Goal: Task Accomplishment & Management: Complete application form

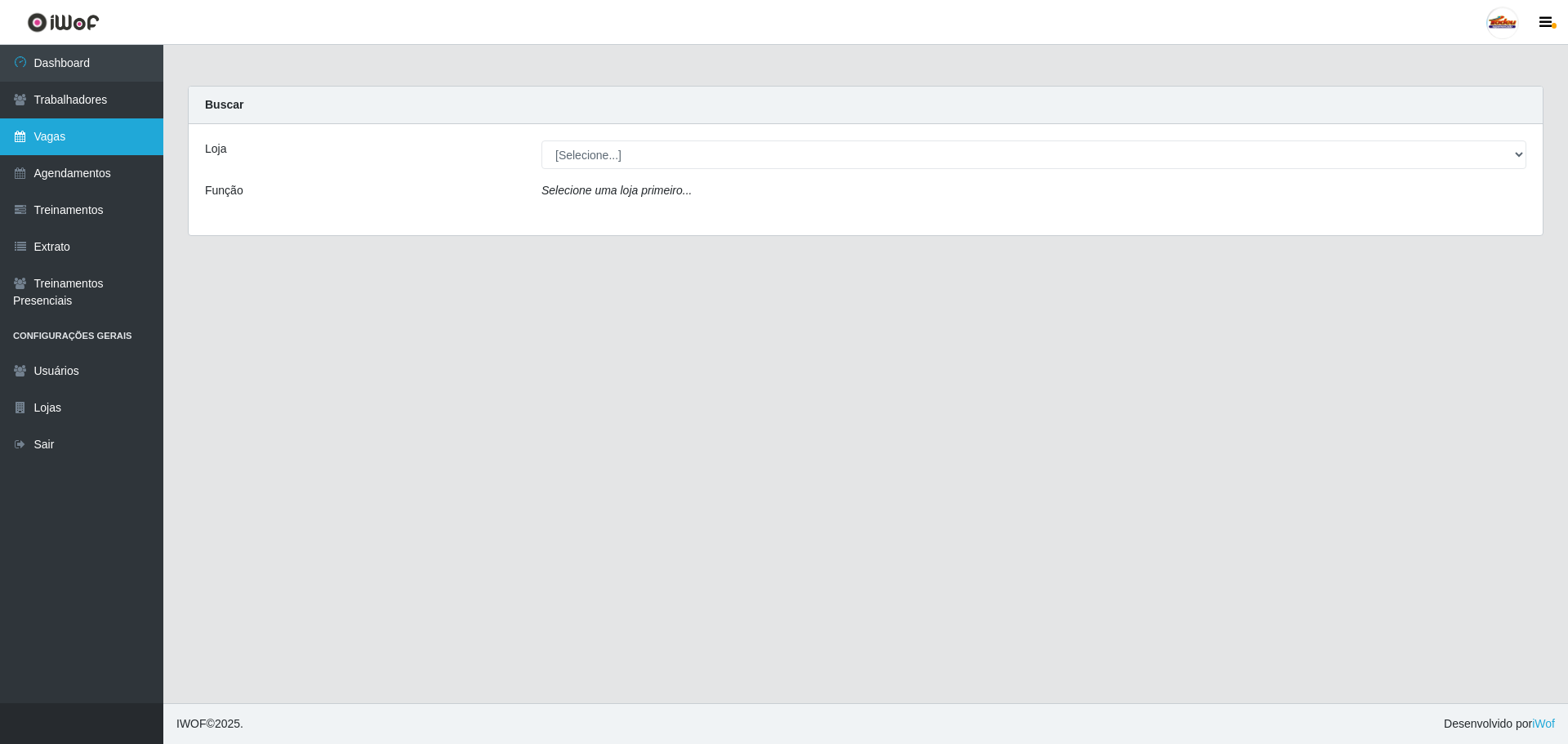
click at [57, 143] on link "Vagas" at bounding box center [81, 137] width 163 height 37
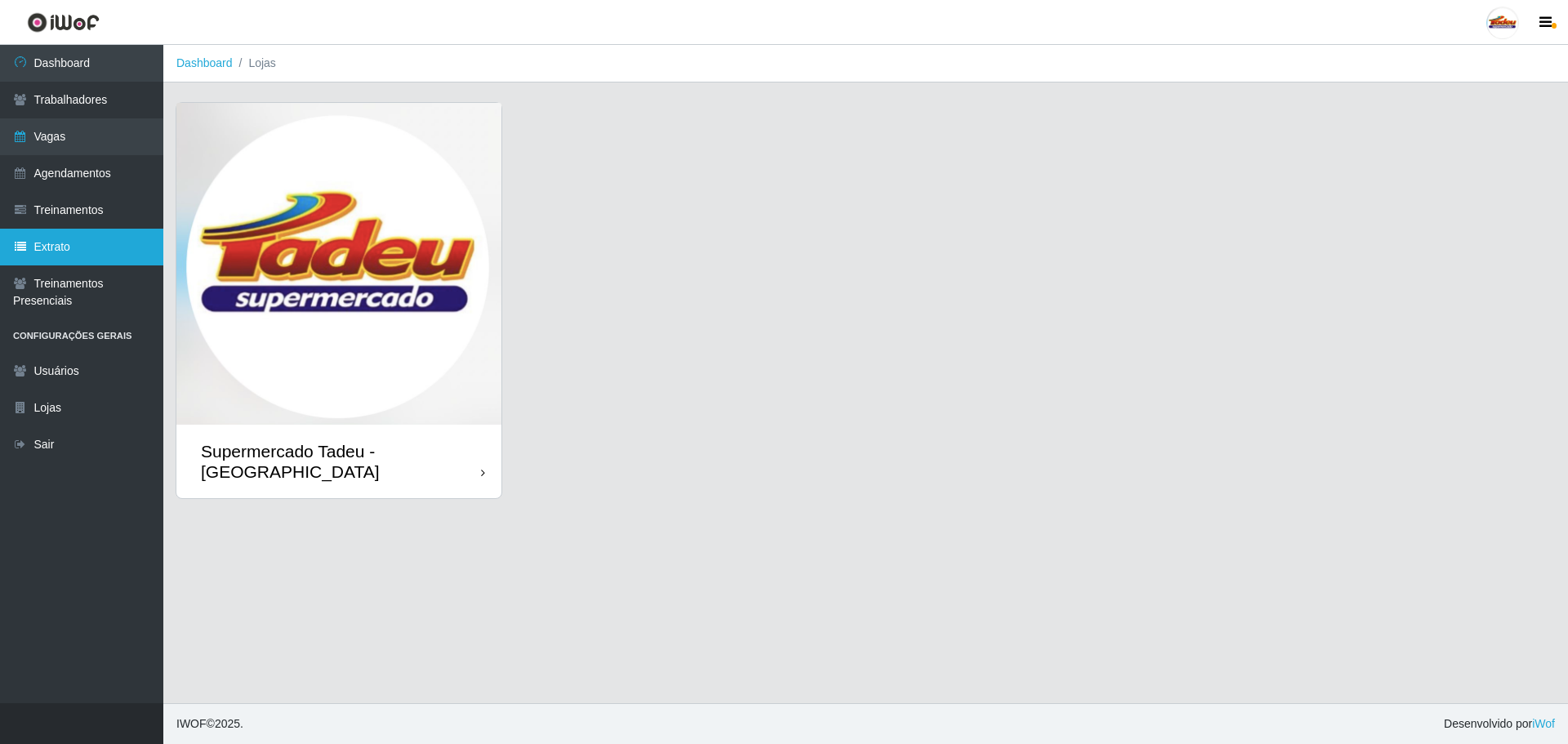
click at [89, 246] on link "Extrato" at bounding box center [81, 247] width 163 height 37
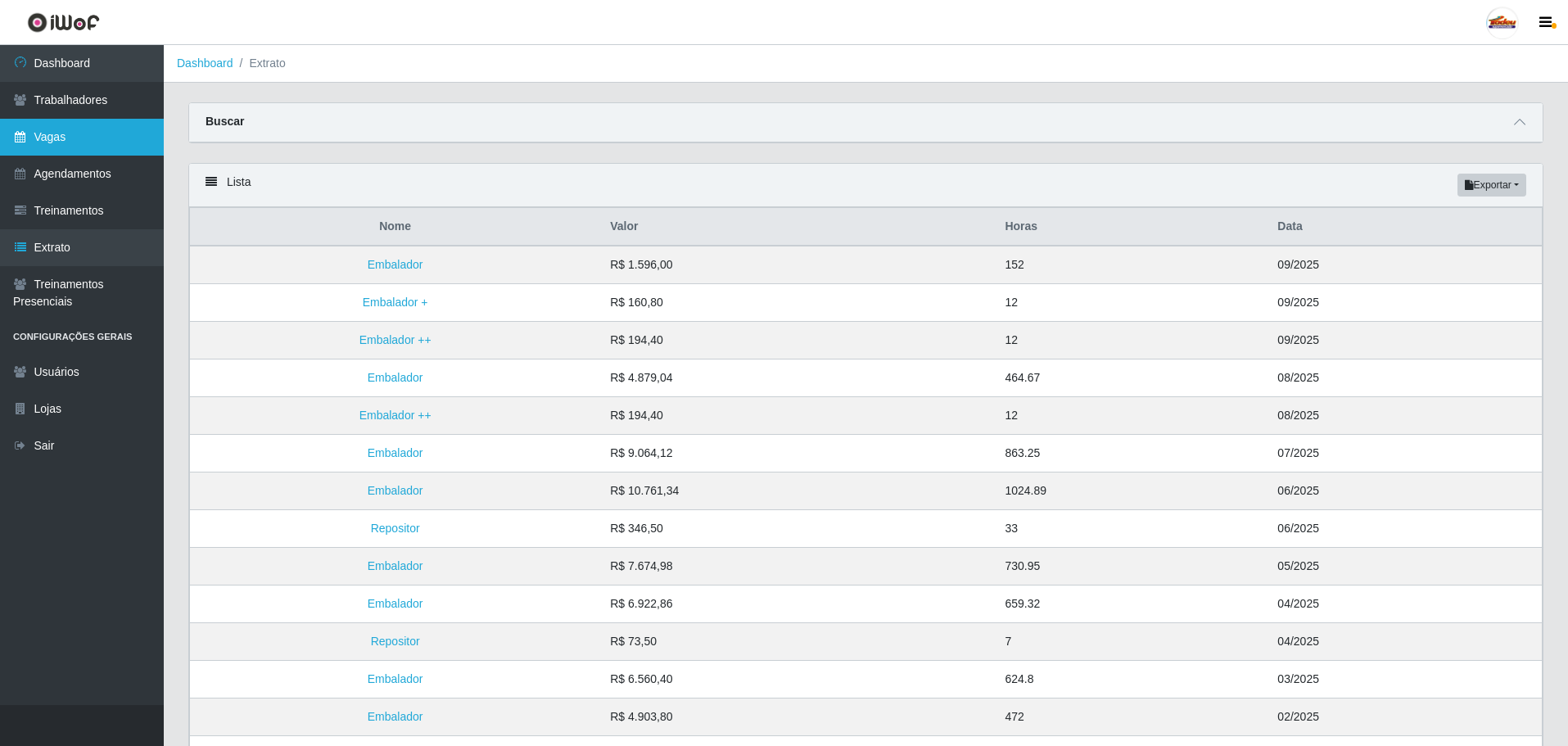
click at [99, 128] on link "Vagas" at bounding box center [81, 137] width 164 height 37
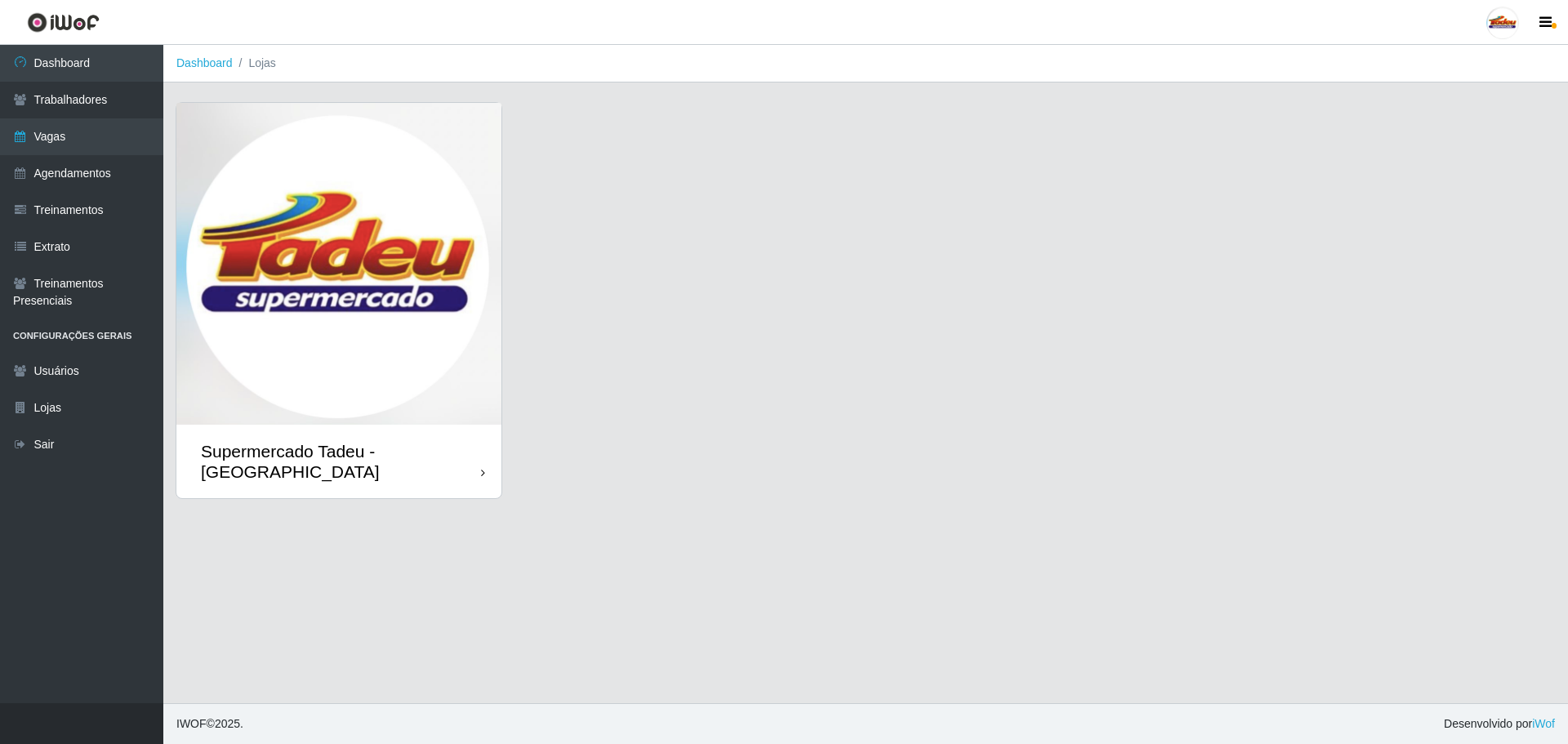
click at [386, 262] on img at bounding box center [338, 263] width 326 height 322
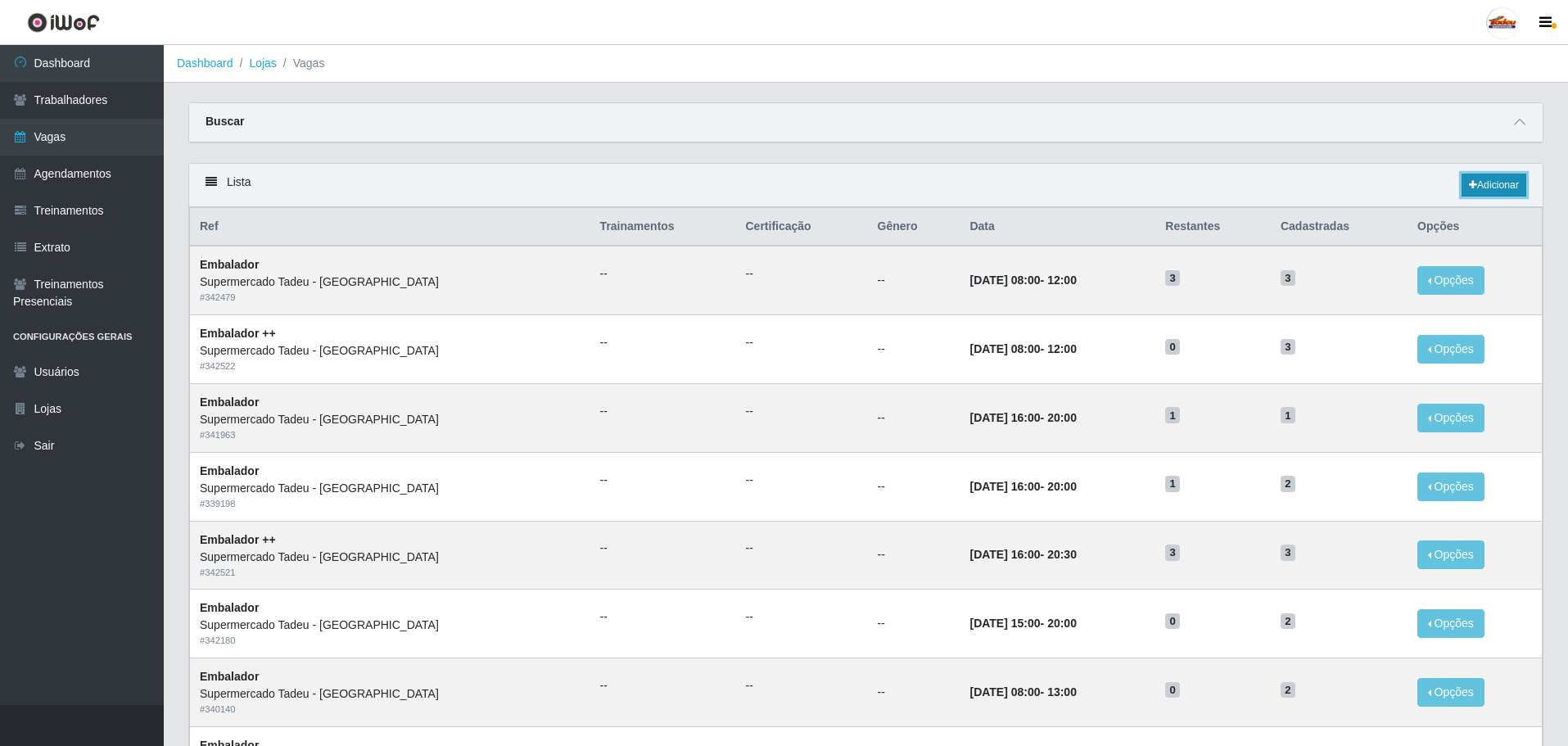
click at [1473, 186] on icon at bounding box center [1473, 185] width 8 height 10
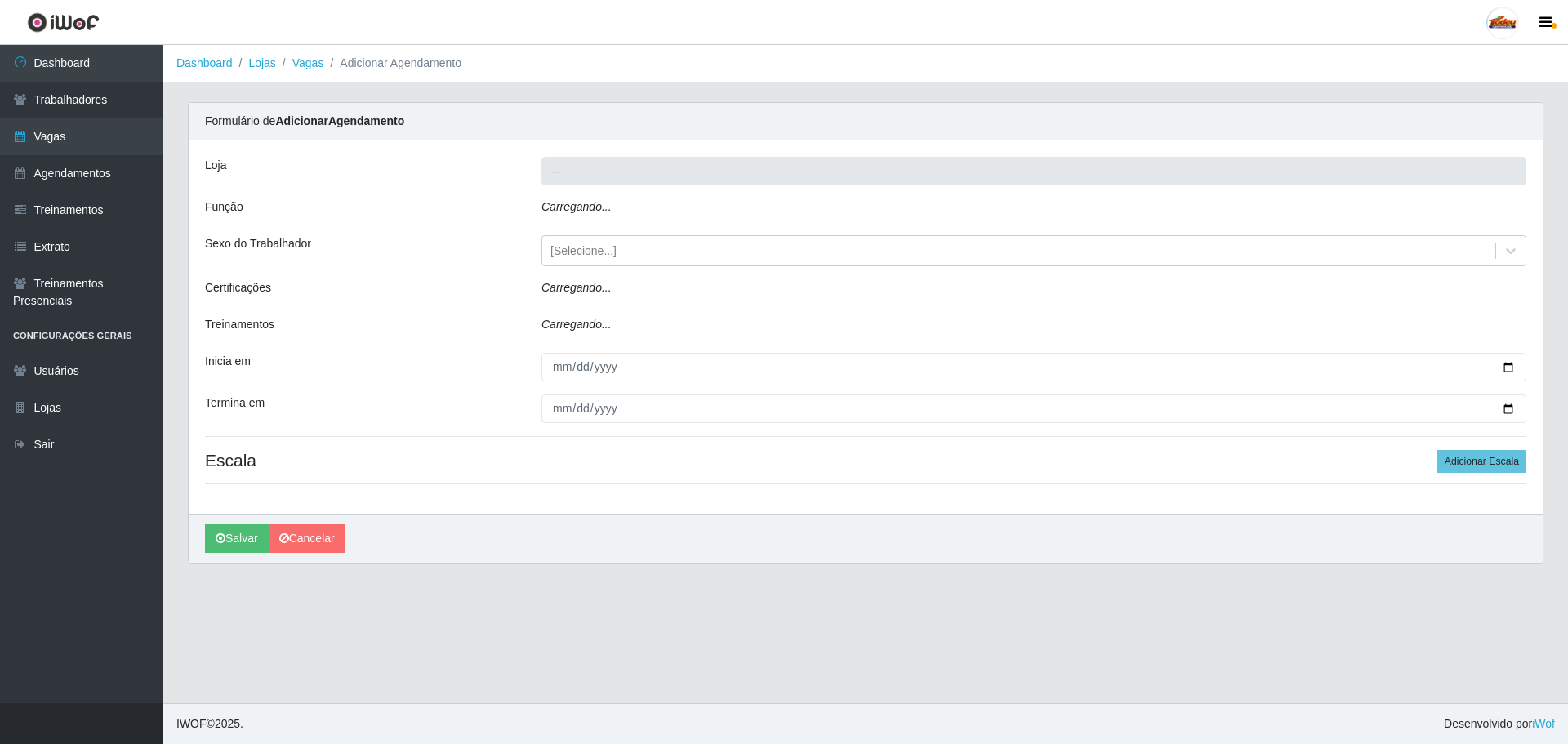
type input "Supermercado Tadeu - [GEOGRAPHIC_DATA]"
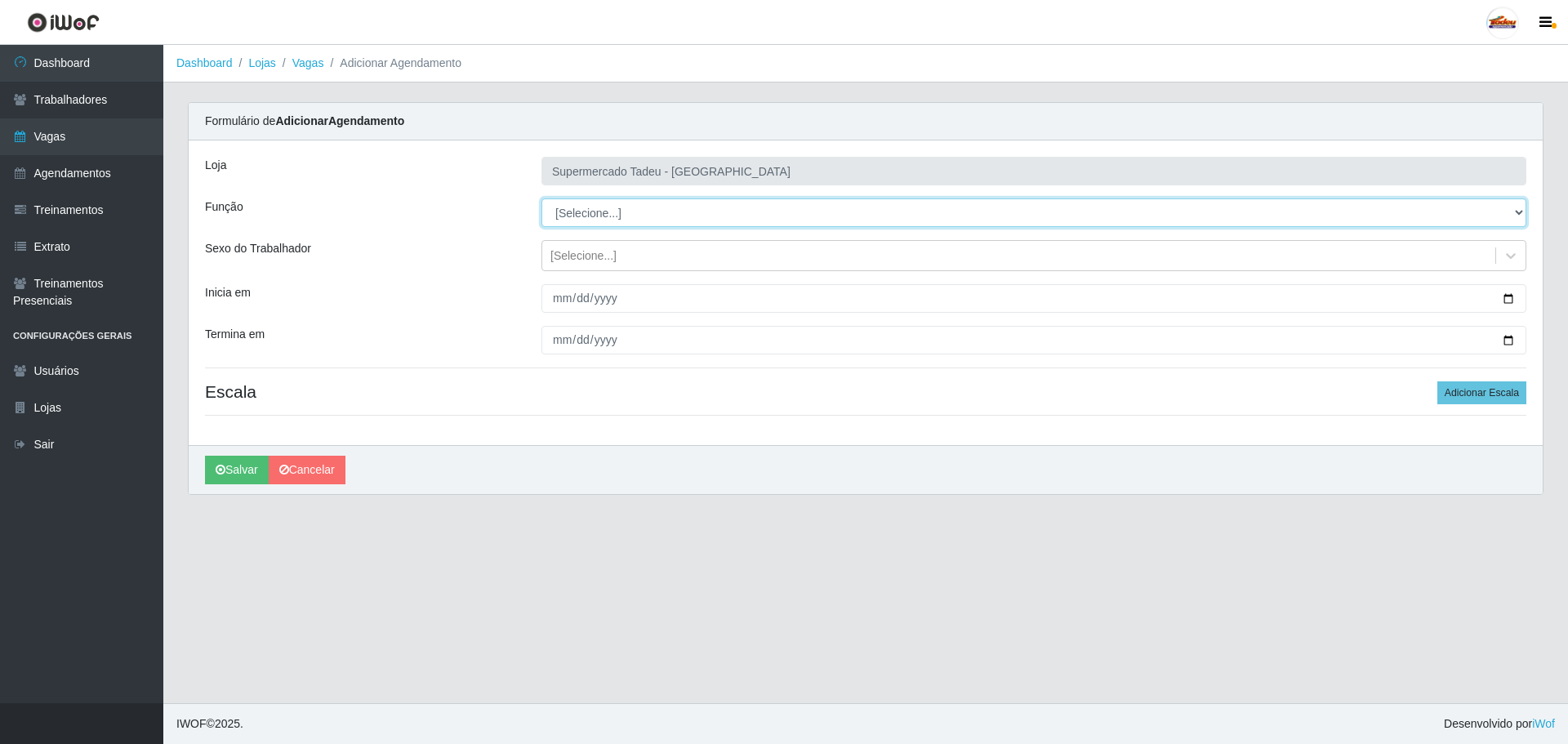
click at [594, 205] on select "[Selecione...] ASG ASG + ASG ++ Auxiliar de Estacionamento Auxiliar de Estacion…" at bounding box center [1034, 212] width 985 height 28
click at [542, 198] on select "[Selecione...] ASG ASG + ASG ++ Auxiliar de Estacionamento Auxiliar de Estacion…" at bounding box center [1034, 212] width 985 height 28
drag, startPoint x: 610, startPoint y: 211, endPoint x: 611, endPoint y: 225, distance: 14.0
click at [610, 211] on select "[Selecione...] ASG ASG + ASG ++ Auxiliar de Estacionamento Auxiliar de Estacion…" at bounding box center [1034, 212] width 985 height 28
select select "1"
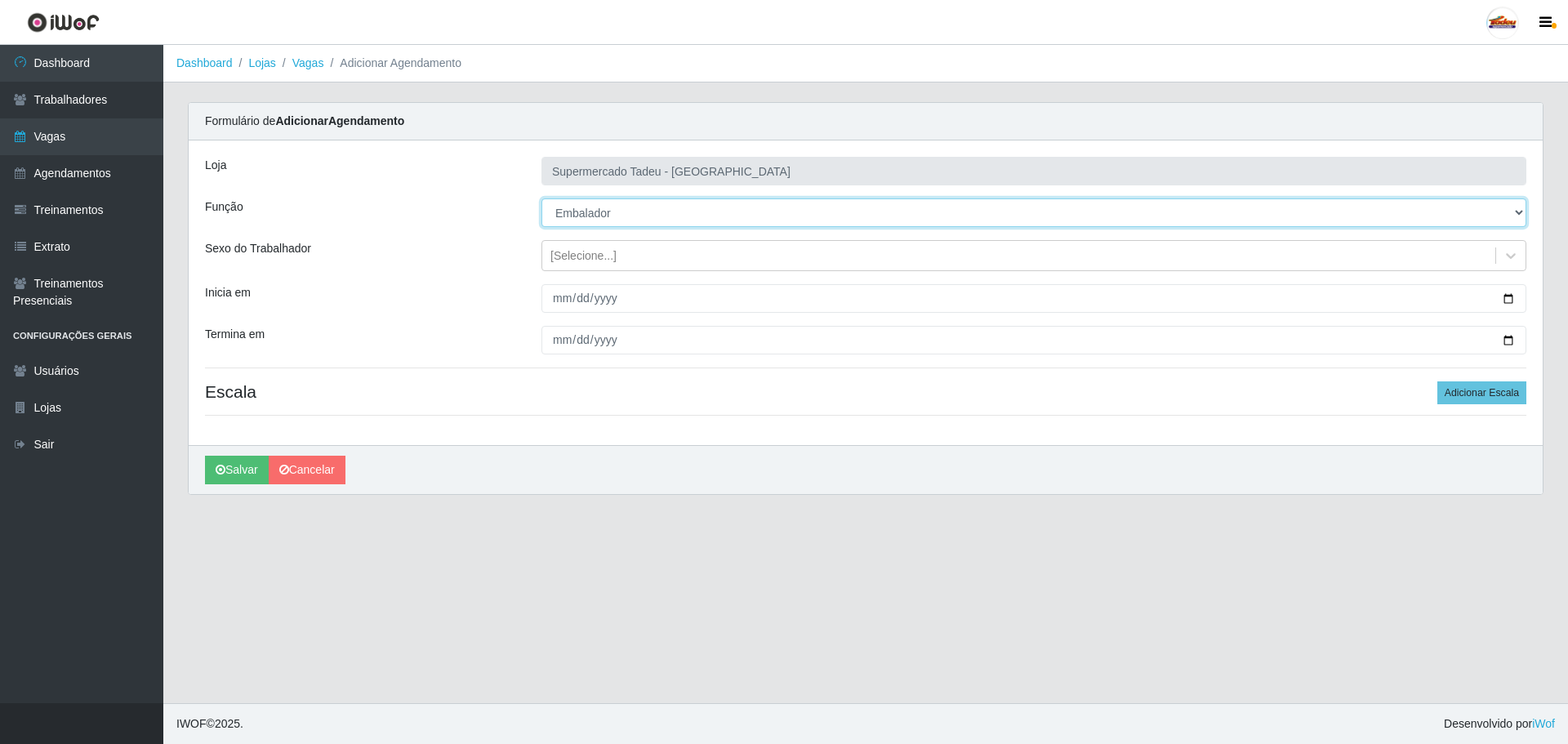
click at [542, 198] on select "[Selecione...] ASG ASG + ASG ++ Auxiliar de Estacionamento Auxiliar de Estacion…" at bounding box center [1034, 212] width 985 height 28
click at [586, 265] on div "[Selecione...]" at bounding box center [1019, 256] width 953 height 27
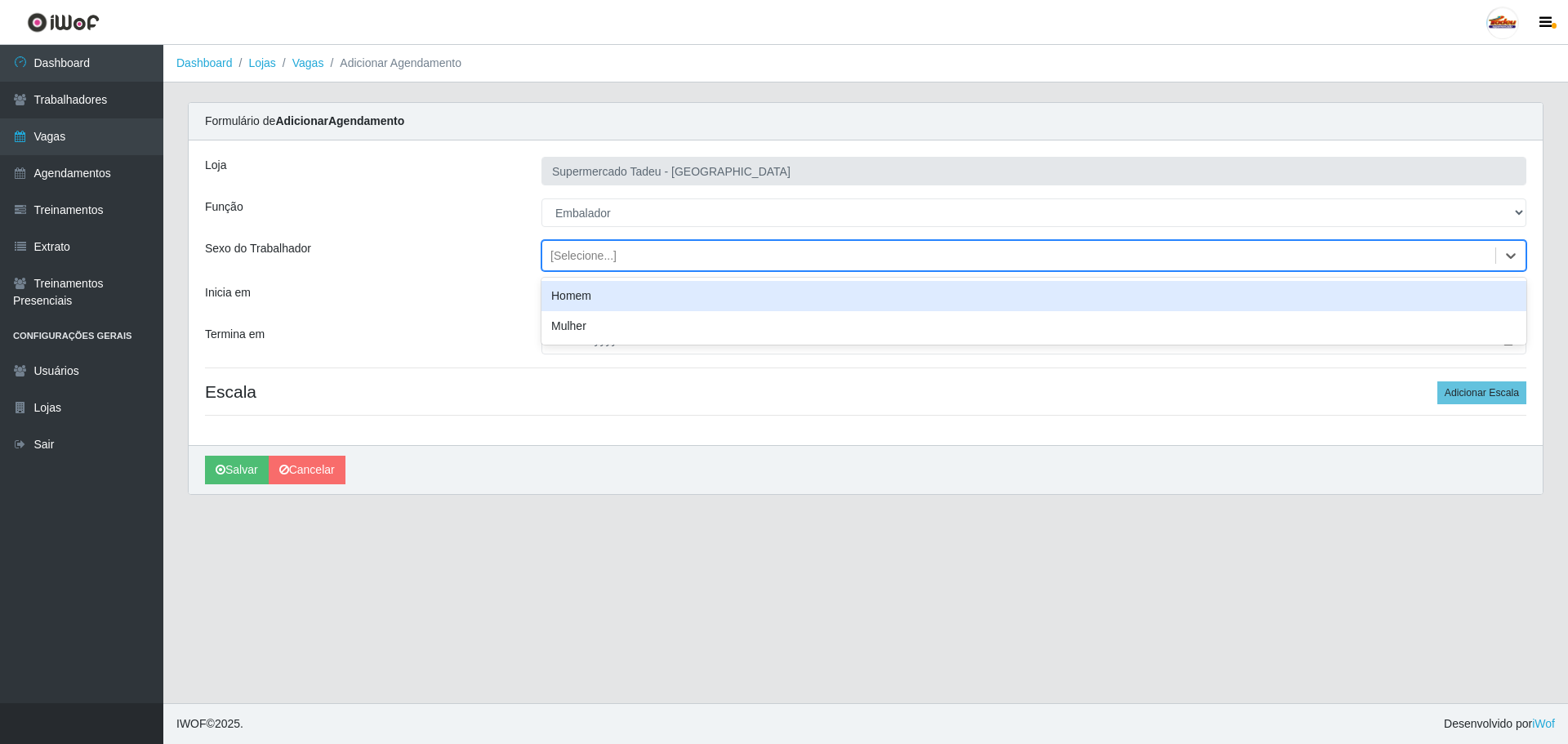
click at [588, 256] on div "[Selecione...]" at bounding box center [584, 256] width 66 height 18
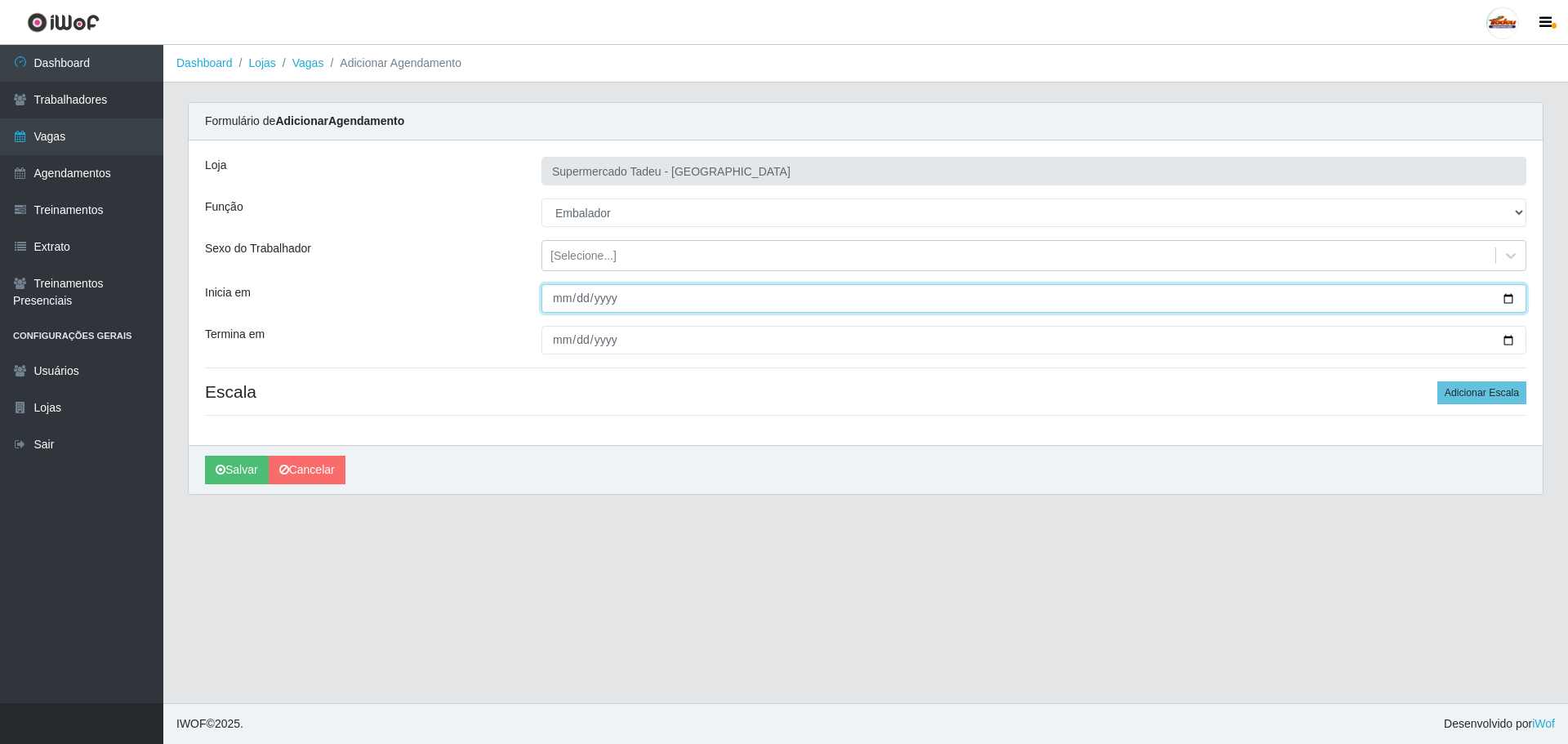
click at [595, 304] on input "Inicia em" at bounding box center [1034, 298] width 985 height 28
click at [559, 297] on input "Inicia em" at bounding box center [1034, 298] width 985 height 28
type input "[DATE]"
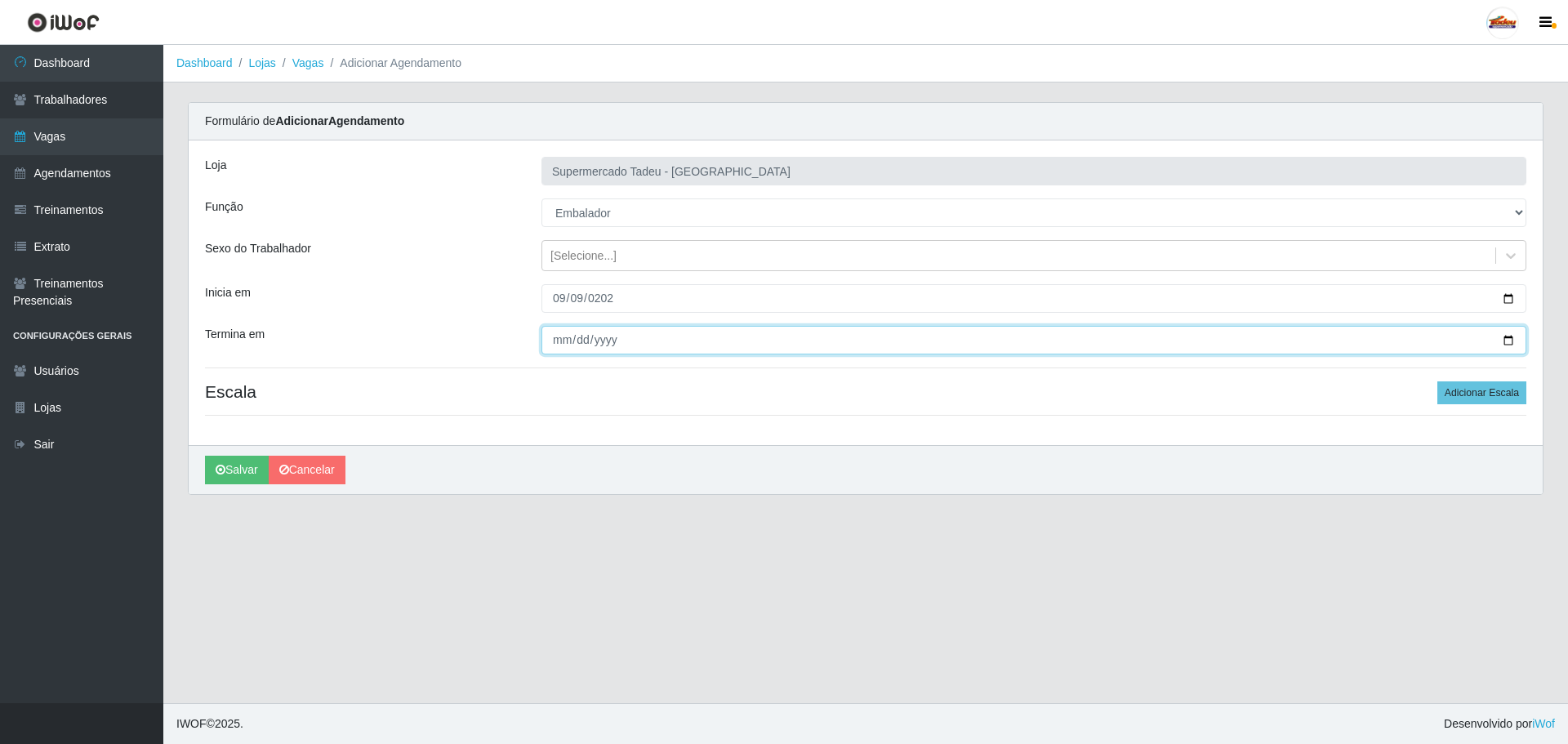
click at [564, 333] on input "Termina em" at bounding box center [1034, 339] width 985 height 28
type input "[DATE]"
click at [1041, 593] on main "Dashboard Lojas Vagas Adicionar Agendamento Carregando... Formulário de Adicion…" at bounding box center [865, 374] width 1405 height 659
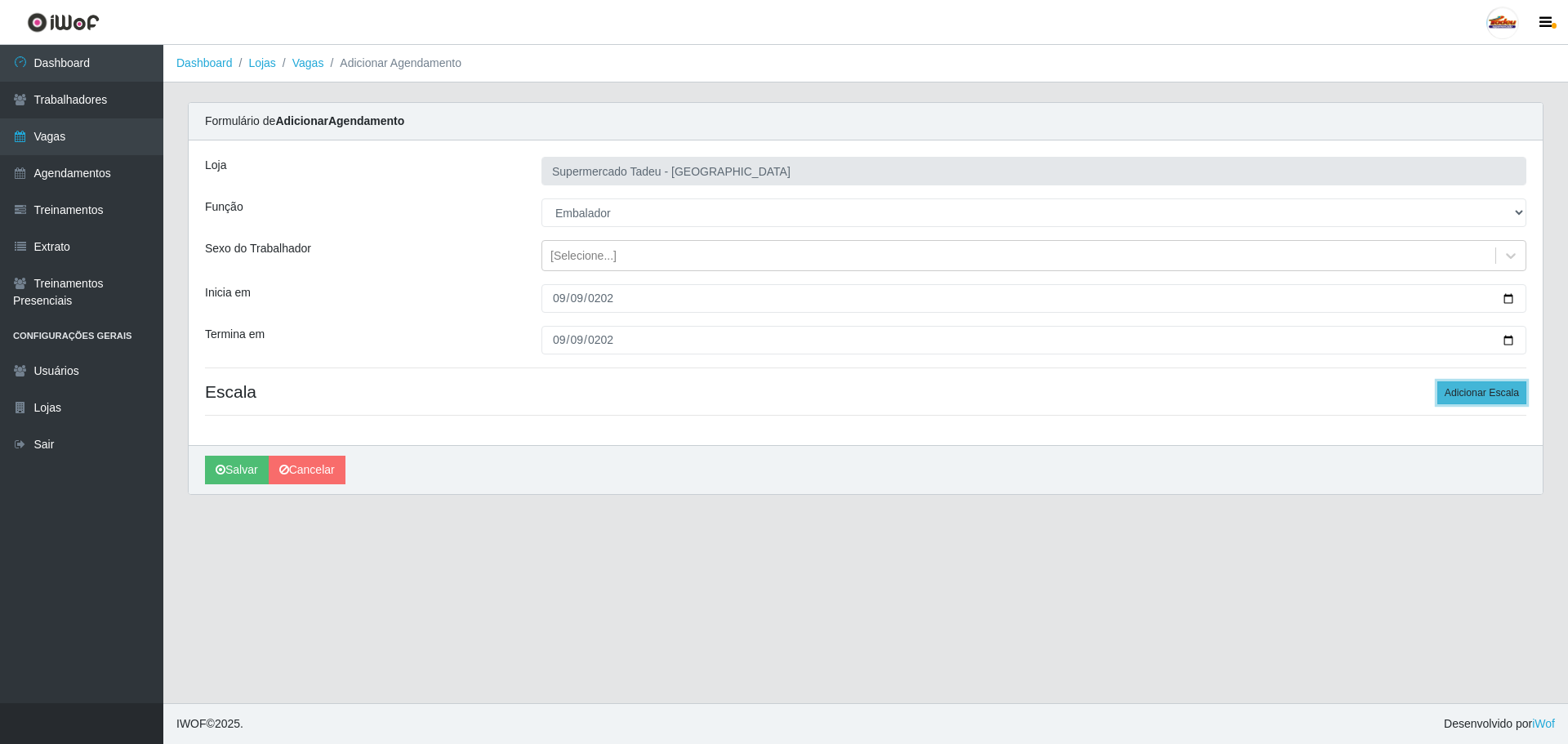
click at [1471, 395] on button "Adicionar Escala" at bounding box center [1482, 392] width 89 height 22
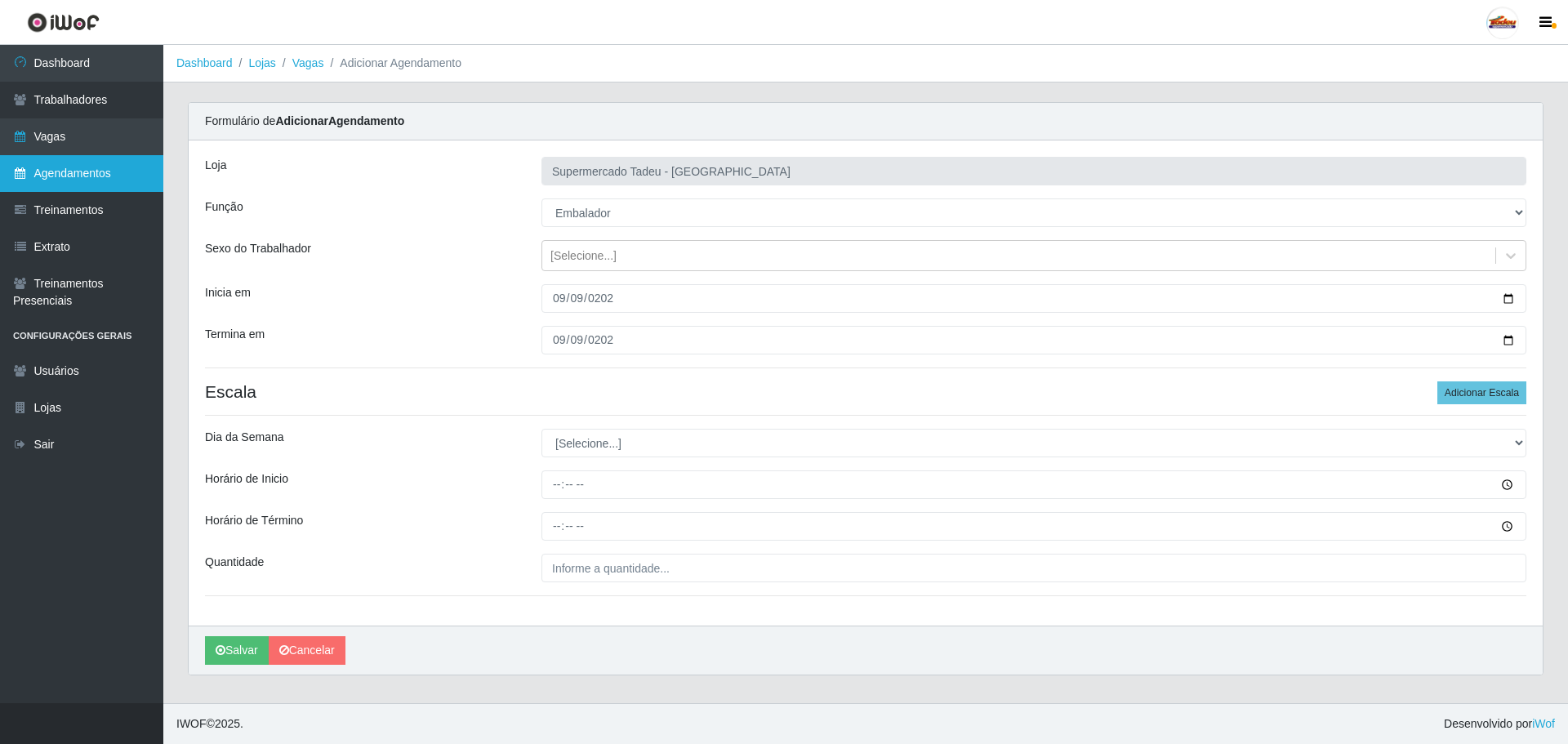
click at [83, 165] on link "Agendamentos" at bounding box center [81, 174] width 163 height 37
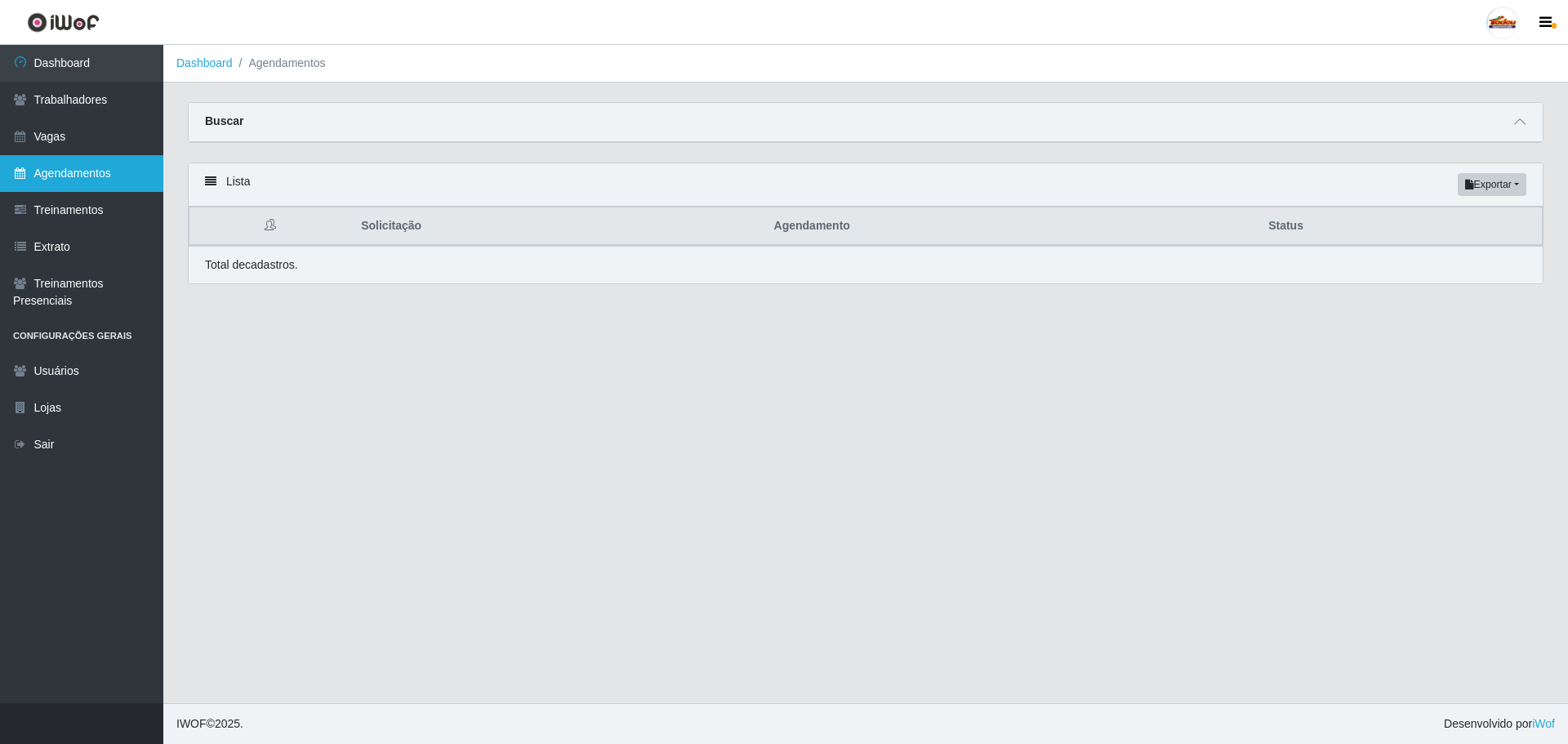
click at [58, 180] on link "Agendamentos" at bounding box center [81, 174] width 163 height 37
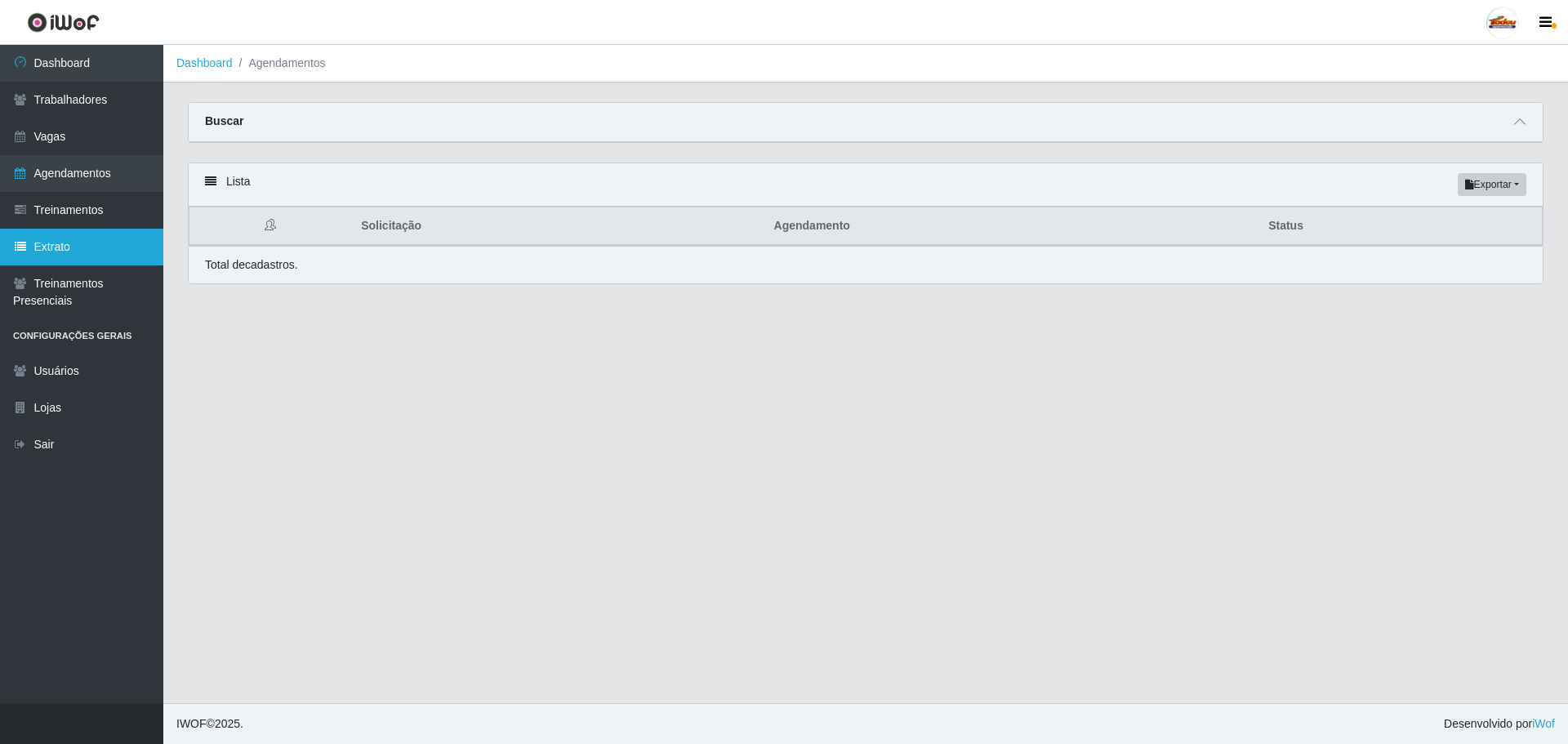
click at [77, 255] on link "Extrato" at bounding box center [81, 247] width 163 height 37
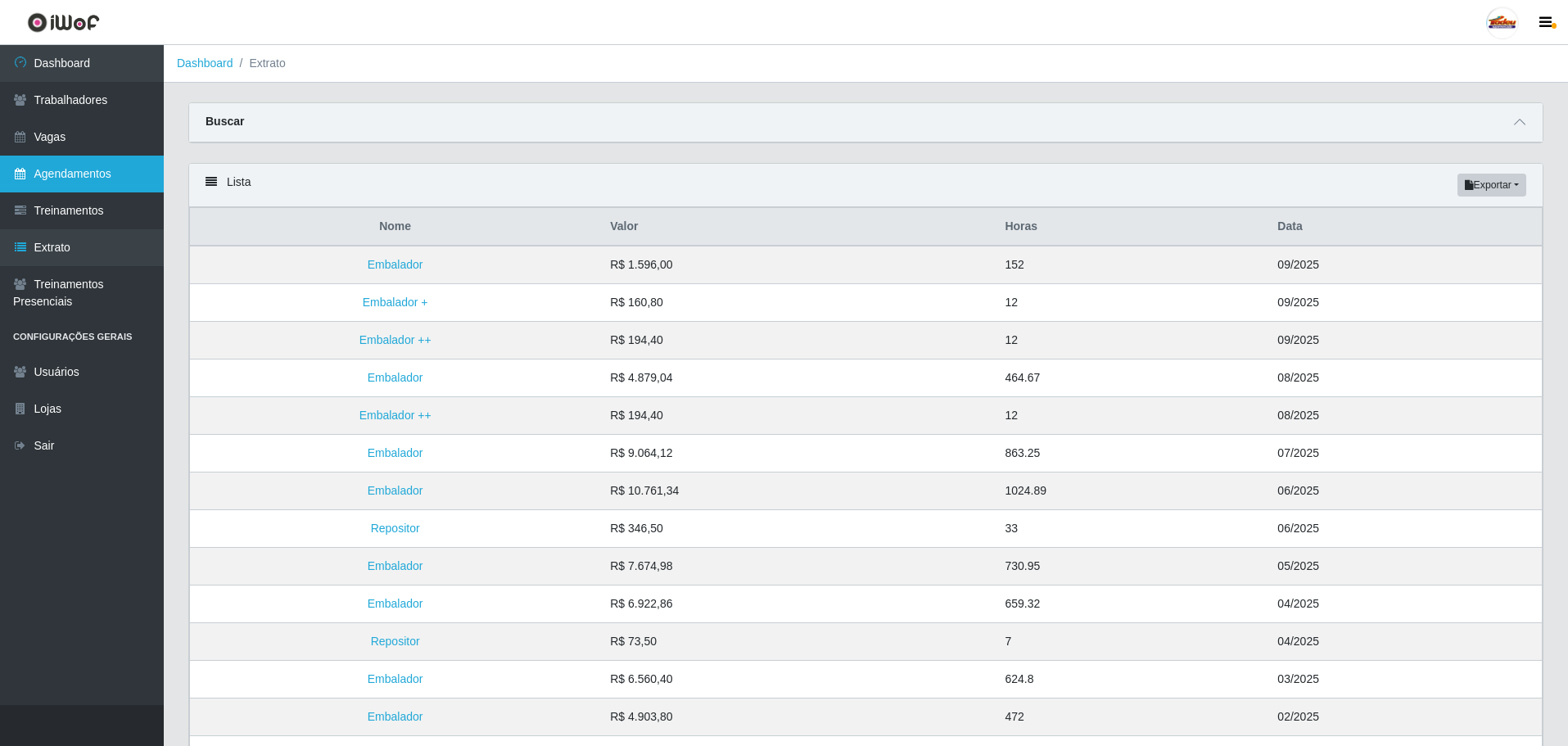
click at [73, 175] on link "Agendamentos" at bounding box center [81, 174] width 164 height 37
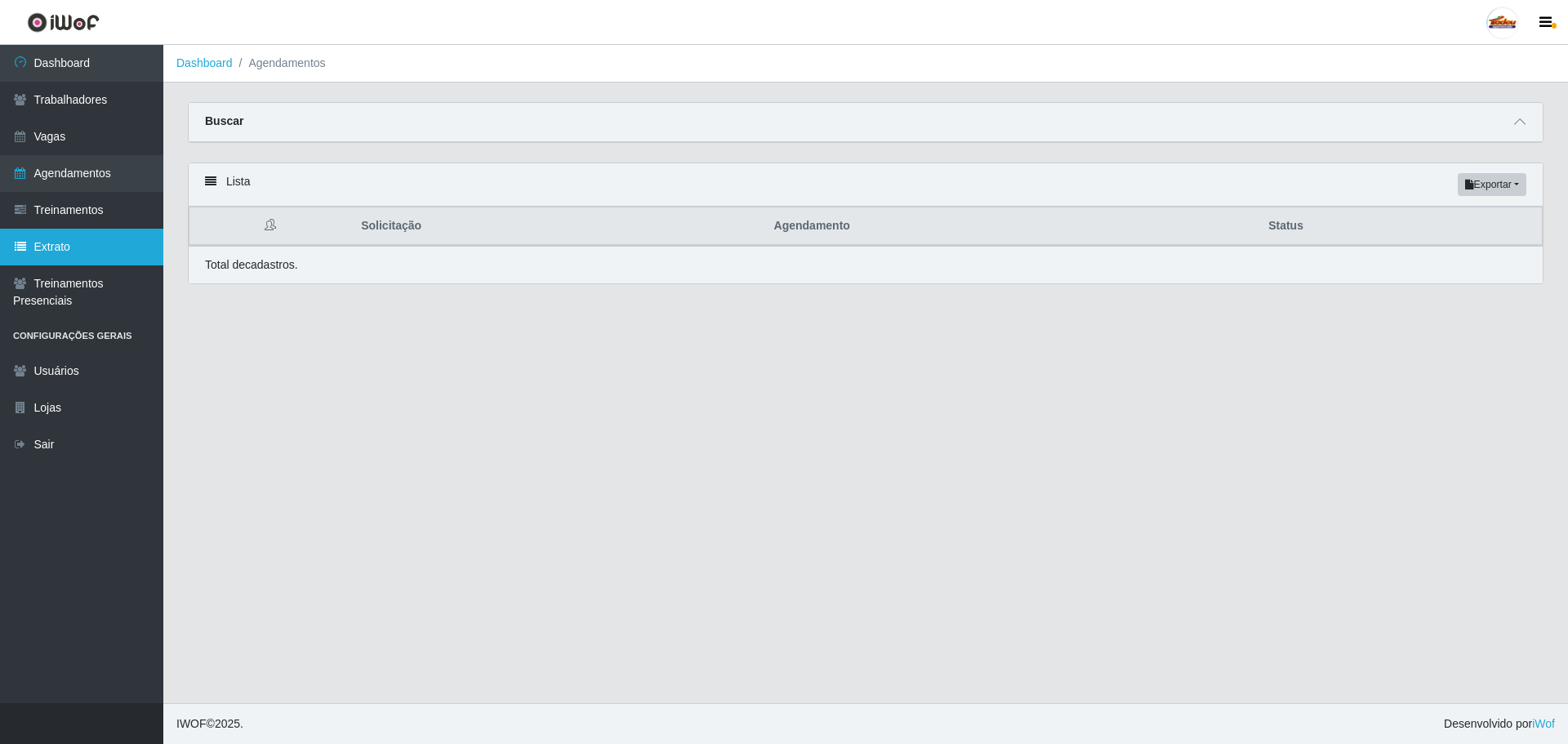
click at [83, 241] on link "Extrato" at bounding box center [81, 247] width 163 height 37
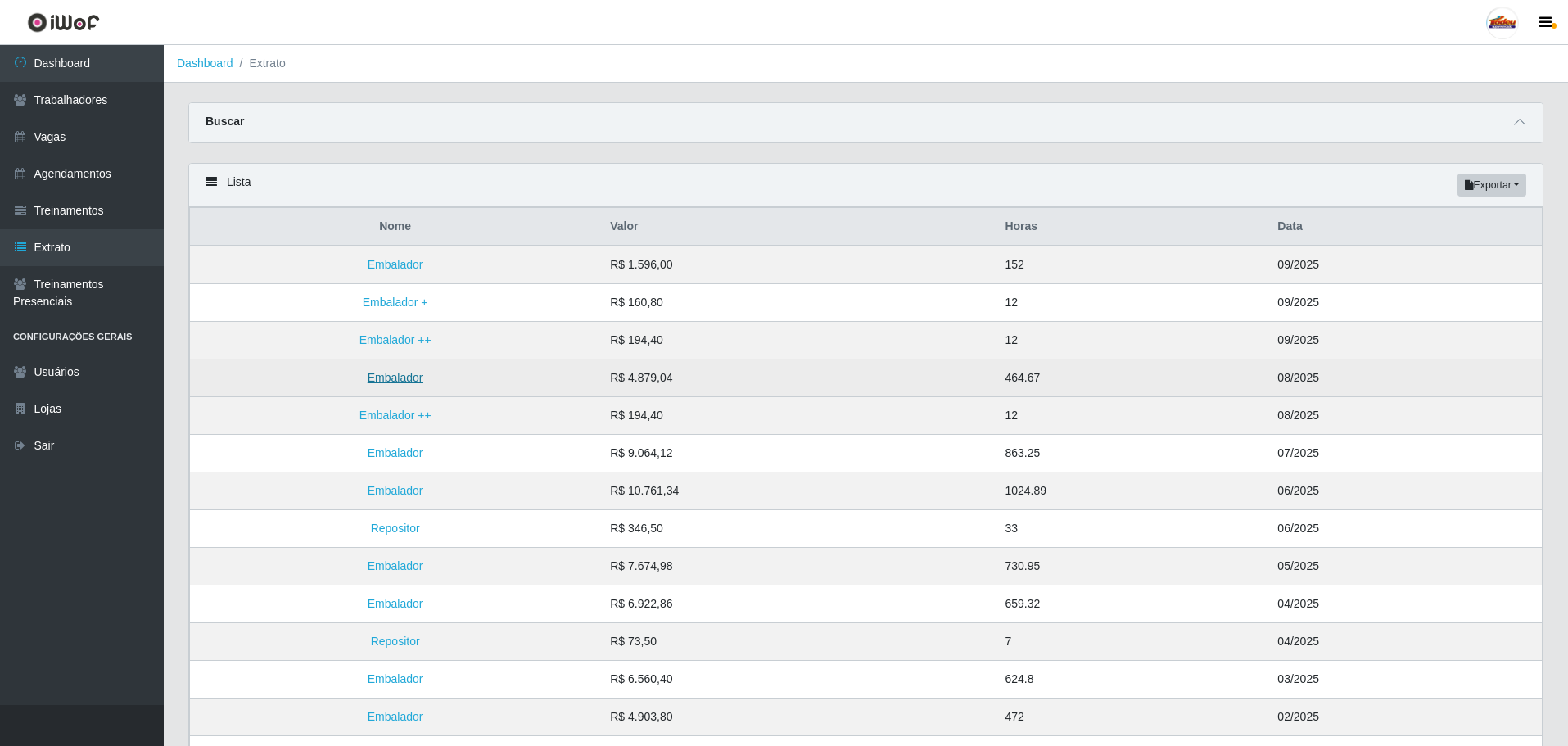
click at [409, 383] on link "Embalador" at bounding box center [395, 377] width 56 height 13
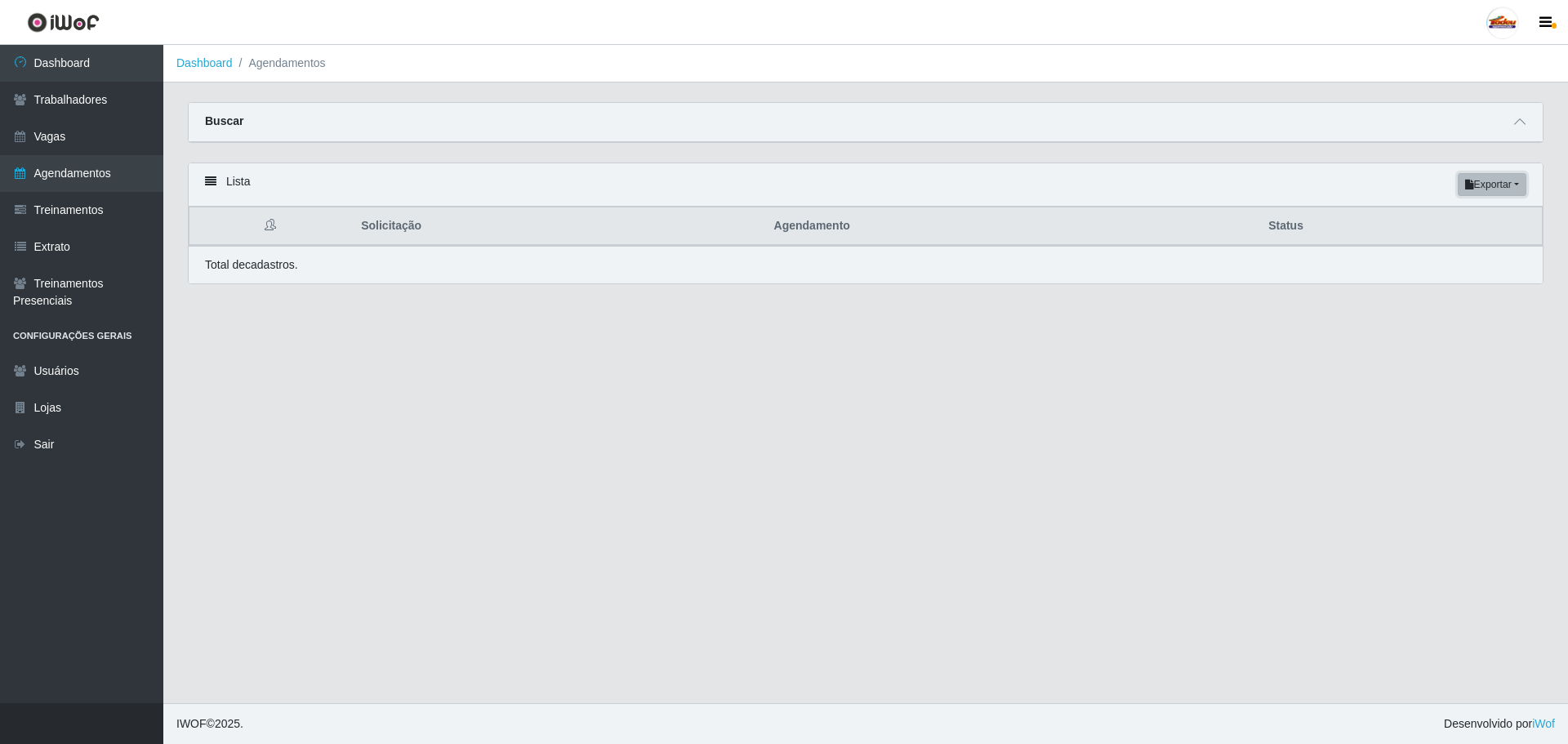
click at [1494, 191] on button "Exportar" at bounding box center [1493, 184] width 68 height 22
click at [1454, 246] on button "Excel" at bounding box center [1463, 249] width 129 height 33
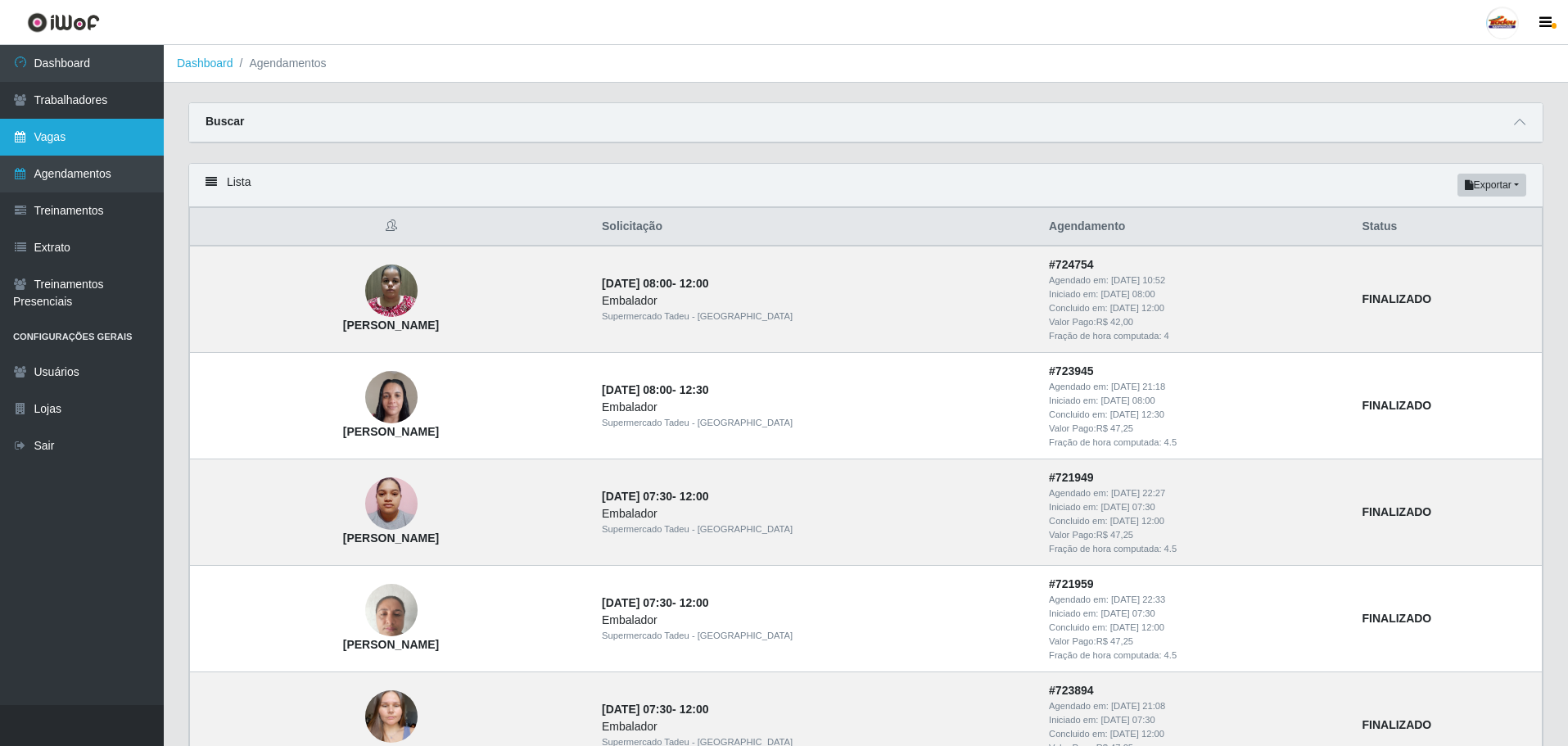
click at [93, 155] on link "Vagas" at bounding box center [81, 137] width 164 height 37
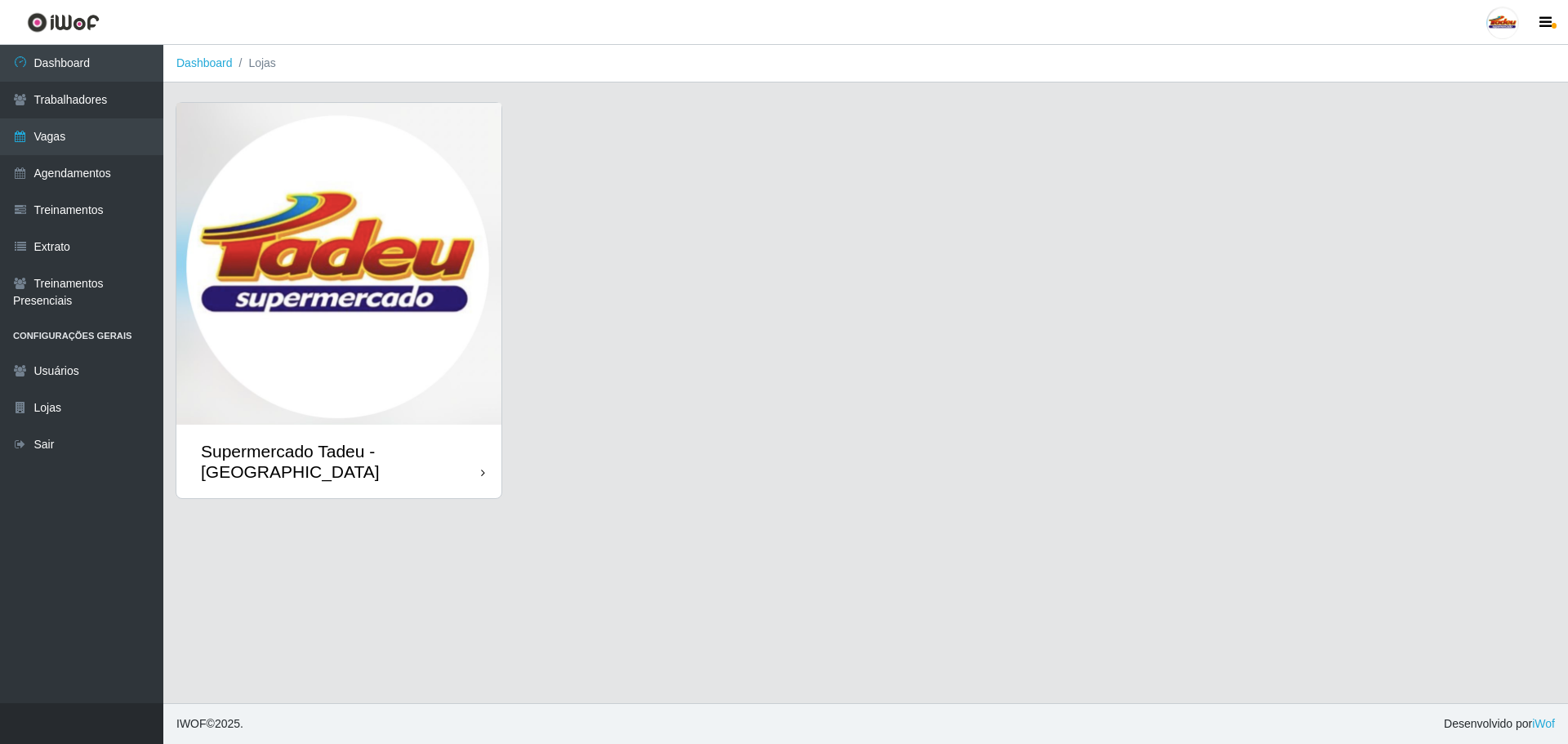
click at [367, 246] on img at bounding box center [338, 263] width 326 height 322
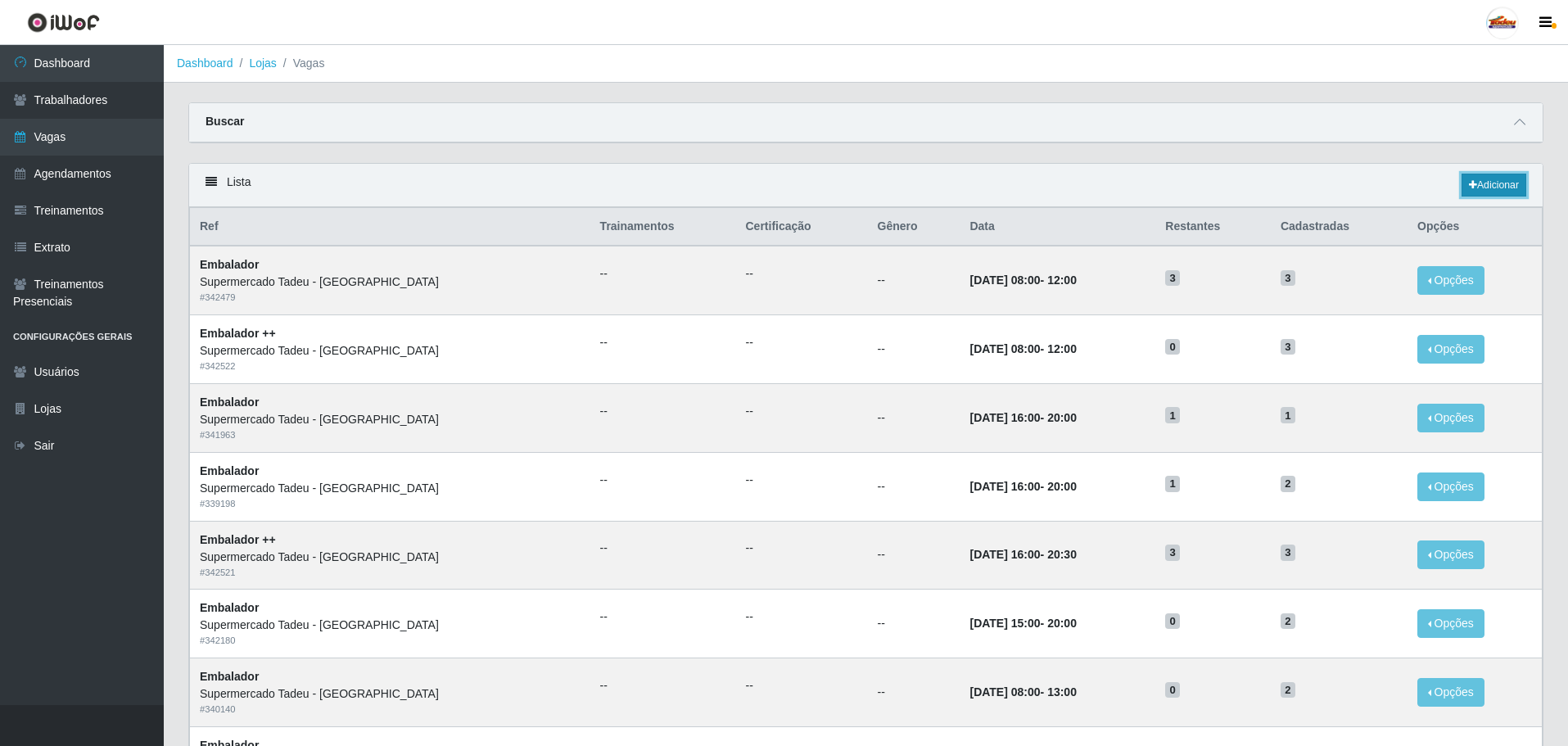
click at [1462, 190] on link "Adicionar" at bounding box center [1494, 184] width 65 height 23
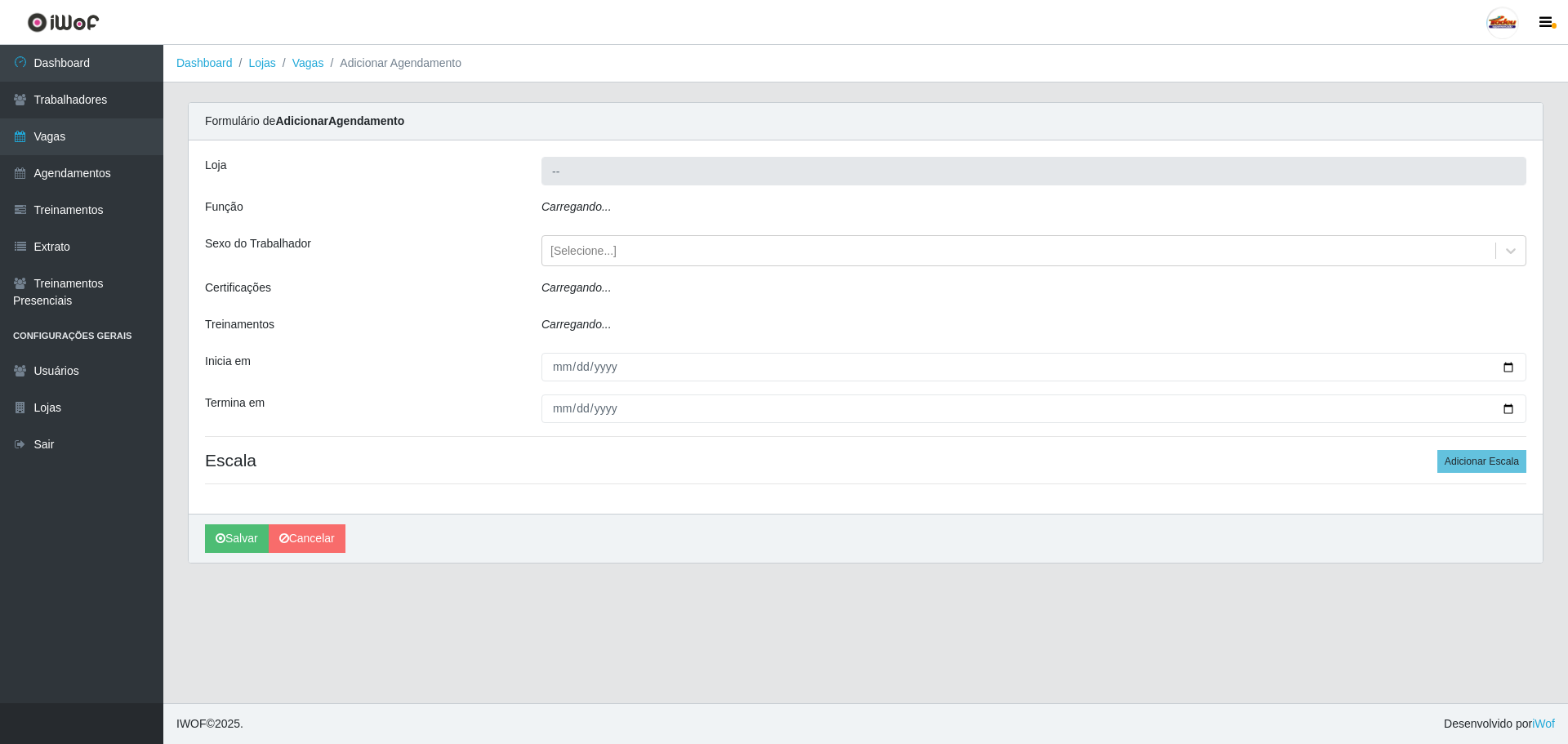
type input "Supermercado Tadeu - [GEOGRAPHIC_DATA]"
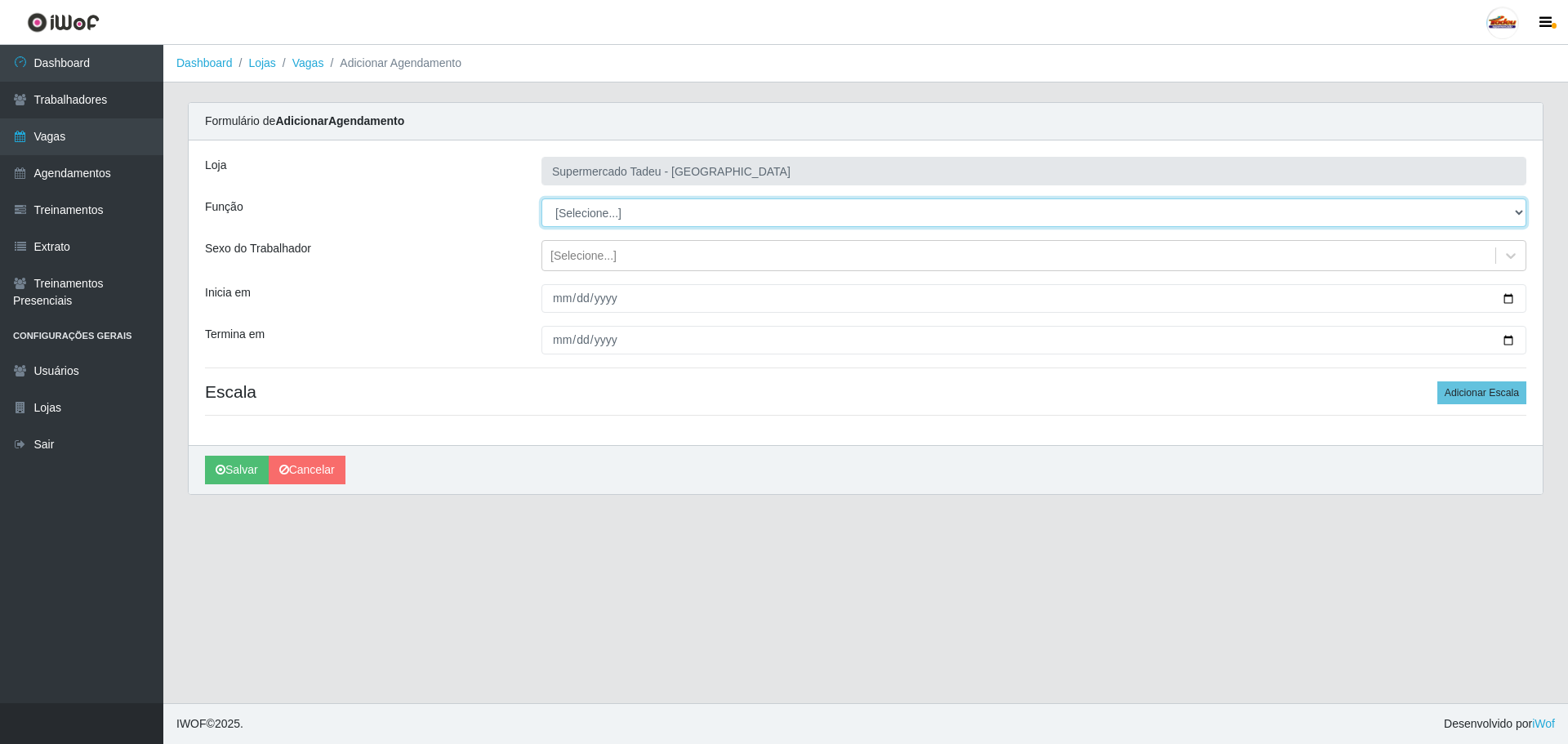
click at [606, 211] on select "[Selecione...] ASG ASG + ASG ++ Auxiliar de Estacionamento Auxiliar de Estacion…" at bounding box center [1034, 212] width 985 height 28
select select "1"
click at [542, 198] on select "[Selecione...] ASG ASG + ASG ++ Auxiliar de Estacionamento Auxiliar de Estacion…" at bounding box center [1034, 212] width 985 height 28
click at [586, 262] on div "[Selecione...]" at bounding box center [584, 256] width 66 height 18
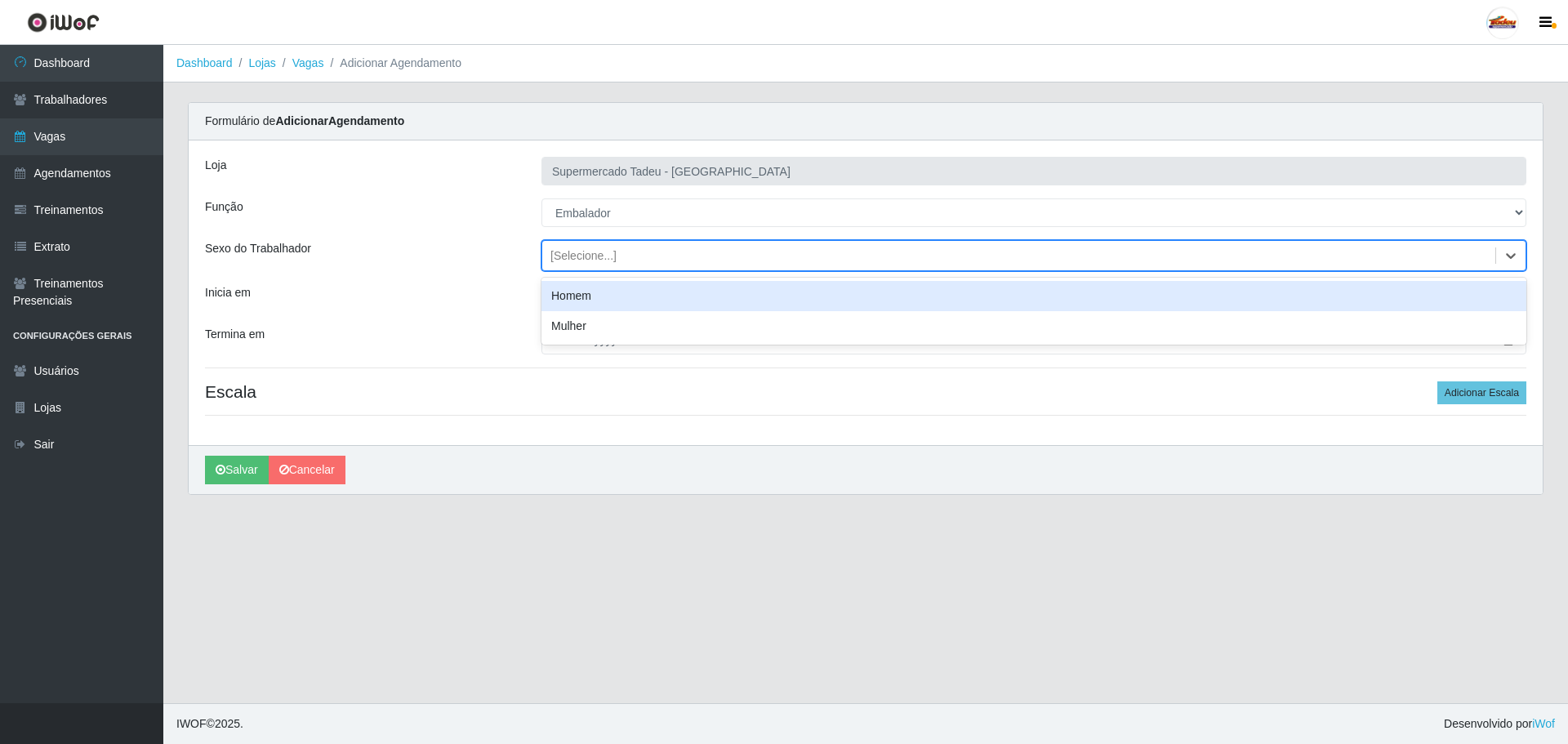
click at [587, 261] on div "[Selecione...]" at bounding box center [584, 256] width 66 height 18
click at [577, 302] on input "Inicia em" at bounding box center [1034, 298] width 985 height 28
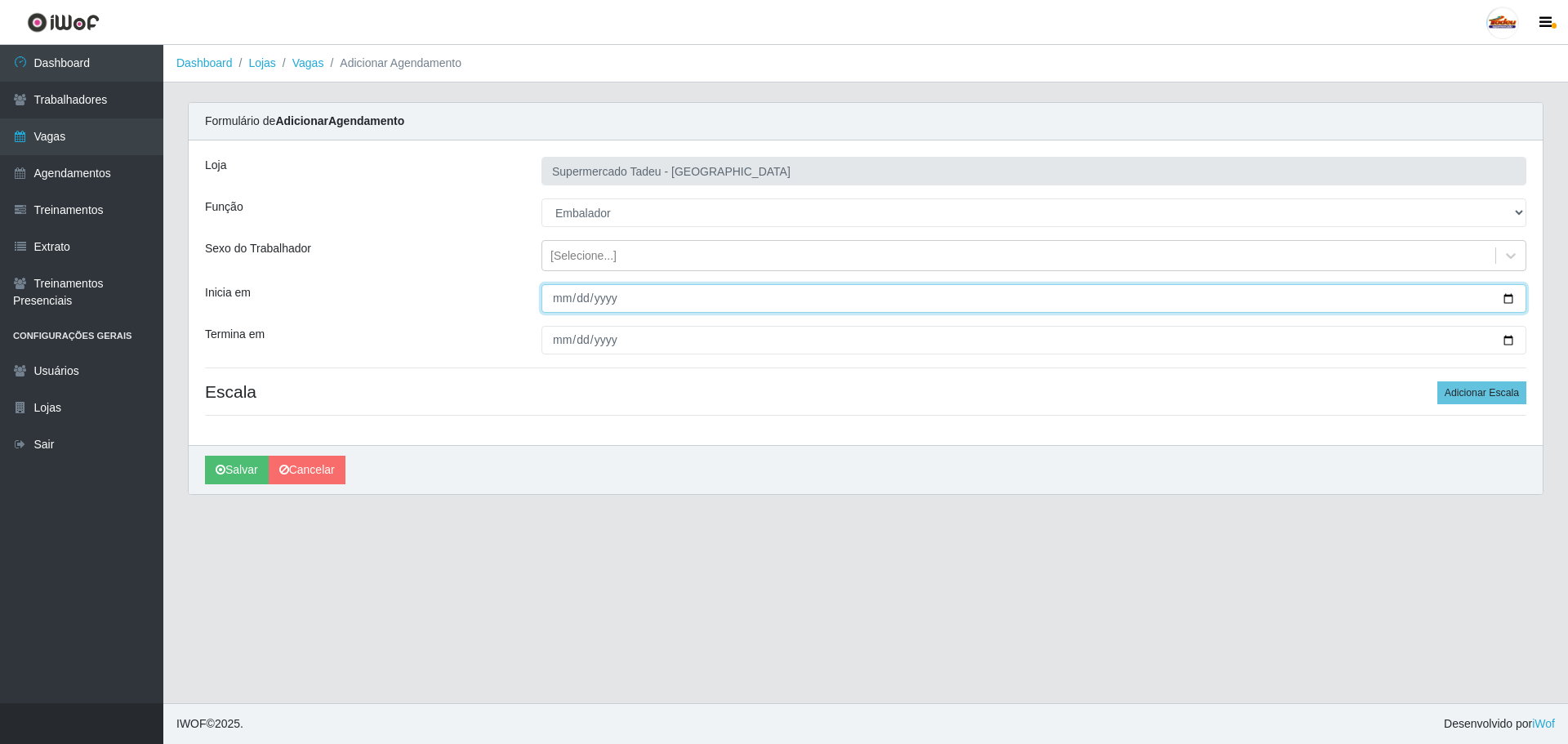
click at [558, 303] on input "Inicia em" at bounding box center [1034, 298] width 985 height 28
type input "[DATE]"
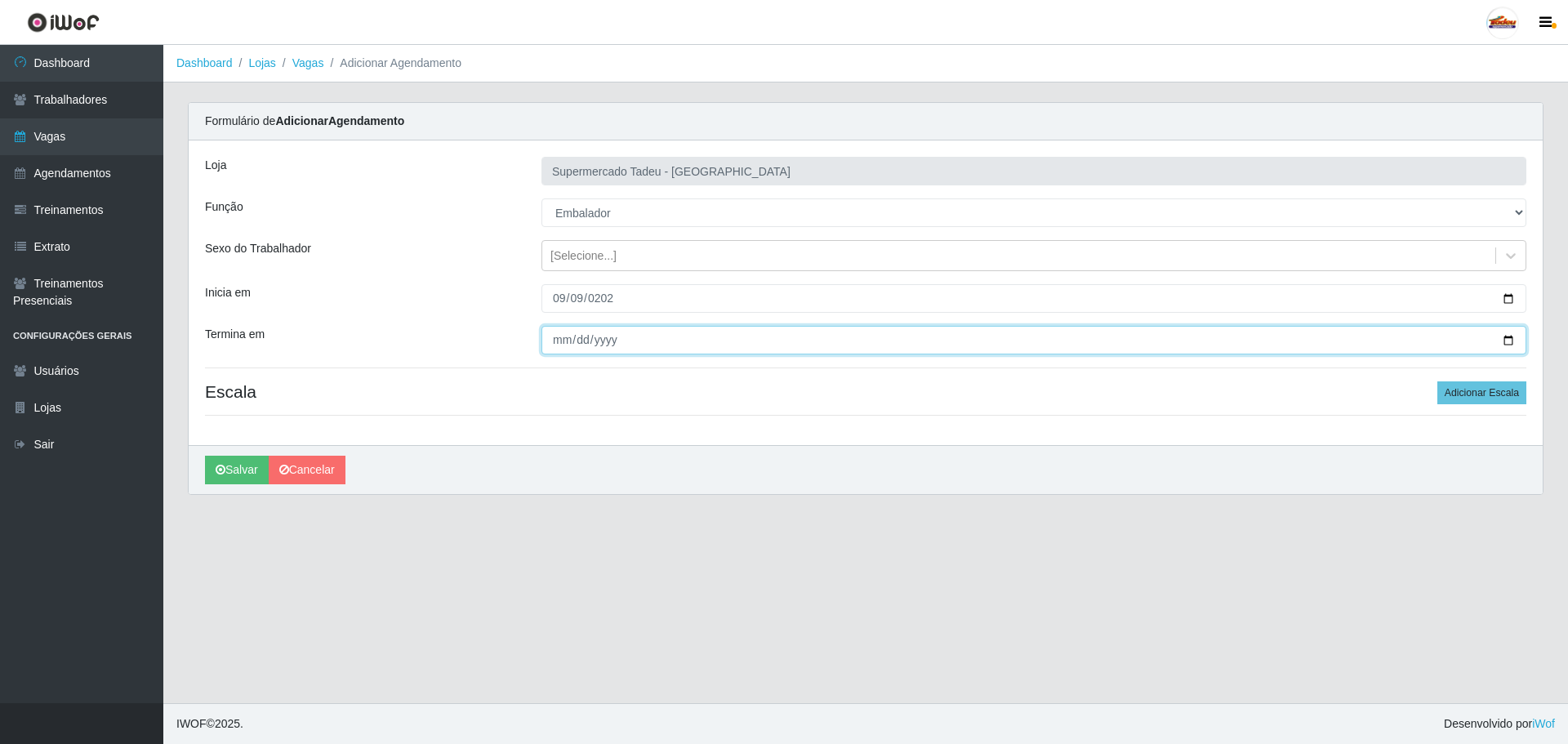
click at [561, 348] on input "Termina em" at bounding box center [1034, 339] width 985 height 28
type input "[DATE]"
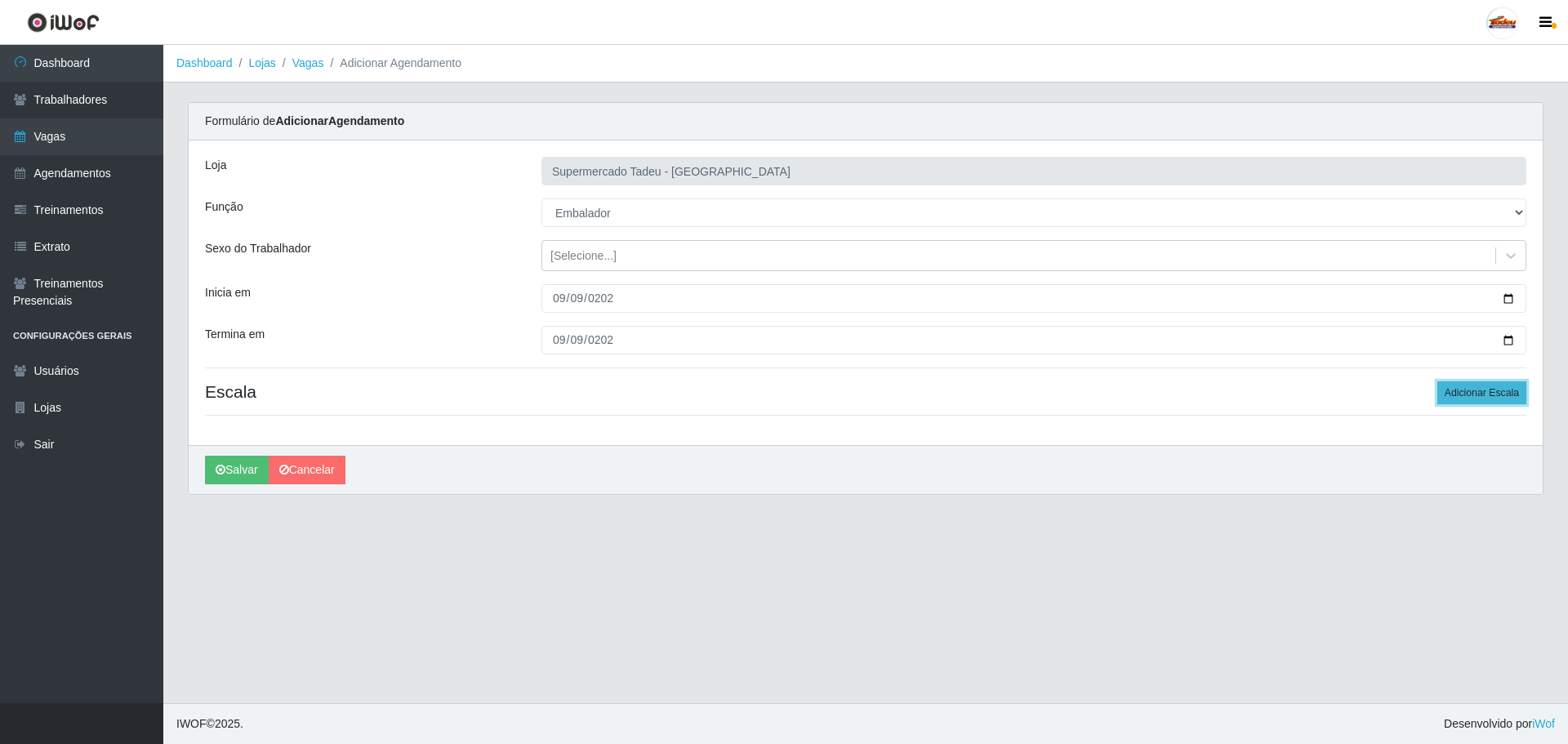
click at [1518, 388] on button "Adicionar Escala" at bounding box center [1482, 392] width 89 height 22
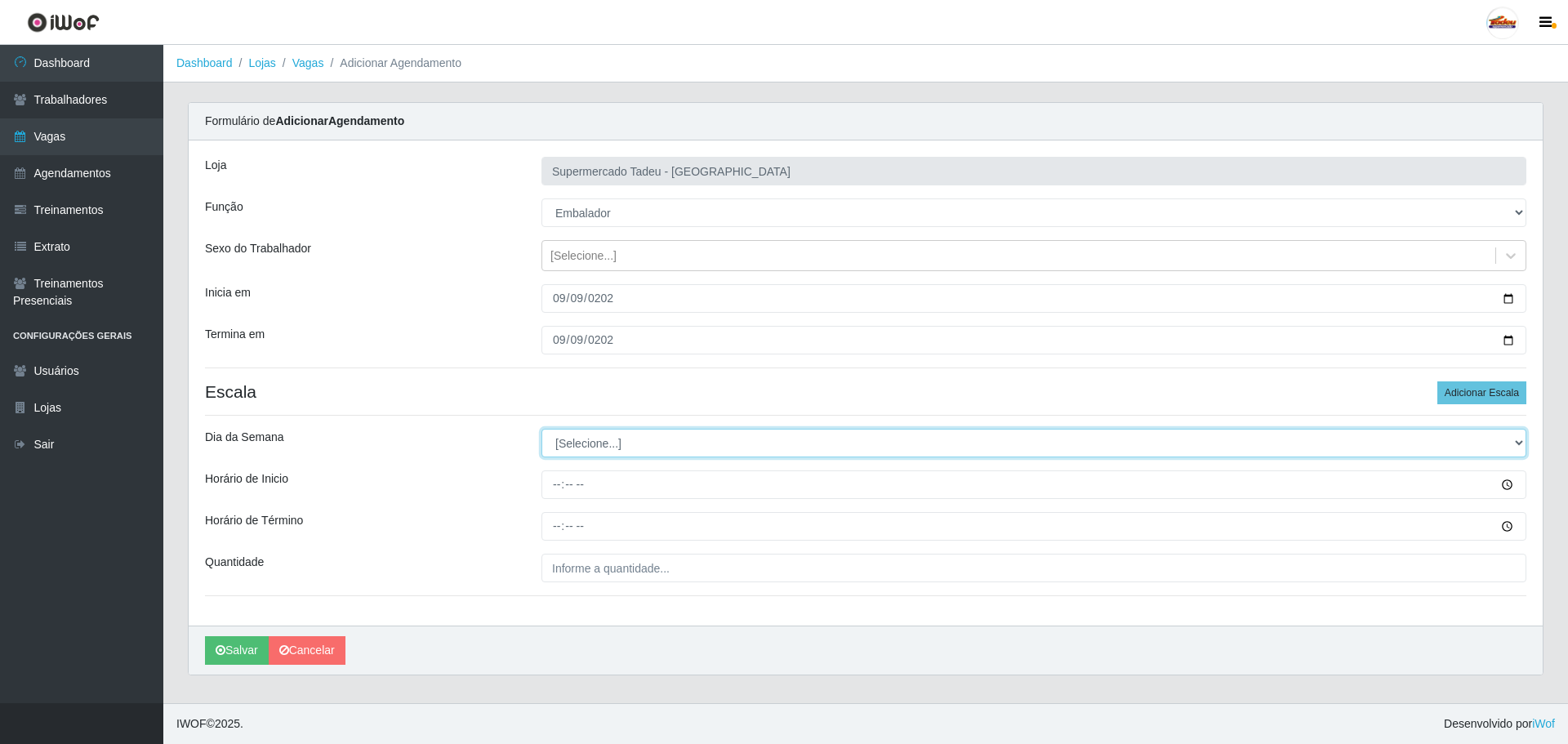
click at [581, 435] on select "[Selecione...] Segunda Terça Quarta Quinta Sexta Sábado Domingo" at bounding box center [1034, 443] width 985 height 28
select select "2"
click at [542, 429] on select "[Selecione...] Segunda Terça Quarta Quinta Sexta Sábado Domingo" at bounding box center [1034, 443] width 985 height 28
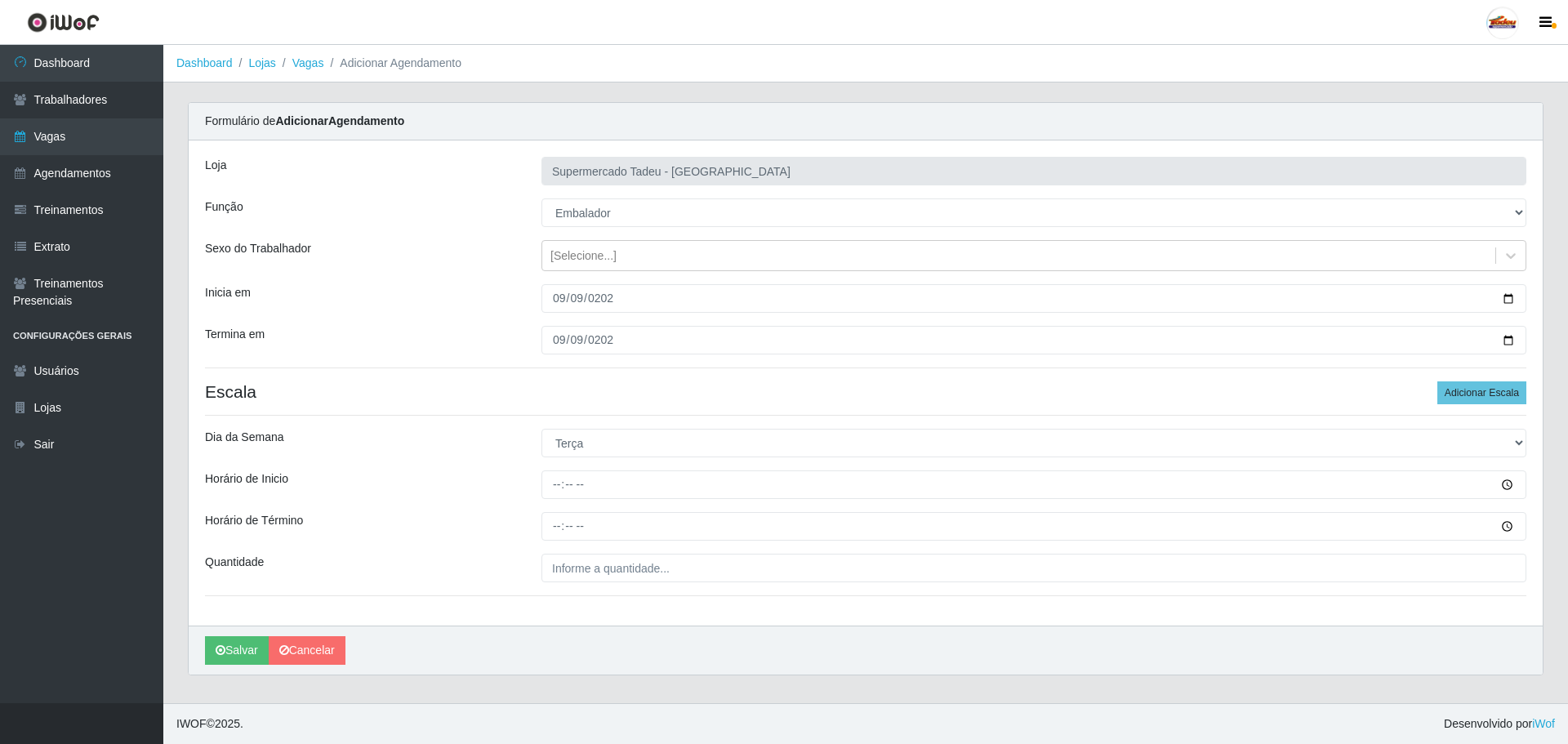
click at [811, 646] on div "[PERSON_NAME]" at bounding box center [865, 650] width 1354 height 49
click at [558, 491] on input "Horário de Inicio" at bounding box center [1034, 484] width 985 height 28
type input "17:00"
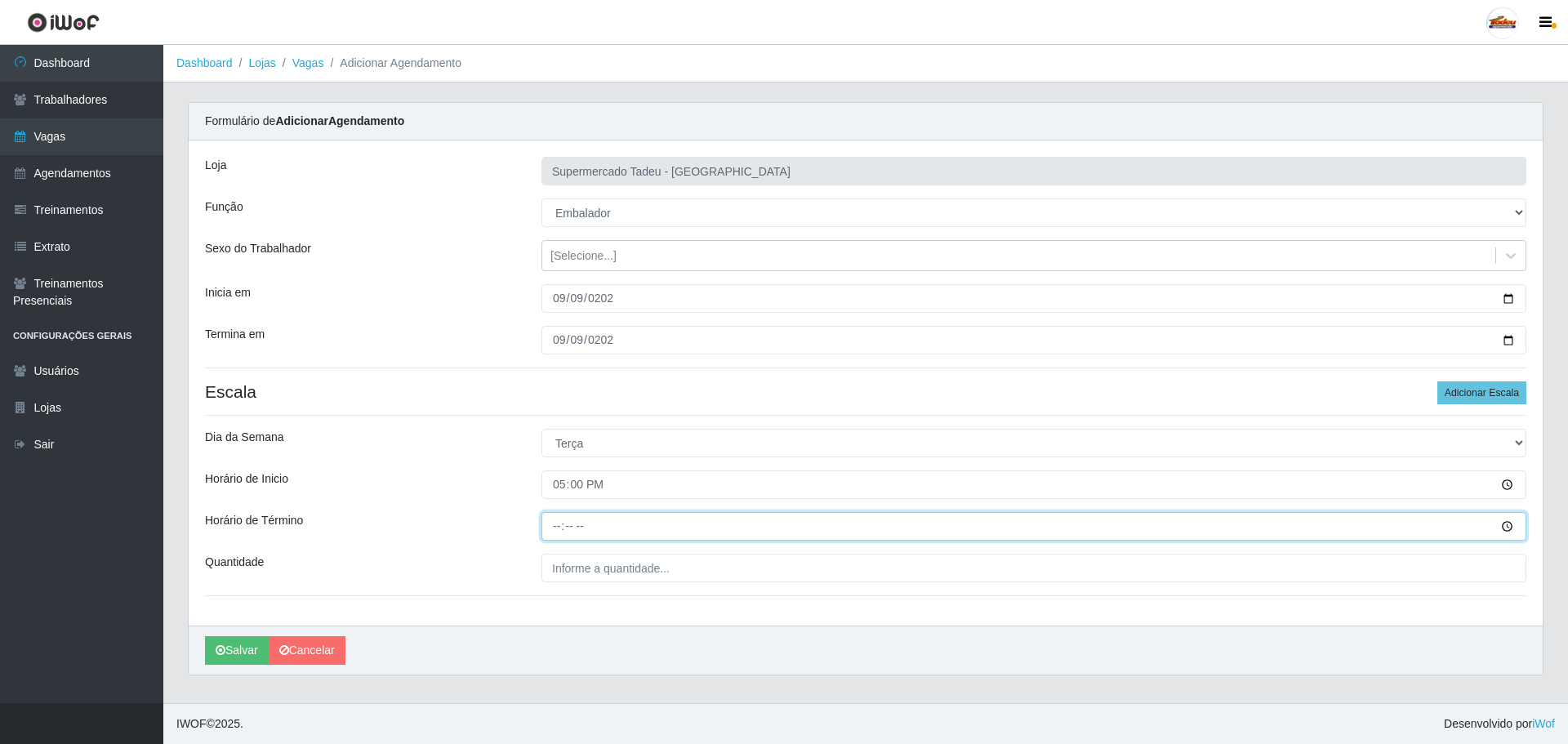
click at [551, 530] on input "Horário de Término" at bounding box center [1034, 526] width 985 height 28
type input "20:00"
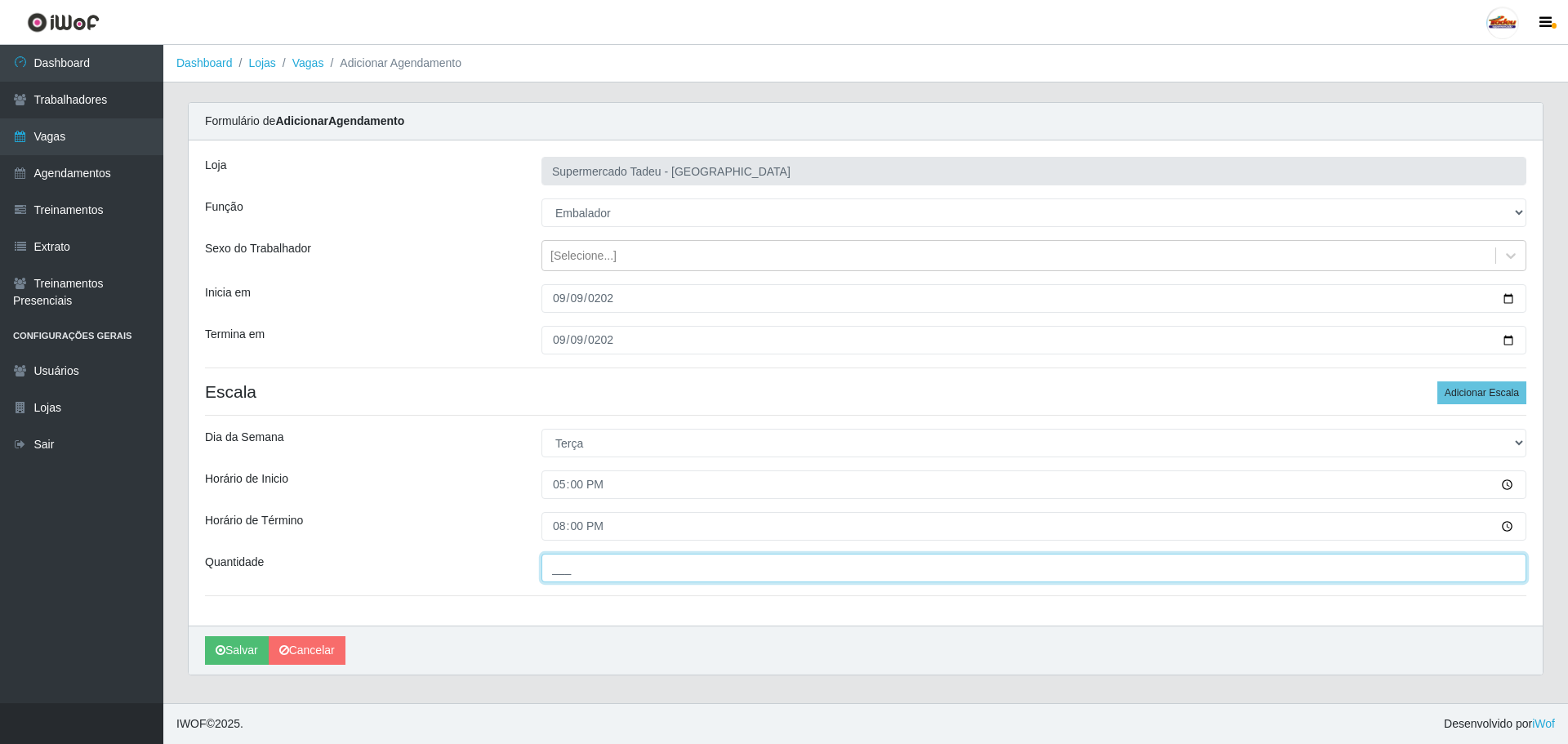
click at [575, 564] on input "___" at bounding box center [1034, 568] width 985 height 28
type input "2__"
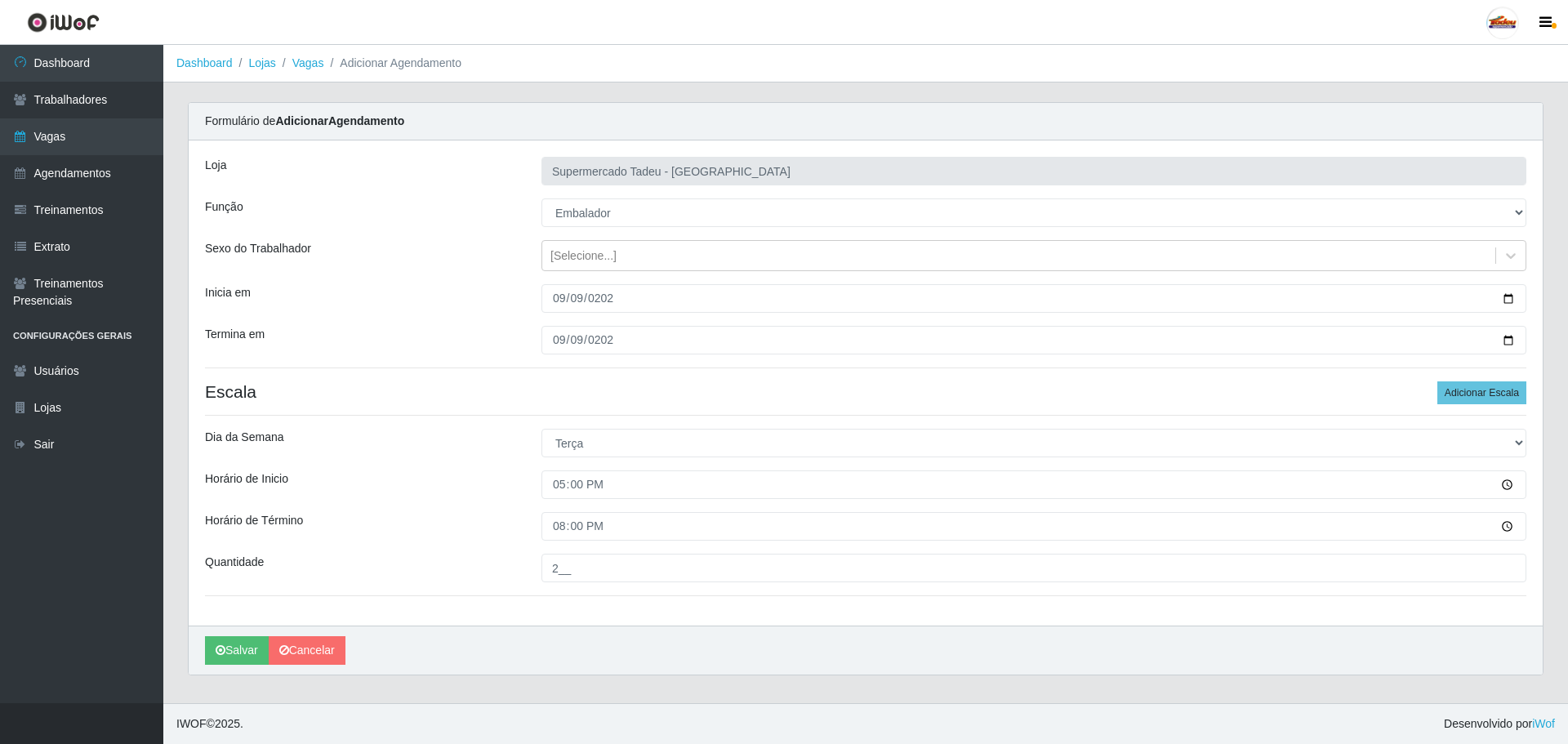
click at [359, 508] on div "Loja Supermercado Tadeu - [GEOGRAPHIC_DATA] Função [Selecione...] ASG ASG + ASG…" at bounding box center [865, 383] width 1354 height 485
click at [230, 654] on button "Salvar" at bounding box center [237, 650] width 64 height 28
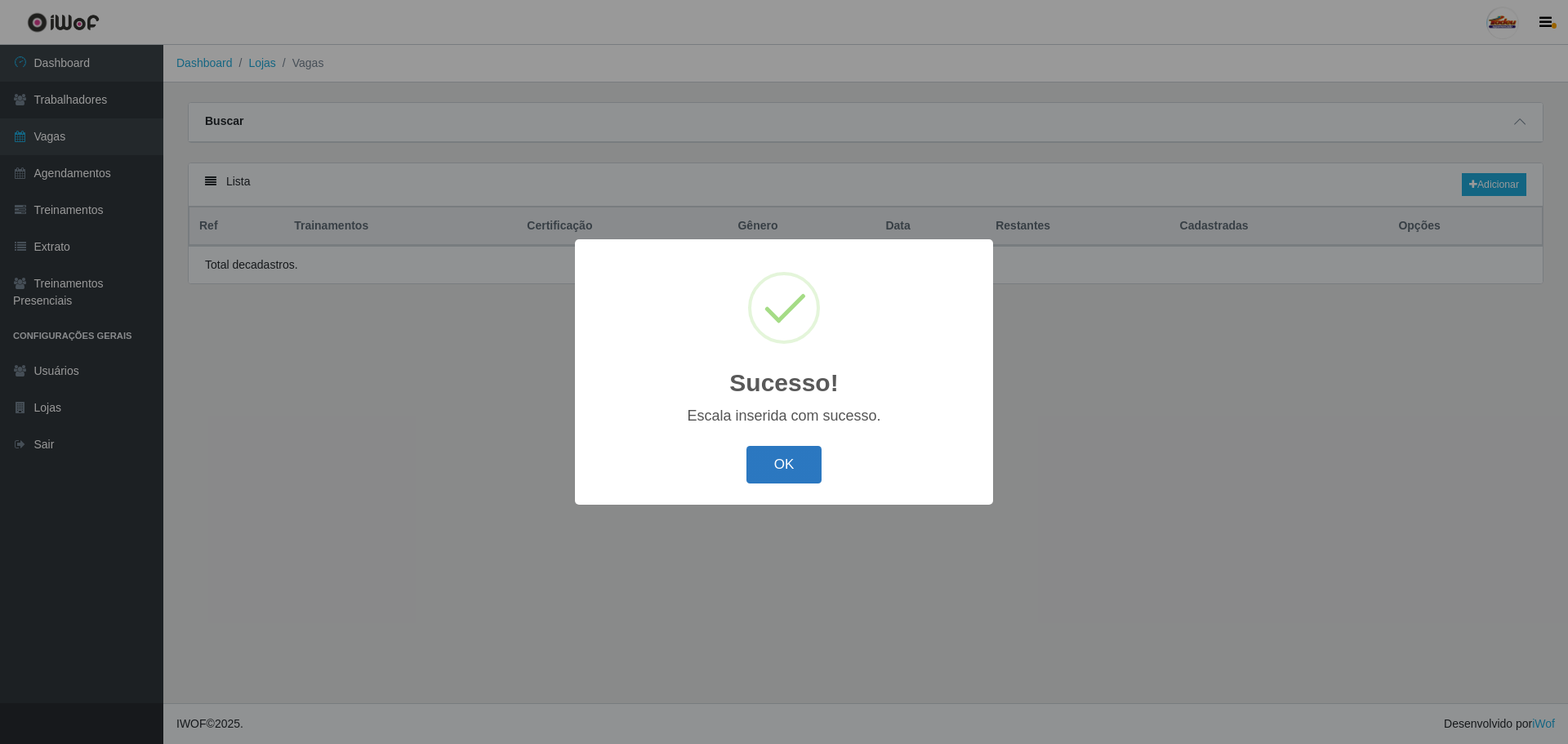
click at [798, 469] on button "OK" at bounding box center [785, 464] width 76 height 38
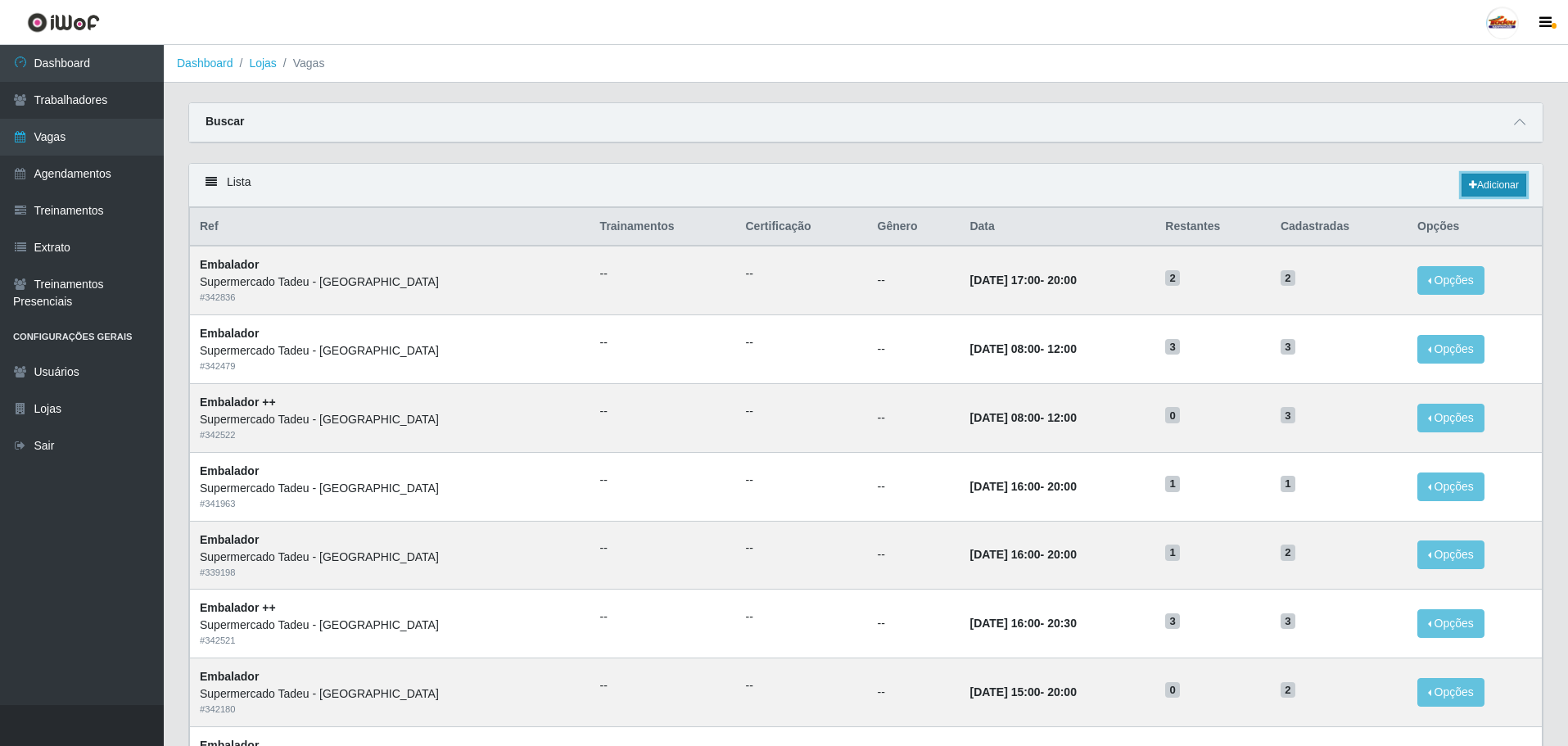
click at [1513, 191] on link "Adicionar" at bounding box center [1494, 184] width 65 height 23
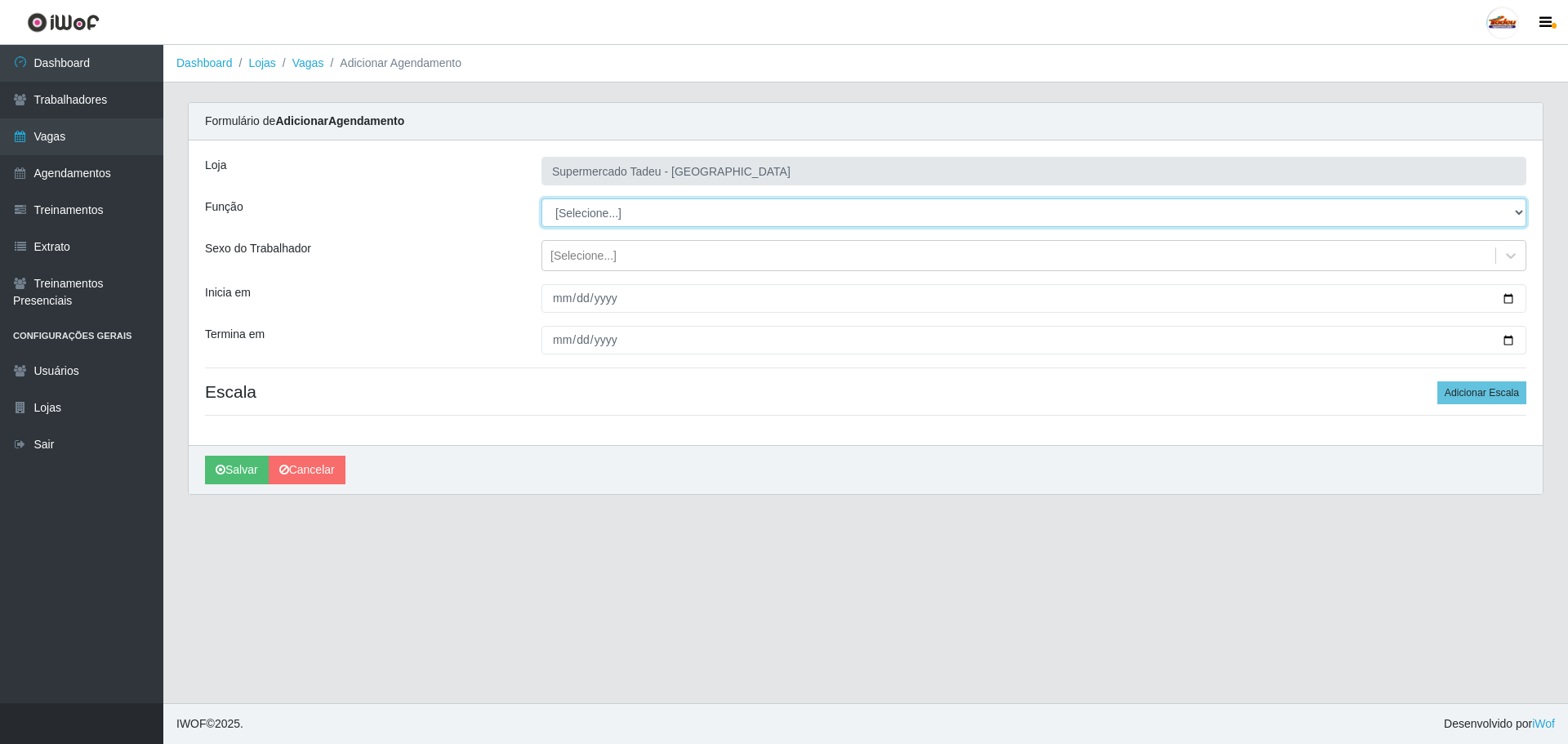
click at [579, 216] on select "[Selecione...] ASG ASG + ASG ++ Auxiliar de Estacionamento Auxiliar de Estacion…" at bounding box center [1034, 212] width 985 height 28
select select "1"
click at [542, 198] on select "[Selecione...] ASG ASG + ASG ++ Auxiliar de Estacionamento Auxiliar de Estacion…" at bounding box center [1034, 212] width 985 height 28
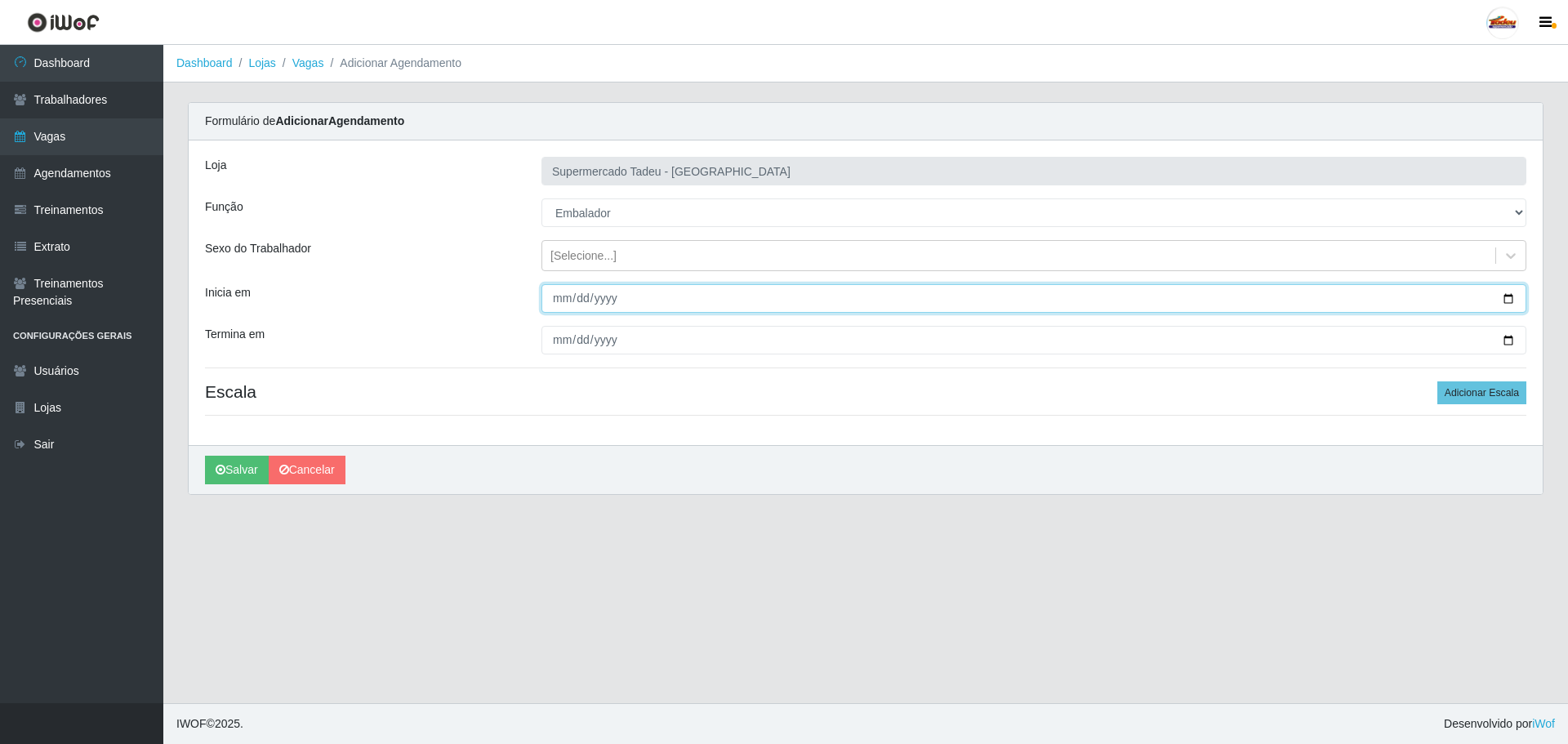
click at [555, 302] on input "Inicia em" at bounding box center [1034, 298] width 985 height 28
type input "[DATE]"
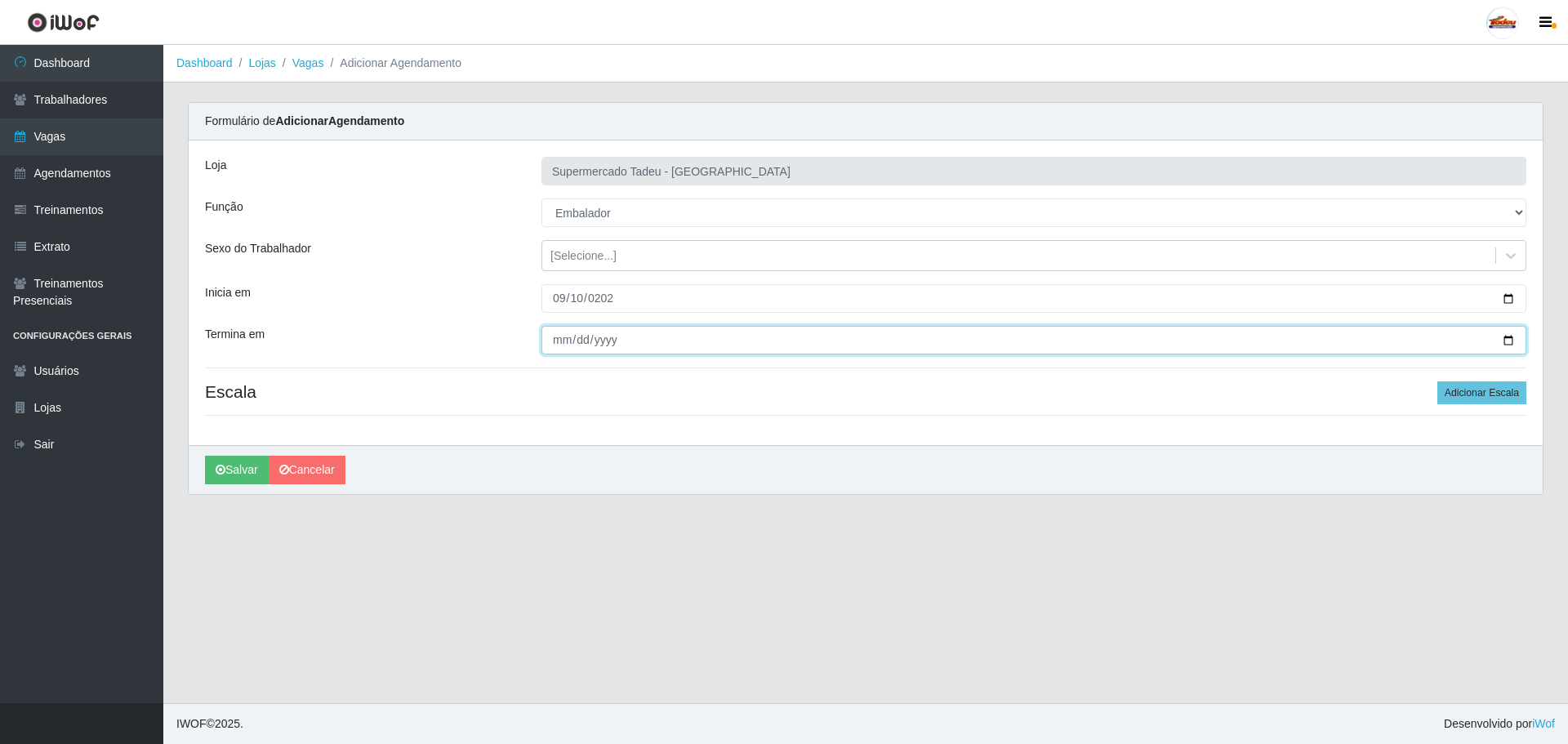
click at [564, 345] on input "Termina em" at bounding box center [1034, 339] width 985 height 28
type input "[DATE]"
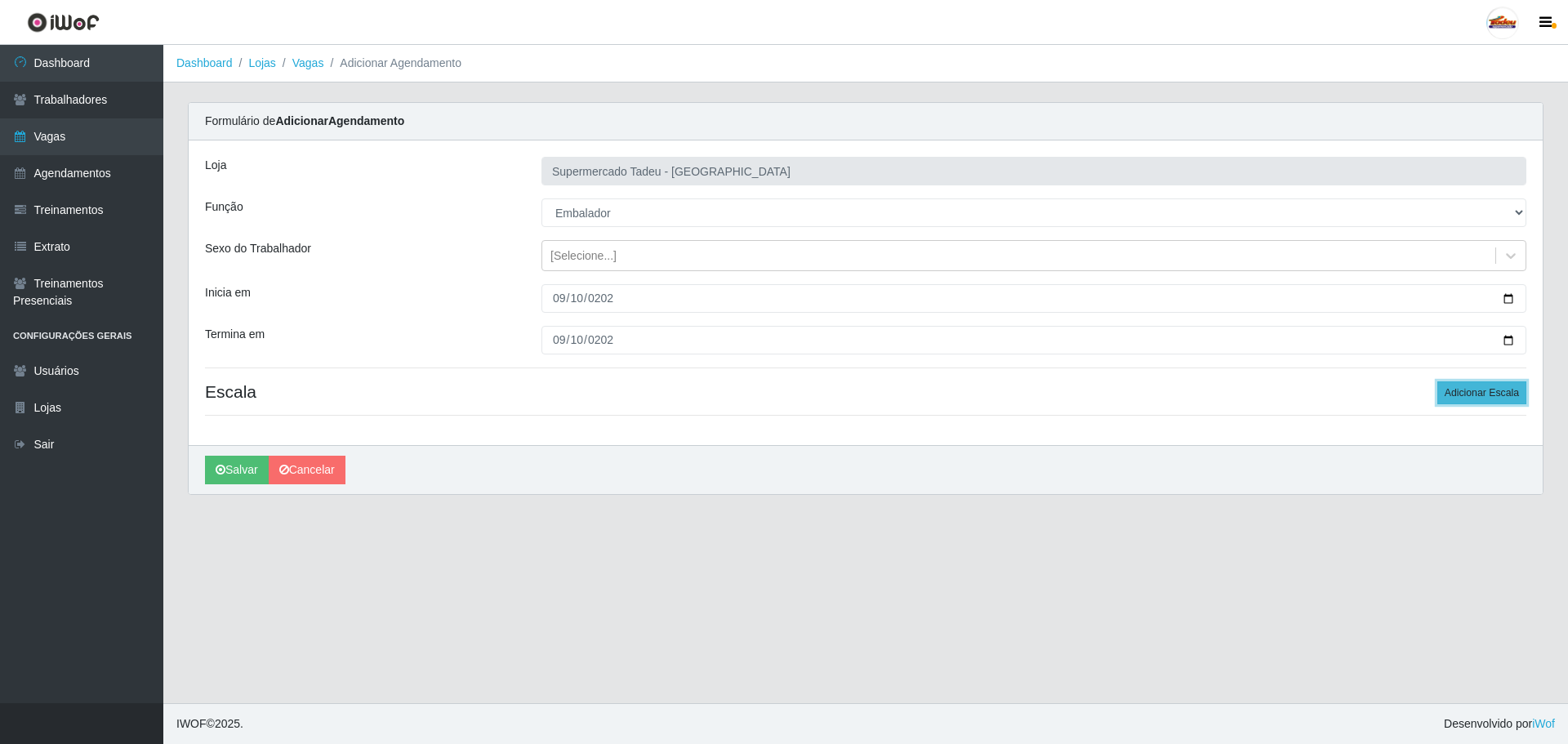
click at [1495, 392] on button "Adicionar Escala" at bounding box center [1482, 392] width 89 height 22
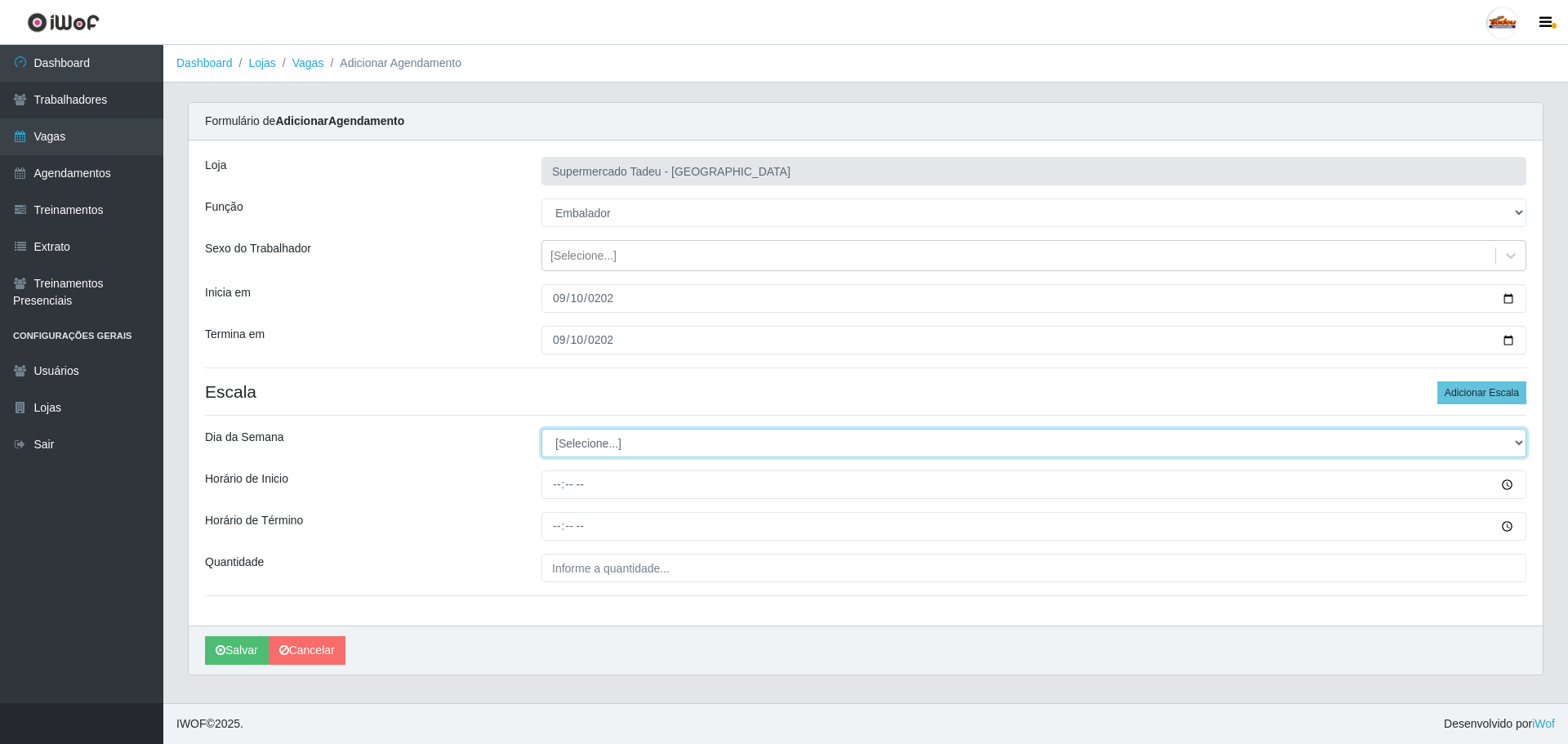
click at [591, 439] on select "[Selecione...] Segunda Terça Quarta Quinta Sexta Sábado Domingo" at bounding box center [1034, 443] width 985 height 28
select select "3"
click at [542, 429] on select "[Selecione...] Segunda Terça Quarta Quinta Sexta Sábado Domingo" at bounding box center [1034, 443] width 985 height 28
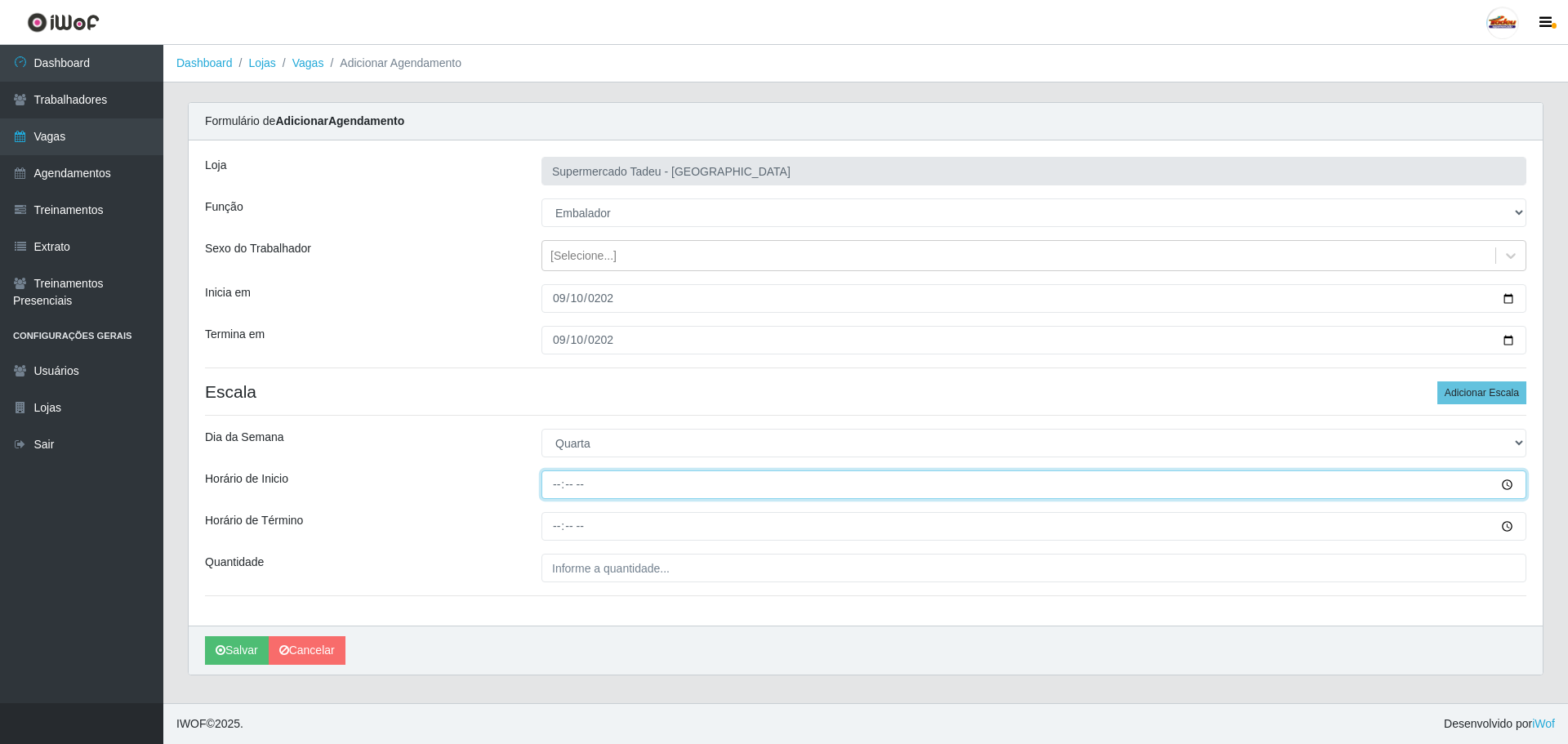
click at [567, 484] on input "Horário de Inicio" at bounding box center [1034, 484] width 985 height 28
click at [560, 492] on input "Horário de Inicio" at bounding box center [1034, 484] width 985 height 28
type input "17:00"
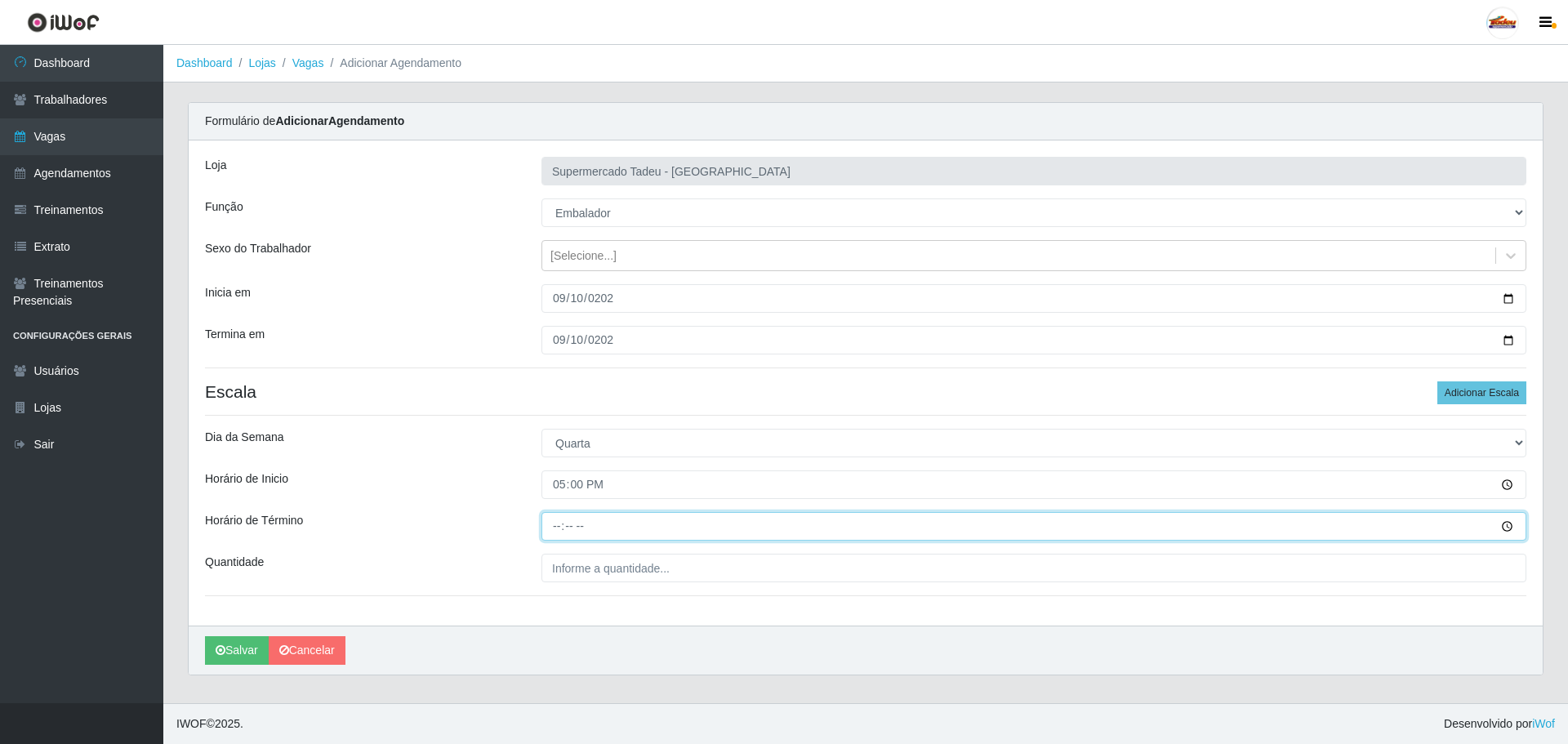
click at [557, 521] on input "Horário de Término" at bounding box center [1034, 526] width 985 height 28
type input "20:00"
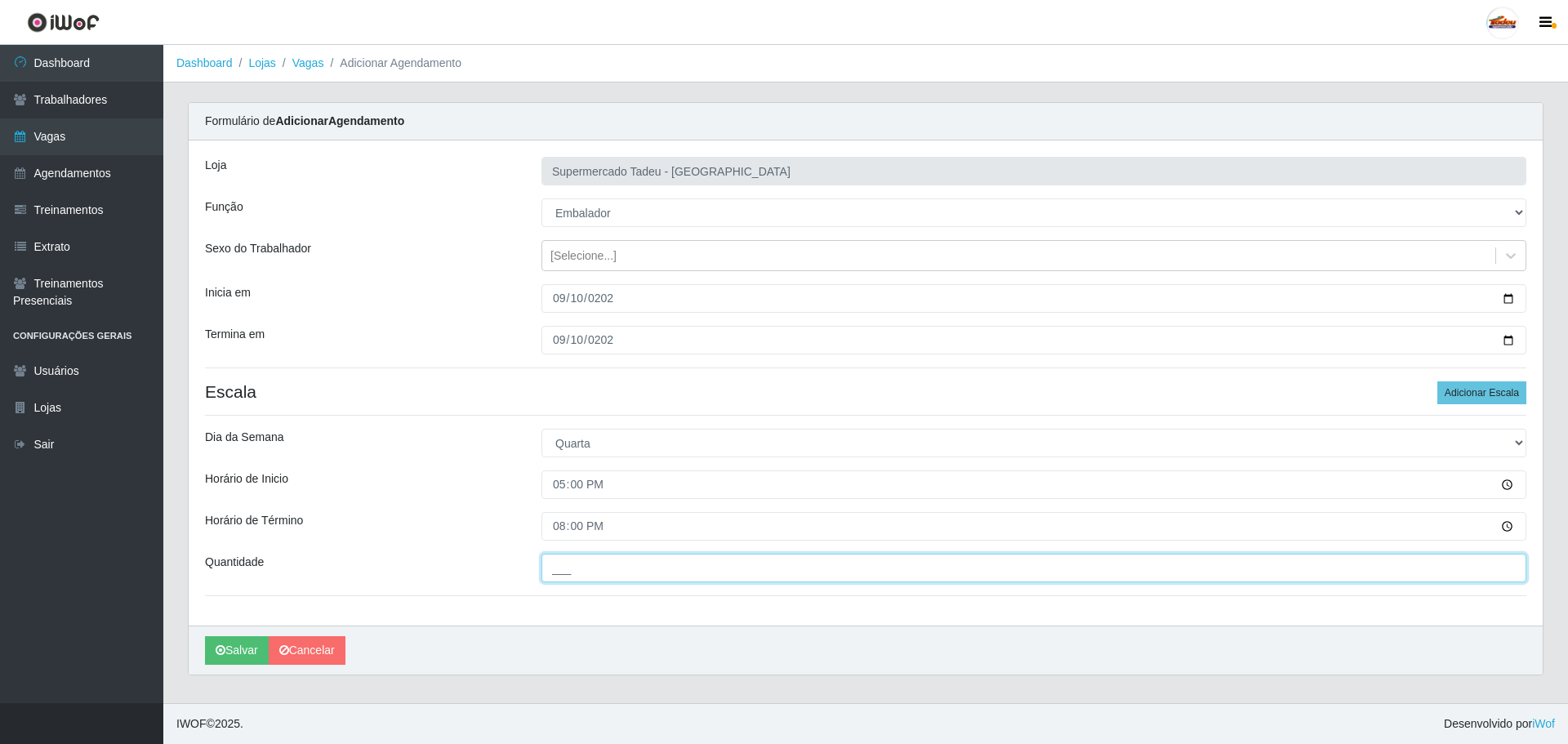
click at [588, 564] on input "___" at bounding box center [1034, 568] width 985 height 28
type input "2__"
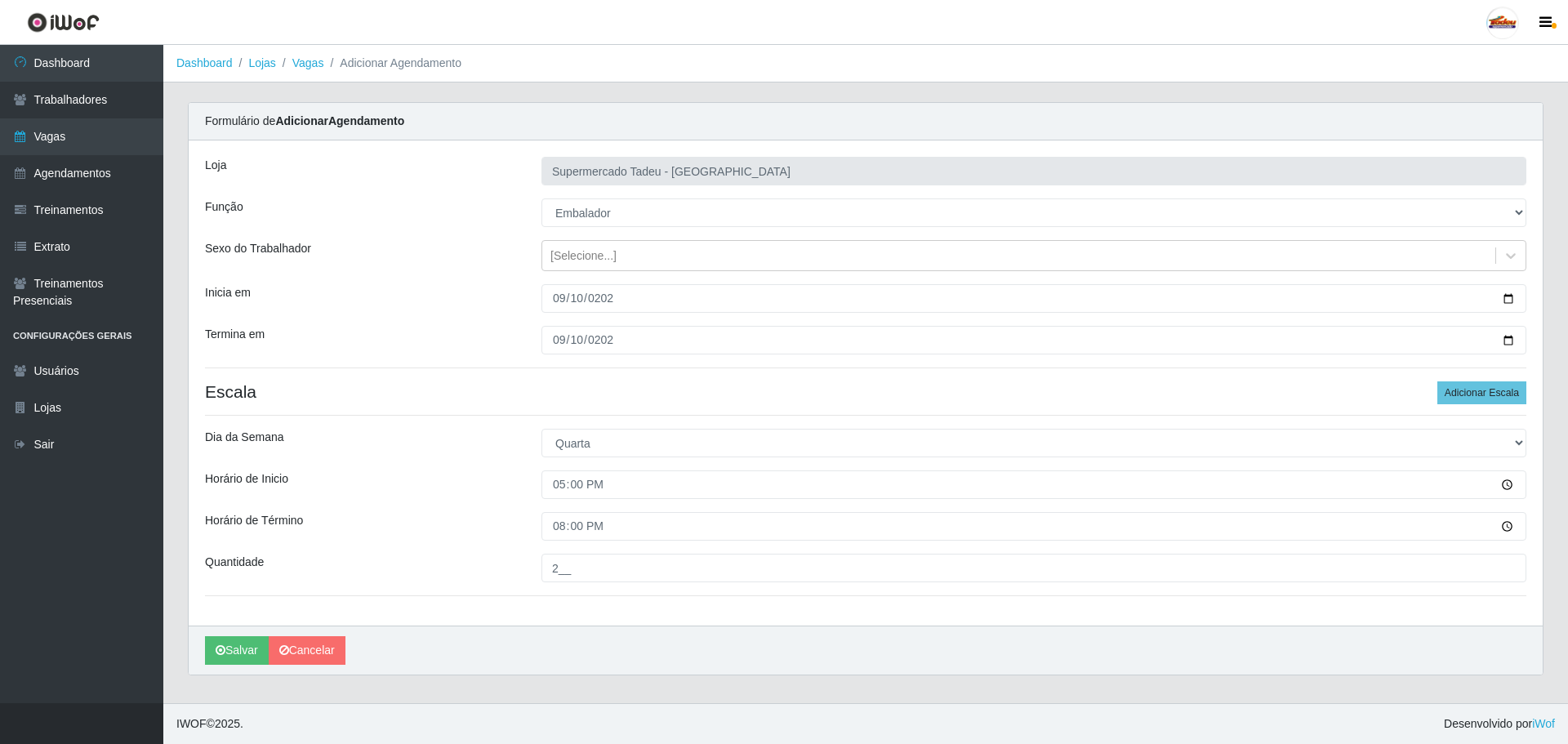
click at [501, 496] on div "Horário de Inicio" at bounding box center [361, 484] width 336 height 28
click at [211, 658] on button "Salvar" at bounding box center [237, 650] width 64 height 28
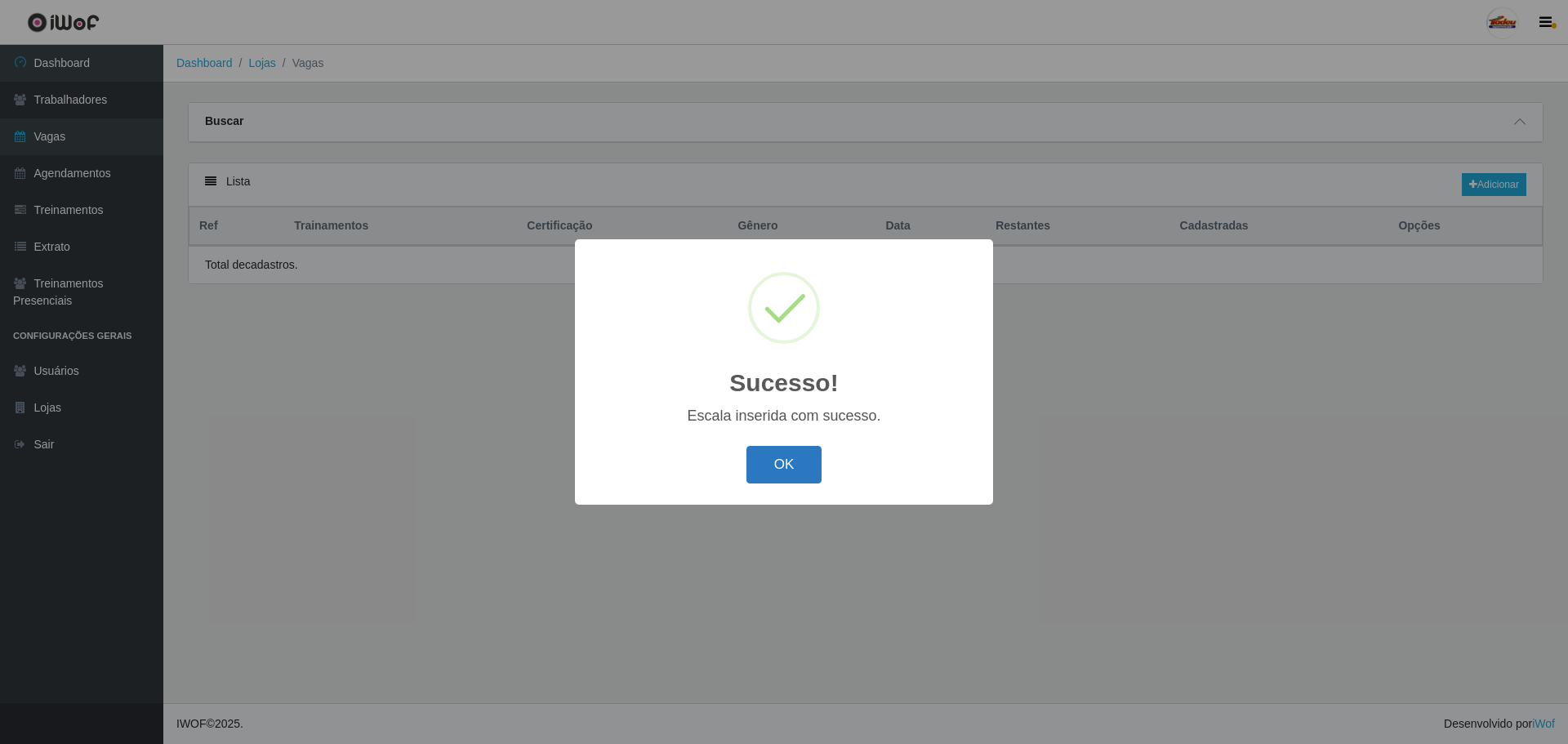
click at [795, 464] on button "OK" at bounding box center [785, 464] width 76 height 38
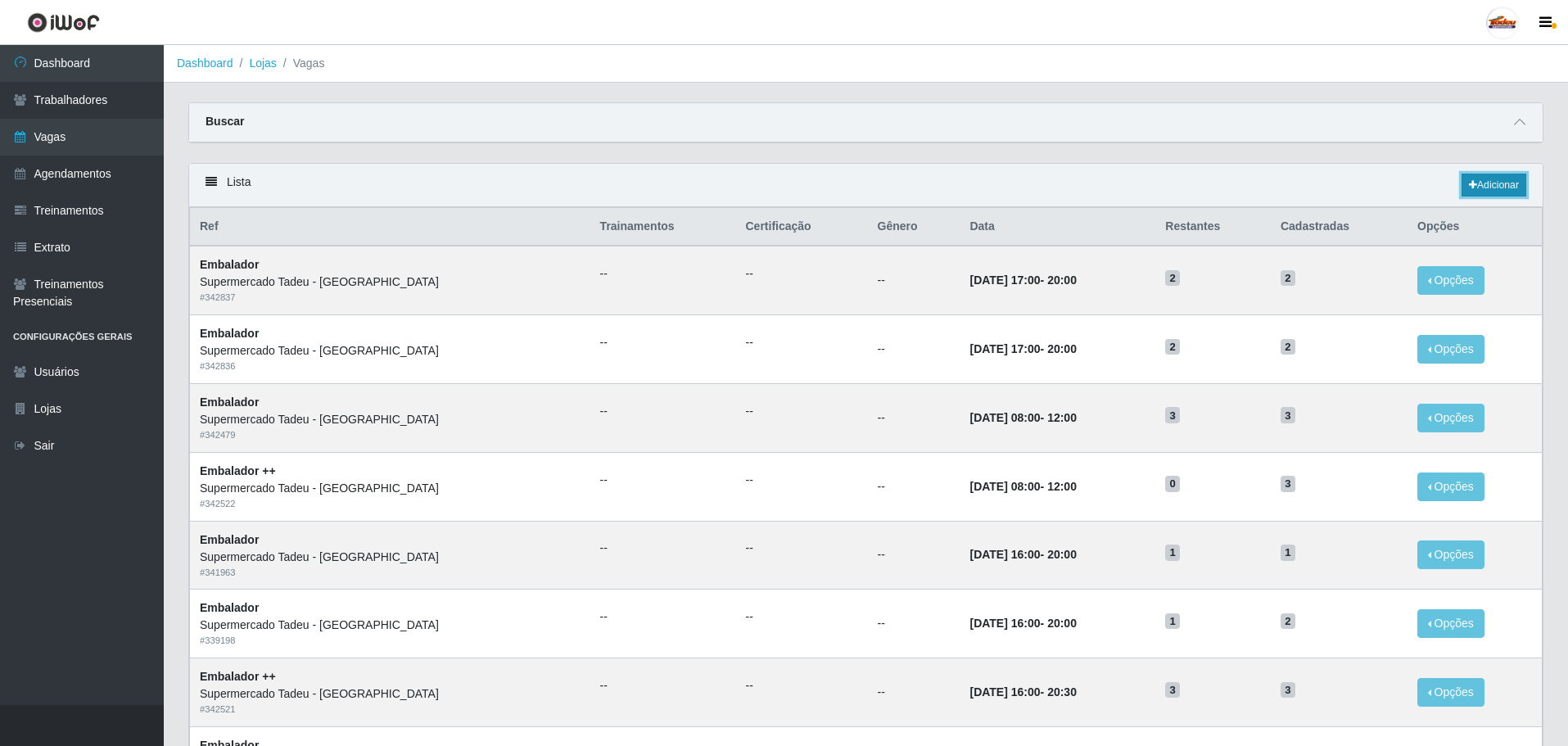
click at [1477, 185] on link "Adicionar" at bounding box center [1494, 184] width 65 height 23
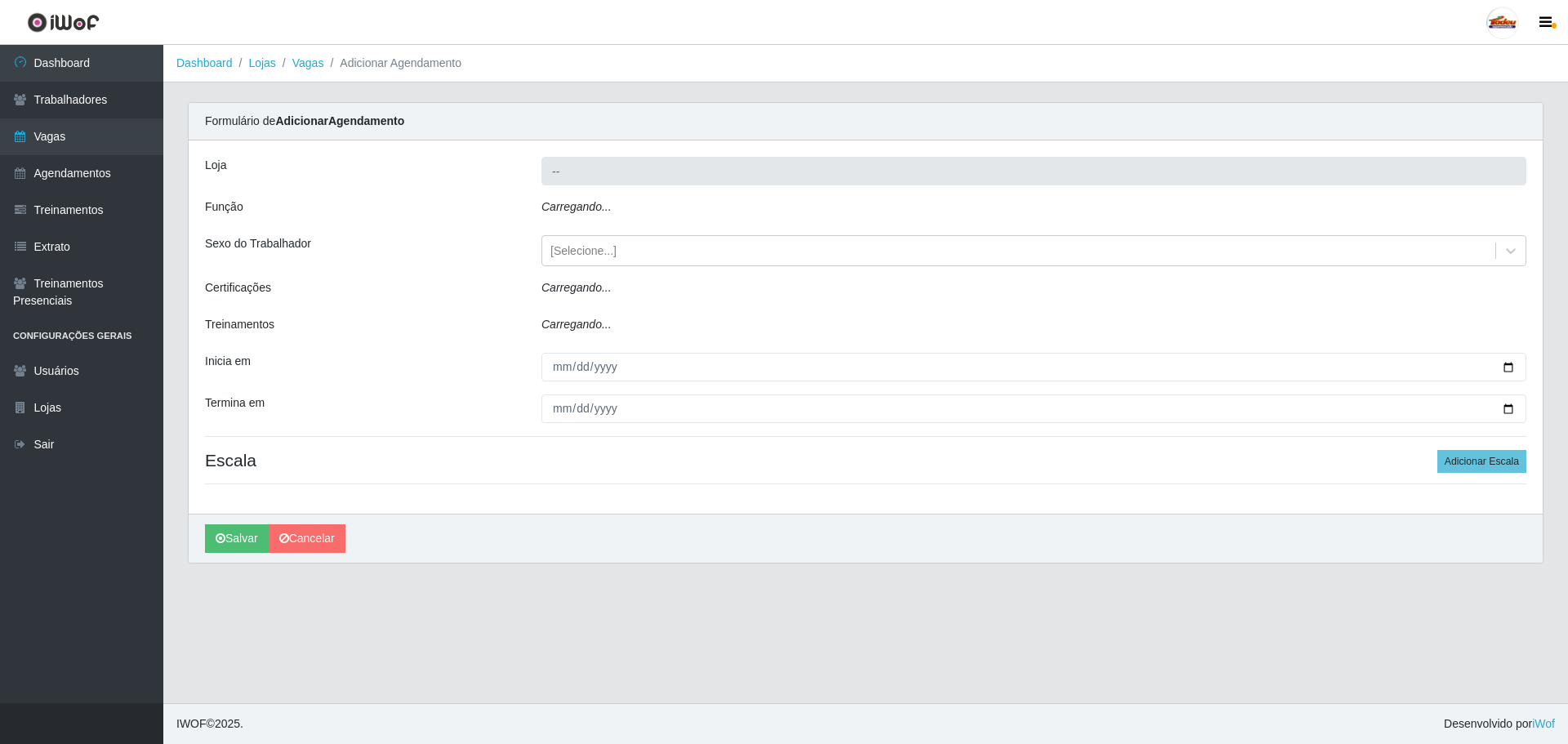
type input "Supermercado Tadeu - [GEOGRAPHIC_DATA]"
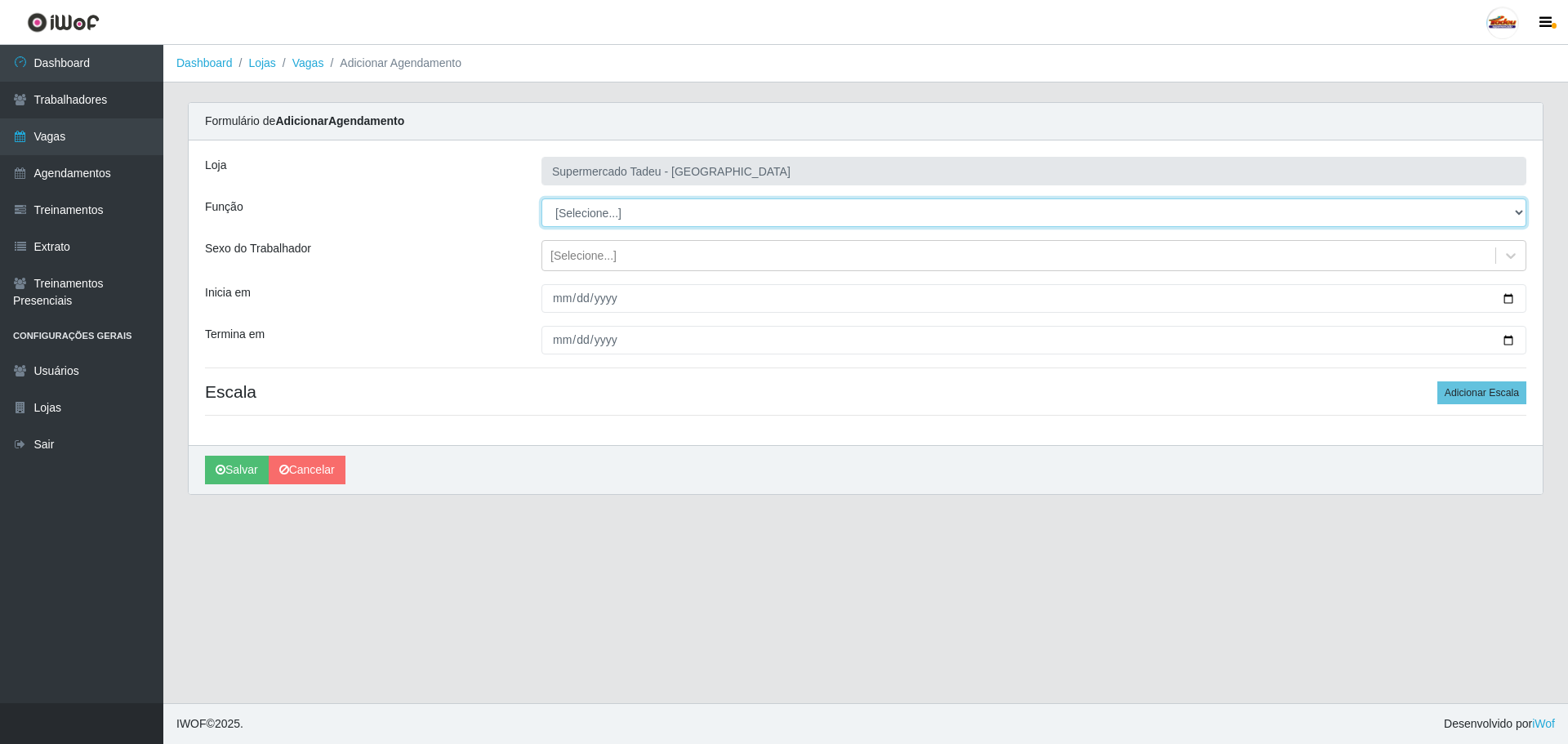
drag, startPoint x: 569, startPoint y: 223, endPoint x: 578, endPoint y: 222, distance: 9.1
click at [570, 222] on select "[Selecione...] ASG ASG + ASG ++ Auxiliar de Estacionamento Auxiliar de Estacion…" at bounding box center [1034, 212] width 985 height 28
select select "1"
click at [542, 198] on select "[Selecione...] ASG ASG + ASG ++ Auxiliar de Estacionamento Auxiliar de Estacion…" at bounding box center [1034, 212] width 985 height 28
click at [579, 263] on div "[Selecione...]" at bounding box center [584, 256] width 66 height 18
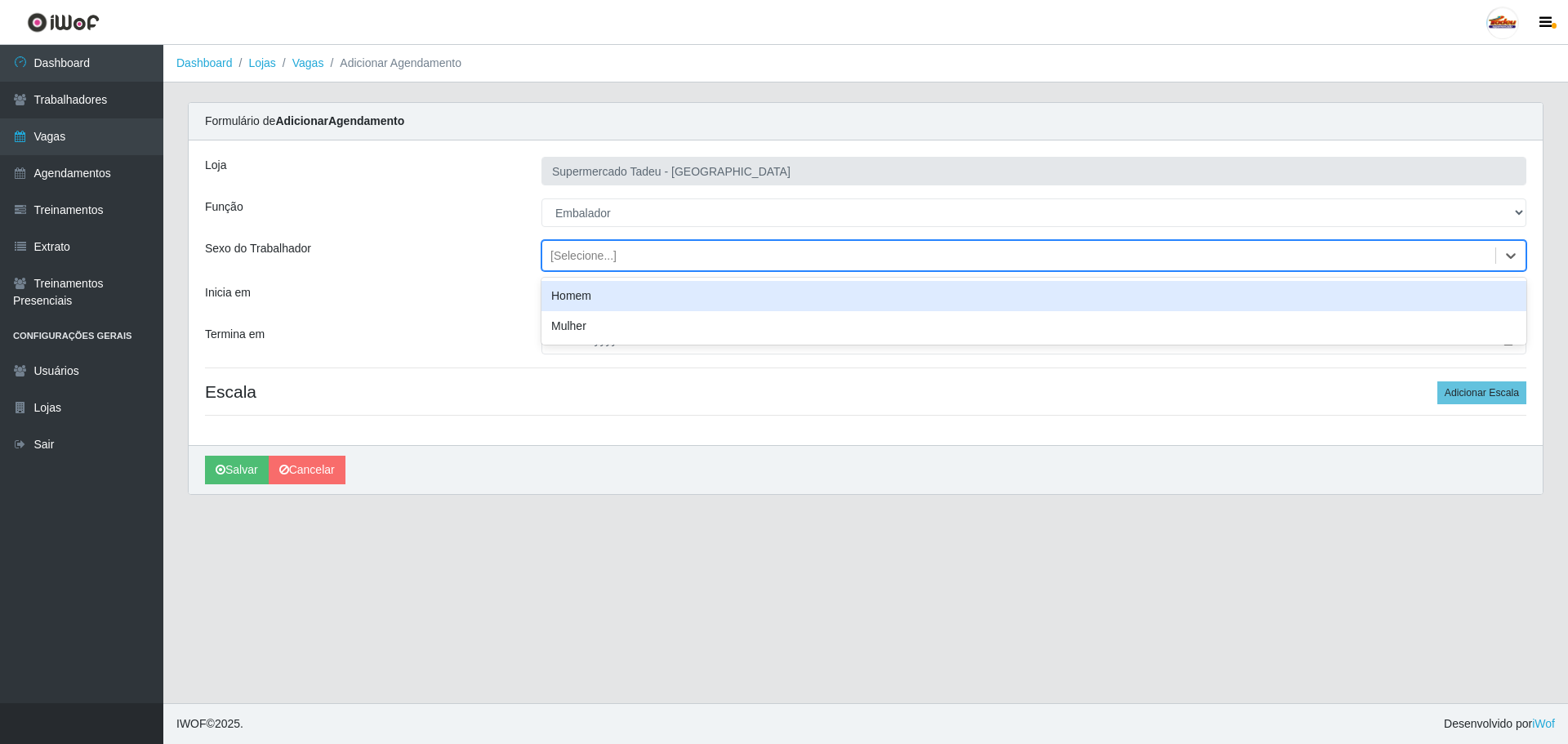
click at [570, 250] on div "[Selecione...]" at bounding box center [584, 256] width 66 height 18
click at [560, 306] on input "Inicia em" at bounding box center [1034, 298] width 985 height 28
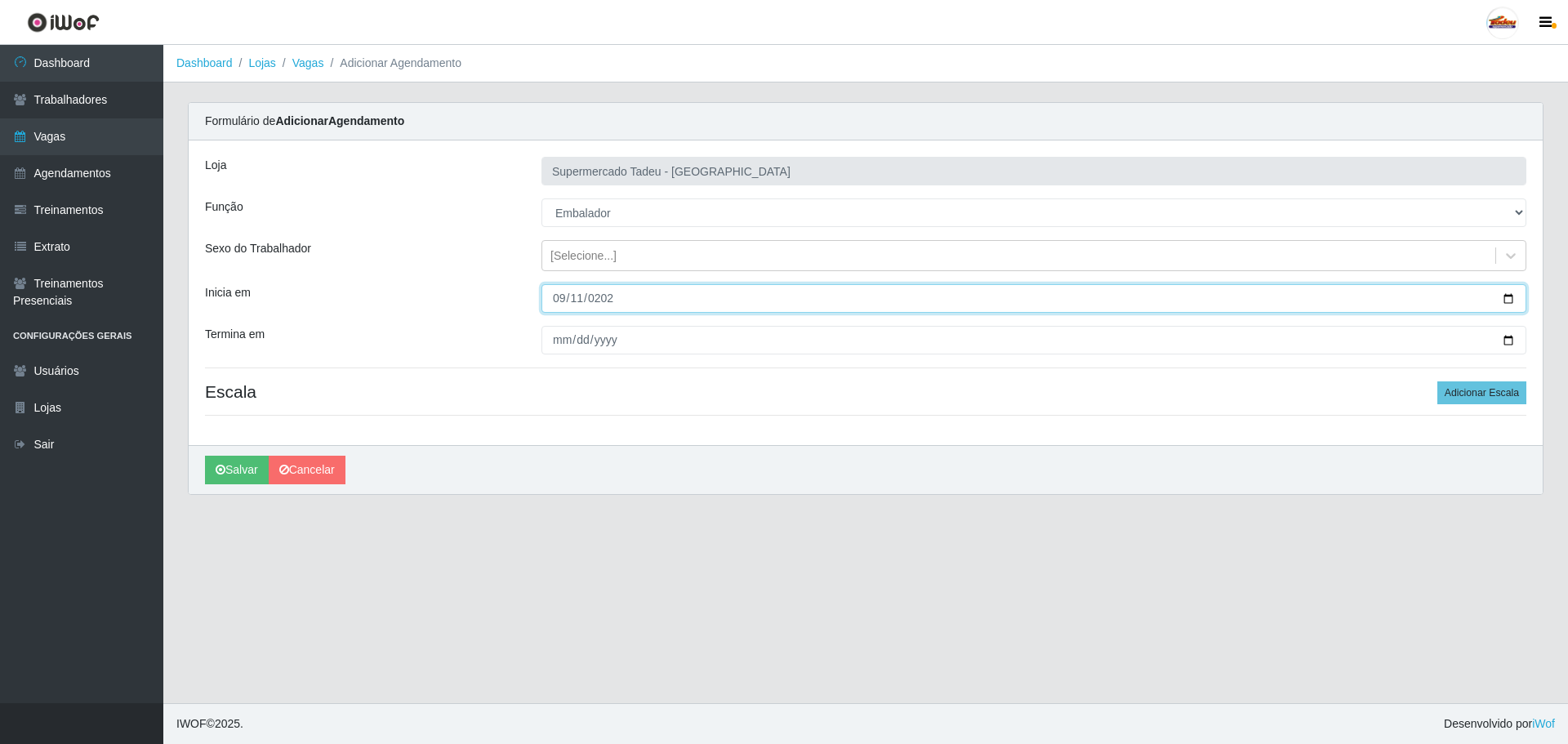
type input "[DATE]"
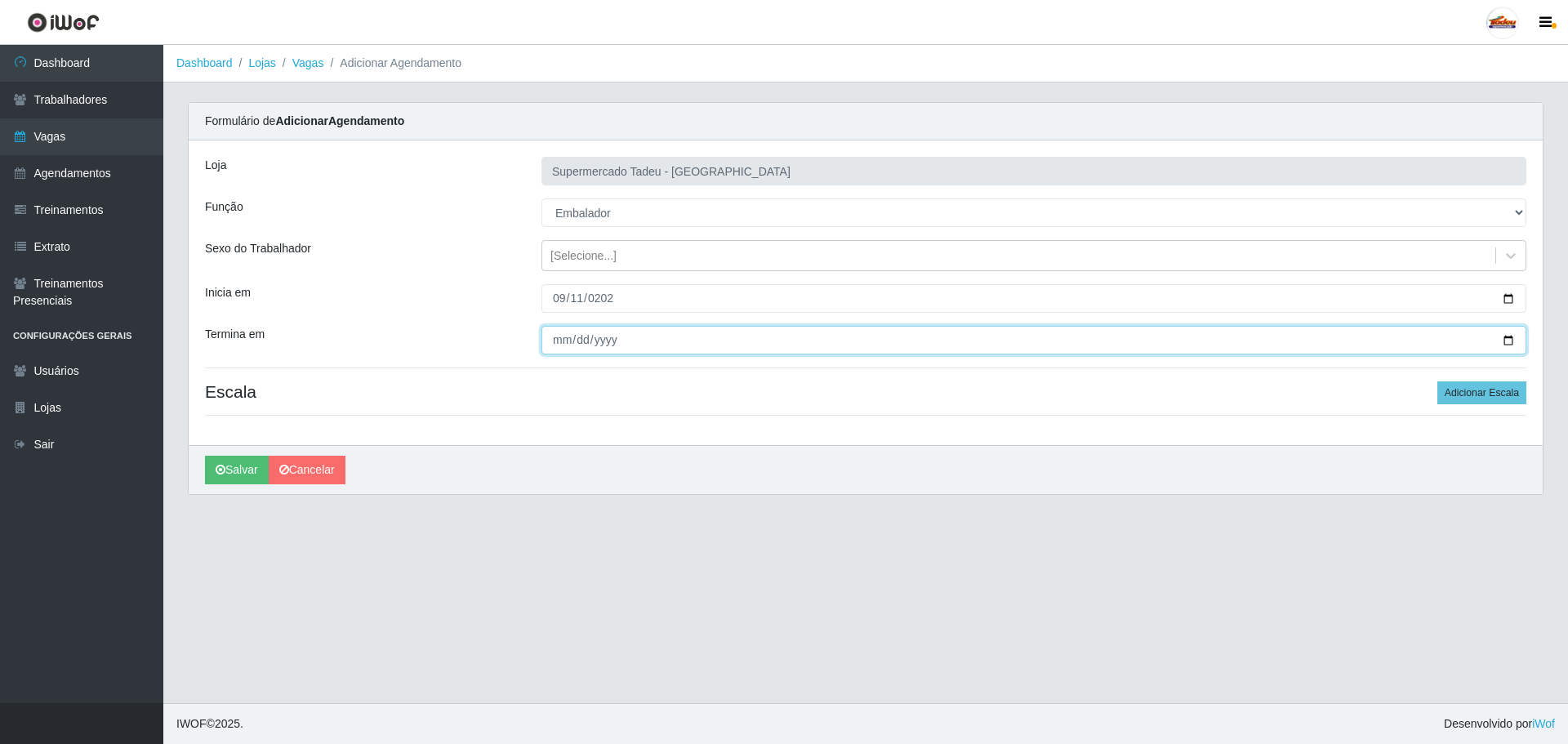
click at [560, 340] on input "Termina em" at bounding box center [1034, 339] width 985 height 28
type input "[DATE]"
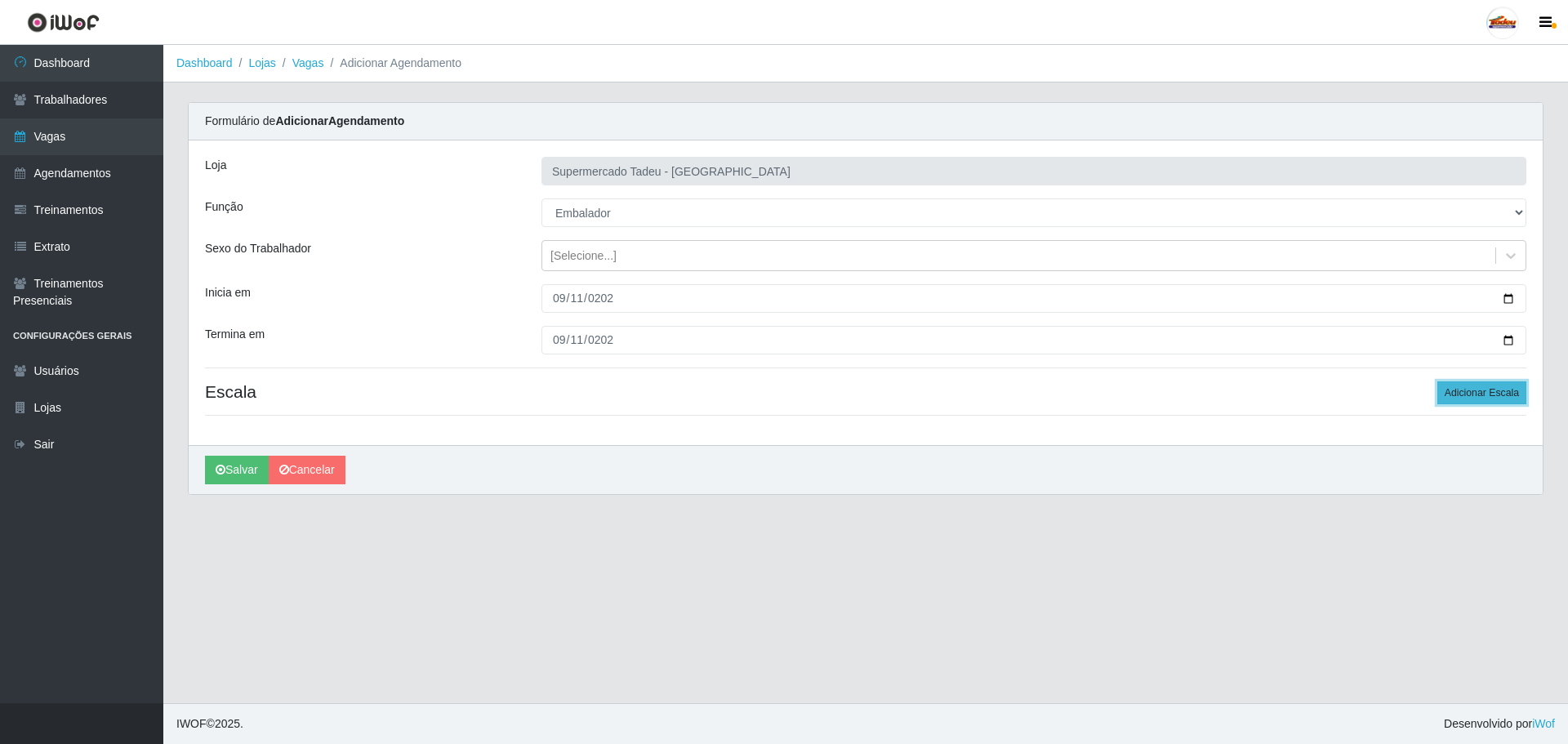
click at [1499, 383] on button "Adicionar Escala" at bounding box center [1482, 392] width 89 height 22
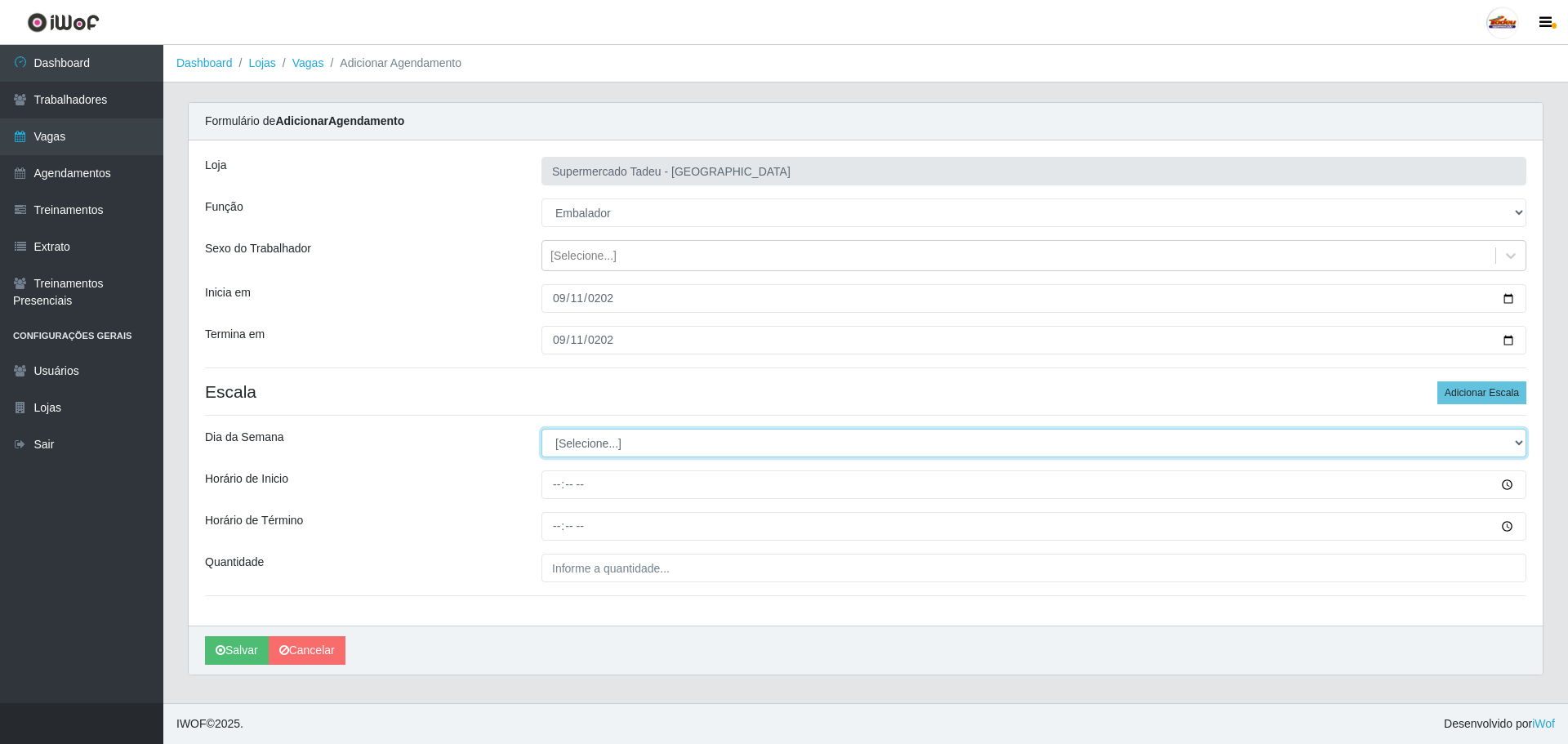
click at [565, 436] on select "[Selecione...] Segunda Terça Quarta Quinta Sexta Sábado Domingo" at bounding box center [1034, 443] width 985 height 28
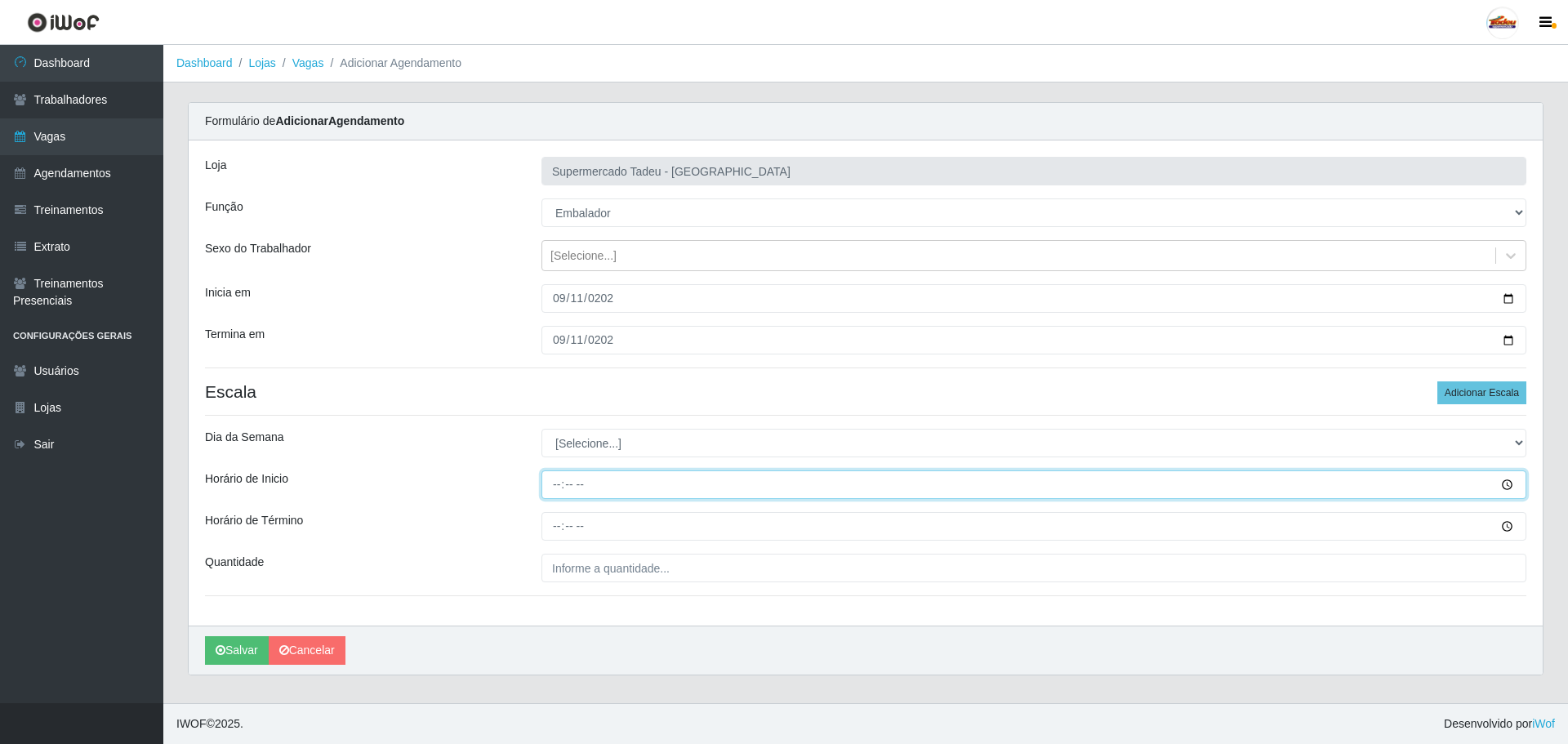
click at [564, 473] on input "Horário de Inicio" at bounding box center [1034, 484] width 985 height 28
click at [572, 483] on input "Horário de Inicio" at bounding box center [1034, 484] width 985 height 28
click at [564, 485] on input "Horário de Inicio" at bounding box center [1034, 484] width 985 height 28
click at [544, 488] on input "Horário de Inicio" at bounding box center [1034, 484] width 985 height 28
click at [549, 485] on input "Horário de Inicio" at bounding box center [1034, 484] width 985 height 28
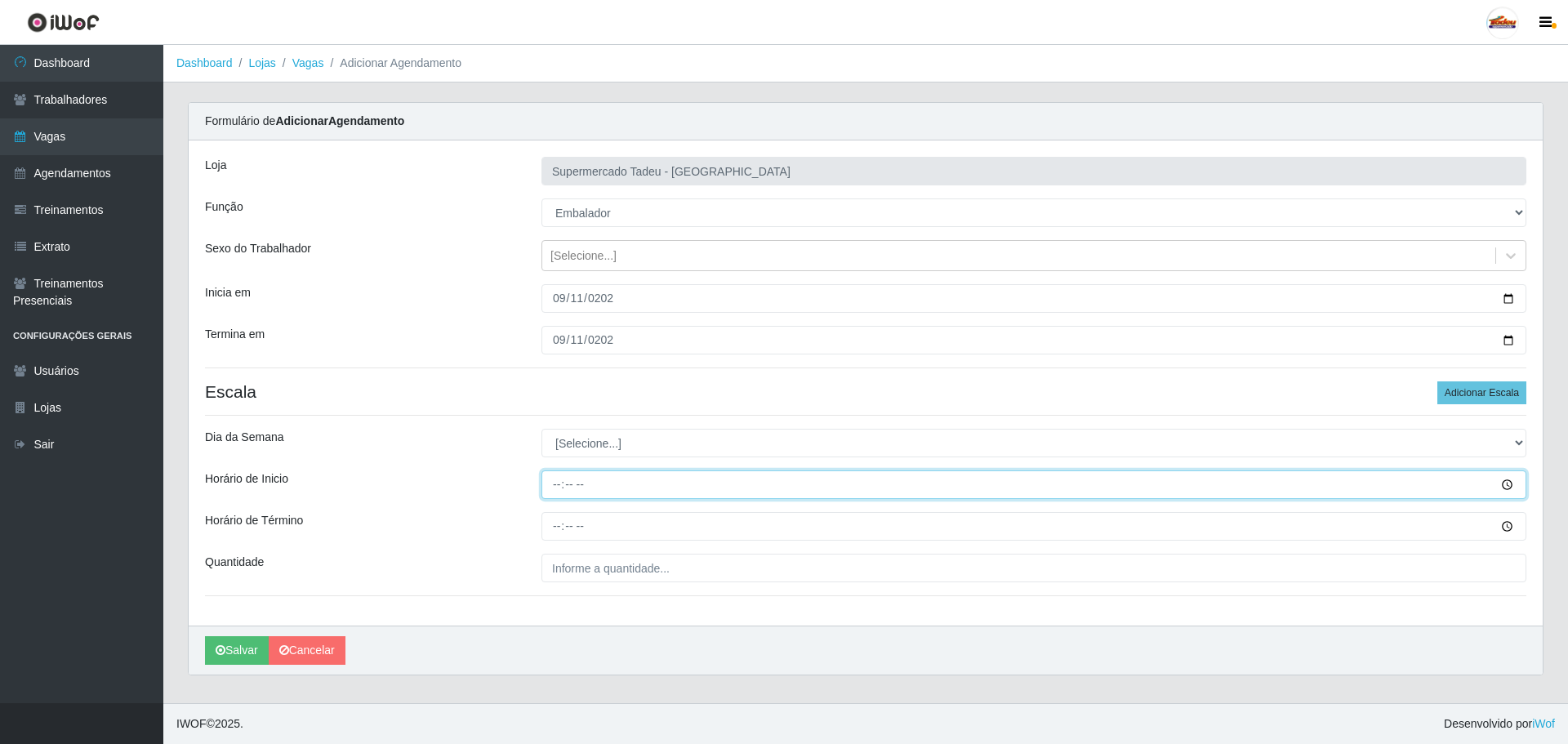
click at [557, 488] on input "Horário de Inicio" at bounding box center [1034, 484] width 985 height 28
type input "17:00"
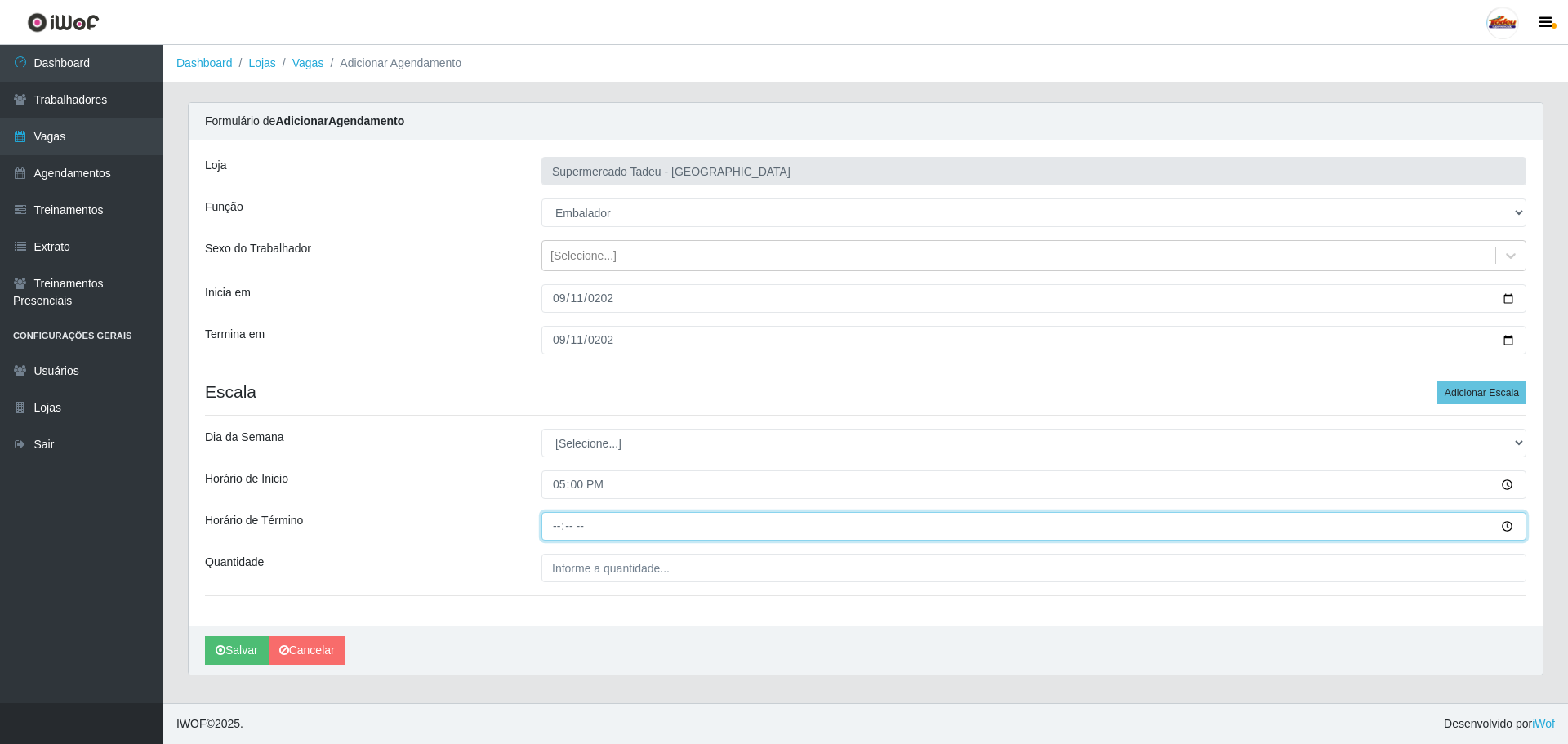
click at [562, 527] on input "Horário de Término" at bounding box center [1034, 526] width 985 height 28
type input "20:00"
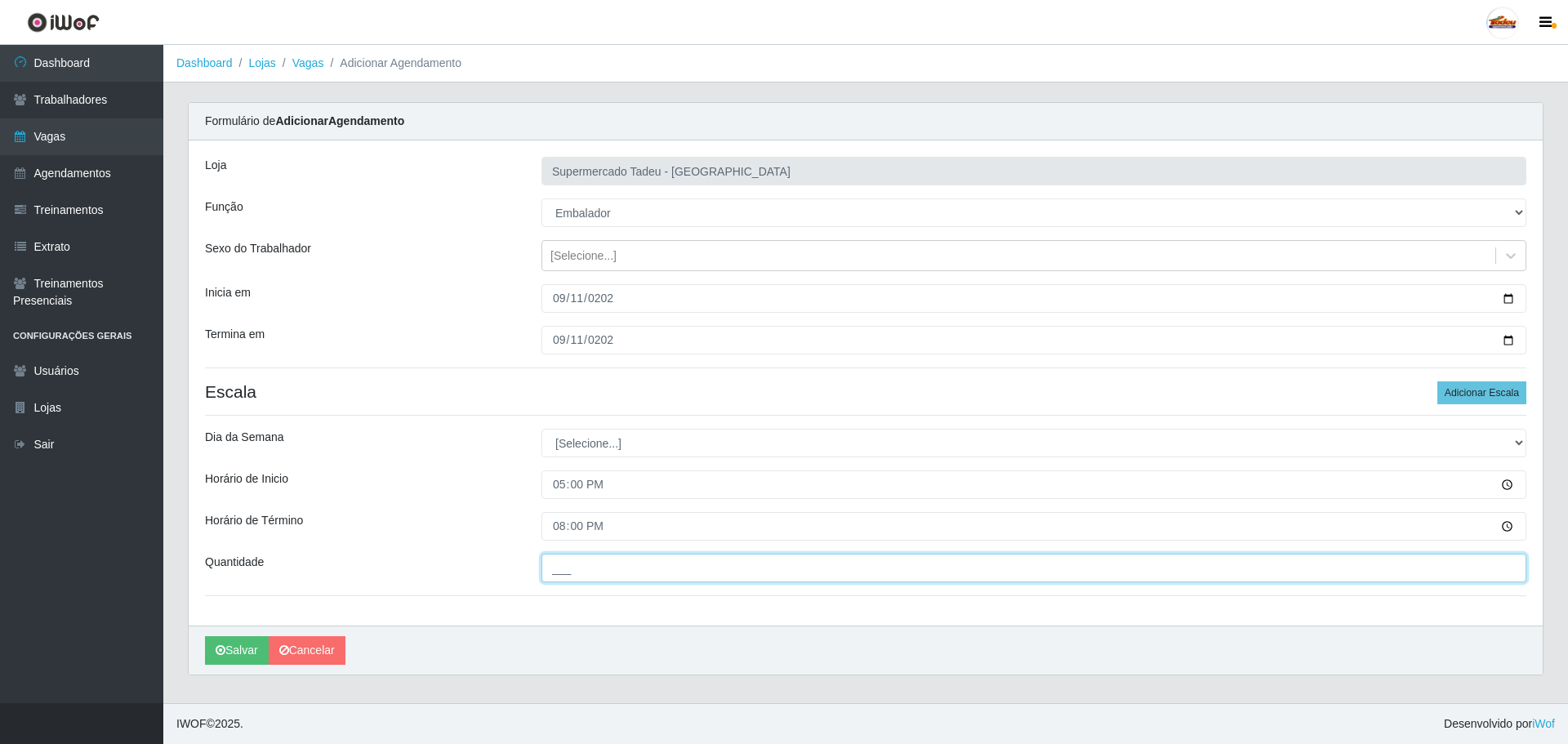
click at [640, 577] on input "___" at bounding box center [1034, 568] width 985 height 28
type input "2__"
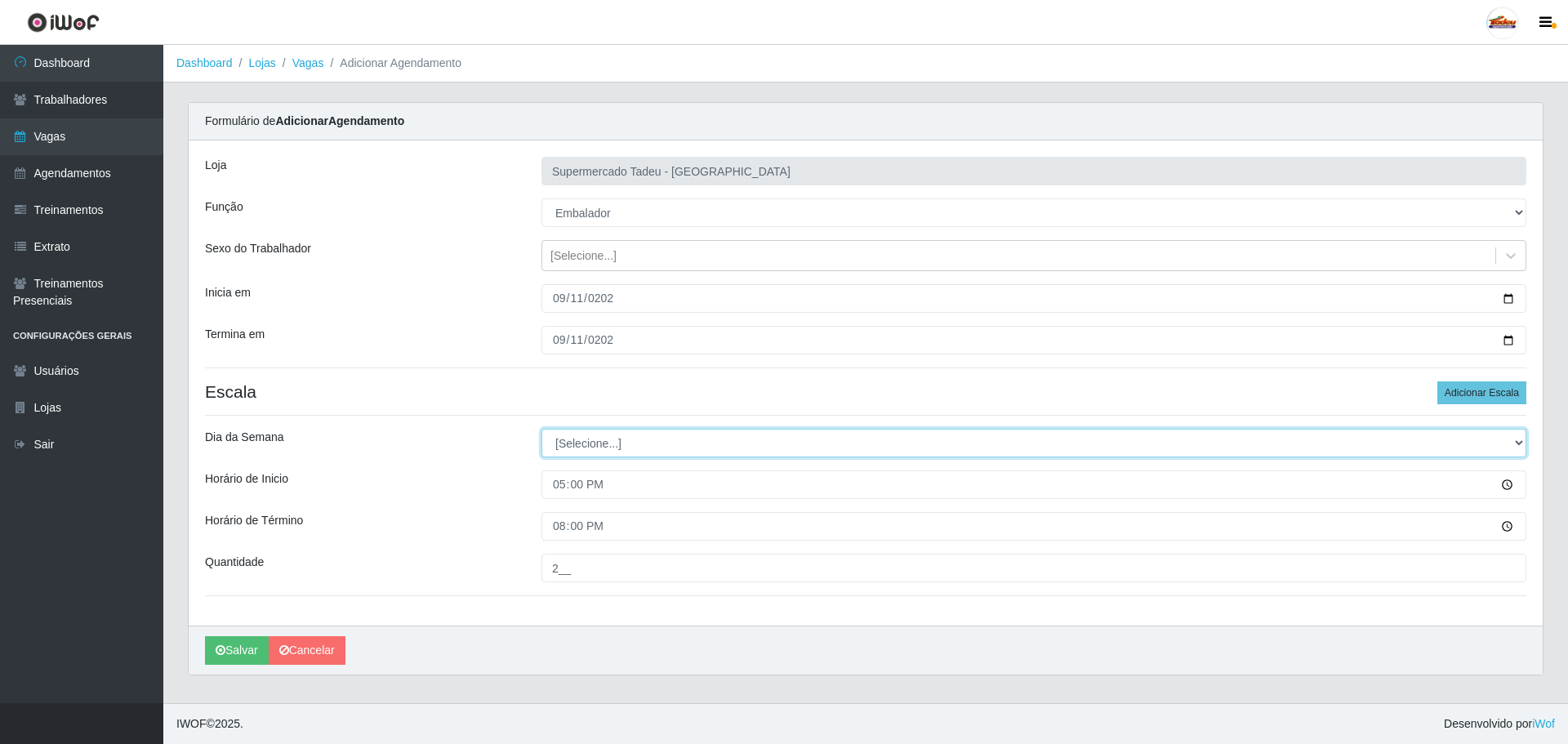
click at [590, 439] on select "[Selecione...] Segunda Terça Quarta Quinta Sexta Sábado Domingo" at bounding box center [1034, 443] width 985 height 28
select select "4"
click at [542, 429] on select "[Selecione...] Segunda Terça Quarta Quinta Sexta Sábado Domingo" at bounding box center [1034, 443] width 985 height 28
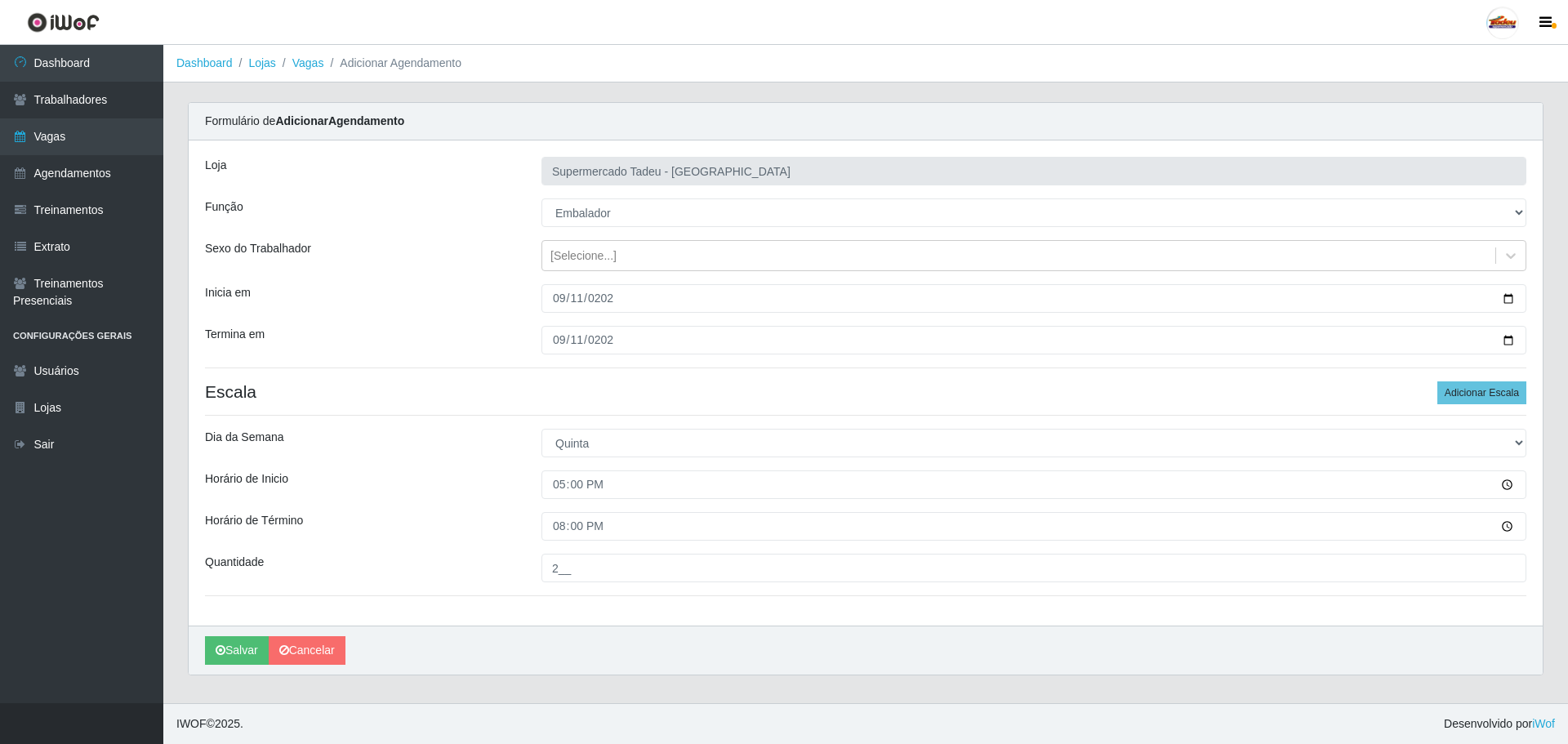
click at [440, 516] on div "Horário de Término" at bounding box center [361, 526] width 336 height 28
click at [222, 655] on icon "submit" at bounding box center [221, 650] width 10 height 12
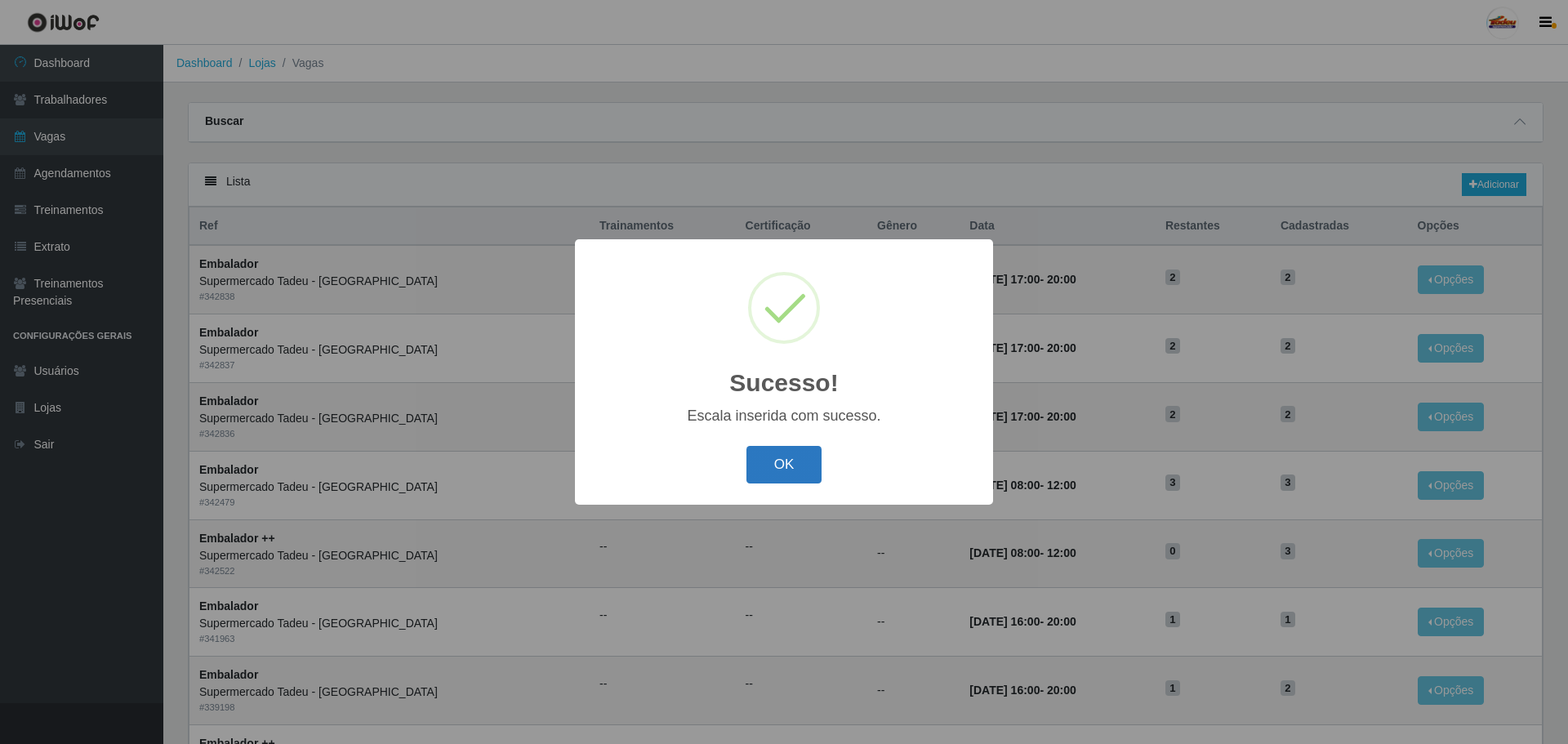
click at [781, 469] on button "OK" at bounding box center [785, 464] width 76 height 38
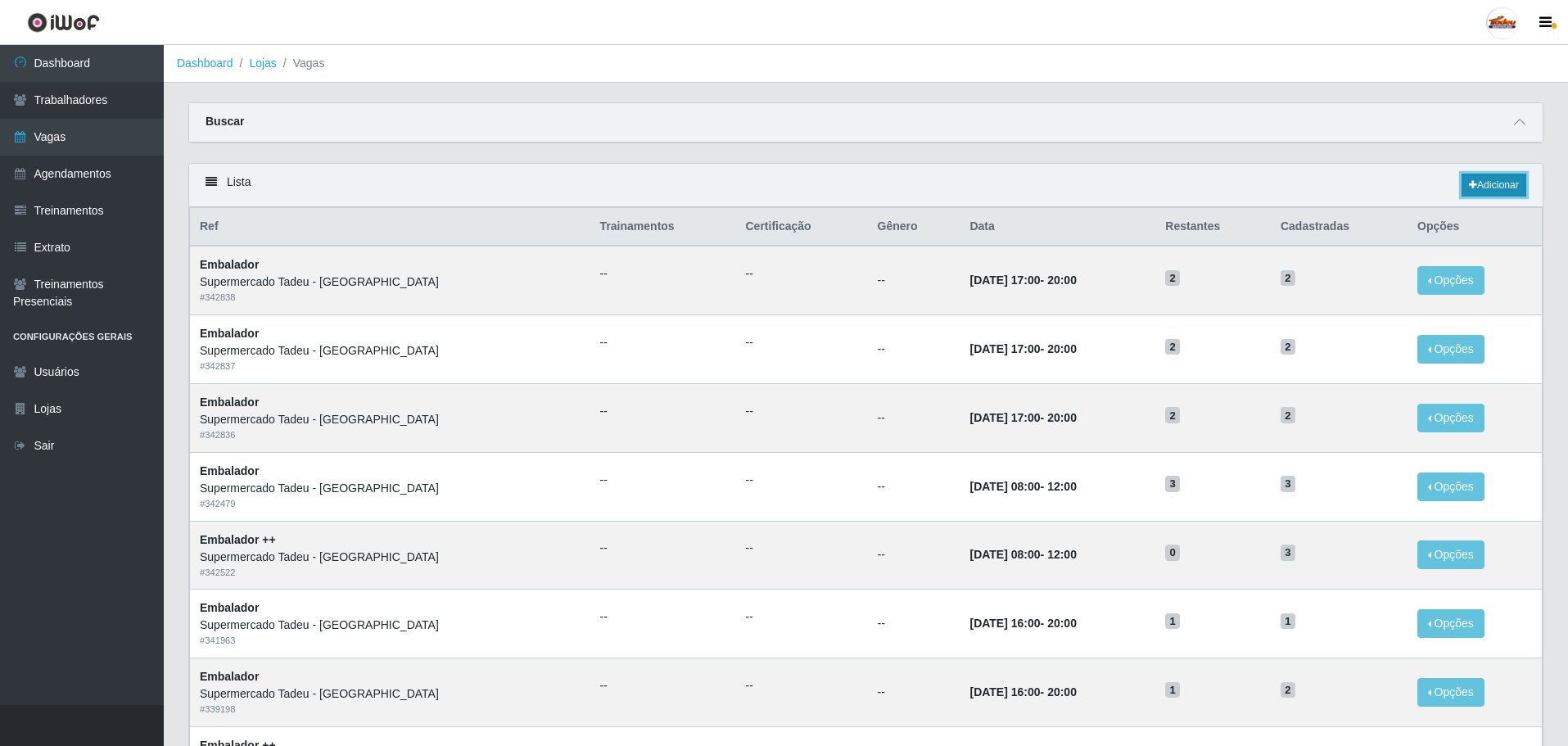
click at [1510, 177] on link "Adicionar" at bounding box center [1494, 184] width 65 height 23
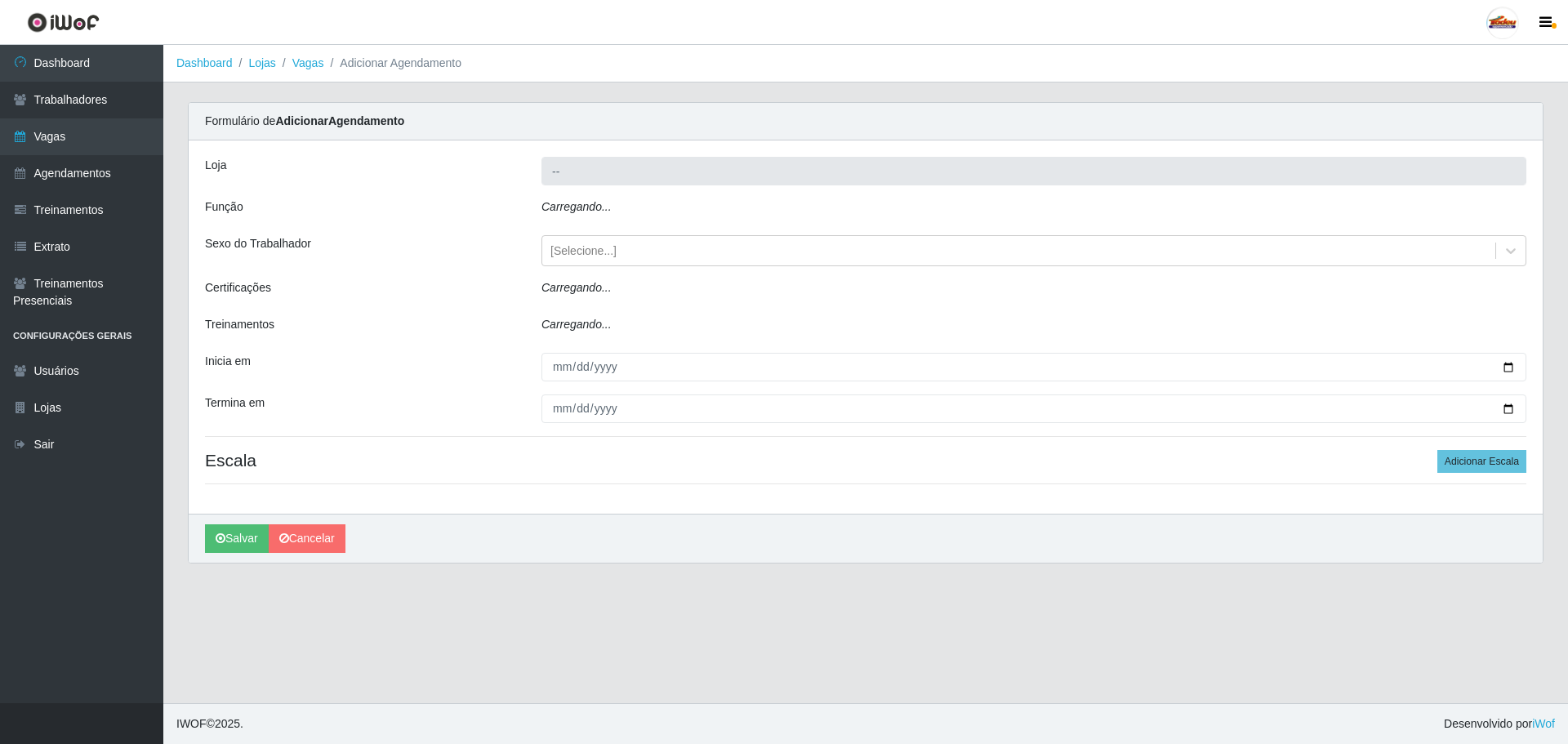
type input "Supermercado Tadeu - [GEOGRAPHIC_DATA]"
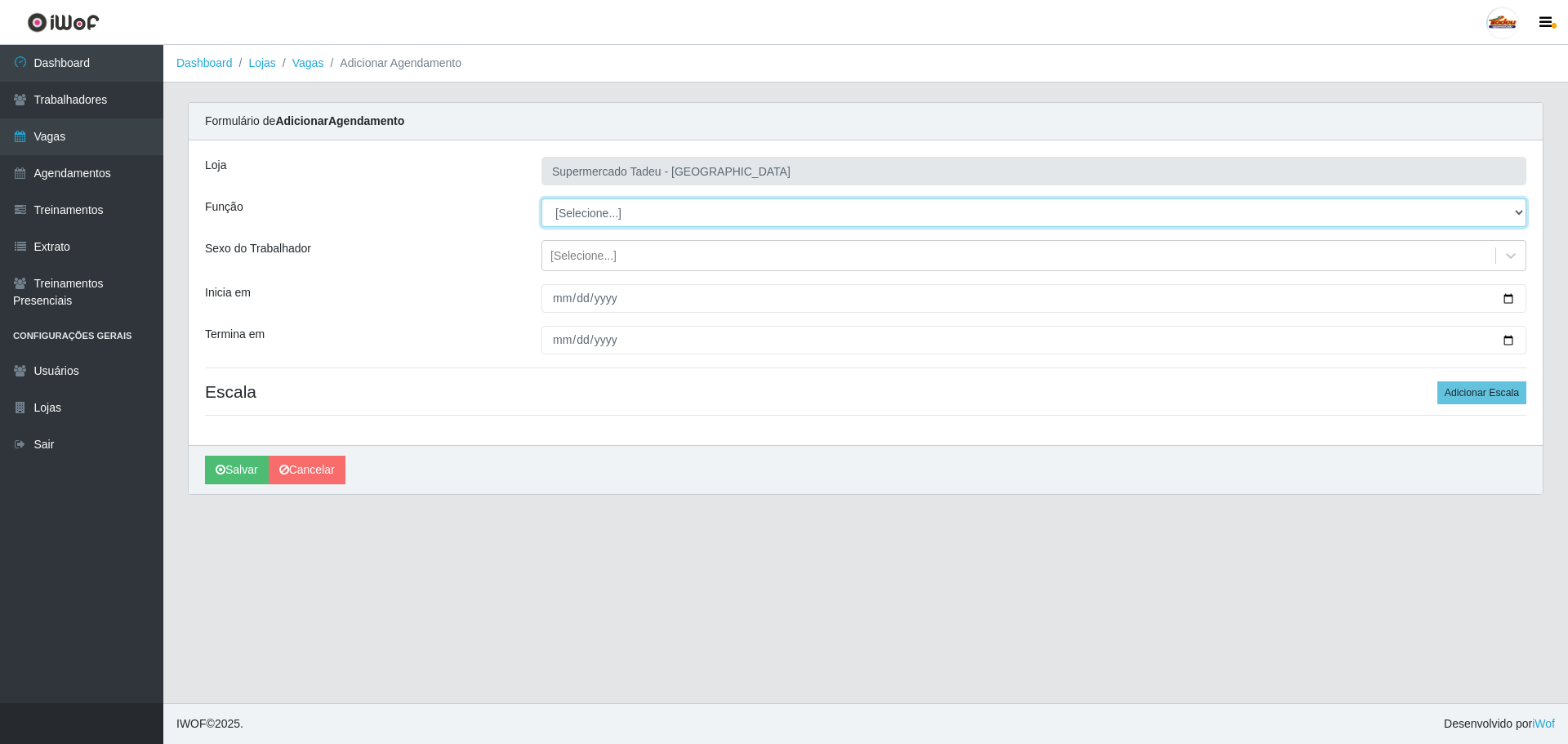
click at [599, 219] on select "[Selecione...] ASG ASG + ASG ++ Auxiliar de Estacionamento Auxiliar de Estacion…" at bounding box center [1034, 212] width 985 height 28
select select "1"
click at [542, 198] on select "[Selecione...] ASG ASG + ASG ++ Auxiliar de Estacionamento Auxiliar de Estacion…" at bounding box center [1034, 212] width 985 height 28
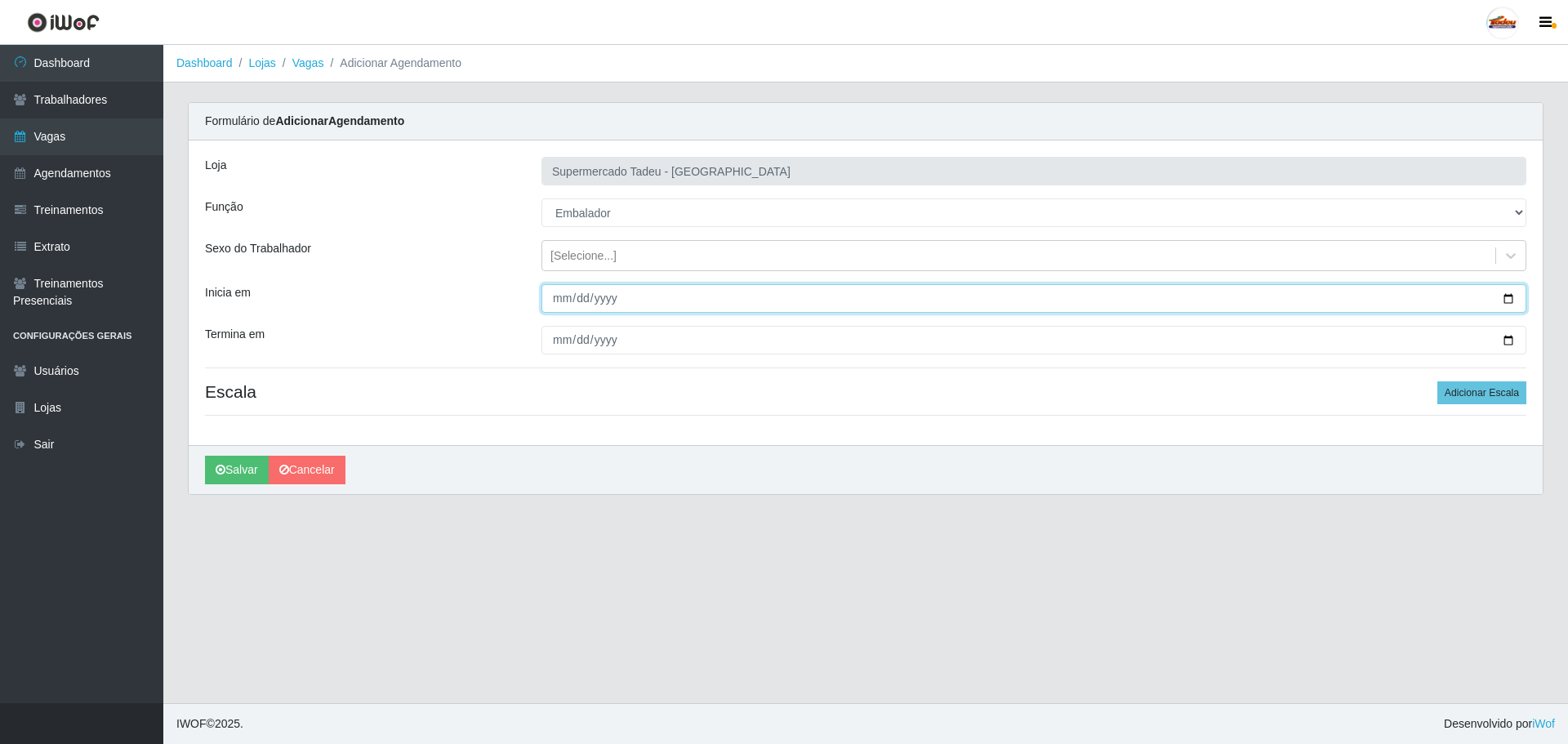
click at [564, 287] on input "Inicia em" at bounding box center [1034, 298] width 985 height 28
click at [556, 296] on input "Inicia em" at bounding box center [1034, 298] width 985 height 28
type input "[DATE]"
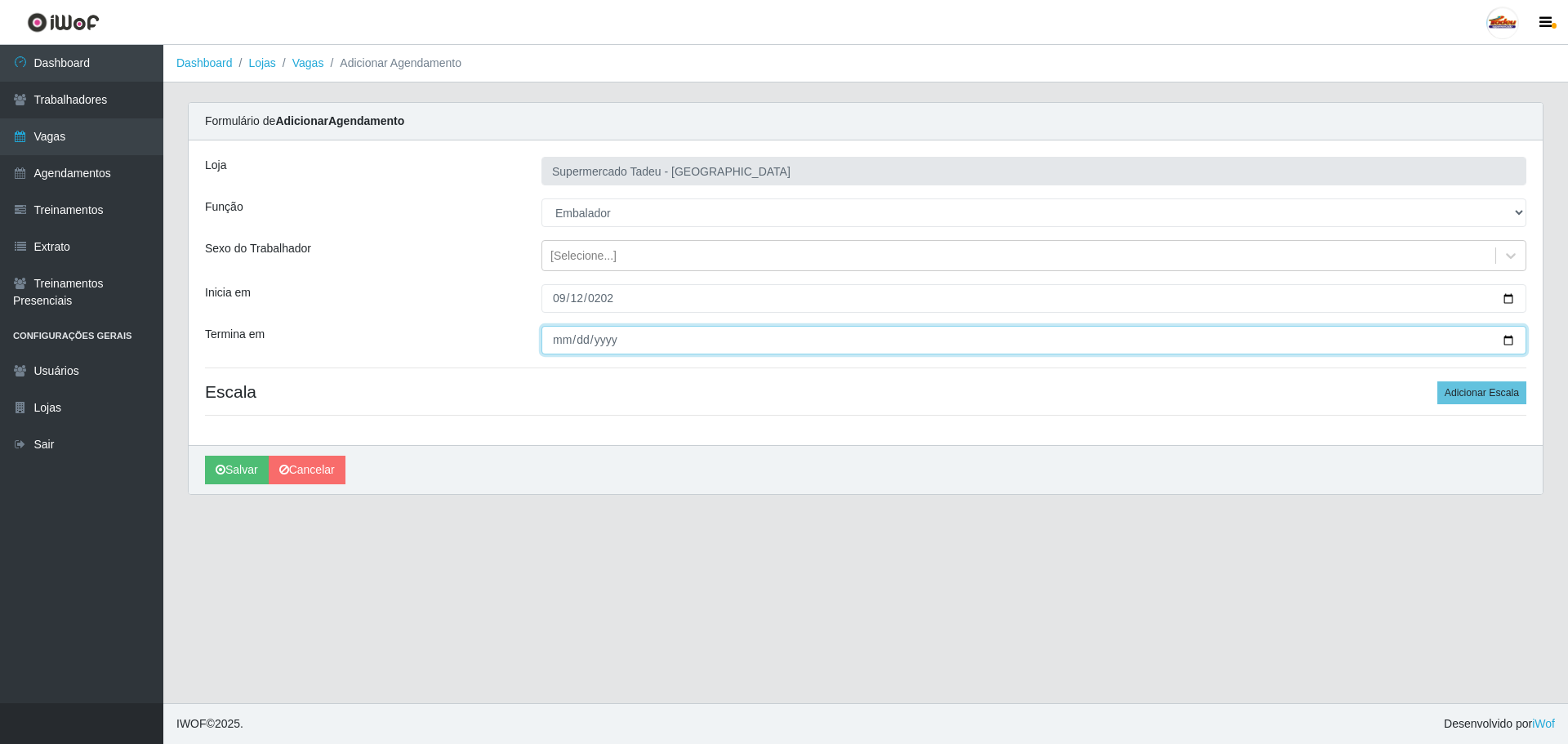
click at [550, 348] on input "Termina em" at bounding box center [1034, 339] width 985 height 28
type input "[DATE]"
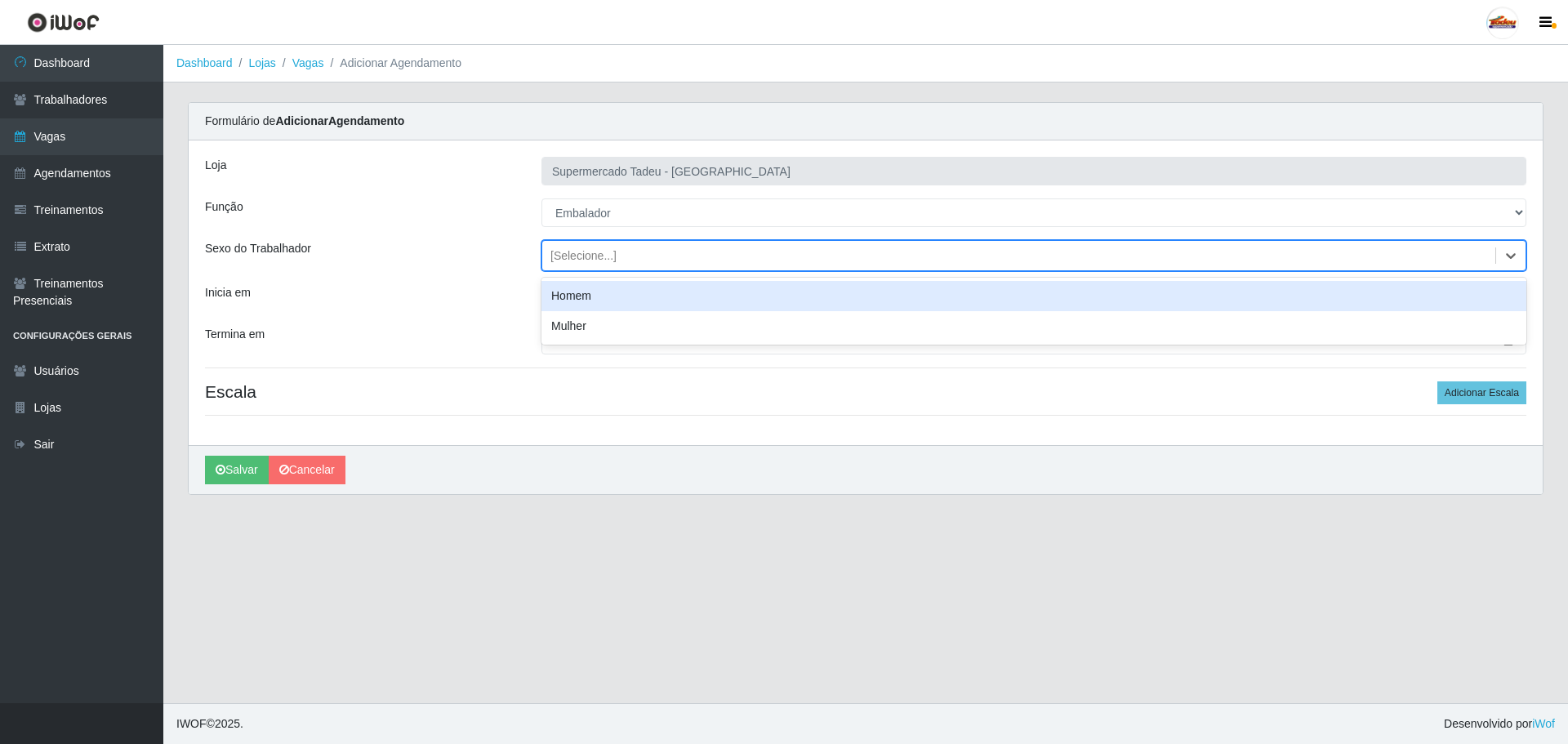
click at [614, 245] on div "[Selecione...]" at bounding box center [1019, 256] width 953 height 27
click at [615, 247] on div "[Selecione...]" at bounding box center [1019, 256] width 953 height 27
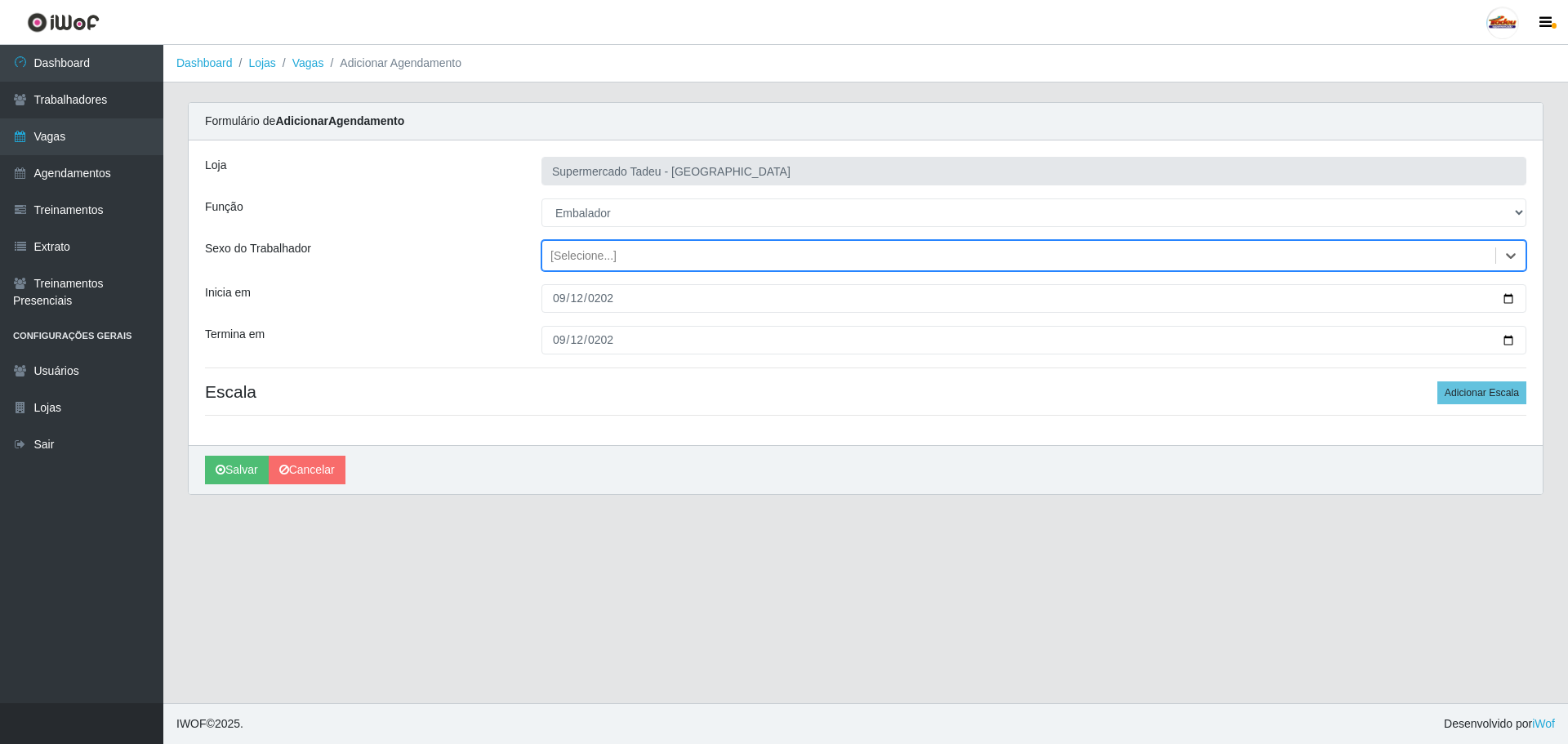
click at [1432, 390] on h4 "Escala Adicionar Escala" at bounding box center [866, 391] width 1322 height 21
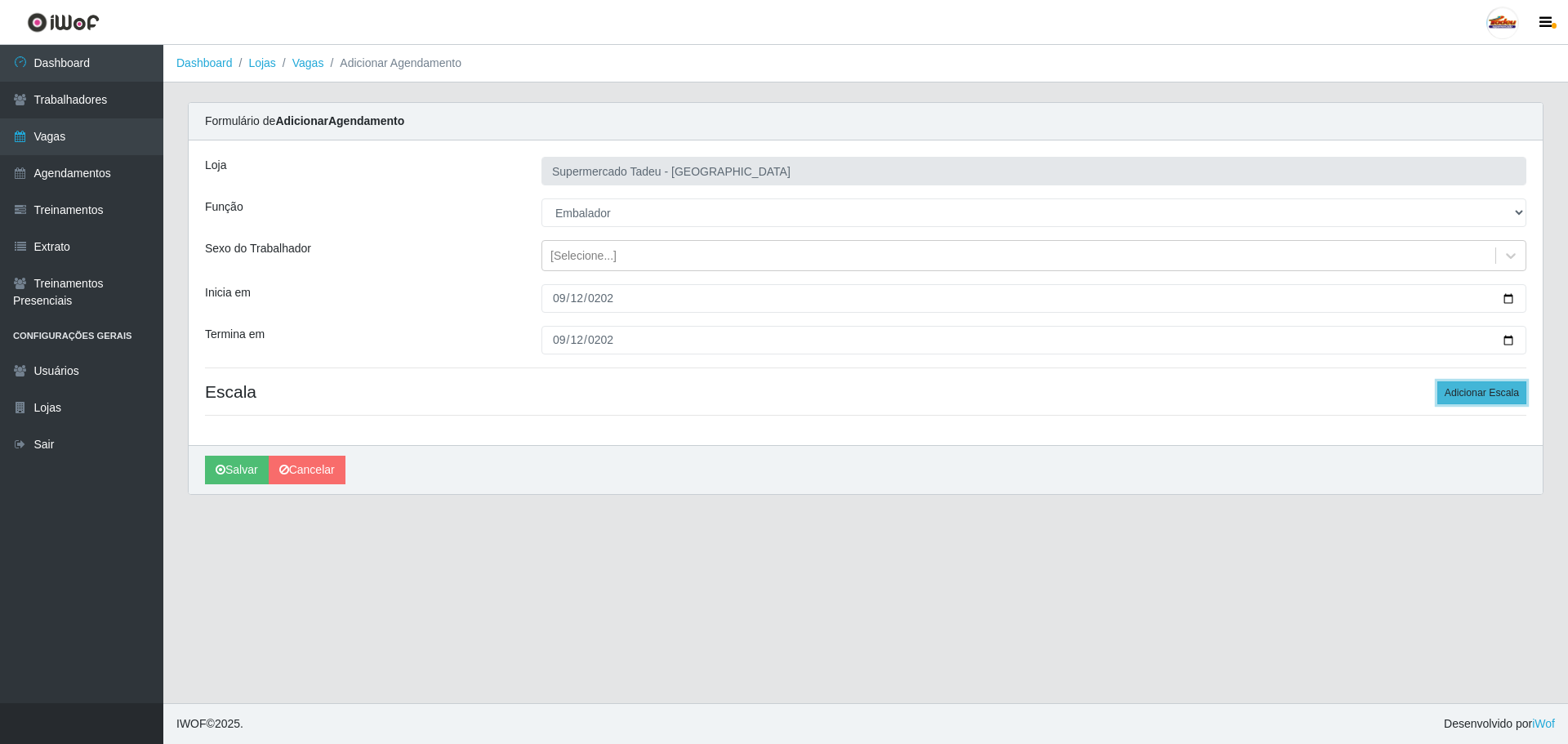
click at [1459, 401] on button "Adicionar Escala" at bounding box center [1482, 392] width 89 height 22
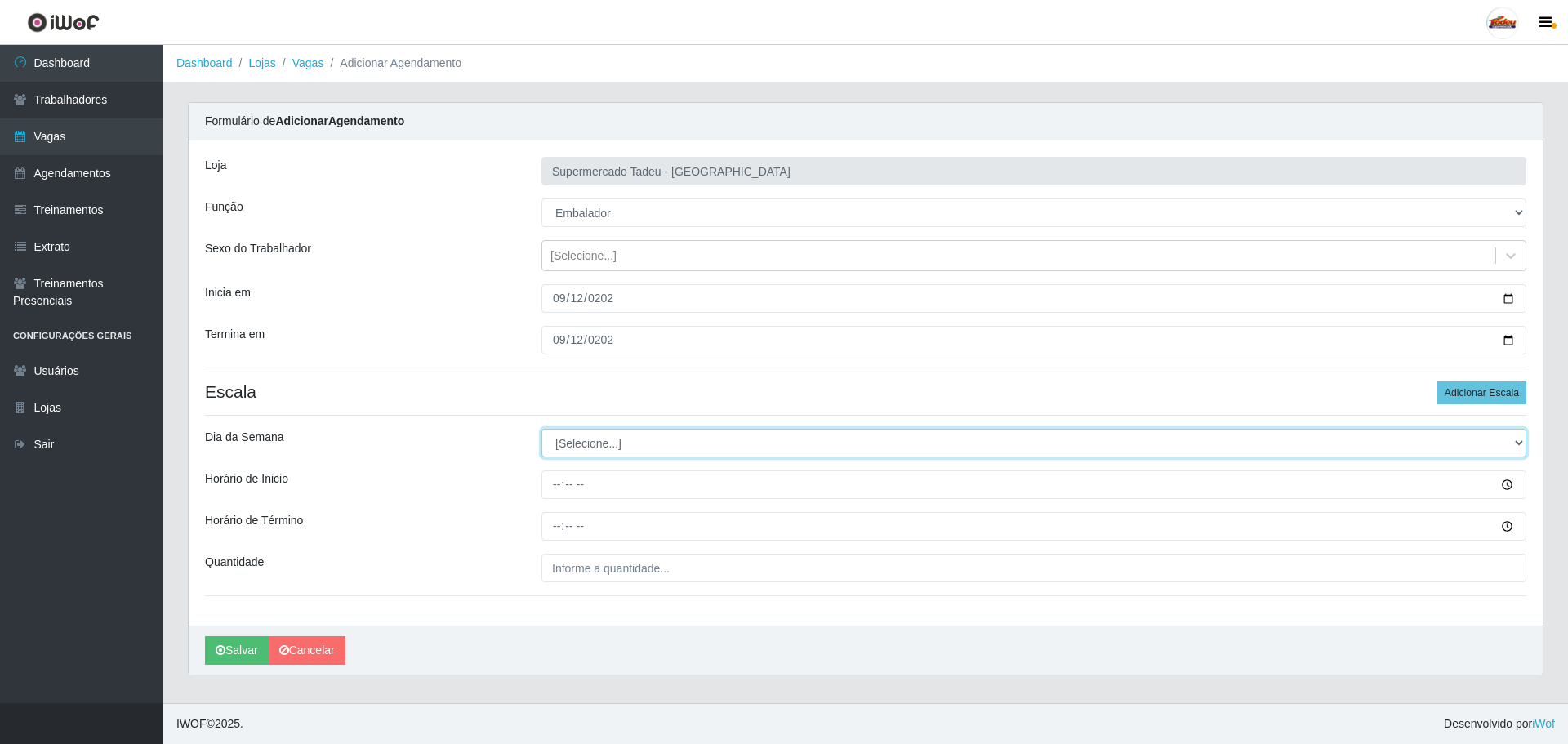
click at [568, 443] on select "[Selecione...] Segunda Terça Quarta Quinta Sexta Sábado Domingo" at bounding box center [1034, 443] width 985 height 28
select select "5"
click at [542, 429] on select "[Selecione...] Segunda Terça Quarta Quinta Sexta Sábado Domingo" at bounding box center [1034, 443] width 985 height 28
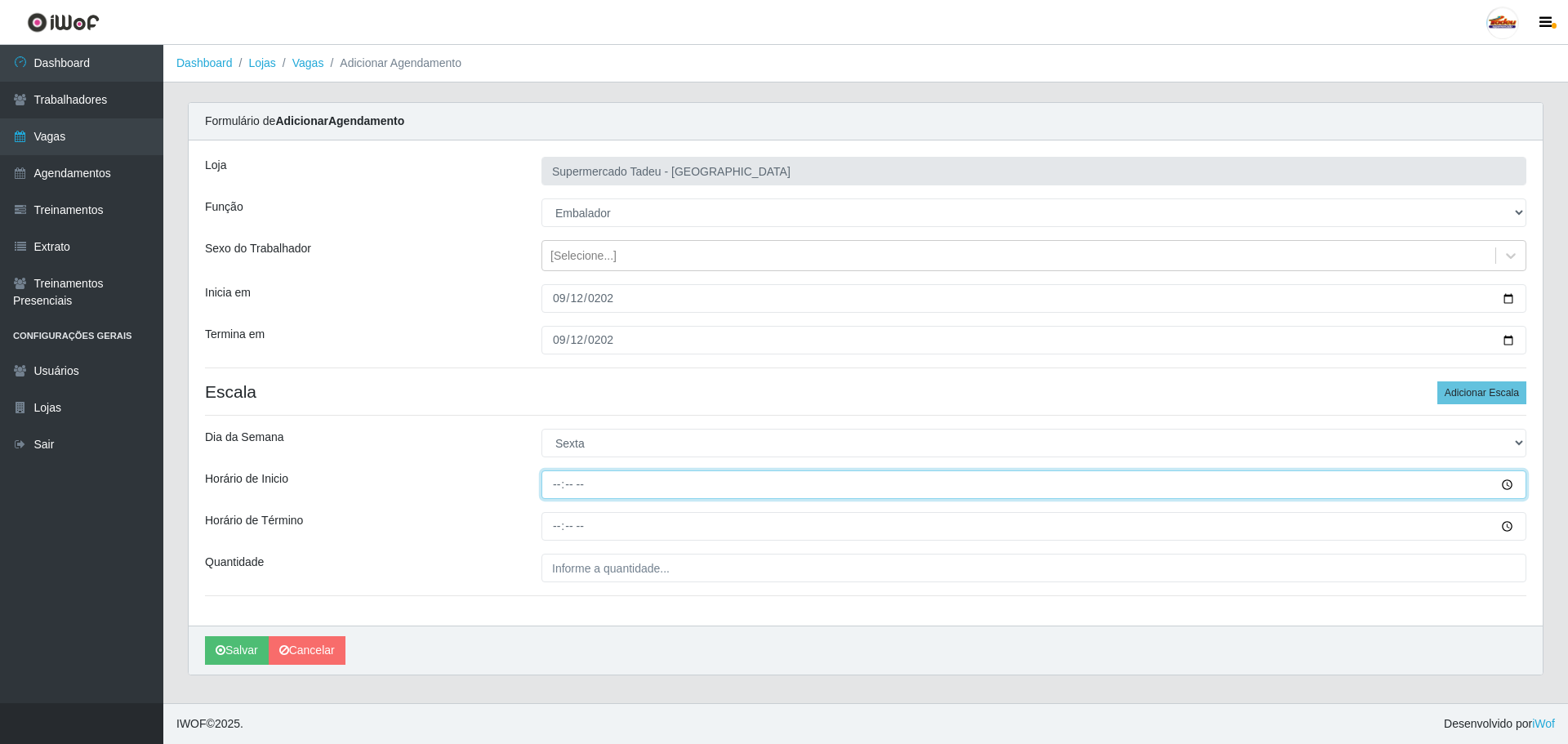
click at [573, 482] on input "Horário de Inicio" at bounding box center [1034, 484] width 985 height 28
click at [557, 488] on input "Horário de Inicio" at bounding box center [1034, 484] width 985 height 28
type input "17:00"
click at [540, 535] on div at bounding box center [1033, 526] width 1010 height 28
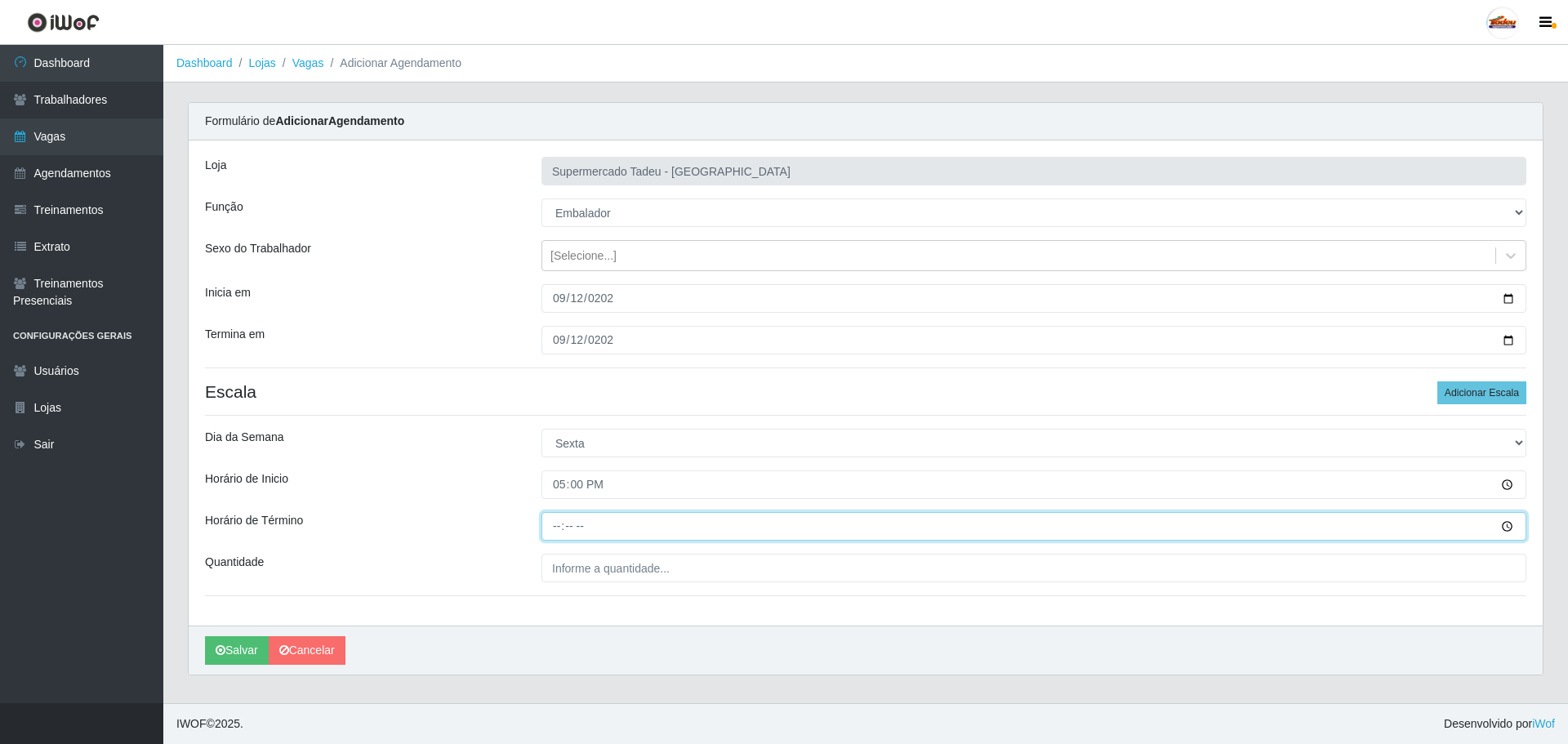
click at [554, 526] on input "Horário de Término" at bounding box center [1034, 526] width 985 height 28
type input "20:00"
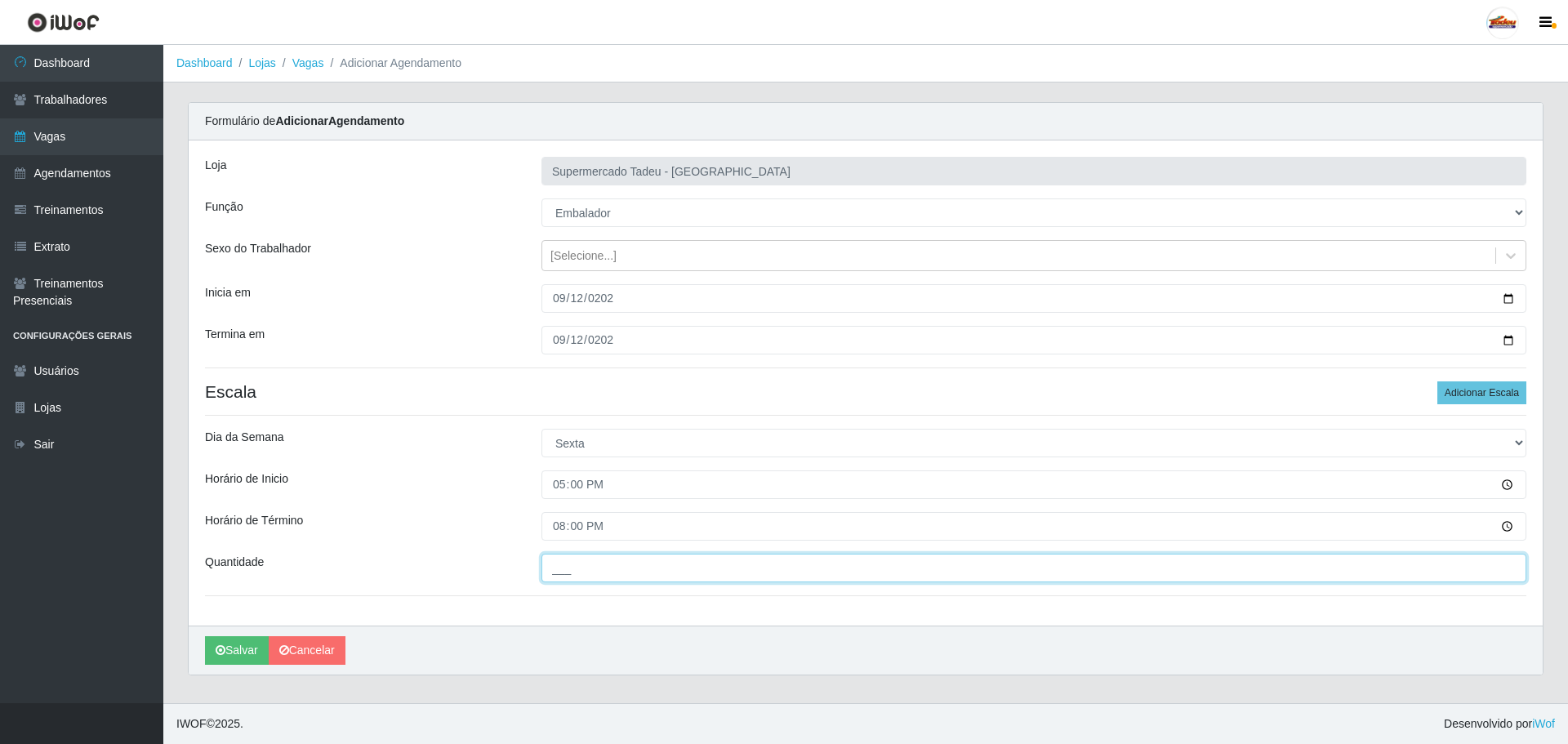
click at [576, 570] on input "___" at bounding box center [1034, 568] width 985 height 28
type input "2__"
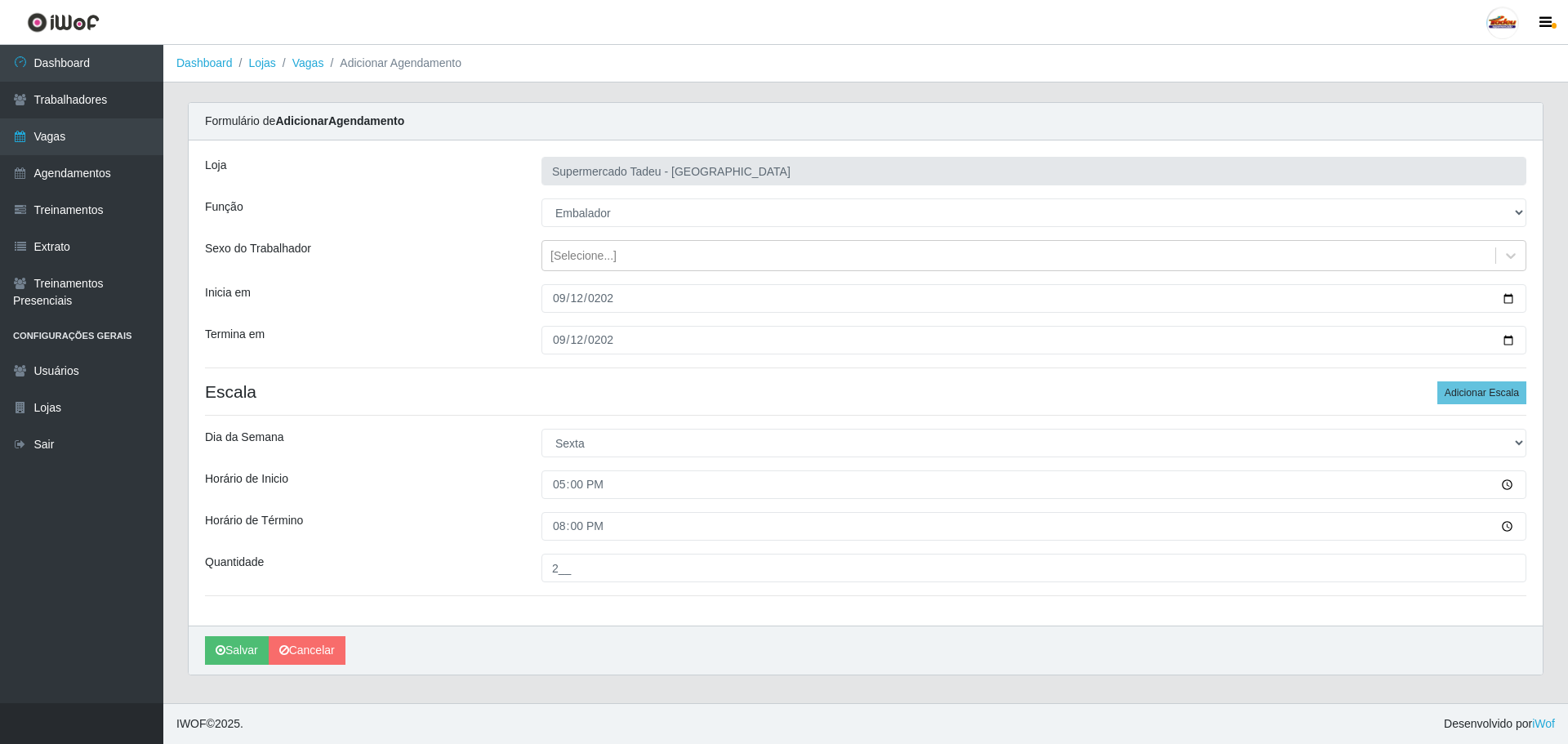
click at [441, 549] on div "Loja Supermercado Tadeu - [GEOGRAPHIC_DATA] Função [Selecione...] ASG ASG + ASG…" at bounding box center [865, 383] width 1354 height 485
click at [226, 651] on button "Salvar" at bounding box center [237, 650] width 64 height 28
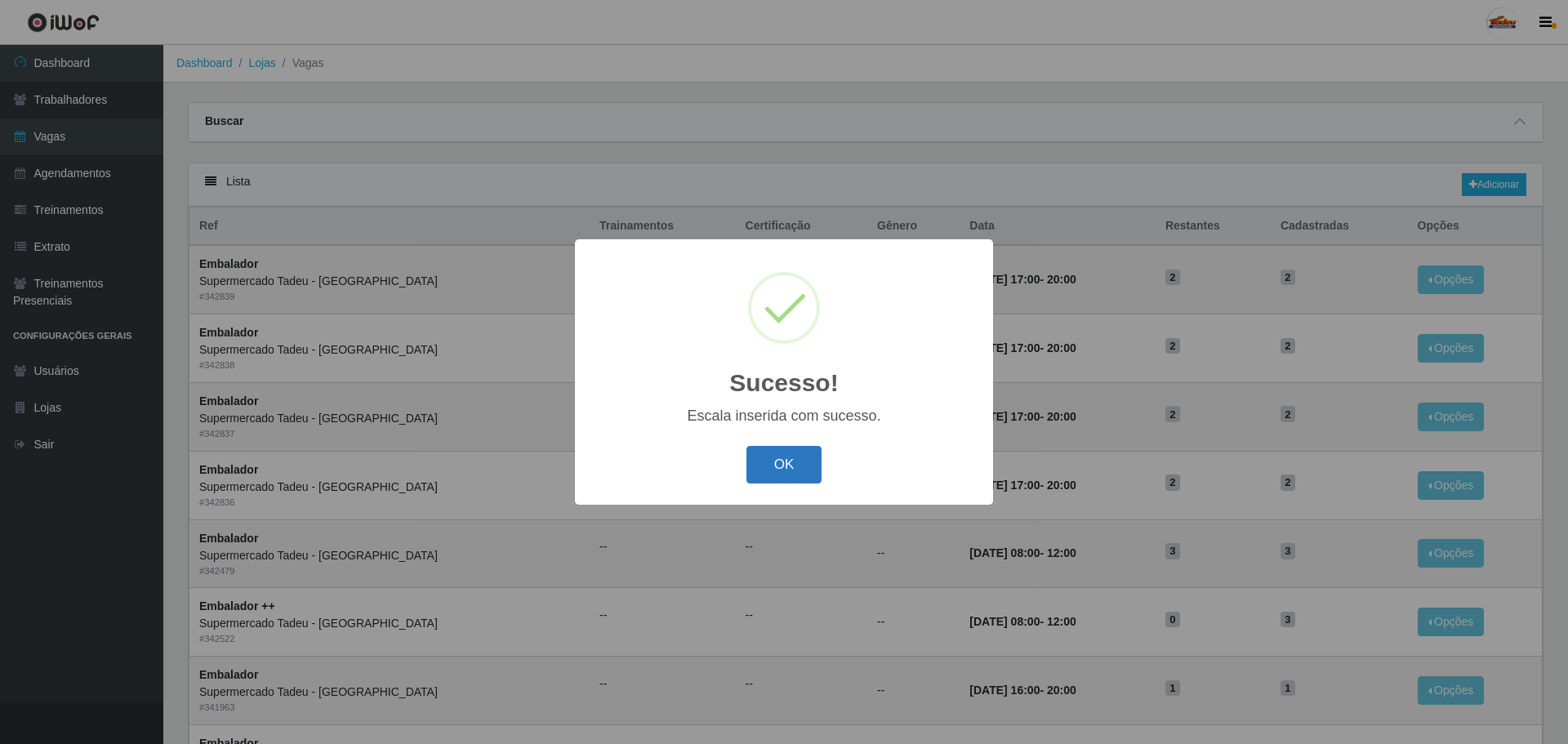
click at [799, 458] on button "OK" at bounding box center [785, 464] width 76 height 38
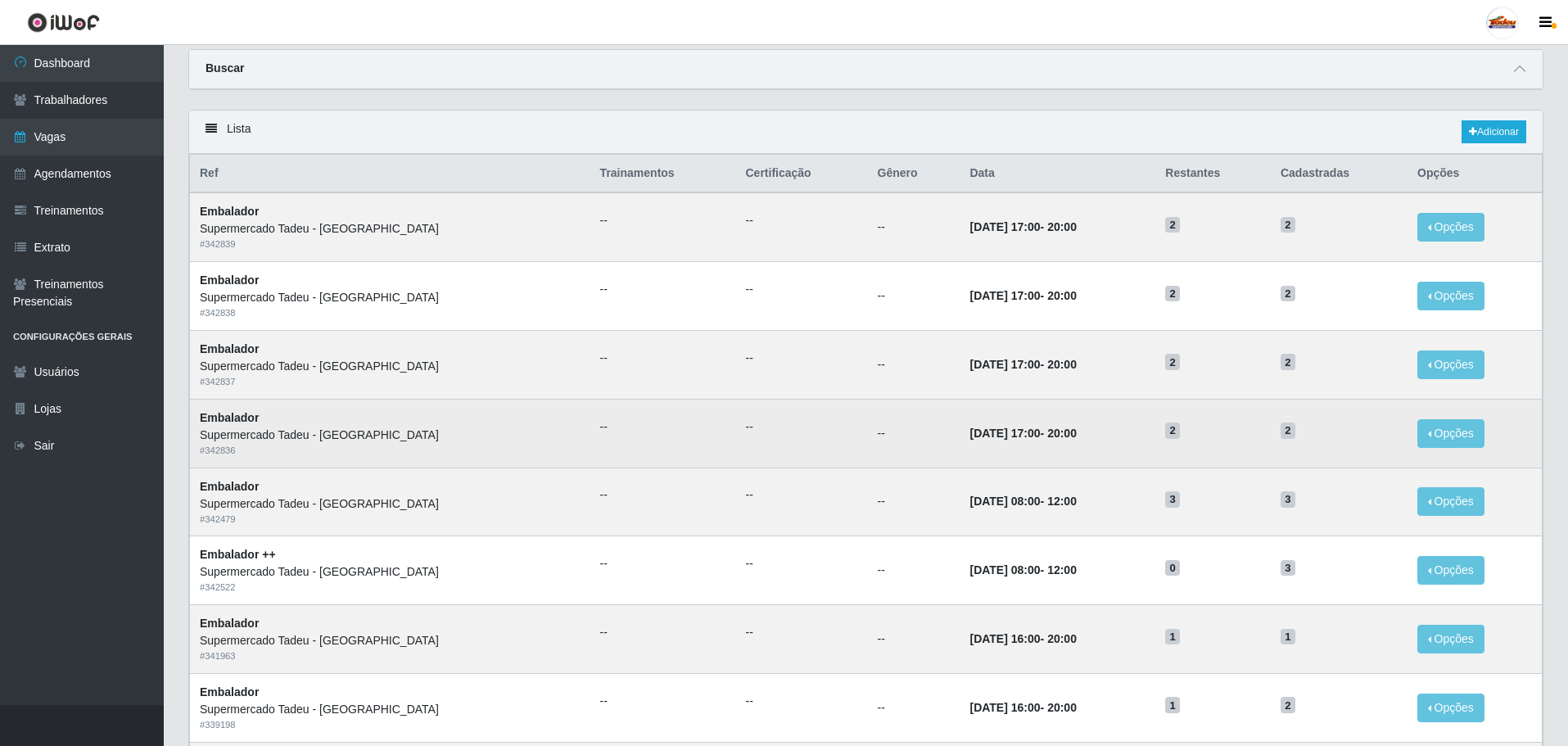
scroll to position [82, 0]
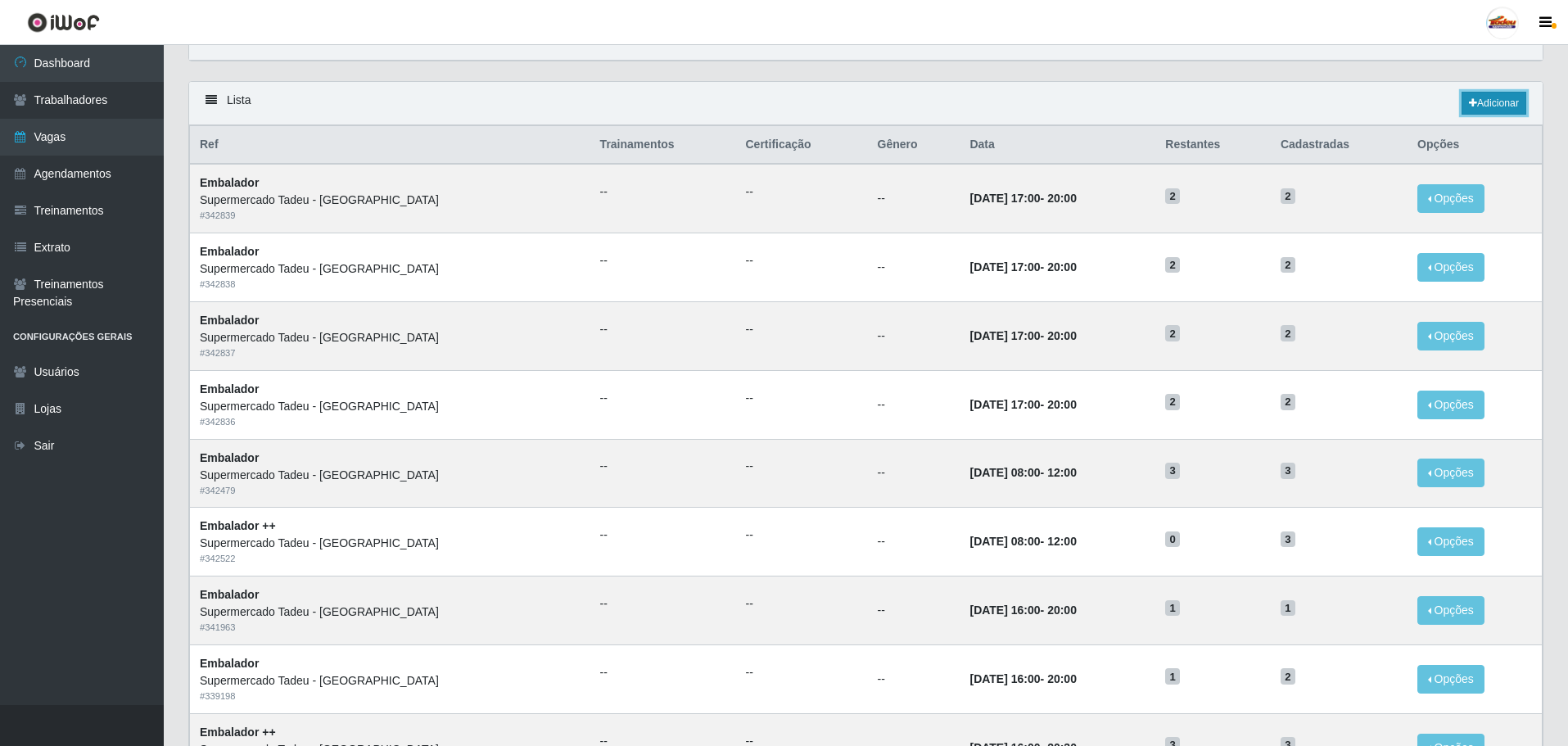
click at [1493, 102] on link "Adicionar" at bounding box center [1494, 103] width 65 height 23
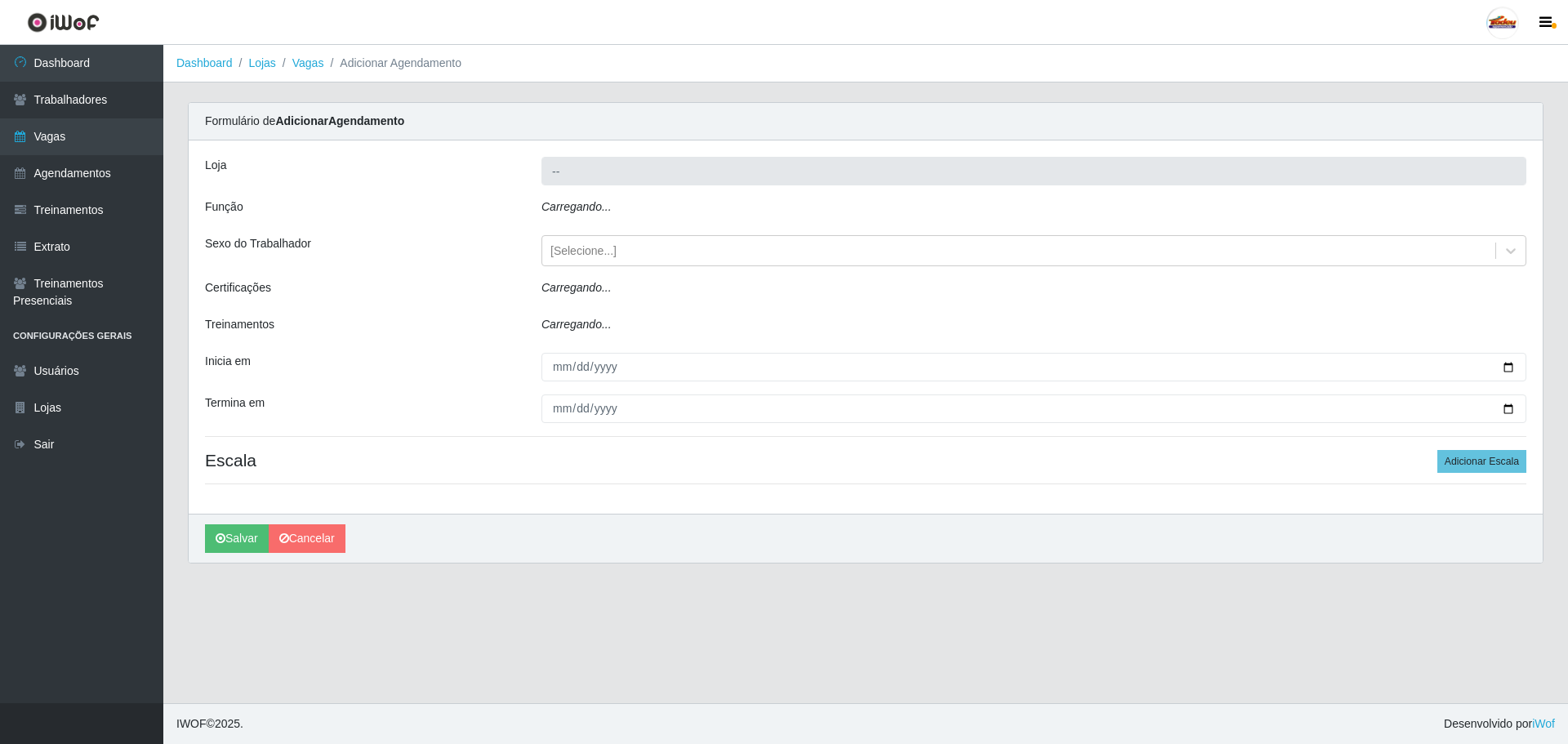
type input "Supermercado Tadeu - [GEOGRAPHIC_DATA]"
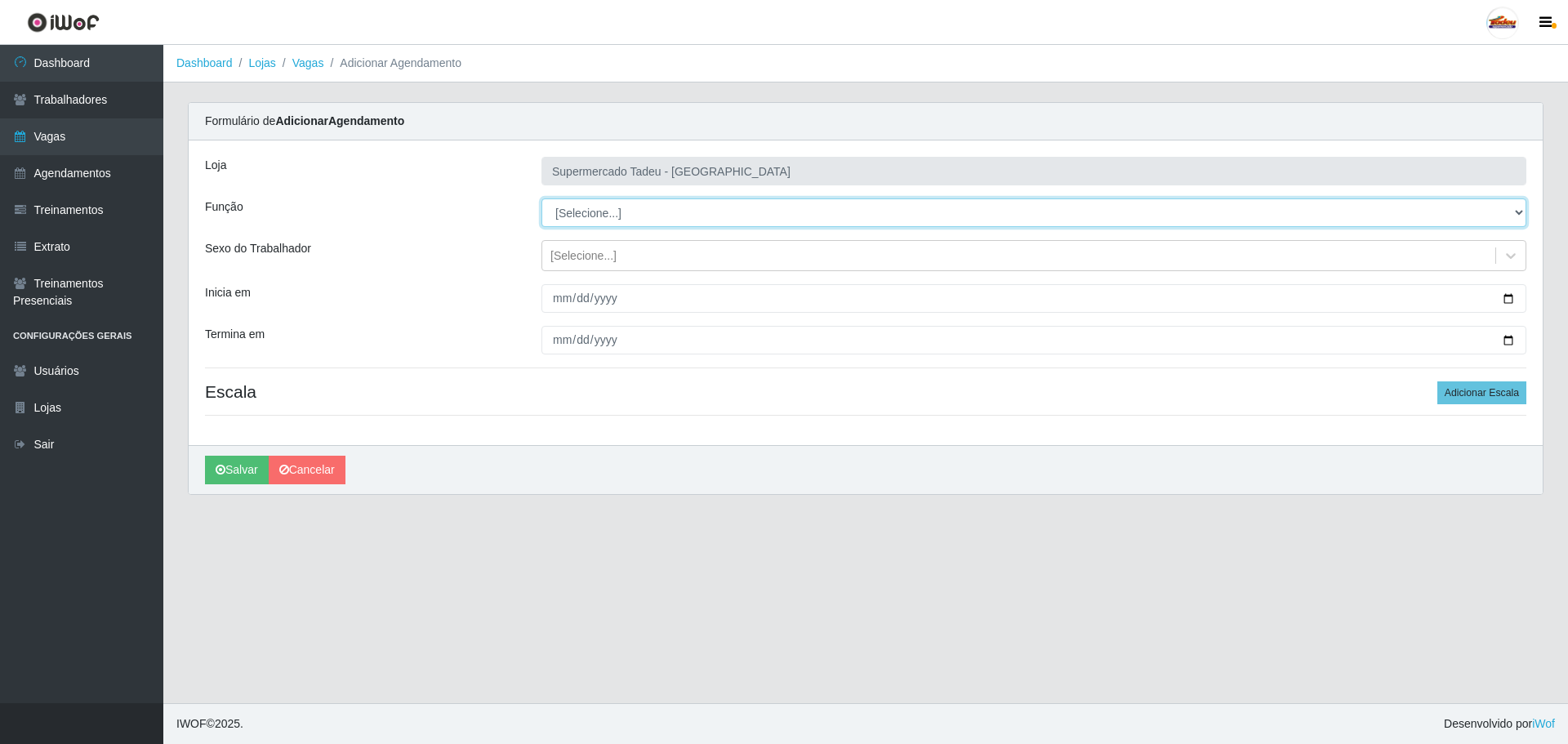
drag, startPoint x: 588, startPoint y: 216, endPoint x: 580, endPoint y: 221, distance: 9.4
click at [588, 216] on select "[Selecione...] ASG ASG + ASG ++ Auxiliar de Estacionamento Auxiliar de Estacion…" at bounding box center [1034, 212] width 985 height 28
select select "1"
click at [542, 198] on select "[Selecione...] ASG ASG + ASG ++ Auxiliar de Estacionamento Auxiliar de Estacion…" at bounding box center [1034, 212] width 985 height 28
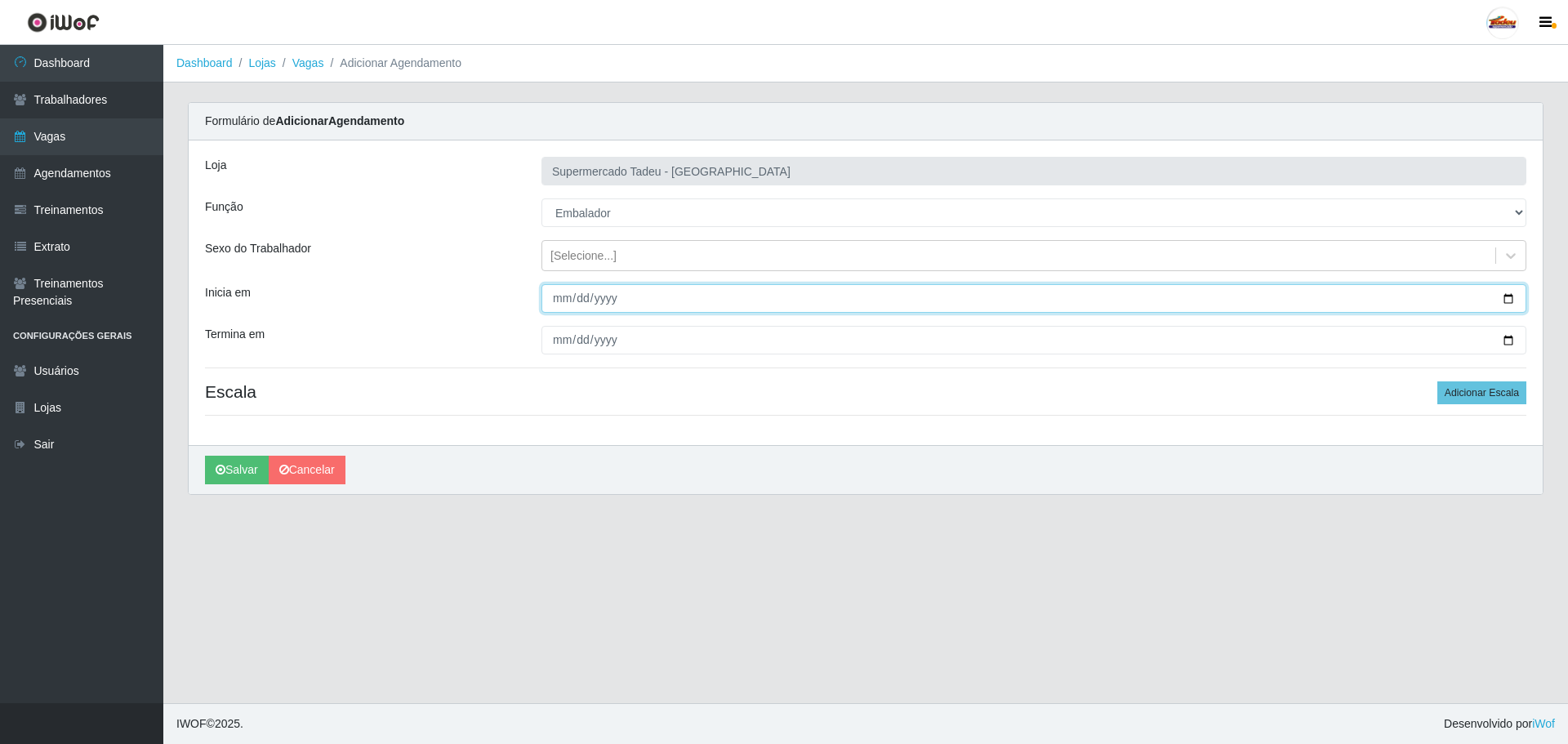
drag, startPoint x: 549, startPoint y: 298, endPoint x: 579, endPoint y: 299, distance: 30.0
click at [549, 299] on input "Inicia em" at bounding box center [1034, 298] width 985 height 28
type input "[DATE]"
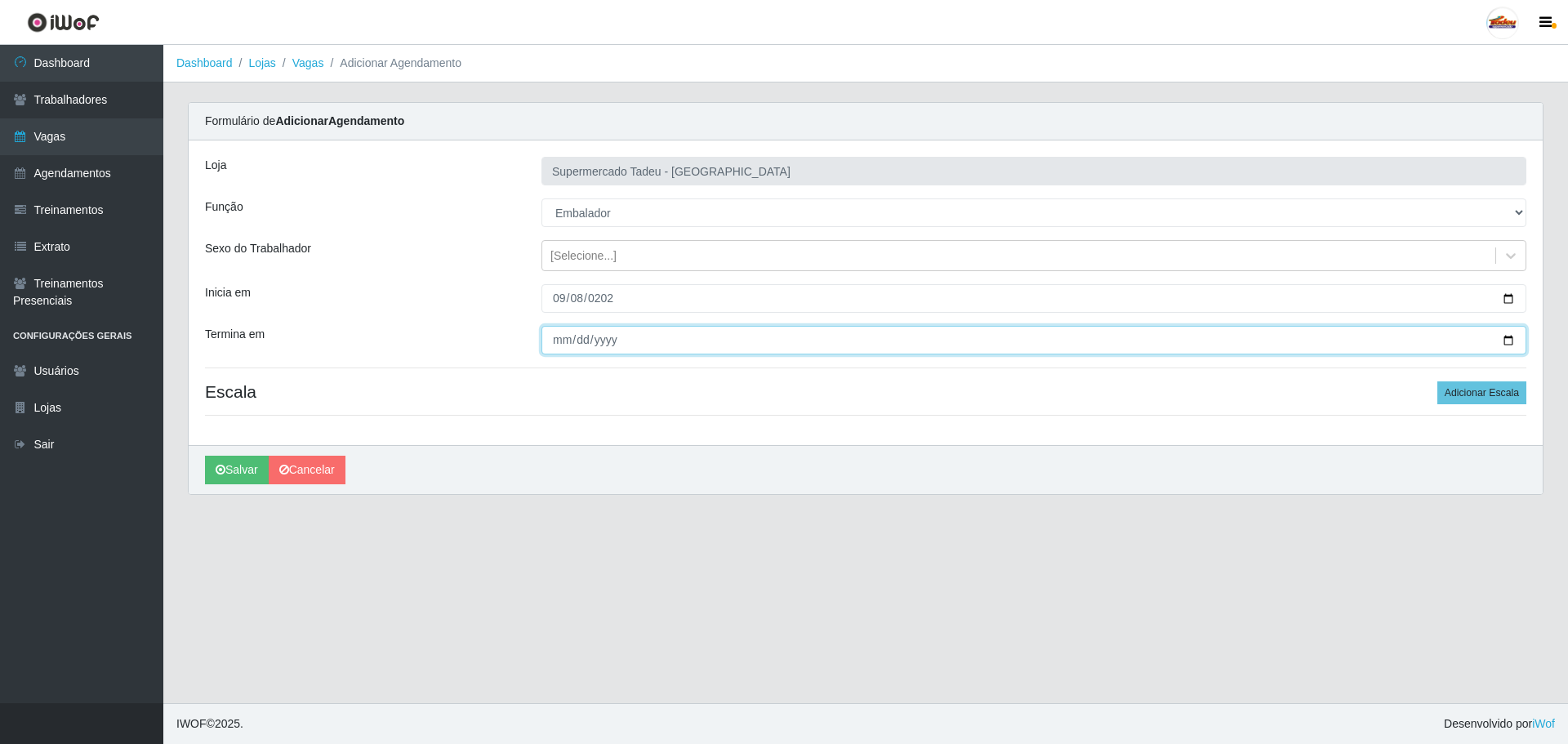
click at [554, 349] on input "Termina em" at bounding box center [1034, 339] width 985 height 28
type input "[DATE]"
click at [595, 261] on div "[Selecione...]" at bounding box center [584, 256] width 66 height 18
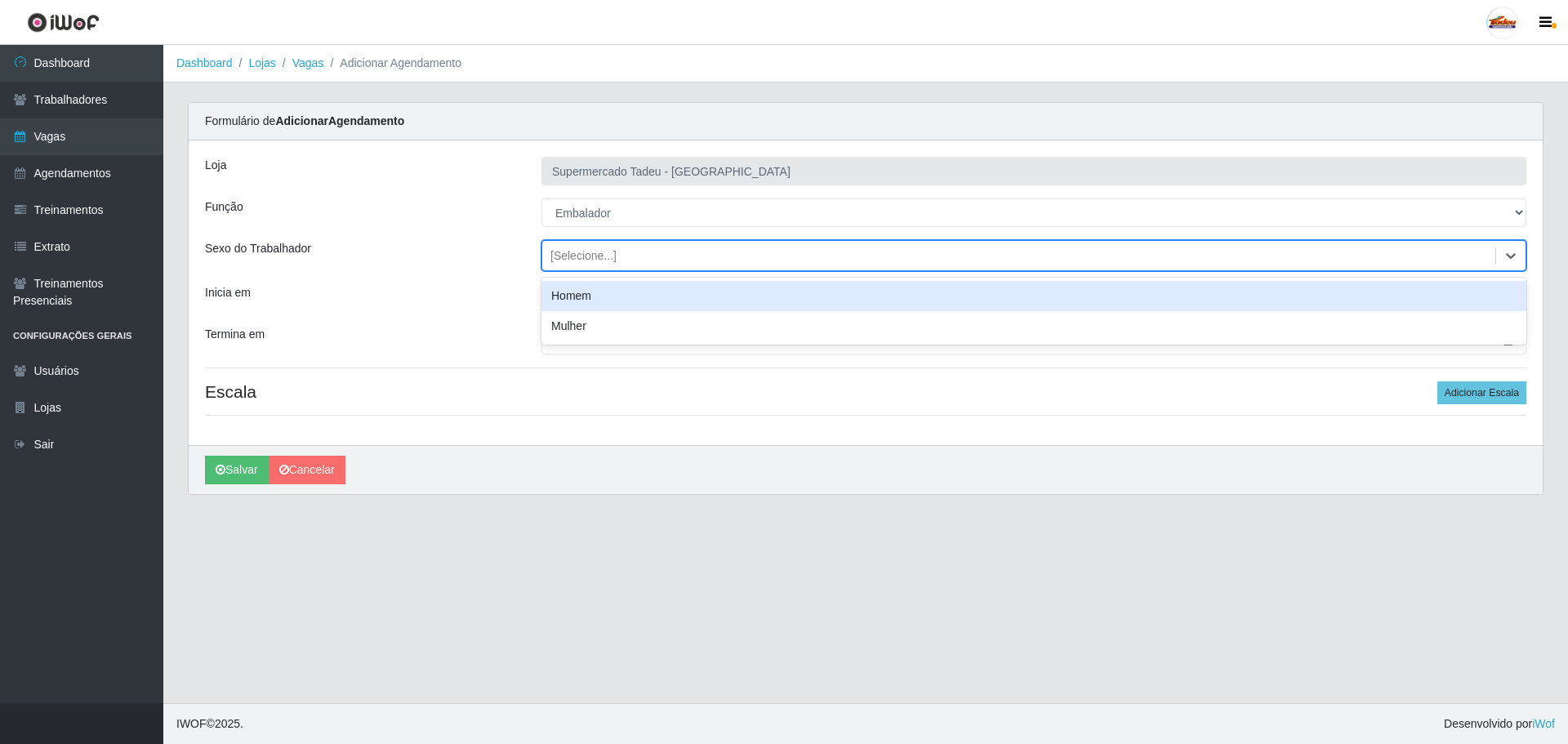
click at [593, 247] on div "[Selecione...]" at bounding box center [584, 256] width 66 height 18
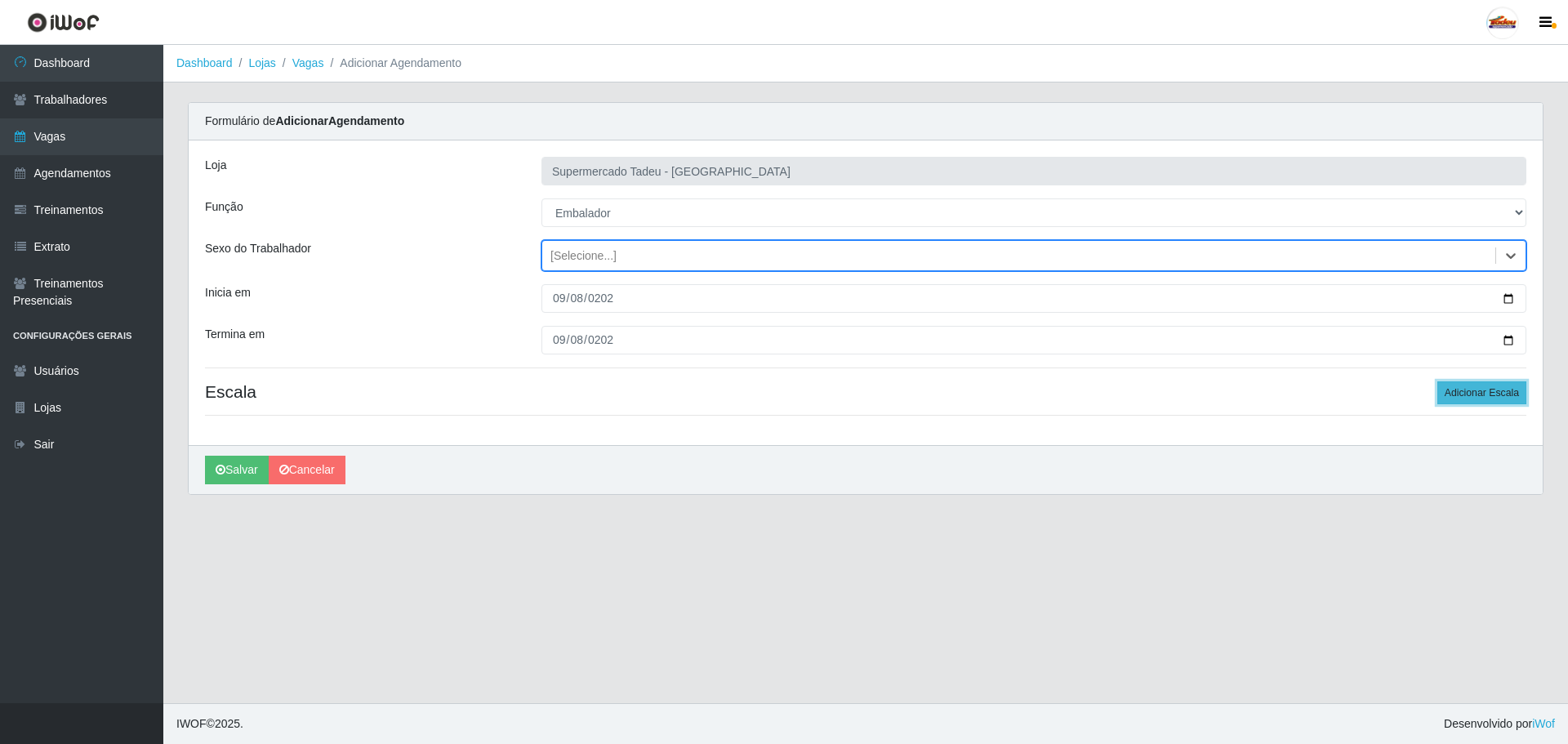
click at [1480, 391] on button "Adicionar Escala" at bounding box center [1482, 392] width 89 height 22
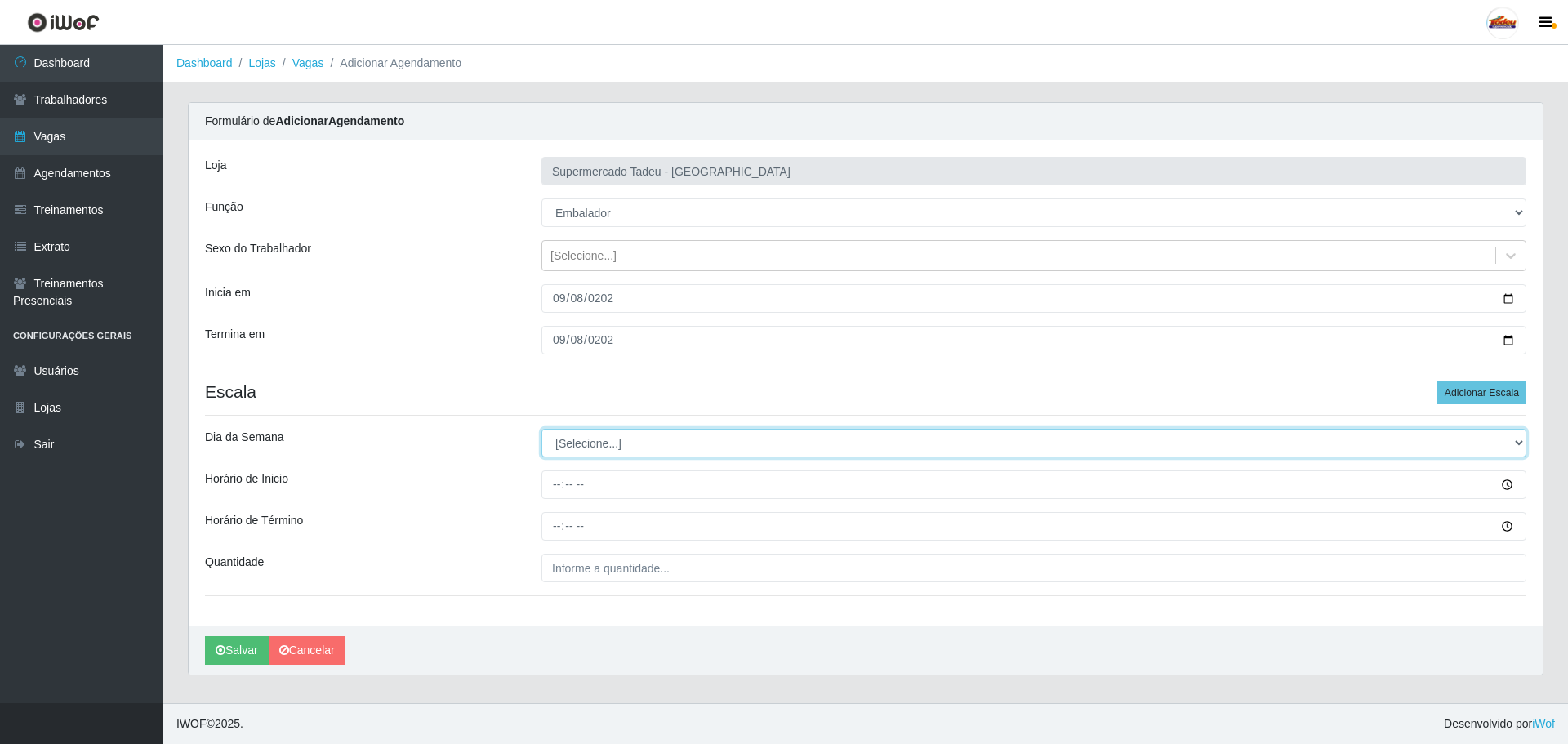
click at [603, 440] on select "[Selecione...] Segunda Terça Quarta Quinta Sexta Sábado Domingo" at bounding box center [1034, 443] width 985 height 28
select select "1"
click at [542, 429] on select "[Selecione...] Segunda Terça Quarta Quinta Sexta Sábado Domingo" at bounding box center [1034, 443] width 985 height 28
click at [576, 448] on select "[Selecione...] Segunda Terça Quarta Quinta Sexta Sábado Domingo" at bounding box center [1034, 443] width 985 height 28
drag, startPoint x: 586, startPoint y: 442, endPoint x: 586, endPoint y: 451, distance: 9.0
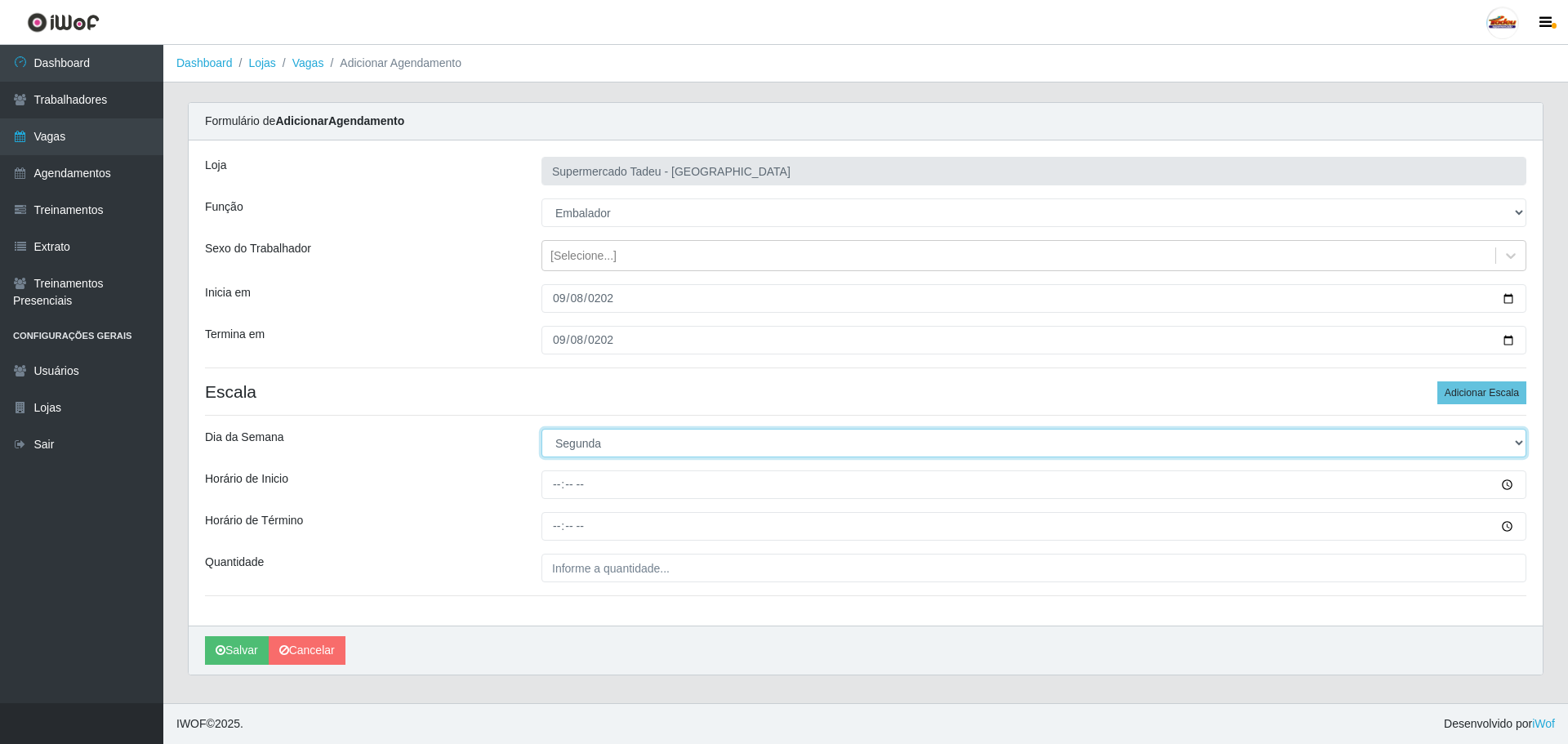
click at [586, 442] on select "[Selecione...] Segunda Terça Quarta Quinta Sexta Sábado Domingo" at bounding box center [1034, 443] width 985 height 28
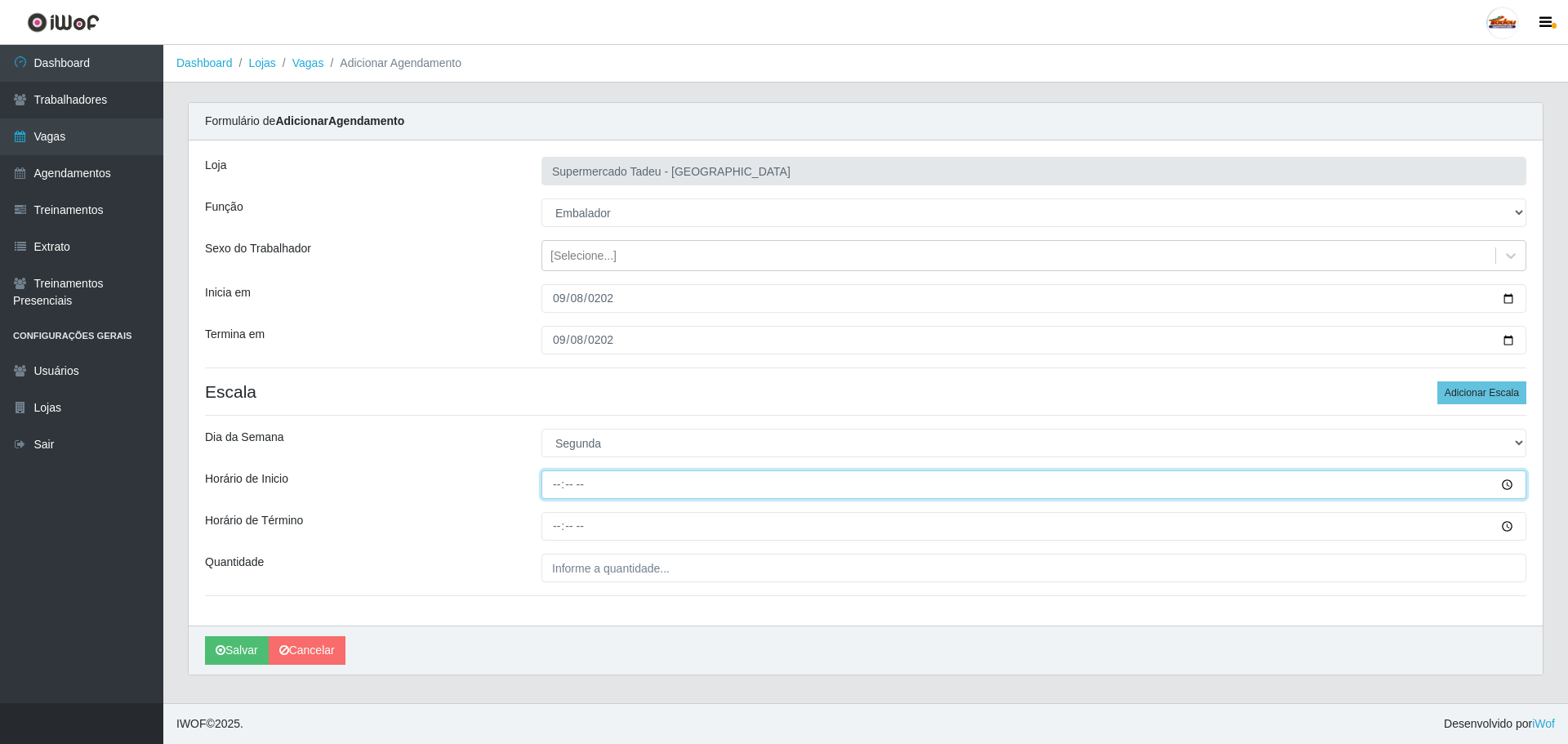
click at [586, 484] on input "Horário de Inicio" at bounding box center [1034, 484] width 985 height 28
click at [604, 484] on input "Horário de Inicio" at bounding box center [1034, 484] width 985 height 28
click at [561, 490] on input "Horário de Inicio" at bounding box center [1034, 484] width 985 height 28
type input "16:00"
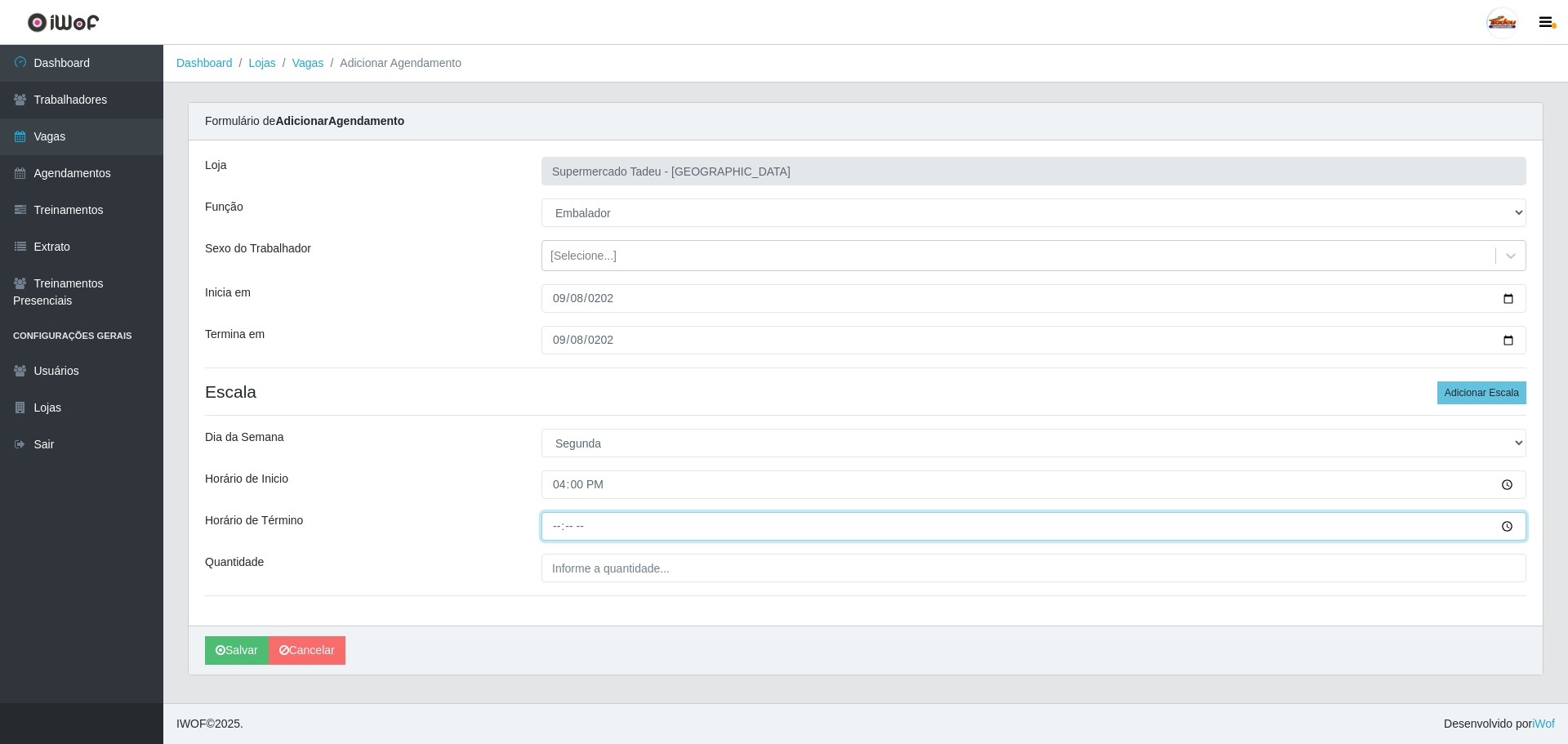
click at [552, 524] on input "Horário de Término" at bounding box center [1034, 526] width 985 height 28
type input "20:00"
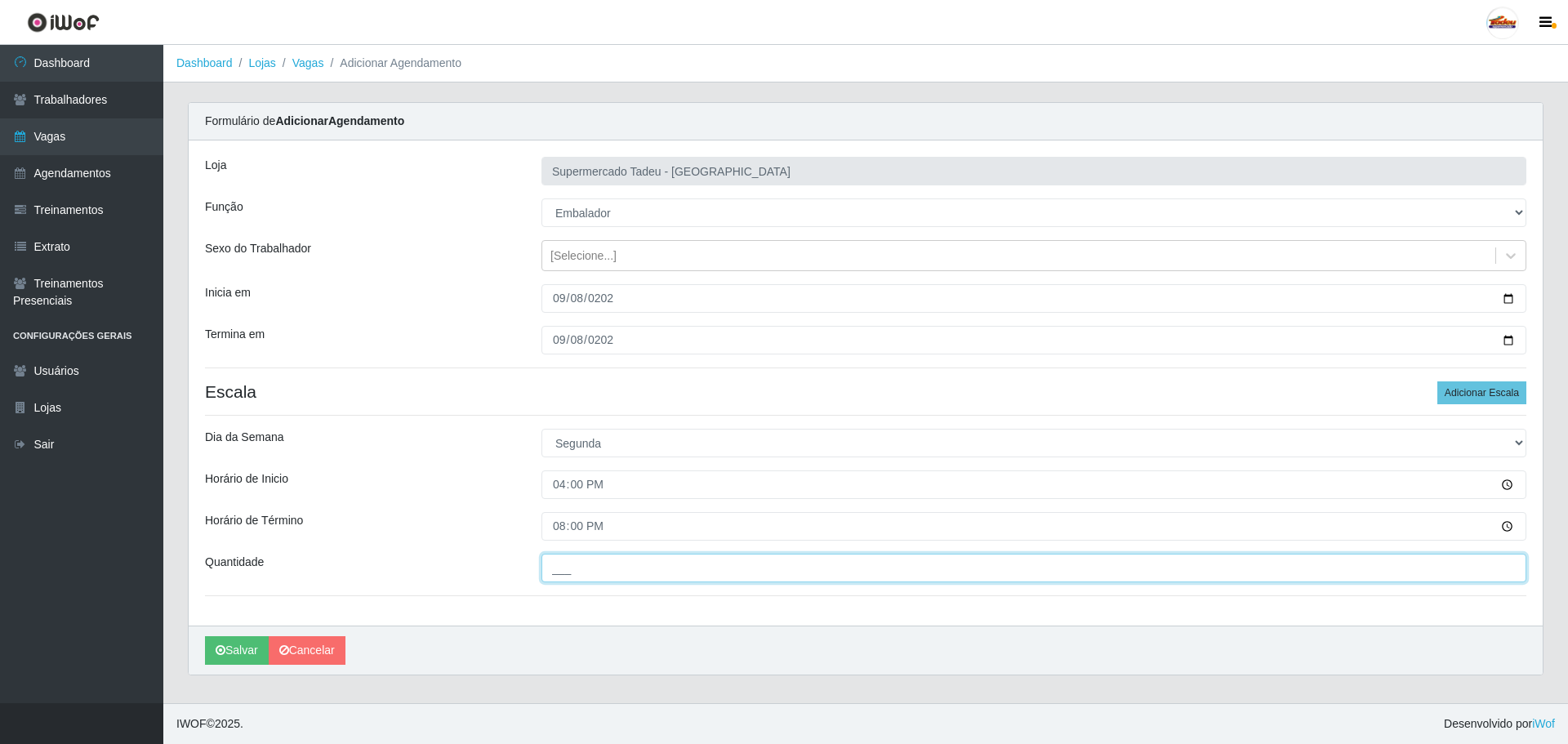
click at [578, 566] on input "___" at bounding box center [1034, 568] width 985 height 28
type input "2__"
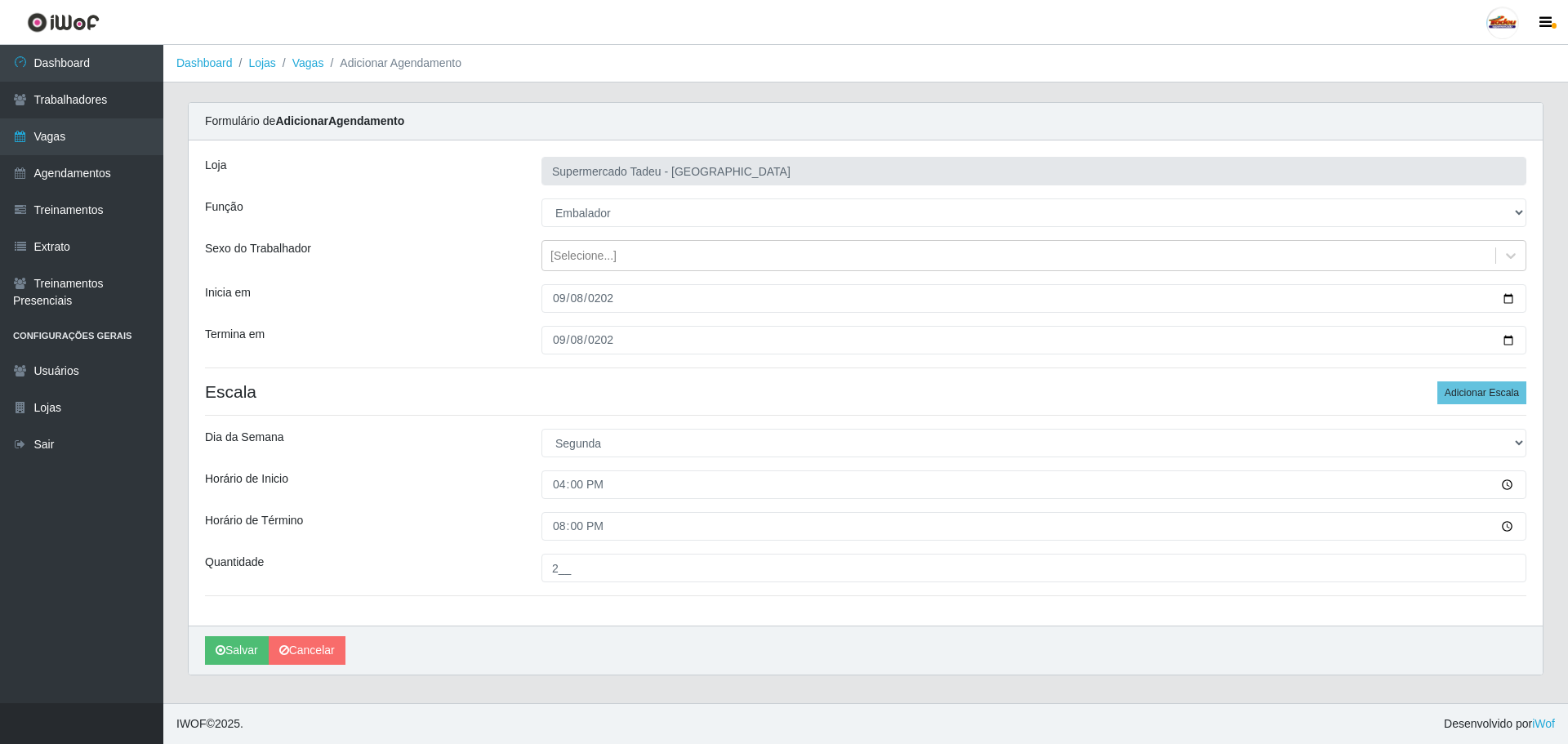
click at [330, 394] on h4 "Escala Adicionar Escala" at bounding box center [866, 391] width 1322 height 21
click at [595, 205] on select "[Selecione...] ASG ASG + ASG ++ Auxiliar de Estacionamento Auxiliar de Estacion…" at bounding box center [1034, 212] width 985 height 28
select select "70"
click at [542, 198] on select "[Selecione...] ASG ASG + ASG ++ Auxiliar de Estacionamento Auxiliar de Estacion…" at bounding box center [1034, 212] width 985 height 28
click at [739, 624] on div "Loja Supermercado Tadeu - [GEOGRAPHIC_DATA] Função [Selecione...] ASG ASG + ASG…" at bounding box center [865, 383] width 1354 height 485
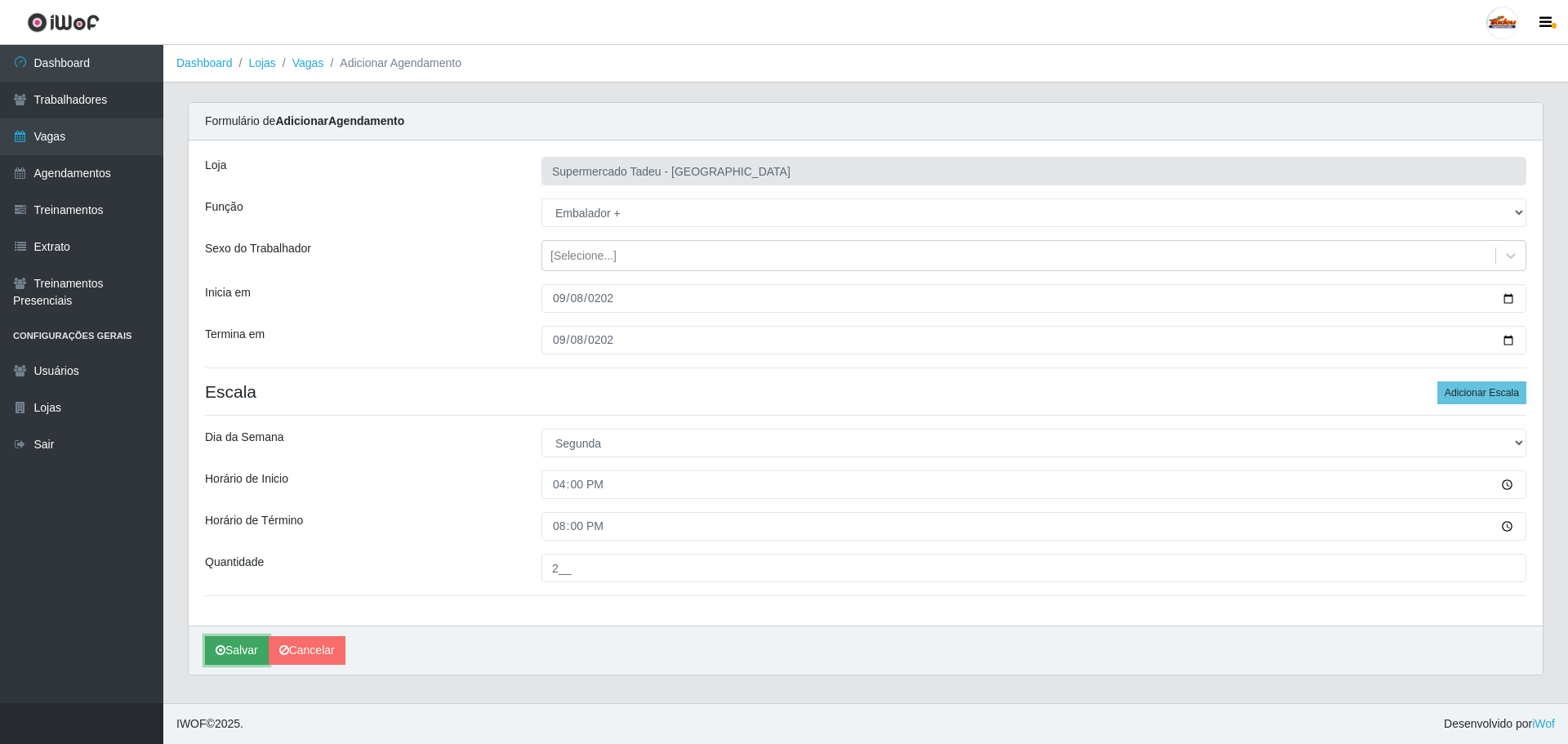
click at [241, 647] on button "Salvar" at bounding box center [237, 650] width 64 height 28
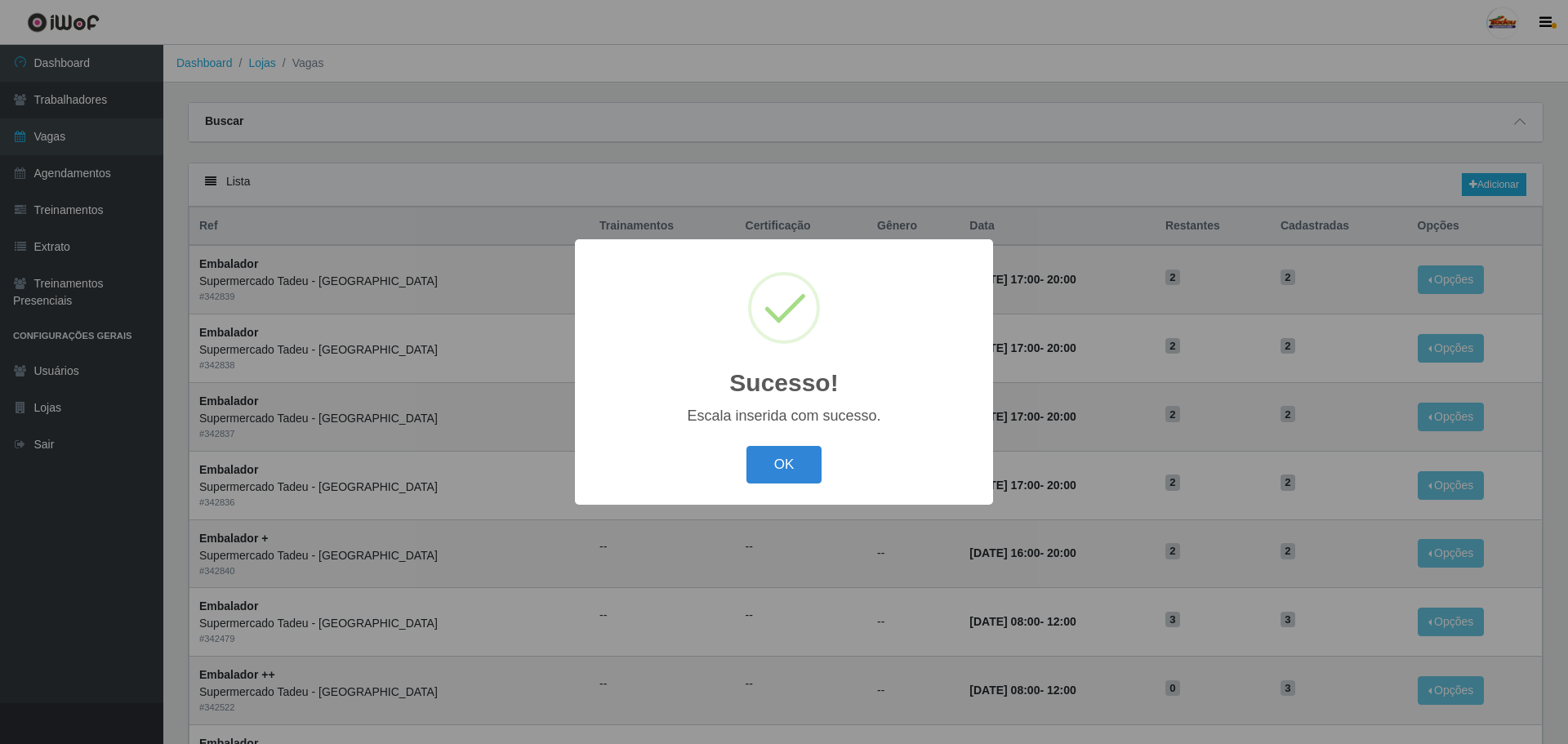
click at [785, 481] on button "OK" at bounding box center [785, 464] width 76 height 38
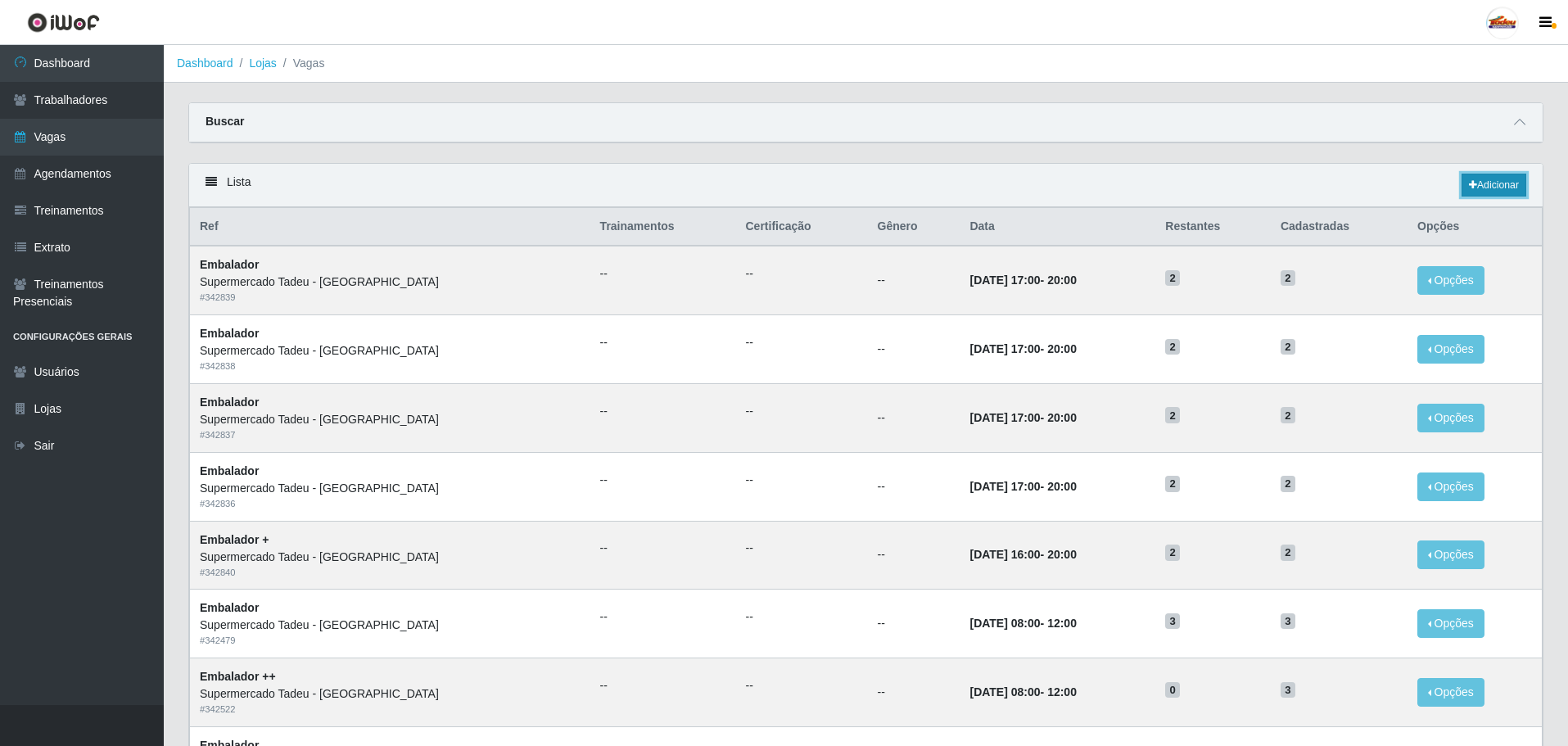
click at [1498, 177] on link "Adicionar" at bounding box center [1494, 184] width 65 height 23
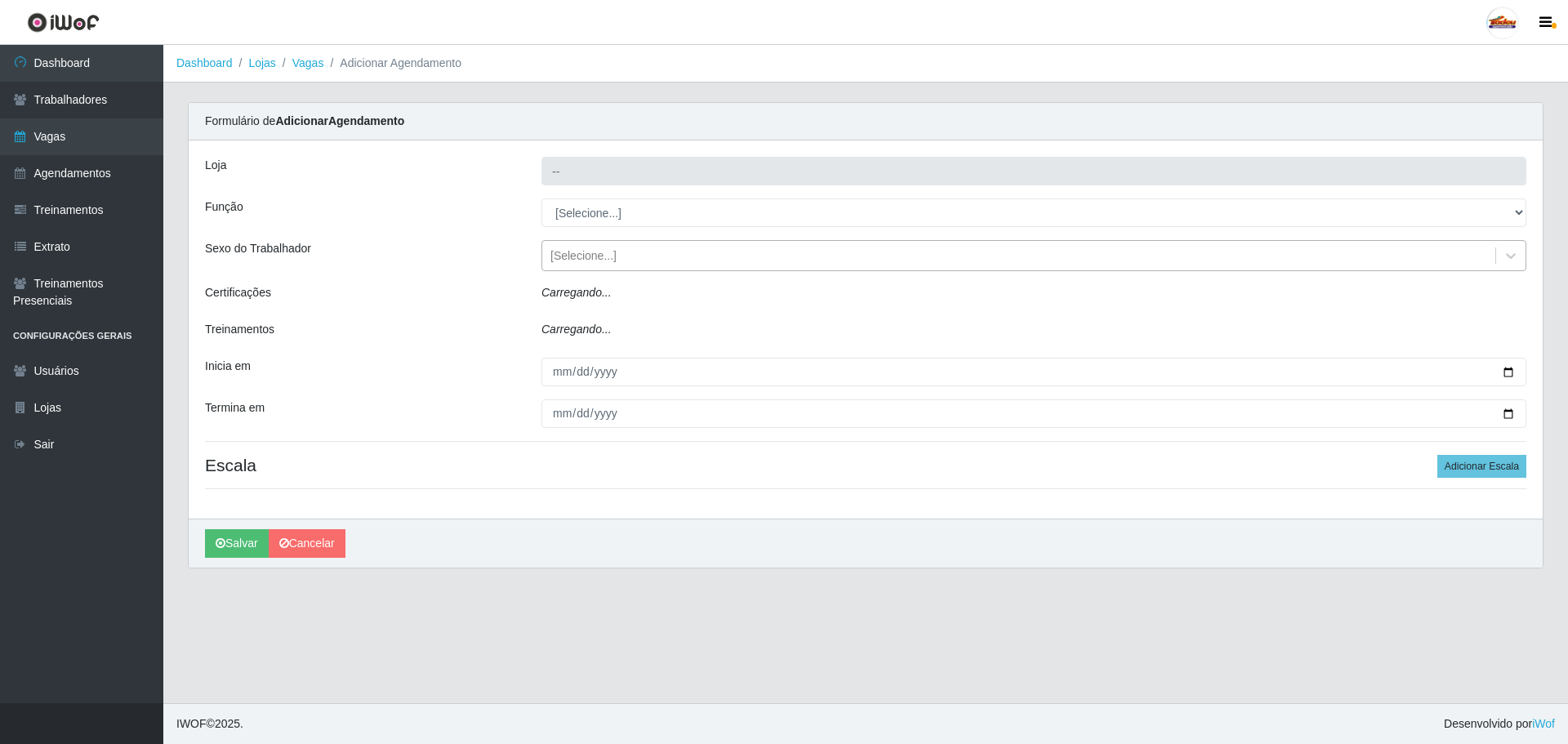
type input "Supermercado Tadeu - [GEOGRAPHIC_DATA]"
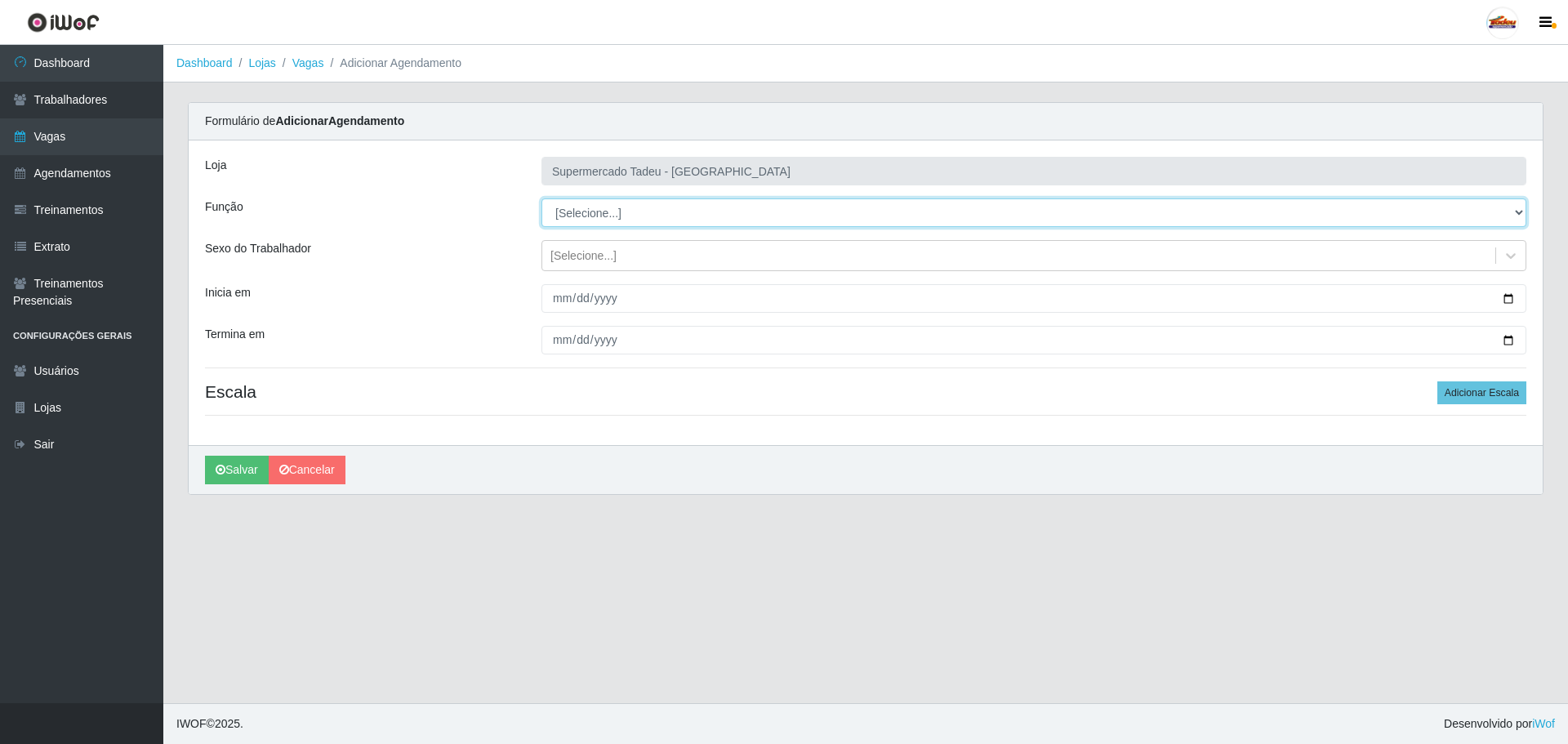
click at [585, 206] on select "[Selecione...] ASG ASG + ASG ++ Auxiliar de Estacionamento Auxiliar de Estacion…" at bounding box center [1034, 212] width 985 height 28
select select "1"
click at [542, 198] on select "[Selecione...] ASG ASG + ASG ++ Auxiliar de Estacionamento Auxiliar de Estacion…" at bounding box center [1034, 212] width 985 height 28
click at [574, 255] on div "[Selecione...]" at bounding box center [584, 256] width 66 height 18
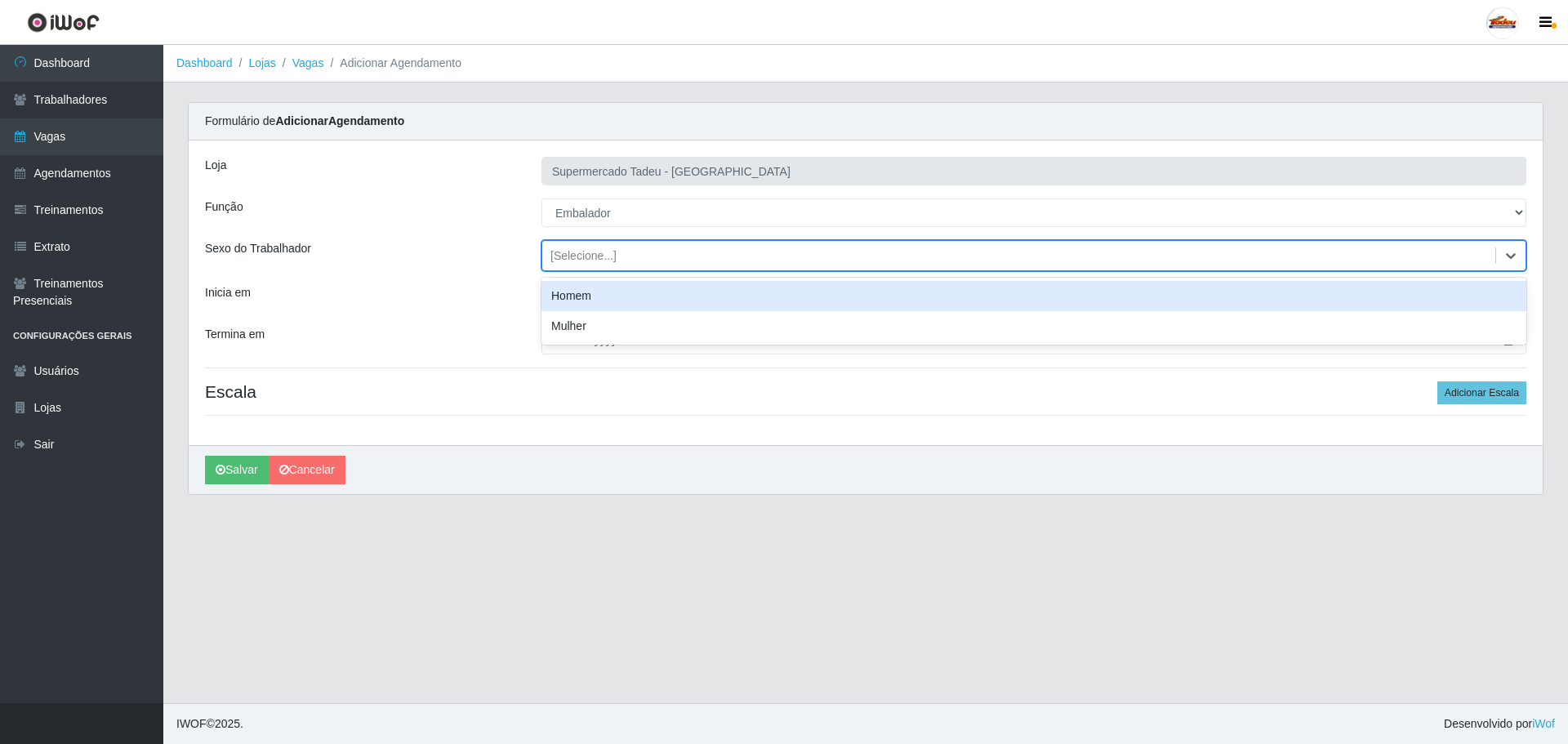
click at [574, 252] on div "[Selecione...]" at bounding box center [584, 256] width 66 height 18
click at [559, 296] on input "Inicia em" at bounding box center [1034, 298] width 985 height 28
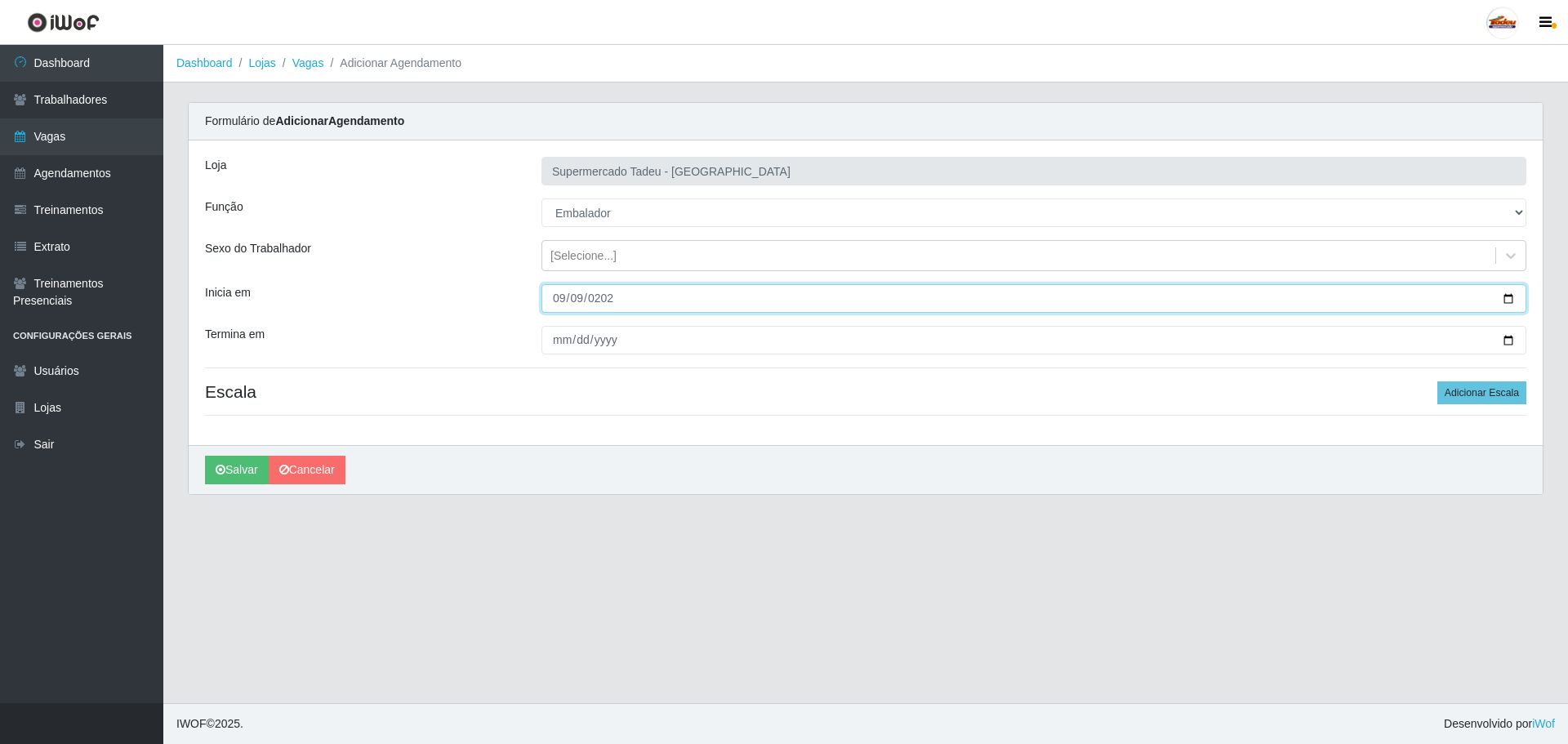
type input "[DATE]"
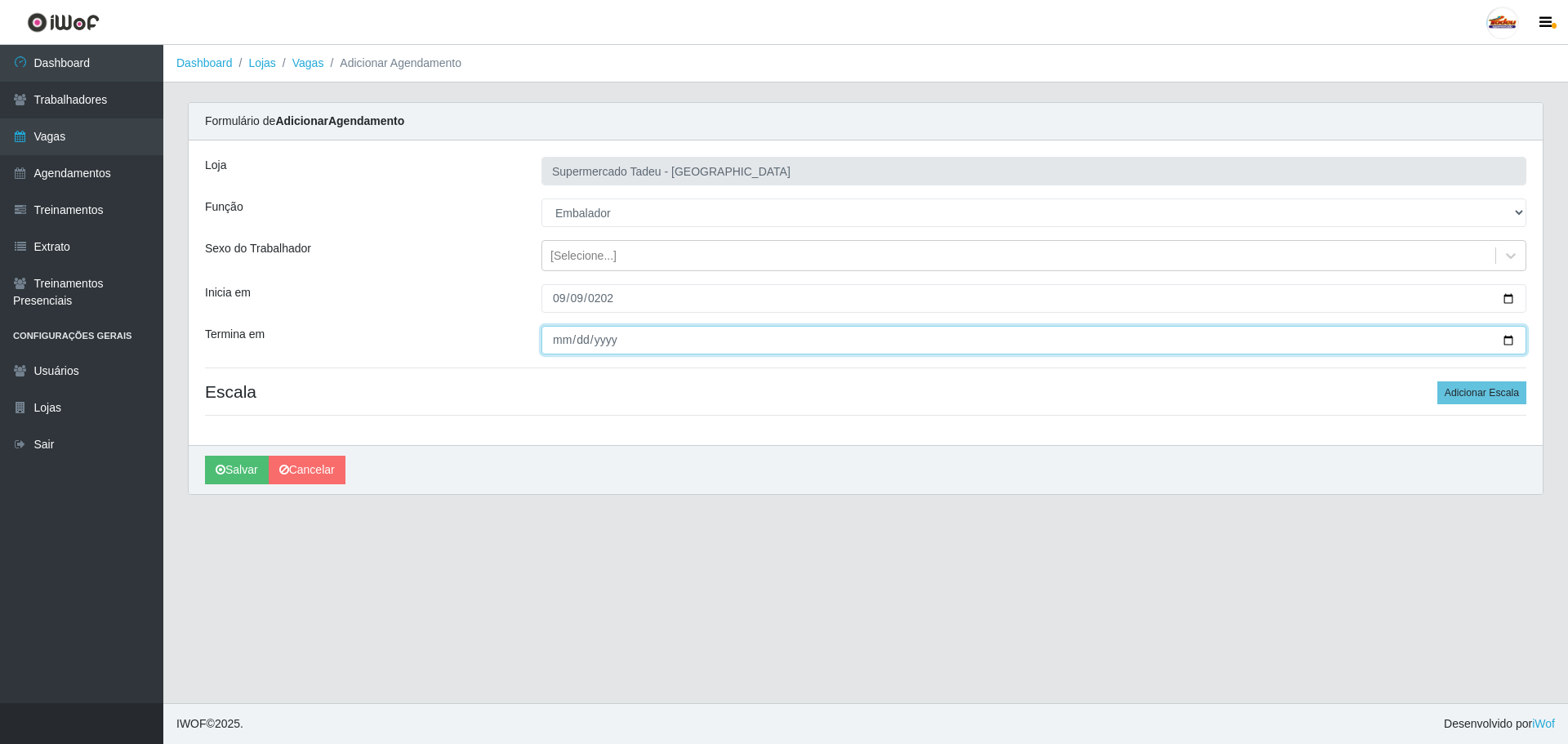
click at [556, 338] on input "Termina em" at bounding box center [1034, 339] width 985 height 28
type input "[DATE]"
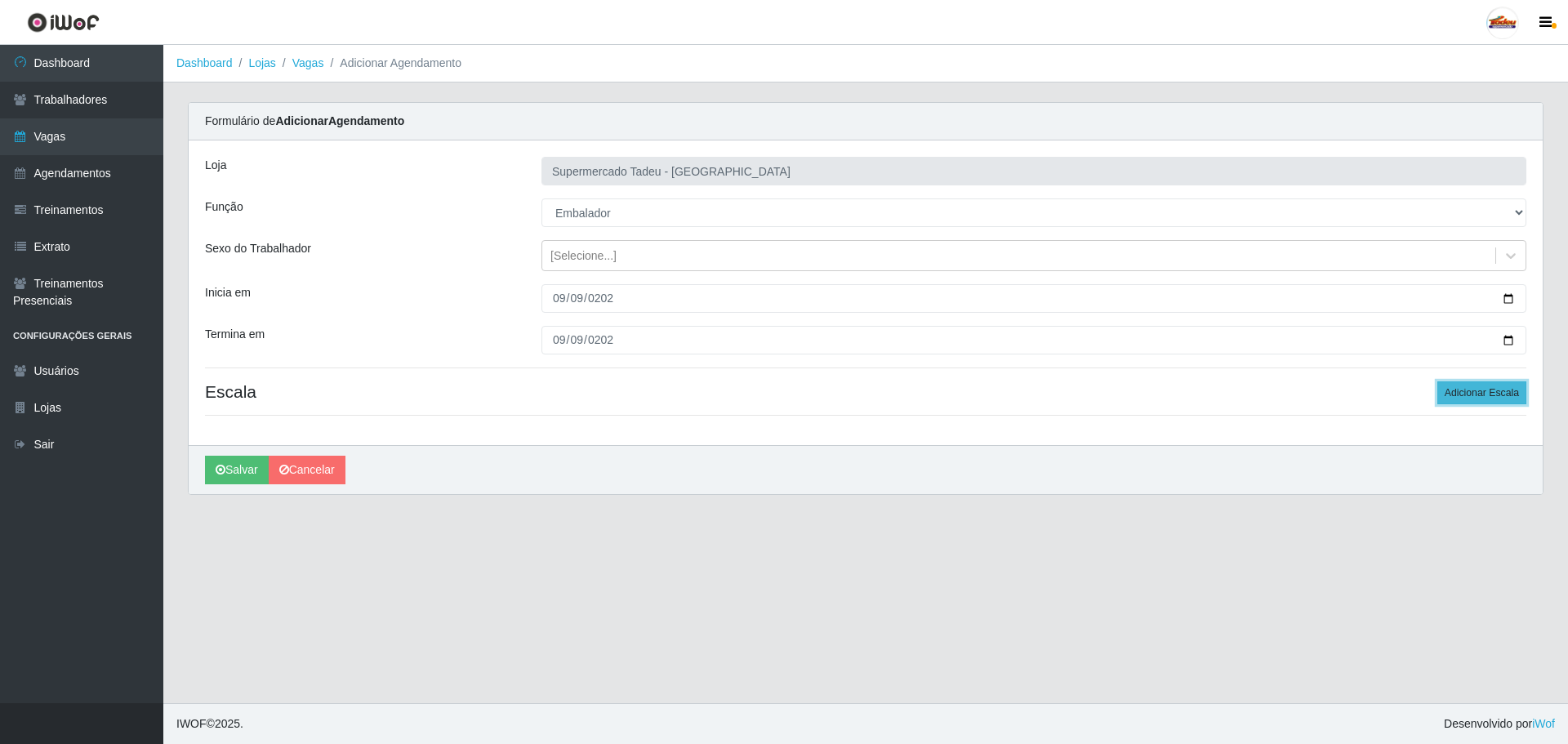
click at [1468, 398] on button "Adicionar Escala" at bounding box center [1482, 392] width 89 height 22
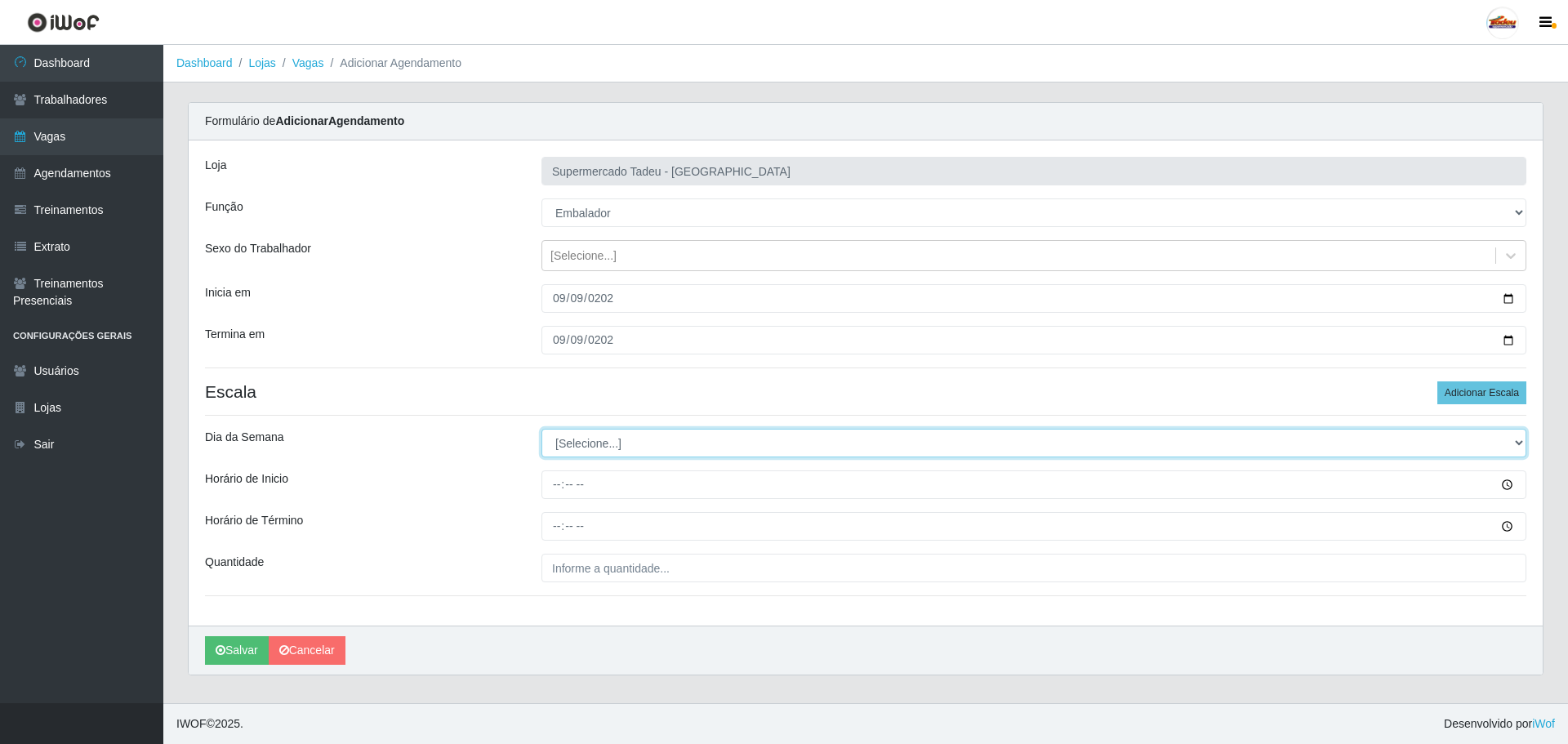
click at [621, 440] on select "[Selecione...] Segunda Terça Quarta Quinta Sexta Sábado Domingo" at bounding box center [1034, 443] width 985 height 28
select select "1"
click at [542, 429] on select "[Selecione...] Segunda Terça Quarta Quinta Sexta Sábado Domingo" at bounding box center [1034, 443] width 985 height 28
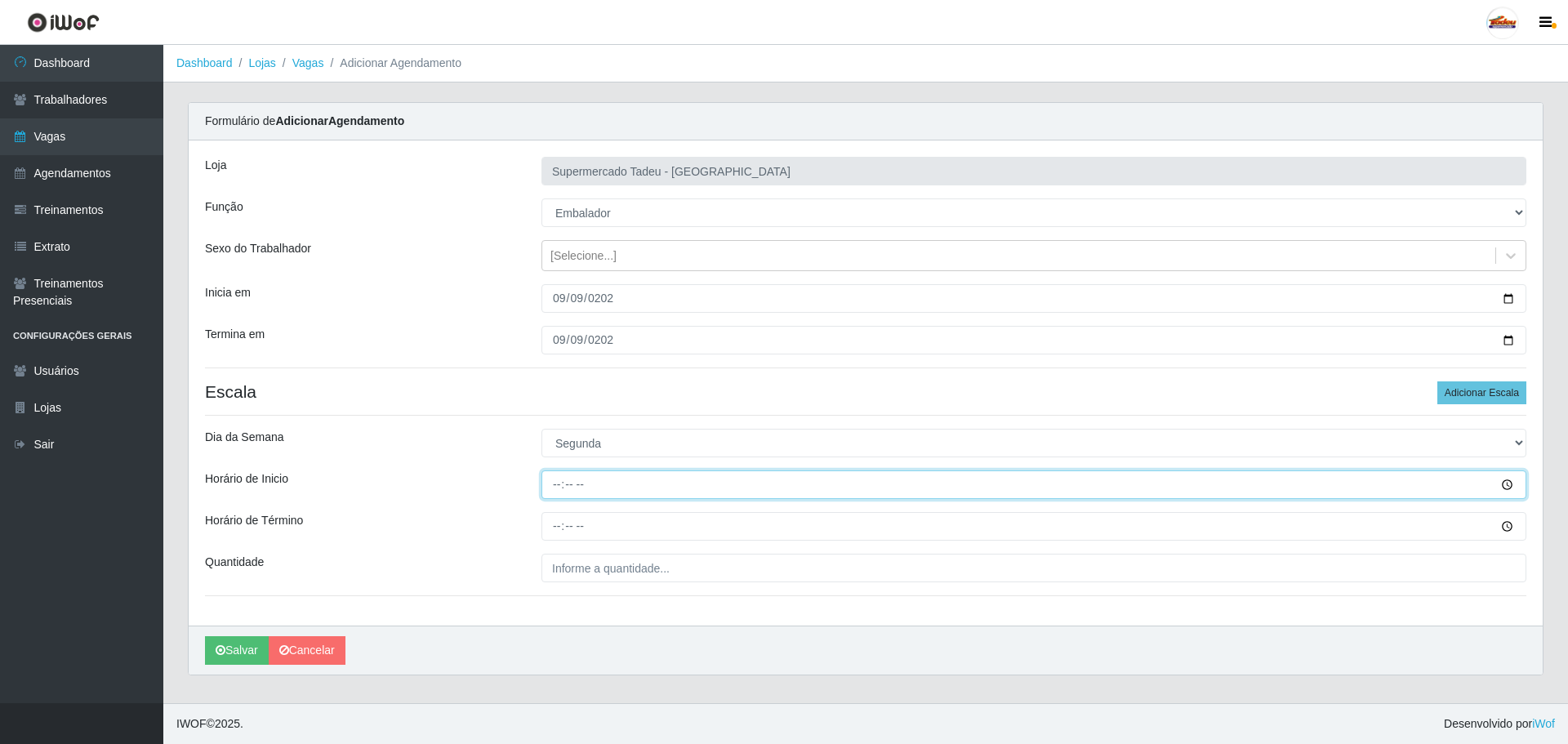
click at [555, 489] on input "Horário de Inicio" at bounding box center [1034, 484] width 985 height 28
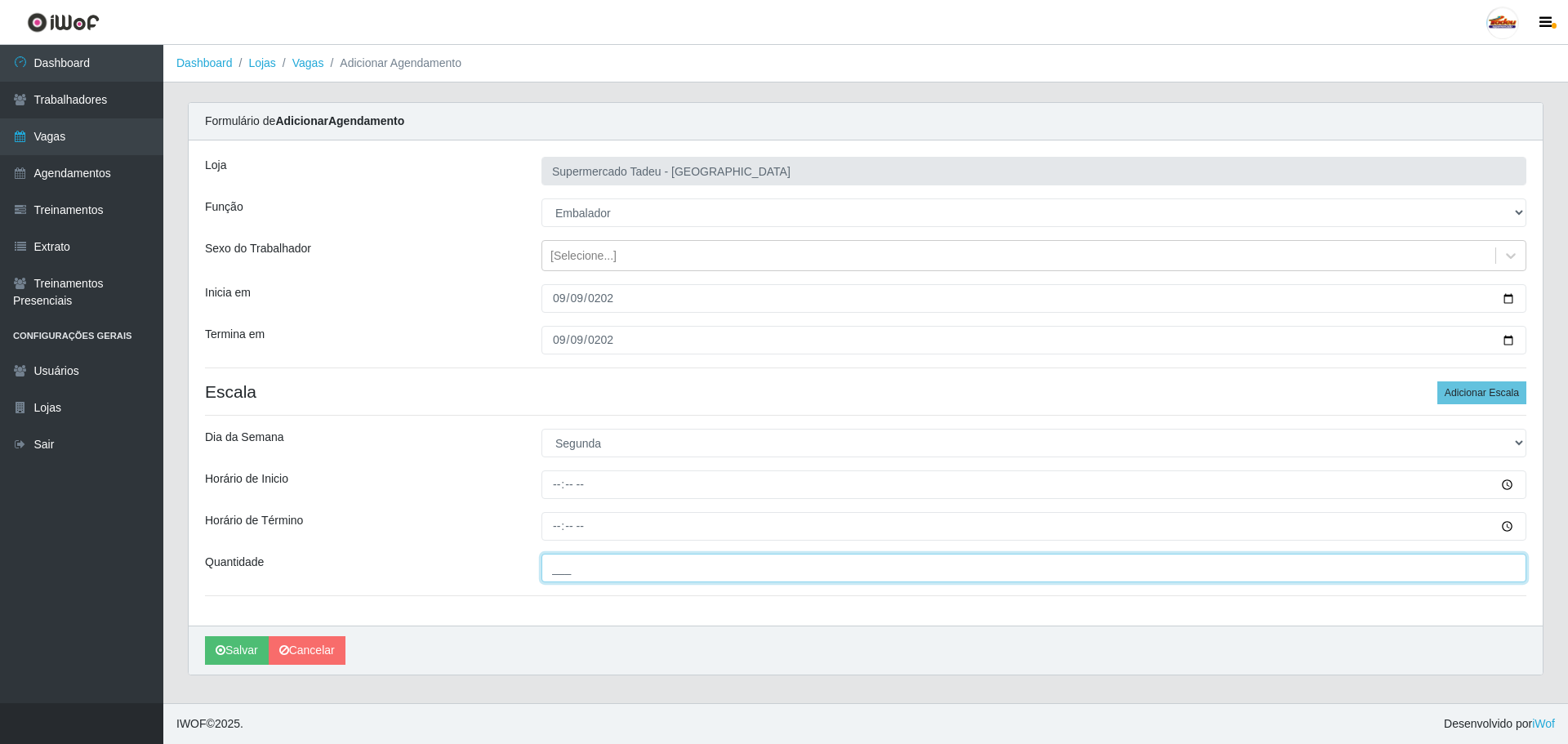
click at [599, 569] on input "___" at bounding box center [1034, 568] width 985 height 28
type input "1__"
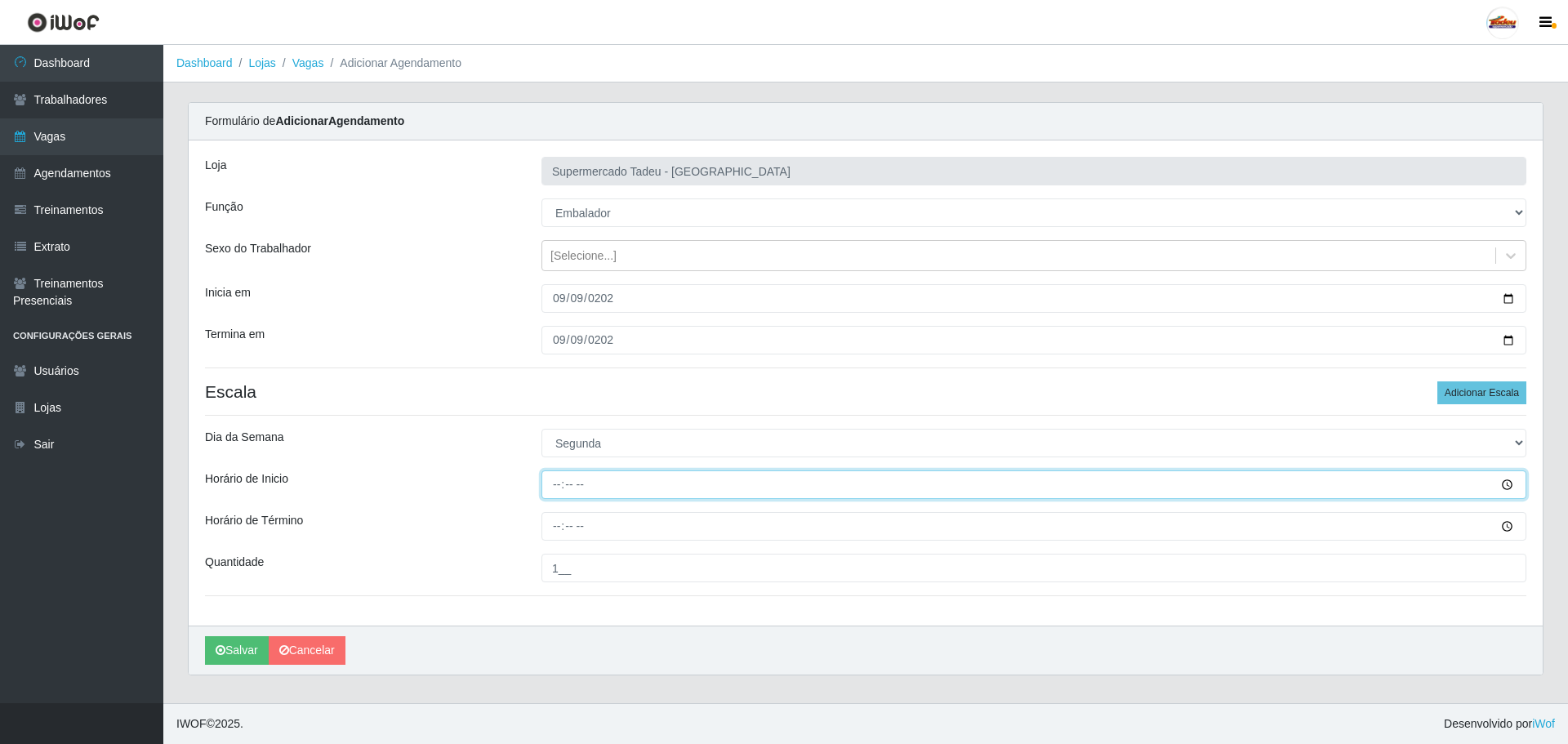
click at [554, 491] on input "Horário de Inicio" at bounding box center [1034, 484] width 985 height 28
type input "08:00"
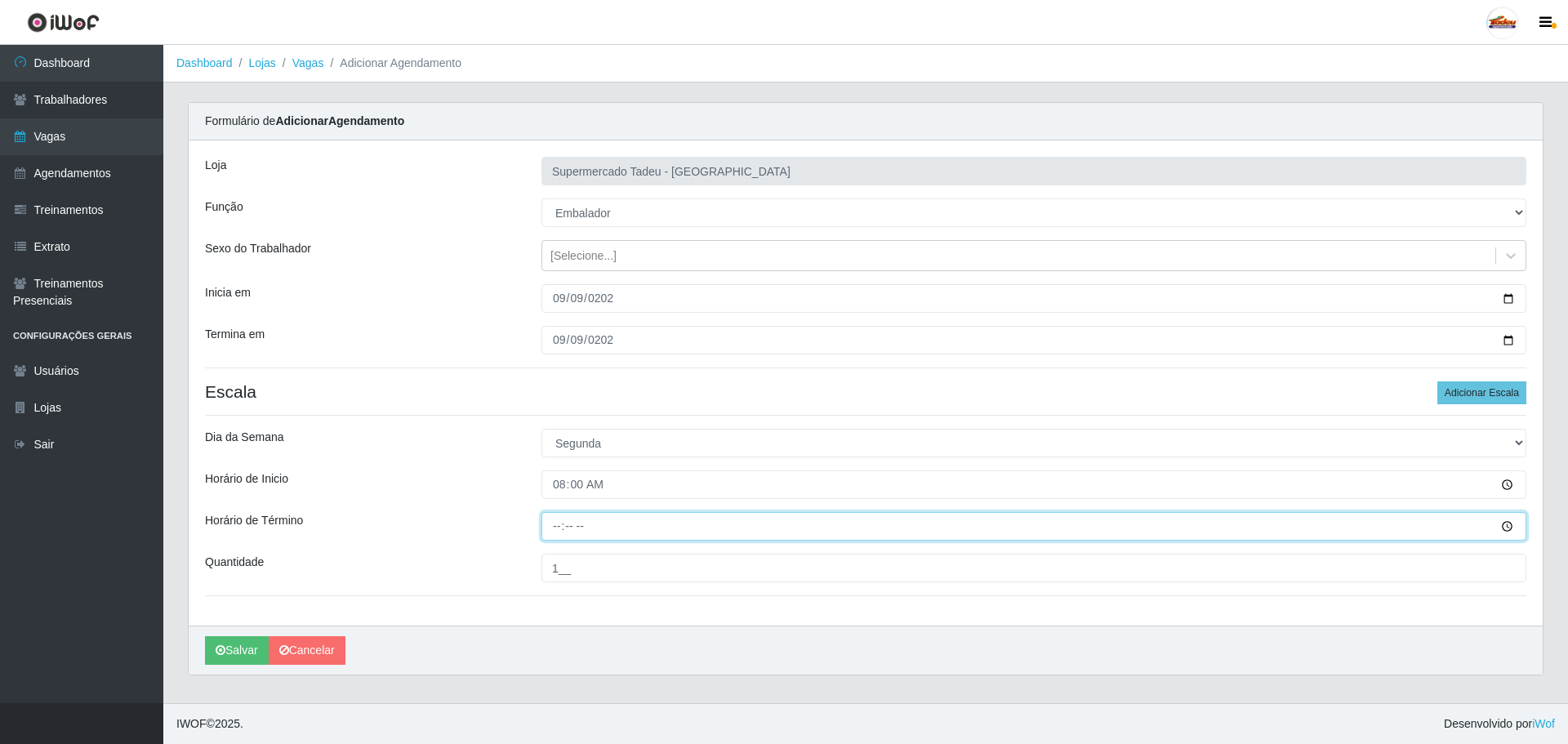
click at [554, 539] on input "Horário de Término" at bounding box center [1034, 526] width 985 height 28
type input "13:00"
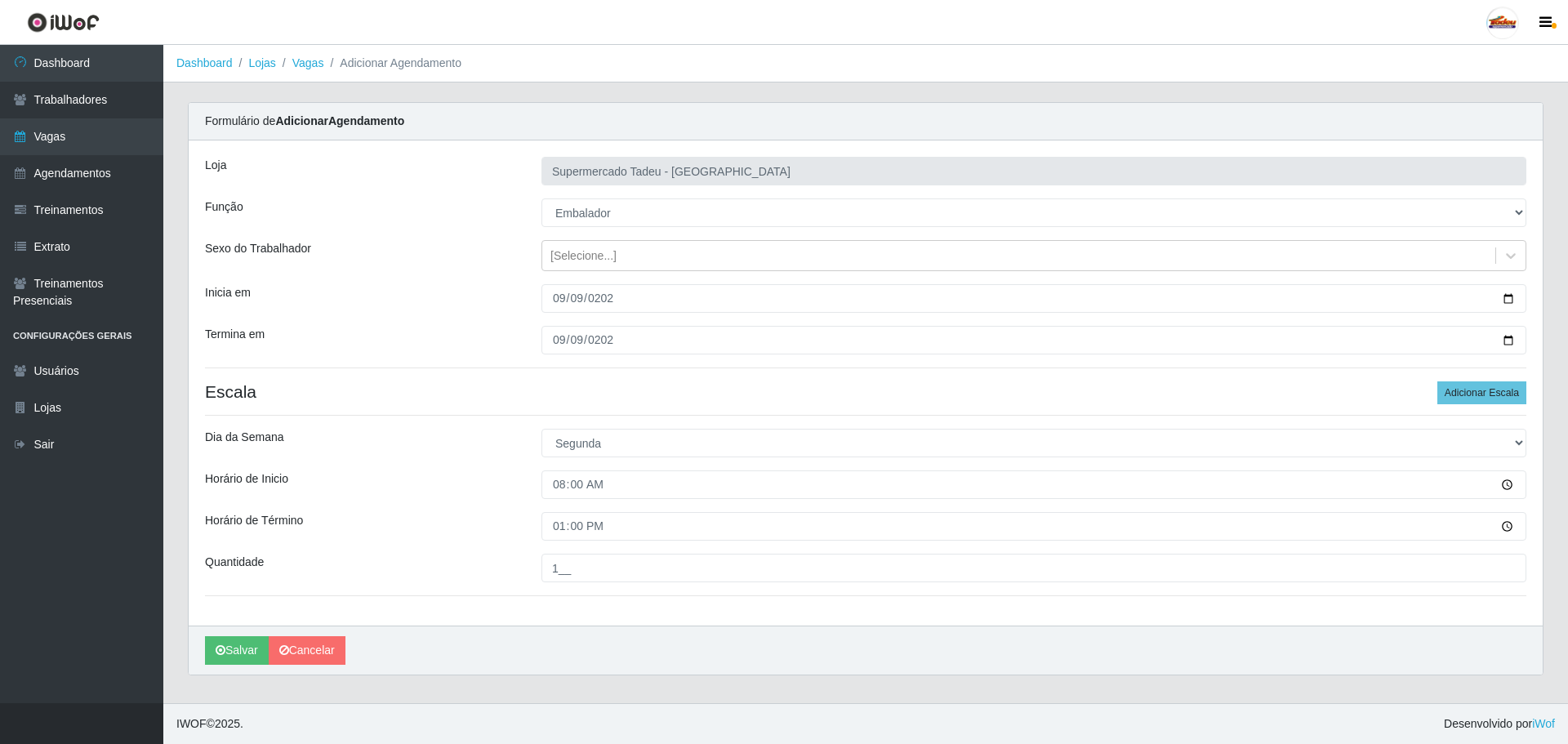
click at [474, 461] on div "Loja Supermercado Tadeu - [GEOGRAPHIC_DATA] Função [Selecione...] ASG ASG + ASG…" at bounding box center [865, 383] width 1354 height 485
click at [505, 474] on div "Horário de Inicio" at bounding box center [361, 484] width 336 height 28
click at [577, 428] on div "Loja Supermercado Tadeu - [GEOGRAPHIC_DATA] Função [Selecione...] ASG ASG + ASG…" at bounding box center [865, 383] width 1354 height 485
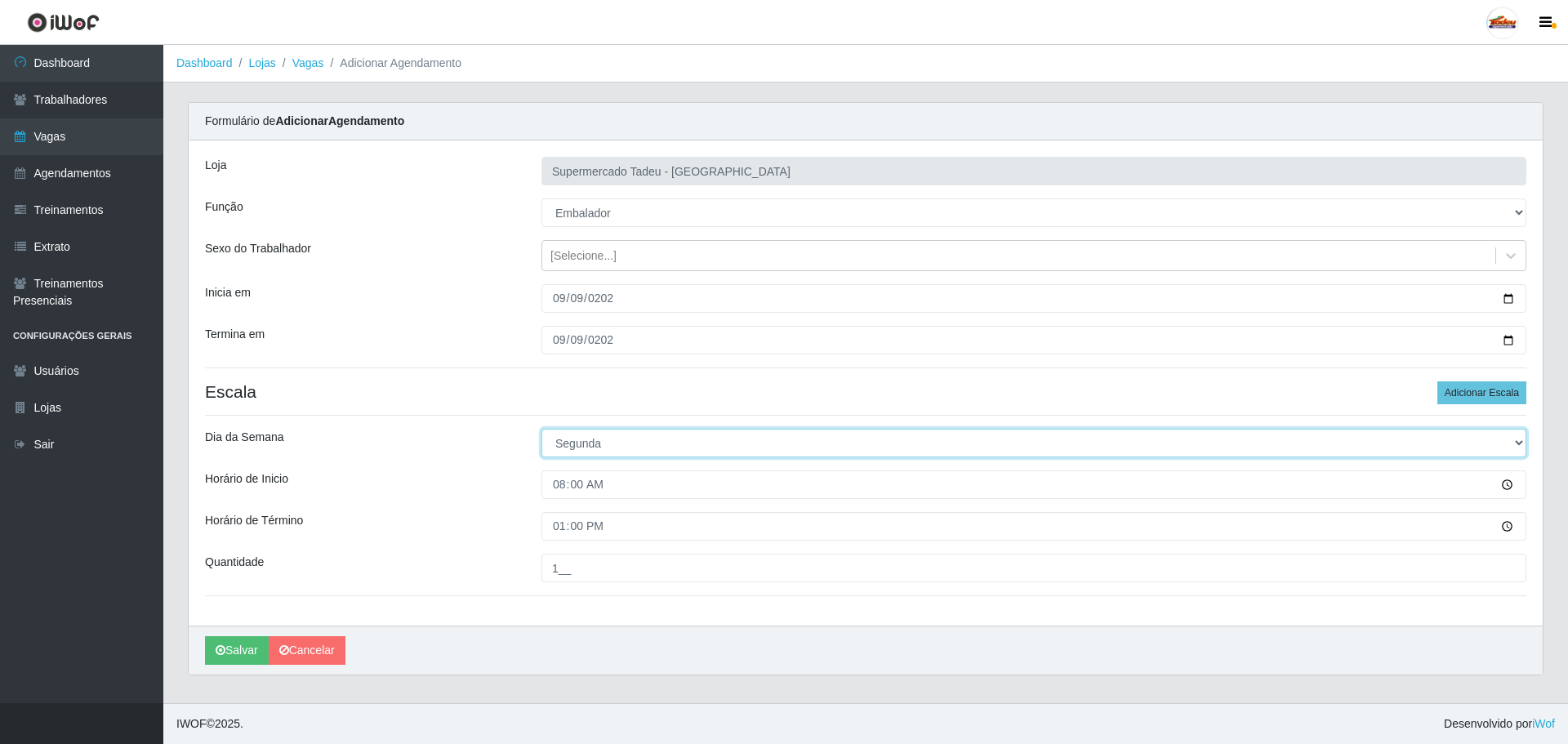
drag, startPoint x: 574, startPoint y: 441, endPoint x: 576, endPoint y: 457, distance: 16.1
click at [576, 446] on select "[Selecione...] Segunda Terça Quarta Quinta Sexta Sábado Domingo" at bounding box center [1034, 443] width 985 height 28
select select "2"
click at [542, 429] on select "[Selecione...] Segunda Terça Quarta Quinta Sexta Sábado Domingo" at bounding box center [1034, 443] width 985 height 28
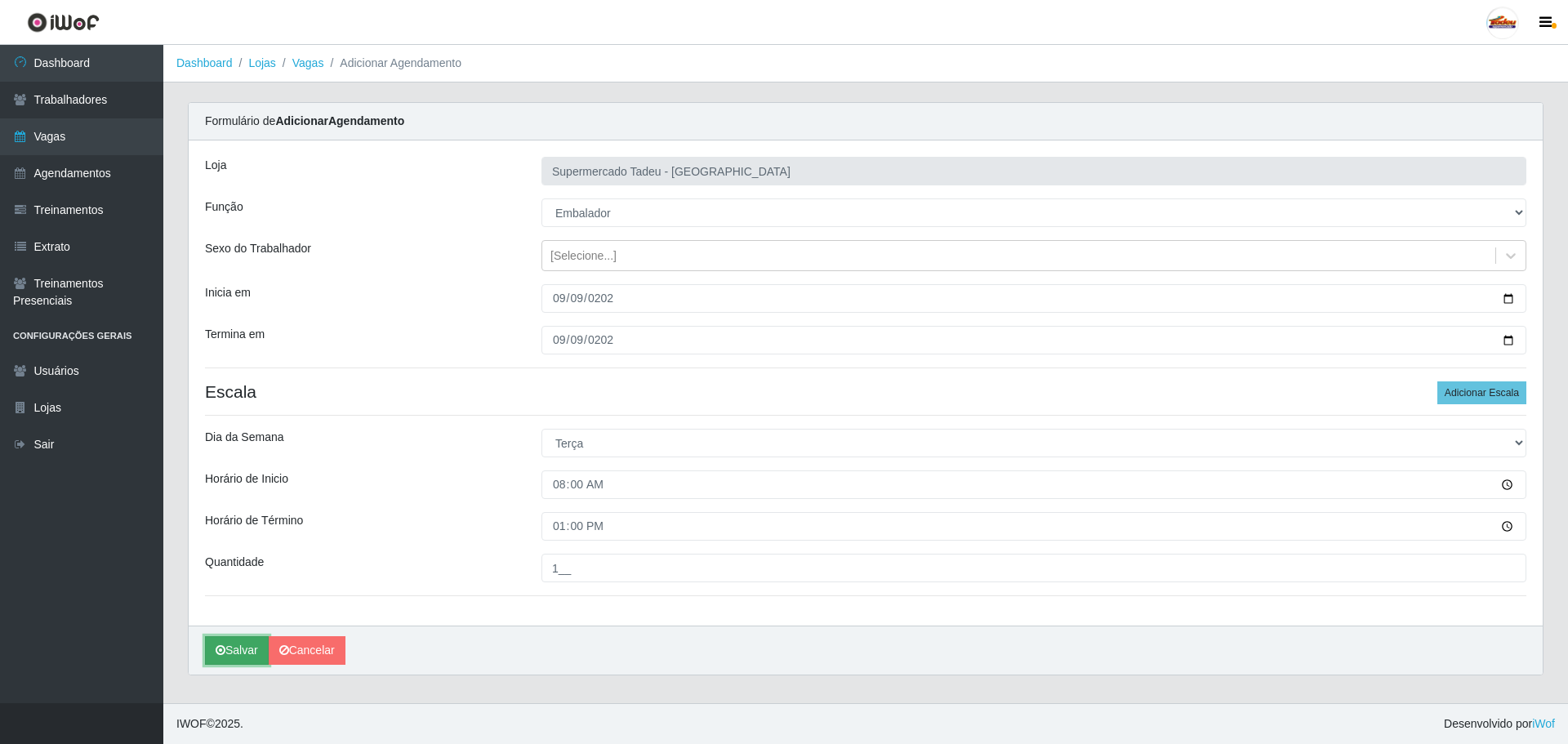
click at [231, 658] on button "Salvar" at bounding box center [237, 650] width 64 height 28
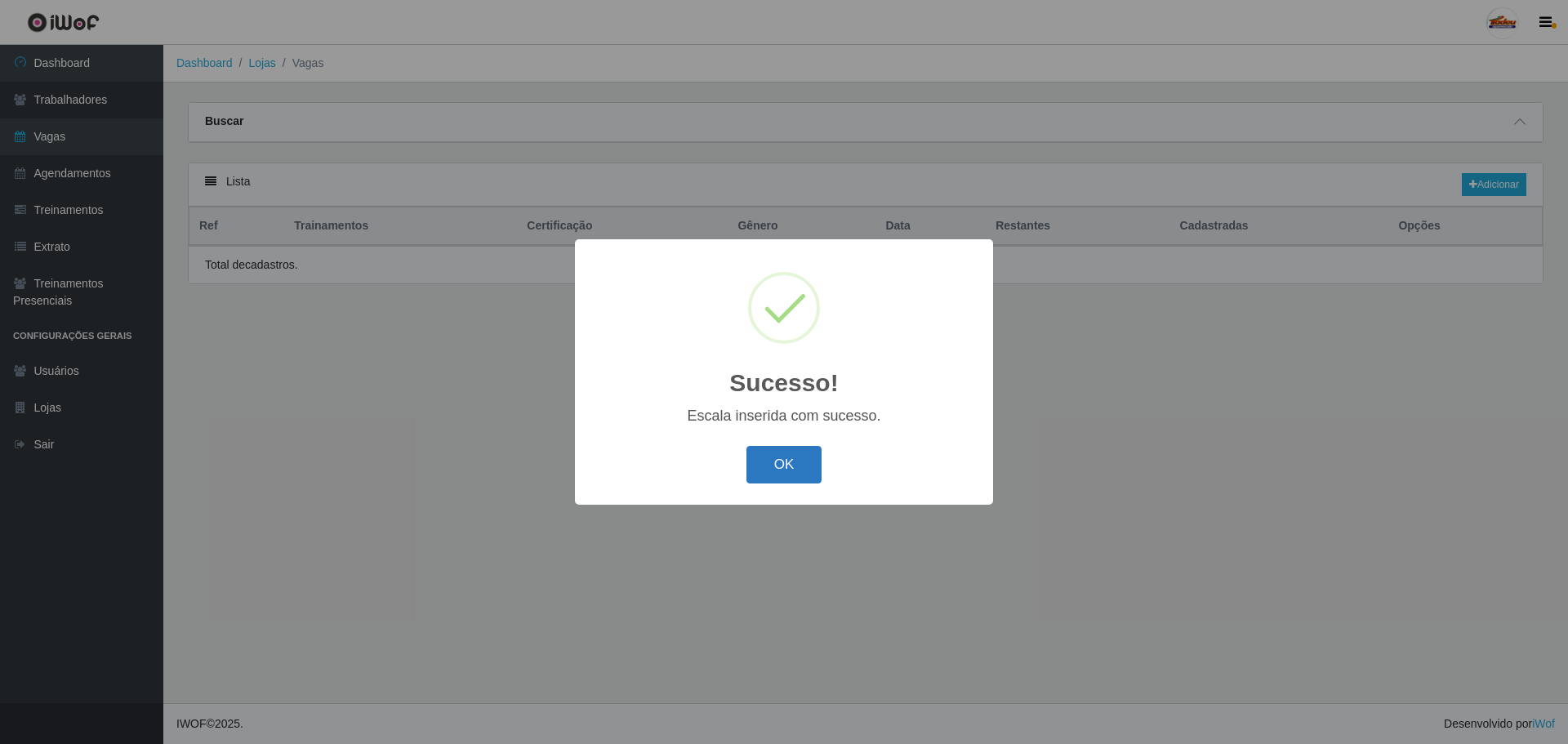
drag, startPoint x: 798, startPoint y: 464, endPoint x: 819, endPoint y: 477, distance: 24.7
click at [798, 464] on button "OK" at bounding box center [785, 464] width 76 height 38
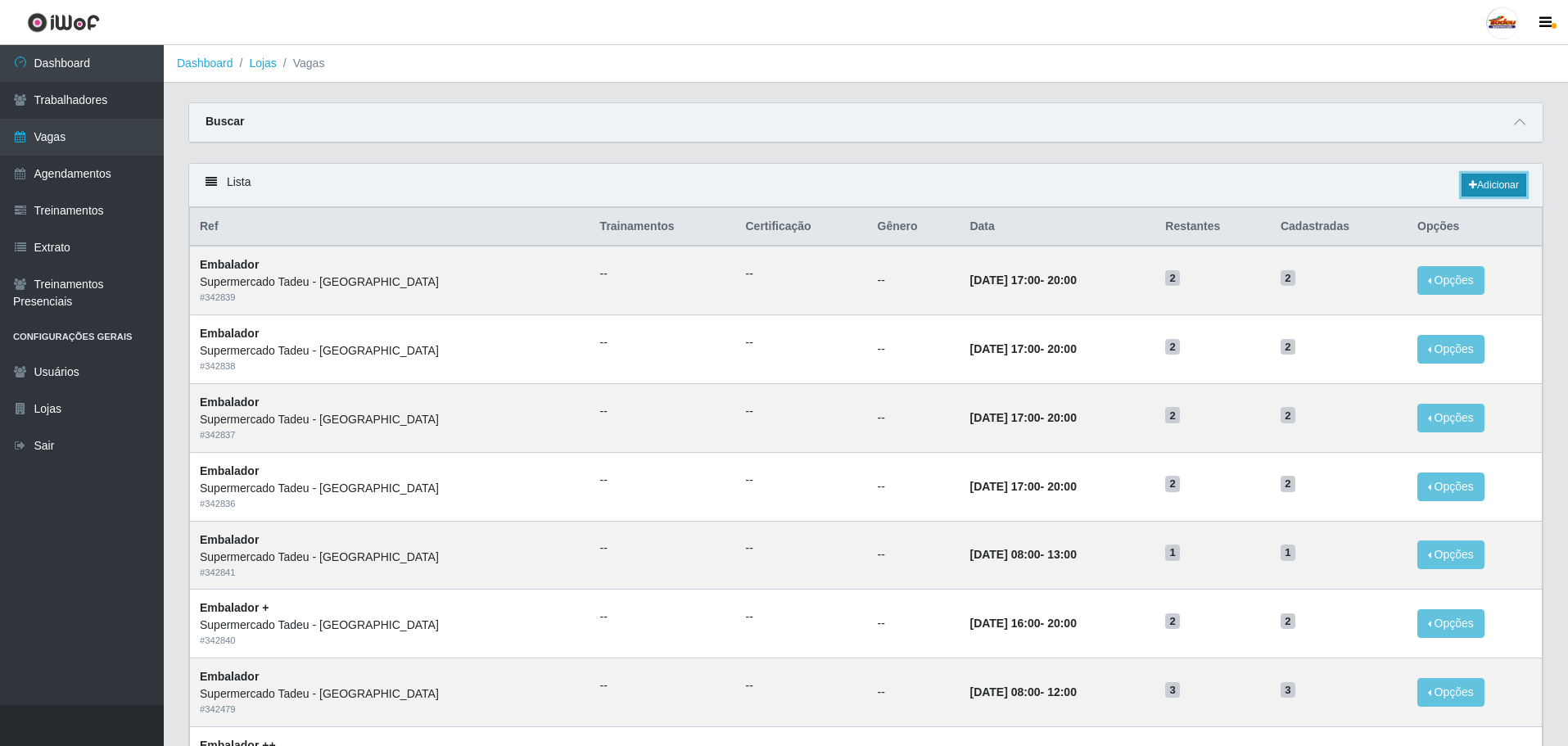
click at [1487, 184] on link "Adicionar" at bounding box center [1494, 184] width 65 height 23
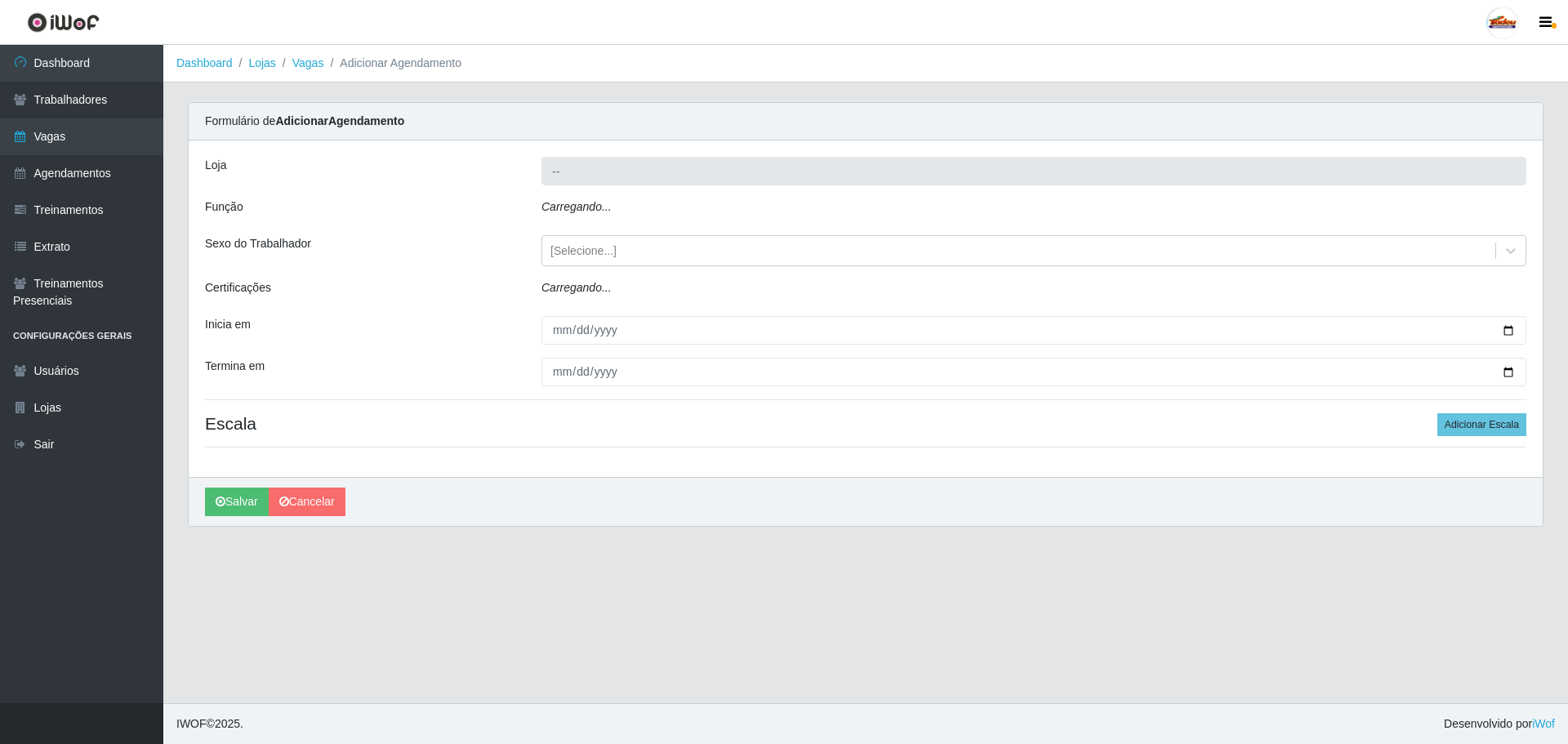
type input "Supermercado Tadeu - [GEOGRAPHIC_DATA]"
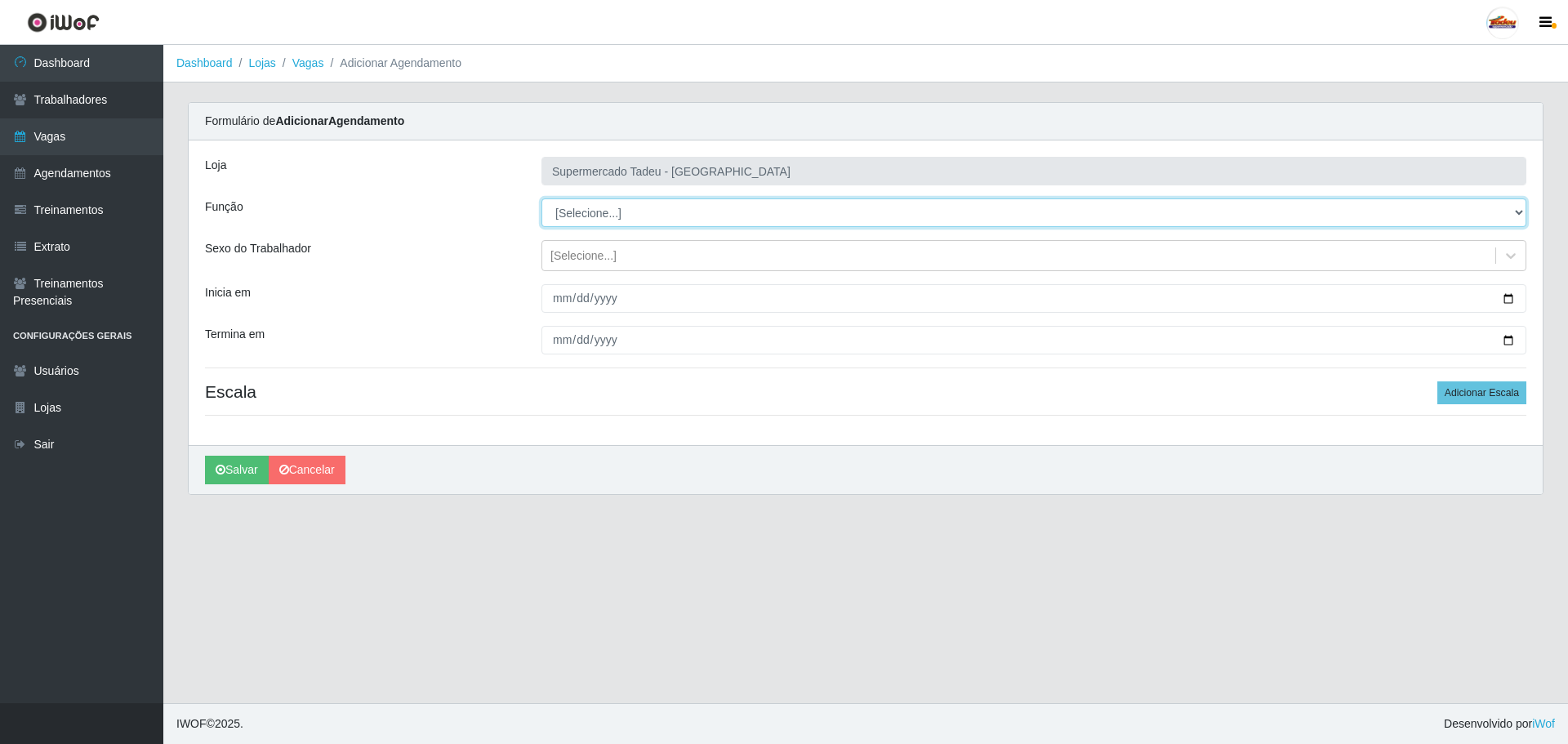
click at [592, 208] on select "[Selecione...] ASG ASG + ASG ++ Auxiliar de Estacionamento Auxiliar de Estacion…" at bounding box center [1034, 212] width 985 height 28
select select "1"
click at [542, 198] on select "[Selecione...] ASG ASG + ASG ++ Auxiliar de Estacionamento Auxiliar de Estacion…" at bounding box center [1034, 212] width 985 height 28
click at [574, 262] on div "[Selecione...]" at bounding box center [584, 256] width 66 height 18
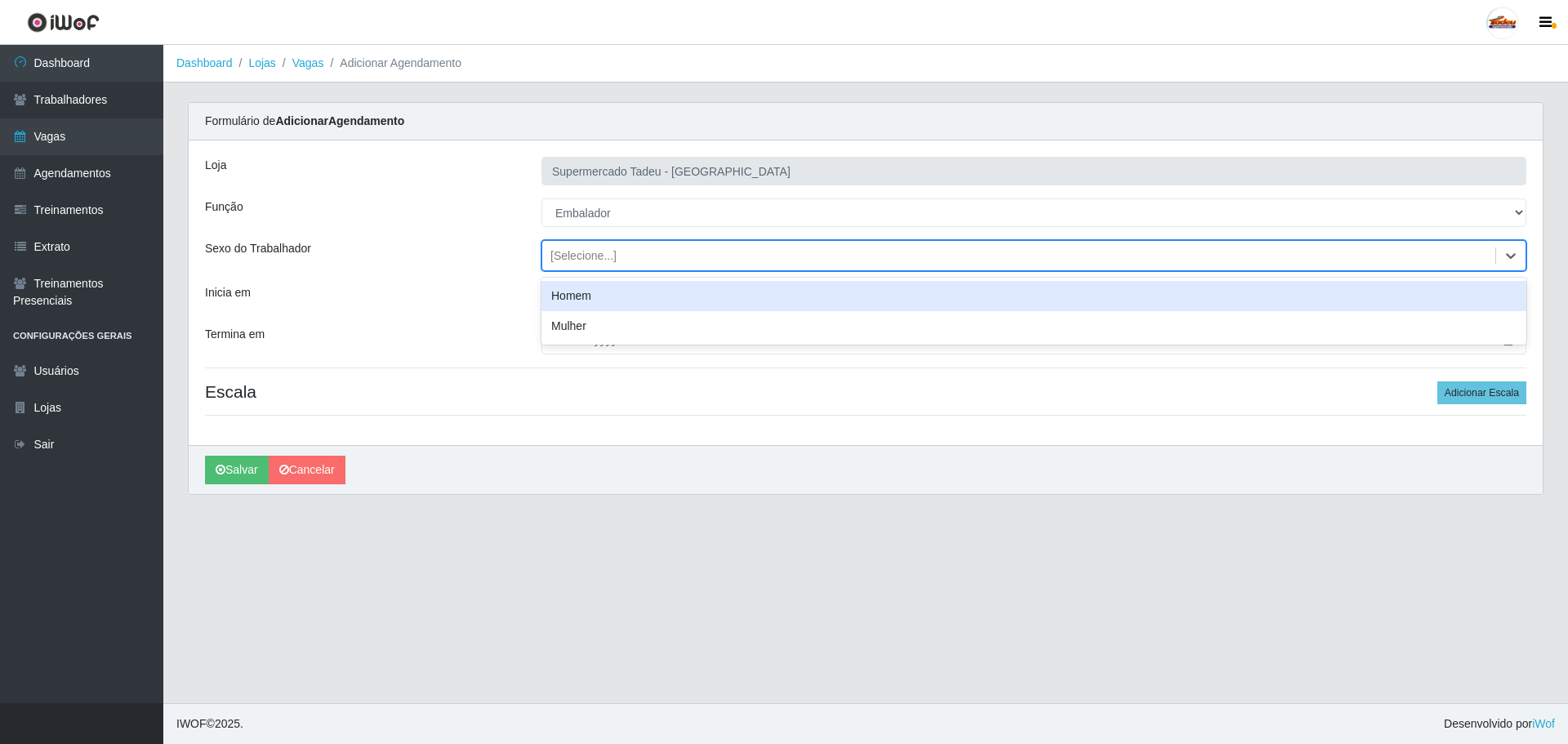
click at [558, 257] on div "[Selecione...]" at bounding box center [584, 256] width 66 height 18
click at [555, 301] on input "Inicia em" at bounding box center [1034, 298] width 985 height 28
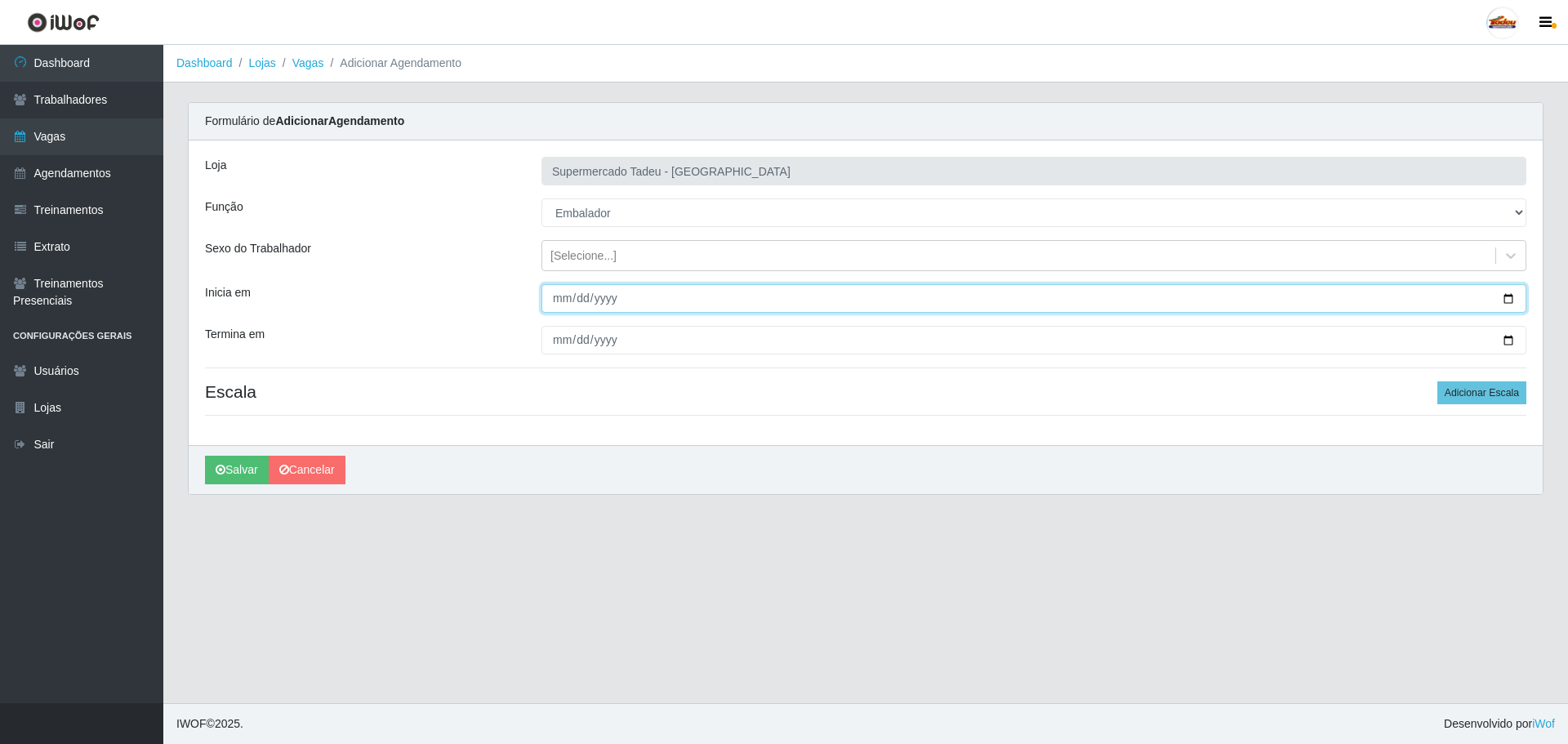
click at [553, 296] on input "Inicia em" at bounding box center [1034, 298] width 985 height 28
type input "[DATE]"
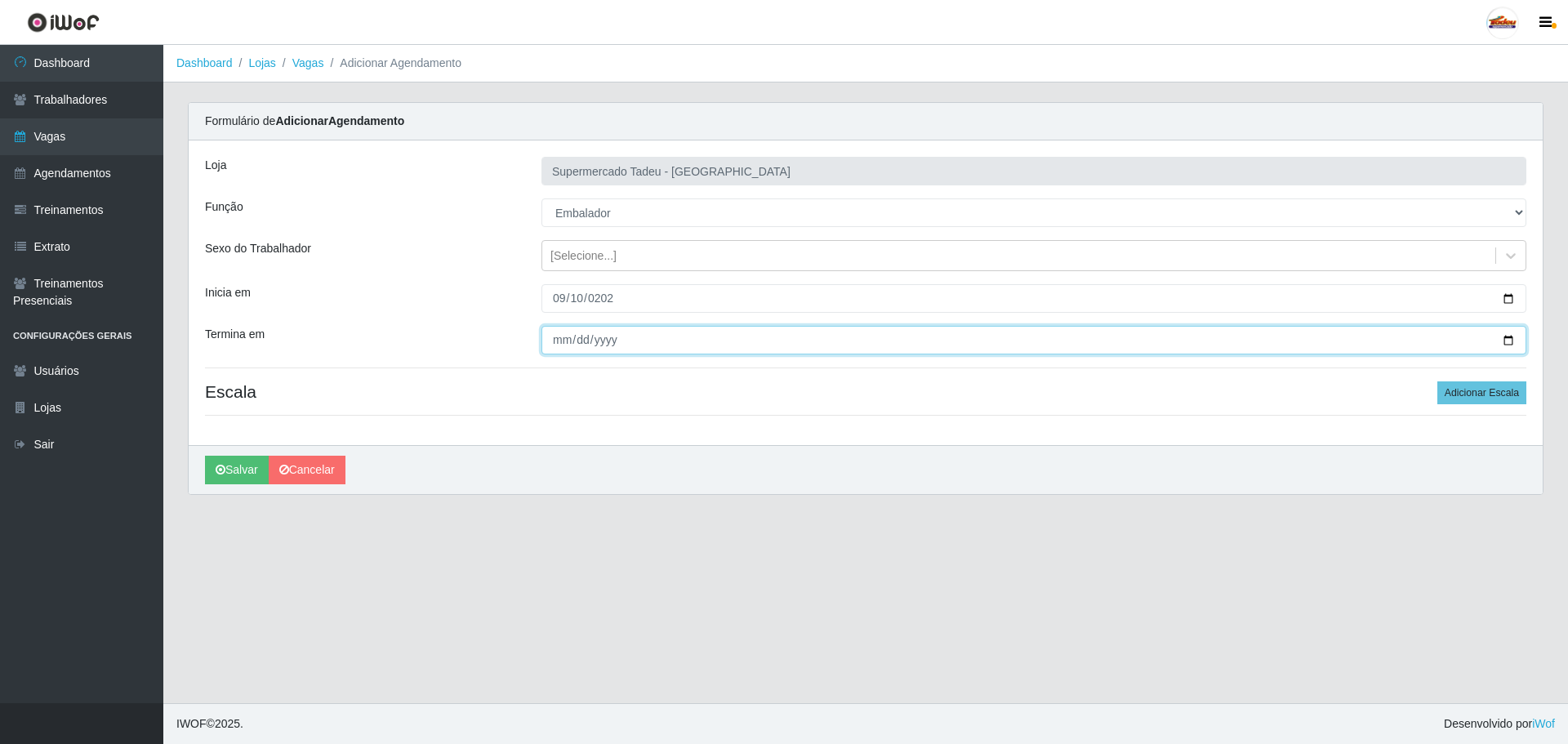
click at [544, 336] on input "Termina em" at bounding box center [1034, 339] width 985 height 28
type input "[DATE]"
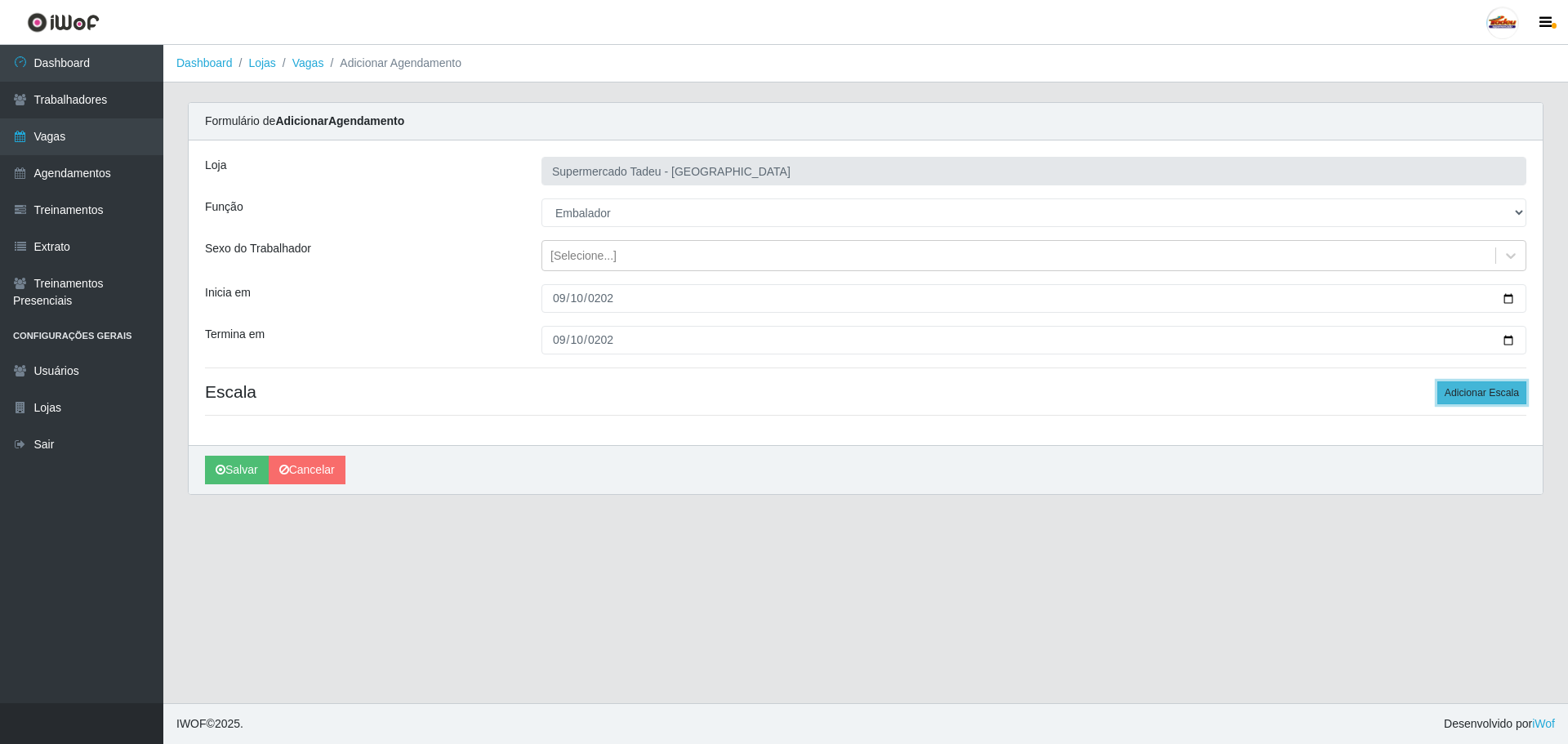
click at [1459, 395] on button "Adicionar Escala" at bounding box center [1482, 392] width 89 height 22
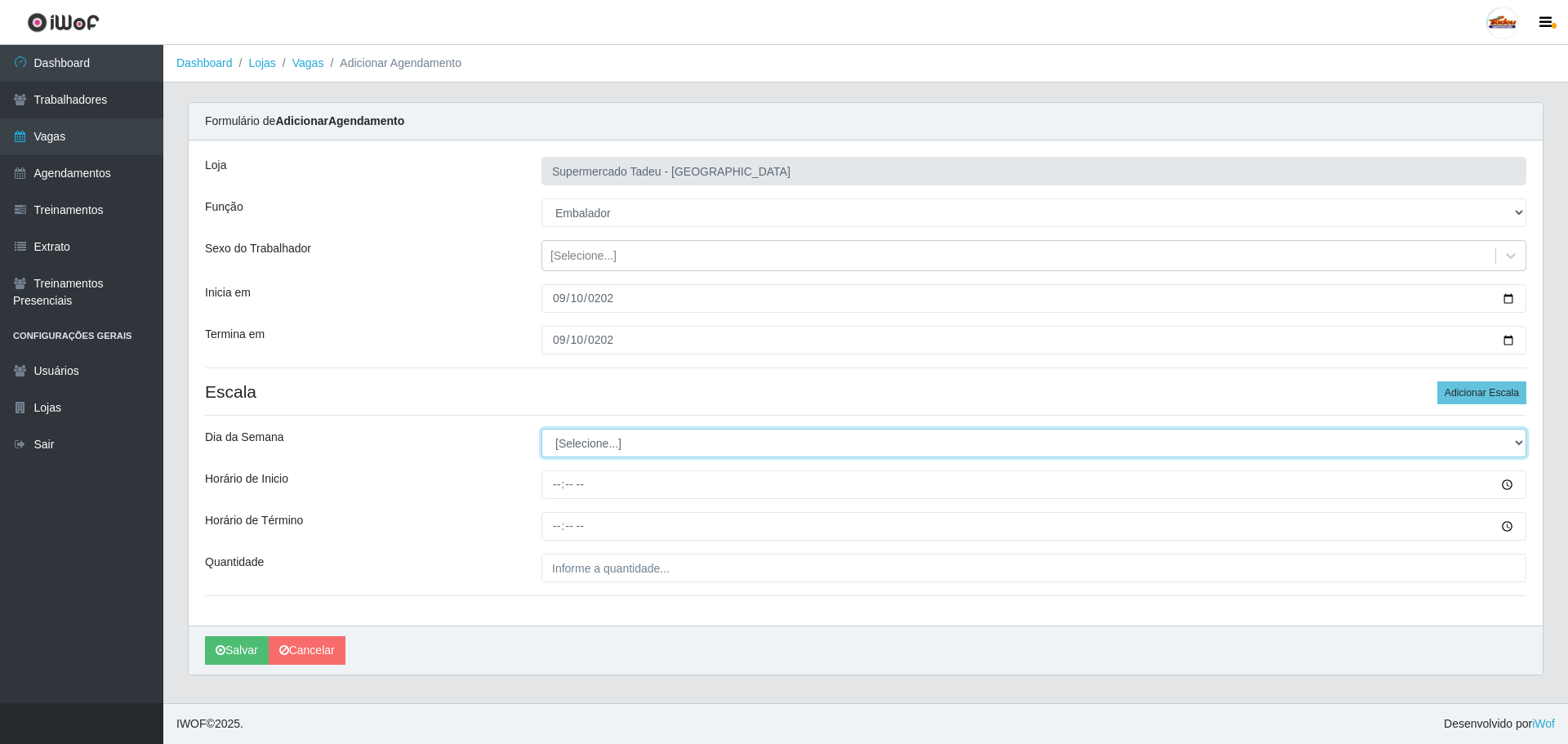
click at [594, 447] on select "[Selecione...] Segunda Terça Quarta Quinta Sexta Sábado Domingo" at bounding box center [1034, 443] width 985 height 28
select select "3"
click at [542, 429] on select "[Selecione...] Segunda Terça Quarta Quinta Sexta Sábado Domingo" at bounding box center [1034, 443] width 985 height 28
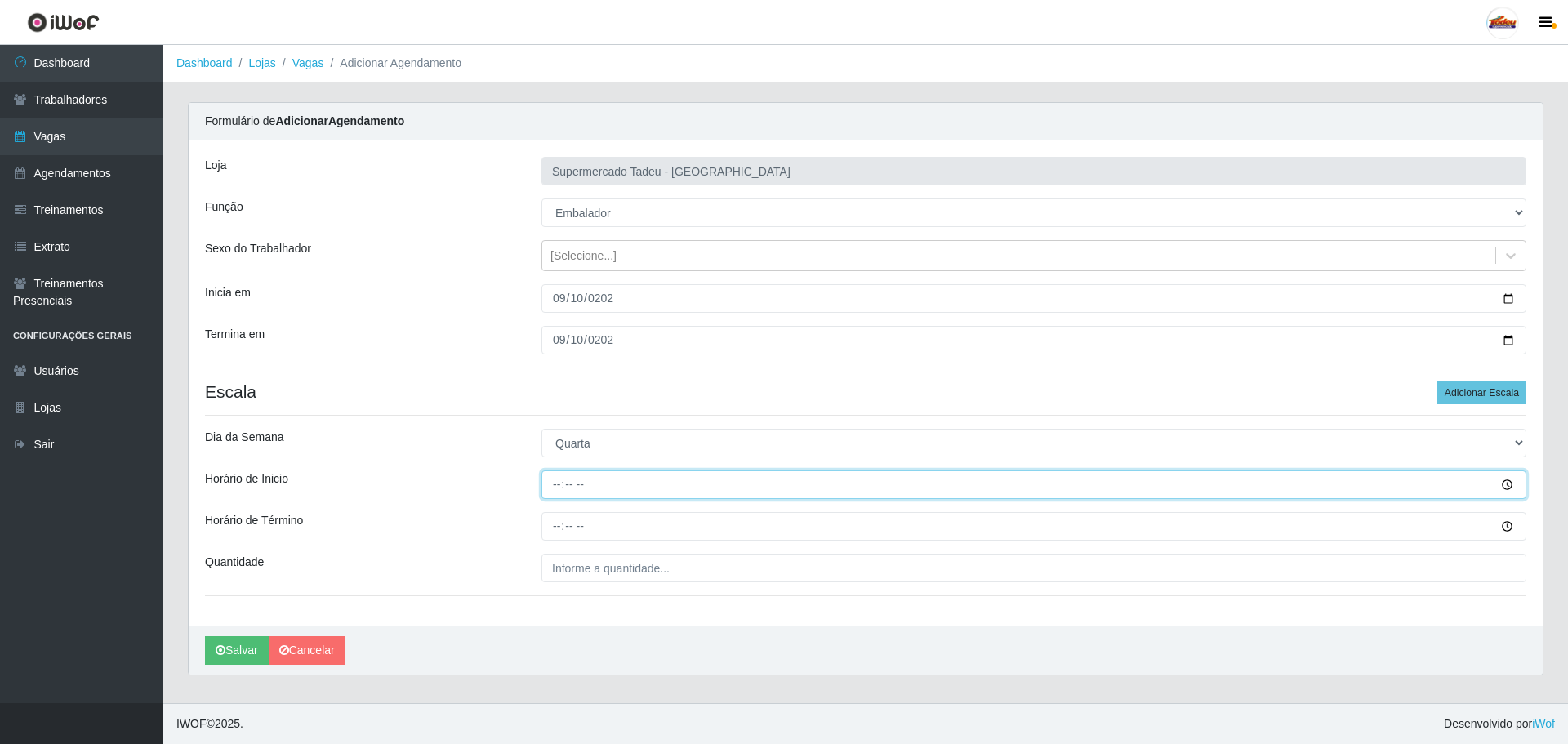
click at [552, 488] on input "Horário de Inicio" at bounding box center [1034, 484] width 985 height 28
type input "08:00"
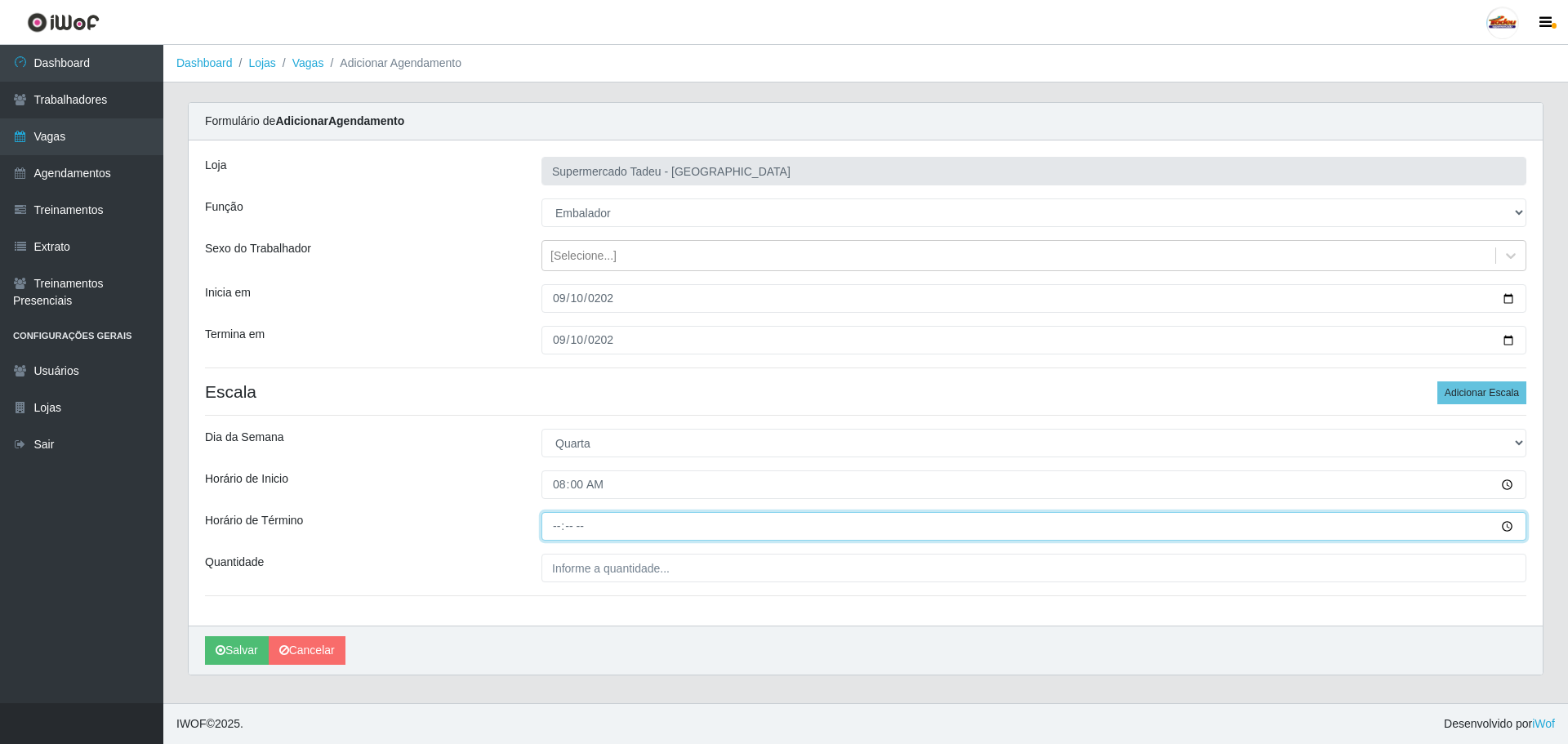
click at [562, 526] on input "Horário de Término" at bounding box center [1034, 526] width 985 height 28
type input "13:00"
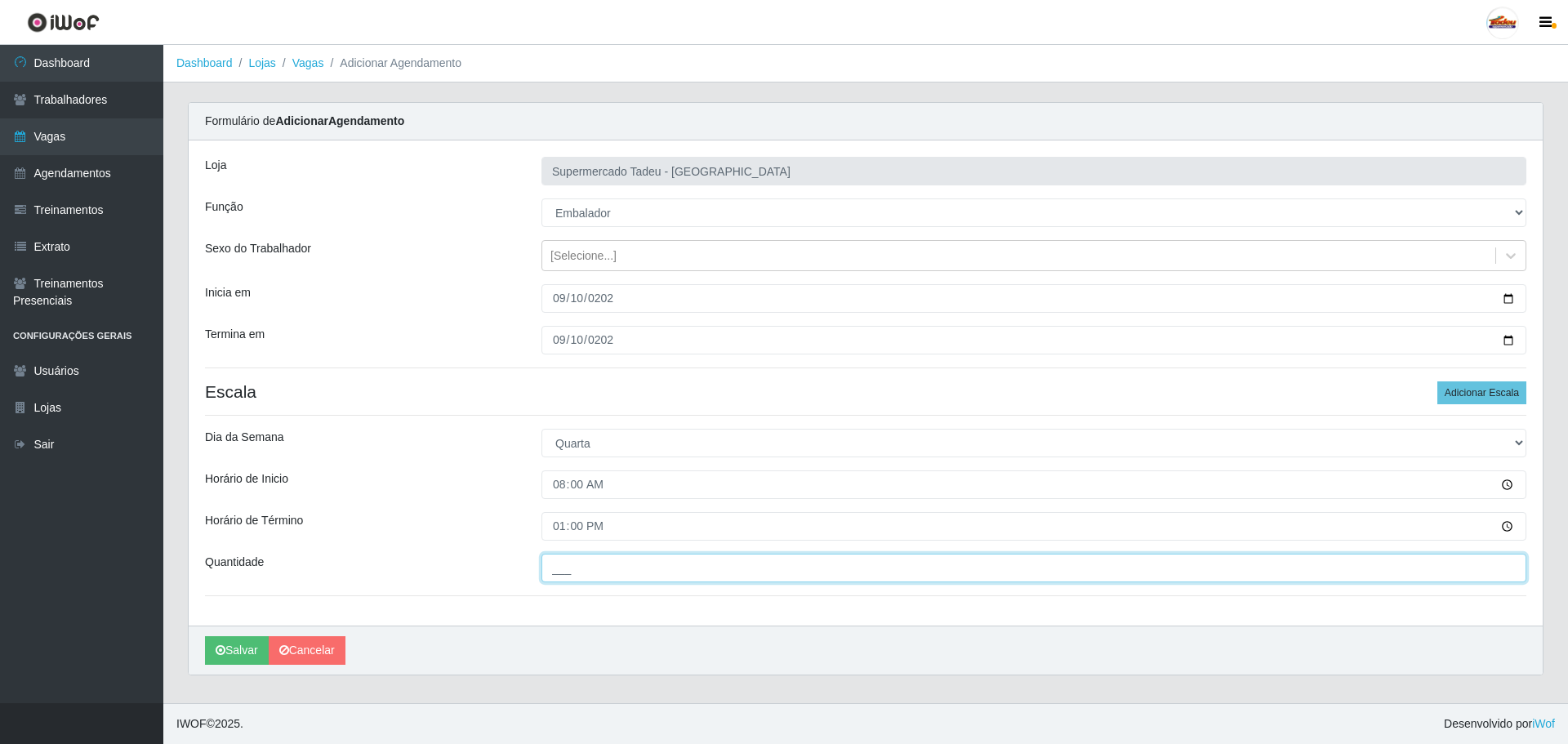
click at [554, 563] on input "___" at bounding box center [1034, 568] width 985 height 28
type input "1__"
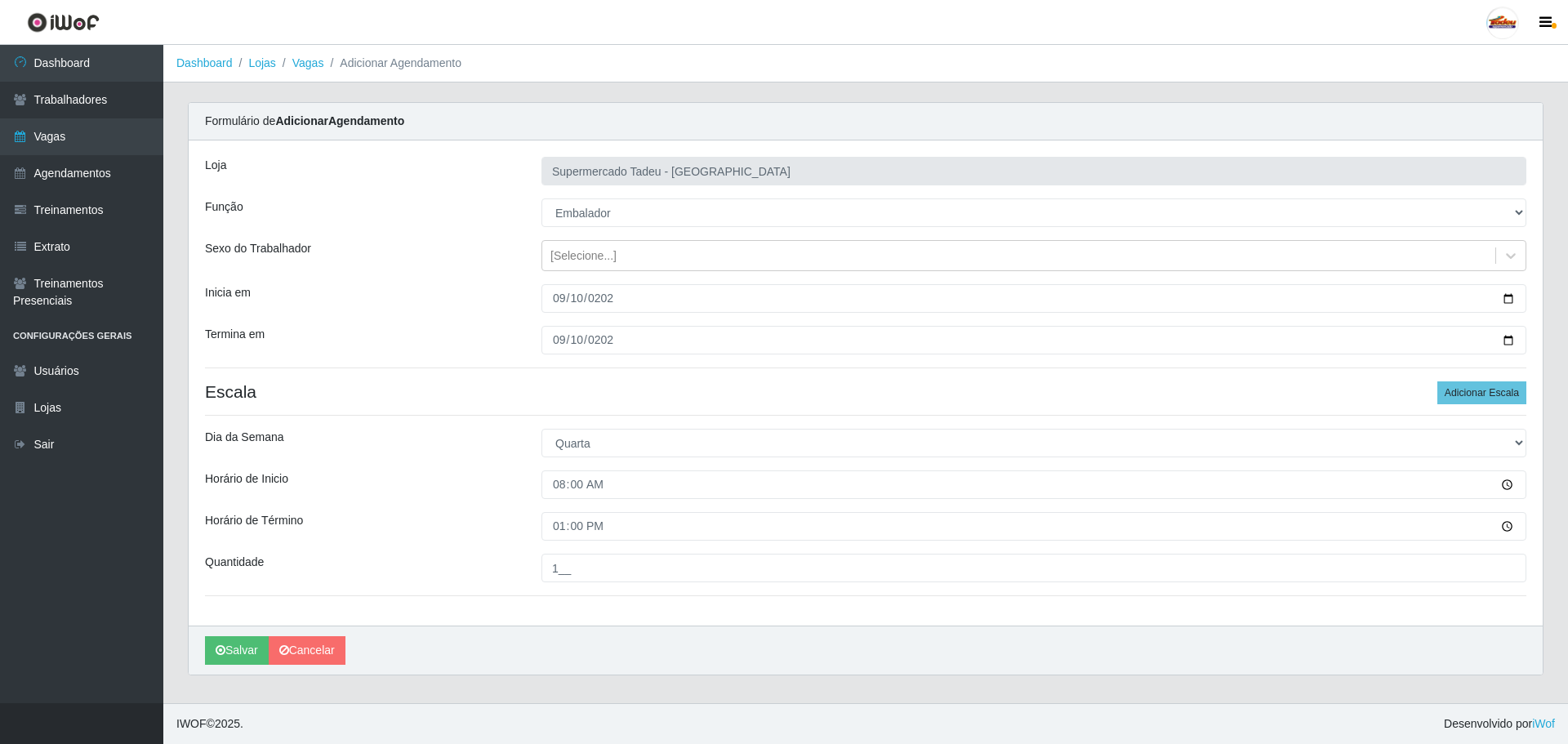
click at [423, 511] on div "Loja Supermercado Tadeu - [GEOGRAPHIC_DATA] Função [Selecione...] ASG ASG + ASG…" at bounding box center [865, 383] width 1354 height 485
click at [238, 641] on button "Salvar" at bounding box center [237, 650] width 64 height 28
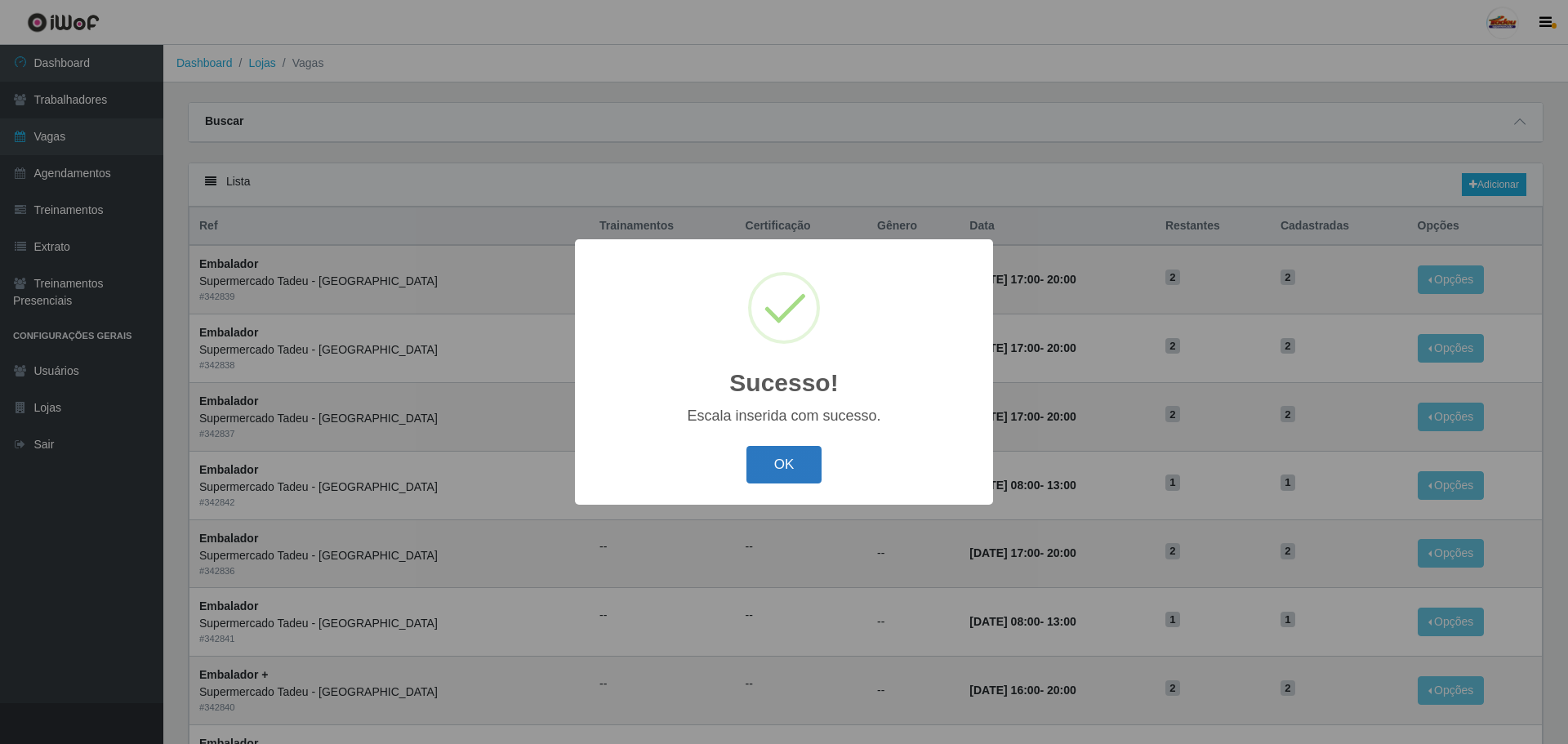
click at [778, 464] on button "OK" at bounding box center [785, 464] width 76 height 38
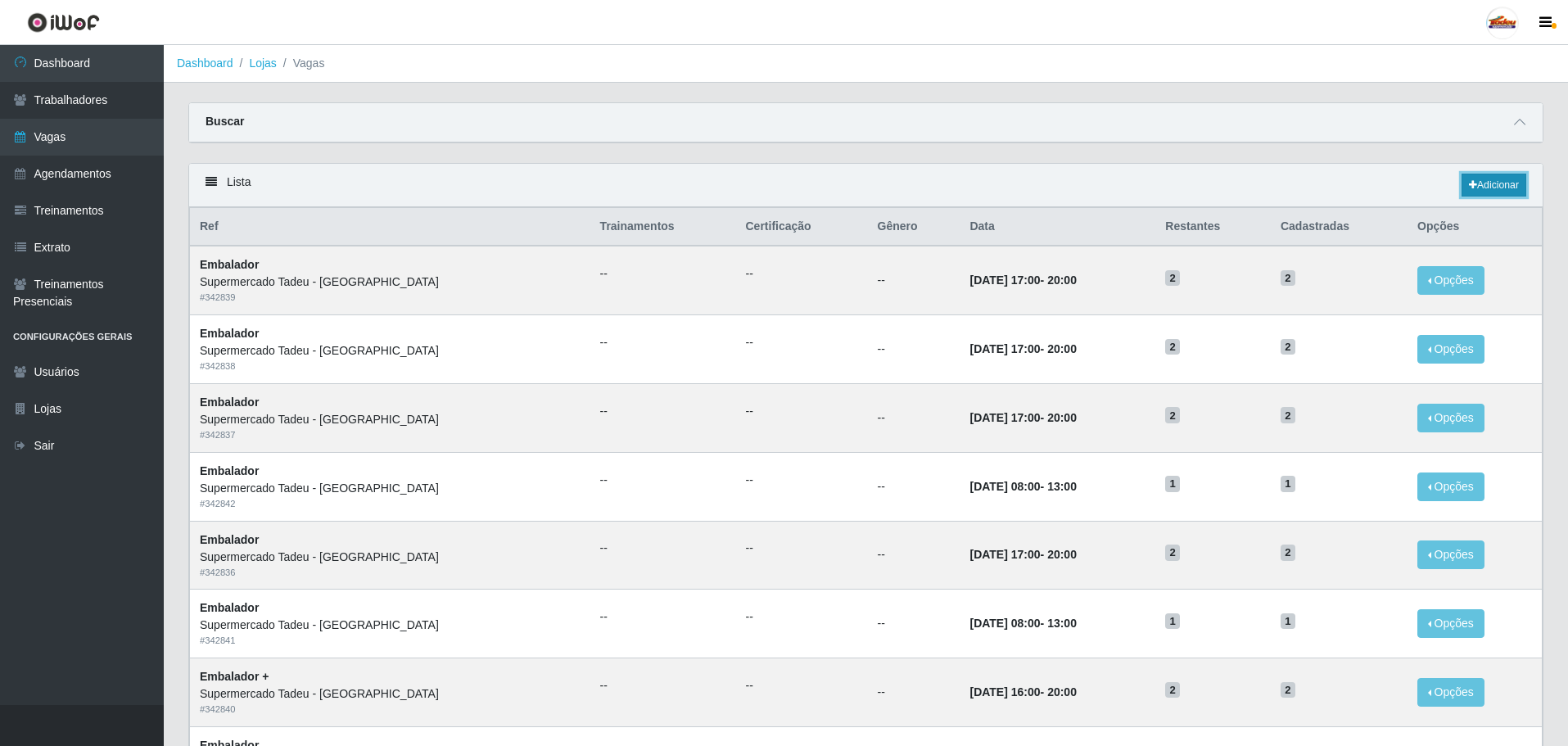
click at [1517, 185] on link "Adicionar" at bounding box center [1494, 184] width 65 height 23
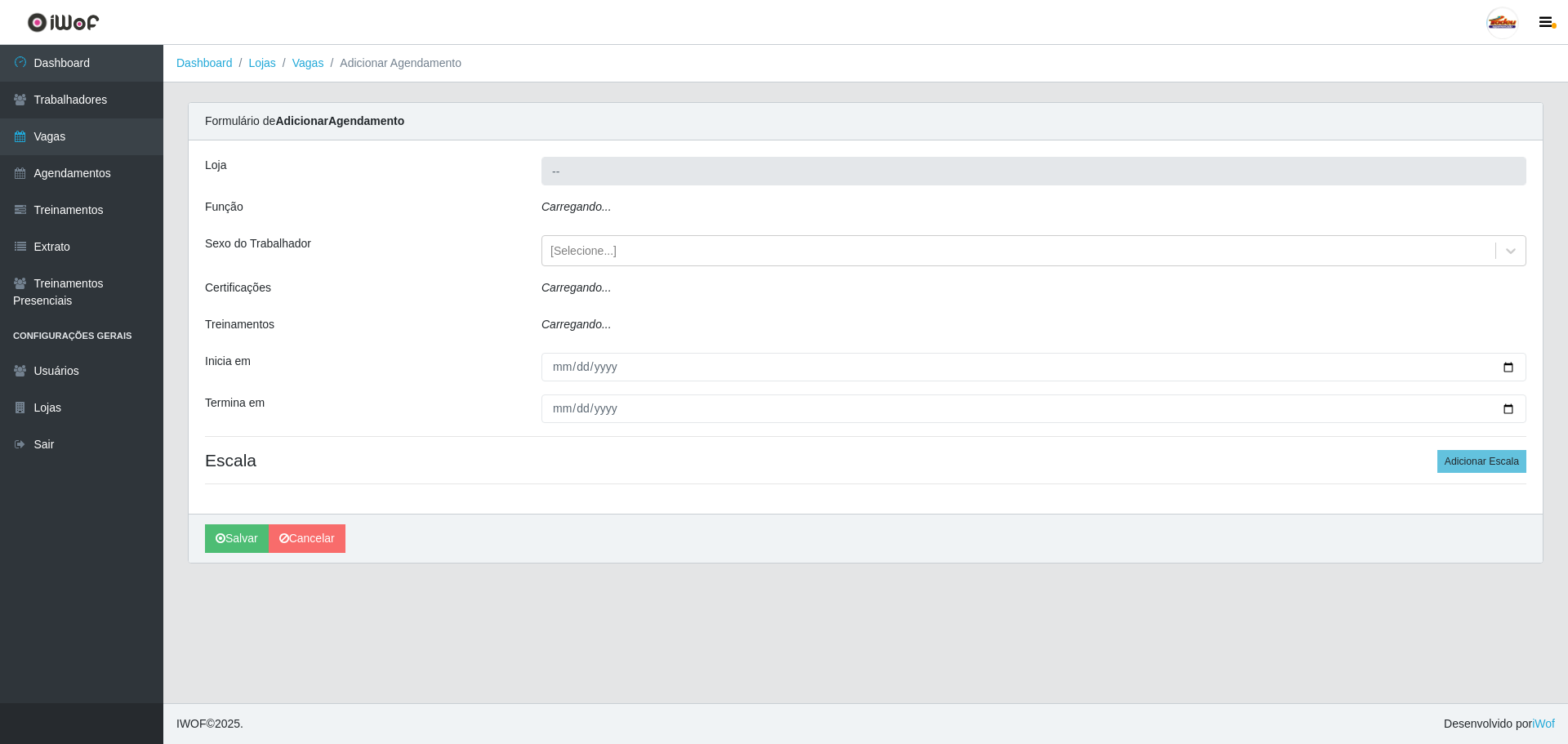
type input "Supermercado Tadeu - [GEOGRAPHIC_DATA]"
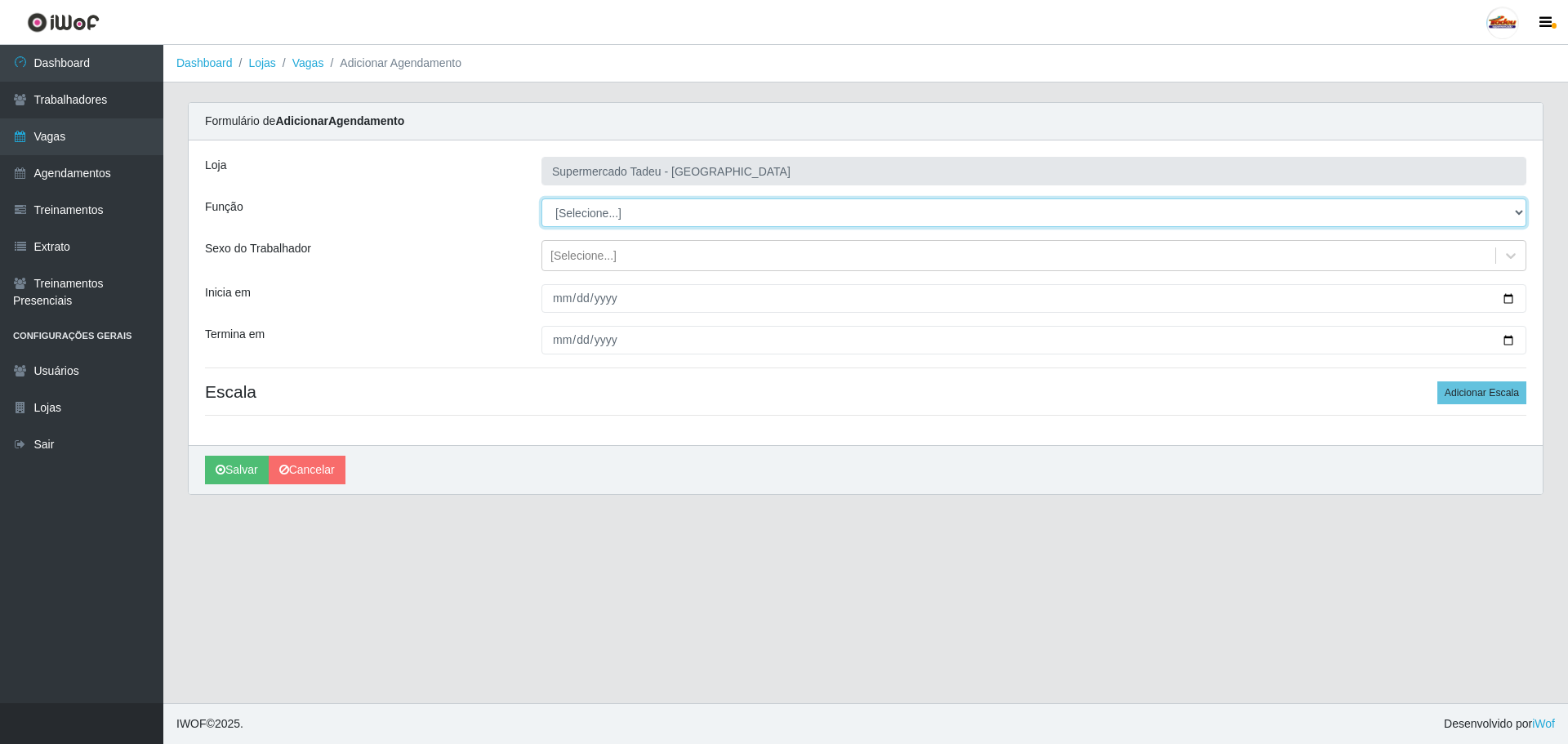
drag, startPoint x: 578, startPoint y: 216, endPoint x: 586, endPoint y: 215, distance: 8.1
click at [578, 216] on select "[Selecione...] ASG ASG + ASG ++ Auxiliar de Estacionamento Auxiliar de Estacion…" at bounding box center [1034, 212] width 985 height 28
select select "1"
click at [542, 198] on select "[Selecione...] ASG ASG + ASG ++ Auxiliar de Estacionamento Auxiliar de Estacion…" at bounding box center [1034, 212] width 985 height 28
click at [594, 262] on div "[Selecione...]" at bounding box center [584, 256] width 66 height 18
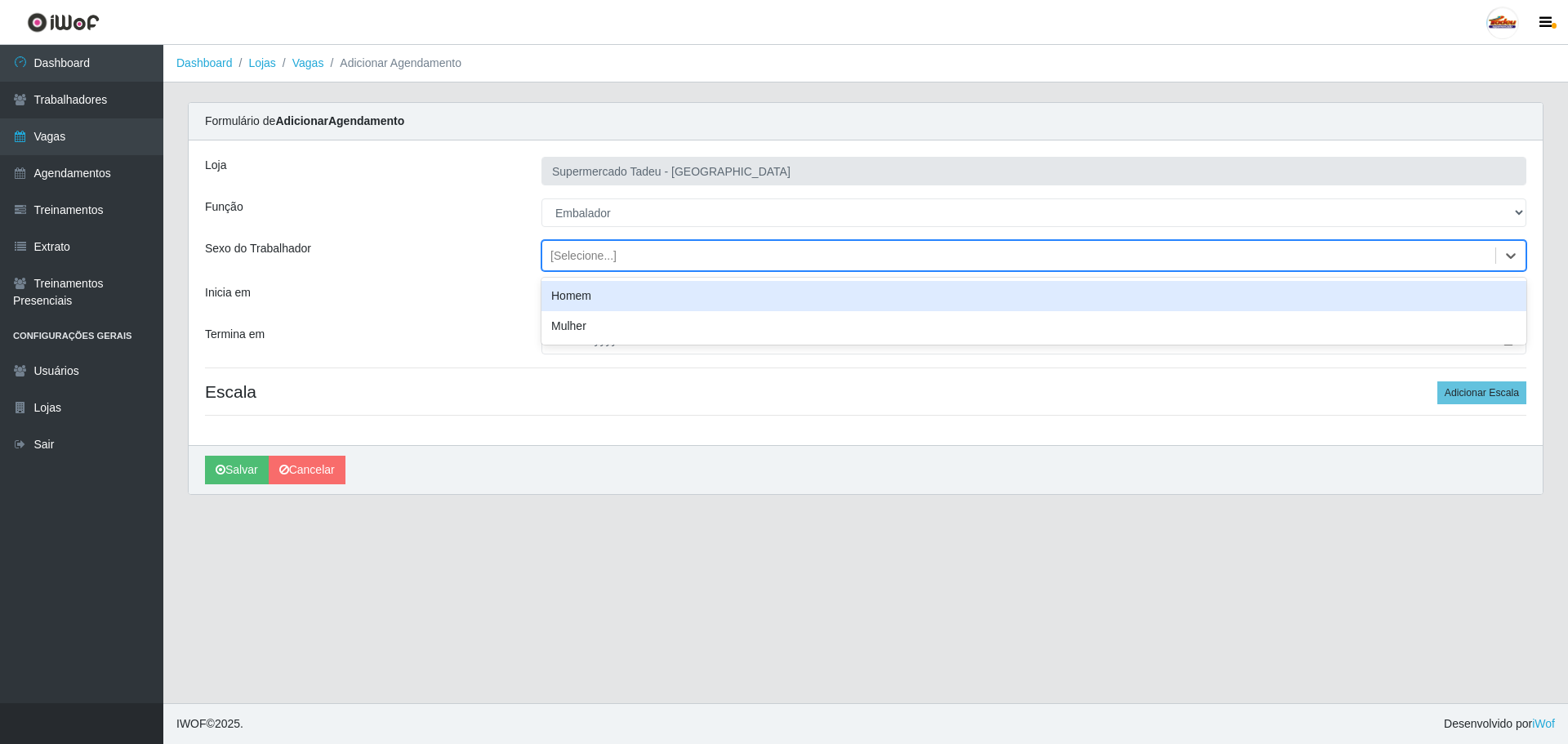
click at [593, 261] on div "[Selecione...]" at bounding box center [584, 256] width 66 height 18
click at [584, 296] on input "Inicia em" at bounding box center [1034, 298] width 985 height 28
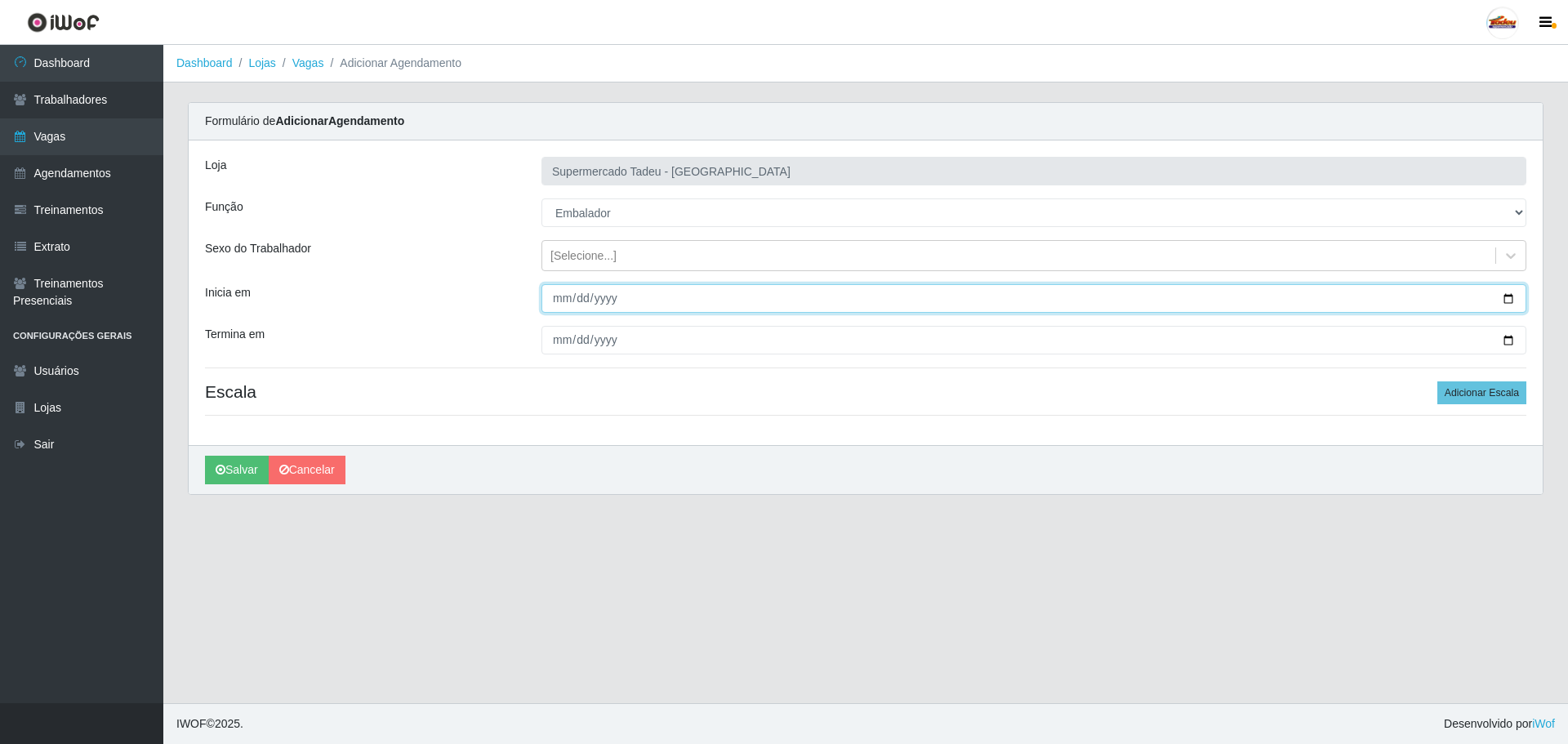
click at [551, 301] on input "Inicia em" at bounding box center [1034, 298] width 985 height 28
click at [555, 304] on input "Inicia em" at bounding box center [1034, 298] width 985 height 28
click at [562, 290] on input "Inicia em" at bounding box center [1034, 298] width 985 height 28
type input "[DATE]"
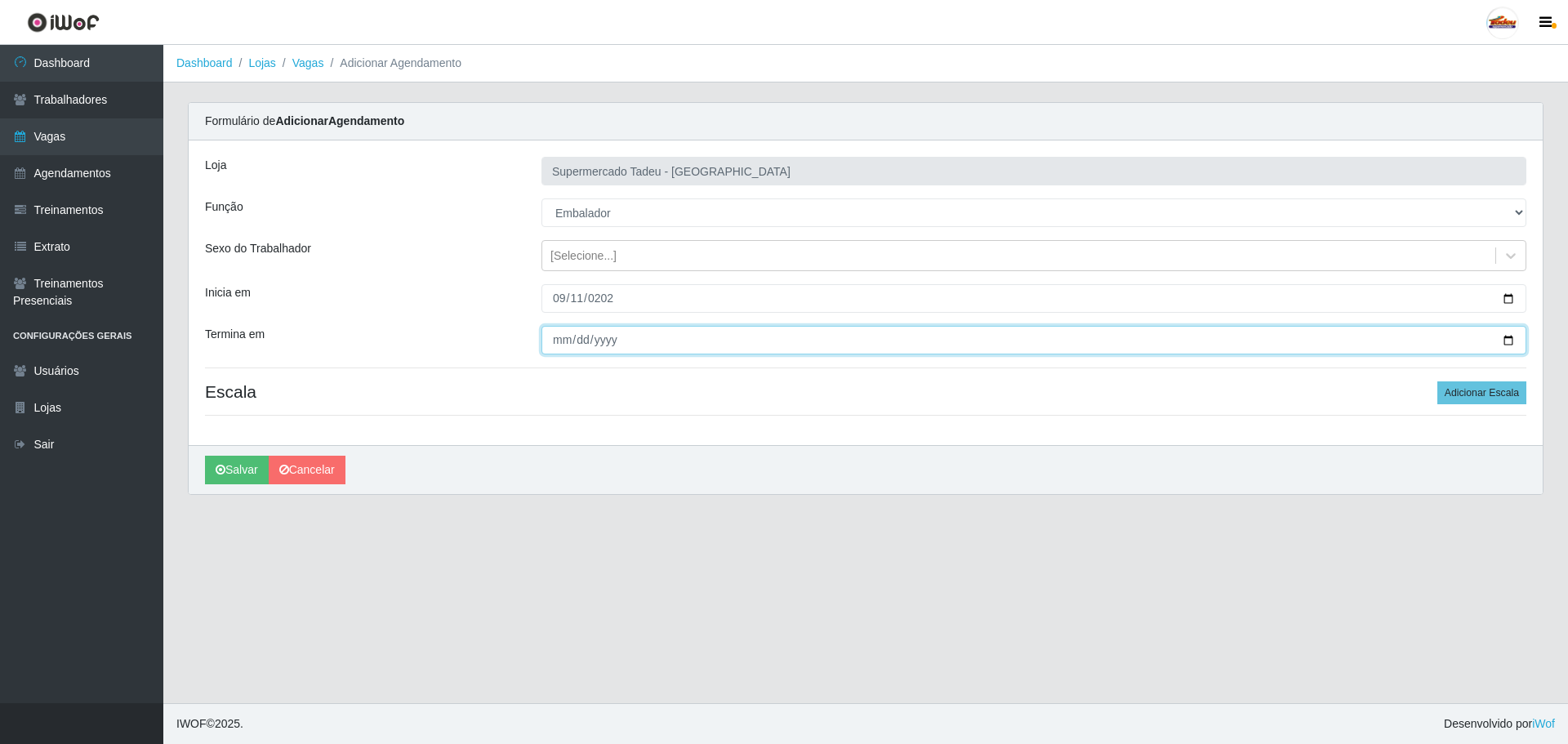
click at [560, 342] on input "Termina em" at bounding box center [1034, 339] width 985 height 28
type input "[DATE]"
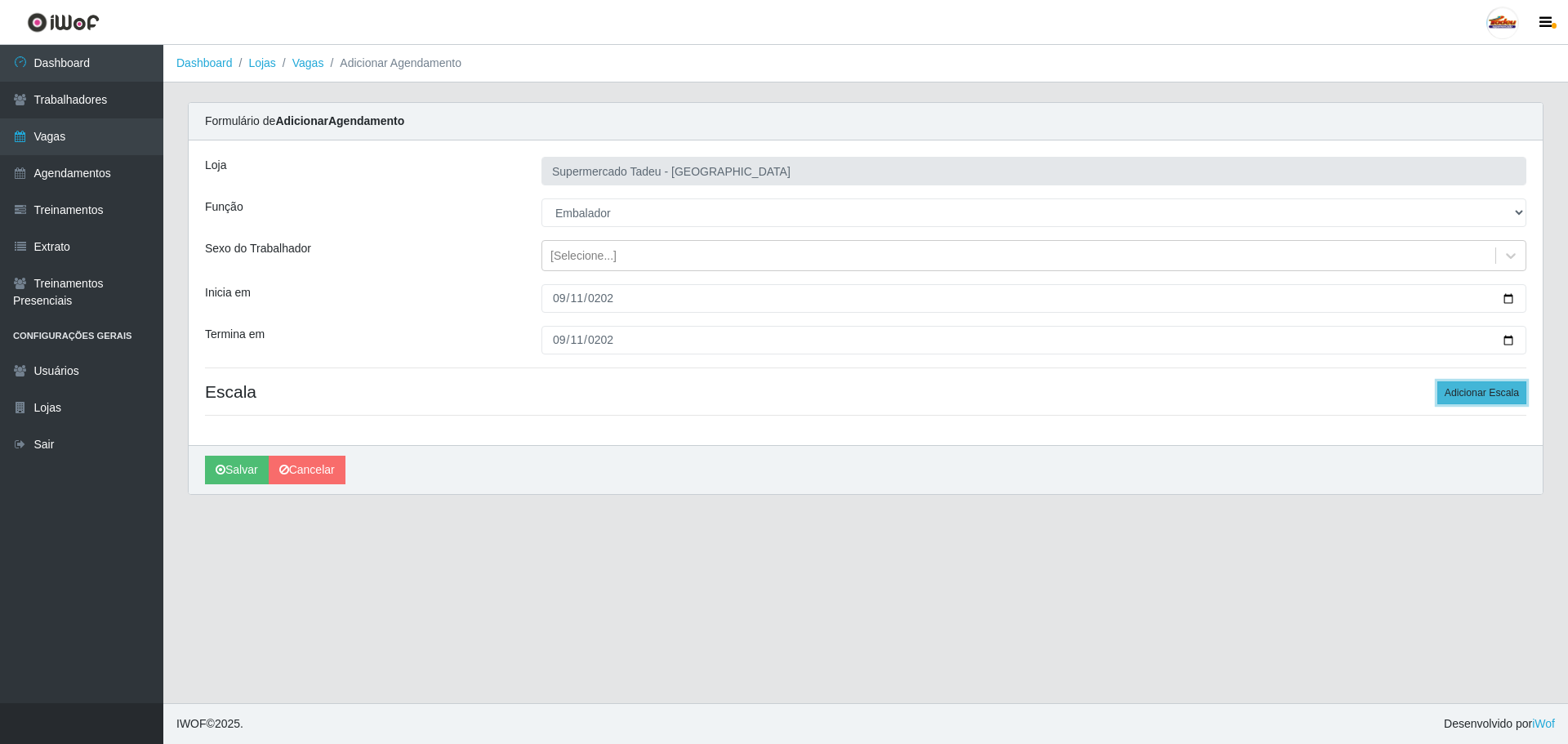
click at [1523, 397] on button "Adicionar Escala" at bounding box center [1482, 392] width 89 height 22
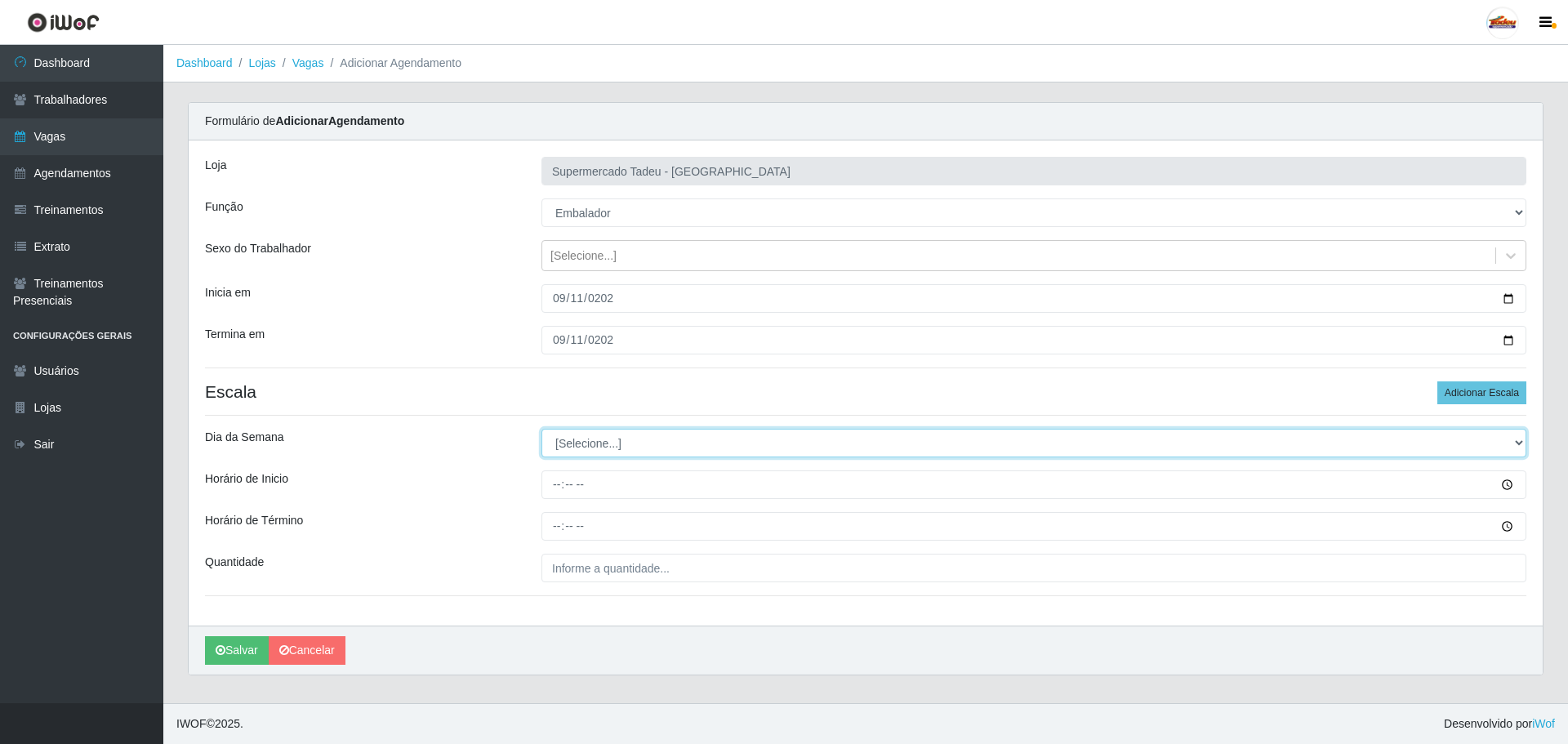
click at [609, 440] on select "[Selecione...] Segunda Terça Quarta Quinta Sexta Sábado Domingo" at bounding box center [1034, 443] width 985 height 28
select select "4"
click at [542, 429] on select "[Selecione...] Segunda Terça Quarta Quinta Sexta Sábado Domingo" at bounding box center [1034, 443] width 985 height 28
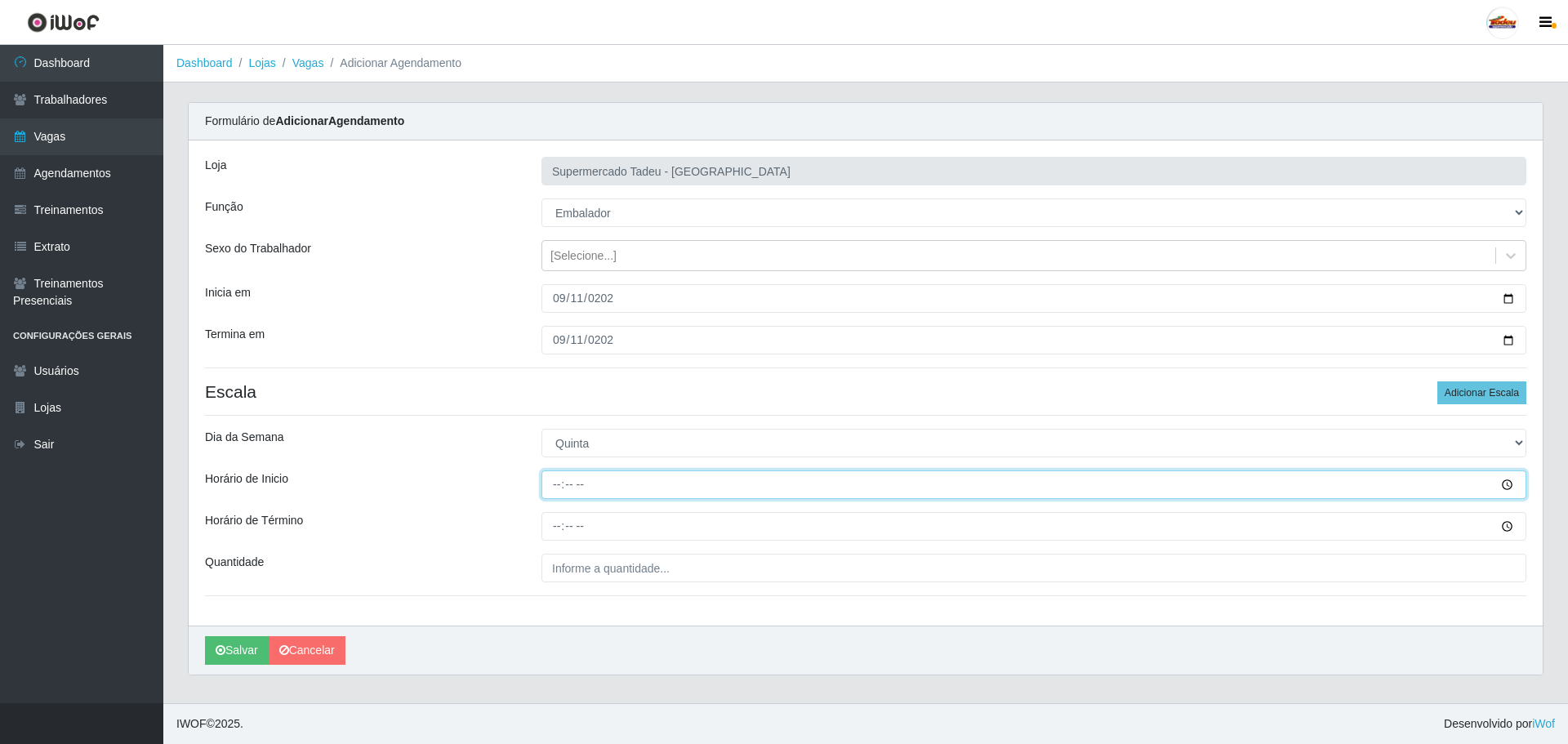
click at [556, 491] on input "Horário de Inicio" at bounding box center [1034, 484] width 985 height 28
type input "08:00"
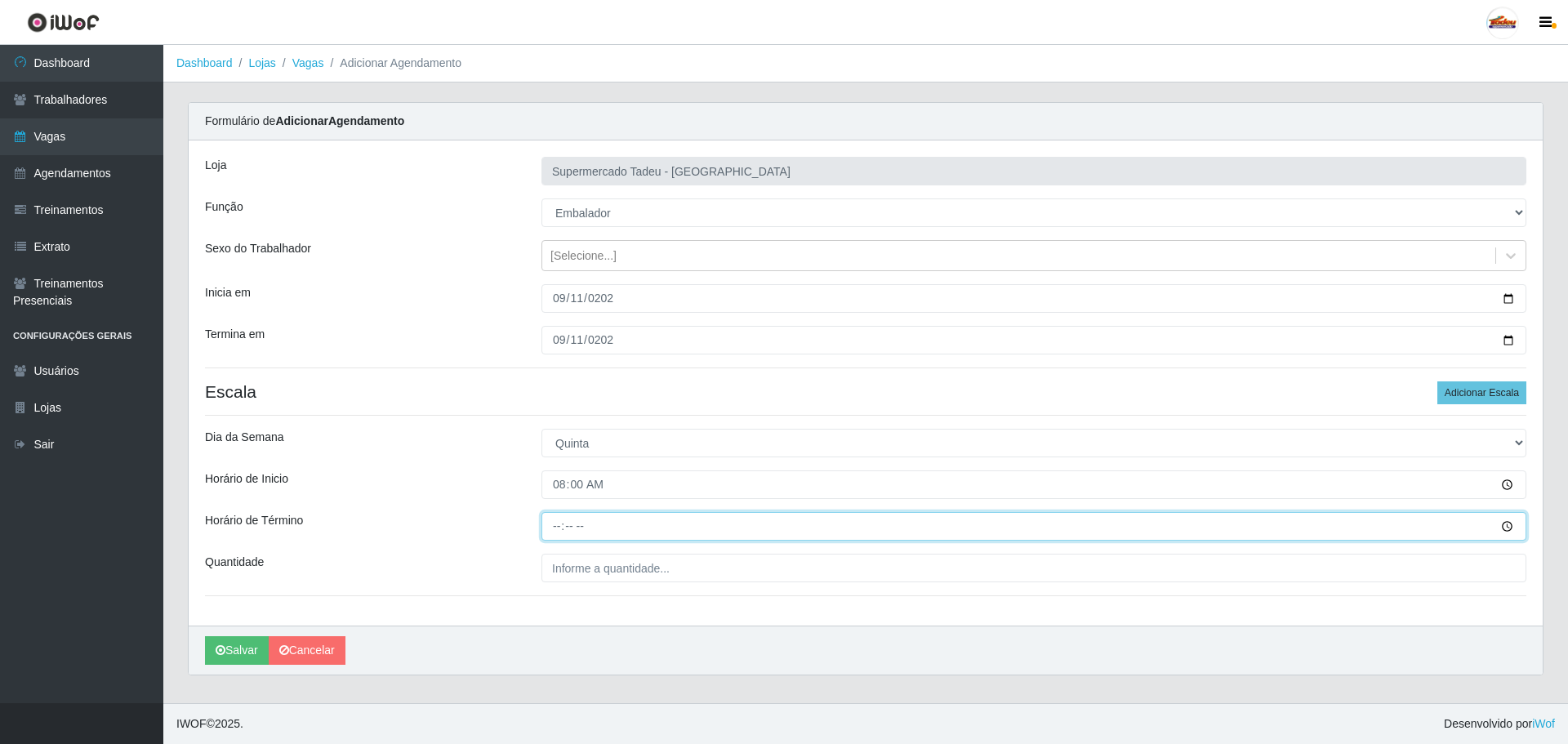
click at [559, 517] on input "Horário de Término" at bounding box center [1034, 526] width 985 height 28
type input "13:00"
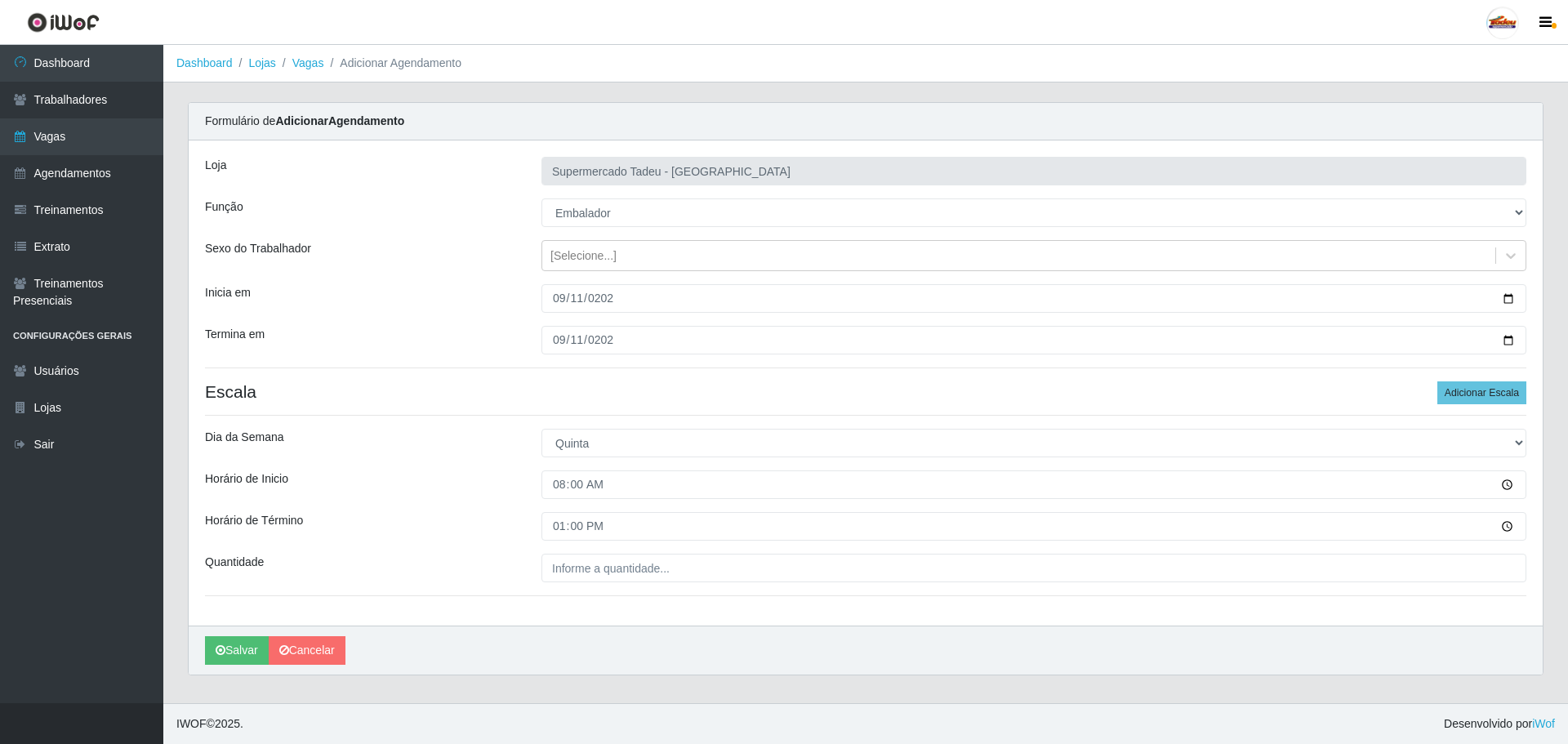
click at [561, 590] on div "Loja Supermercado Tadeu - [GEOGRAPHIC_DATA] Função [Selecione...] ASG ASG + ASG…" at bounding box center [865, 383] width 1354 height 485
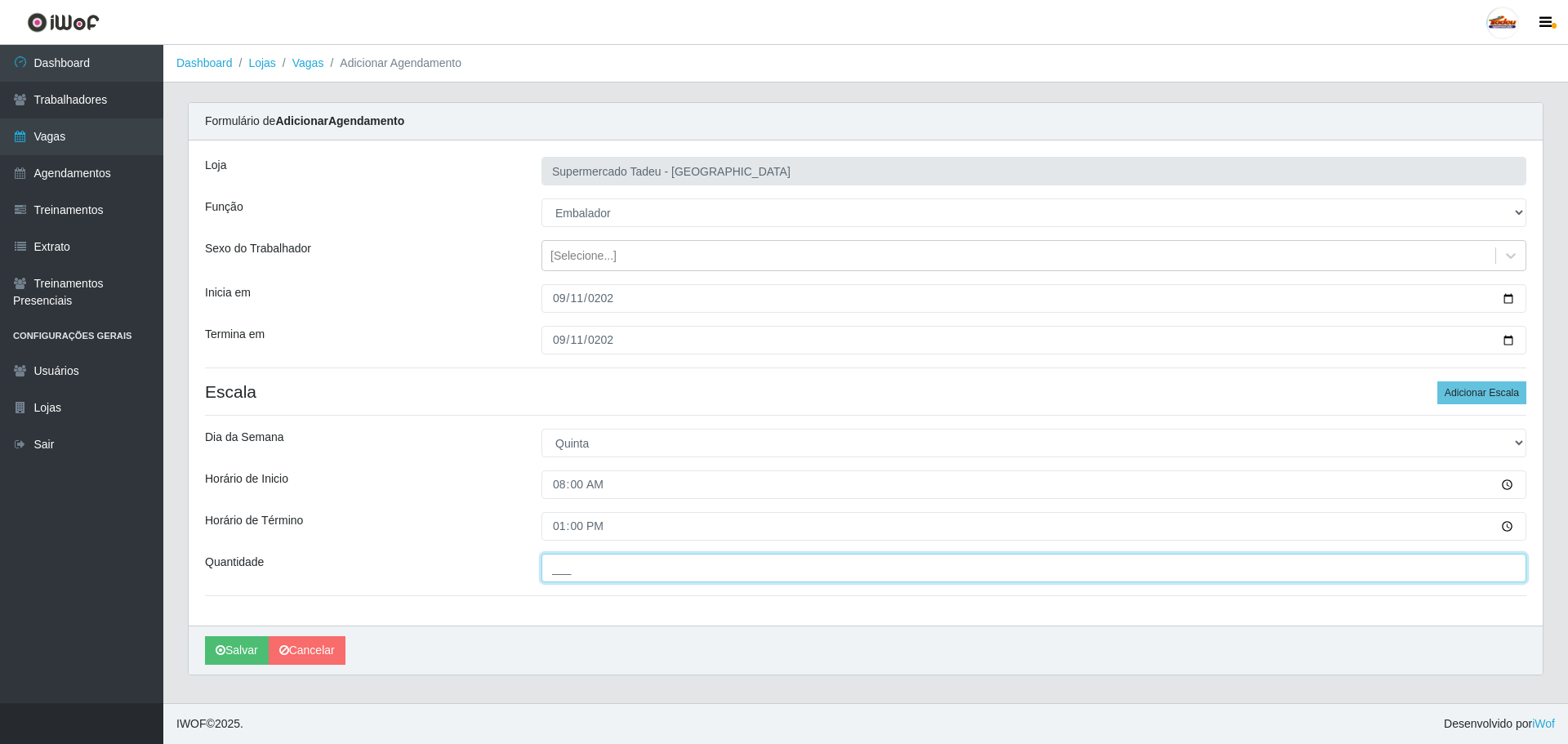
click at [575, 568] on input "___" at bounding box center [1034, 568] width 985 height 28
type input "2__"
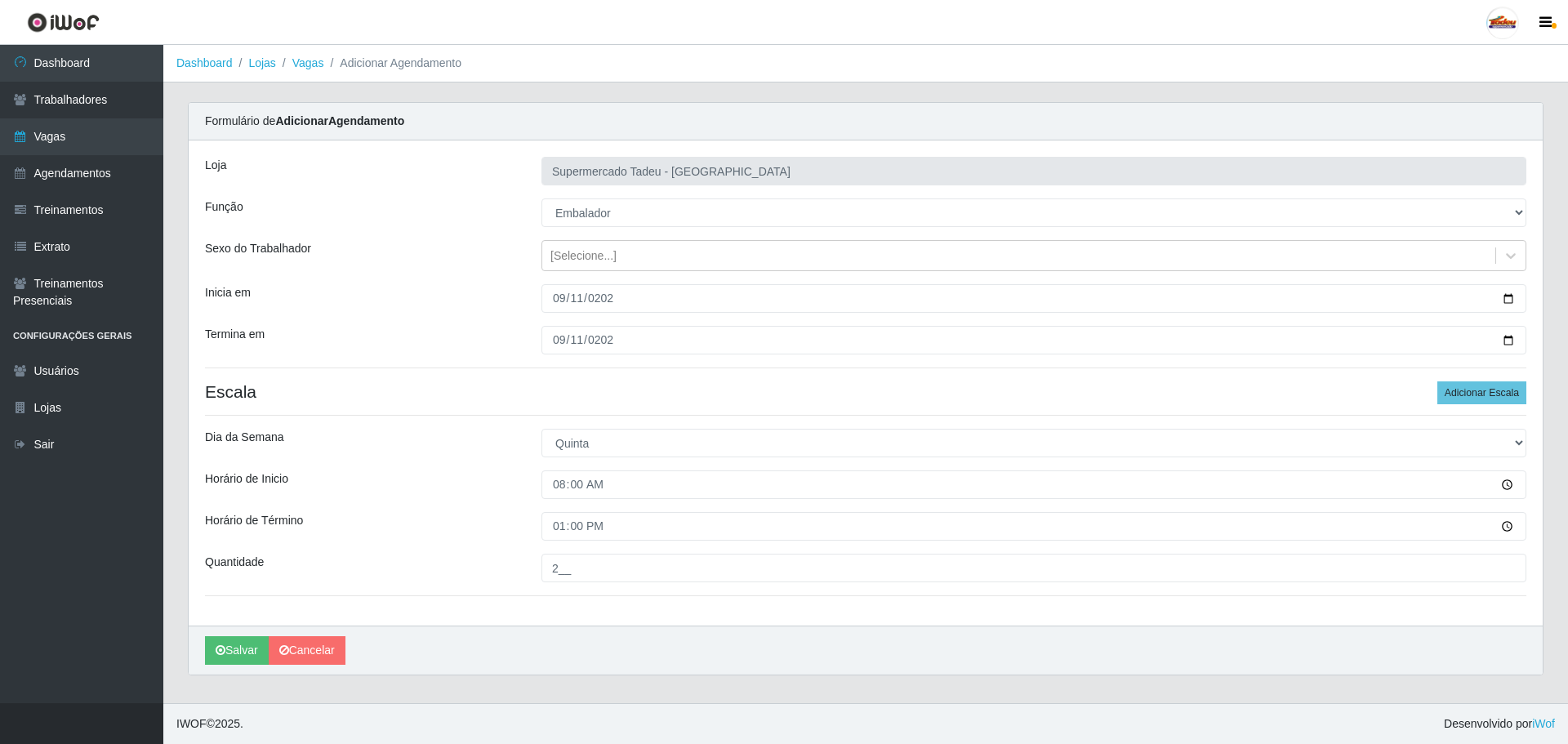
click at [500, 514] on div "Horário de Término" at bounding box center [361, 526] width 336 height 28
click at [570, 543] on div "Loja Supermercado Tadeu - [GEOGRAPHIC_DATA] Função [Selecione...] ASG ASG + ASG…" at bounding box center [865, 383] width 1354 height 485
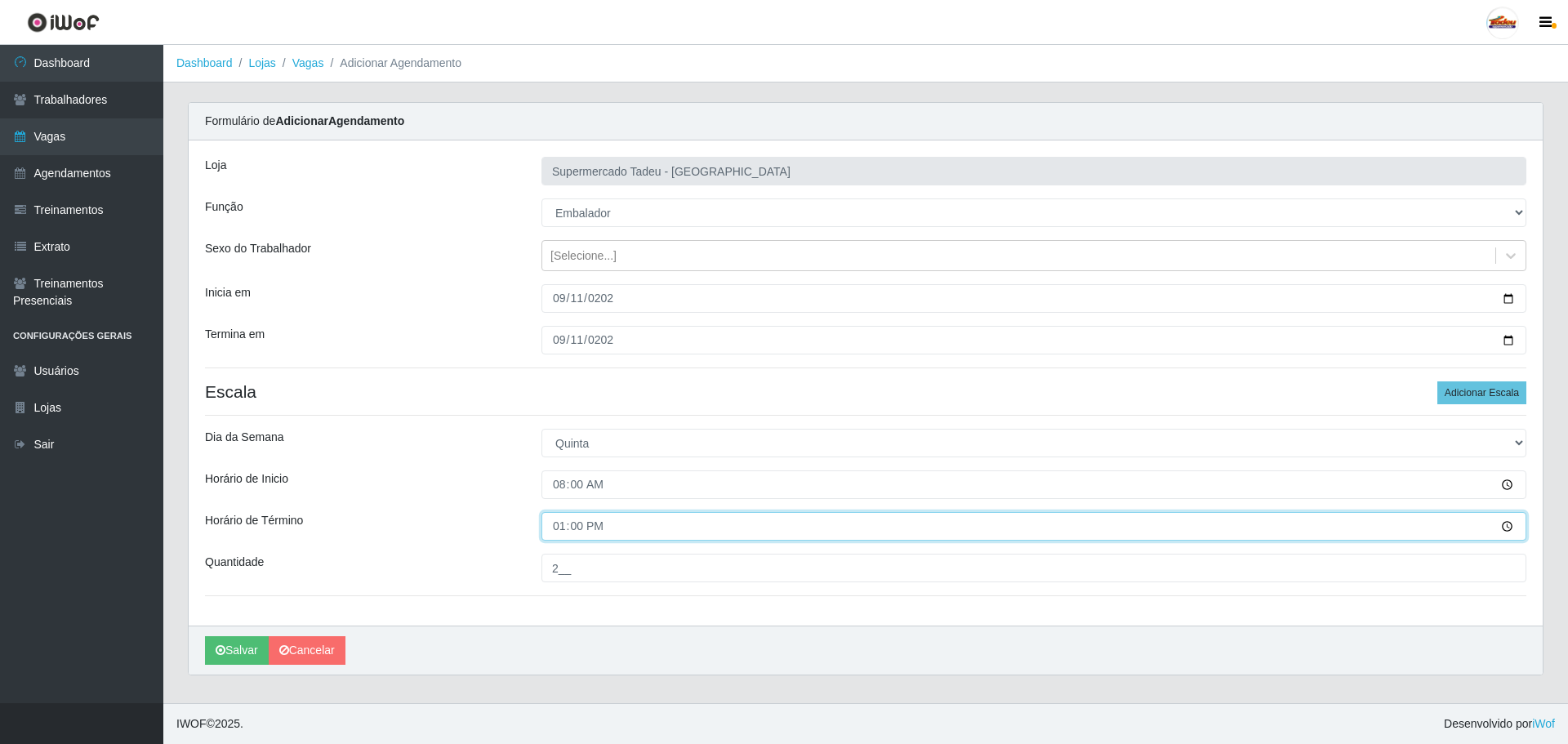
click at [560, 531] on input "13:00" at bounding box center [1034, 526] width 985 height 28
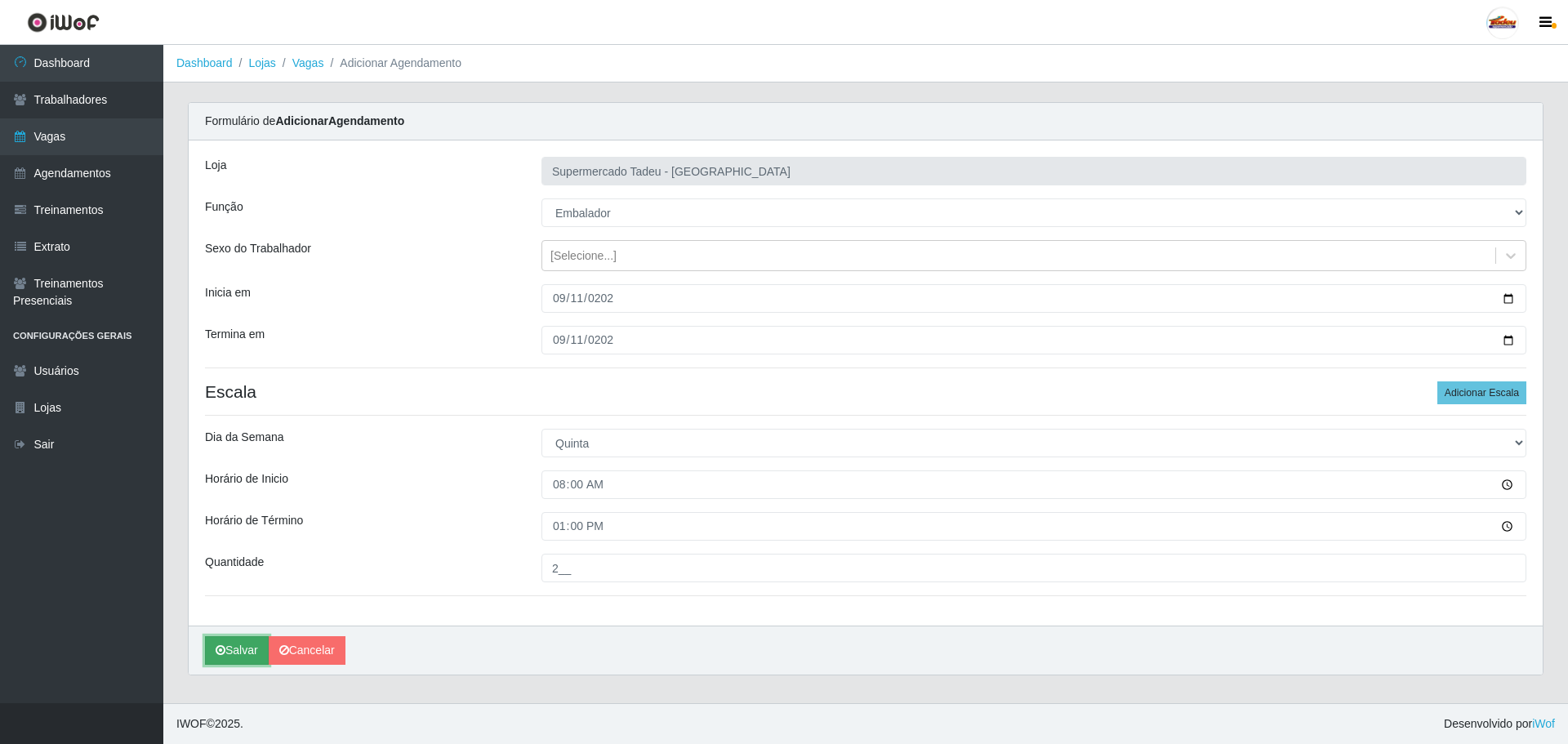
click at [229, 654] on button "Salvar" at bounding box center [237, 650] width 64 height 28
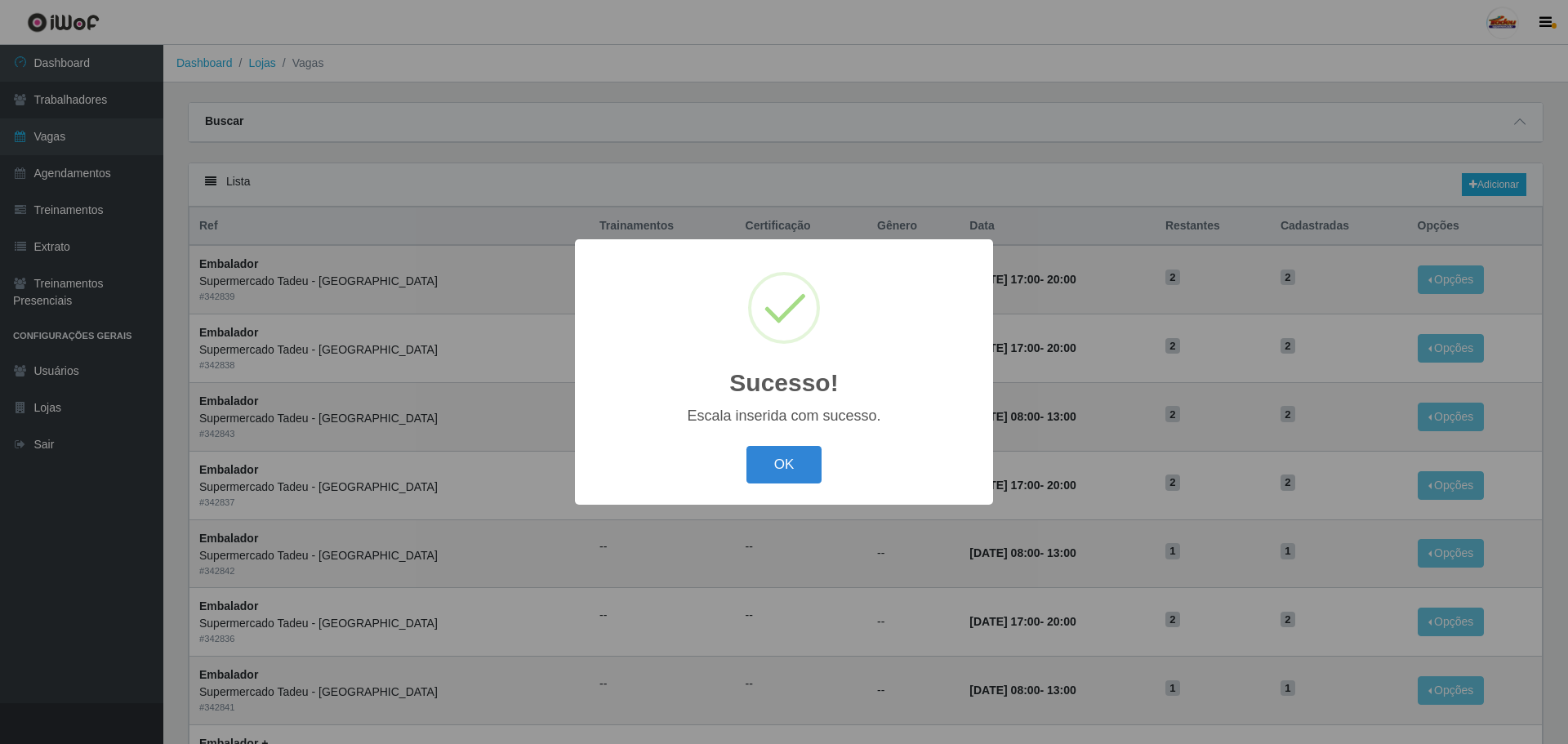
drag, startPoint x: 772, startPoint y: 469, endPoint x: 838, endPoint y: 455, distance: 67.5
click at [772, 469] on button "OK" at bounding box center [785, 464] width 76 height 38
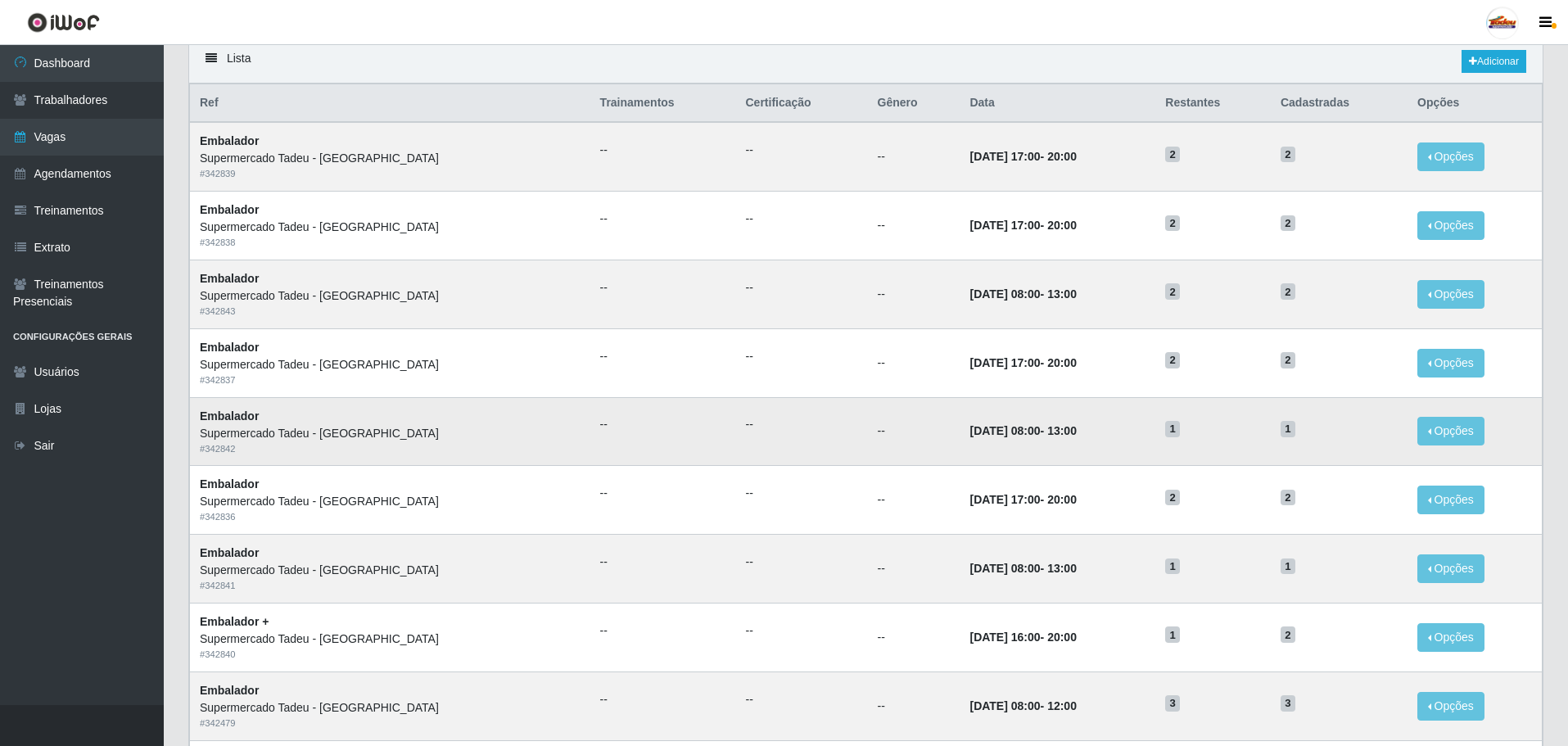
scroll to position [164, 0]
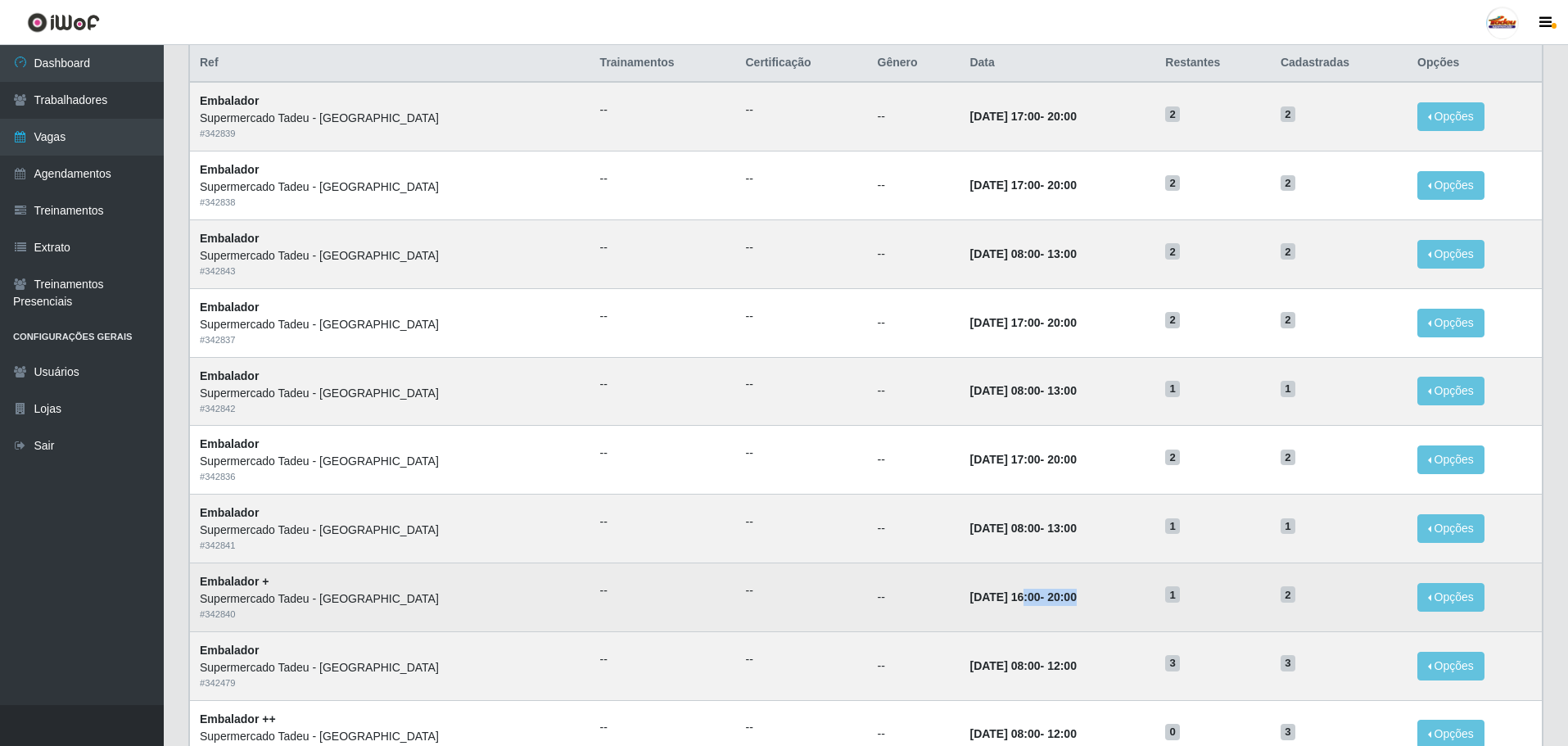
drag, startPoint x: 955, startPoint y: 604, endPoint x: 1057, endPoint y: 603, distance: 102.0
click at [1047, 603] on td "[DATE] 16:00 - 20:00" at bounding box center [1057, 597] width 196 height 69
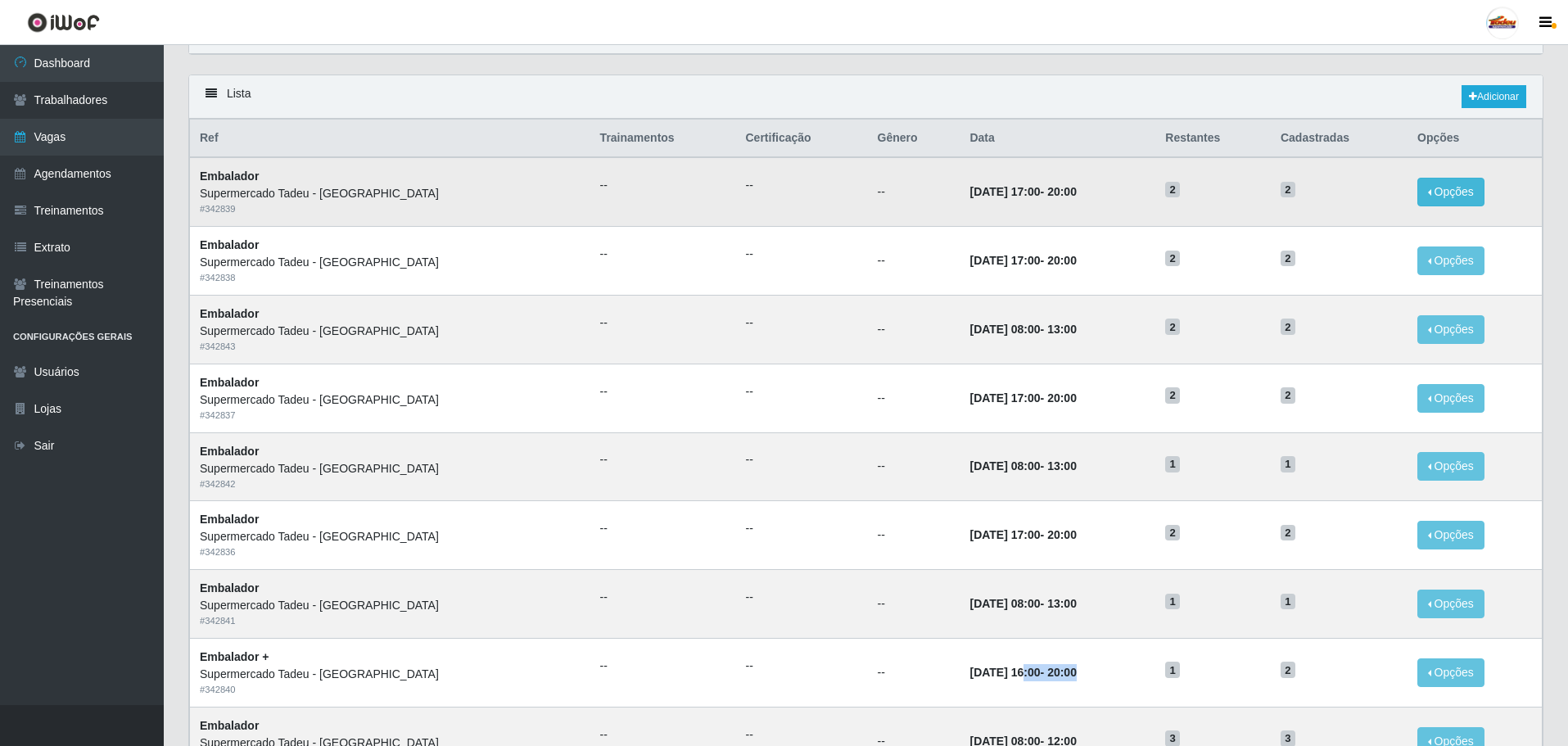
scroll to position [82, 0]
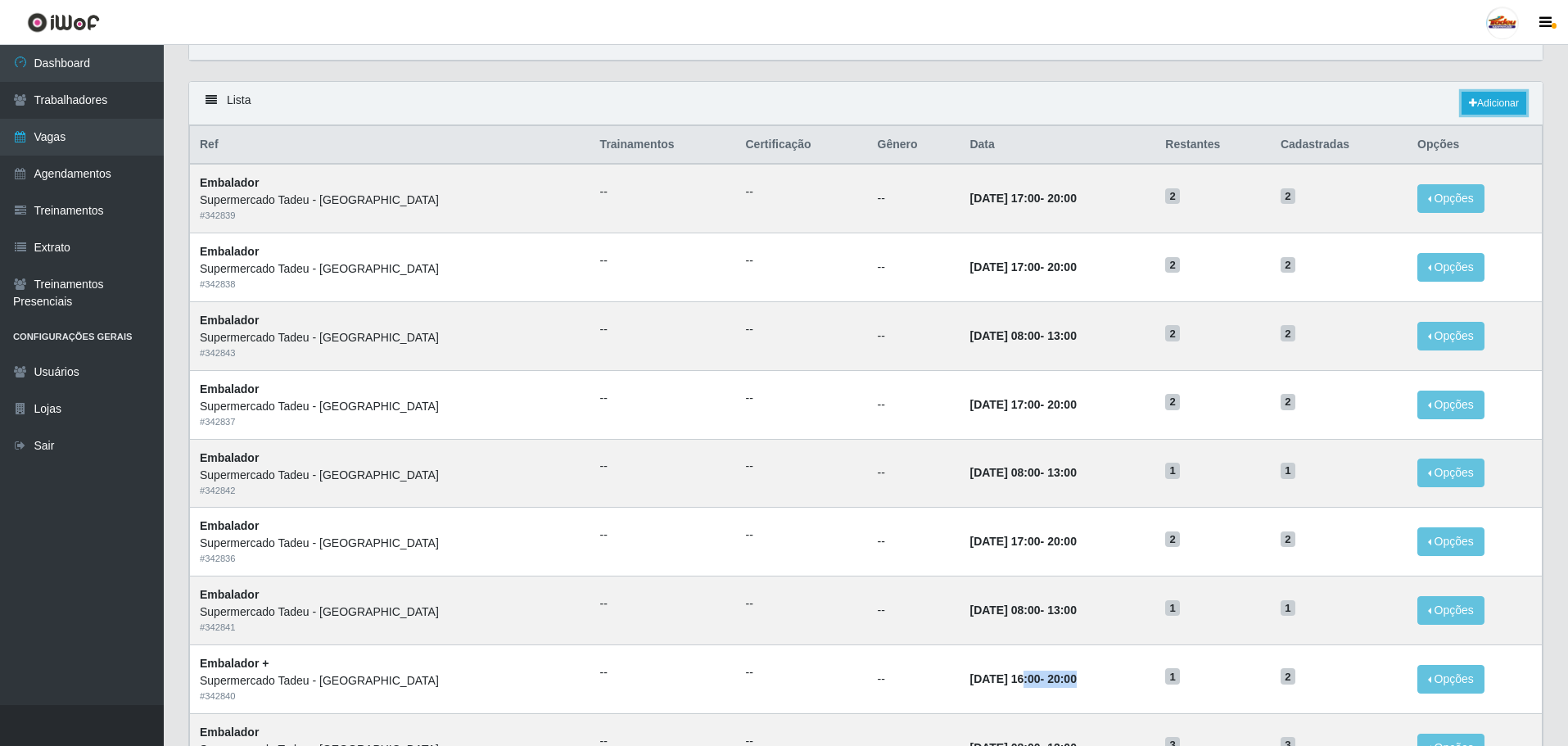
click at [1484, 97] on link "Adicionar" at bounding box center [1494, 103] width 65 height 23
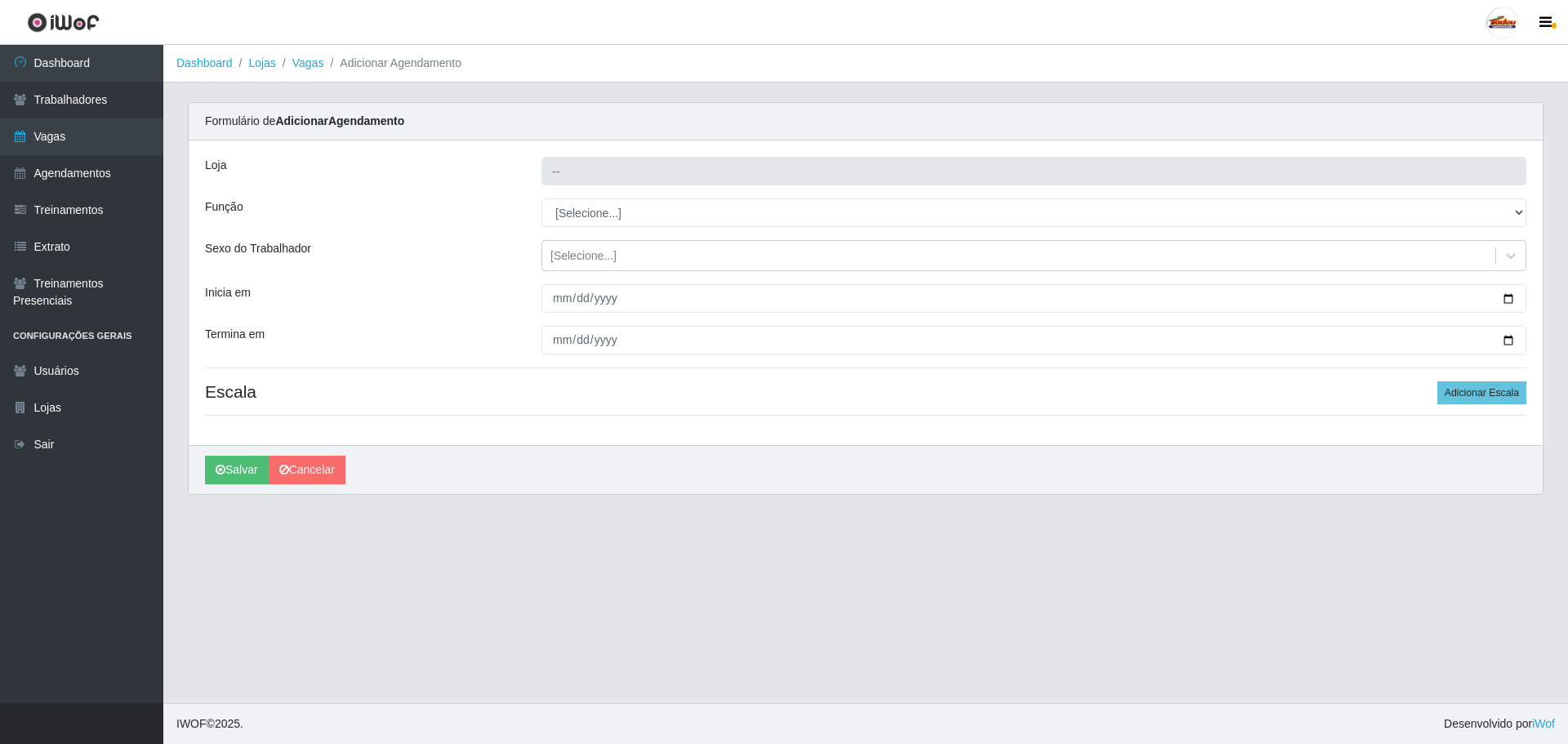
type input "Supermercado Tadeu - [GEOGRAPHIC_DATA]"
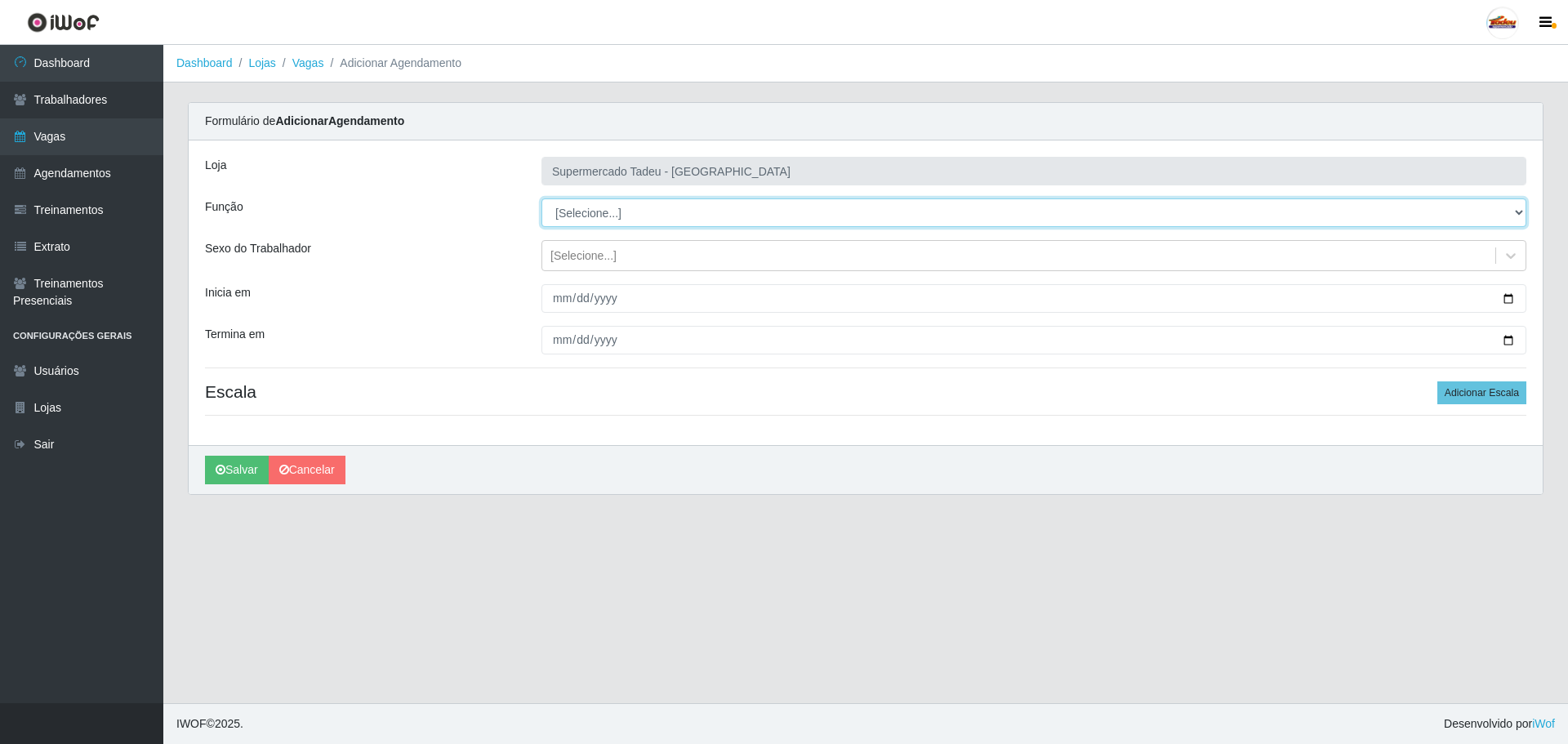
click at [599, 202] on select "[Selecione...] ASG ASG + ASG ++ Auxiliar de Estacionamento Auxiliar de Estacion…" at bounding box center [1034, 212] width 985 height 28
select select "1"
click at [542, 198] on select "[Selecione...] ASG ASG + ASG ++ Auxiliar de Estacionamento Auxiliar de Estacion…" at bounding box center [1034, 212] width 985 height 28
click at [576, 251] on div "[Selecione...]" at bounding box center [584, 256] width 66 height 18
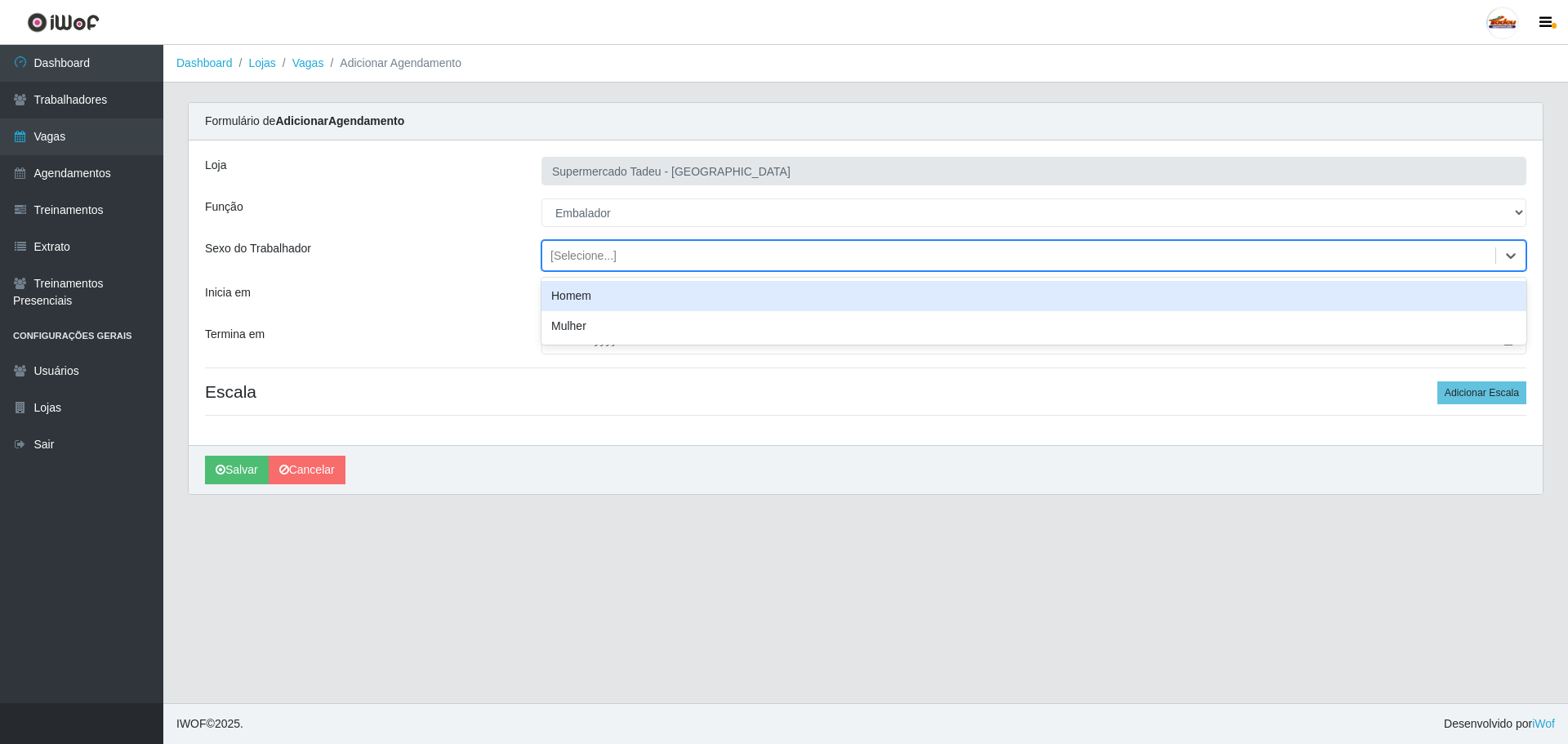
click at [577, 256] on div "[Selecione...]" at bounding box center [584, 256] width 66 height 18
click at [568, 298] on input "Inicia em" at bounding box center [1034, 298] width 985 height 28
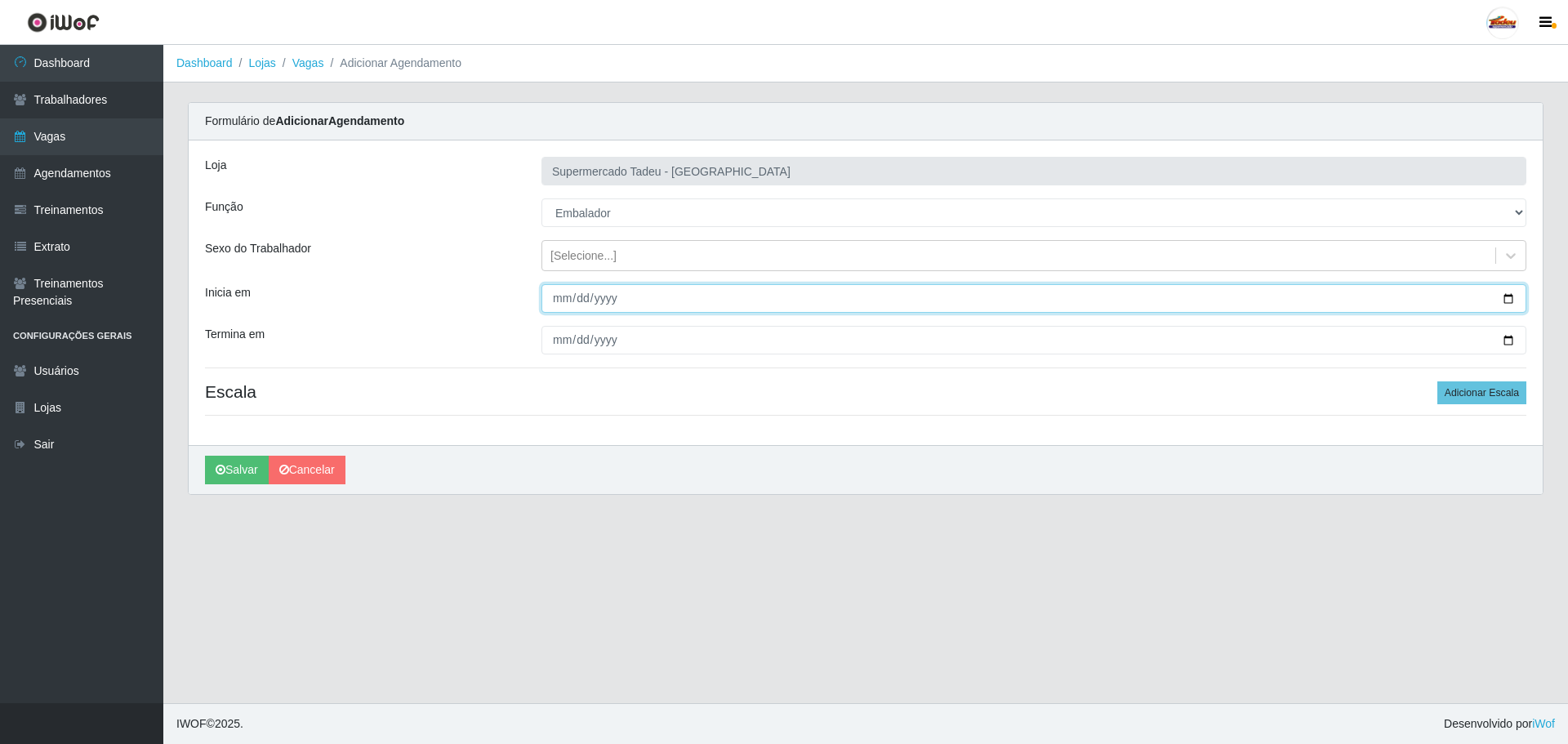
click at [555, 301] on input "Inicia em" at bounding box center [1034, 298] width 985 height 28
type input "[DATE]"
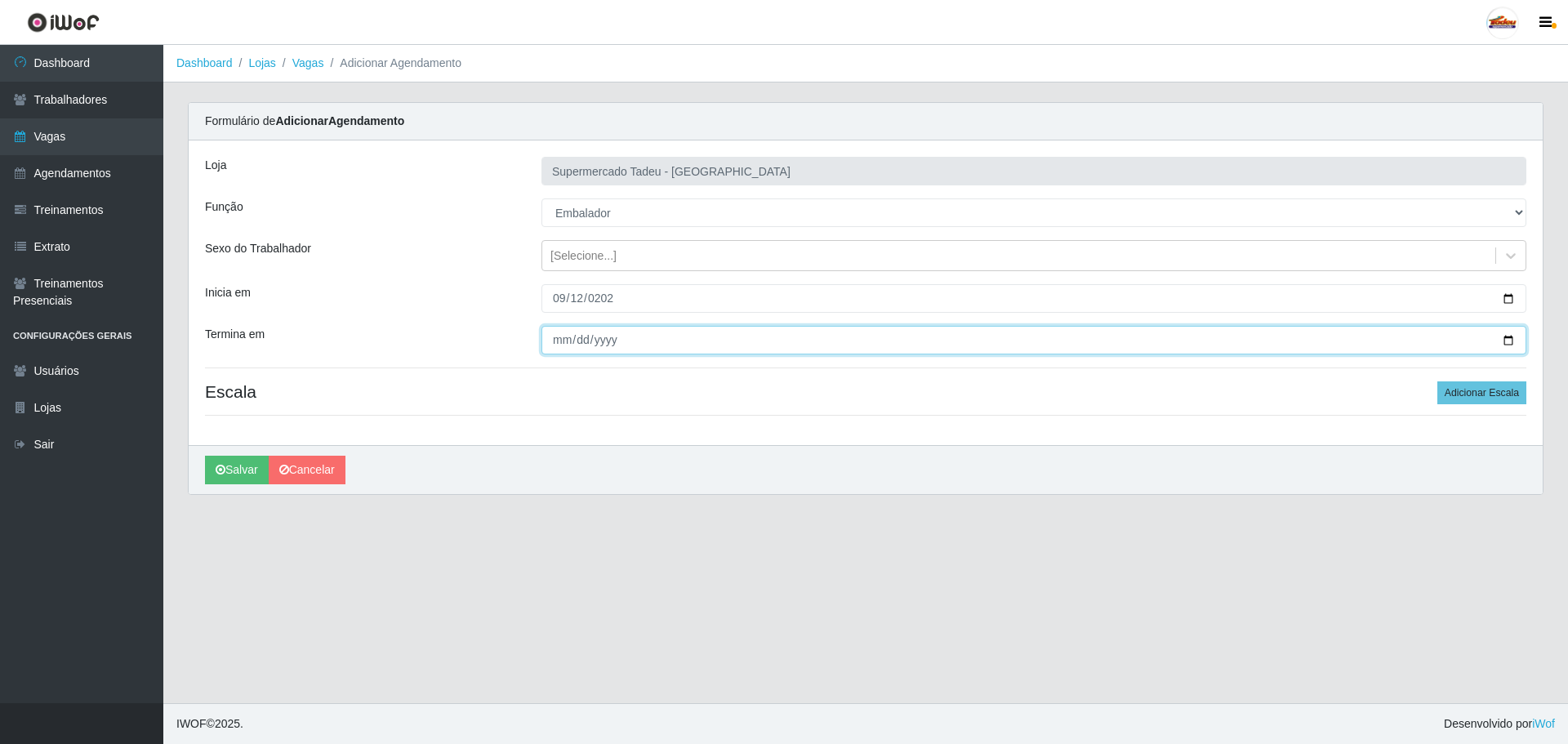
click at [557, 345] on input "Termina em" at bounding box center [1034, 339] width 985 height 28
type input "[DATE]"
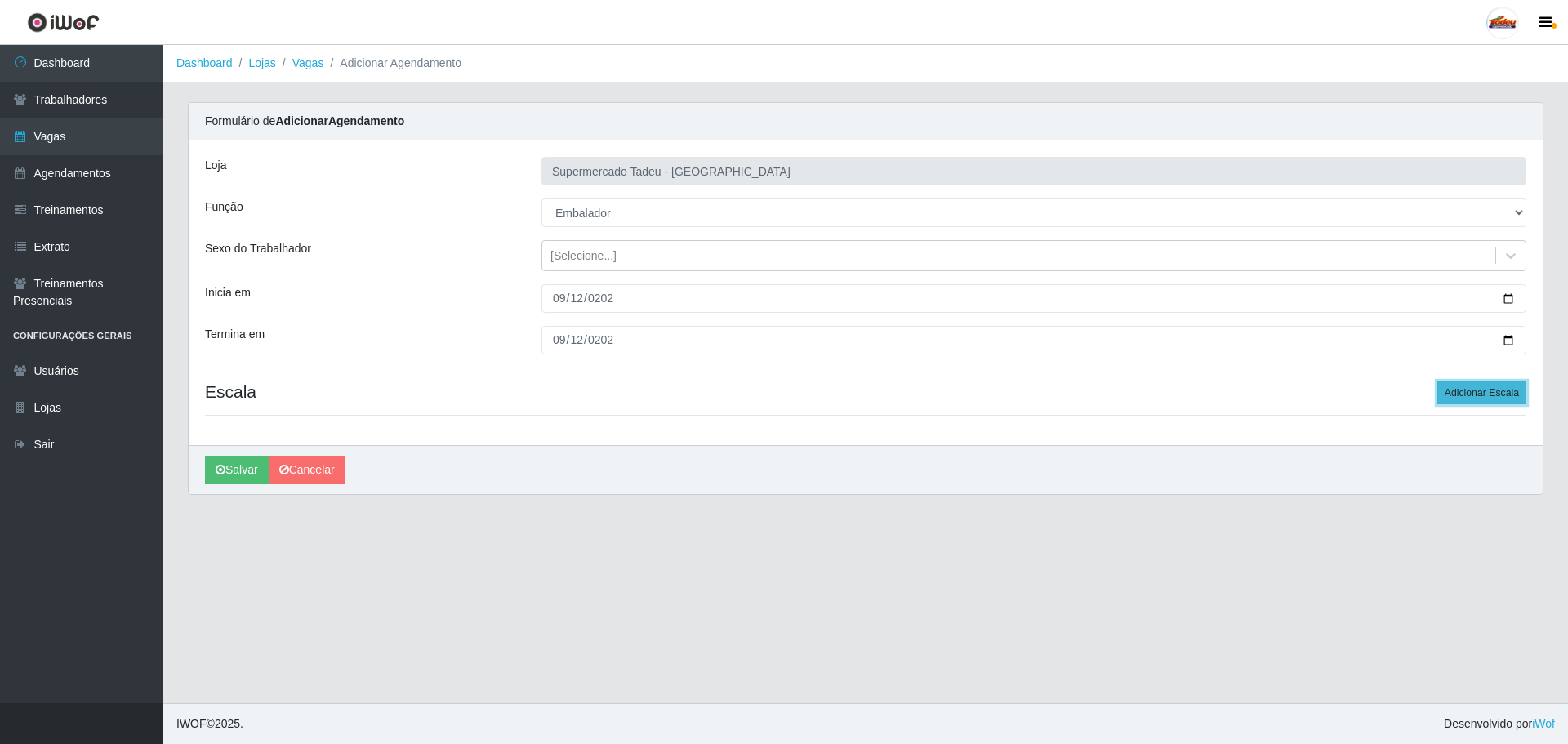
click at [1509, 382] on button "Adicionar Escala" at bounding box center [1482, 392] width 89 height 22
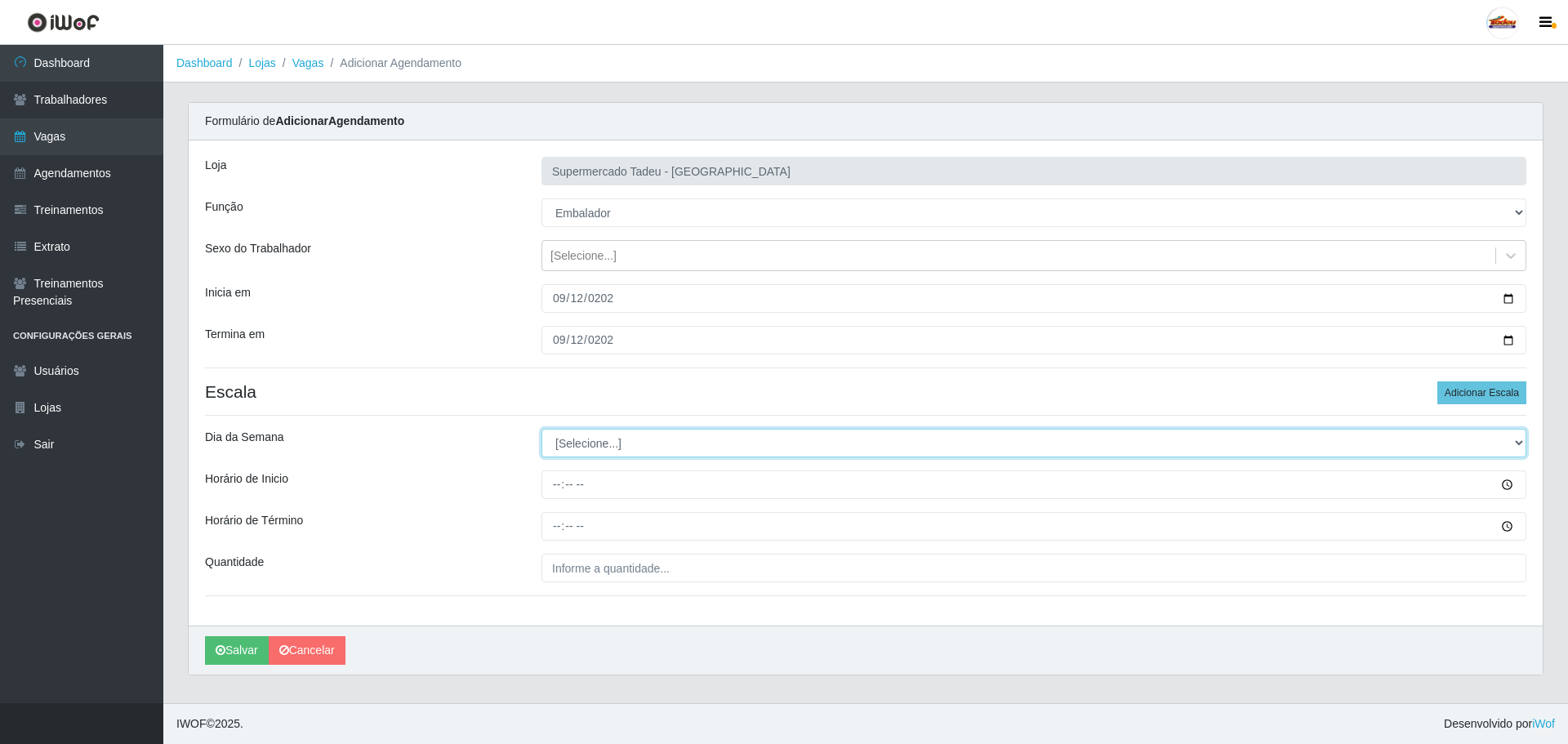
click at [588, 447] on select "[Selecione...] Segunda Terça Quarta Quinta Sexta Sábado Domingo" at bounding box center [1034, 443] width 985 height 28
click at [589, 447] on select "[Selecione...] Segunda Terça Quarta Quinta Sexta Sábado Domingo" at bounding box center [1034, 443] width 985 height 28
click at [594, 449] on select "[Selecione...] Segunda Terça Quarta Quinta Sexta Sábado Domingo" at bounding box center [1034, 443] width 985 height 28
select select "5"
click at [542, 429] on select "[Selecione...] Segunda Terça Quarta Quinta Sexta Sábado Domingo" at bounding box center [1034, 443] width 985 height 28
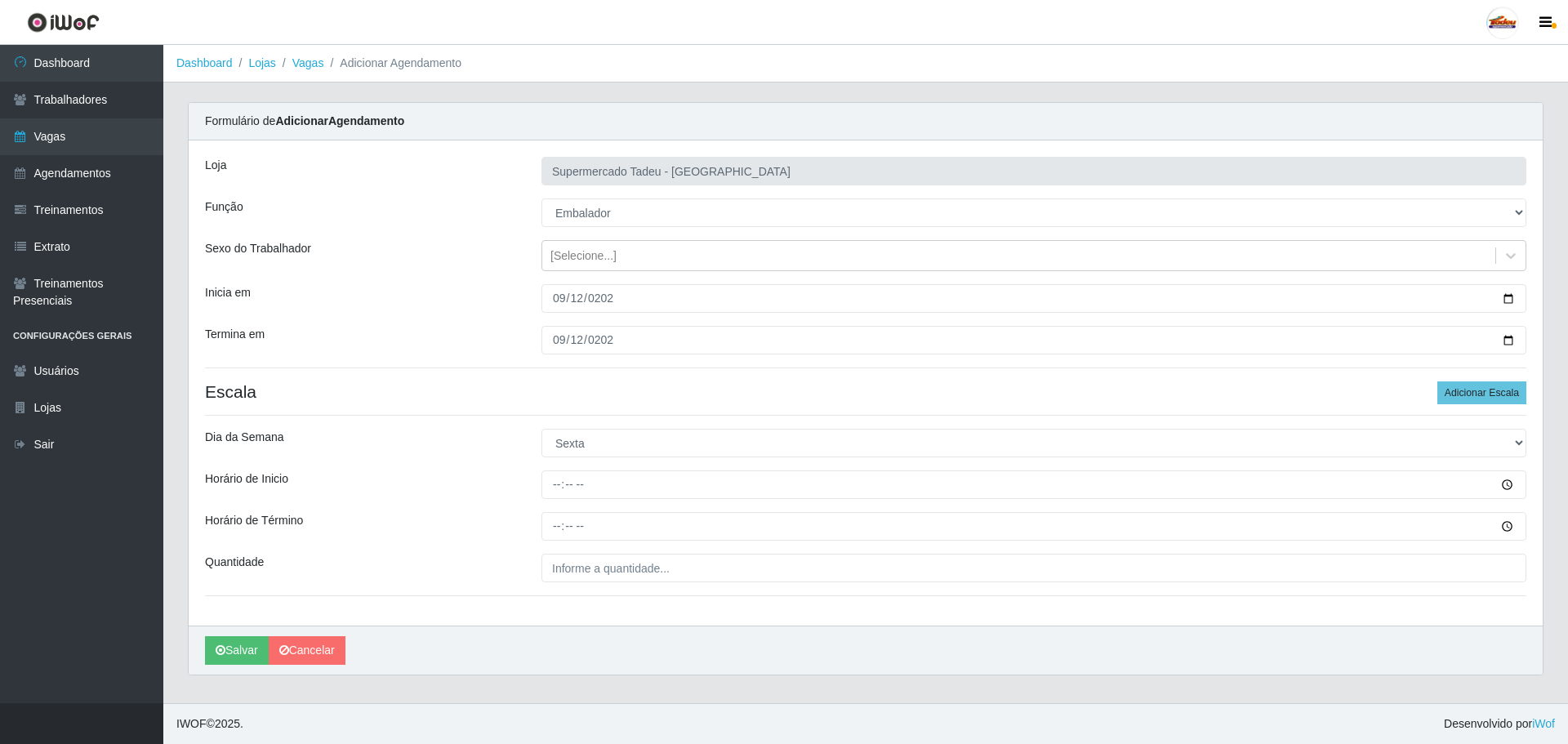
click at [541, 483] on div at bounding box center [1033, 484] width 1010 height 28
click at [535, 494] on div at bounding box center [1033, 484] width 1010 height 28
click at [558, 493] on input "Horário de Inicio" at bounding box center [1034, 484] width 985 height 28
type input "17:00"
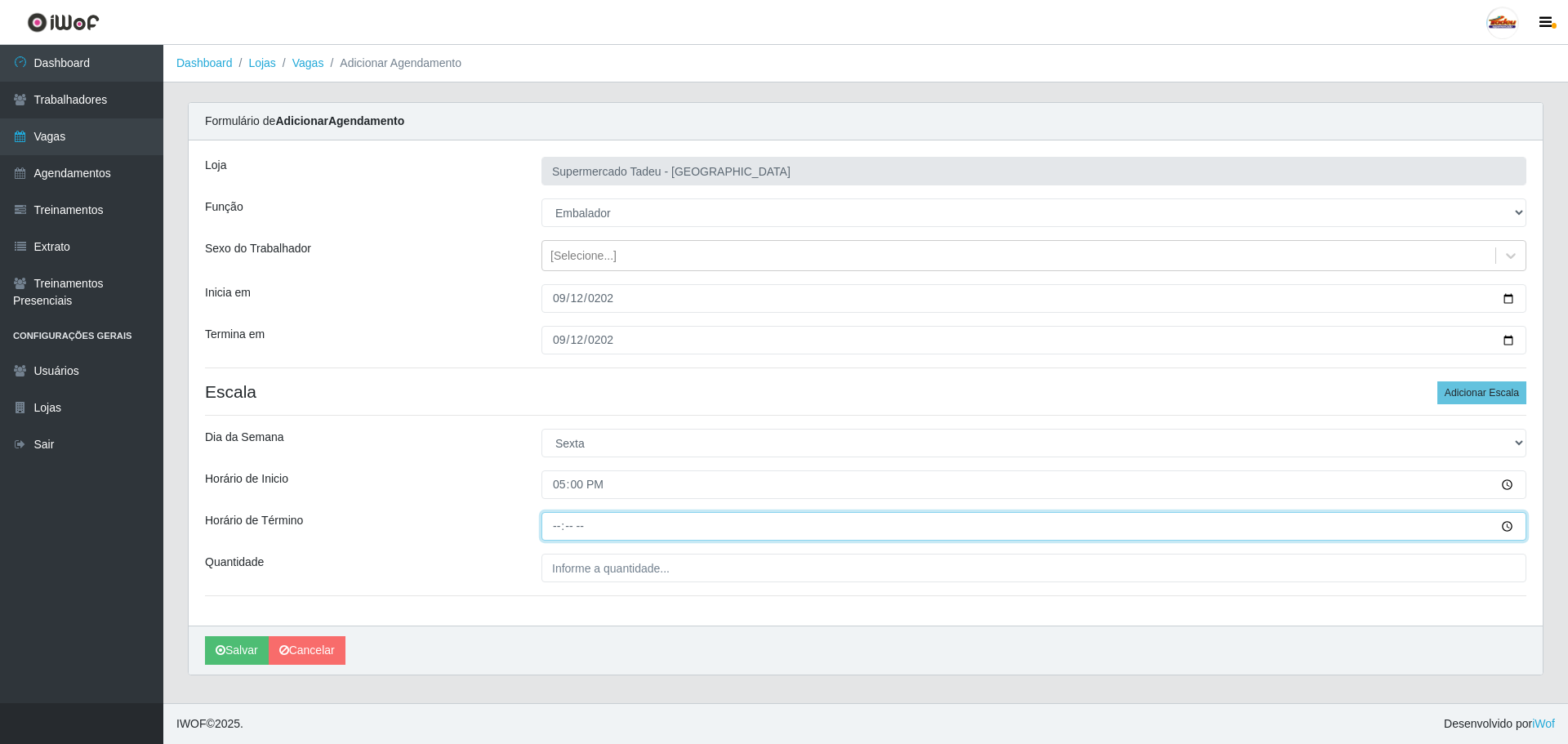
click at [562, 536] on input "Horário de Término" at bounding box center [1034, 526] width 985 height 28
type input "20:00"
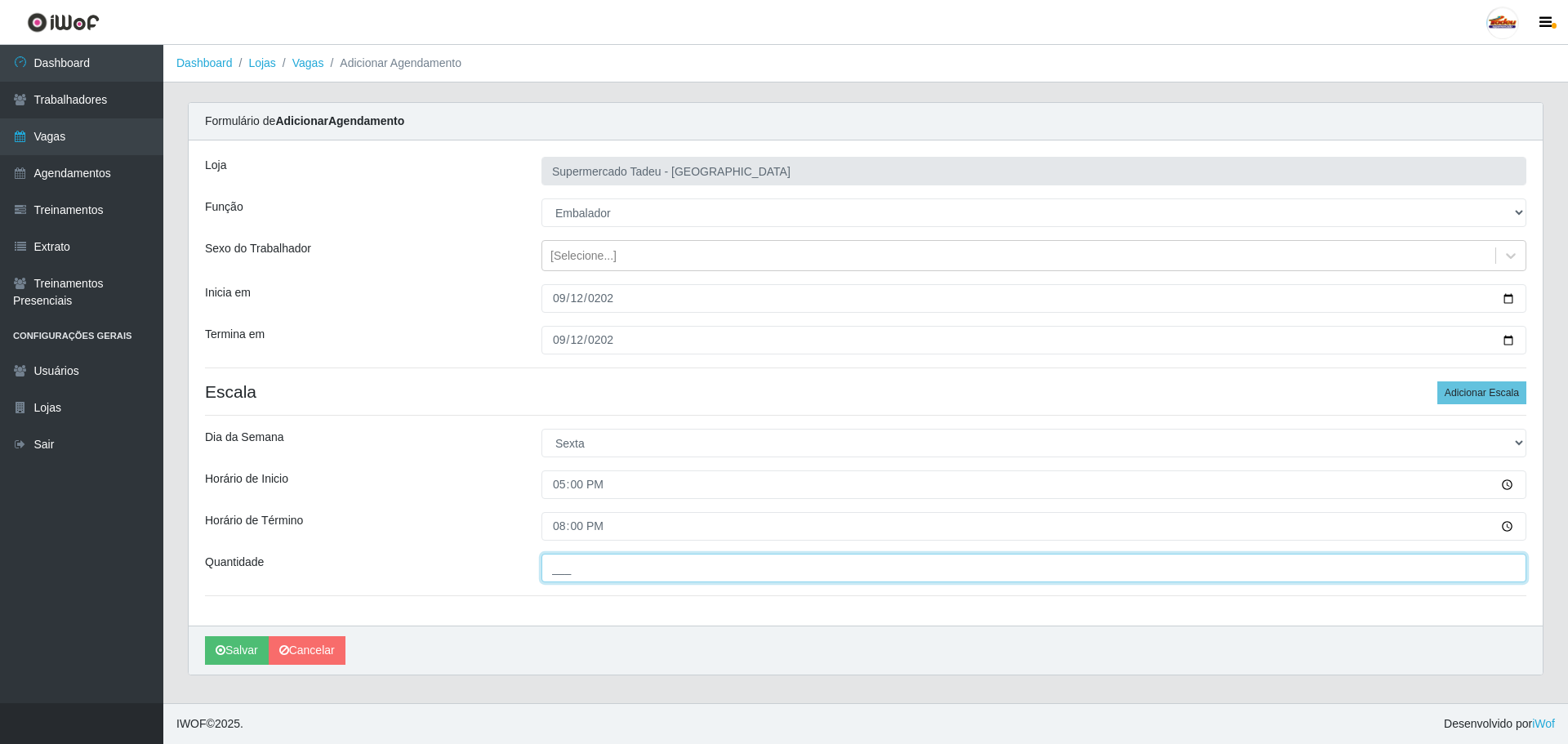
click at [604, 580] on input "___" at bounding box center [1034, 568] width 985 height 28
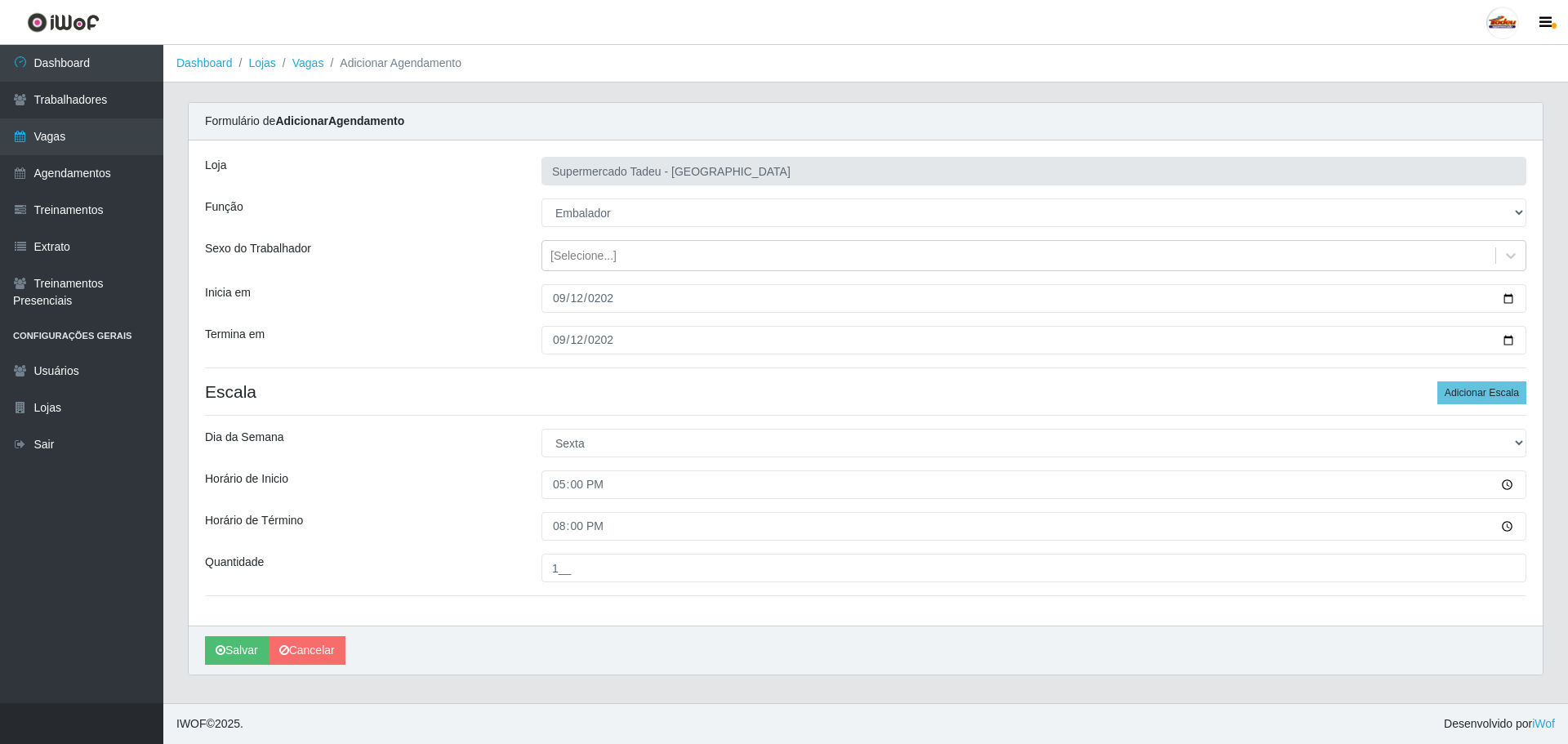
click at [399, 525] on div "Horário de Término" at bounding box center [361, 526] width 336 height 28
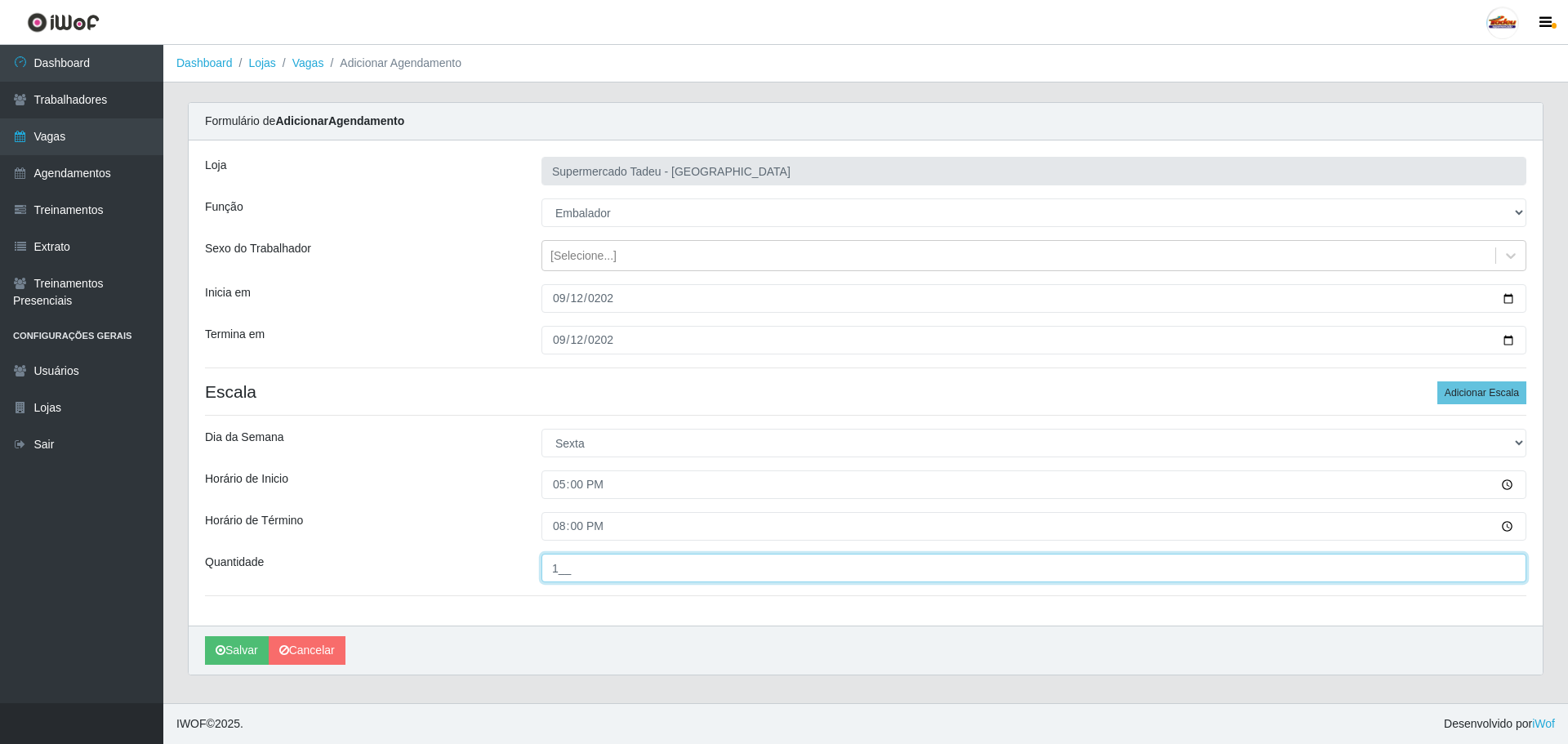
drag, startPoint x: 587, startPoint y: 570, endPoint x: 490, endPoint y: 568, distance: 97.0
click at [483, 578] on div "Quantidade 1__" at bounding box center [865, 568] width 1346 height 28
type input "2__"
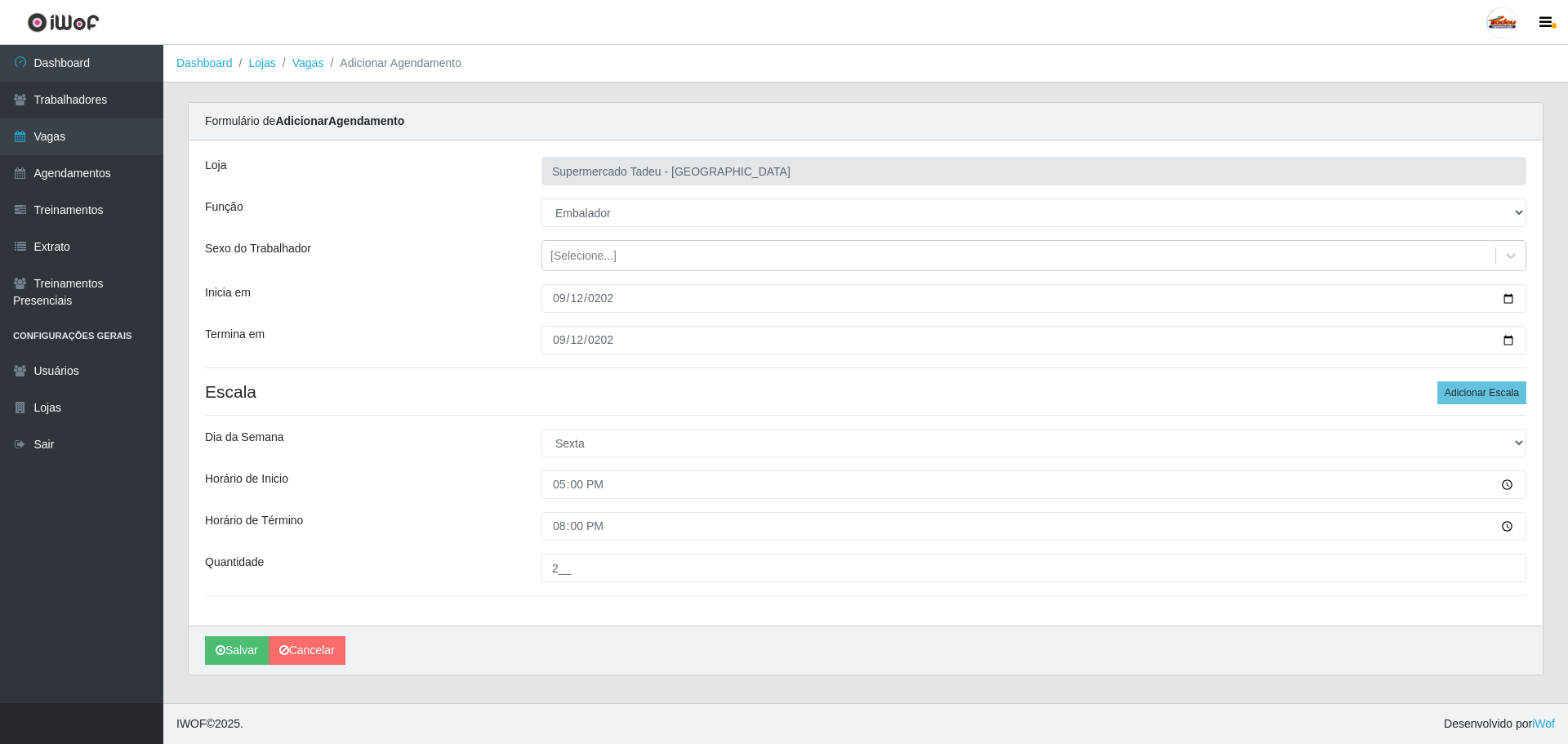
click at [490, 567] on div "Quantidade" at bounding box center [361, 568] width 336 height 28
click at [227, 645] on button "Salvar" at bounding box center [237, 650] width 64 height 28
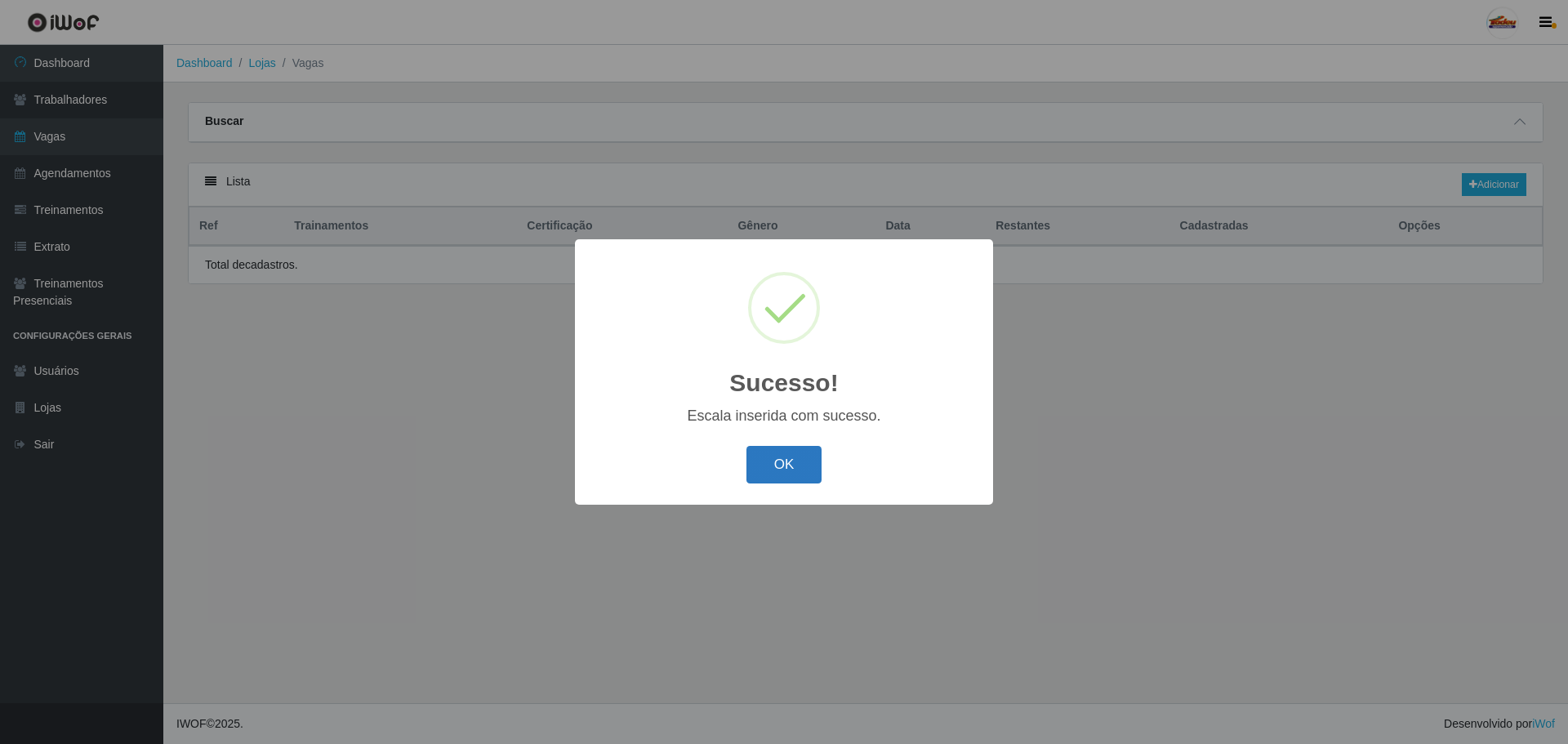
drag, startPoint x: 761, startPoint y: 440, endPoint x: 779, endPoint y: 464, distance: 30.0
click at [762, 441] on div "Sucesso! × Escala inserida com sucesso. OK Cancel" at bounding box center [784, 372] width 418 height 265
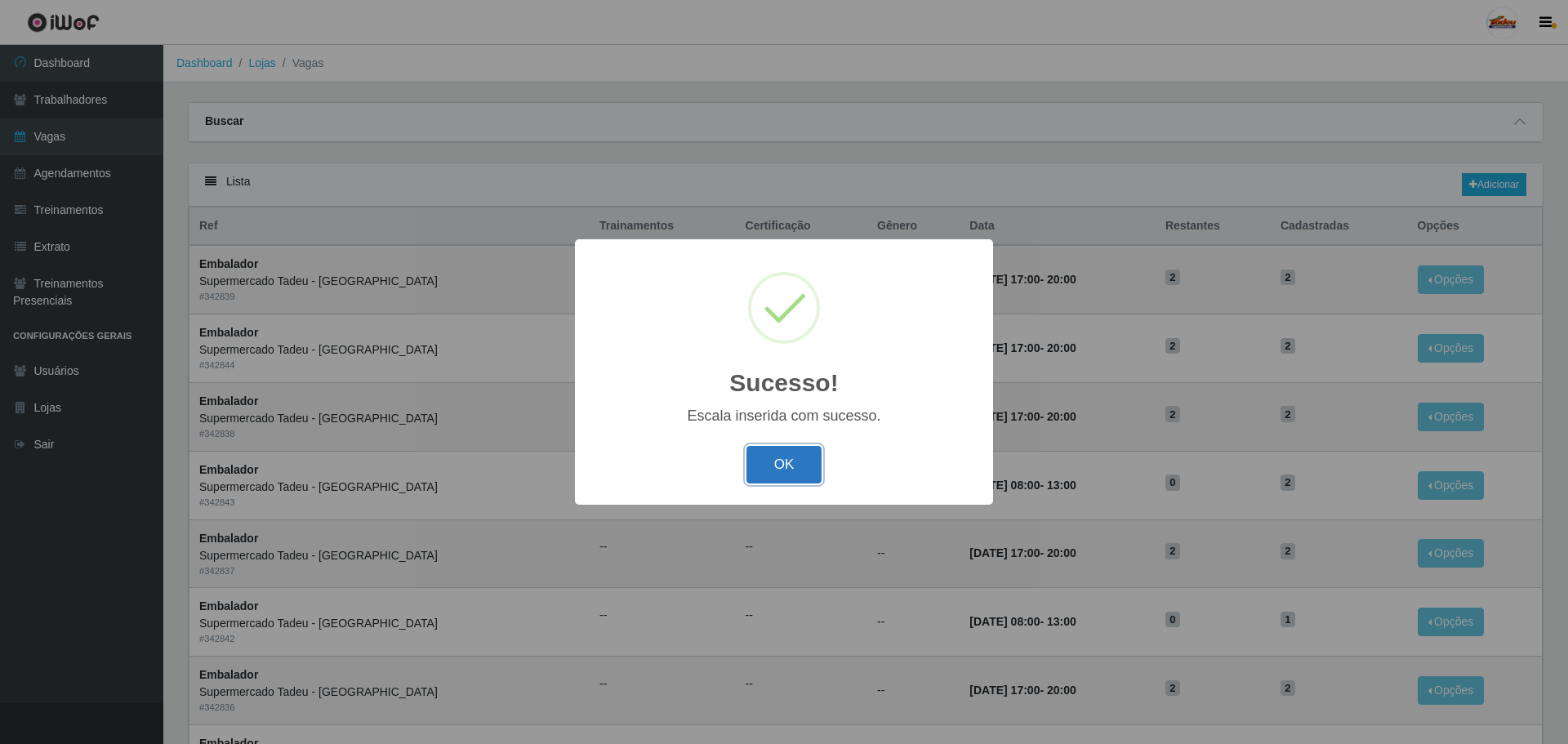
click at [782, 468] on button "OK" at bounding box center [785, 464] width 76 height 38
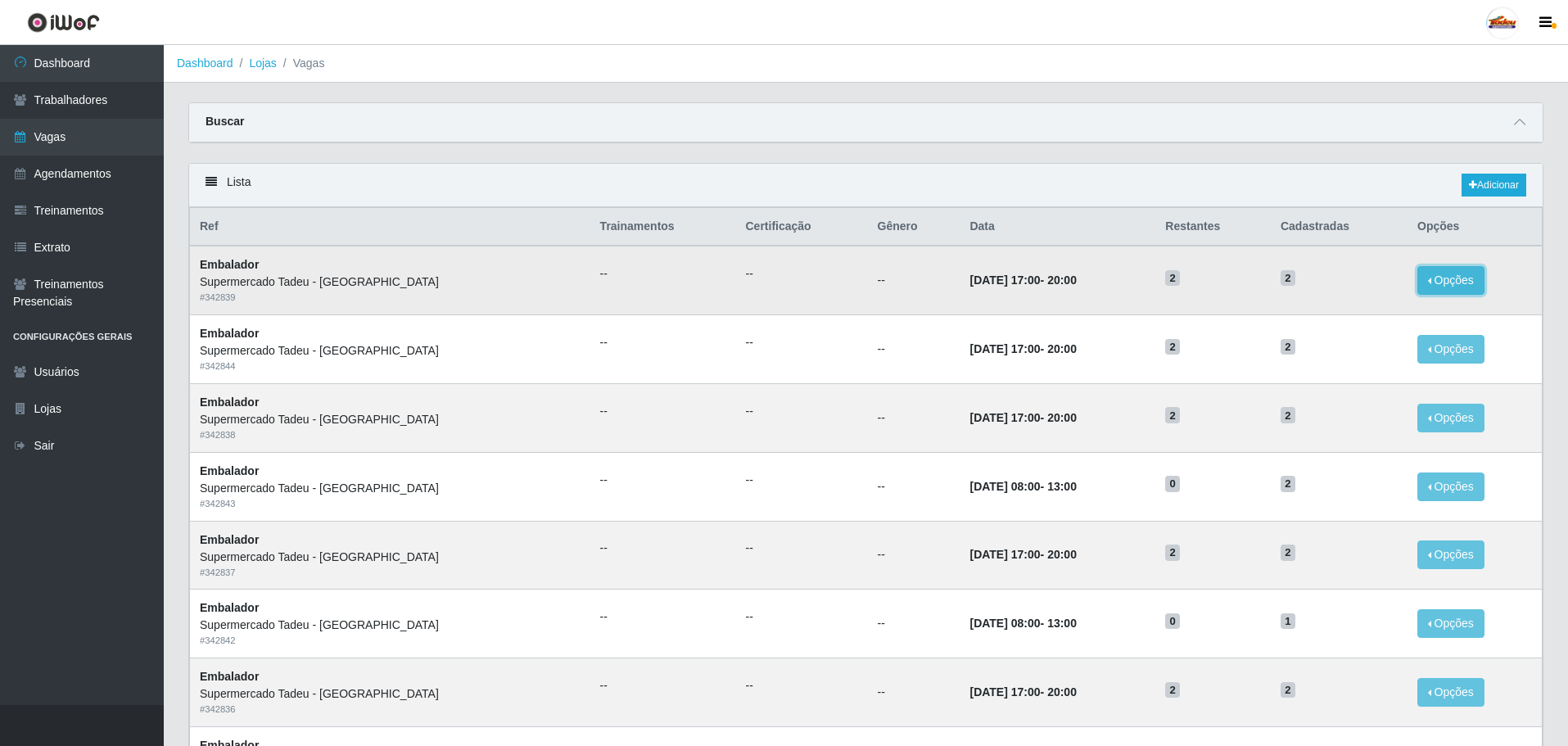
click at [1438, 279] on button "Opções" at bounding box center [1450, 280] width 68 height 28
click at [1338, 317] on div "Deletar" at bounding box center [1350, 319] width 97 height 18
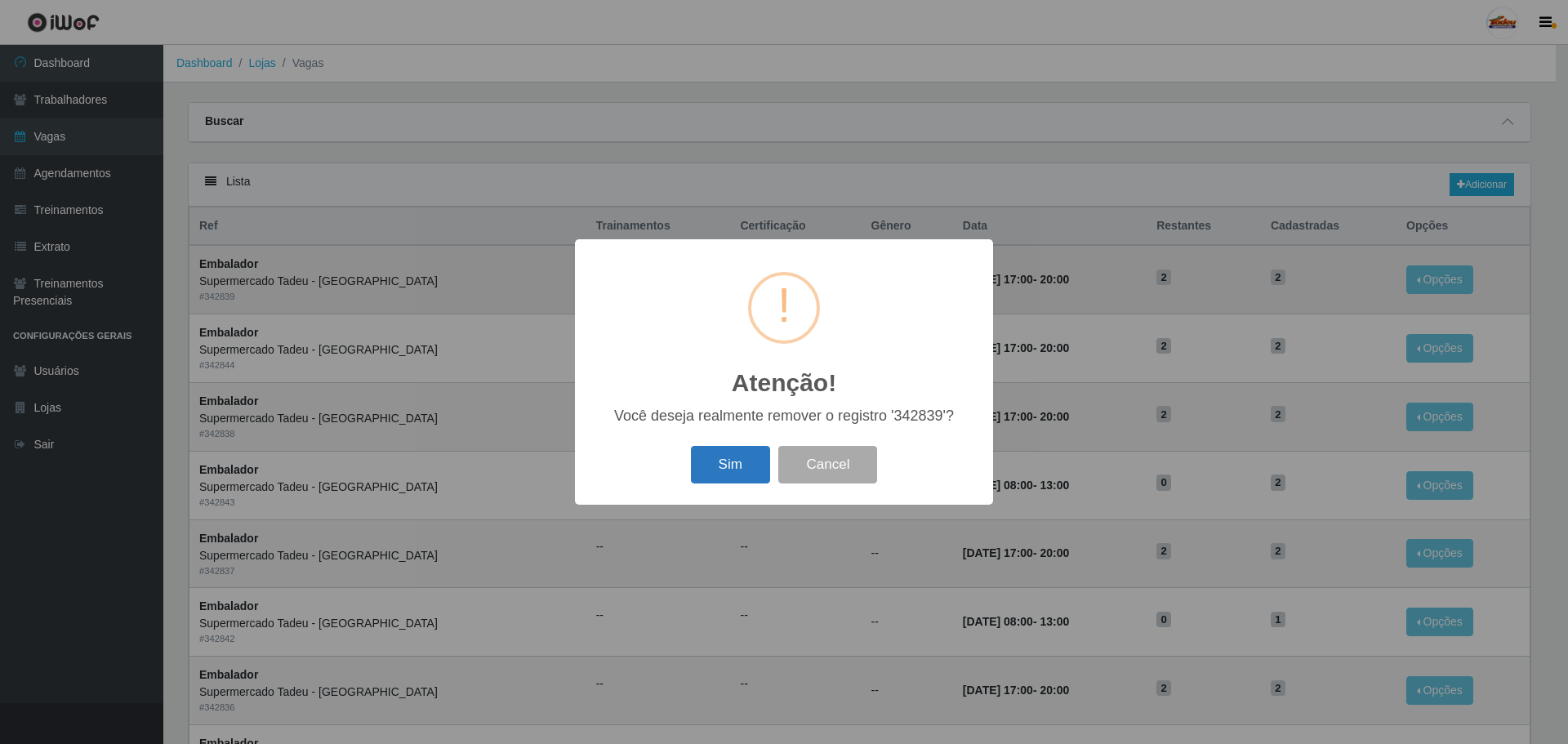
click at [738, 466] on button "Sim" at bounding box center [730, 464] width 79 height 38
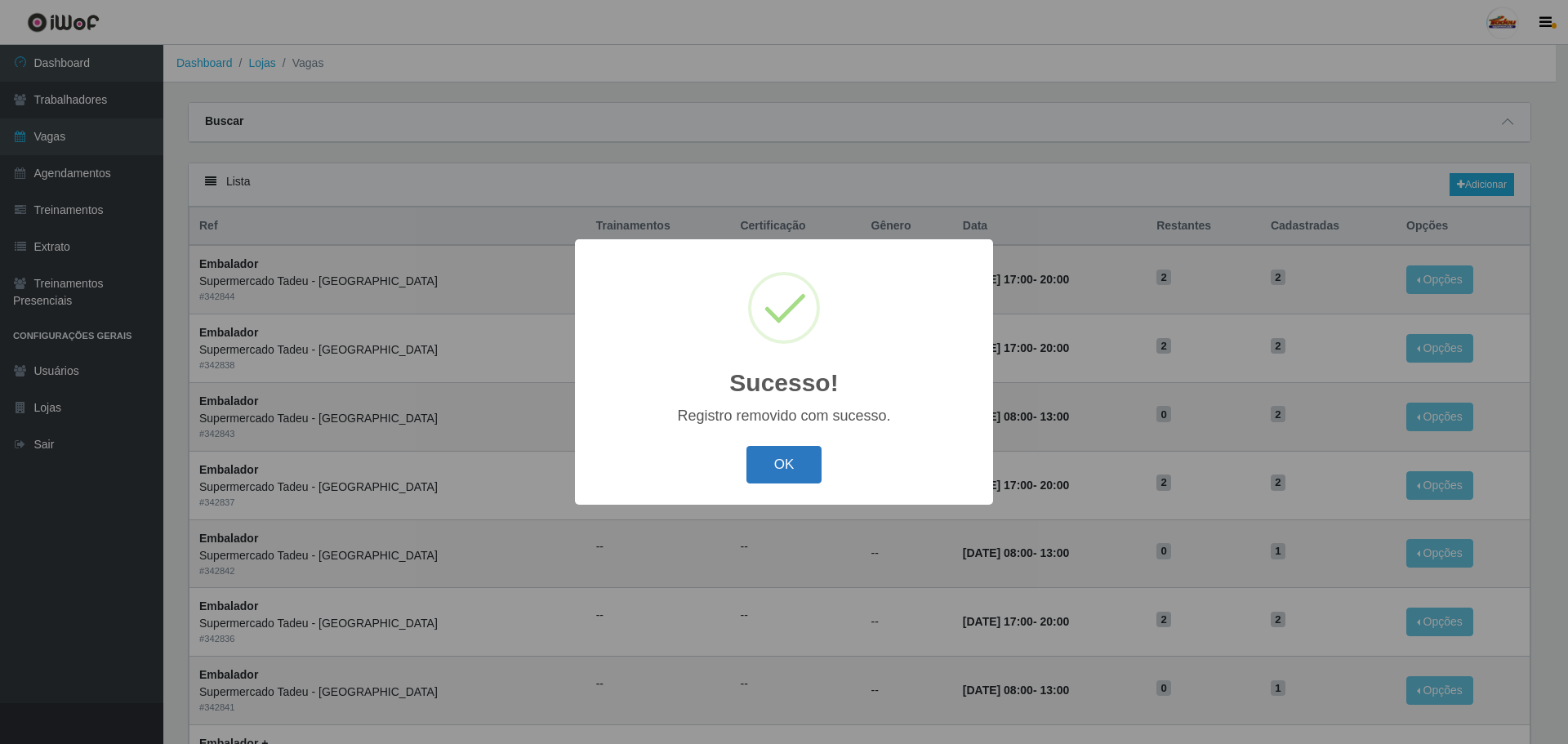
click at [789, 460] on button "OK" at bounding box center [785, 464] width 76 height 38
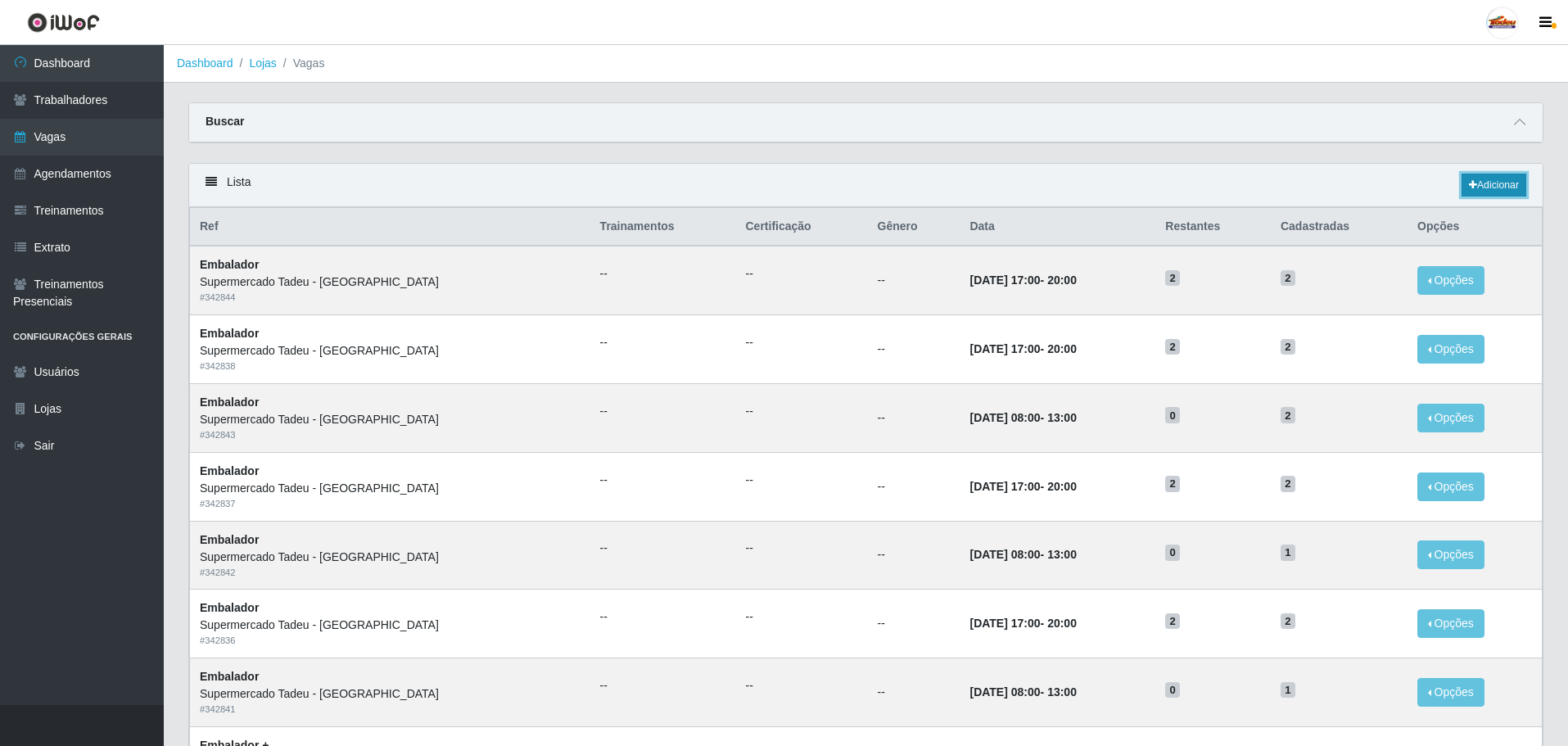
click at [1477, 188] on link "Adicionar" at bounding box center [1494, 184] width 65 height 23
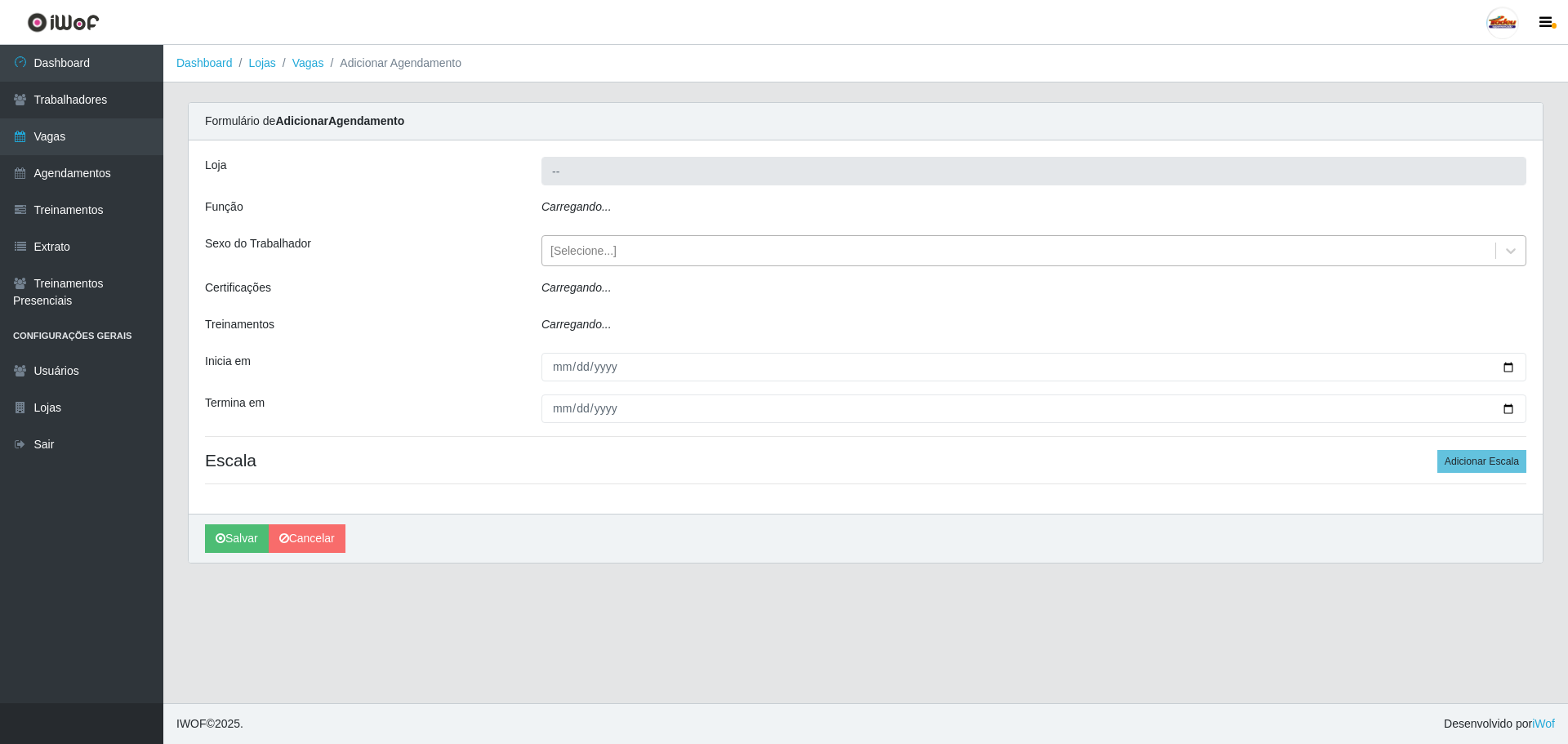
type input "Supermercado Tadeu - [GEOGRAPHIC_DATA]"
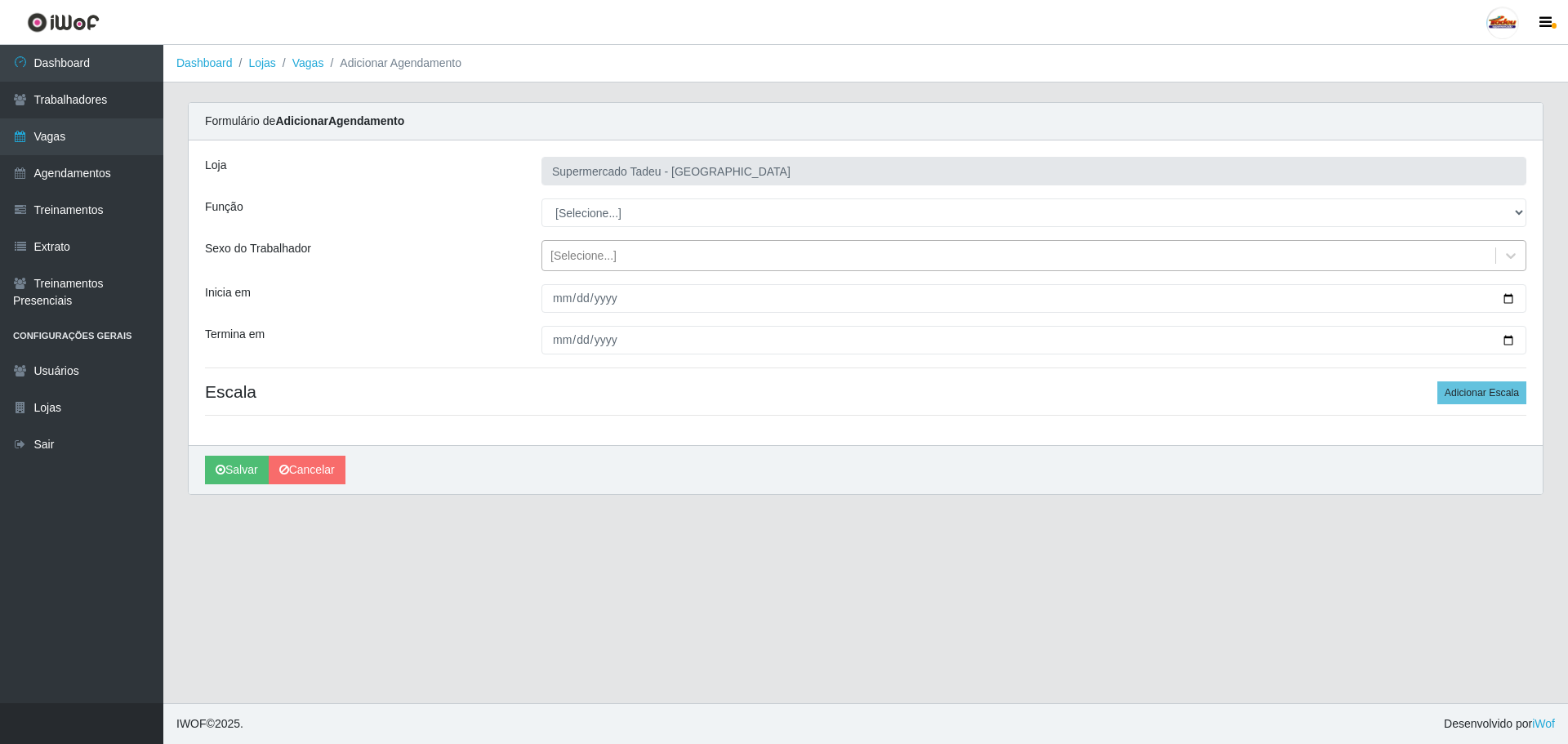
click at [588, 252] on div "[Selecione...]" at bounding box center [584, 256] width 66 height 18
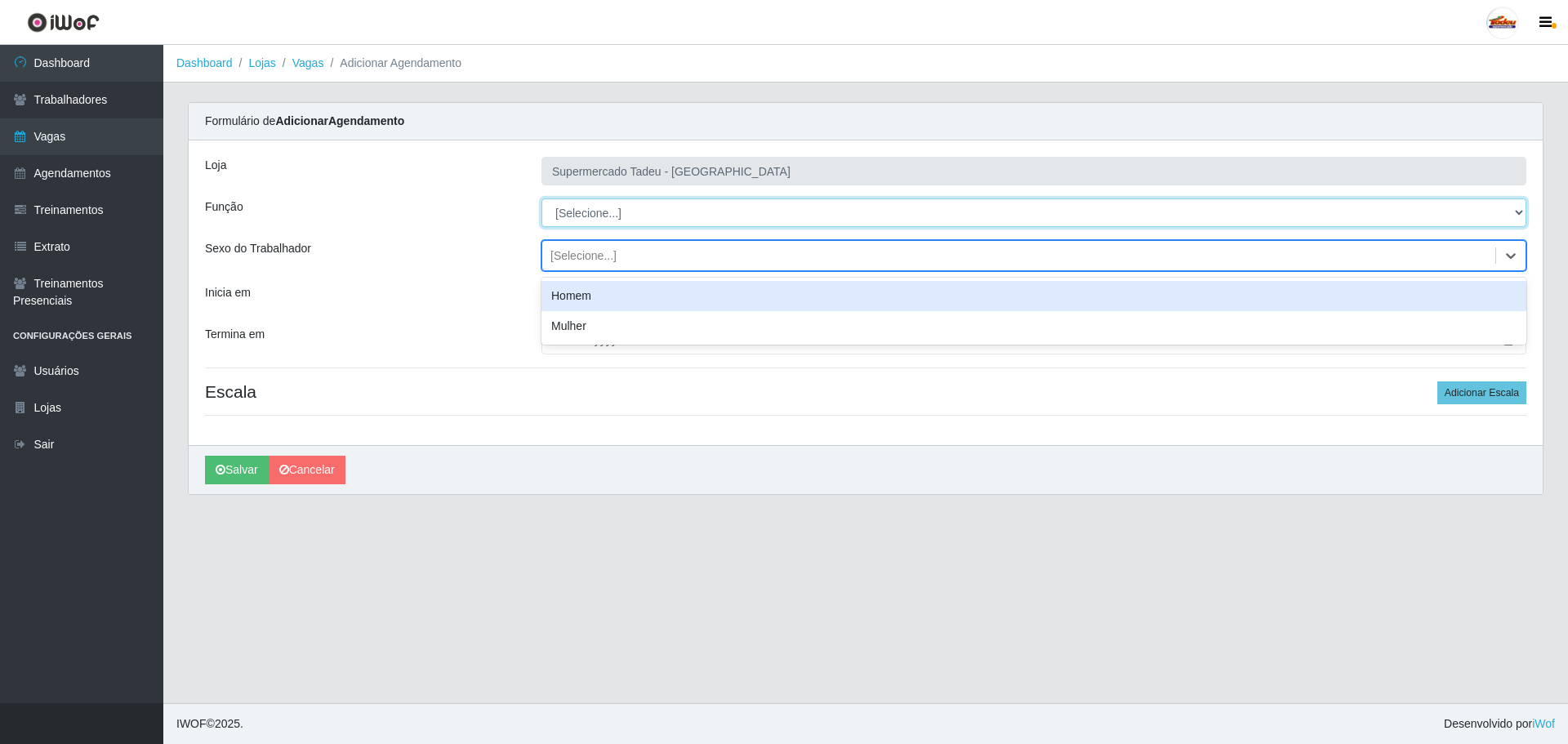
click at [584, 224] on select "[Selecione...] ASG ASG + ASG ++ Auxiliar de Estacionamento Auxiliar de Estacion…" at bounding box center [1034, 212] width 985 height 28
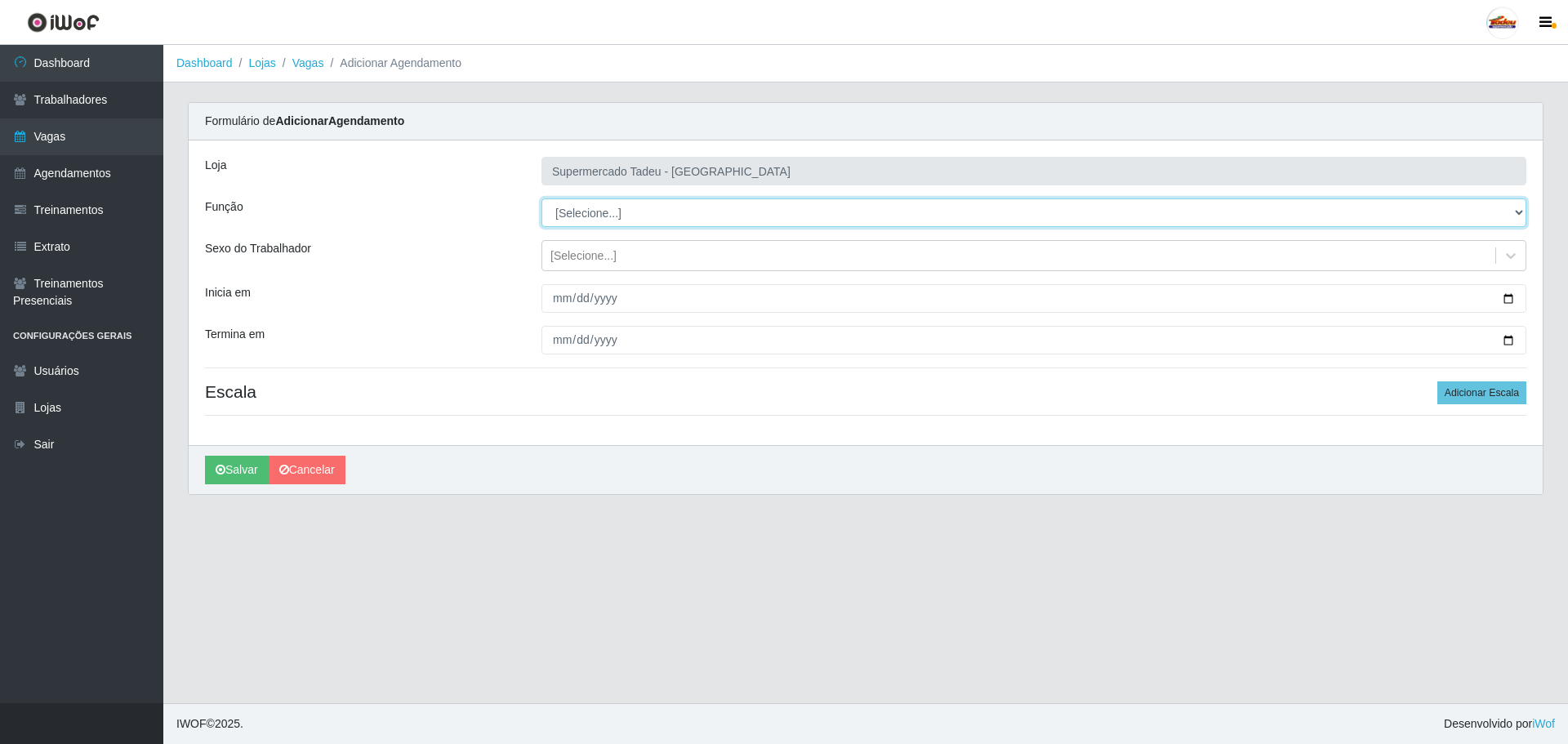
select select "1"
click at [542, 198] on select "[Selecione...] ASG ASG + ASG ++ Auxiliar de Estacionamento Auxiliar de Estacion…" at bounding box center [1034, 212] width 985 height 28
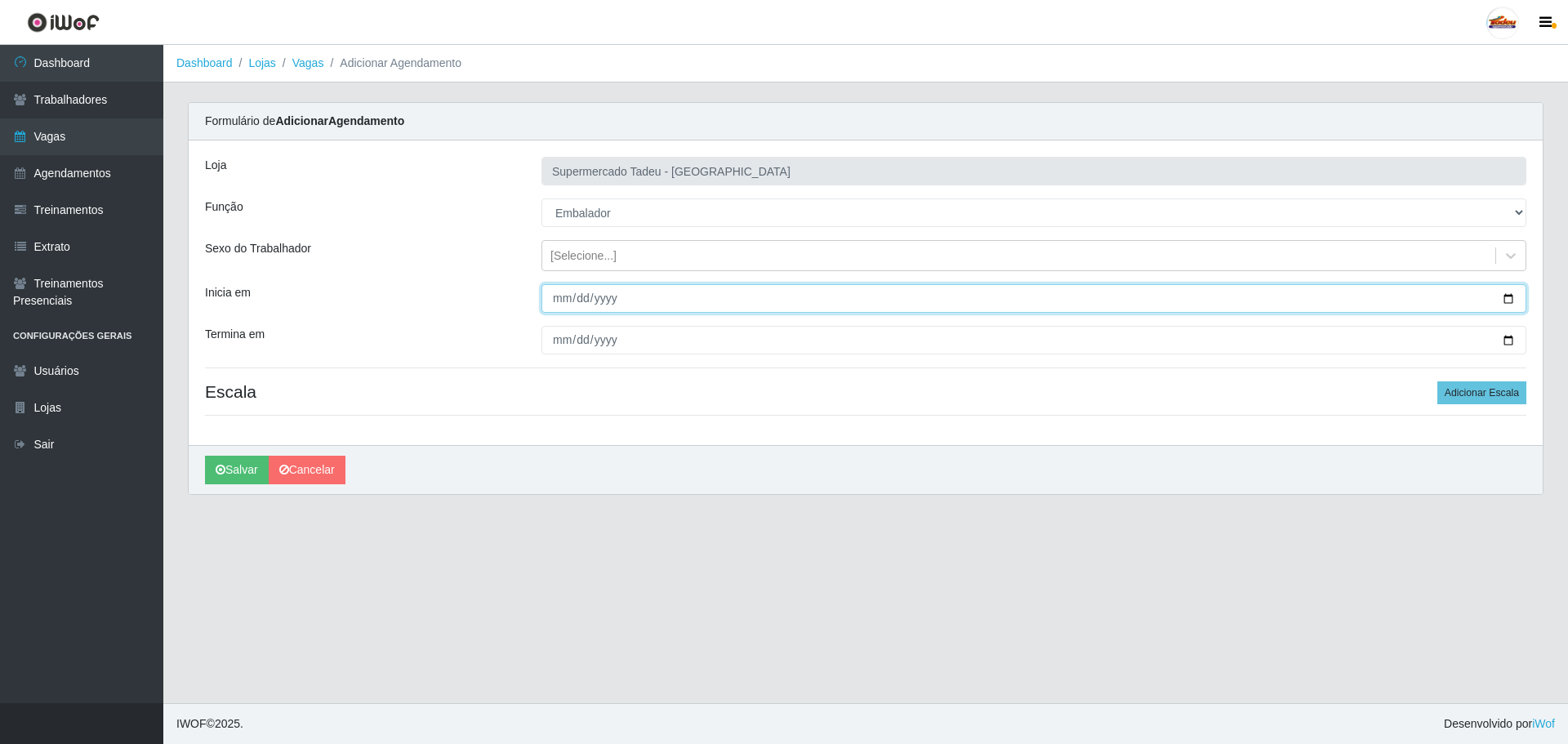
click at [556, 301] on input "Inicia em" at bounding box center [1034, 298] width 985 height 28
click at [564, 294] on input "Inicia em" at bounding box center [1034, 298] width 985 height 28
type input "[DATE]"
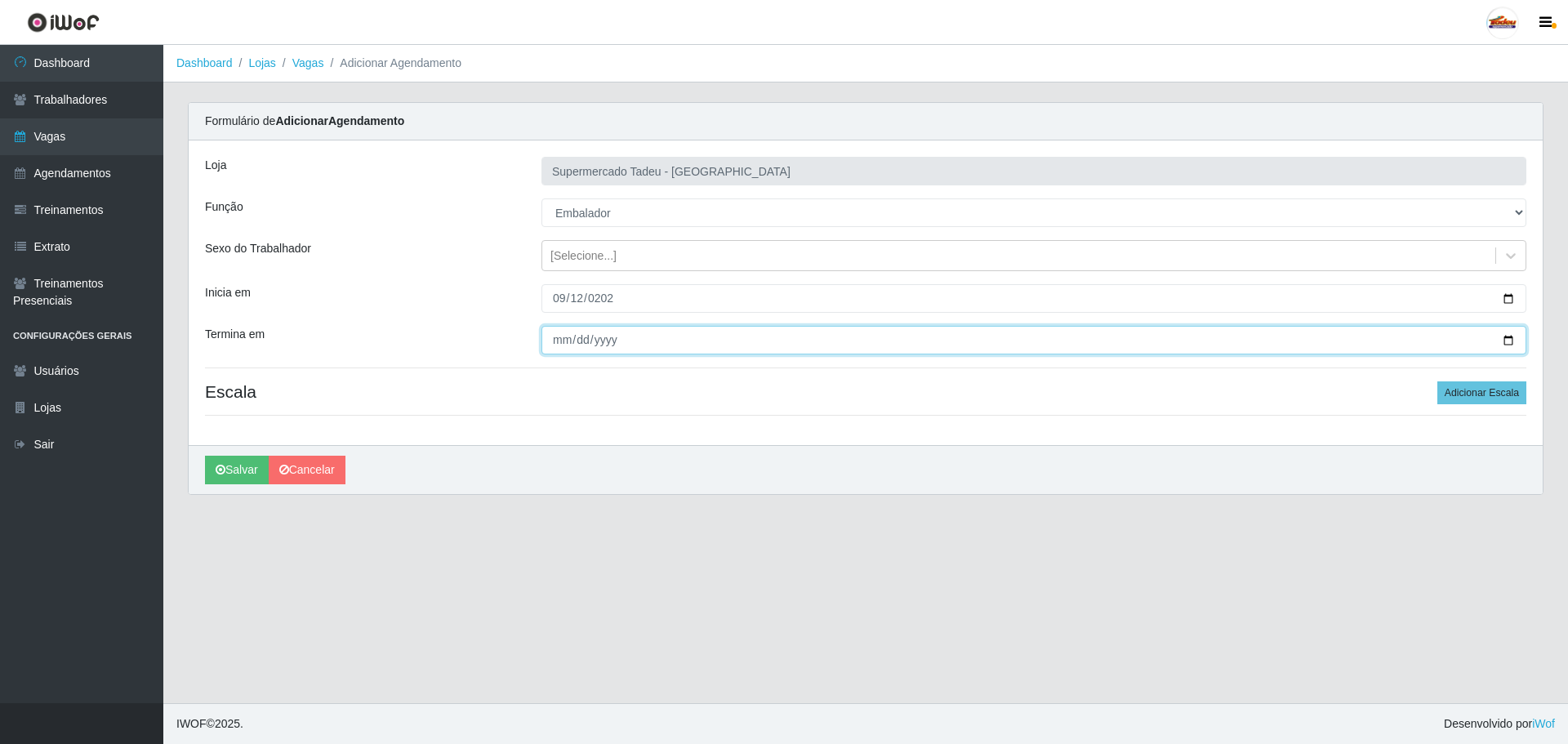
click at [569, 343] on input "Termina em" at bounding box center [1034, 339] width 985 height 28
type input "[DATE]"
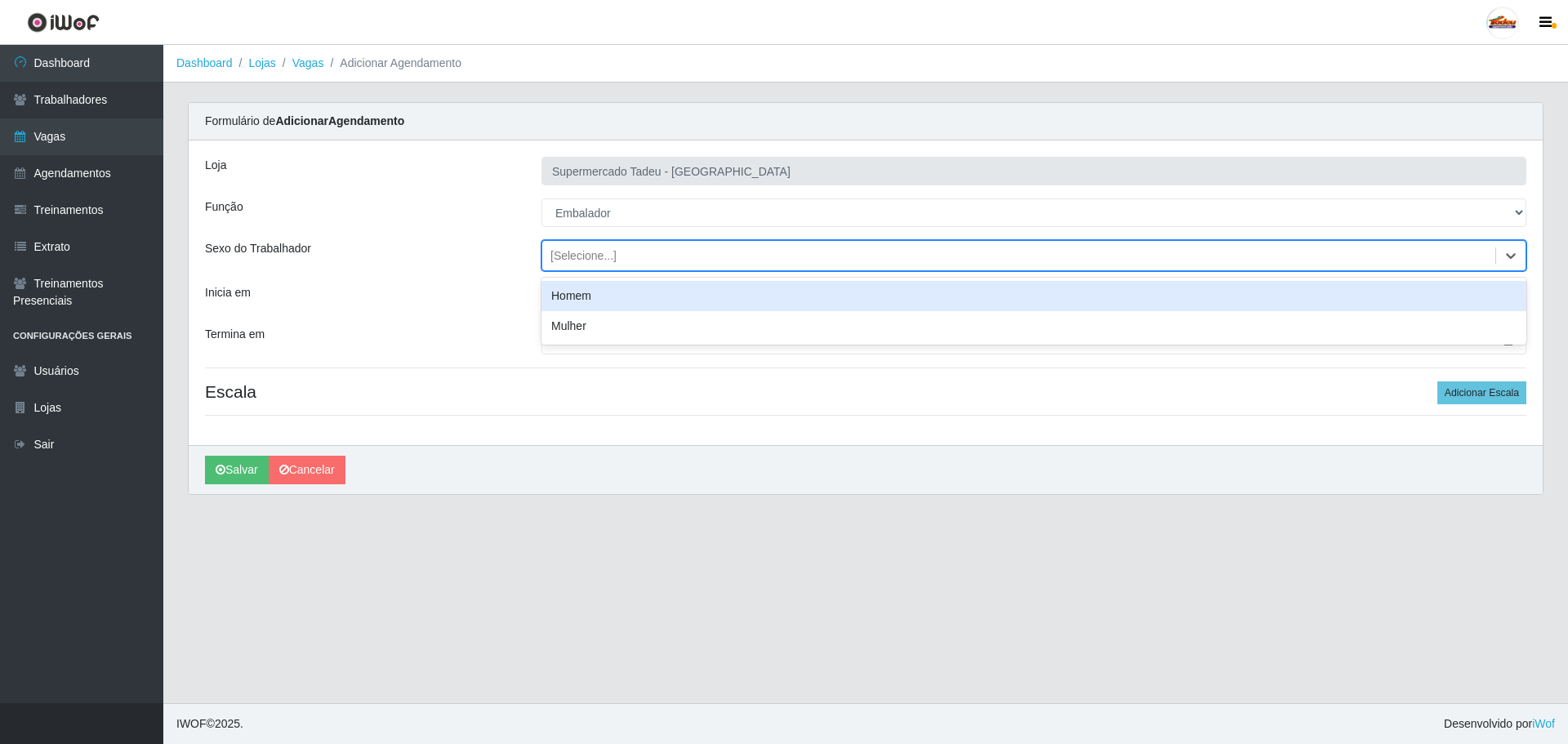
click at [610, 257] on div "[Selecione...]" at bounding box center [584, 256] width 66 height 18
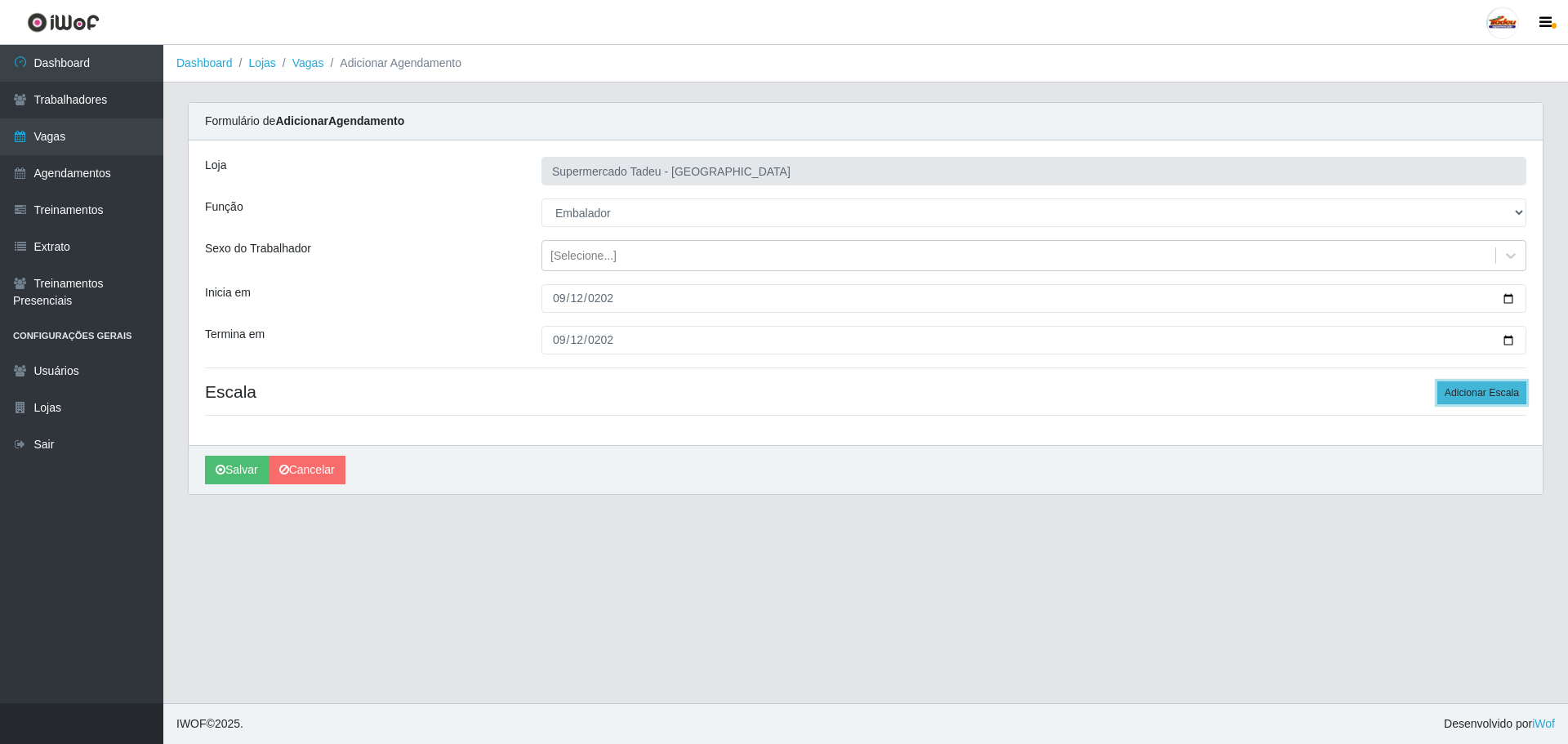
click at [1506, 397] on button "Adicionar Escala" at bounding box center [1482, 392] width 89 height 22
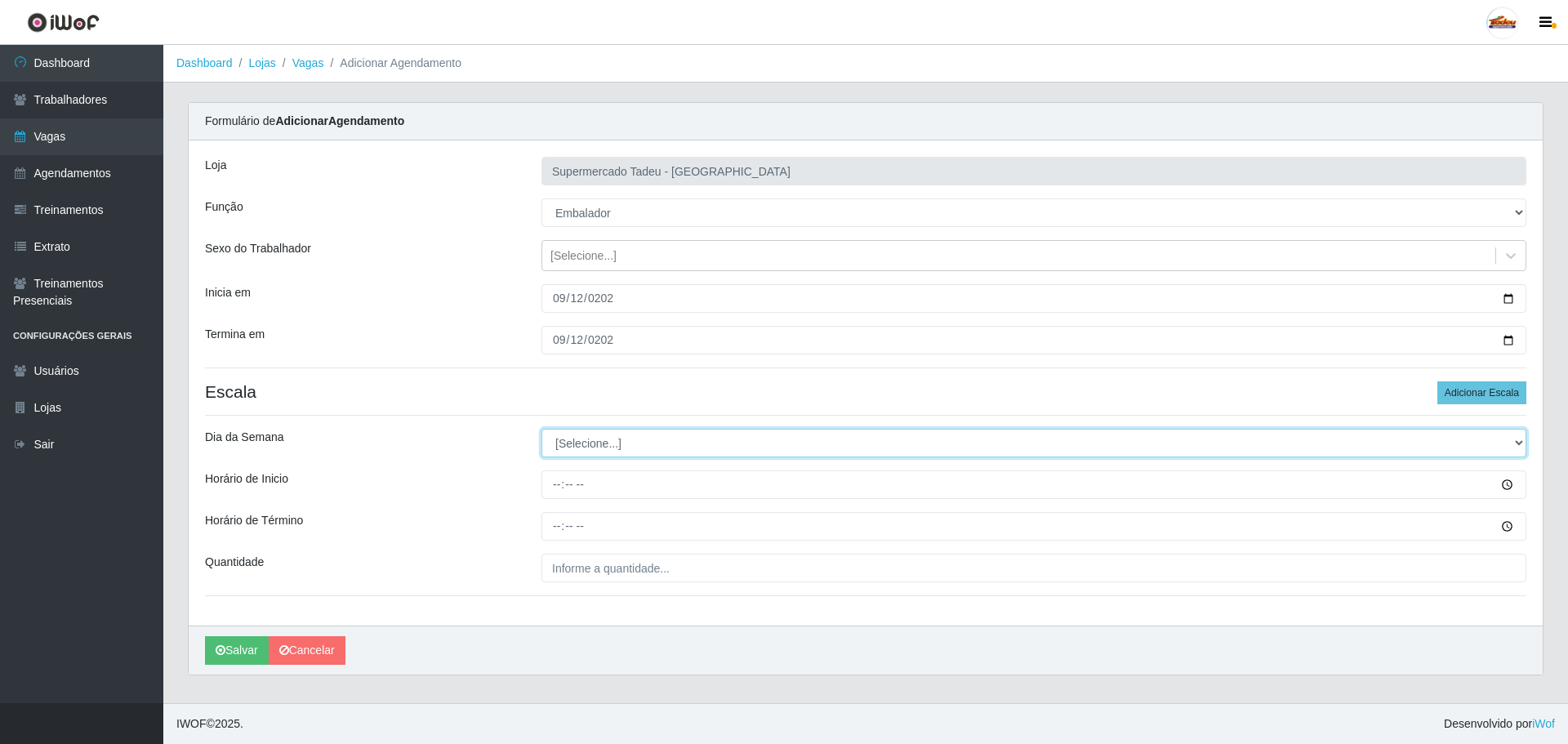
click at [597, 445] on select "[Selecione...] Segunda Terça Quarta Quinta Sexta Sábado Domingo" at bounding box center [1034, 443] width 985 height 28
select select "5"
click at [542, 429] on select "[Selecione...] Segunda Terça Quarta Quinta Sexta Sábado Domingo" at bounding box center [1034, 443] width 985 height 28
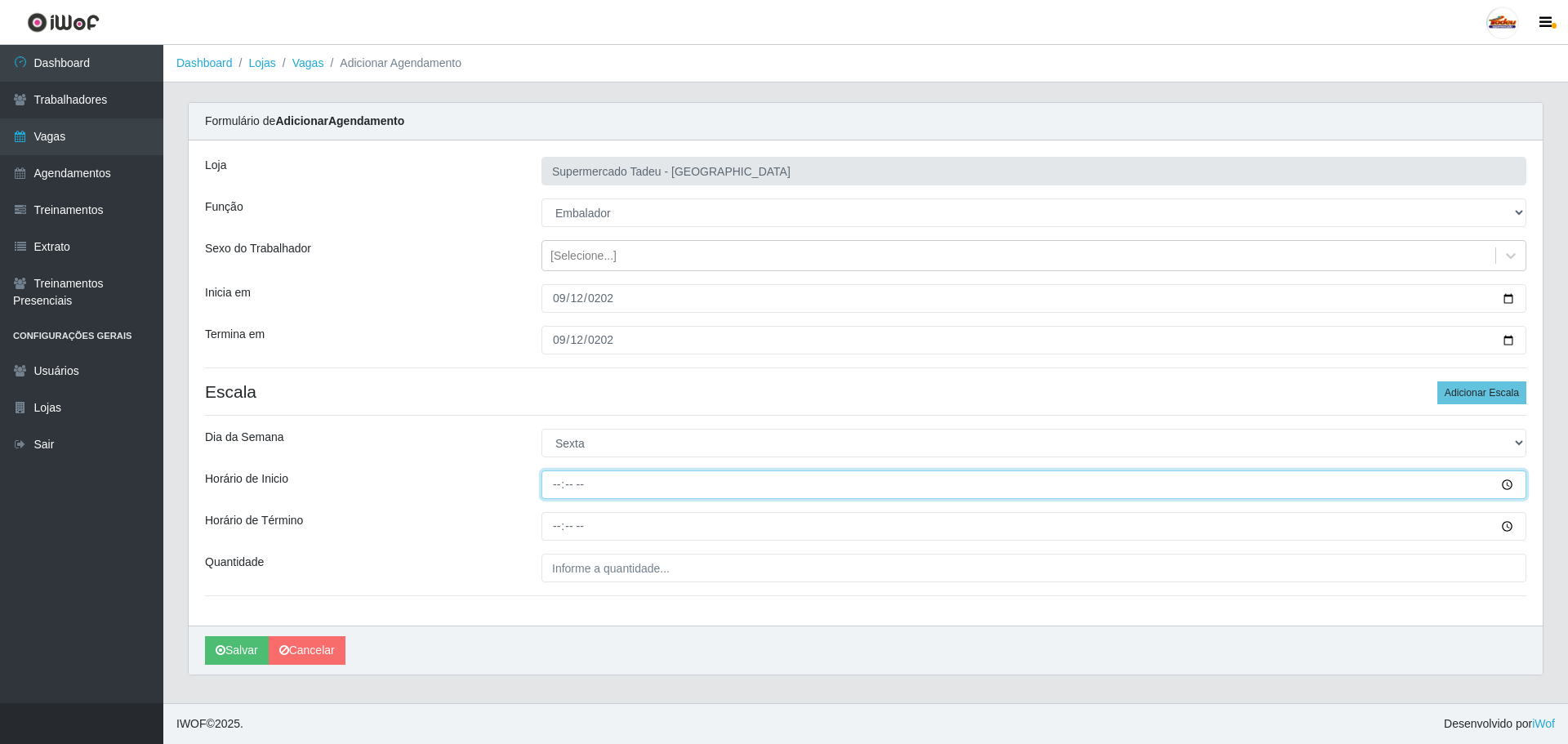
click at [552, 487] on input "Horário de Inicio" at bounding box center [1034, 484] width 985 height 28
type input "08:00"
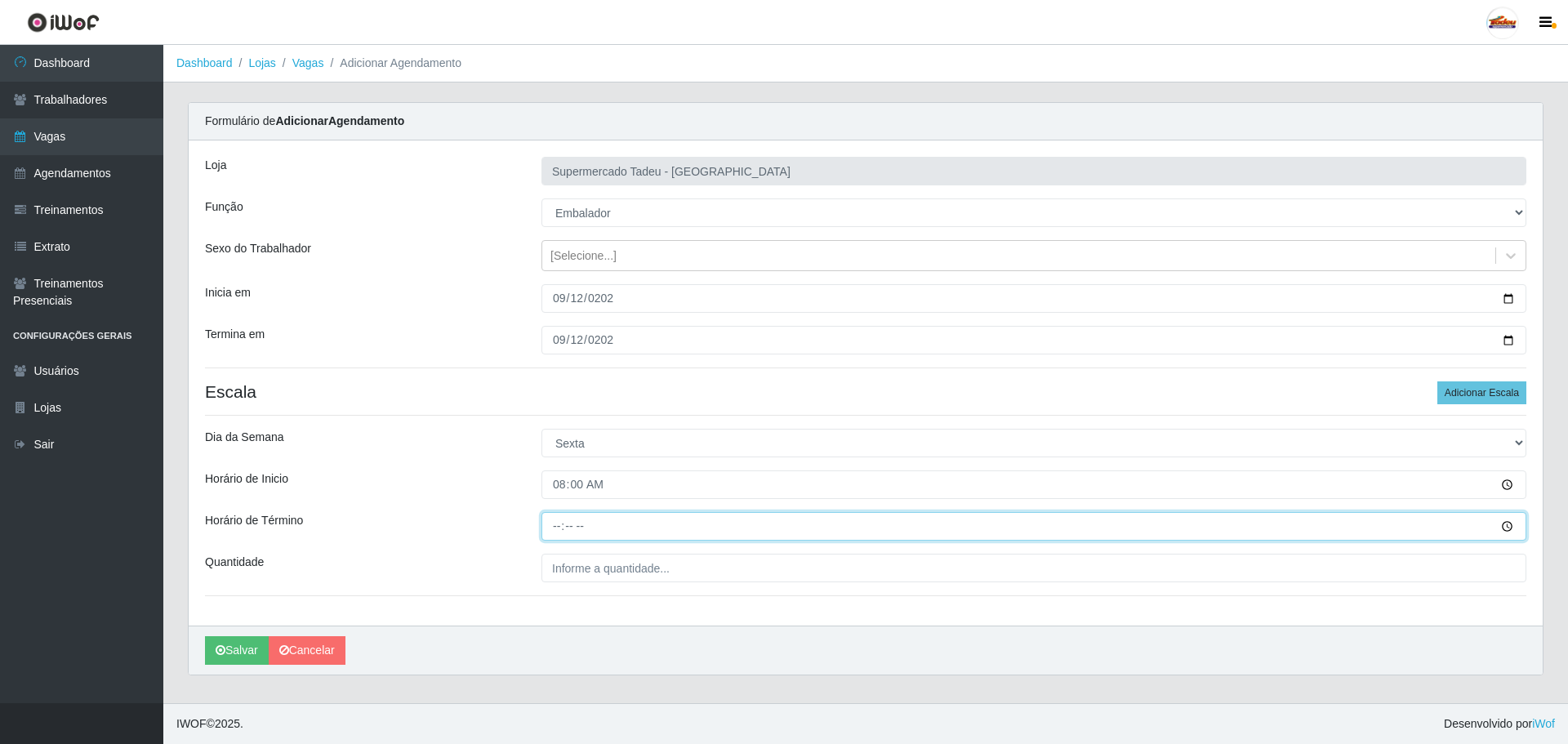
click at [556, 523] on input "Horário de Término" at bounding box center [1034, 526] width 985 height 28
type input "13:00"
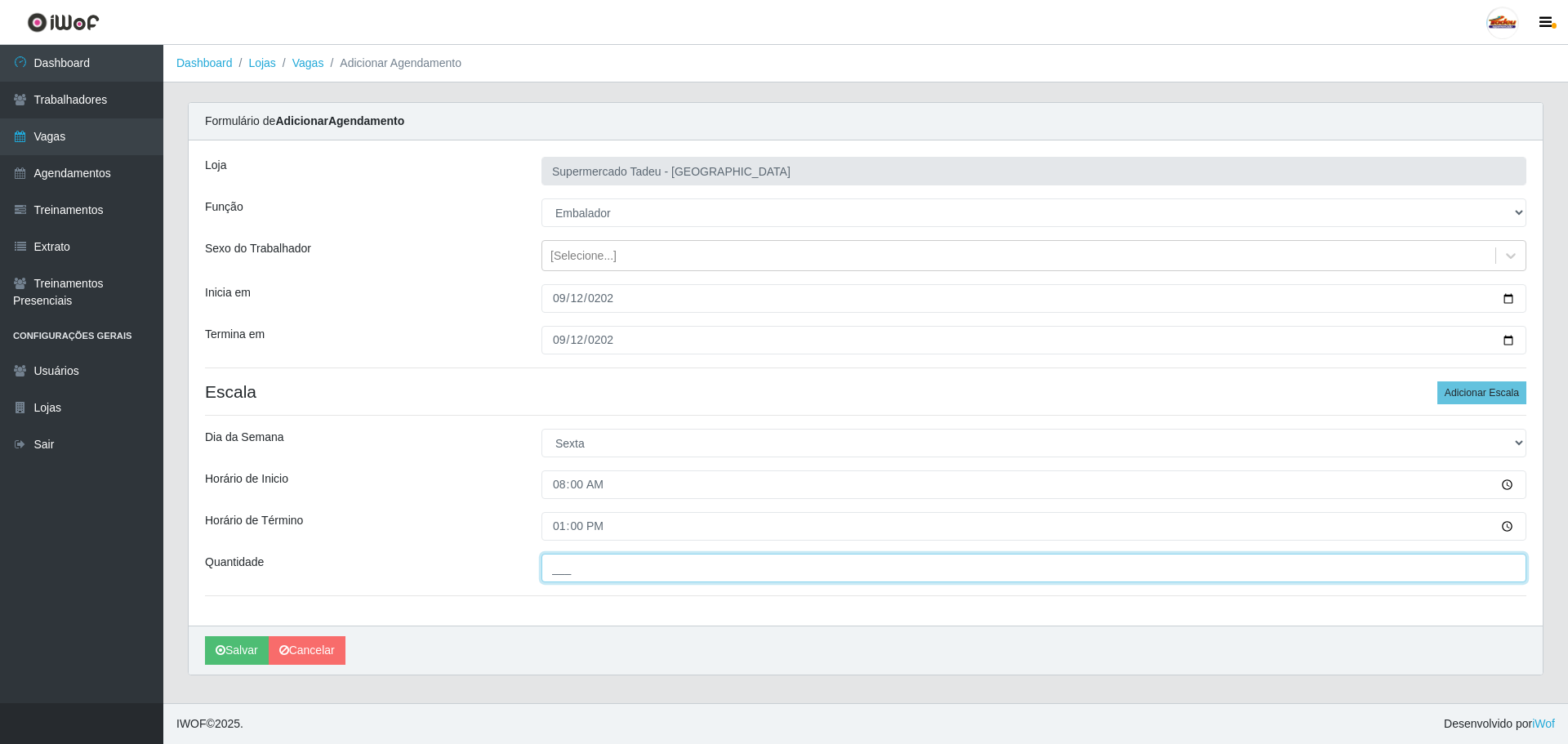
click at [568, 569] on input "___" at bounding box center [1034, 568] width 985 height 28
type input "1__"
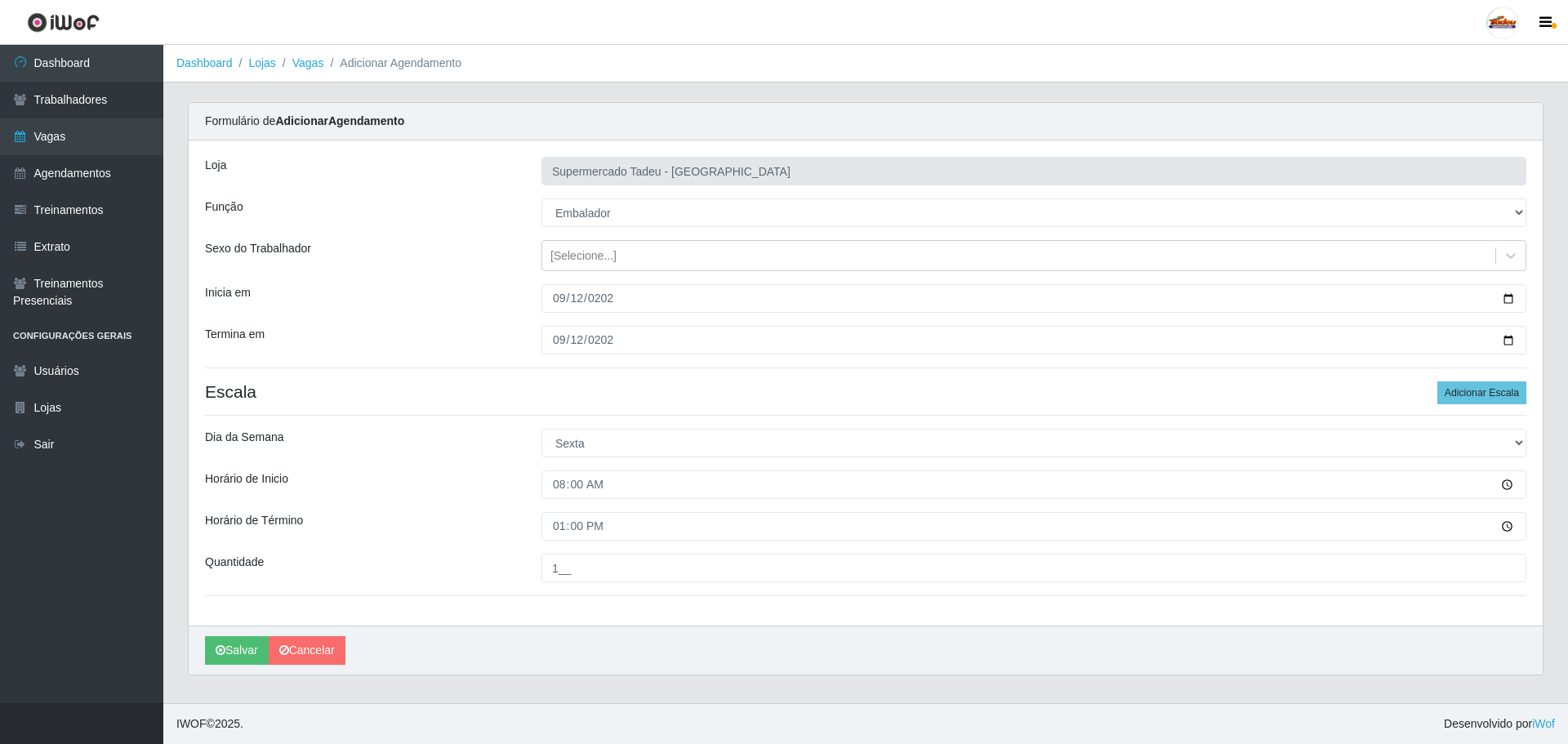
click at [415, 490] on div "Horário de Inicio" at bounding box center [361, 484] width 336 height 28
click at [219, 659] on button "Salvar" at bounding box center [237, 650] width 64 height 28
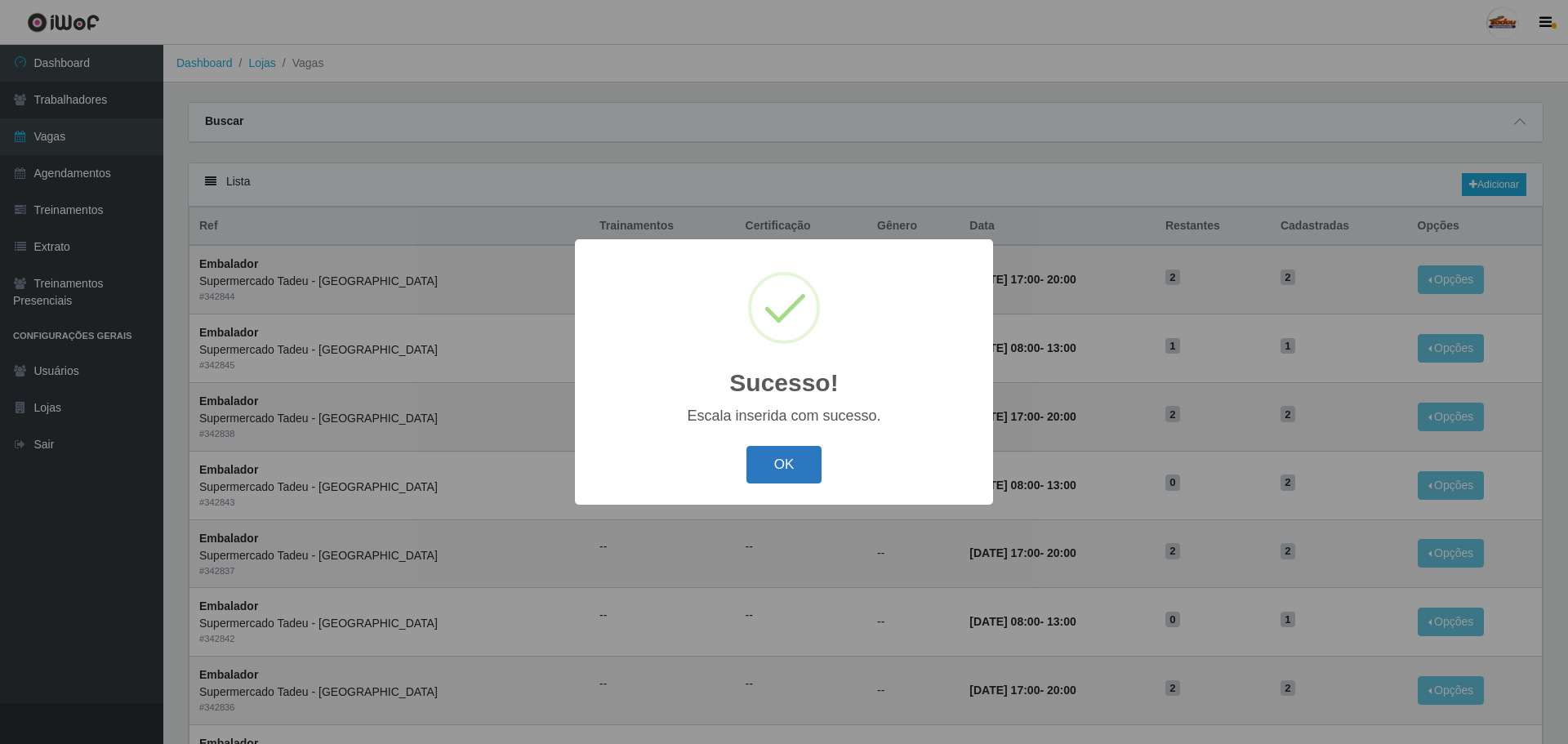
click at [774, 455] on button "OK" at bounding box center [785, 464] width 76 height 38
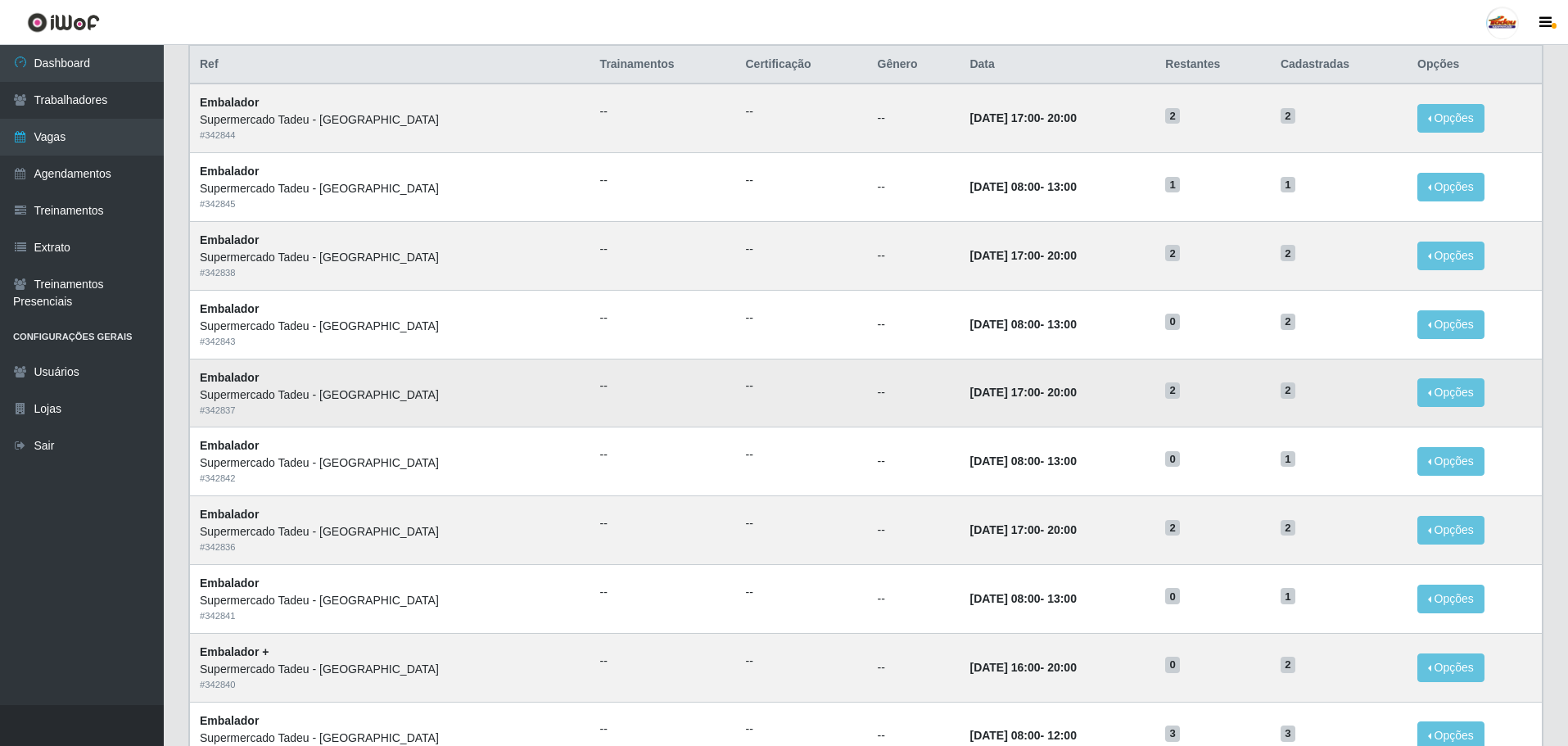
scroll to position [164, 0]
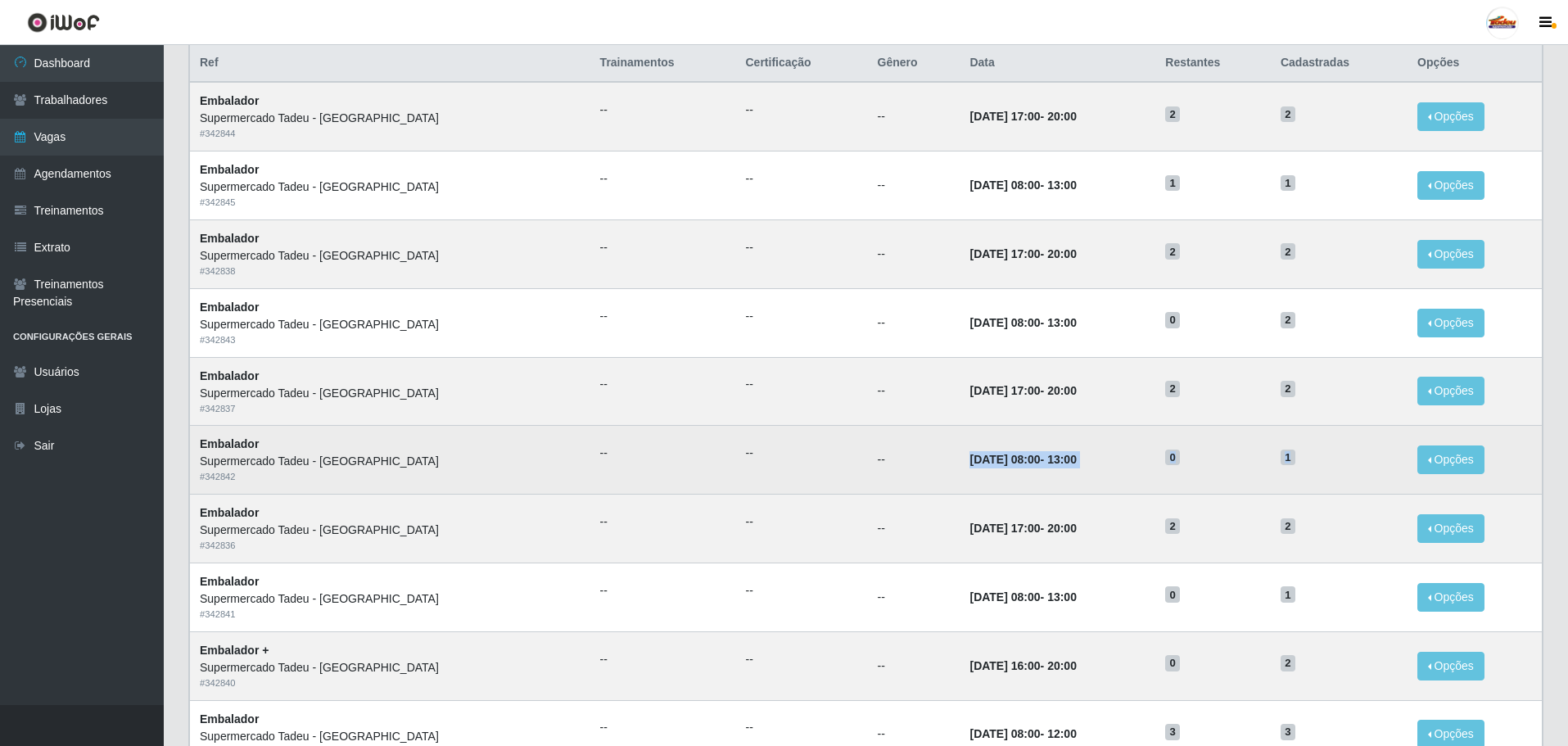
drag, startPoint x: 1106, startPoint y: 468, endPoint x: 1361, endPoint y: 470, distance: 255.0
click at [1361, 470] on tr "Embalador Supermercado Tadeu - [GEOGRAPHIC_DATA] # 342842 -- -- -- [DATE] 08:00…" at bounding box center [866, 461] width 1352 height 69
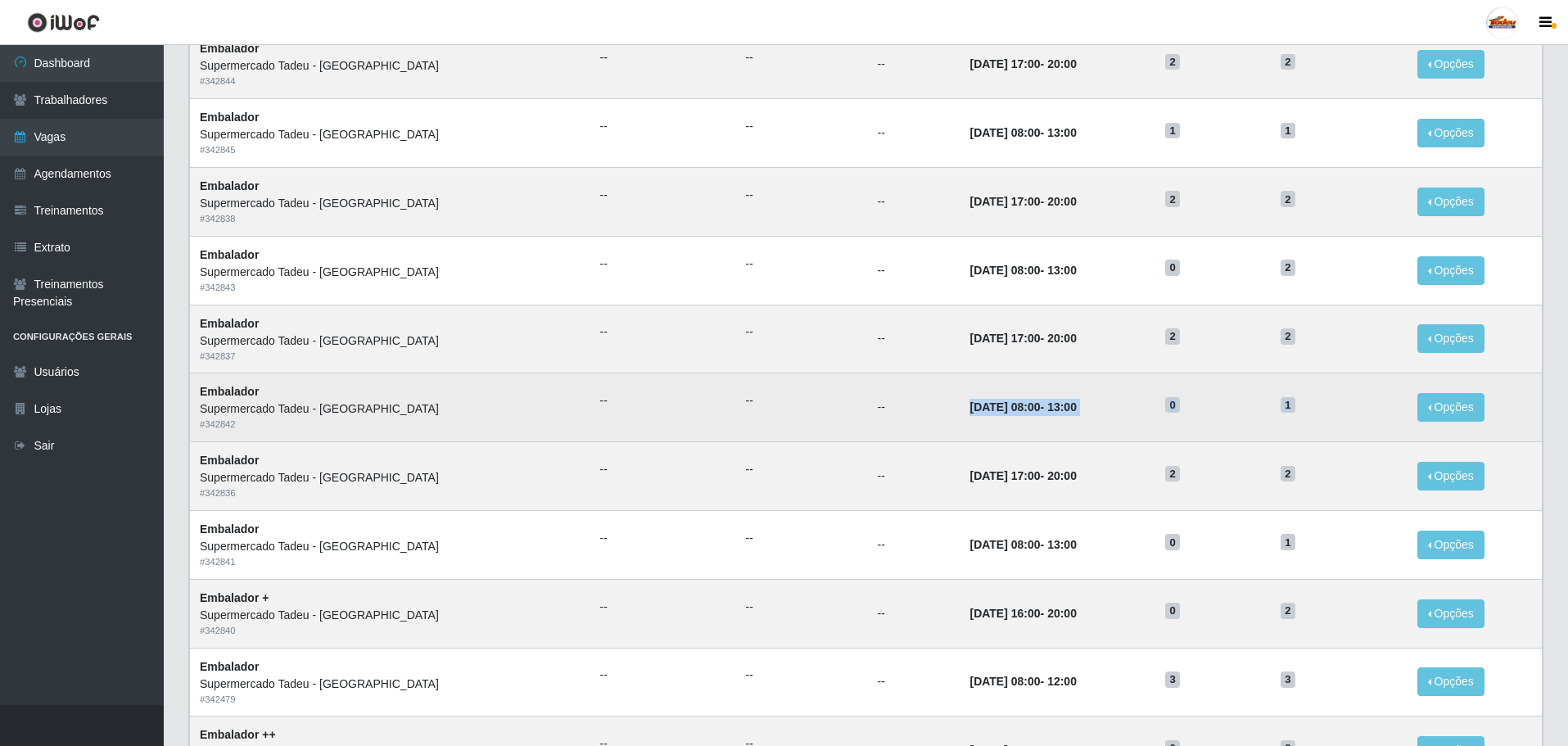
scroll to position [246, 0]
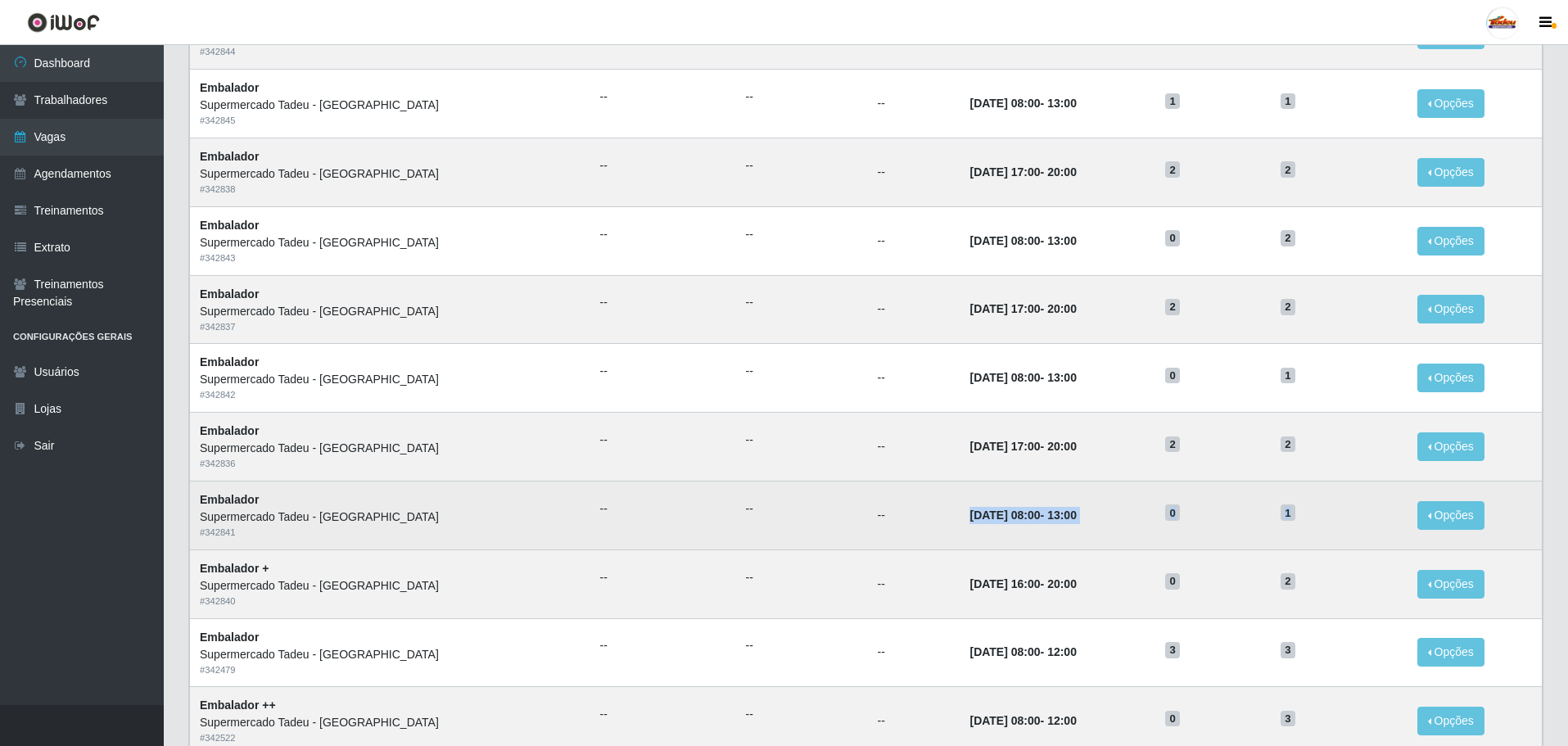
drag, startPoint x: 914, startPoint y: 520, endPoint x: 1253, endPoint y: 428, distance: 351.3
click at [1301, 527] on tr "Embalador Supermercado Tadeu - [GEOGRAPHIC_DATA] # 342841 -- -- -- [DATE] 08:00…" at bounding box center [866, 516] width 1352 height 69
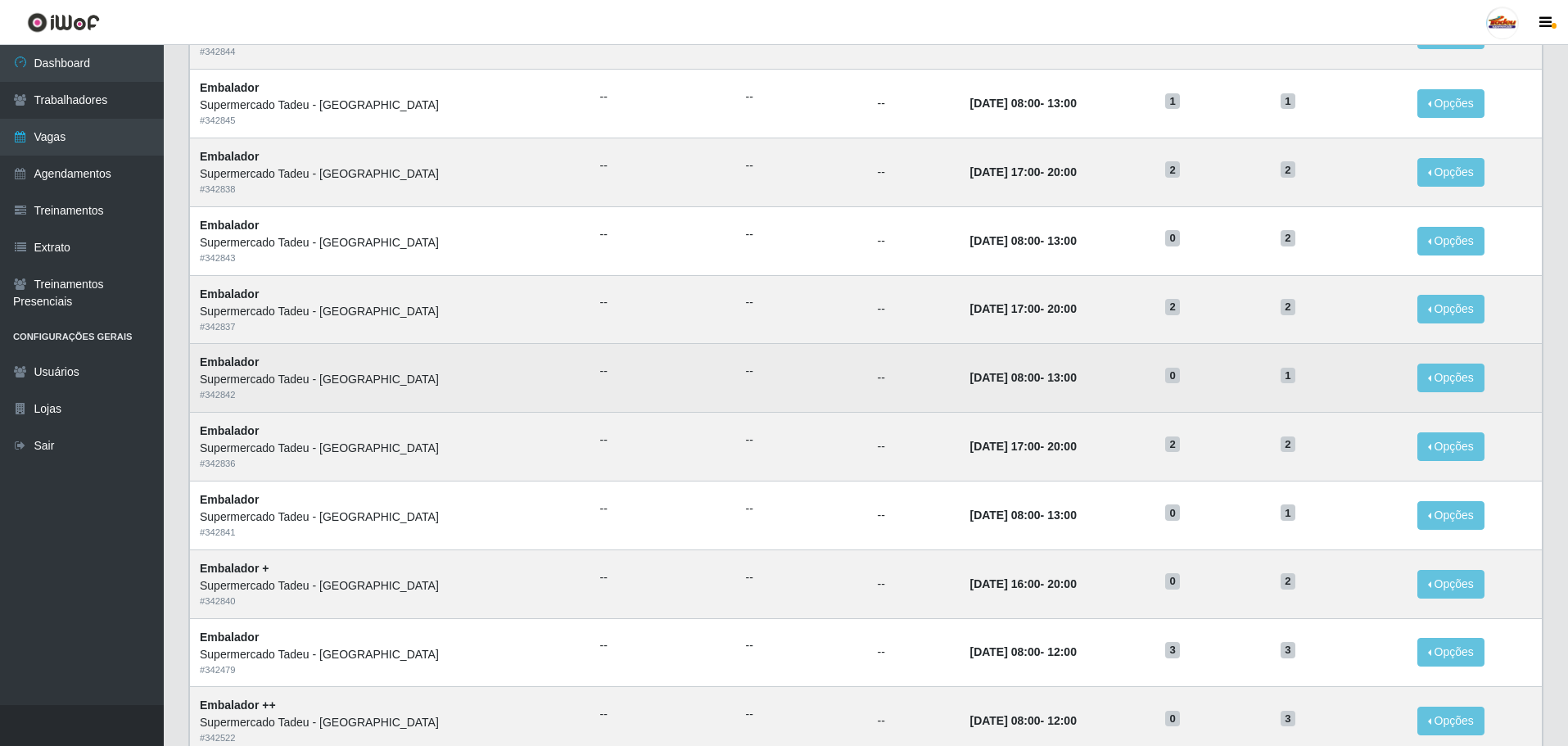
click at [1195, 381] on h5 "0" at bounding box center [1213, 375] width 96 height 18
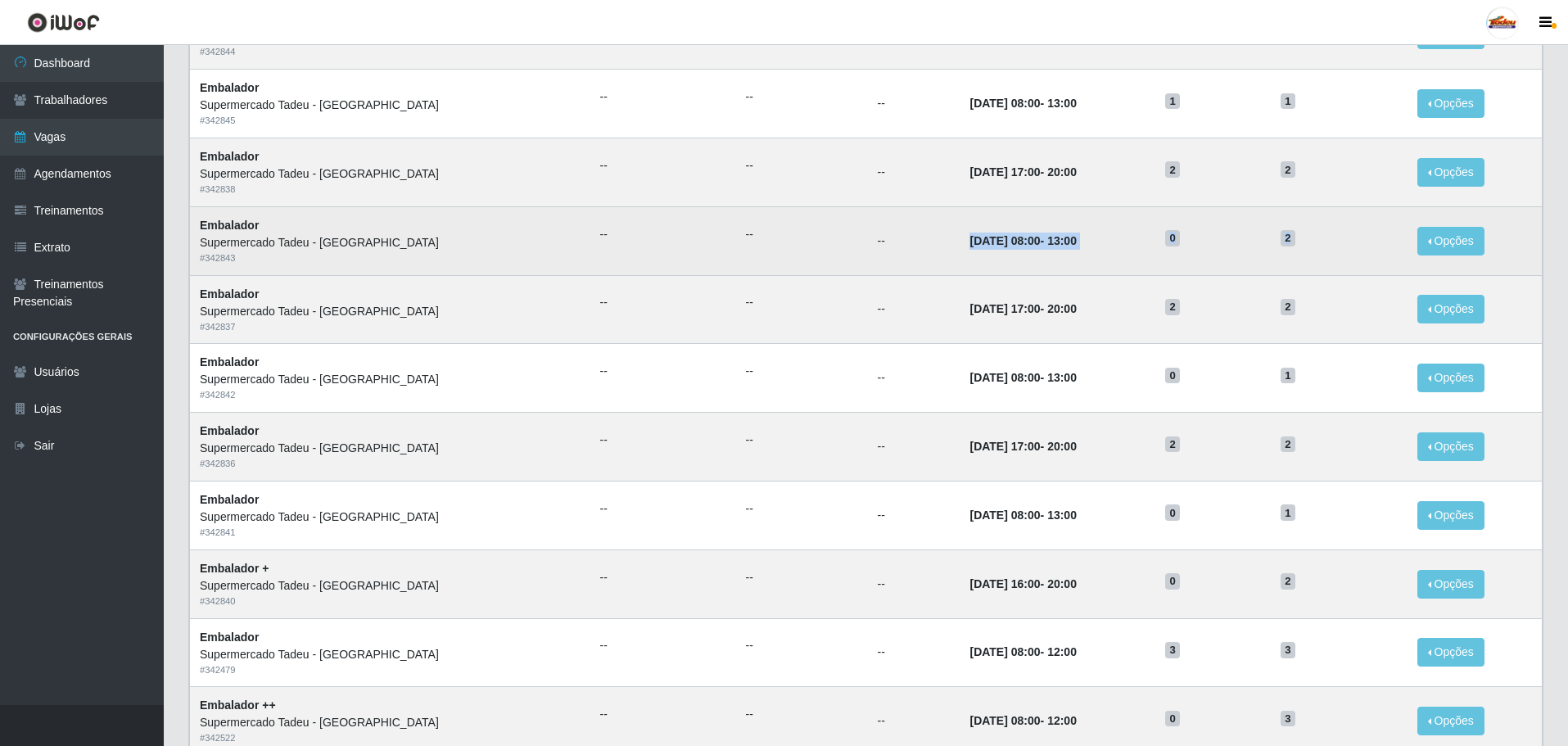
drag, startPoint x: 1085, startPoint y: 248, endPoint x: 1291, endPoint y: 257, distance: 206.2
click at [1291, 257] on tr "Embalador Supermercado Tadeu - [GEOGRAPHIC_DATA] # 342843 -- -- -- [DATE] 08:00…" at bounding box center [866, 241] width 1352 height 69
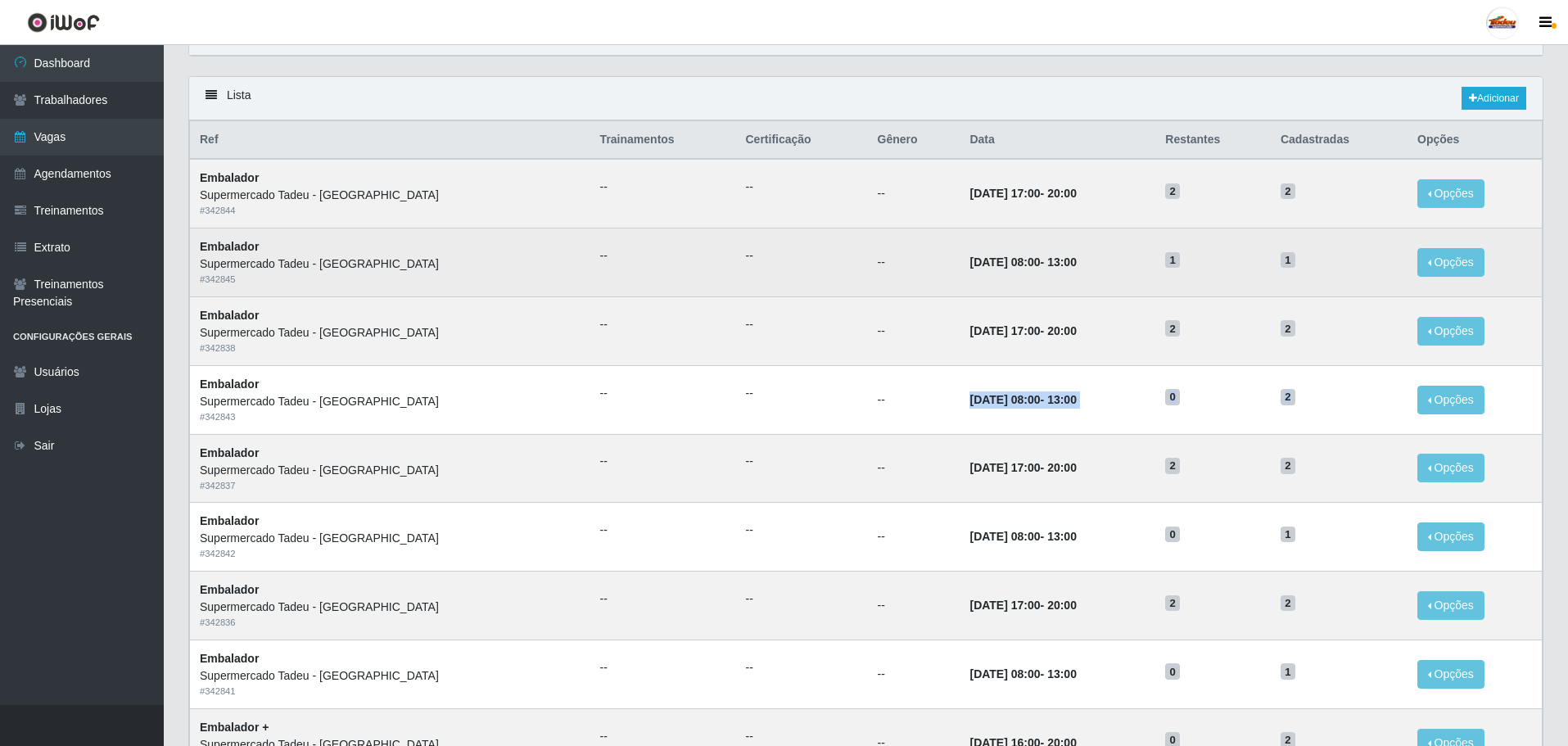
scroll to position [82, 0]
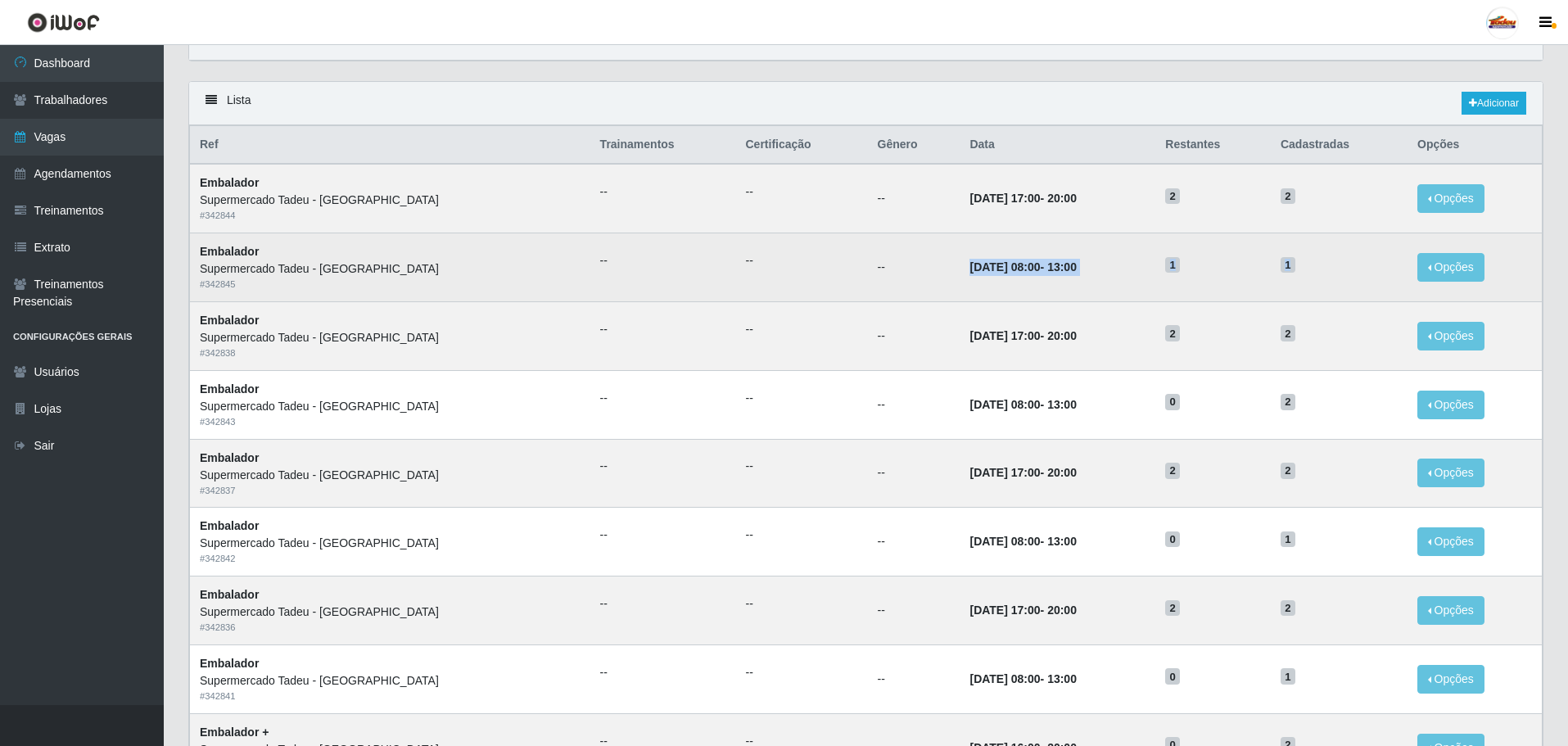
drag, startPoint x: 876, startPoint y: 263, endPoint x: 1348, endPoint y: 269, distance: 472.0
click at [1348, 269] on tr "Embalador Supermercado Tadeu - [GEOGRAPHIC_DATA] # 342845 -- -- -- [DATE] 08:00…" at bounding box center [866, 268] width 1352 height 69
click at [1199, 273] on h5 "1" at bounding box center [1213, 265] width 96 height 18
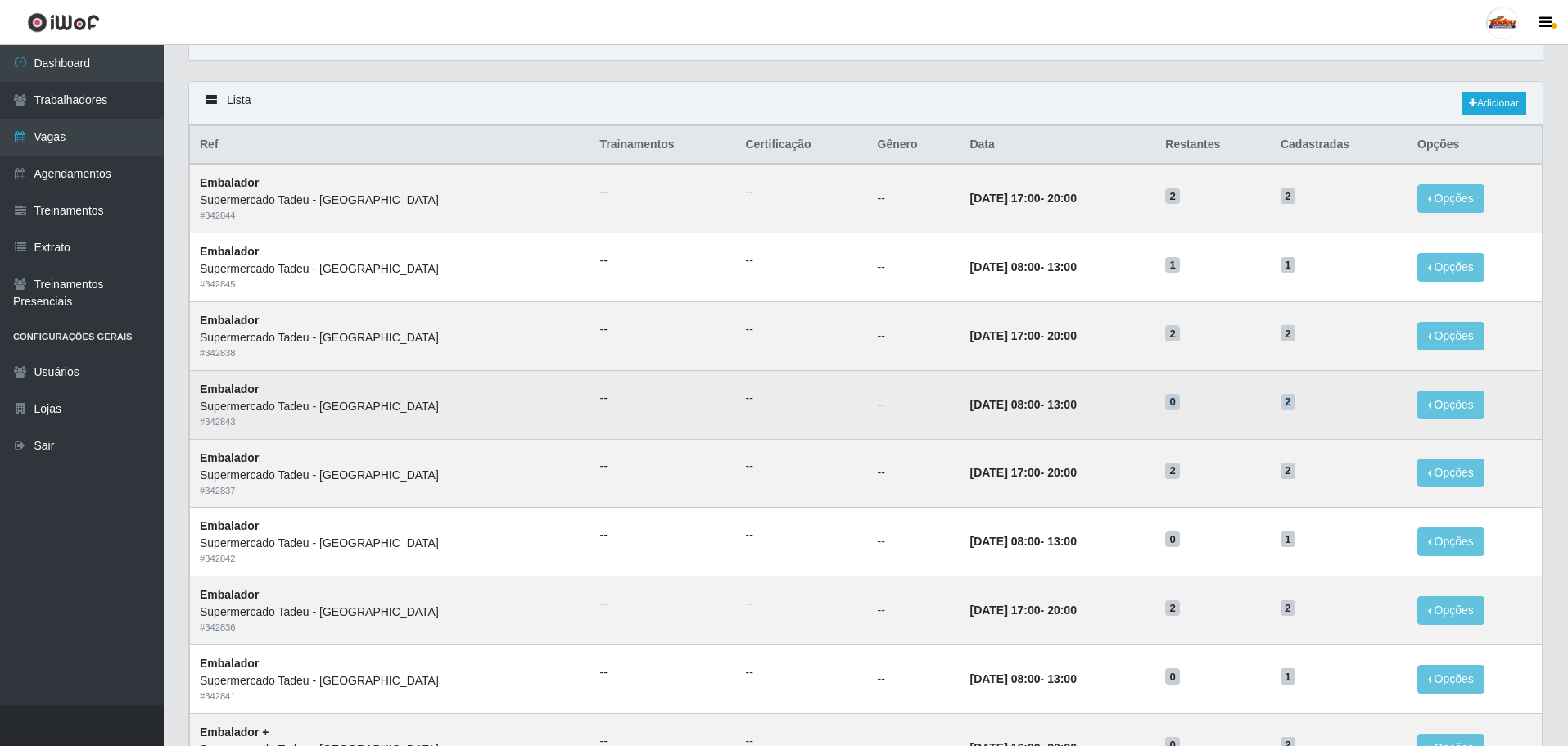
drag, startPoint x: 1273, startPoint y: 406, endPoint x: 1306, endPoint y: 413, distance: 33.7
click at [1306, 413] on tr "Embalador Supermercado Tadeu - [GEOGRAPHIC_DATA] # 342843 -- -- -- [DATE] 08:00…" at bounding box center [866, 405] width 1352 height 69
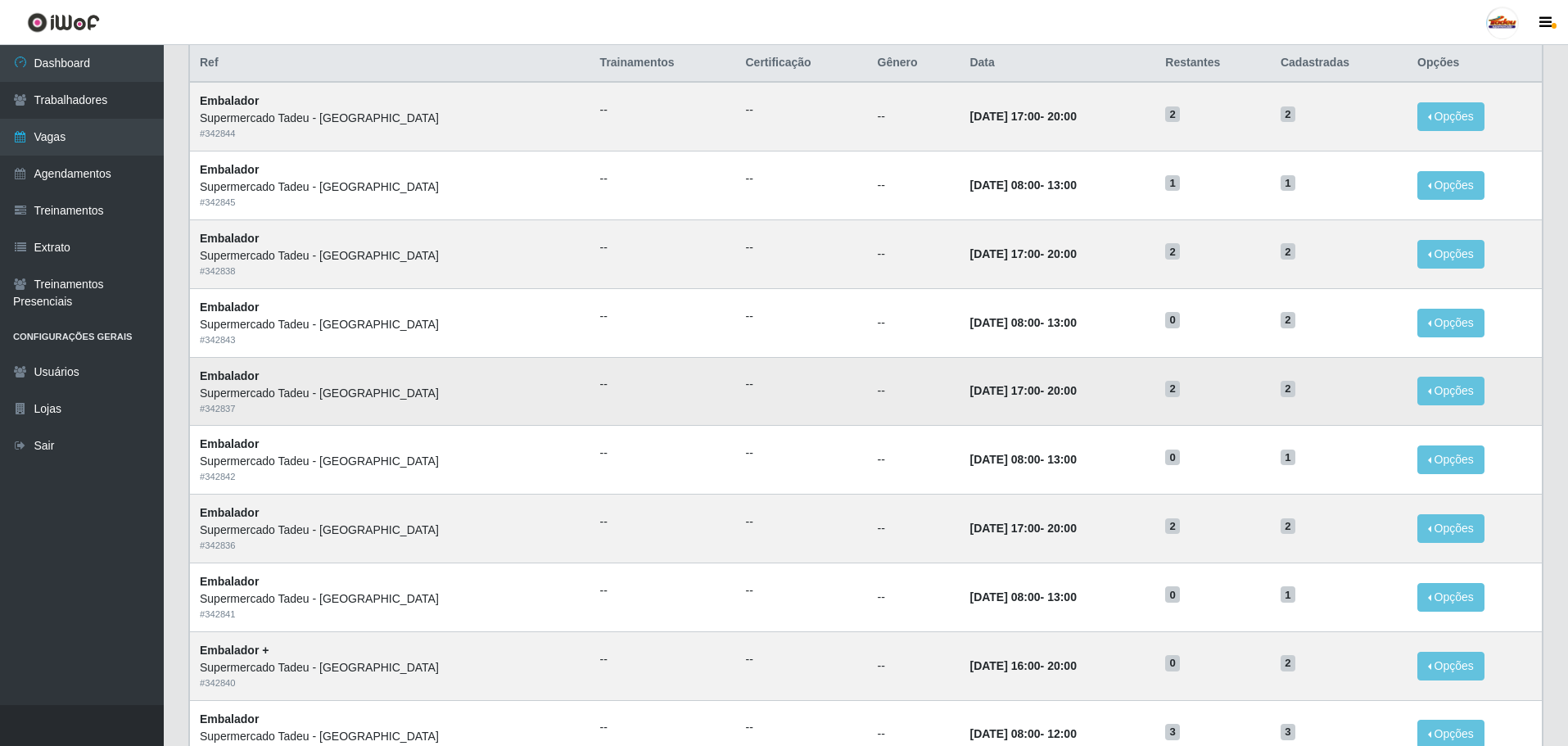
click at [1181, 415] on td "2" at bounding box center [1213, 391] width 116 height 69
drag, startPoint x: 1002, startPoint y: 386, endPoint x: 1339, endPoint y: 386, distance: 337.0
click at [1327, 392] on tr "Embalador Supermercado Tadeu - [GEOGRAPHIC_DATA] # 342837 -- -- -- [DATE] 17:00…" at bounding box center [866, 391] width 1352 height 69
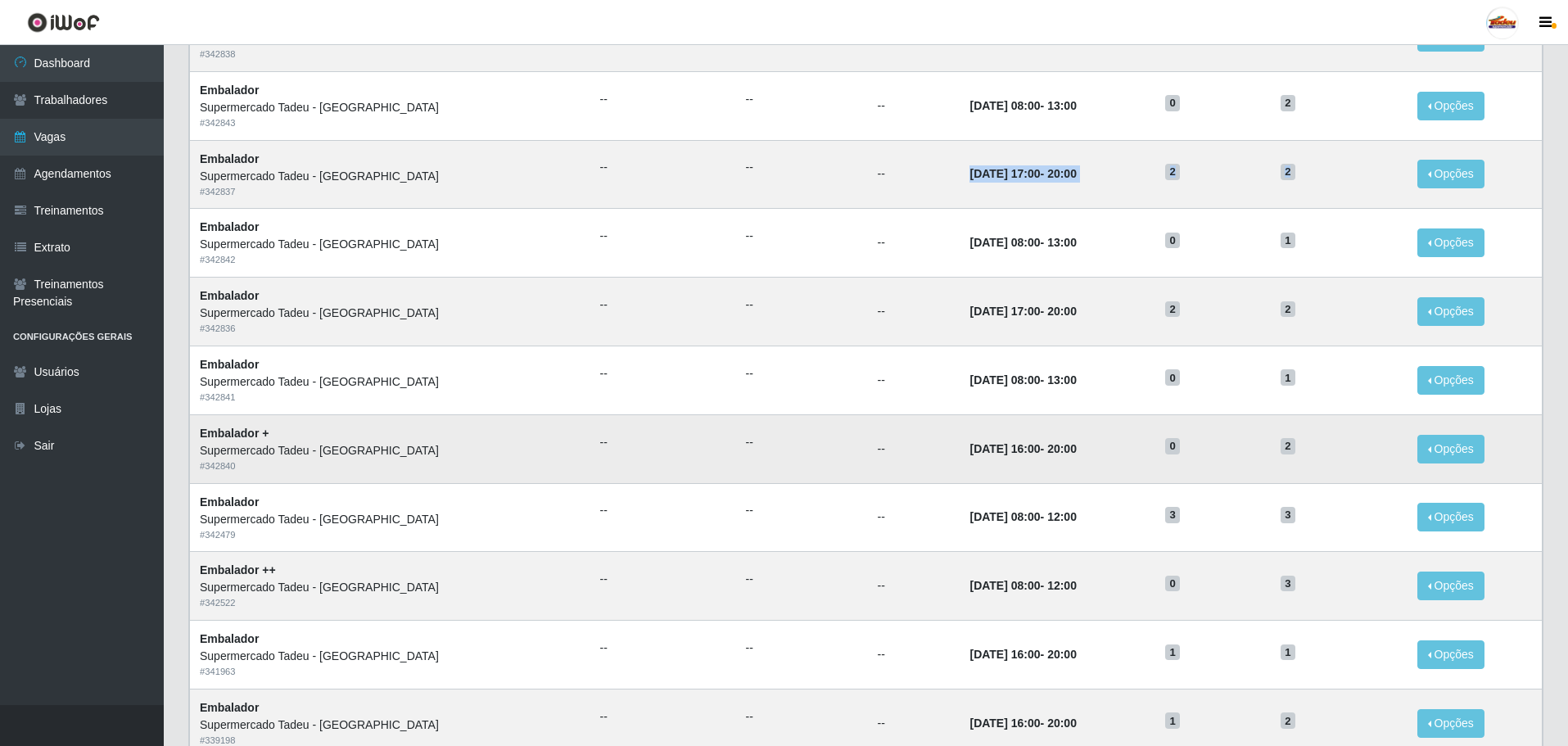
scroll to position [410, 0]
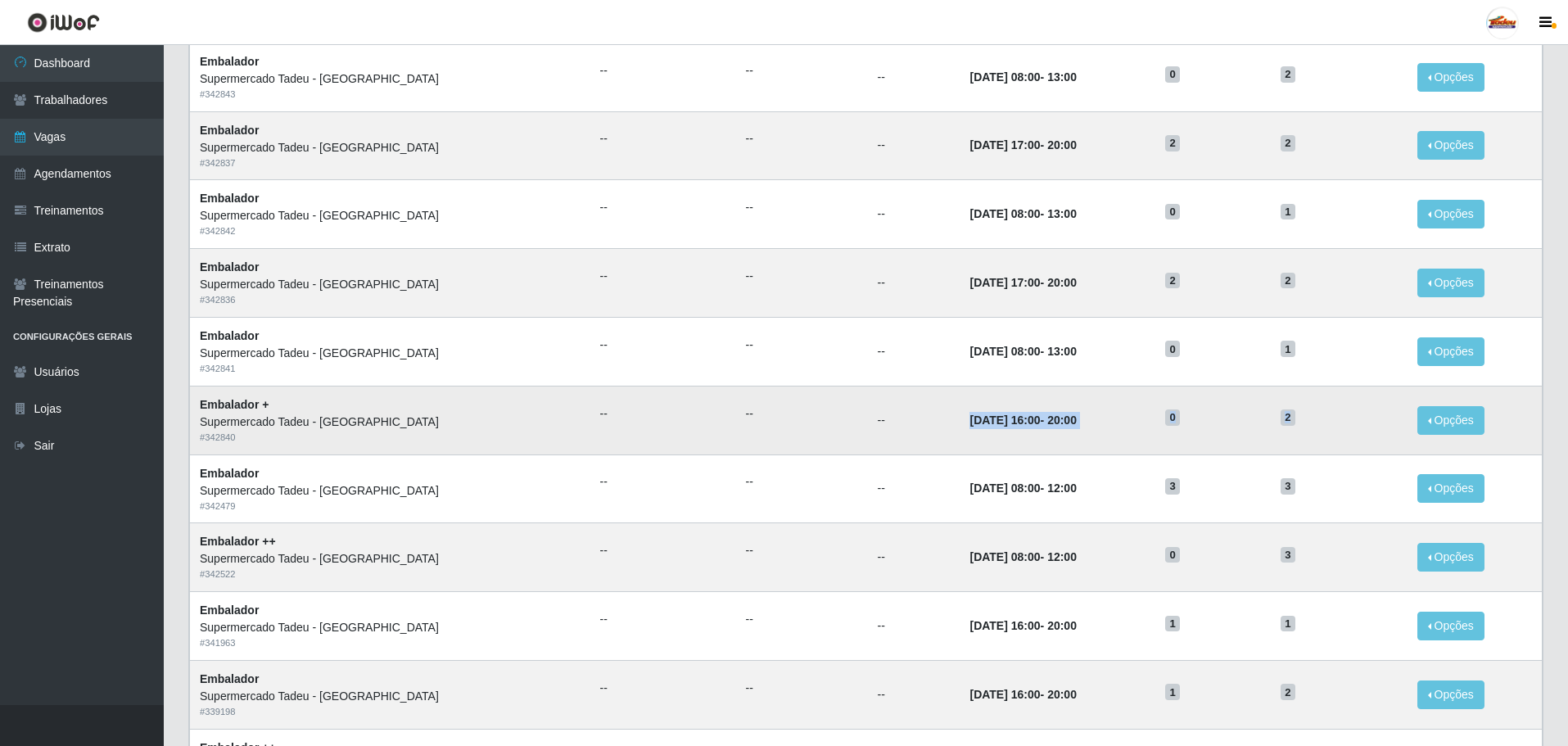
drag, startPoint x: 892, startPoint y: 420, endPoint x: 1302, endPoint y: 423, distance: 410.0
click at [1302, 423] on tr "Embalador + Supermercado Tadeu - [GEOGRAPHIC_DATA] # 342840 -- -- -- [DATE] 16:…" at bounding box center [866, 421] width 1352 height 69
click at [969, 418] on time "[DATE] 16:00" at bounding box center [1004, 420] width 71 height 13
drag, startPoint x: 890, startPoint y: 419, endPoint x: 1339, endPoint y: 453, distance: 450.3
click at [1339, 453] on tr "Embalador + Supermercado Tadeu - [GEOGRAPHIC_DATA] # 342840 -- -- -- [DATE] 16:…" at bounding box center [866, 421] width 1352 height 69
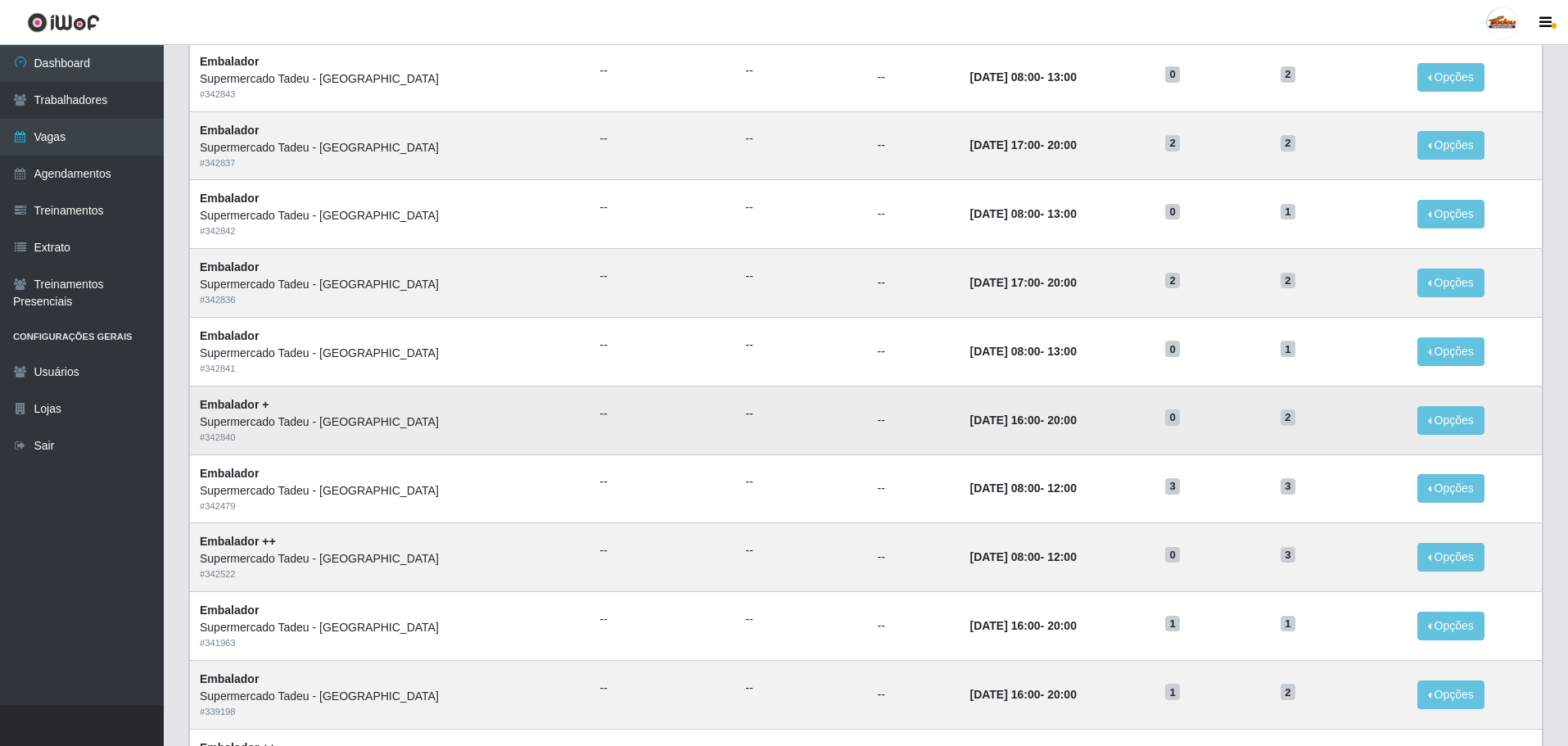
click at [1297, 412] on h5 "2" at bounding box center [1339, 417] width 117 height 18
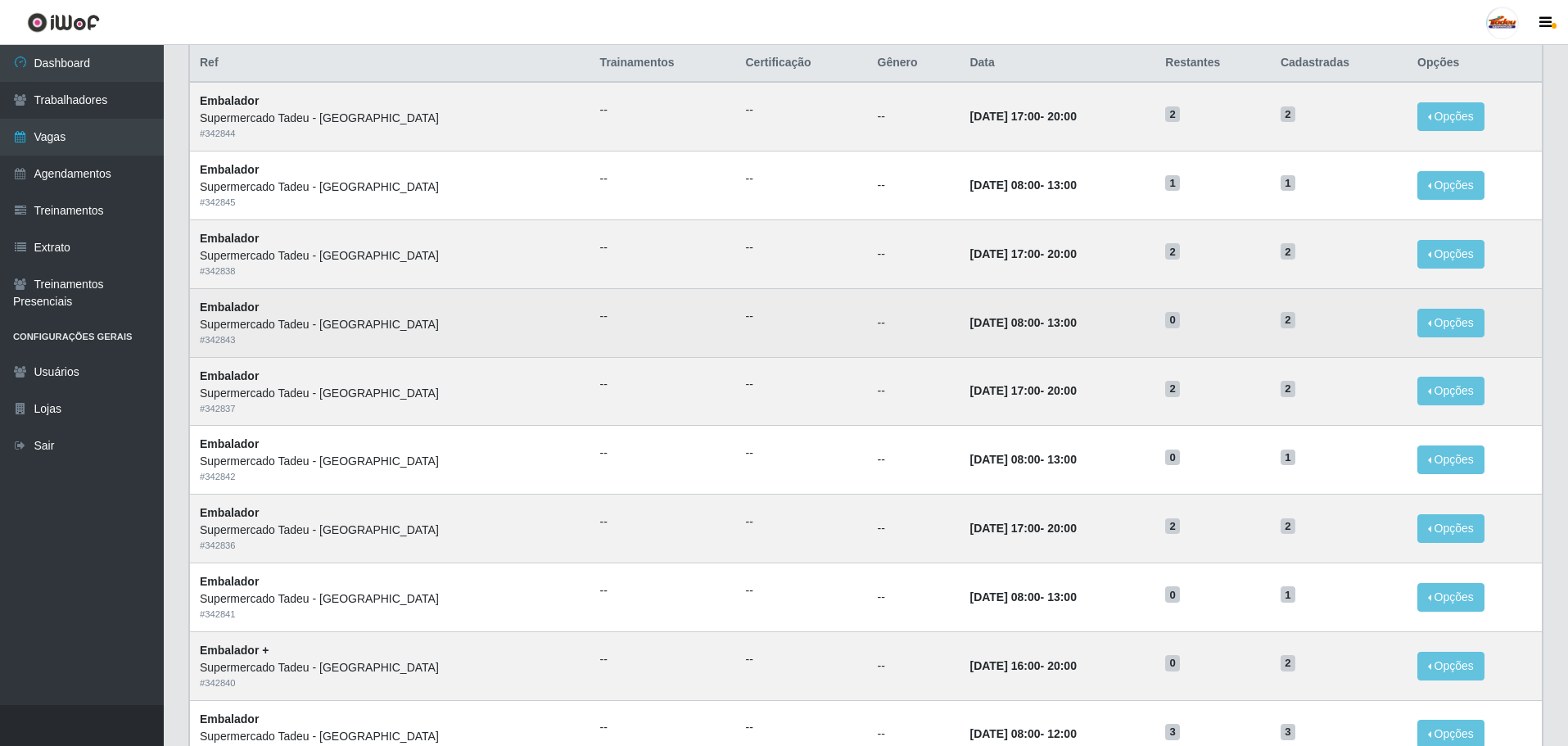
scroll to position [246, 0]
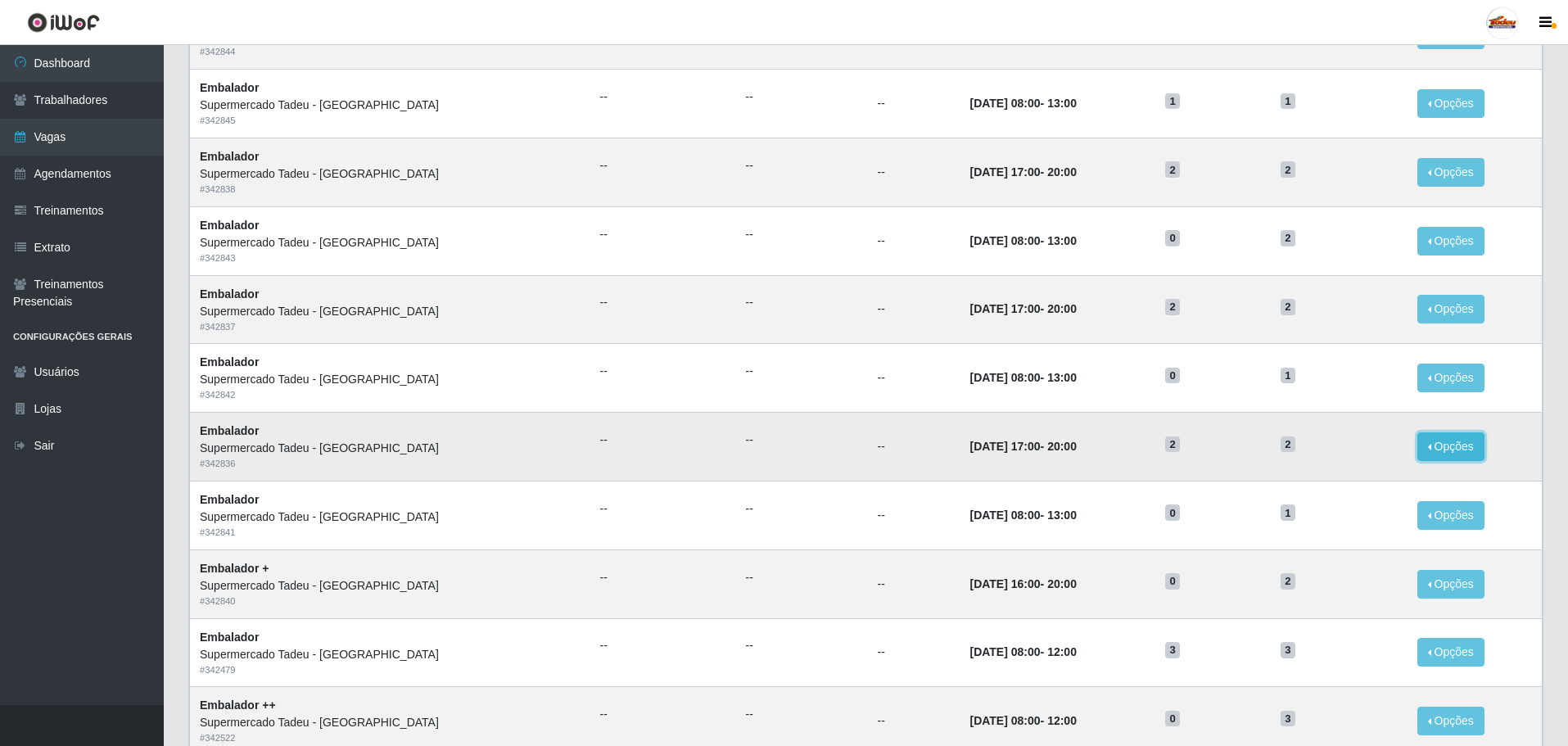
click at [1425, 451] on button "Opções" at bounding box center [1450, 446] width 68 height 28
click at [1378, 456] on button "Editar" at bounding box center [1350, 450] width 129 height 34
click at [1423, 449] on button "Opções" at bounding box center [1450, 446] width 68 height 28
click at [1310, 455] on link "Editar" at bounding box center [1326, 449] width 47 height 13
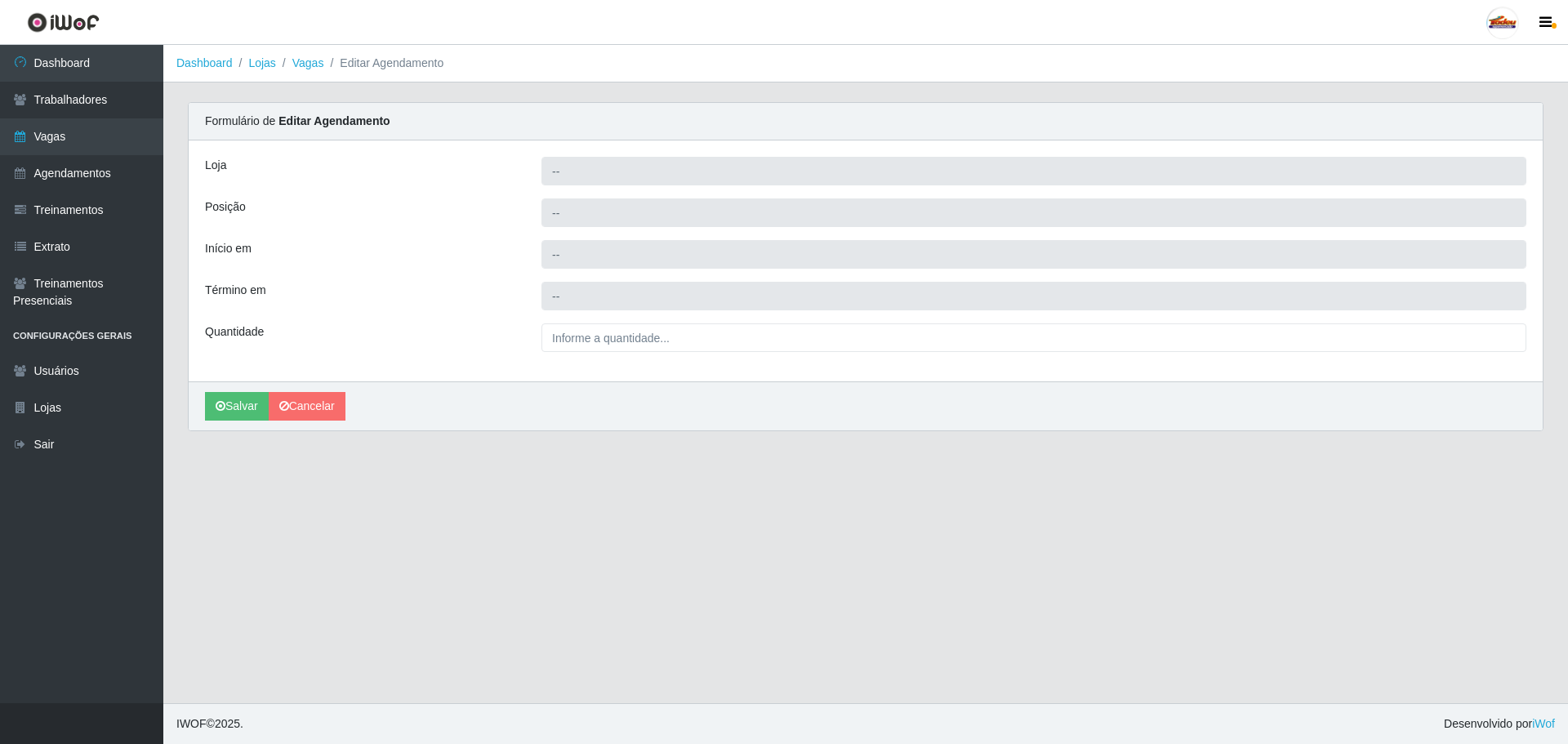
type input "Supermercado Tadeu - [GEOGRAPHIC_DATA]"
type input "Embalador"
type input "[DATE] 17:00:00"
type input "[DATE] 20:00:00"
type input "2__"
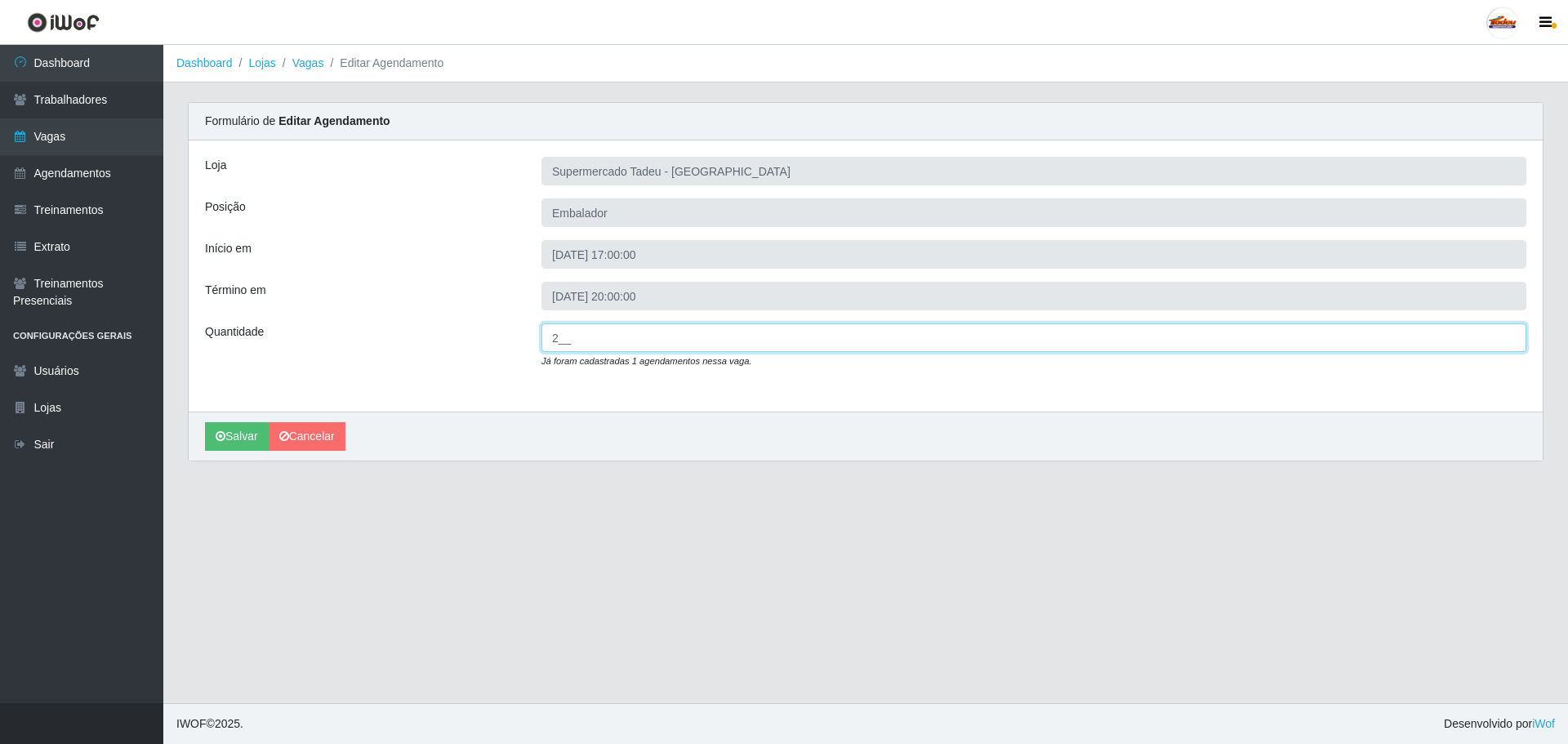
click at [566, 330] on input "2__" at bounding box center [1034, 337] width 985 height 28
drag, startPoint x: 619, startPoint y: 362, endPoint x: 755, endPoint y: 366, distance: 136.1
click at [755, 366] on p "Já foram cadastradas 1 agendamentos nessa vaga." at bounding box center [1034, 361] width 985 height 18
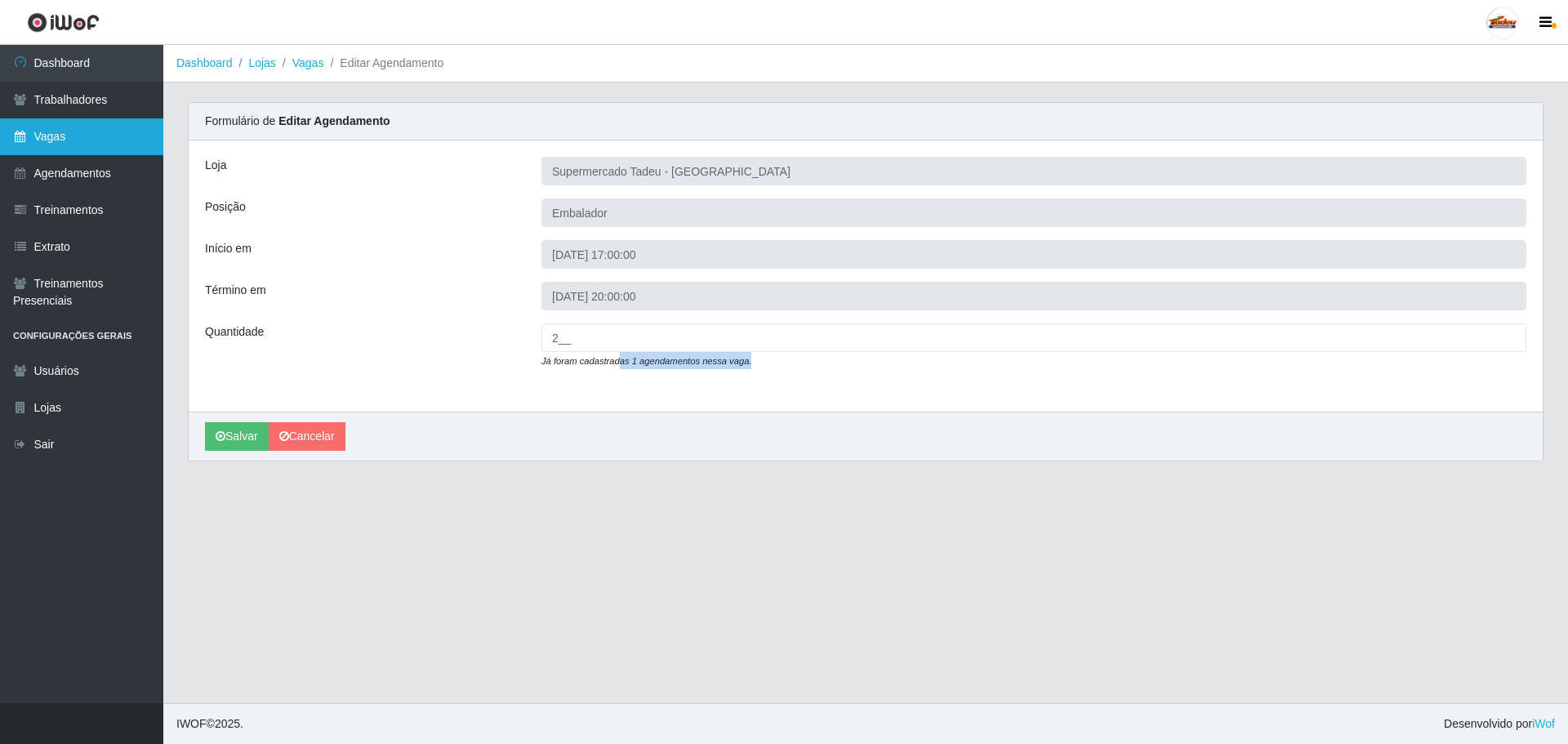
click at [79, 127] on link "Vagas" at bounding box center [81, 137] width 163 height 37
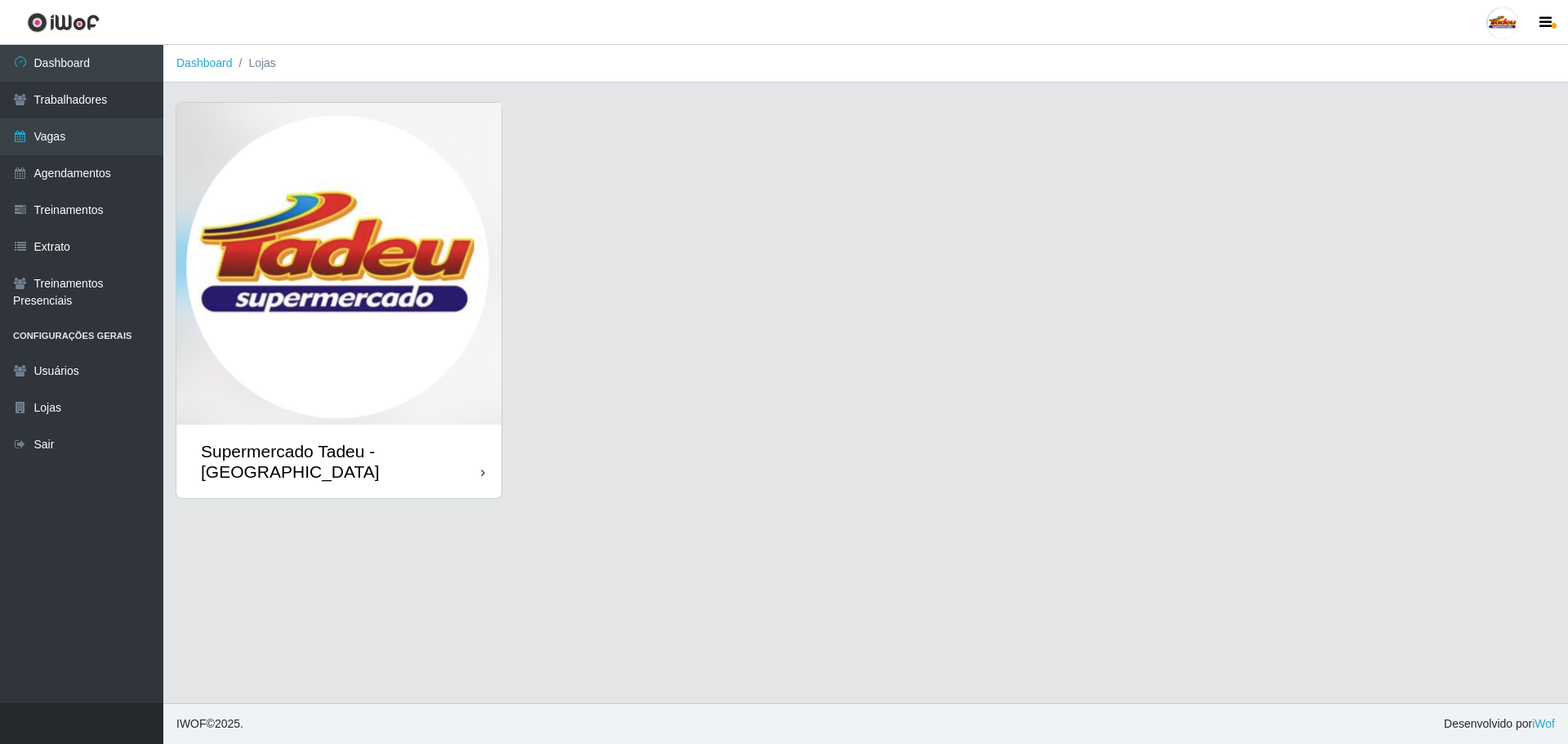
click at [256, 258] on img at bounding box center [338, 263] width 326 height 322
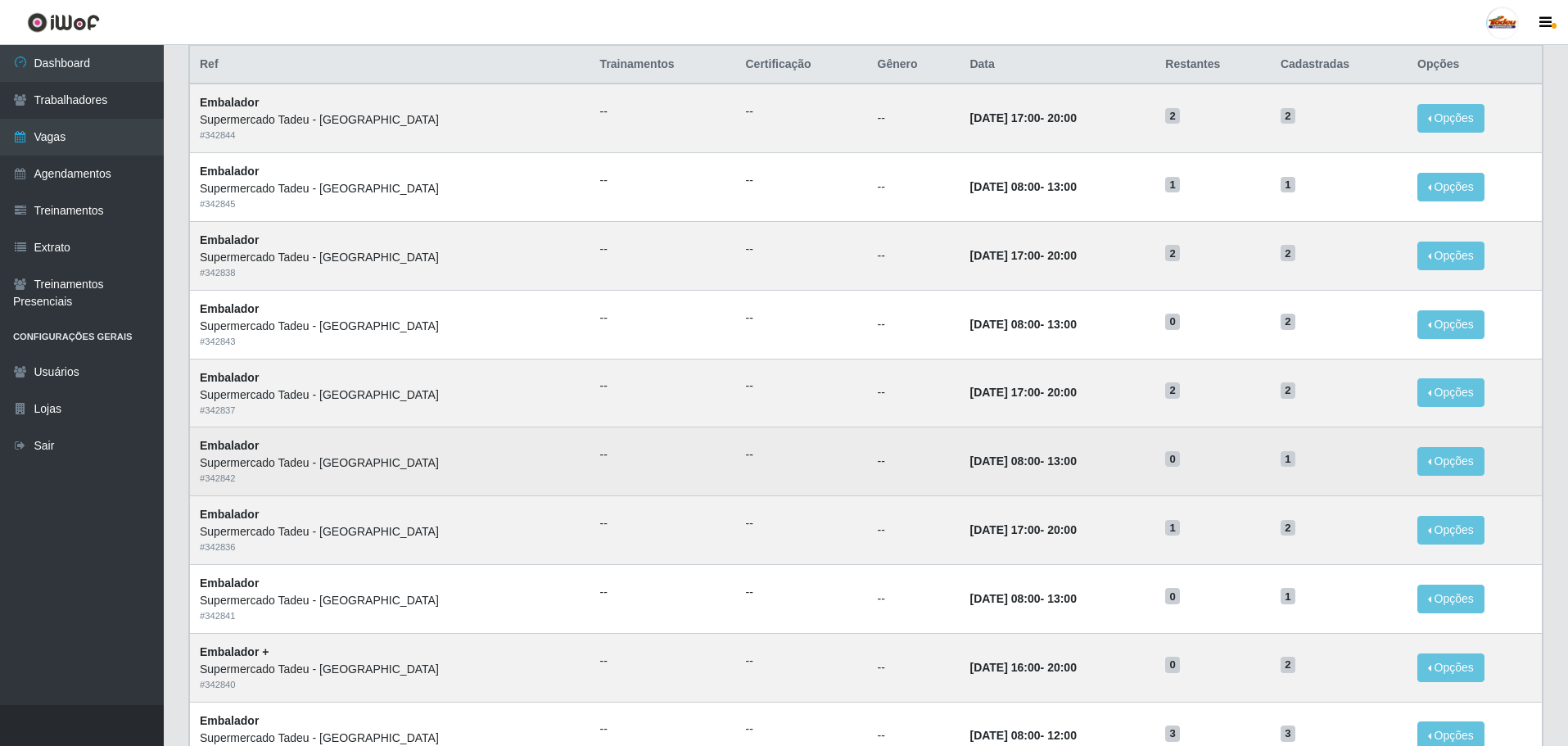
scroll to position [164, 0]
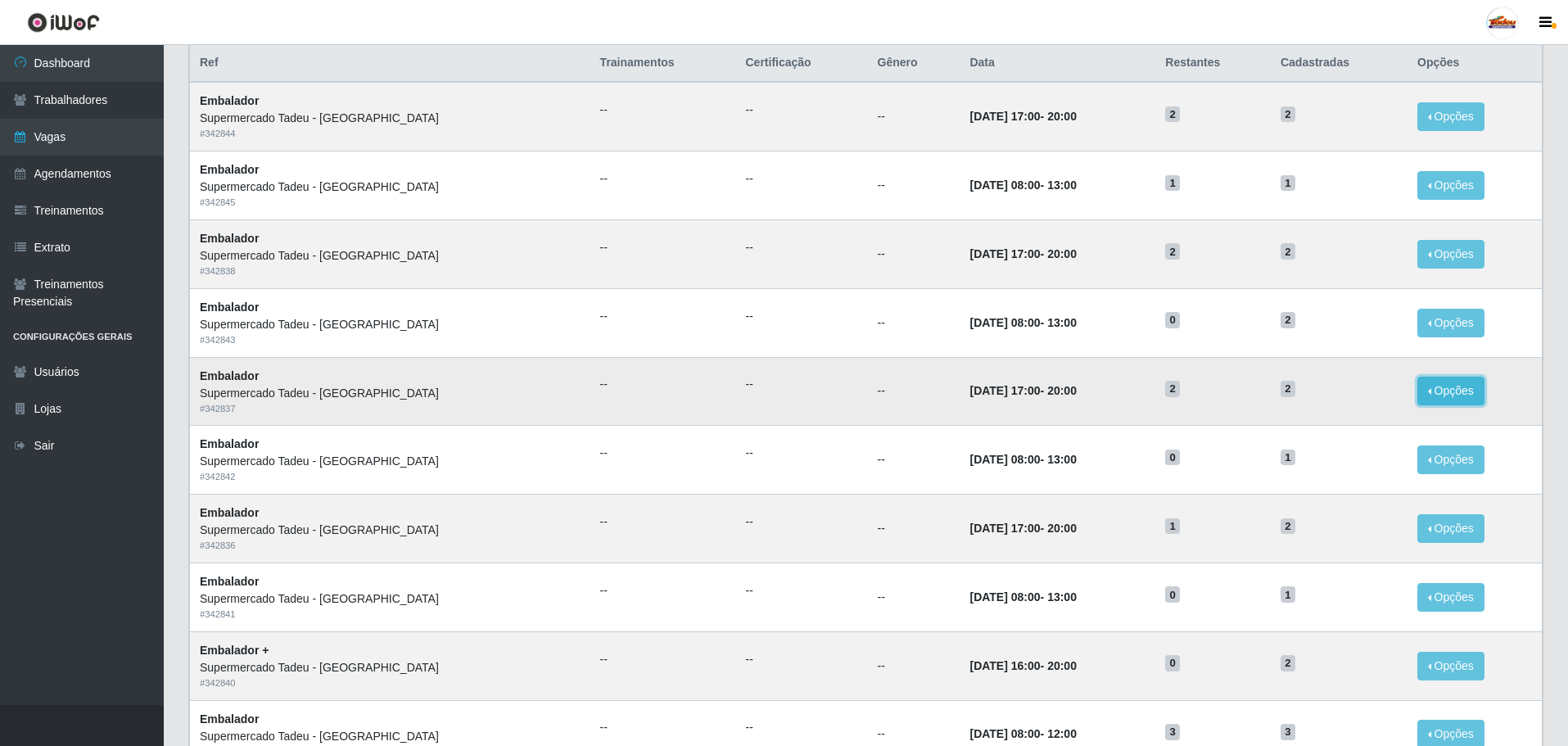
click at [1447, 395] on button "Opções" at bounding box center [1450, 390] width 68 height 28
click at [1330, 395] on link "Editar" at bounding box center [1326, 393] width 47 height 13
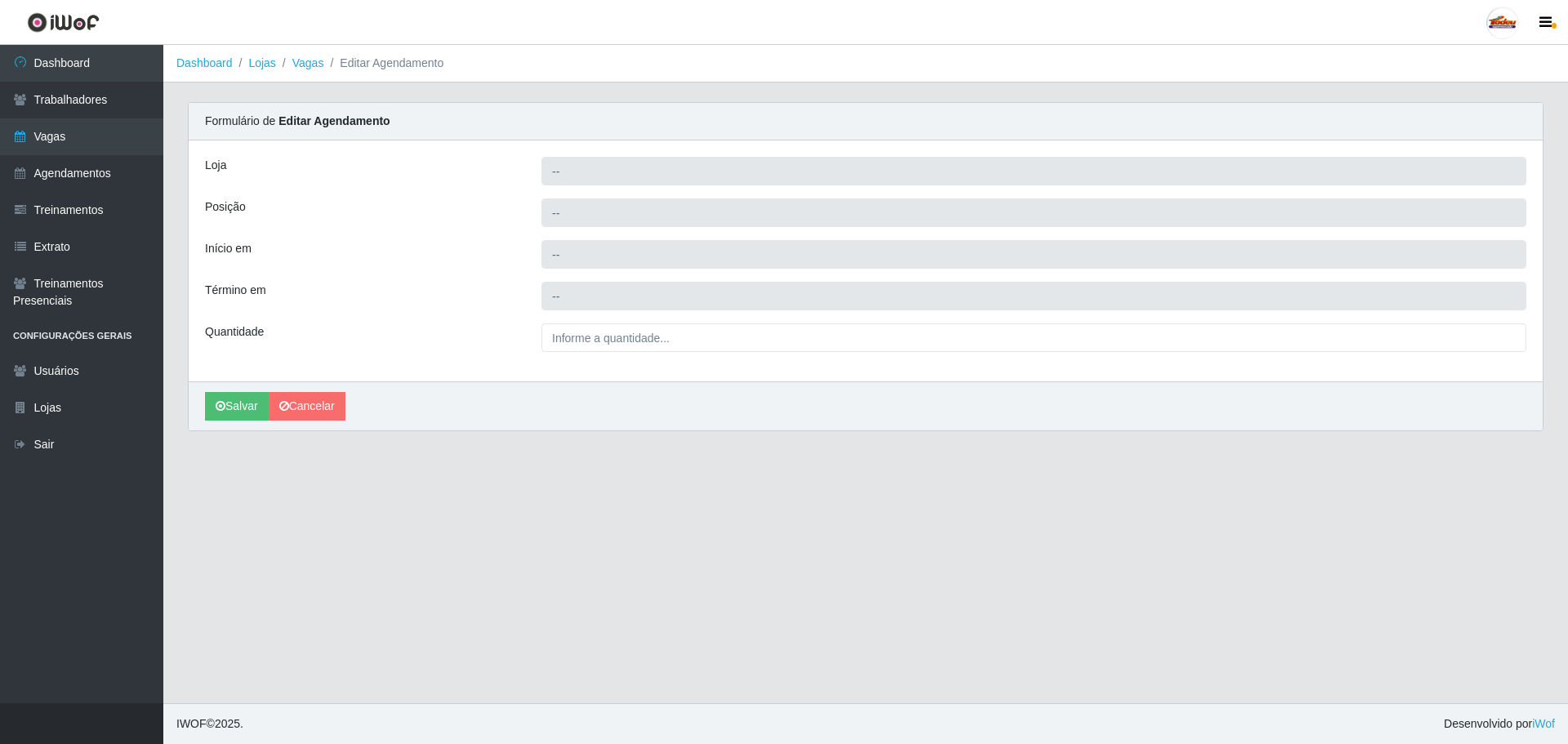
type input "Supermercado Tadeu - [GEOGRAPHIC_DATA]"
type input "Embalador"
type input "[DATE] 17:00:00"
type input "[DATE] 20:00:00"
type input "2__"
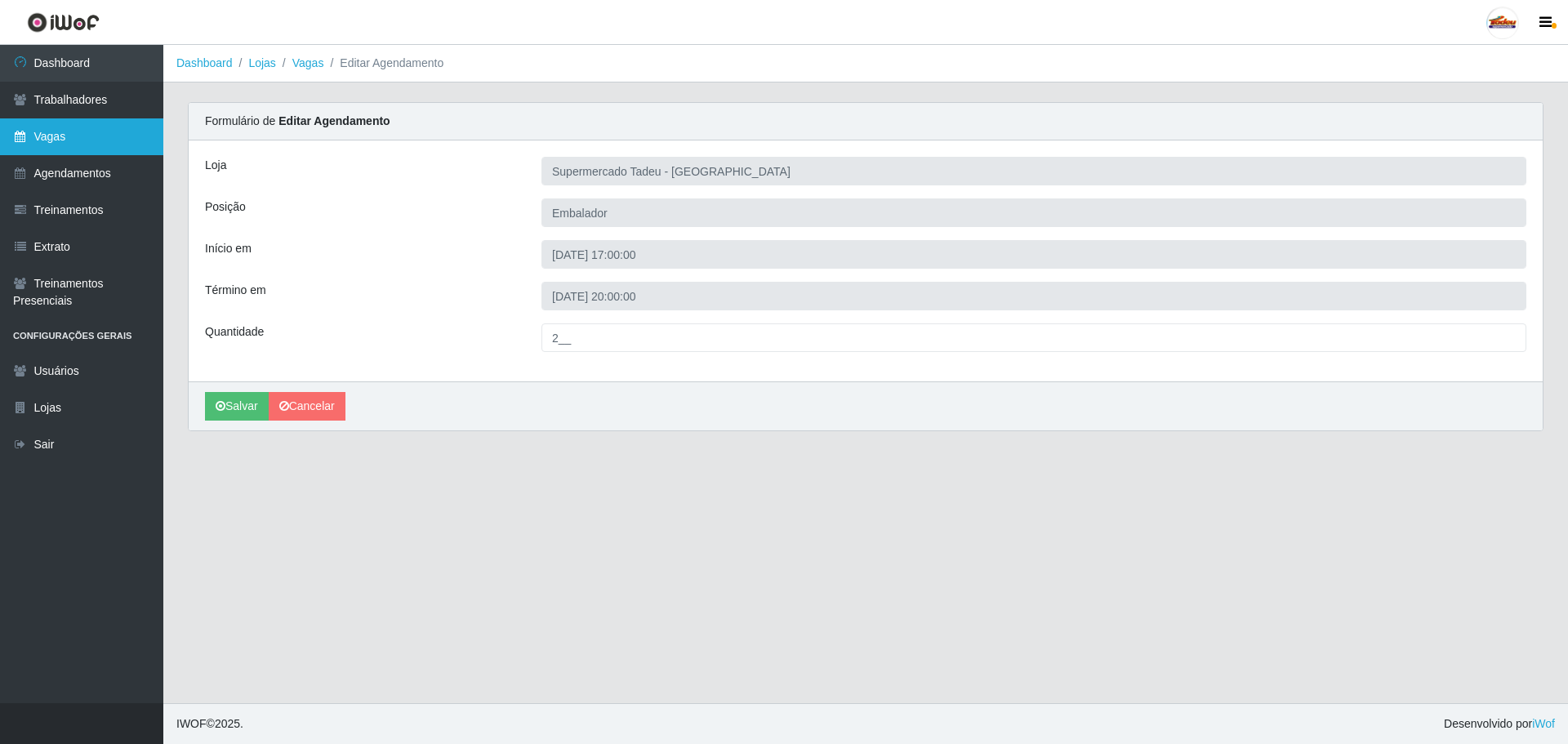
click at [72, 132] on link "Vagas" at bounding box center [81, 137] width 163 height 37
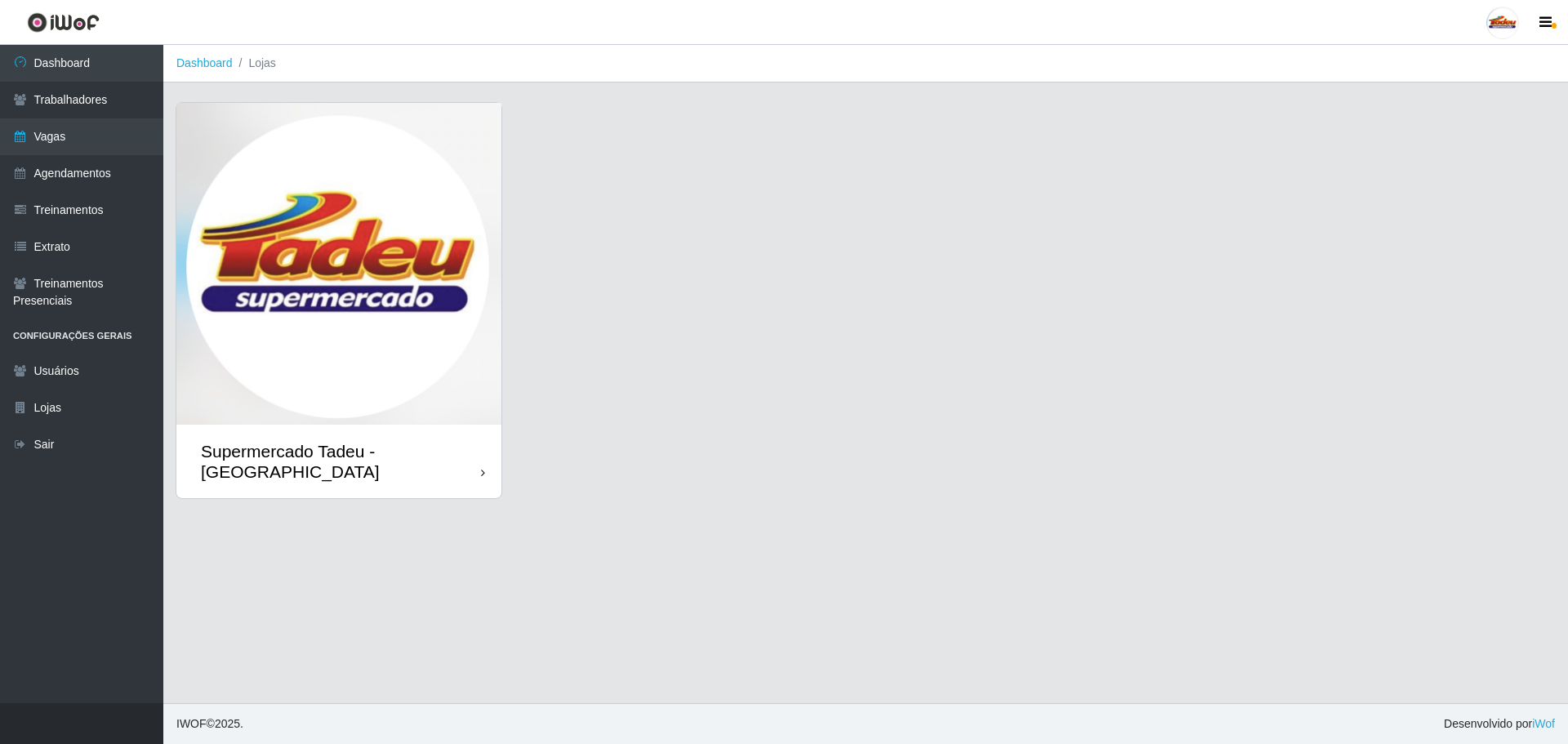
click at [484, 393] on img at bounding box center [338, 263] width 326 height 322
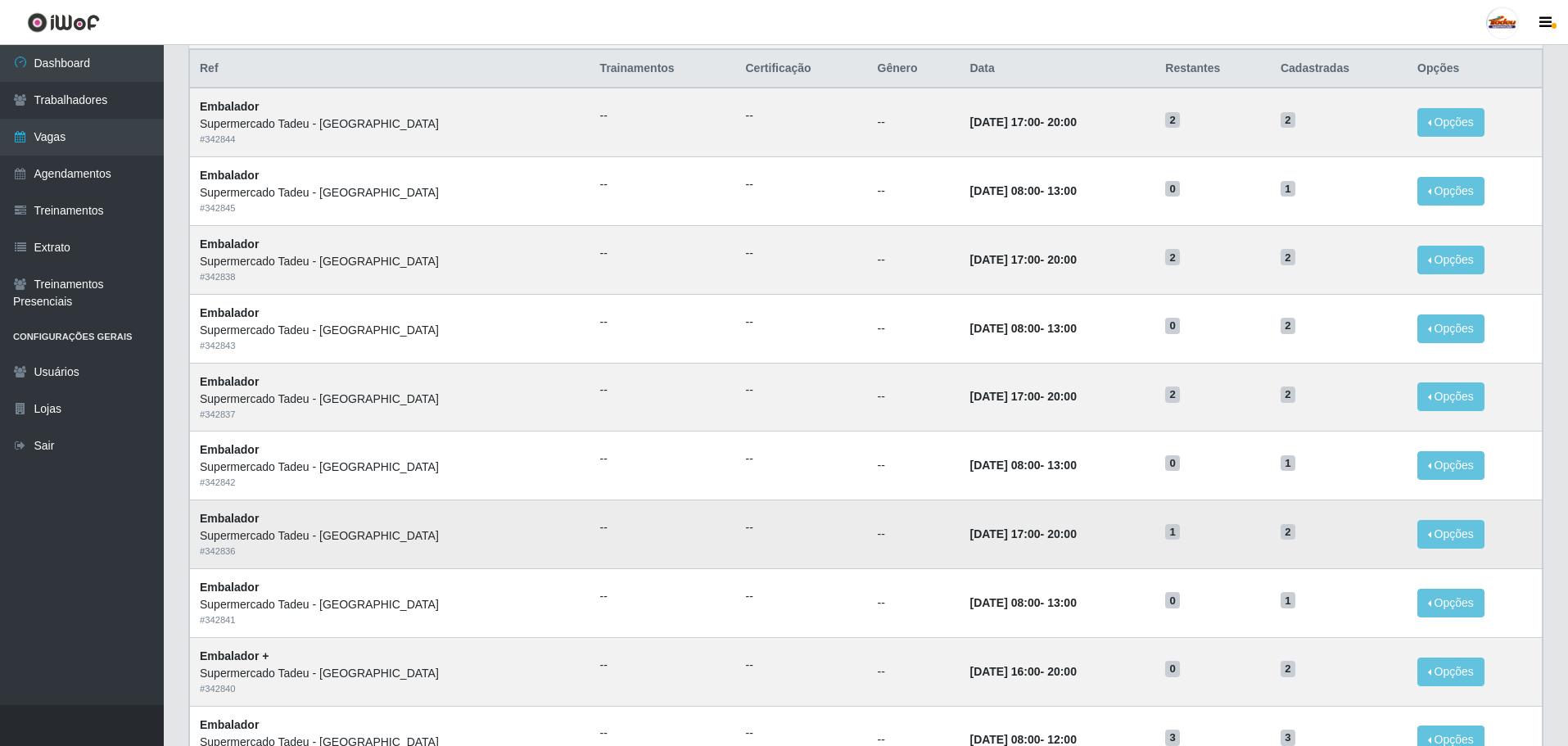
scroll to position [164, 0]
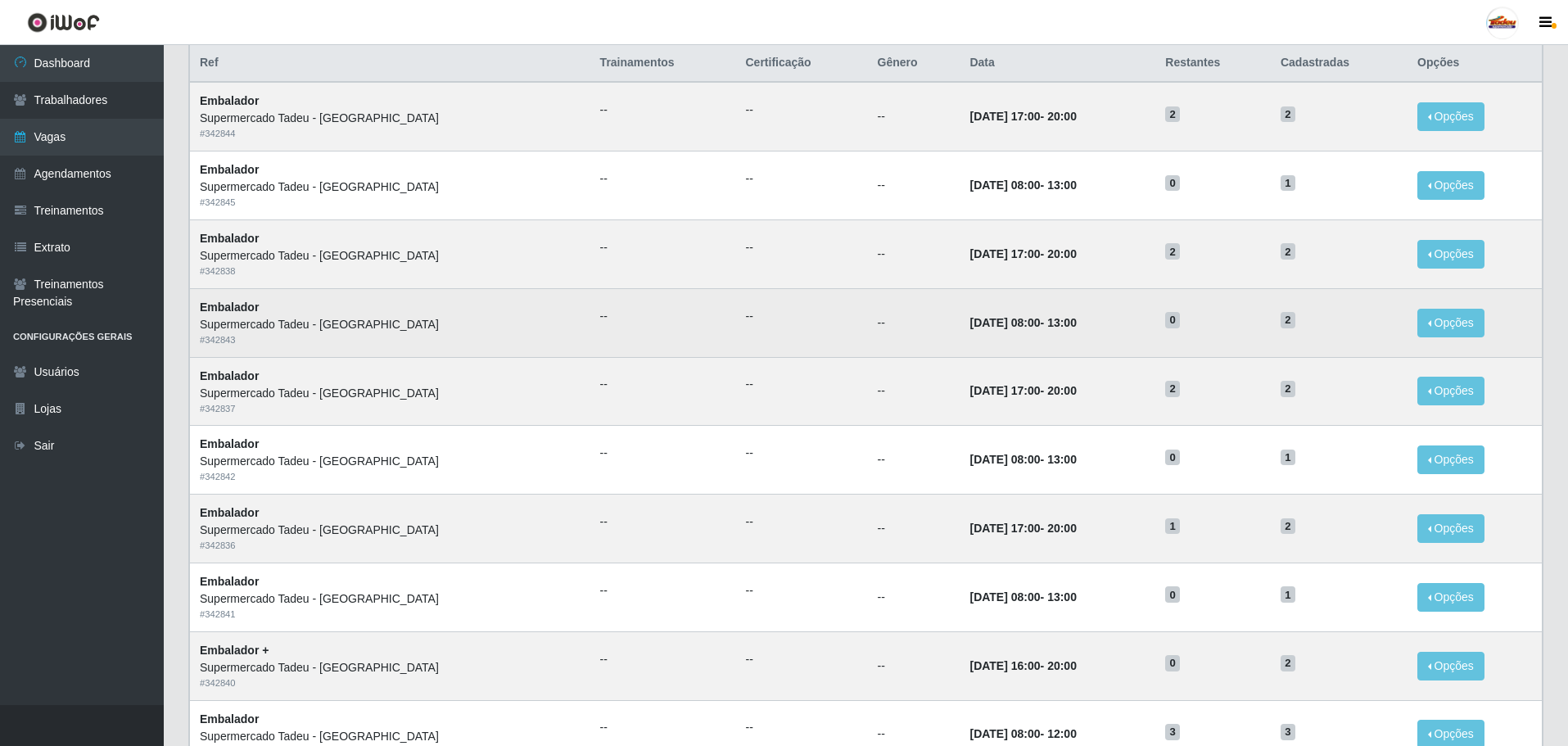
click at [1087, 329] on td "[DATE] 08:00 - 13:00" at bounding box center [1057, 323] width 196 height 69
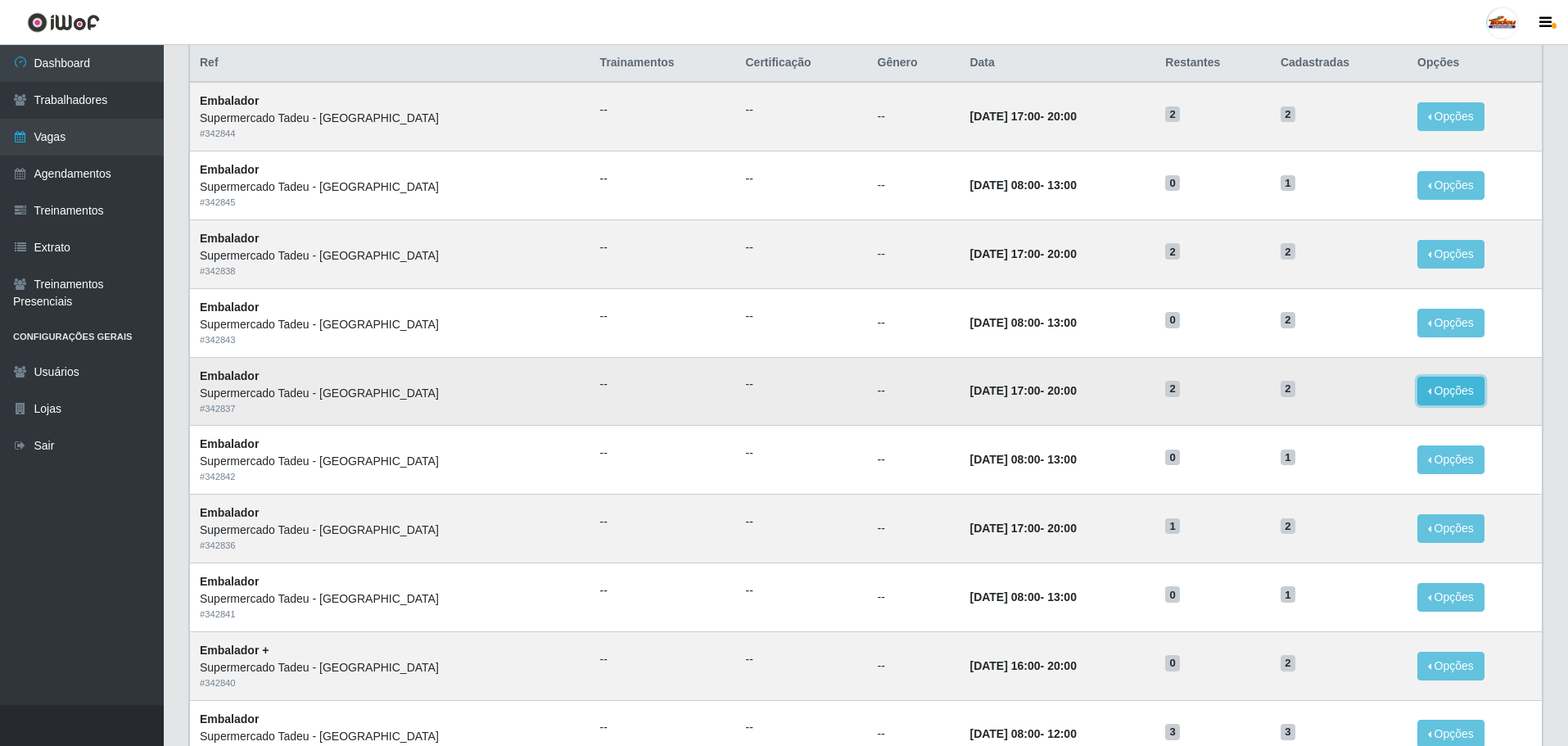
click at [1446, 391] on button "Opções" at bounding box center [1450, 390] width 68 height 28
click at [1333, 428] on div "Deletar" at bounding box center [1350, 429] width 97 height 18
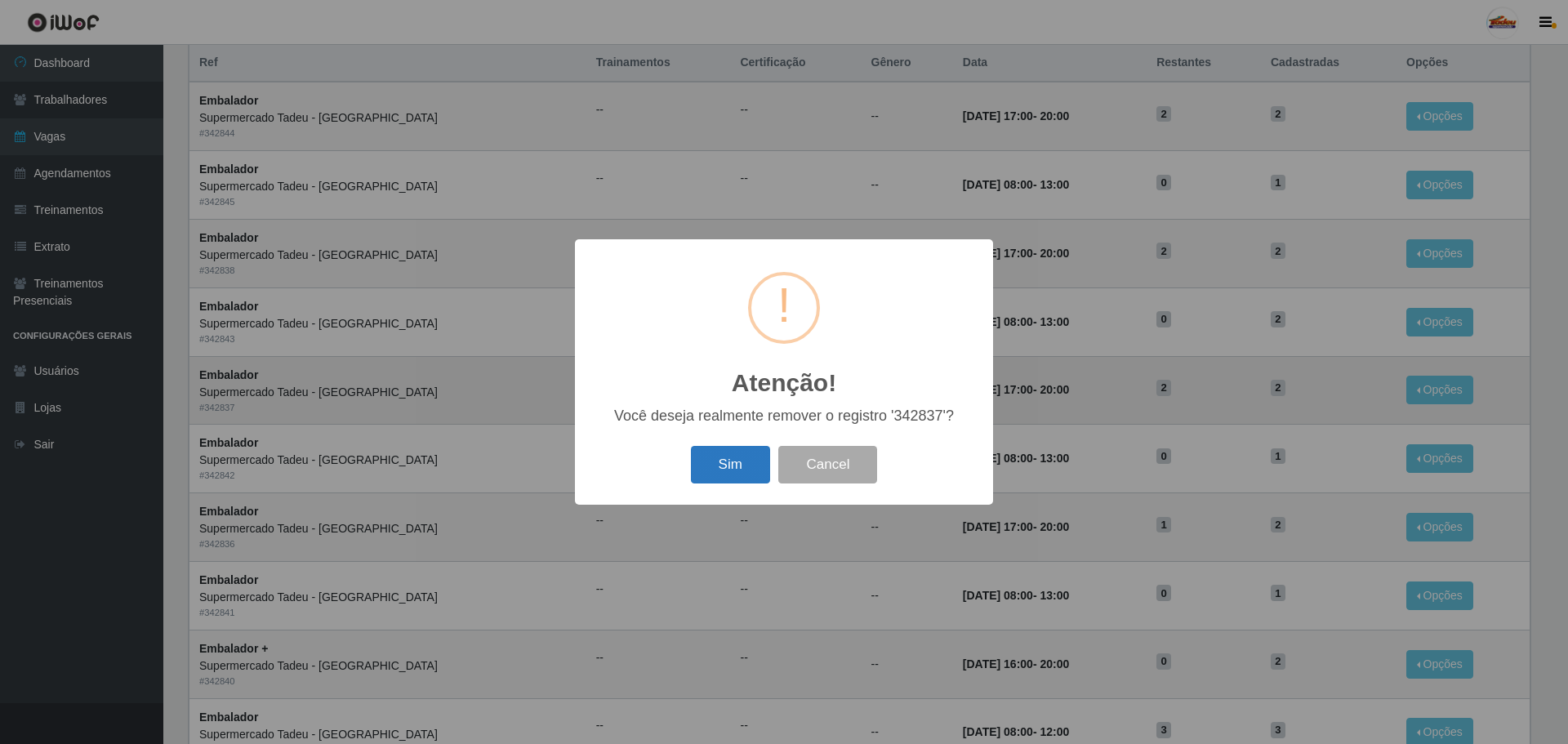
click at [733, 467] on button "Sim" at bounding box center [730, 464] width 79 height 38
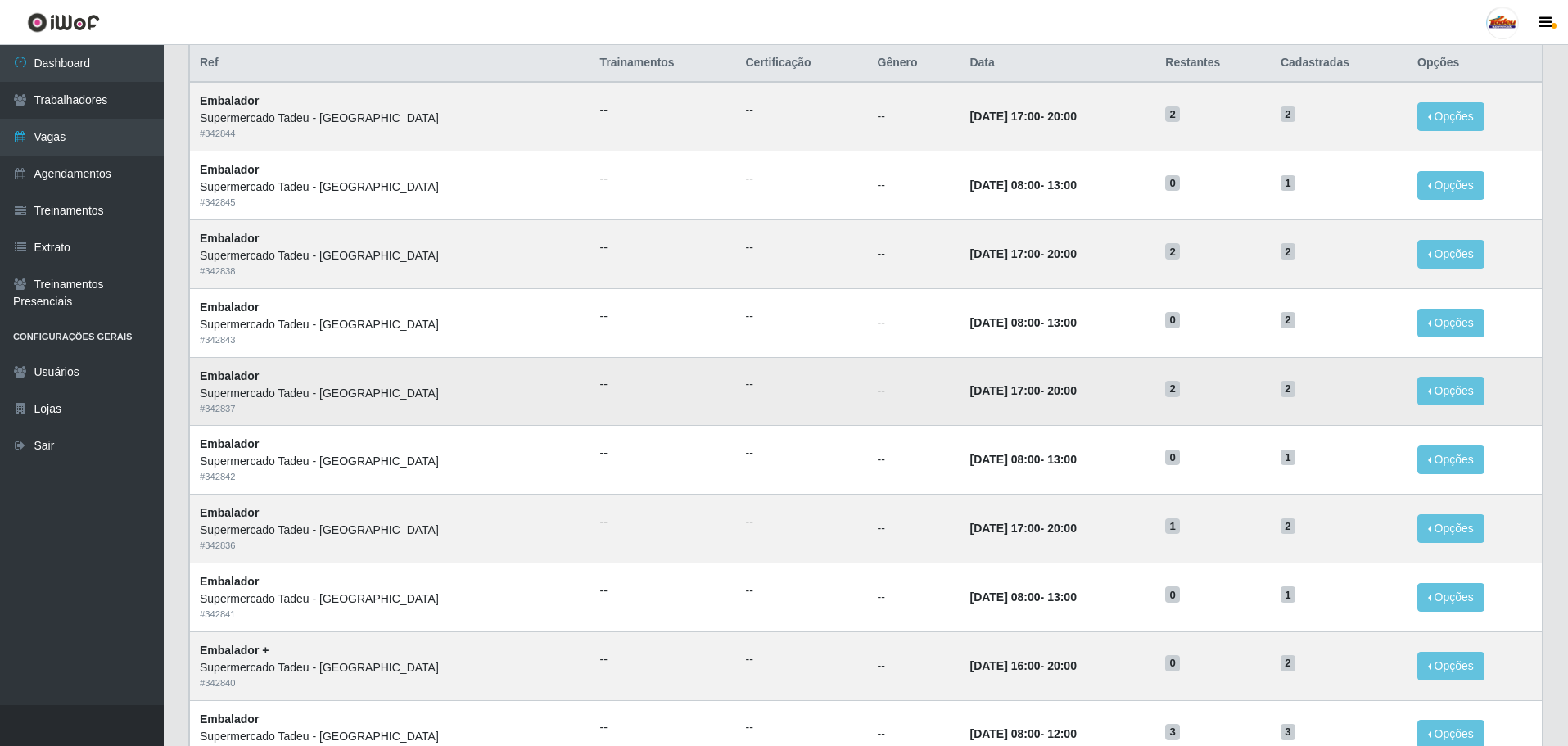
scroll to position [0, 0]
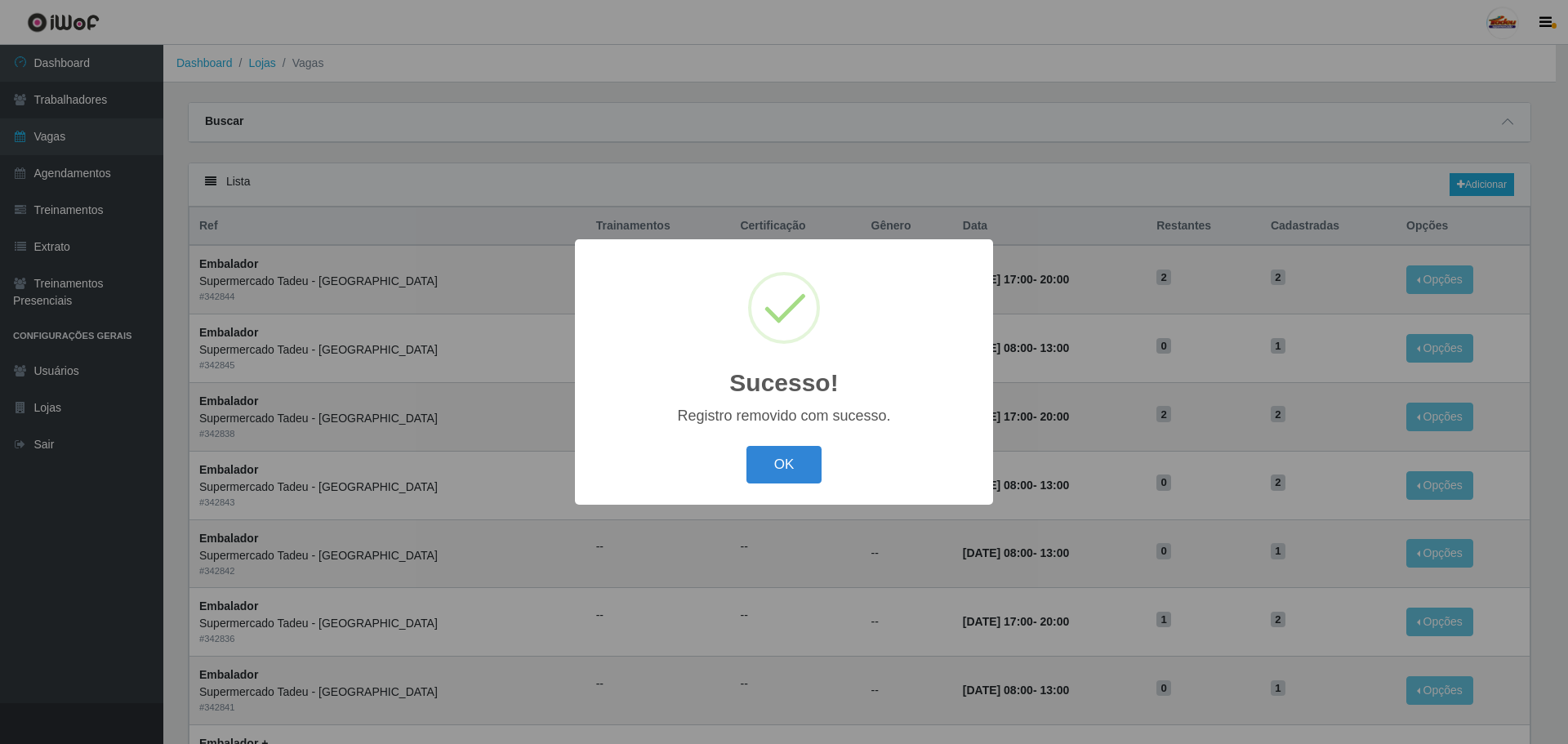
drag, startPoint x: 783, startPoint y: 445, endPoint x: 789, endPoint y: 457, distance: 13.4
click at [784, 446] on div "OK Cancel" at bounding box center [784, 464] width 385 height 47
drag, startPoint x: 790, startPoint y: 459, endPoint x: 812, endPoint y: 464, distance: 22.6
click at [791, 460] on button "OK" at bounding box center [785, 464] width 76 height 38
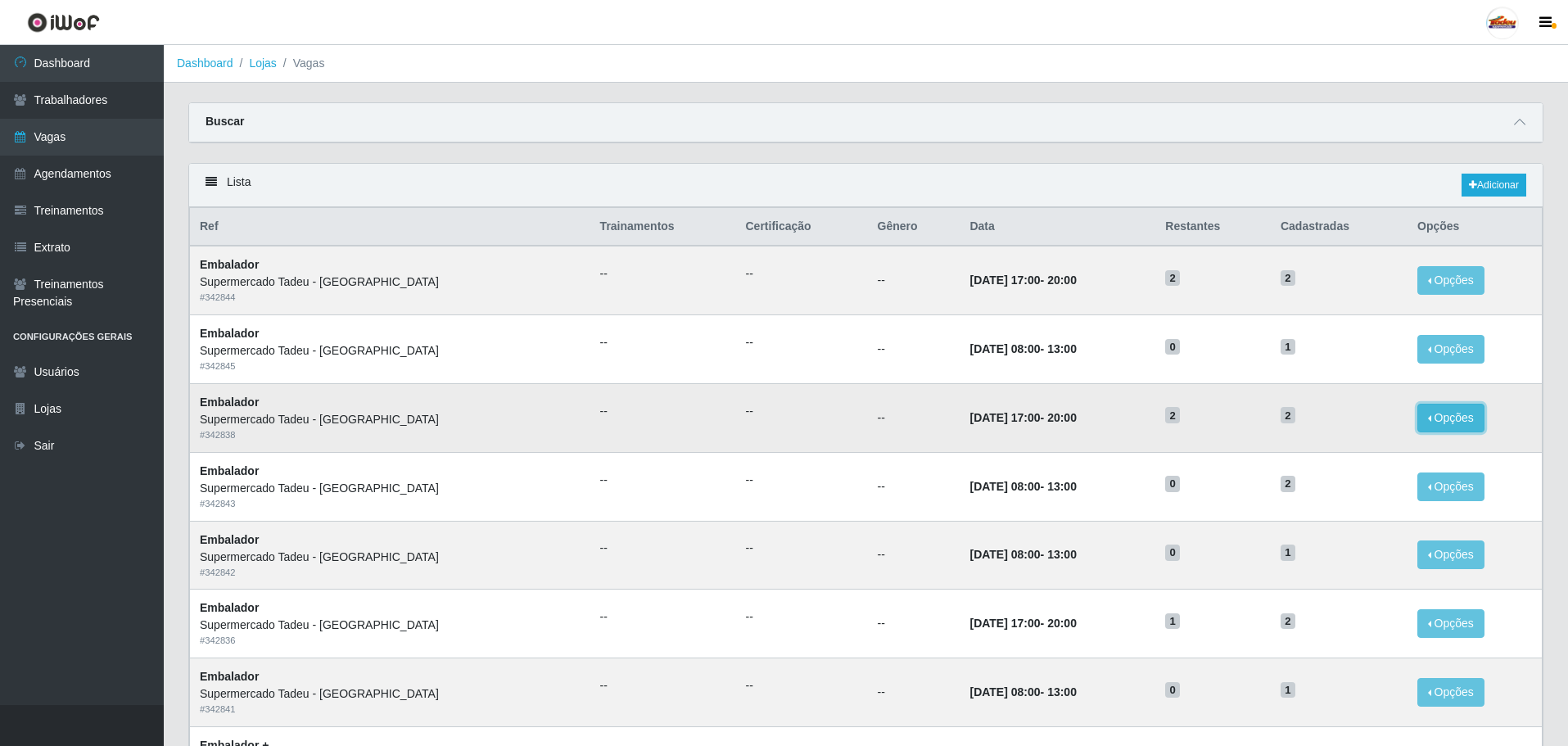
click at [1451, 417] on button "Opções" at bounding box center [1450, 418] width 68 height 28
click at [1353, 451] on div "Deletar" at bounding box center [1350, 456] width 97 height 18
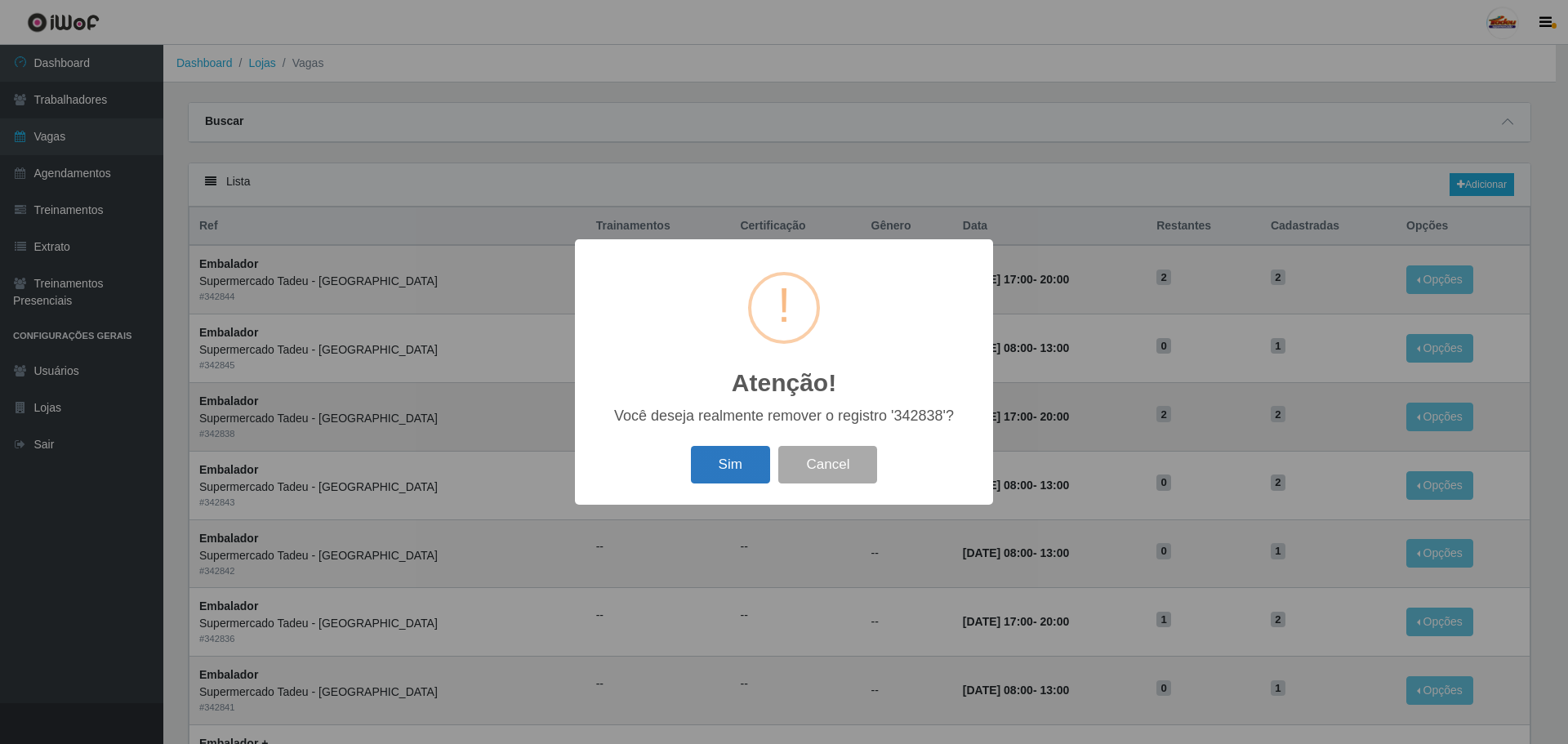
click at [739, 460] on button "Sim" at bounding box center [730, 464] width 79 height 38
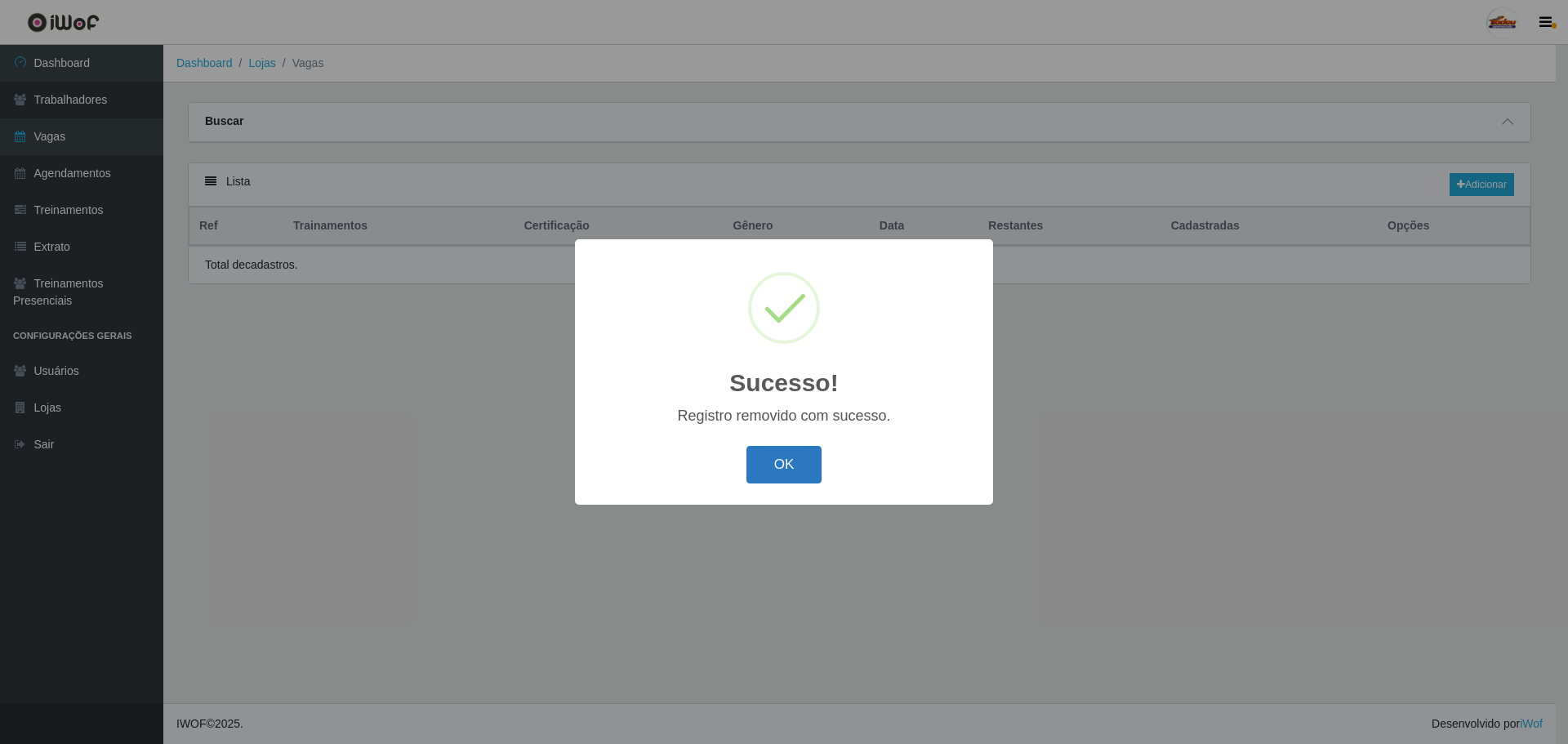
click at [785, 465] on button "OK" at bounding box center [785, 464] width 76 height 38
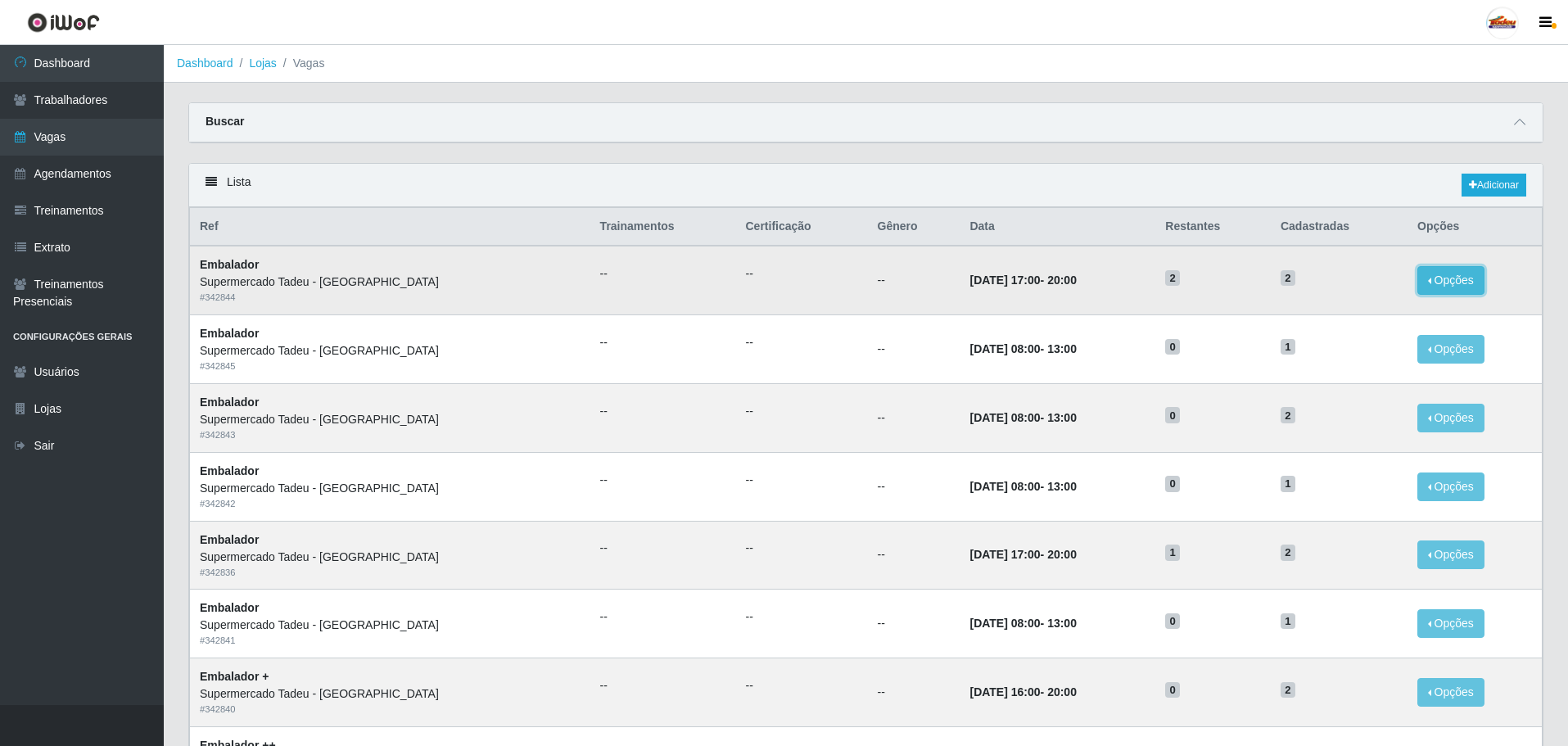
click at [1435, 280] on button "Opções" at bounding box center [1450, 280] width 68 height 28
click at [1327, 323] on div "Deletar" at bounding box center [1350, 319] width 97 height 18
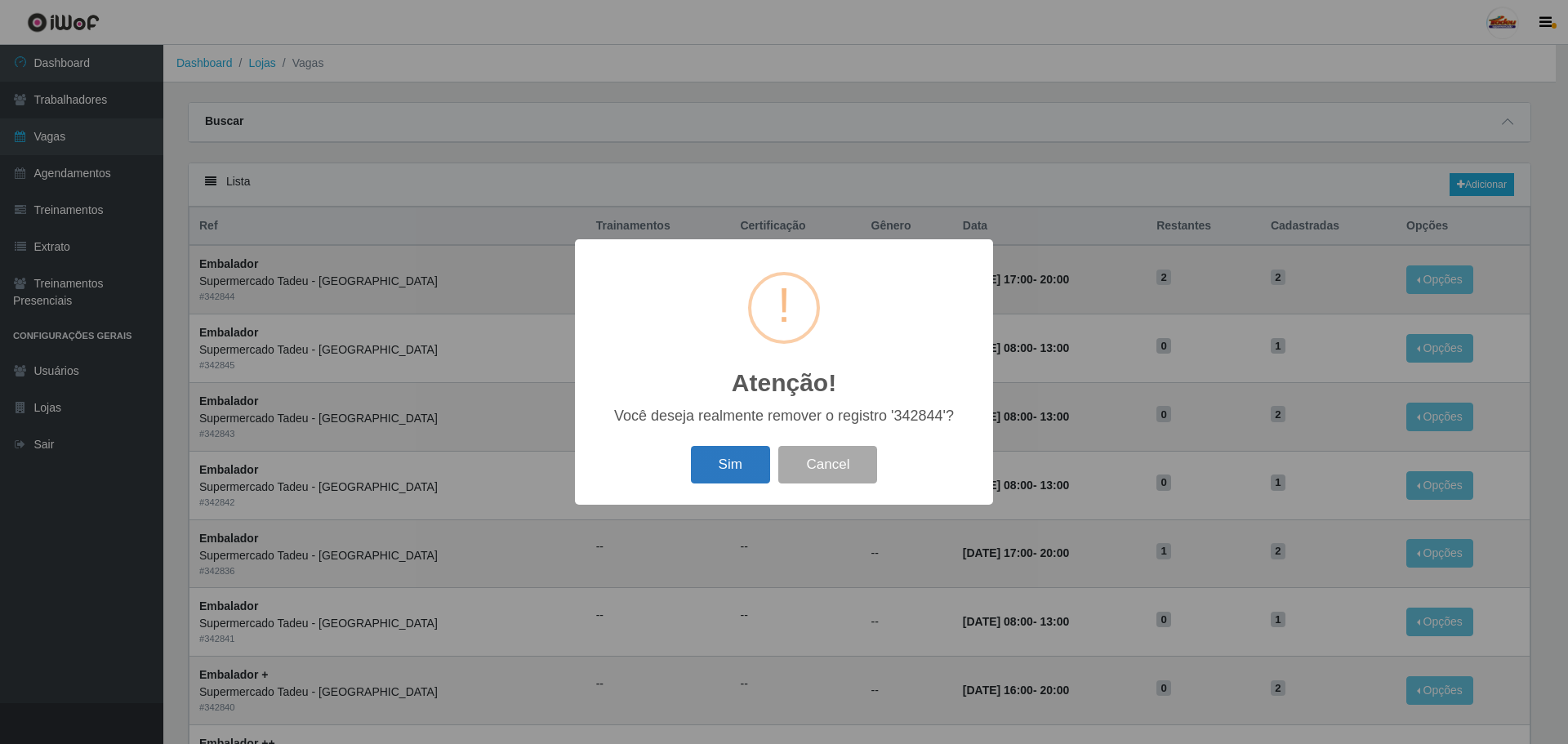
click at [725, 457] on button "Sim" at bounding box center [730, 464] width 79 height 38
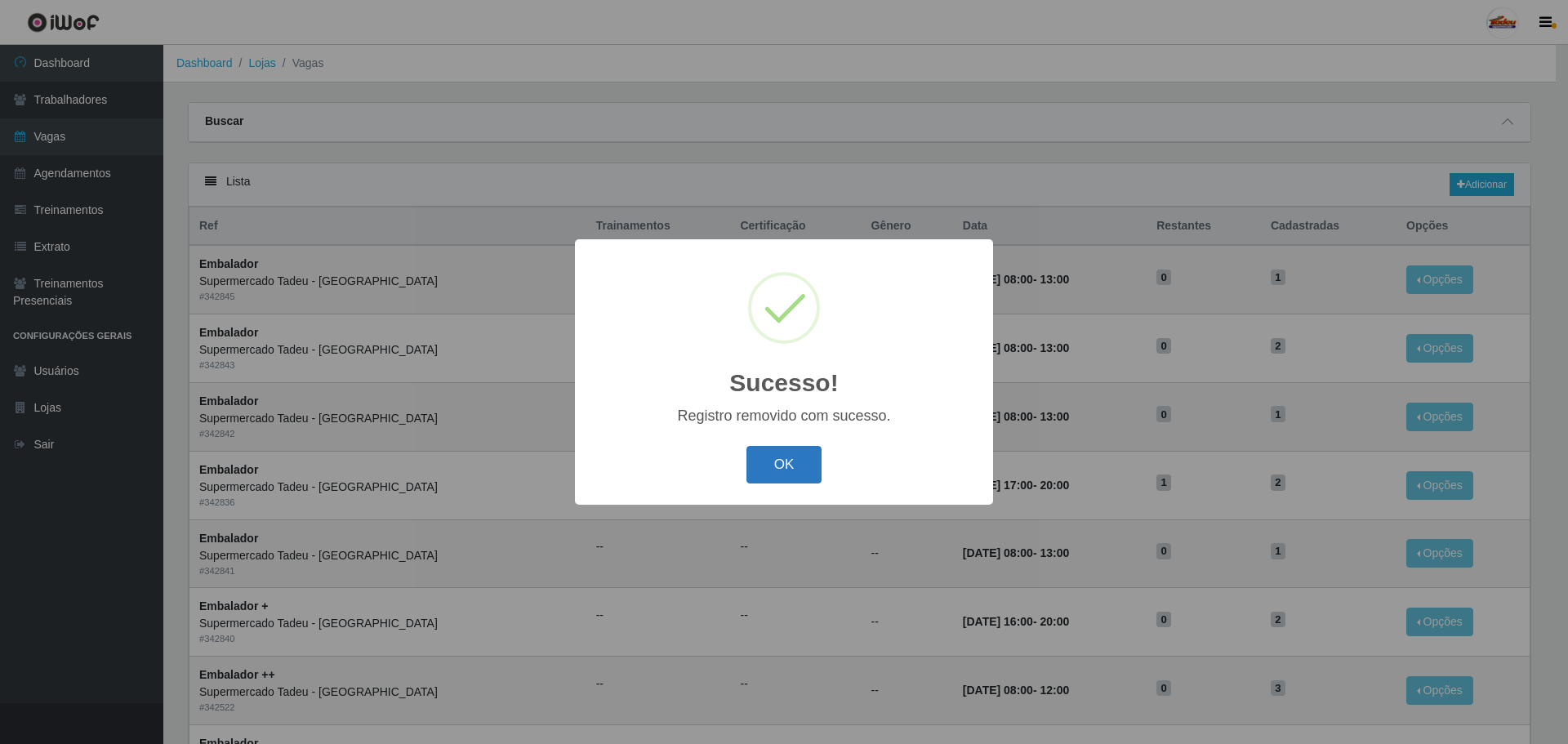
click at [762, 466] on button "OK" at bounding box center [785, 464] width 76 height 38
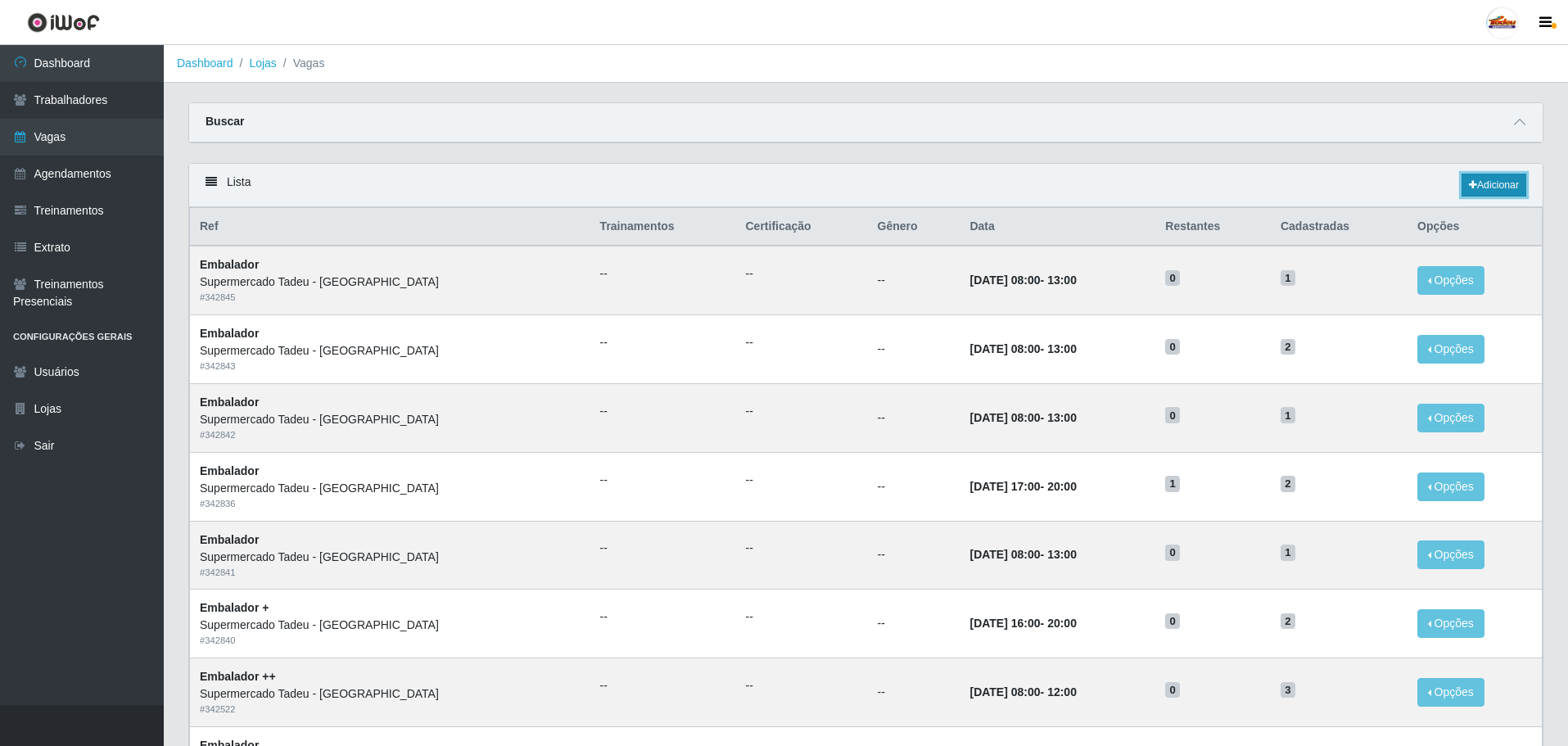
click at [1469, 186] on icon at bounding box center [1473, 185] width 8 height 10
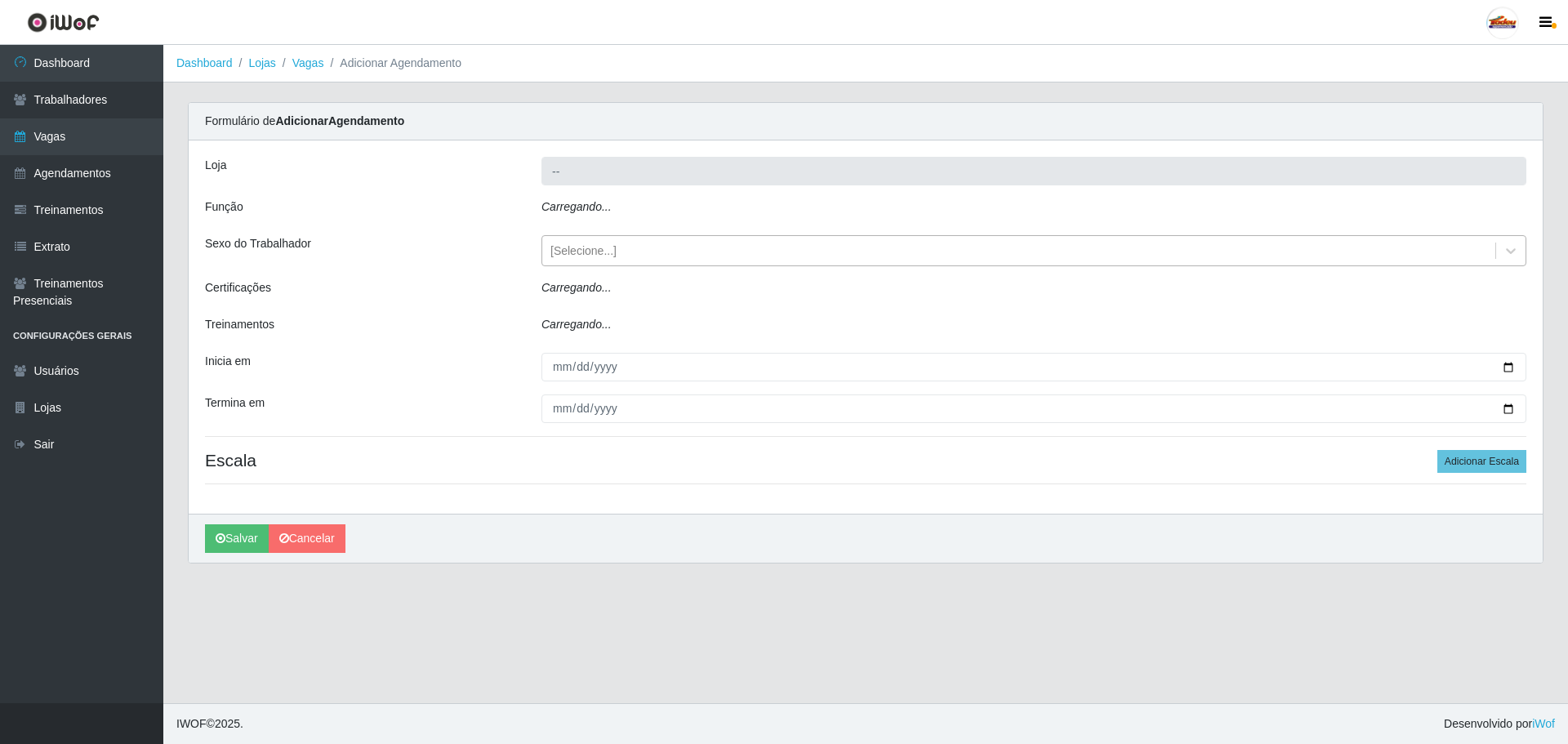
click at [624, 252] on div "[Selecione...]" at bounding box center [1019, 251] width 953 height 27
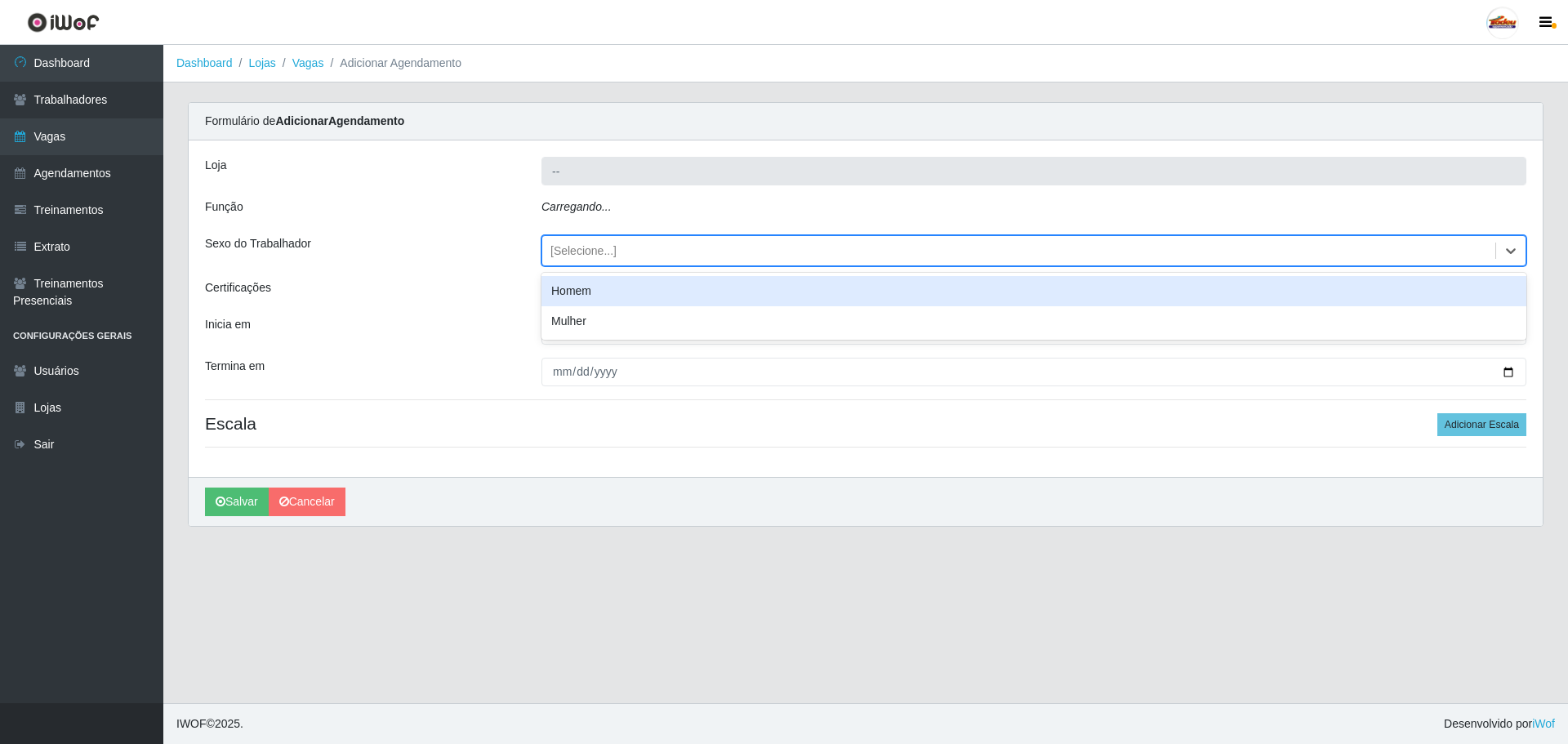
type input "Supermercado Tadeu - [GEOGRAPHIC_DATA]"
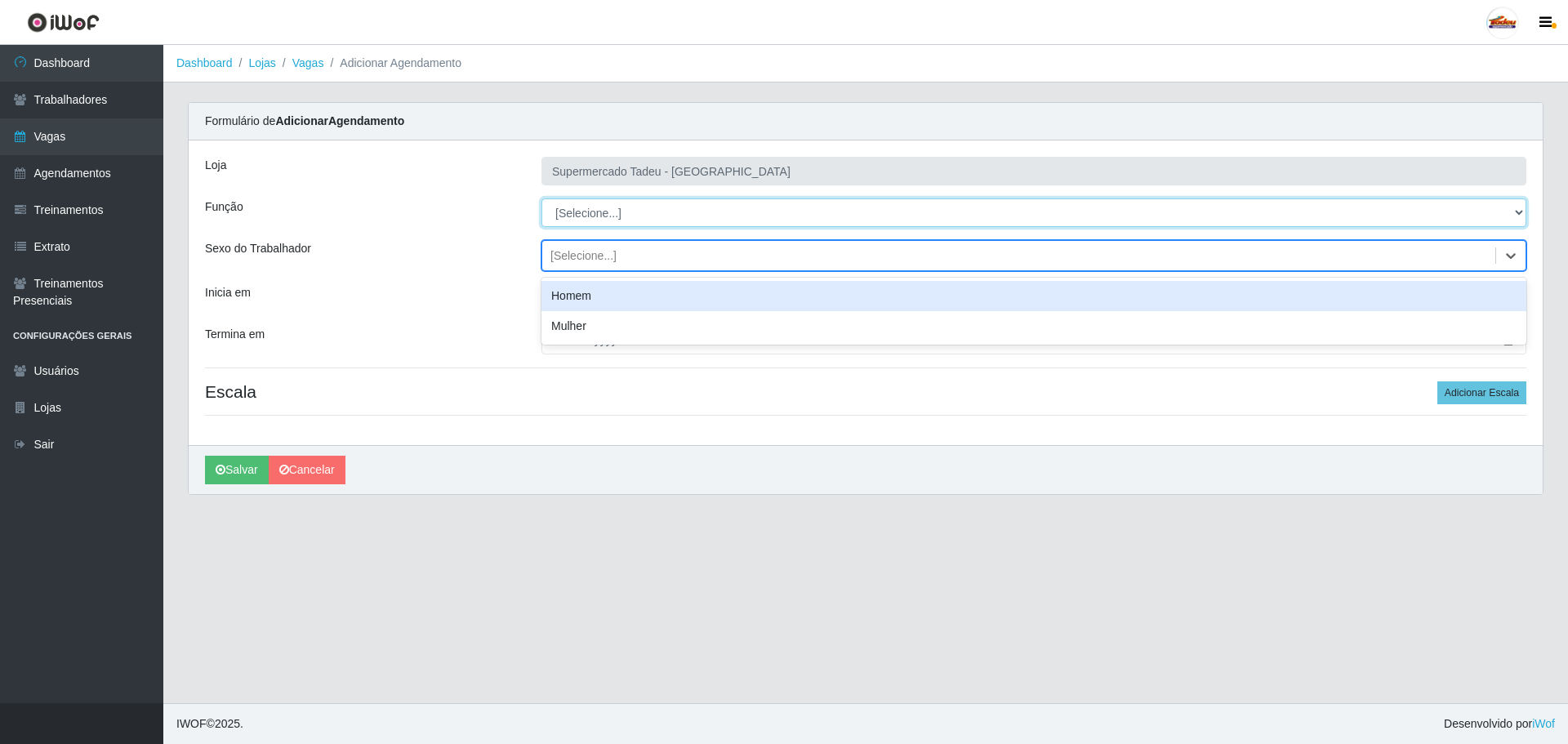
click at [584, 203] on select "[Selecione...] ASG ASG + ASG ++ Auxiliar de Estacionamento Auxiliar de Estacion…" at bounding box center [1034, 212] width 985 height 28
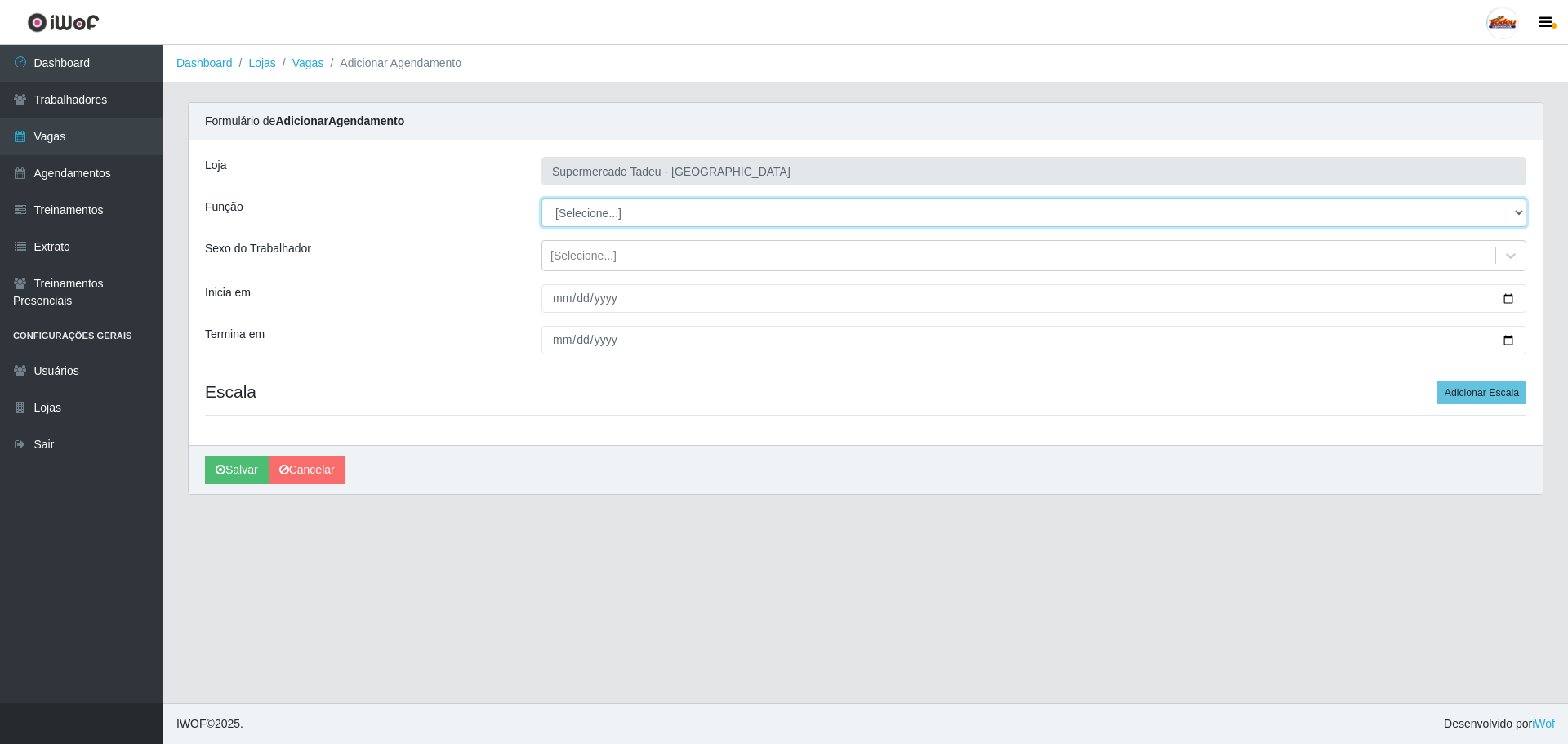
select select "1"
click at [542, 198] on select "[Selecione...] ASG ASG + ASG ++ Auxiliar de Estacionamento Auxiliar de Estacion…" at bounding box center [1034, 212] width 985 height 28
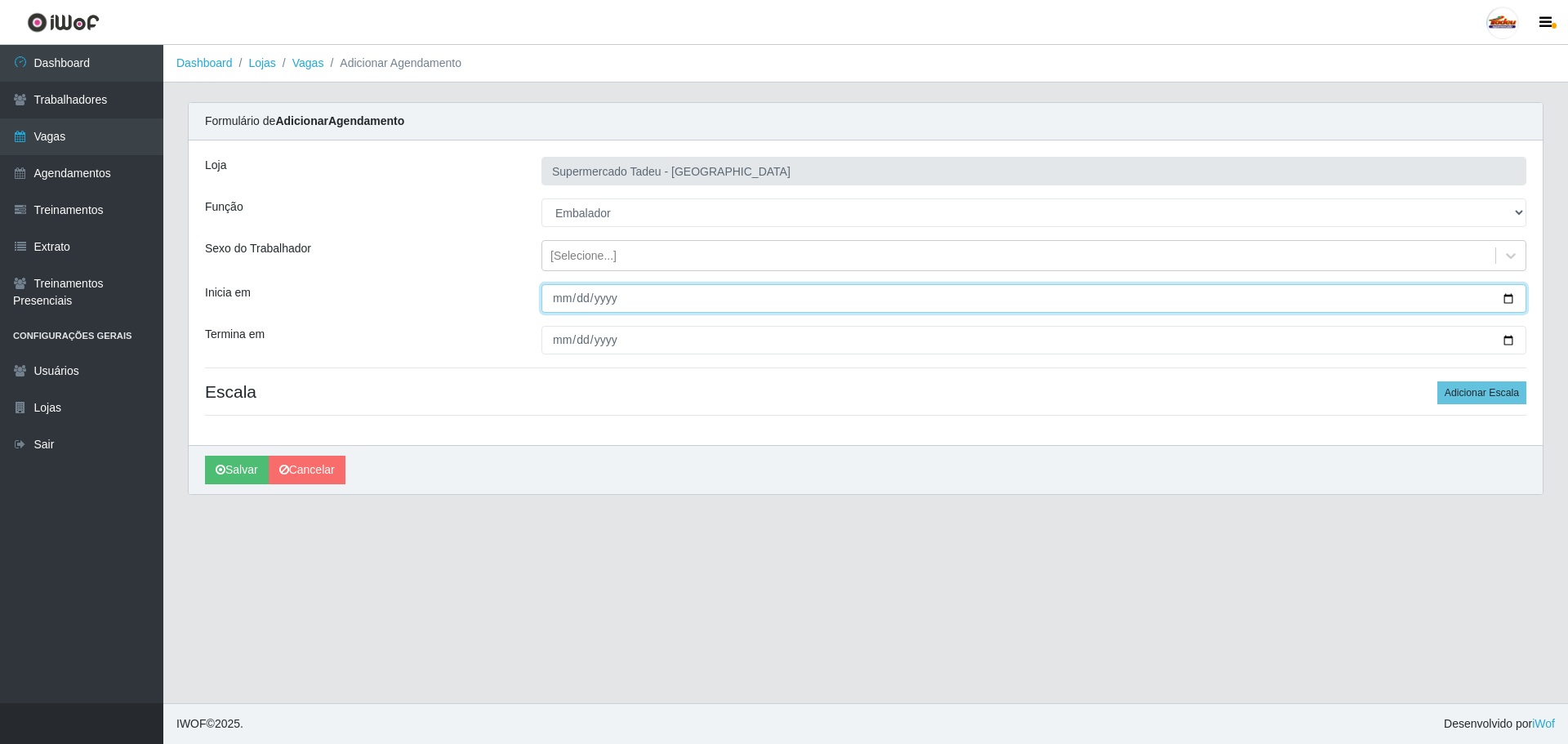
click at [553, 297] on input "Inicia em" at bounding box center [1034, 298] width 985 height 28
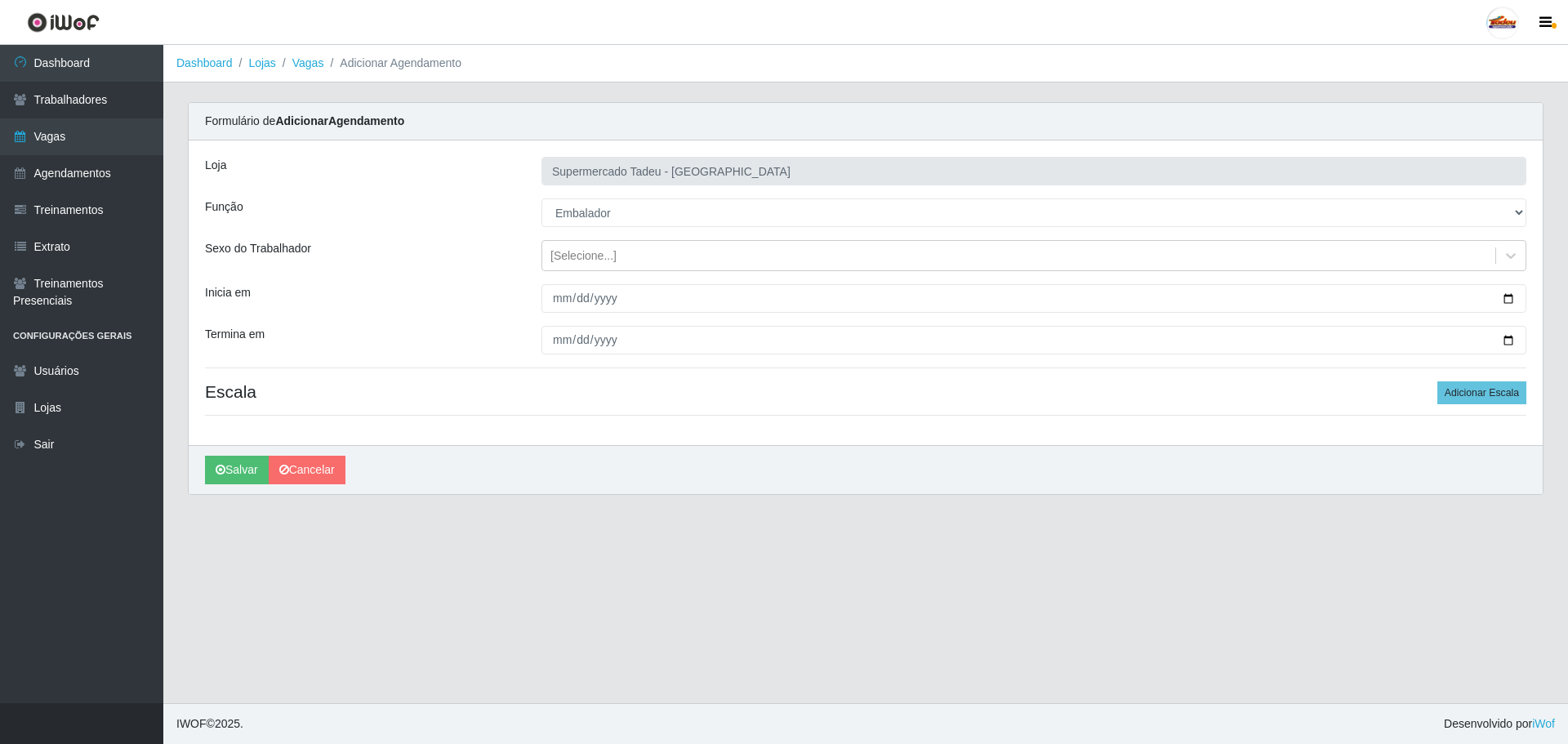
click at [577, 323] on div "Loja Supermercado Tadeu - [GEOGRAPHIC_DATA] Função [Selecione...] ASG ASG + ASG…" at bounding box center [865, 293] width 1354 height 305
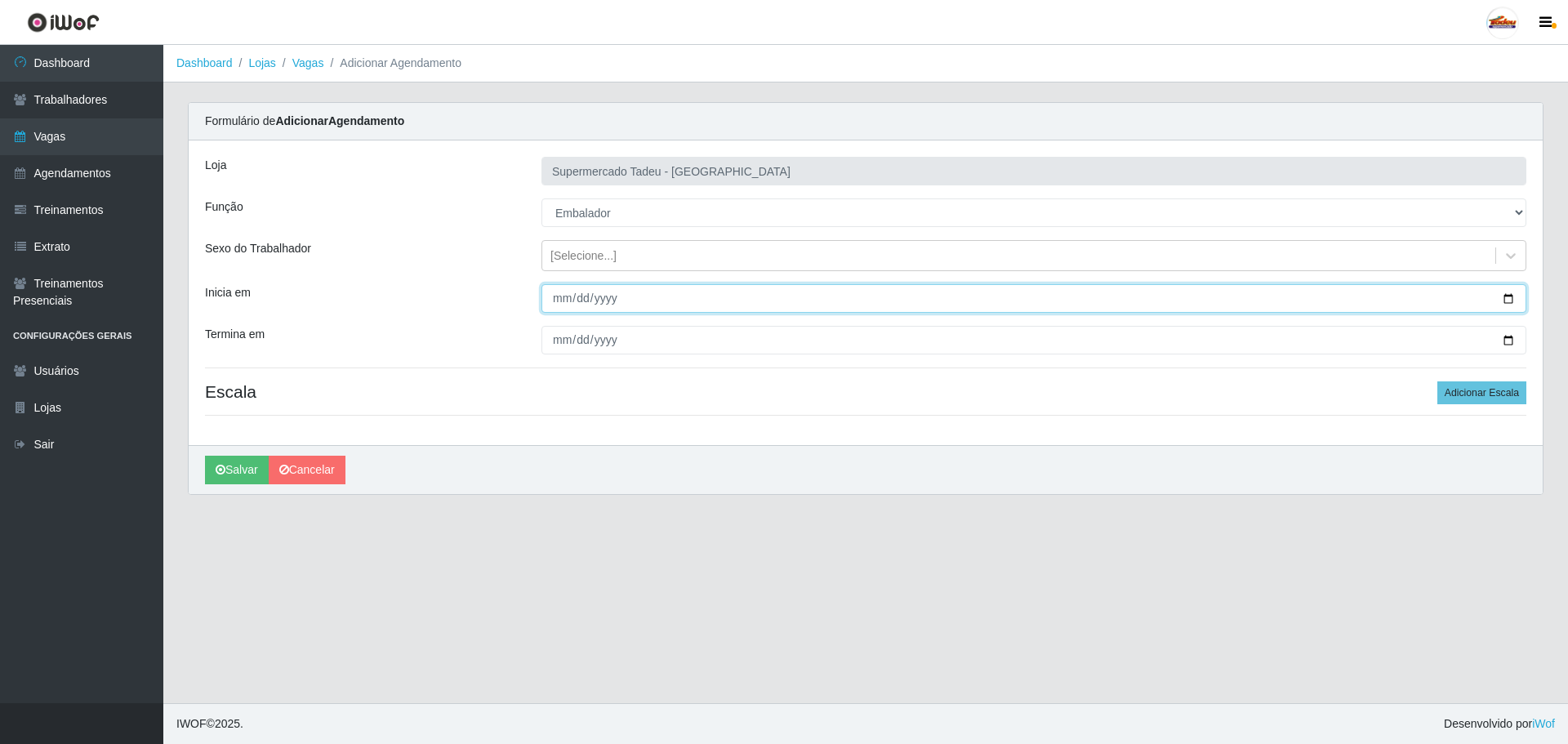
click at [559, 300] on input "Inicia em" at bounding box center [1034, 298] width 985 height 28
type input "[DATE]"
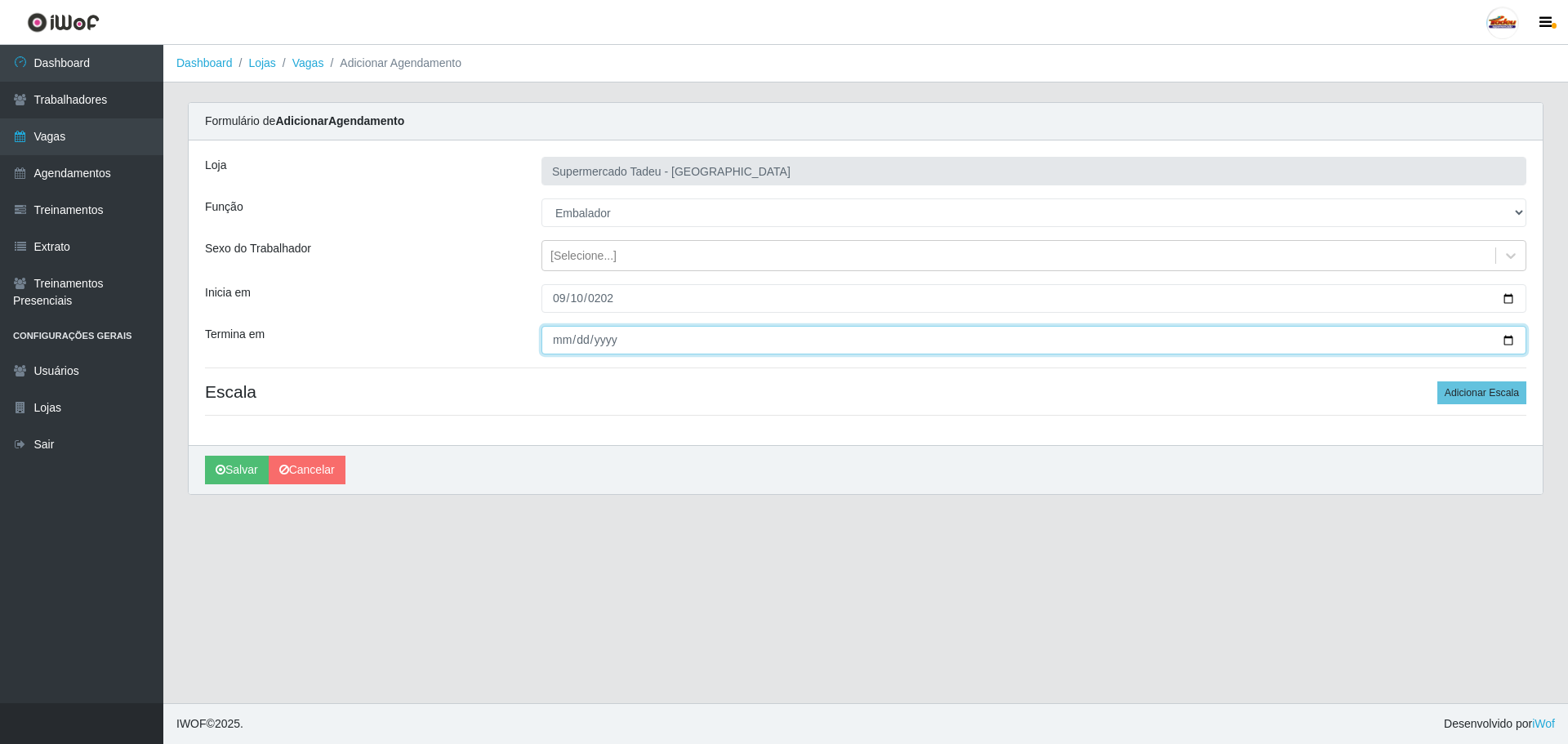
click at [543, 346] on input "Termina em" at bounding box center [1034, 339] width 985 height 28
type input "[DATE]"
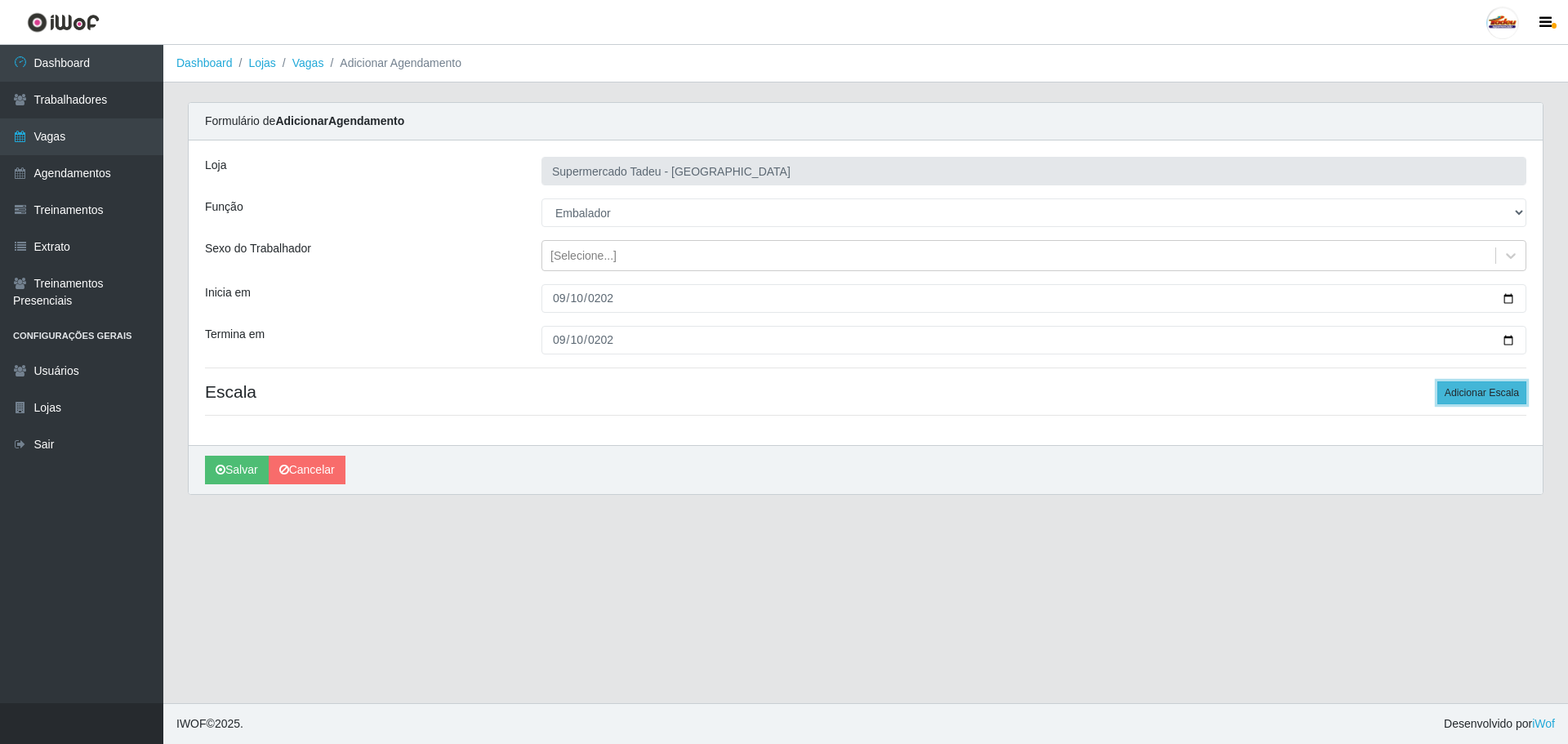
click at [1456, 400] on button "Adicionar Escala" at bounding box center [1482, 392] width 89 height 22
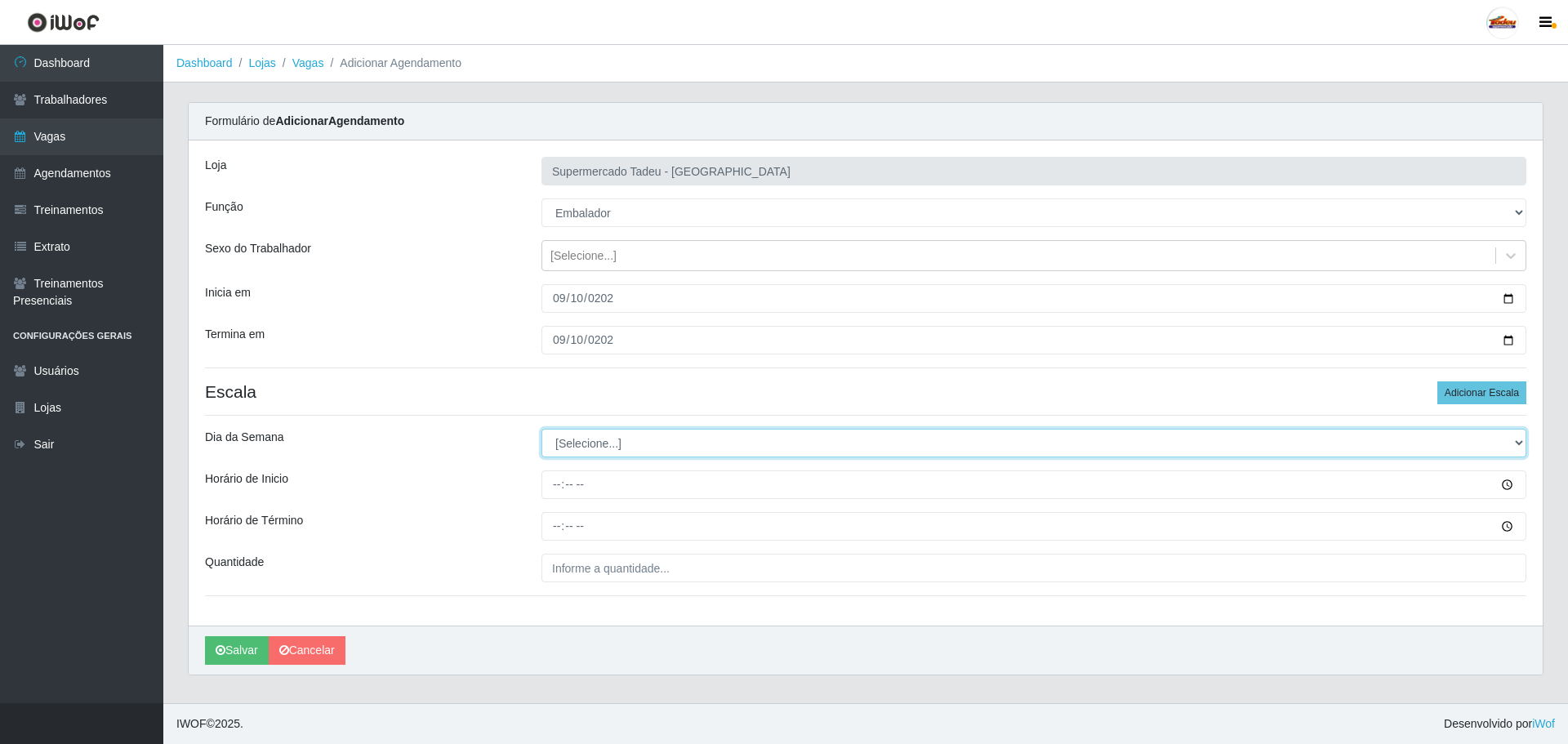
click at [588, 445] on select "[Selecione...] Segunda Terça Quarta Quinta Sexta Sábado Domingo" at bounding box center [1034, 443] width 985 height 28
drag, startPoint x: 611, startPoint y: 429, endPoint x: 609, endPoint y: 455, distance: 26.1
click at [611, 429] on select "[Selecione...] Segunda Terça Quarta Quinta Sexta Sábado Domingo" at bounding box center [1034, 443] width 985 height 28
select select "3"
click at [542, 429] on select "[Selecione...] Segunda Terça Quarta Quinta Sexta Sábado Domingo" at bounding box center [1034, 443] width 985 height 28
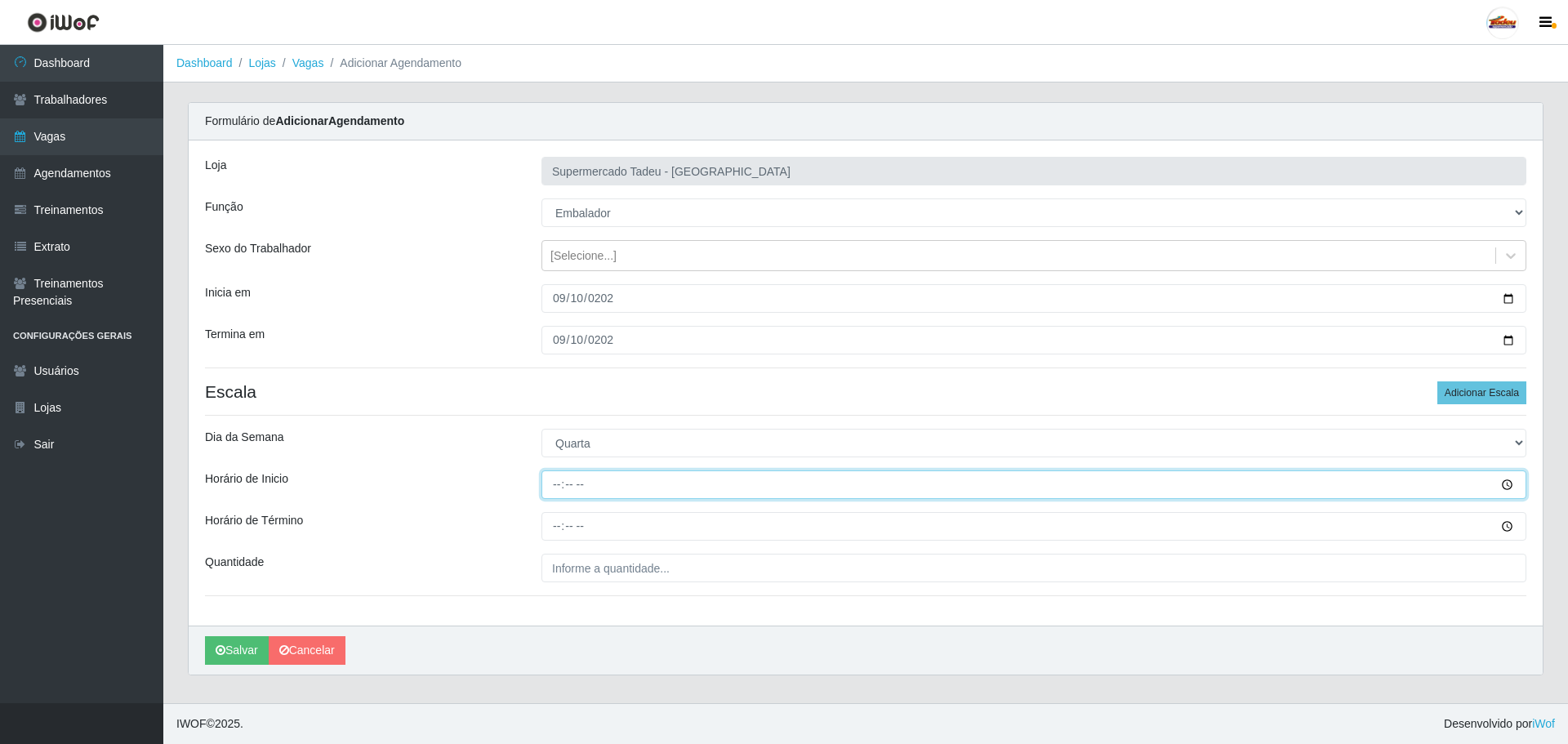
click at [564, 486] on input "Horário de Inicio" at bounding box center [1034, 484] width 985 height 28
type input "16:00"
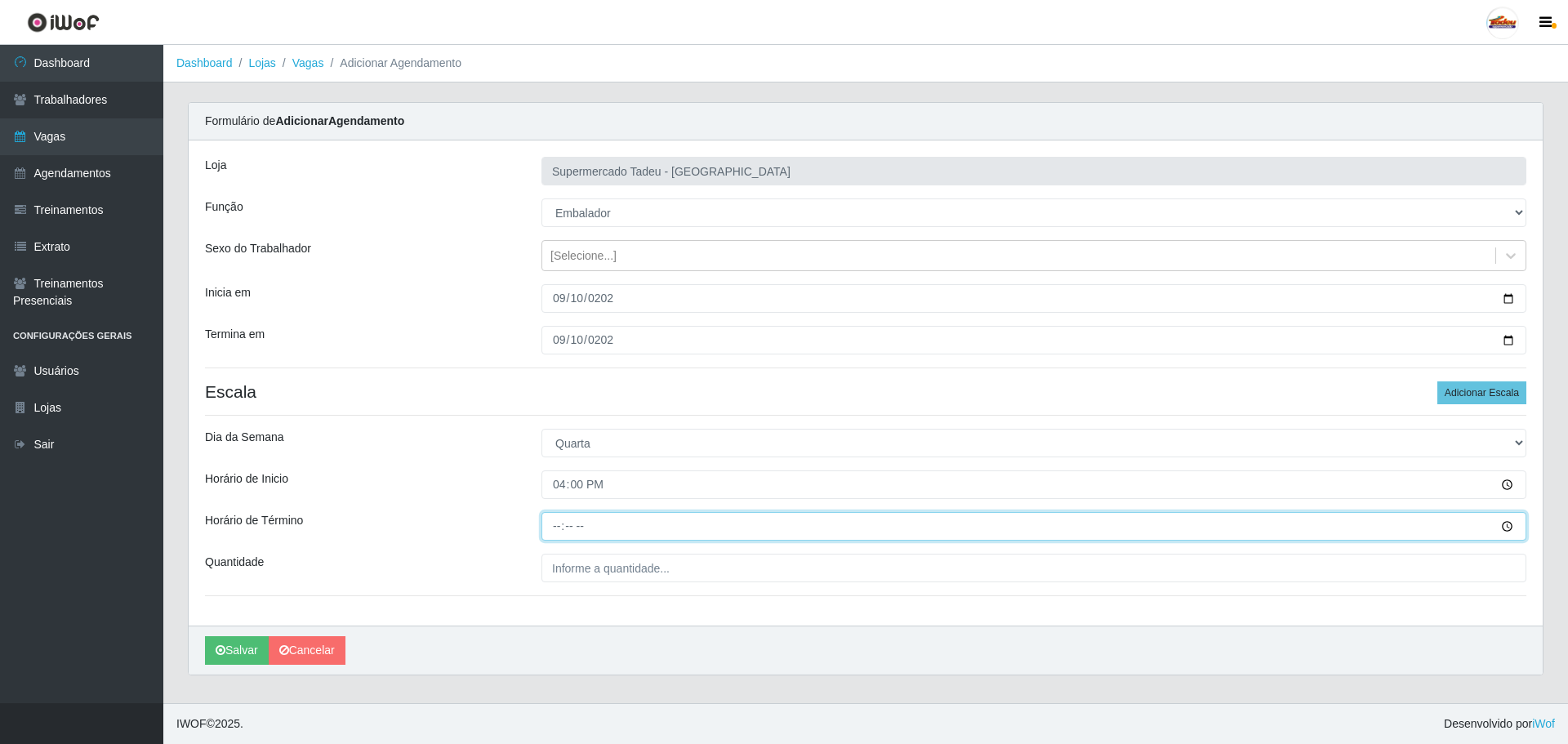
click at [549, 541] on input "Horário de Término" at bounding box center [1034, 526] width 985 height 28
type input "20:00"
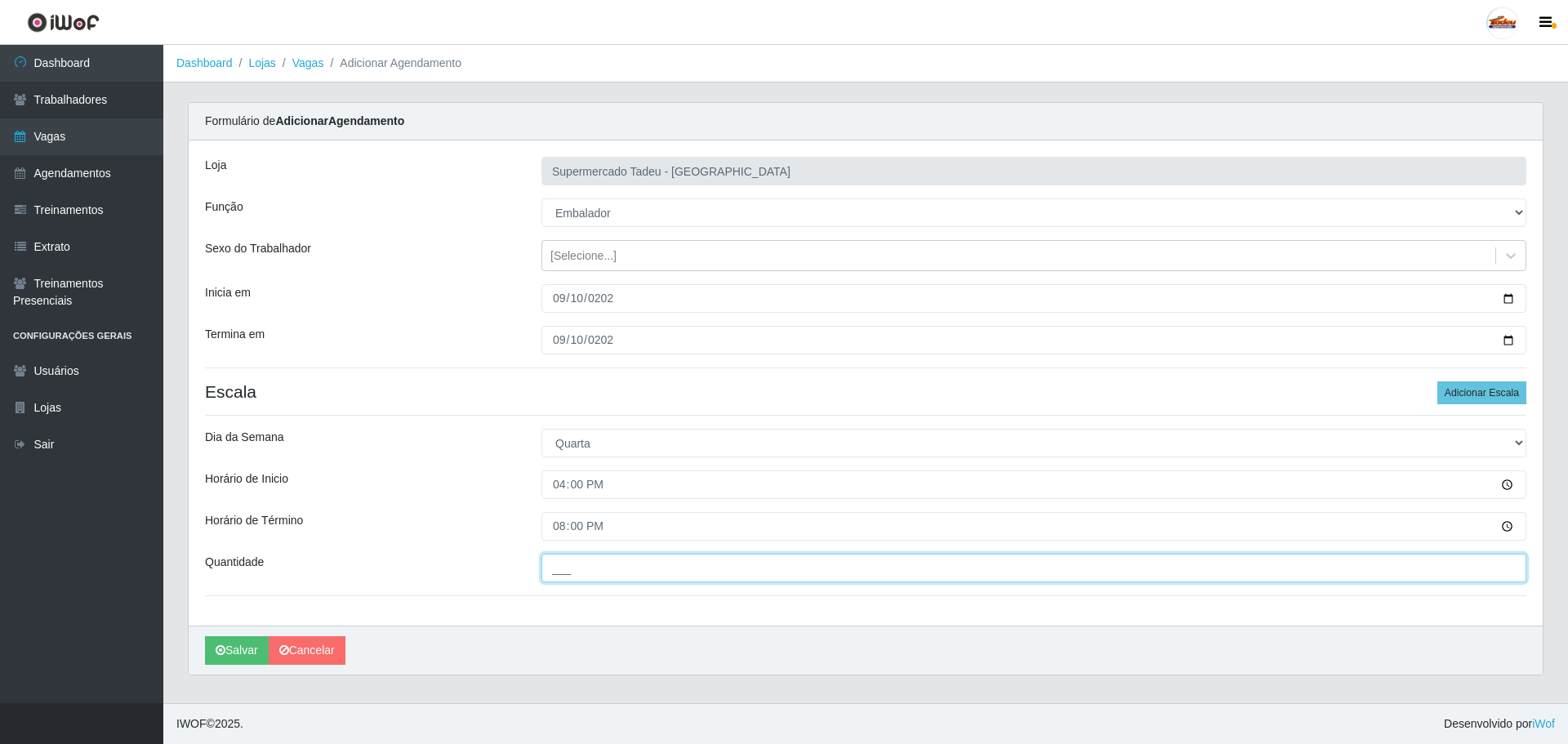
click at [567, 573] on input "___" at bounding box center [1034, 568] width 985 height 28
type input "2__"
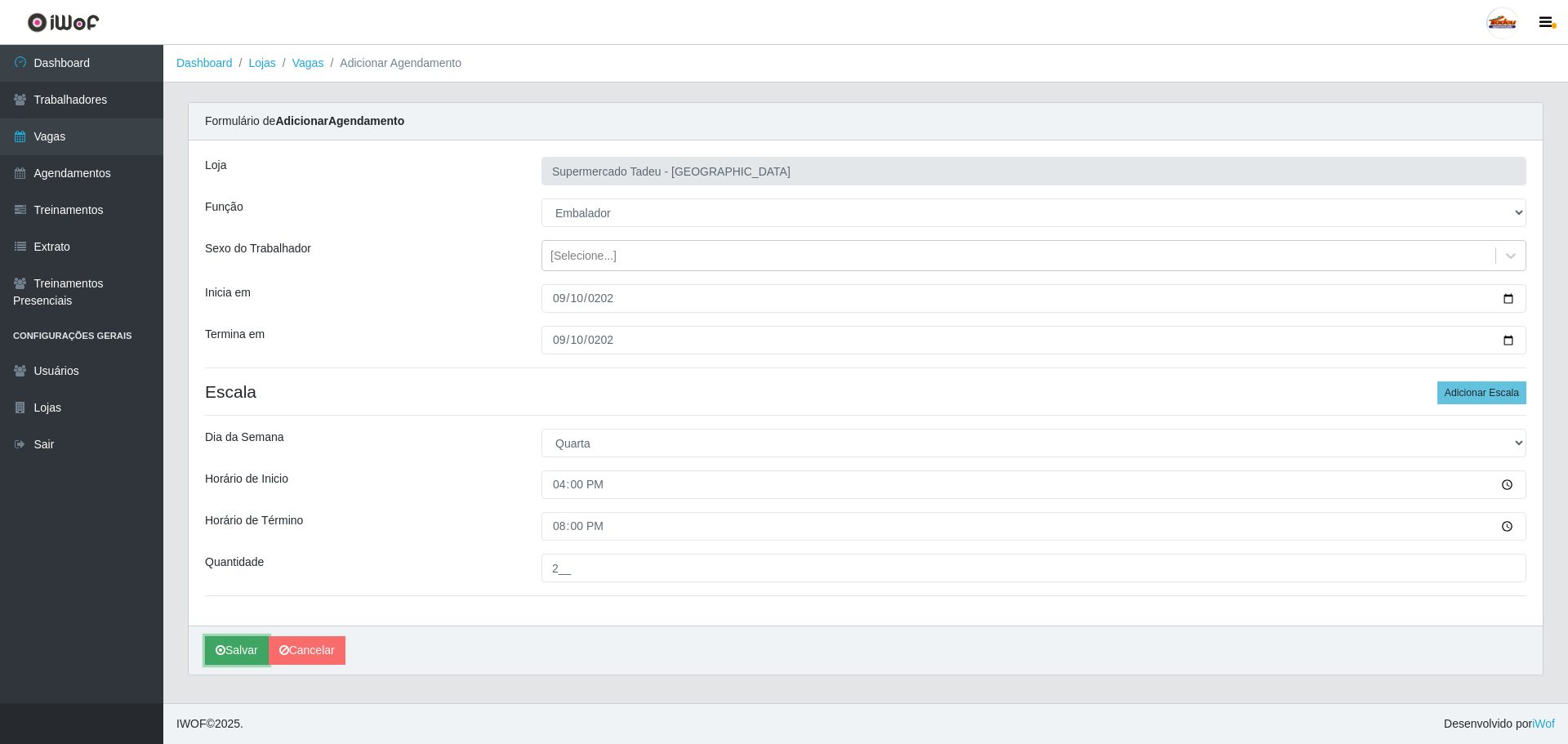
click at [240, 656] on button "Salvar" at bounding box center [237, 650] width 64 height 28
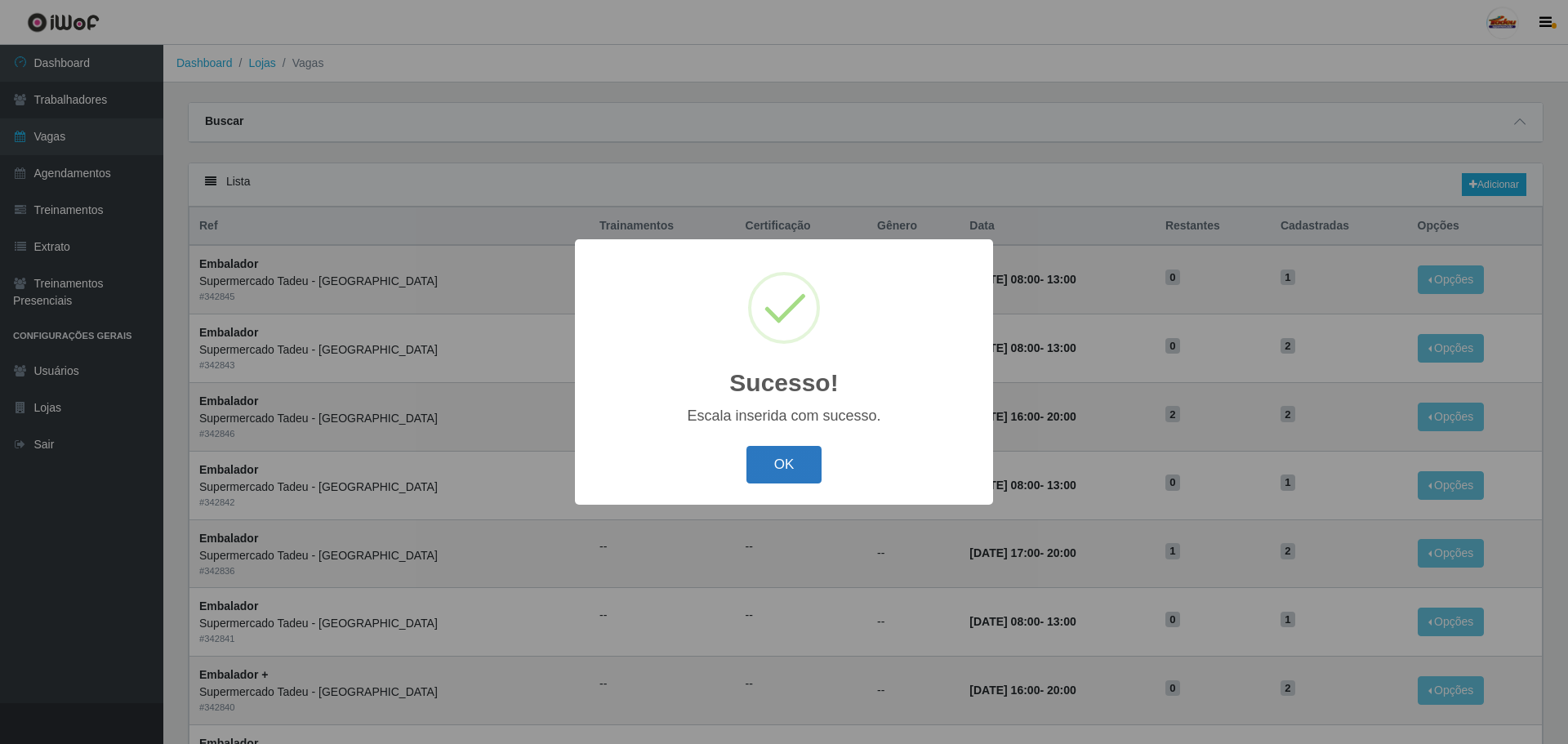
click at [786, 467] on button "OK" at bounding box center [785, 464] width 76 height 38
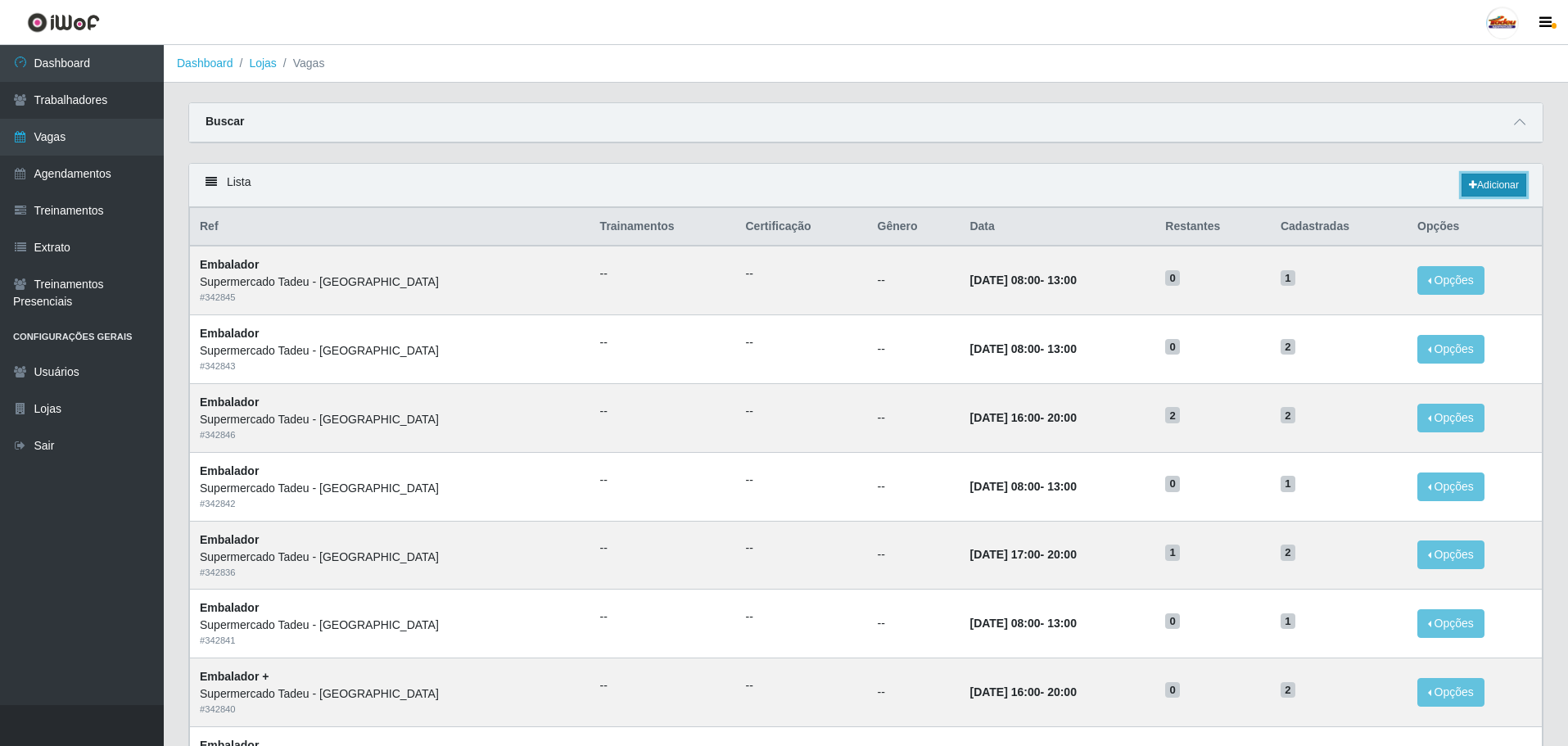
click at [1494, 187] on link "Adicionar" at bounding box center [1494, 184] width 65 height 23
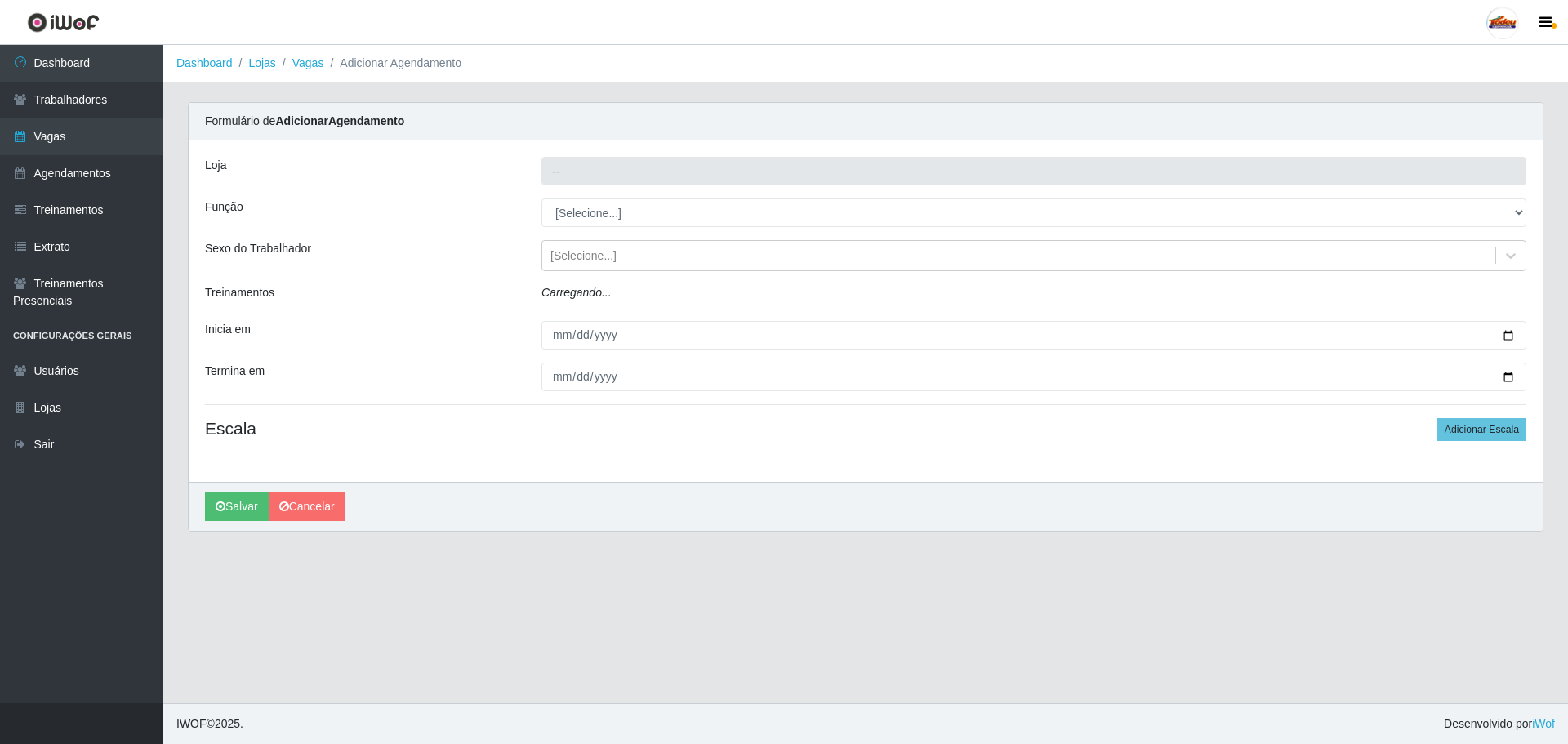
type input "Supermercado Tadeu - [GEOGRAPHIC_DATA]"
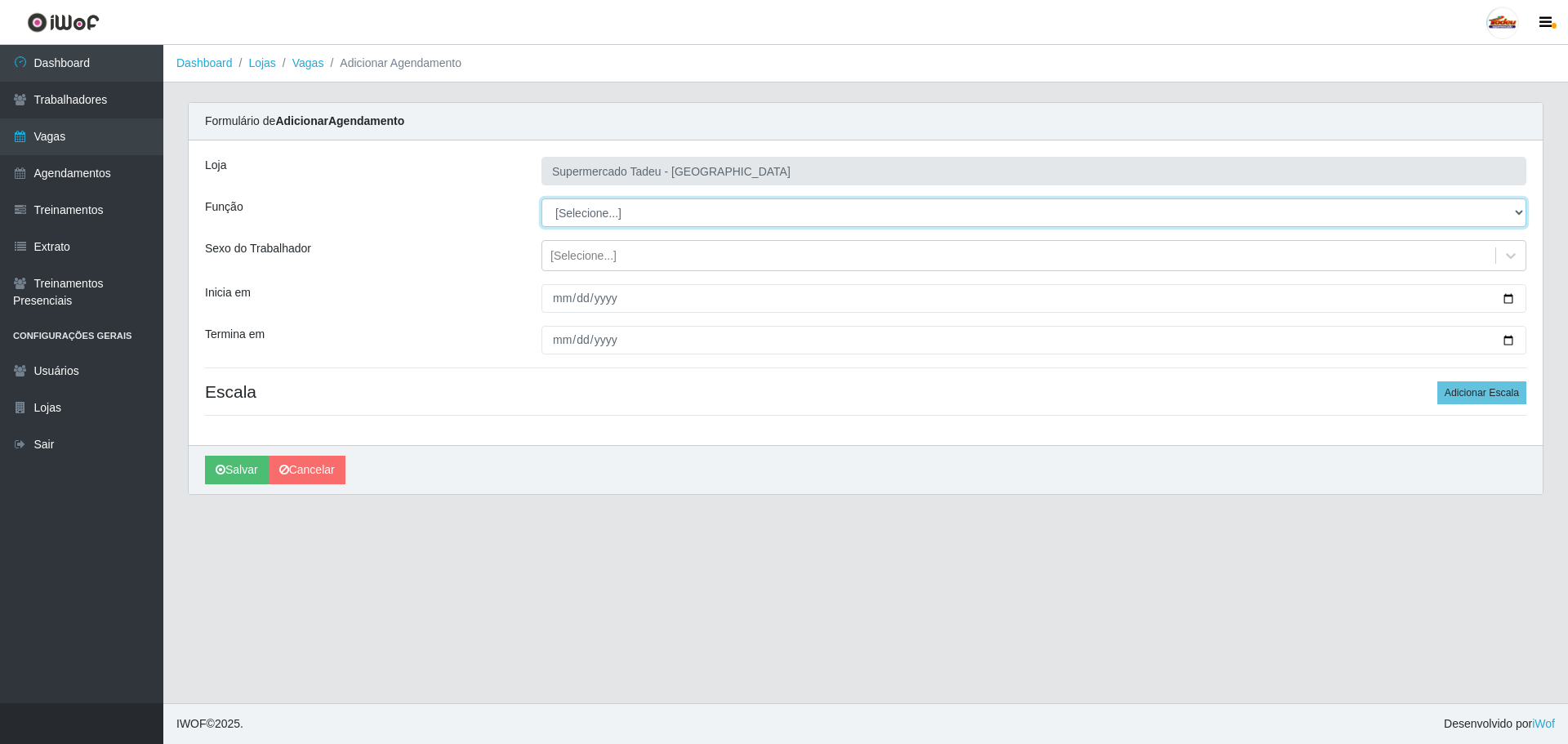
click at [606, 216] on select "[Selecione...] ASG ASG + ASG ++ Auxiliar de Estacionamento Auxiliar de Estacion…" at bounding box center [1034, 212] width 985 height 28
select select "1"
click at [542, 198] on select "[Selecione...] ASG ASG + ASG ++ Auxiliar de Estacionamento Auxiliar de Estacion…" at bounding box center [1034, 212] width 985 height 28
click at [574, 256] on div "[Selecione...]" at bounding box center [584, 256] width 66 height 18
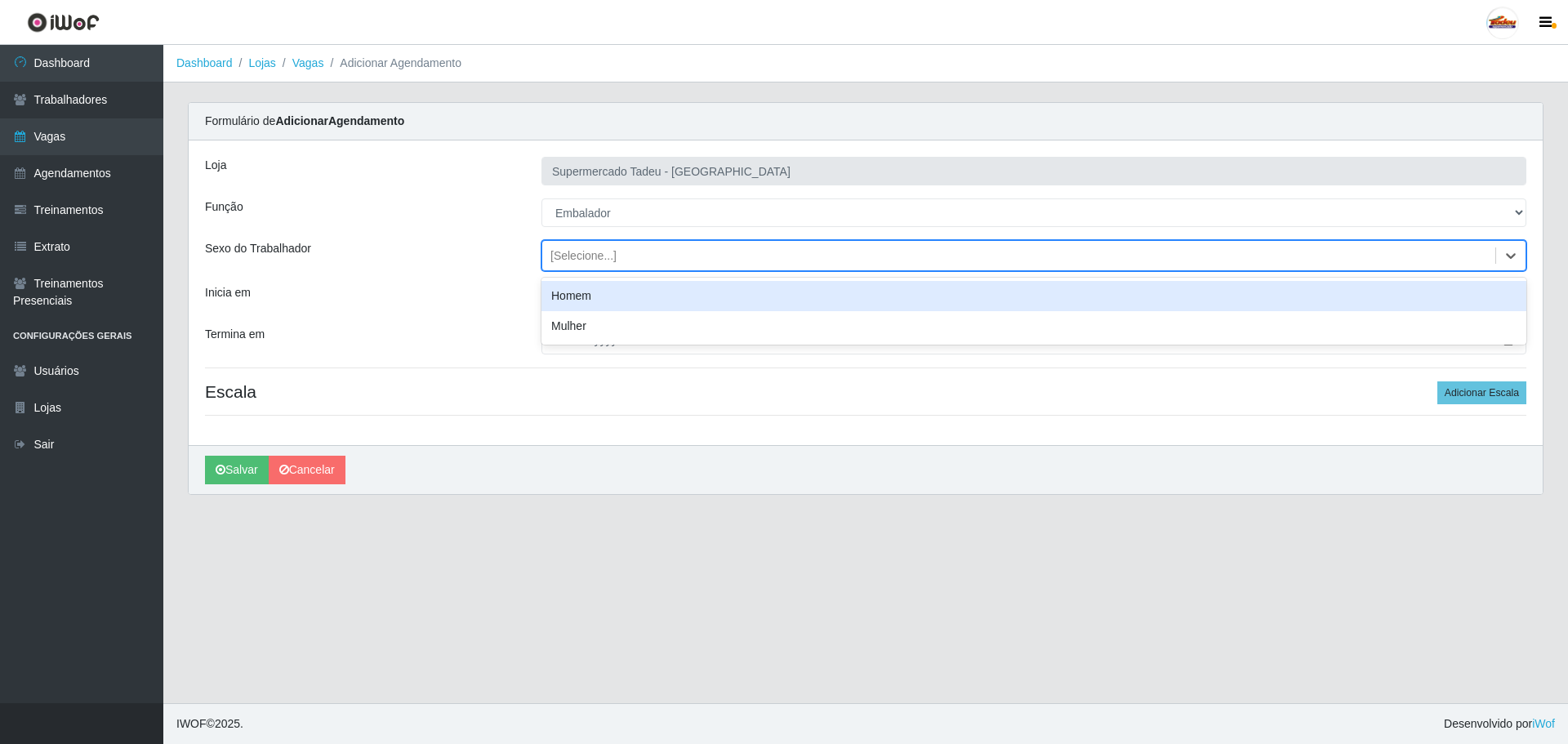
click at [467, 242] on div "Sexo do Trabalhador" at bounding box center [361, 256] width 336 height 31
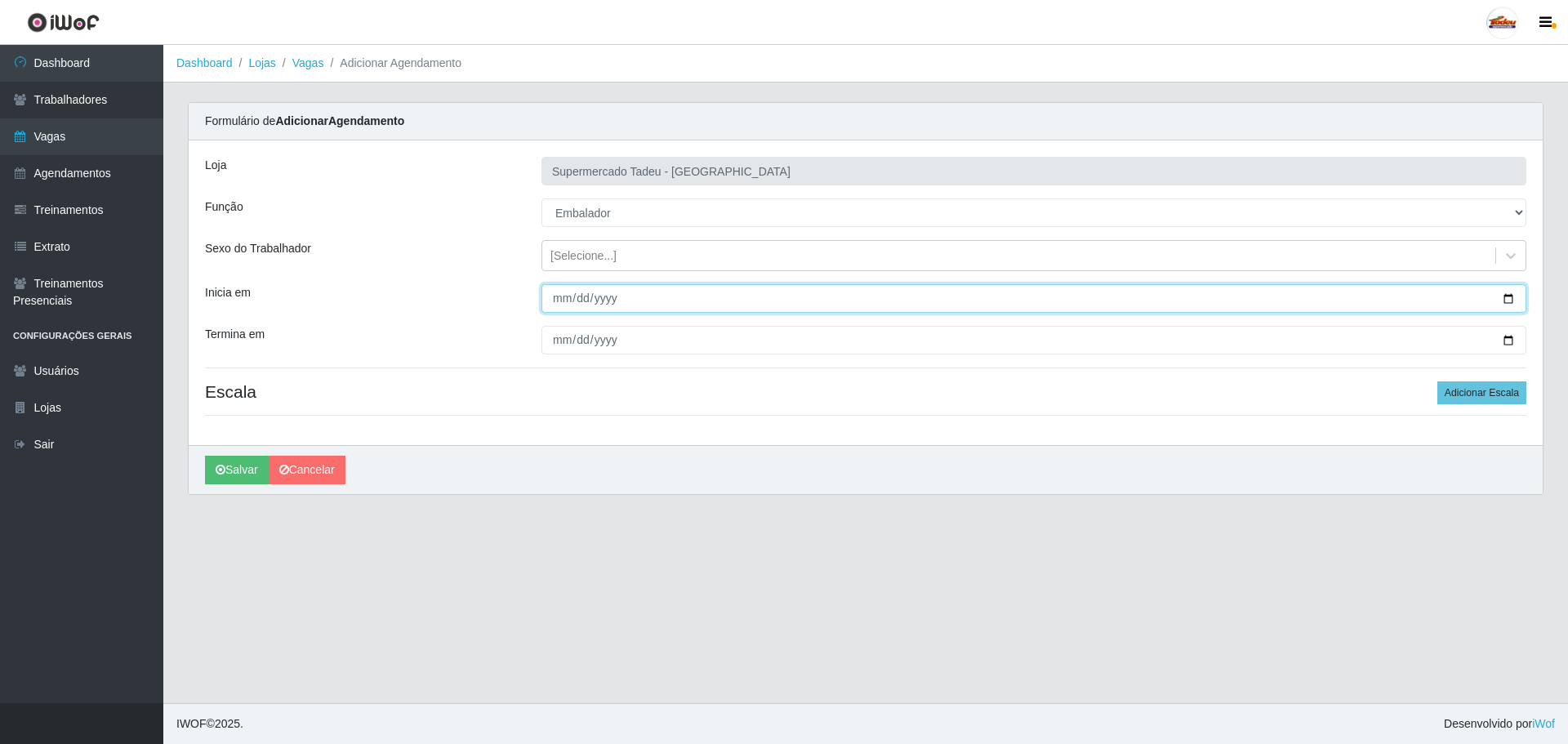
click at [568, 309] on input "Inicia em" at bounding box center [1034, 298] width 985 height 28
type input "[DATE]"
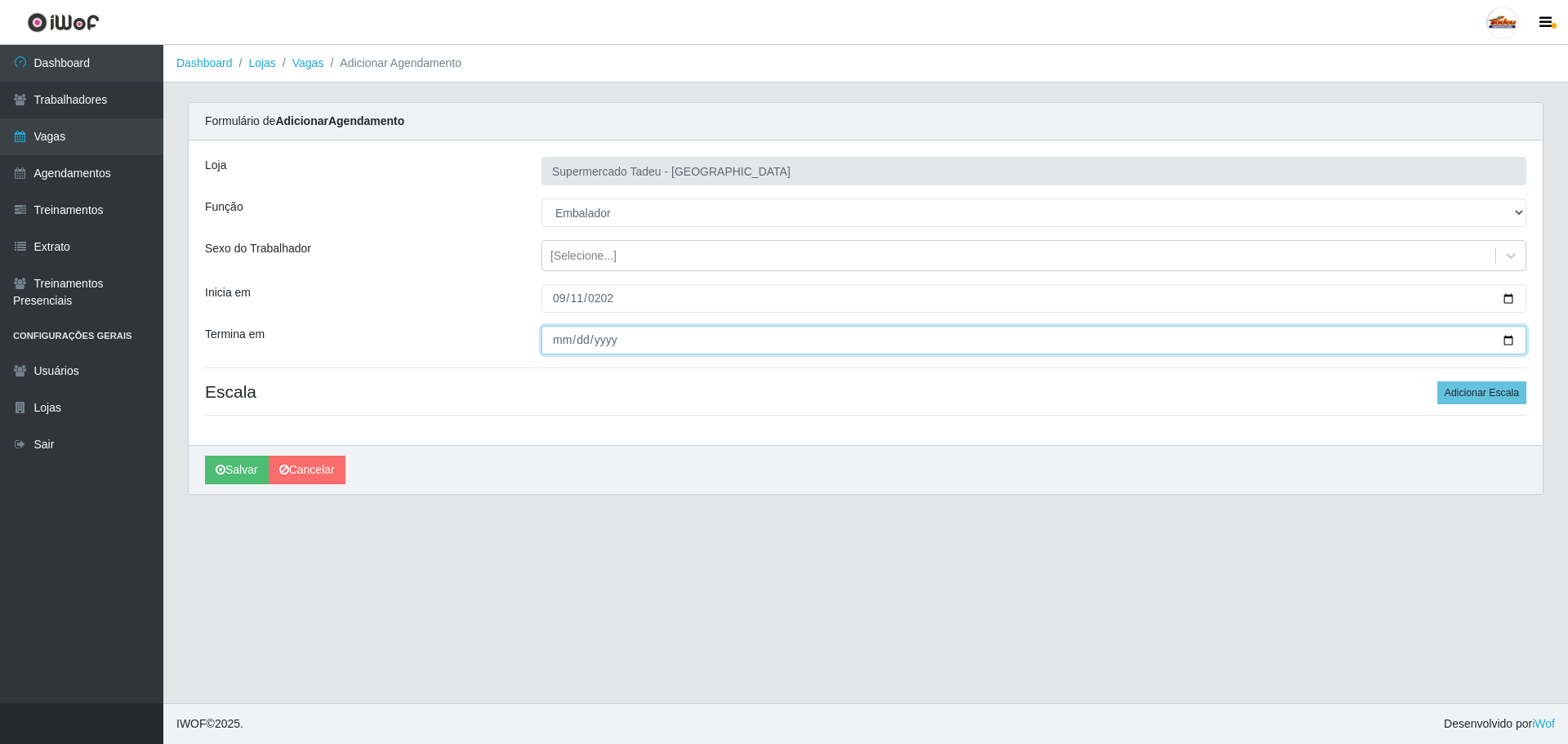
click at [555, 339] on input "Termina em" at bounding box center [1034, 339] width 985 height 28
type input "[PHONE_NUMBER]"
type input "[DATE]"
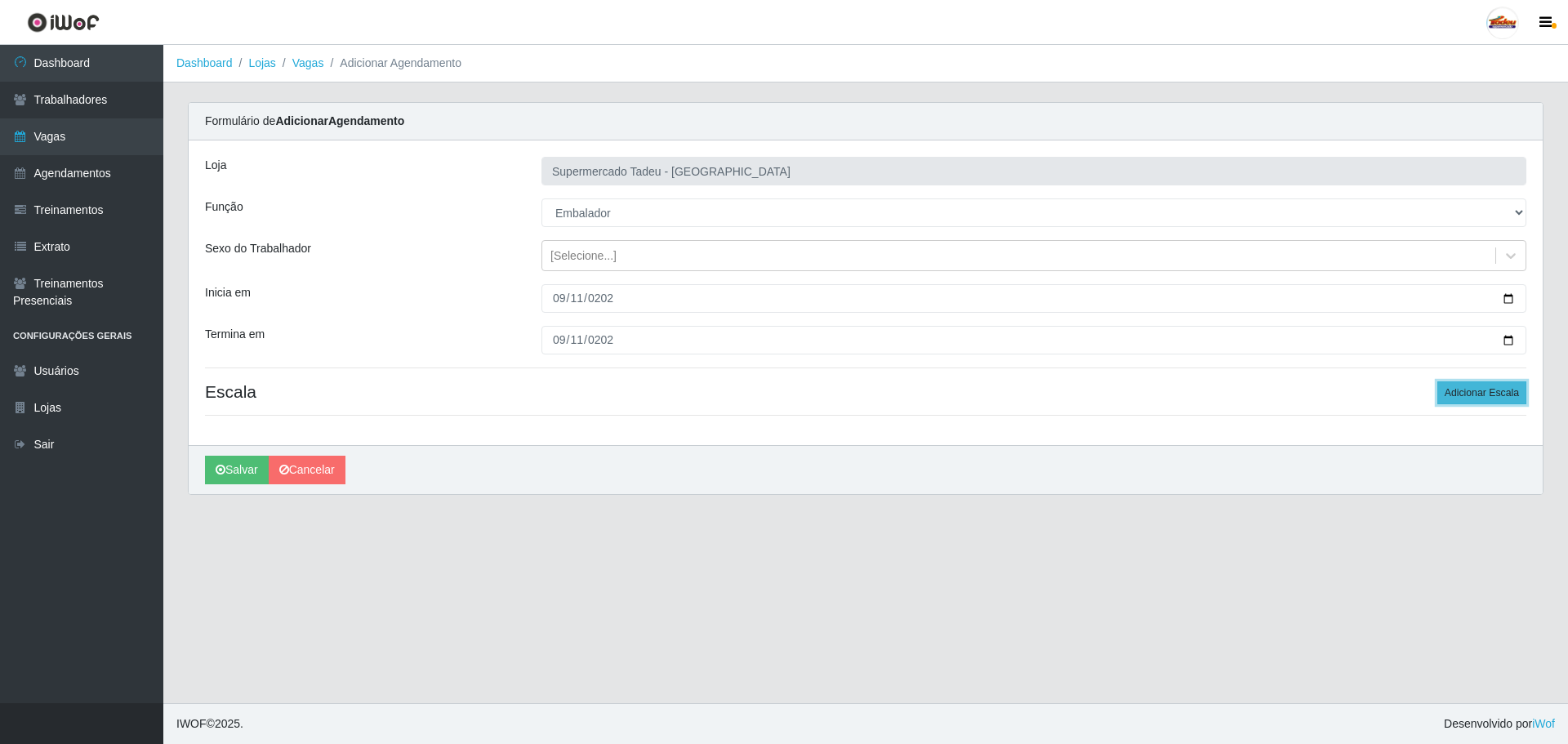
click at [1467, 401] on button "Adicionar Escala" at bounding box center [1482, 392] width 89 height 22
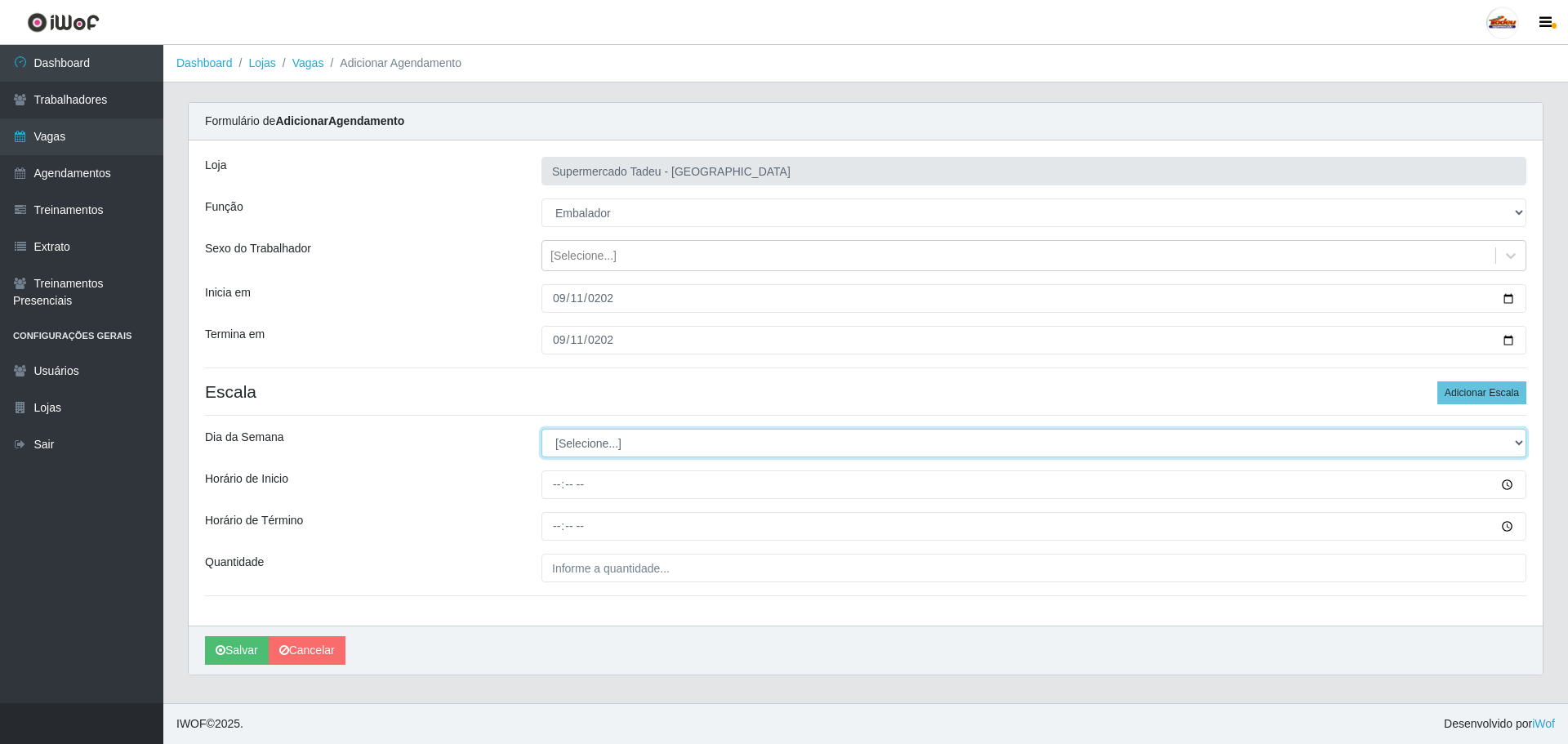
click at [602, 445] on select "[Selecione...] Segunda Terça Quarta Quinta Sexta Sábado Domingo" at bounding box center [1034, 443] width 985 height 28
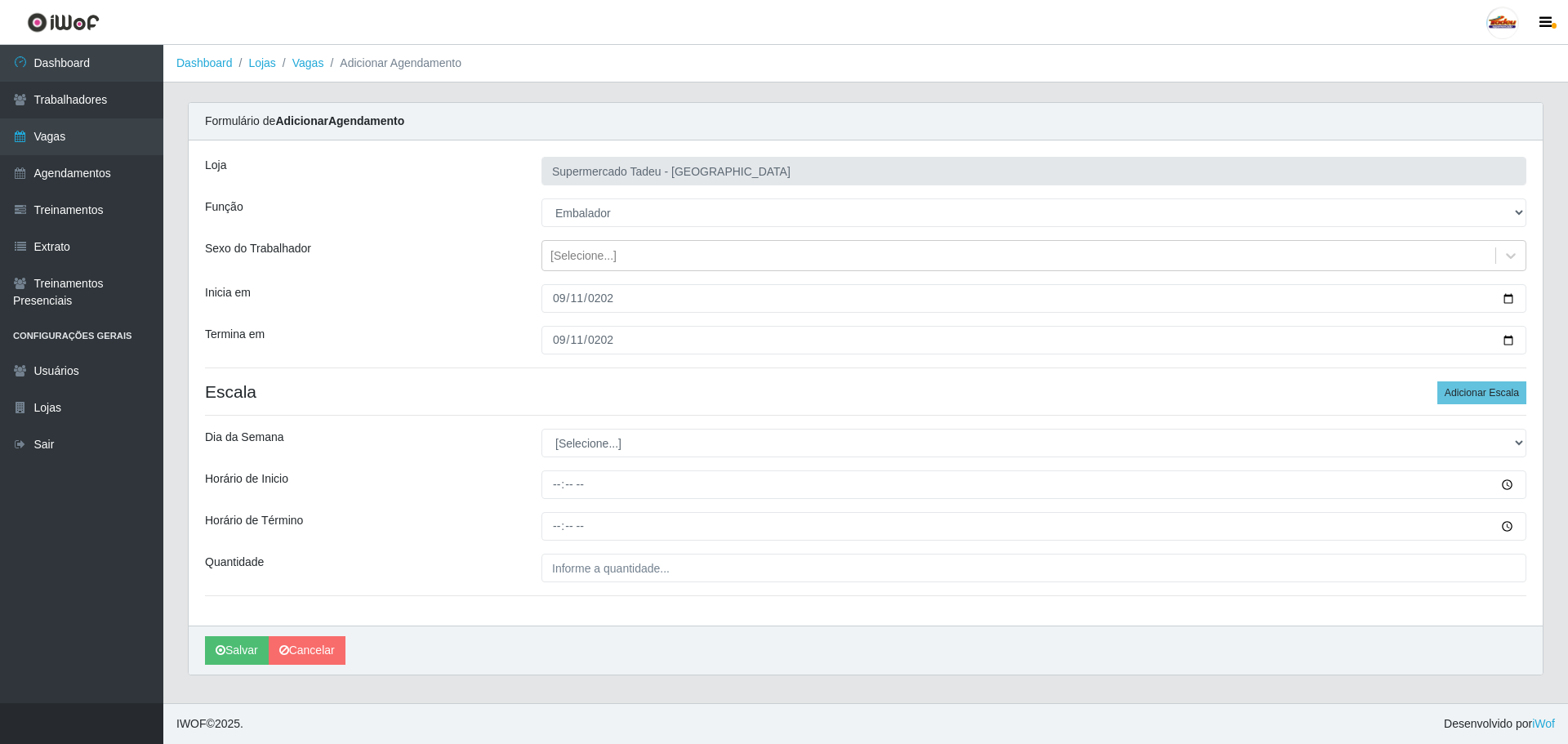
click at [573, 424] on div "Loja Supermercado Tadeu - [GEOGRAPHIC_DATA] Função [Selecione...] ASG ASG + ASG…" at bounding box center [865, 383] width 1354 height 485
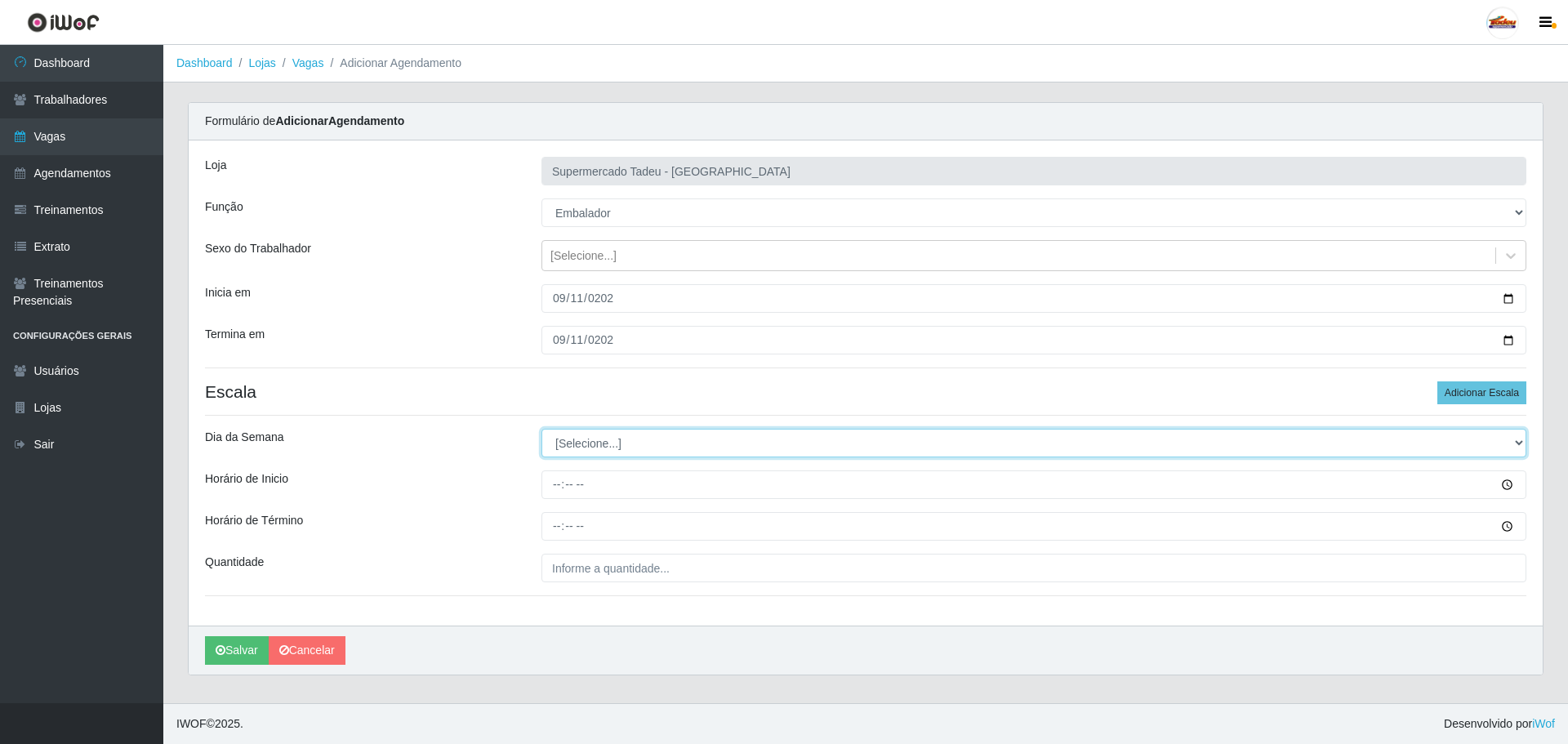
click at [585, 442] on select "[Selecione...] Segunda Terça Quarta Quinta Sexta Sábado Domingo" at bounding box center [1034, 443] width 985 height 28
select select "4"
click at [542, 429] on select "[Selecione...] Segunda Terça Quarta Quinta Sexta Sábado Domingo" at bounding box center [1034, 443] width 985 height 28
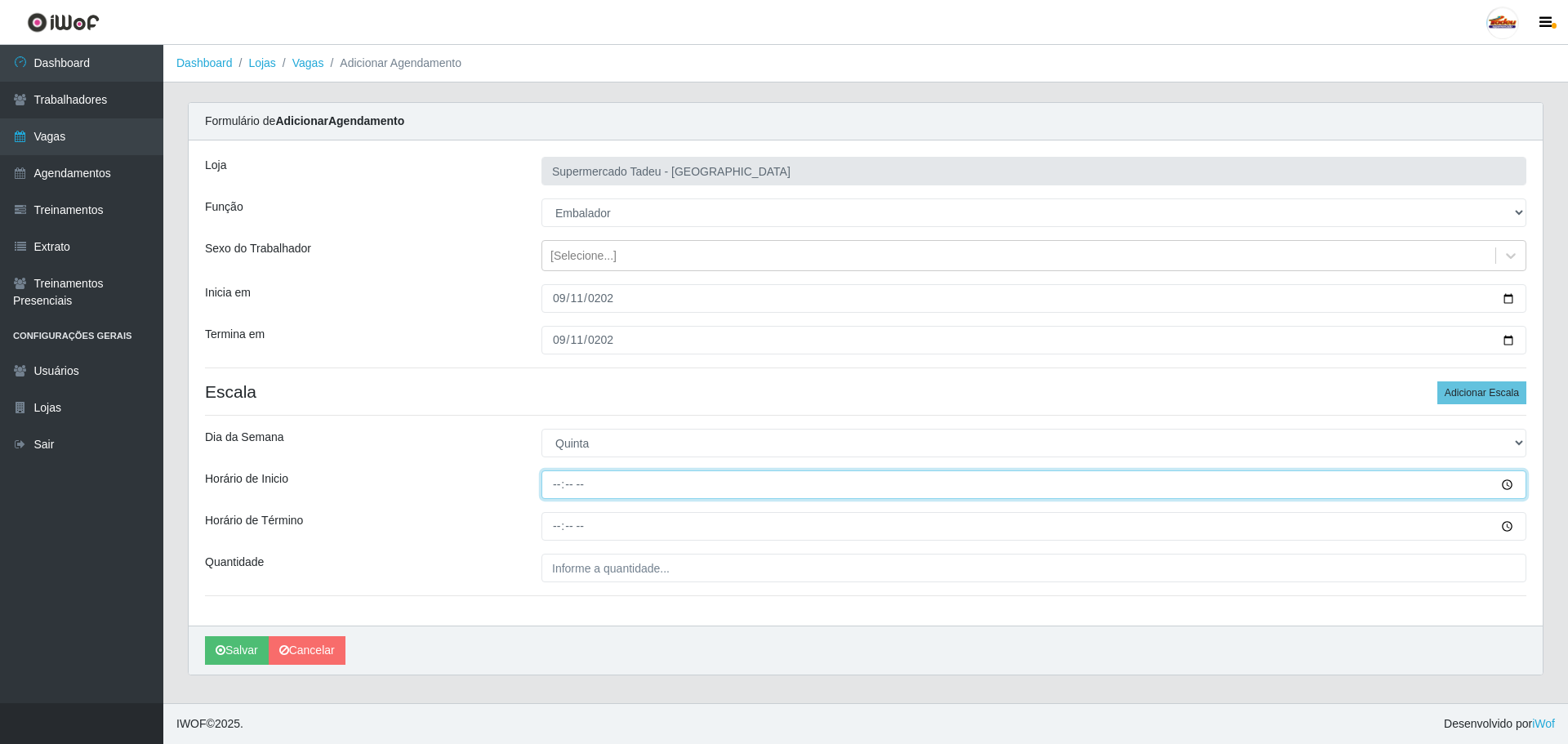
click at [563, 488] on input "Horário de Inicio" at bounding box center [1034, 484] width 985 height 28
type input "16:00"
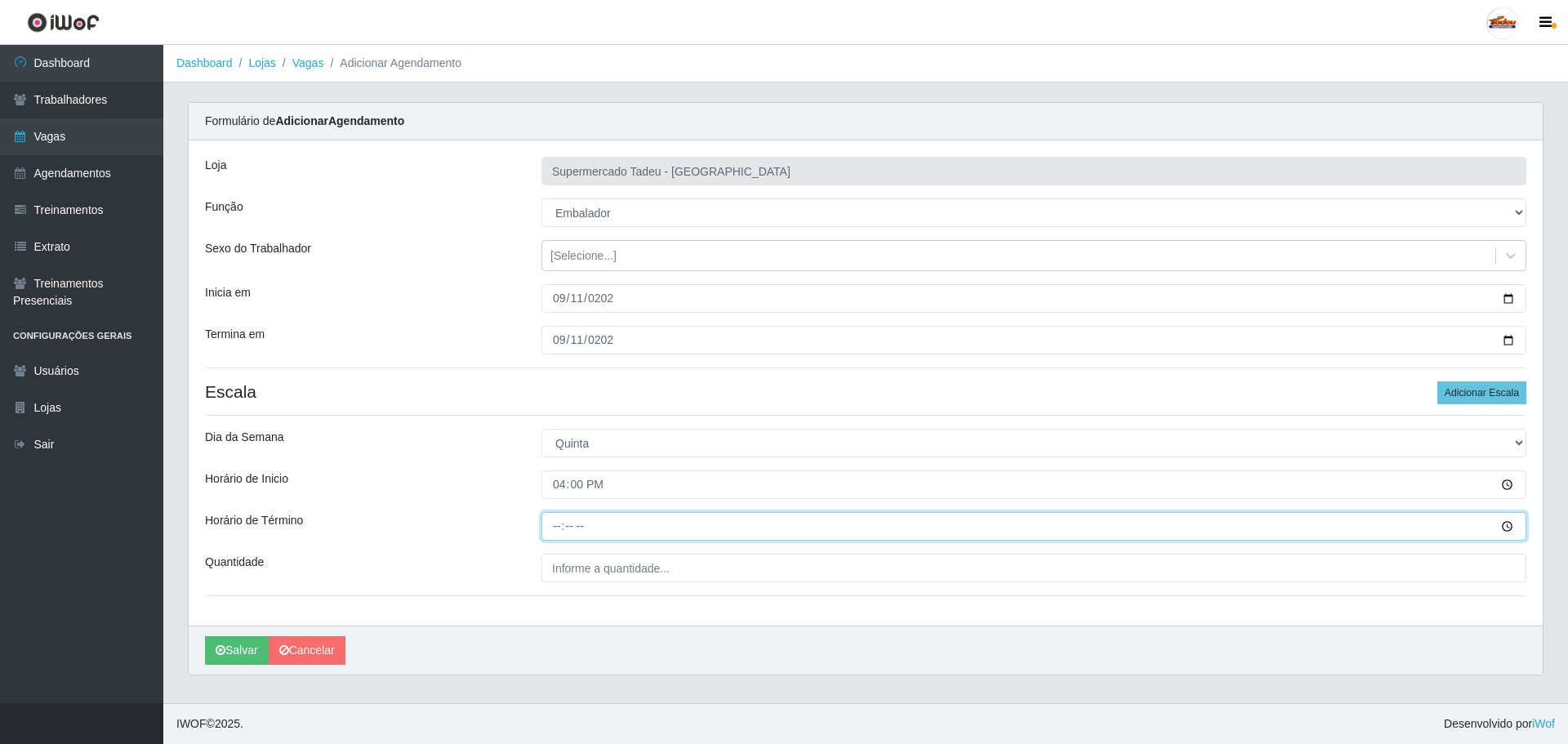
click at [552, 540] on input "Horário de Término" at bounding box center [1034, 526] width 985 height 28
type input "20:00"
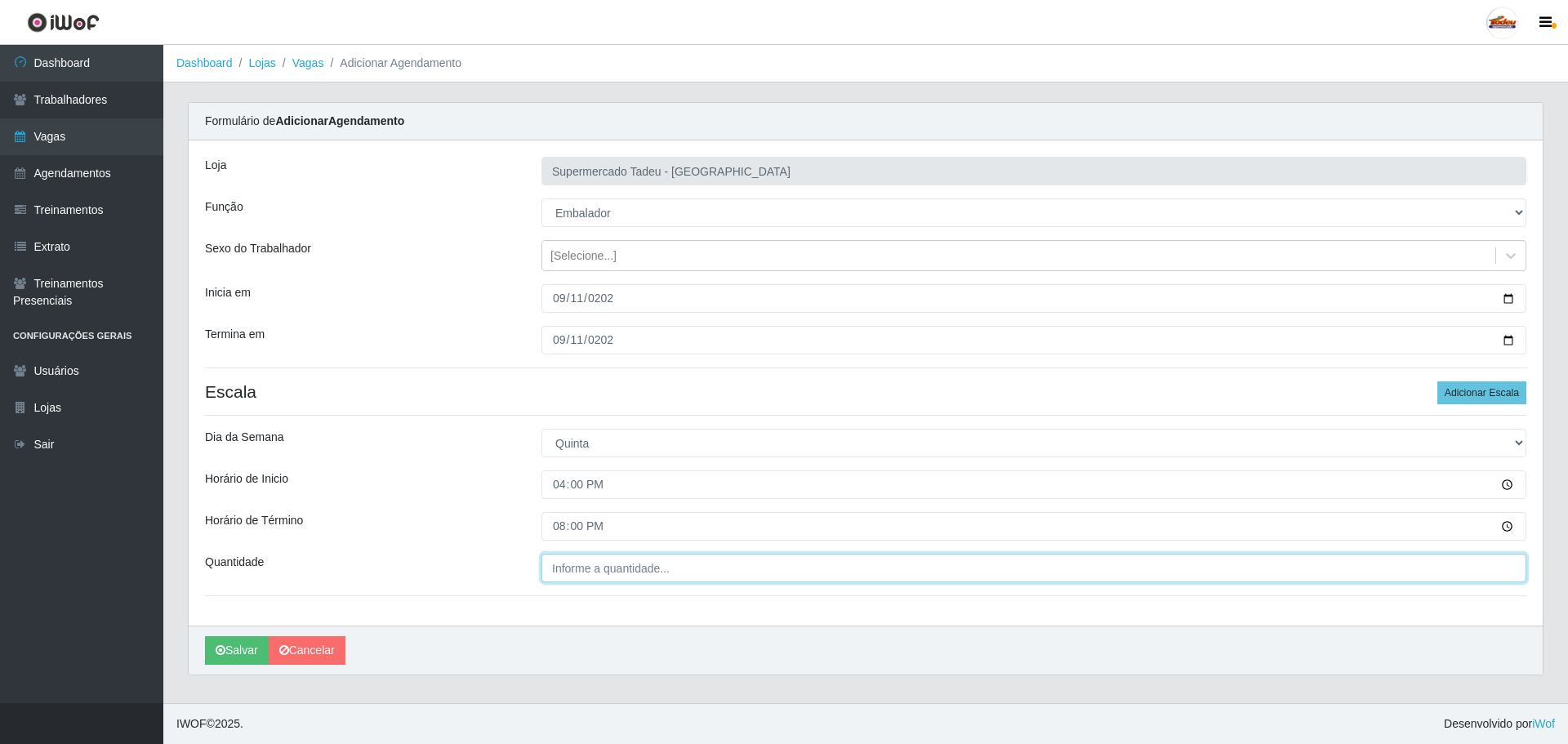
type input "___"
click at [596, 571] on input "___" at bounding box center [1034, 568] width 985 height 28
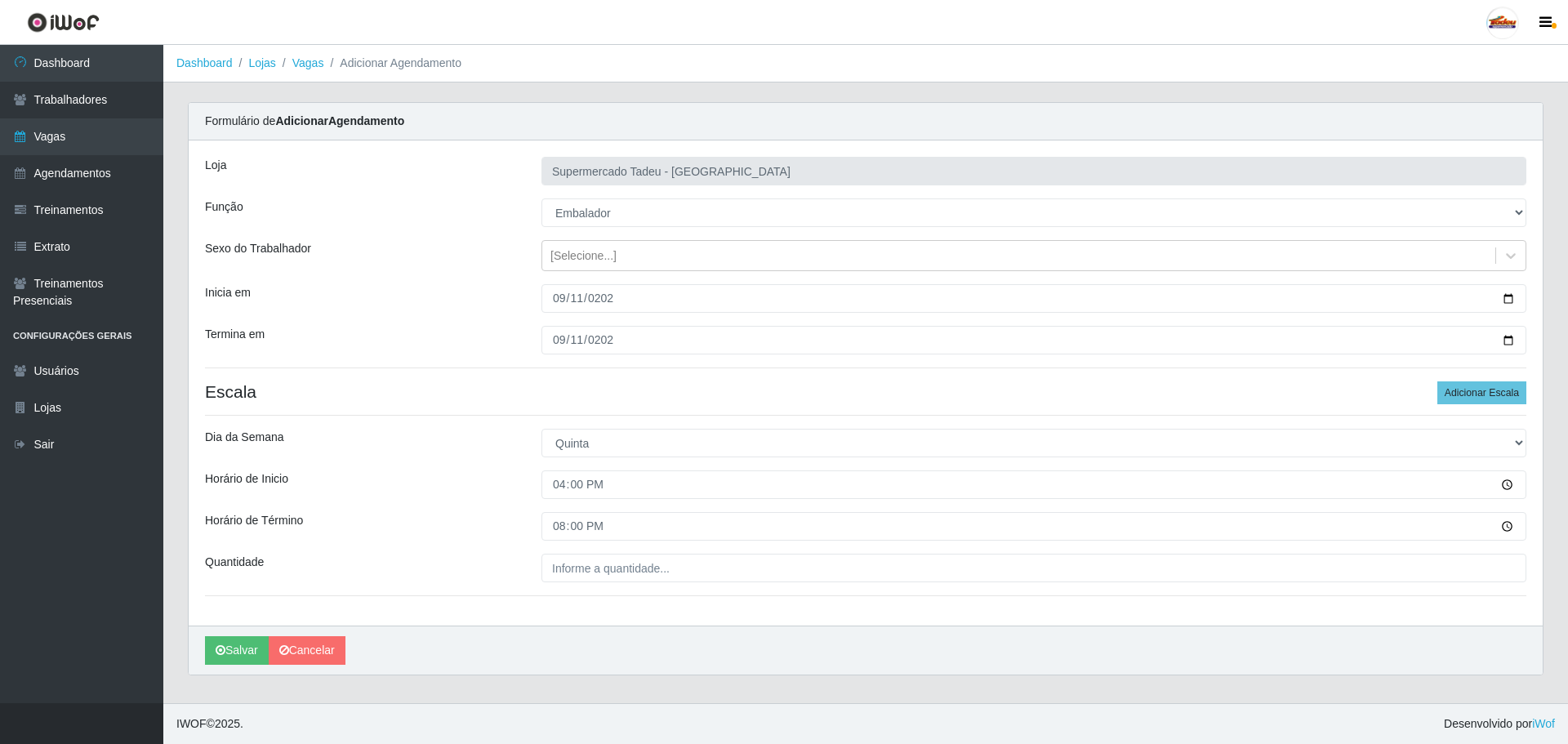
click at [1508, 740] on footer "IWOF © 2025 . Desenvolvido por iWof" at bounding box center [865, 723] width 1405 height 41
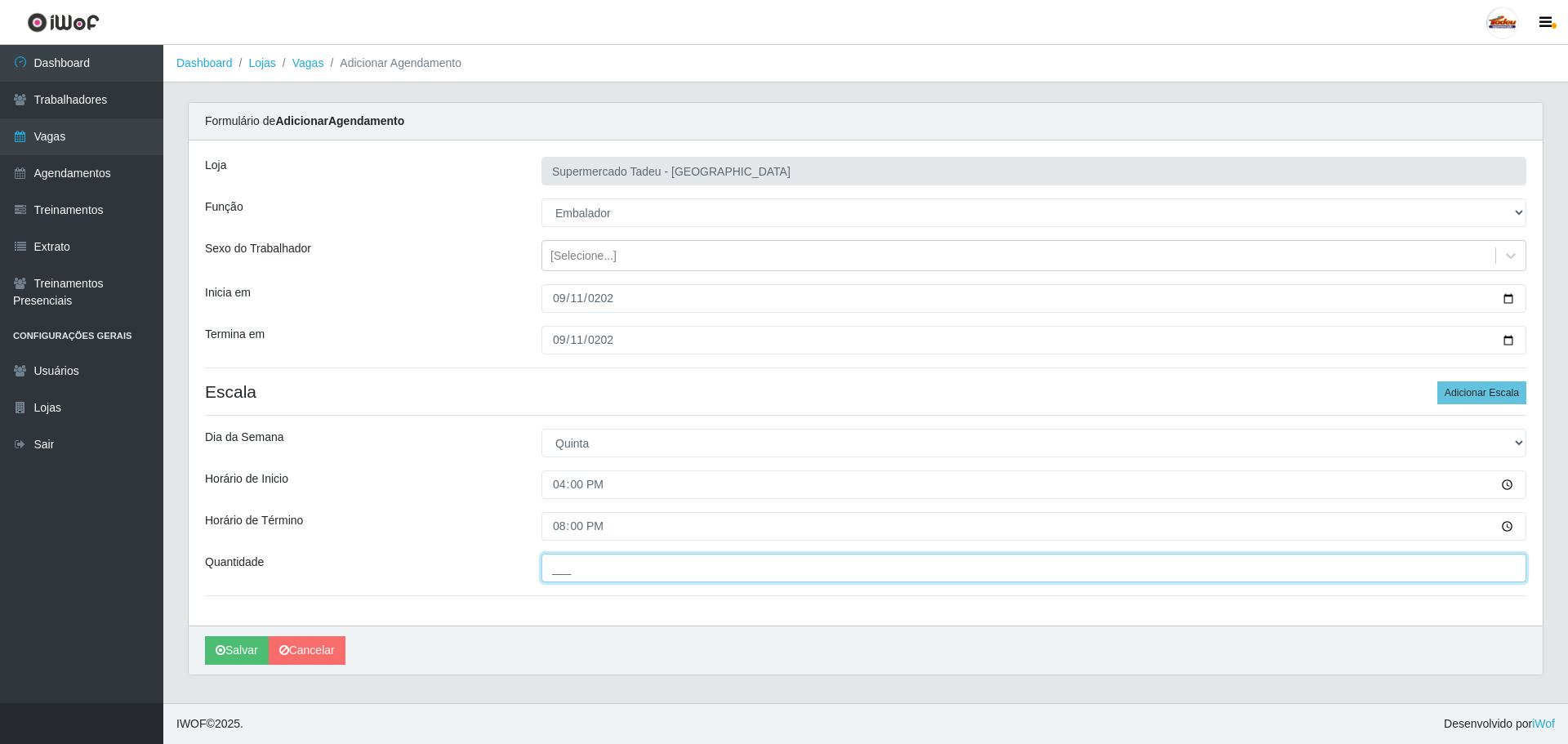
click at [564, 562] on input "___" at bounding box center [1034, 568] width 985 height 28
type input "2__"
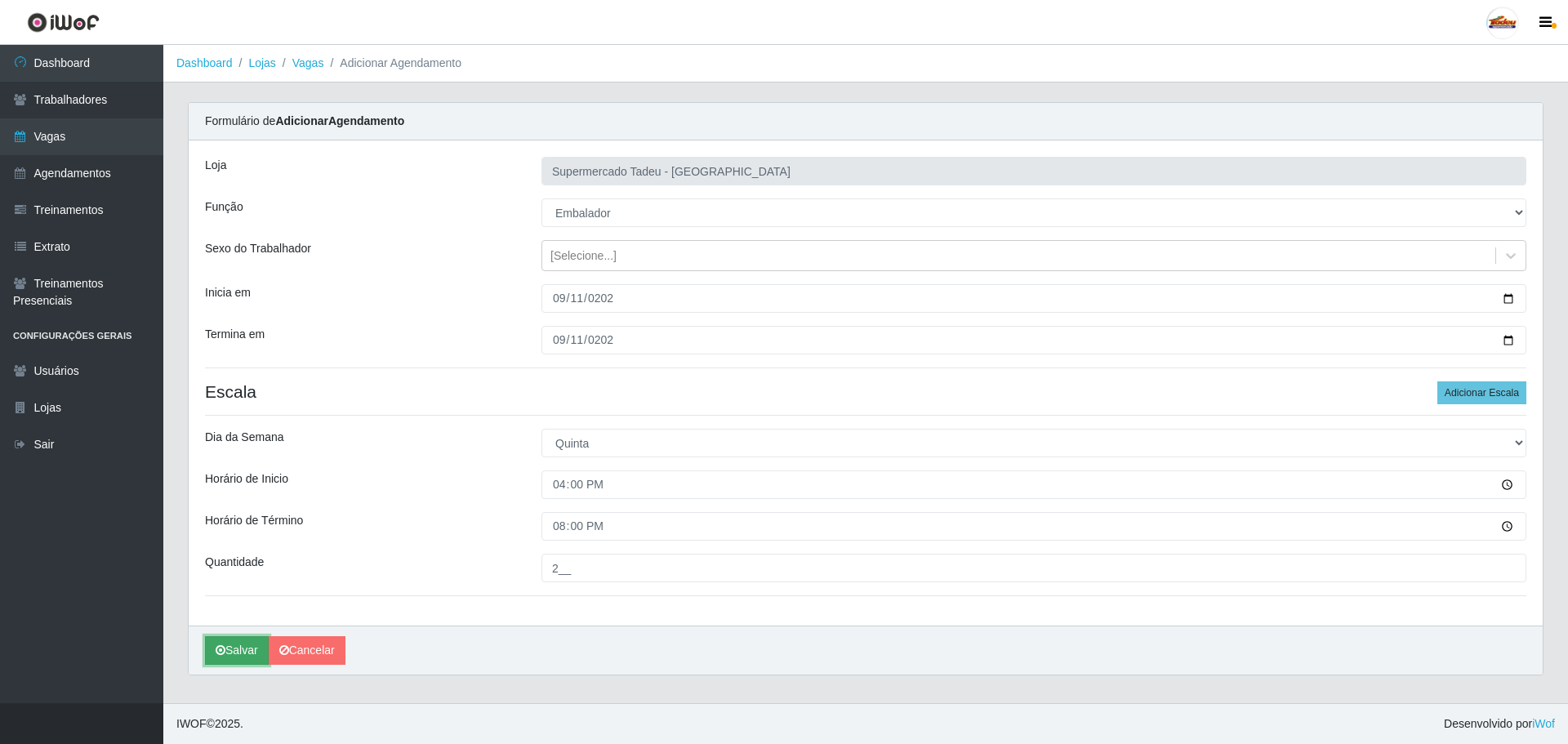
click at [231, 643] on button "Salvar" at bounding box center [237, 650] width 64 height 28
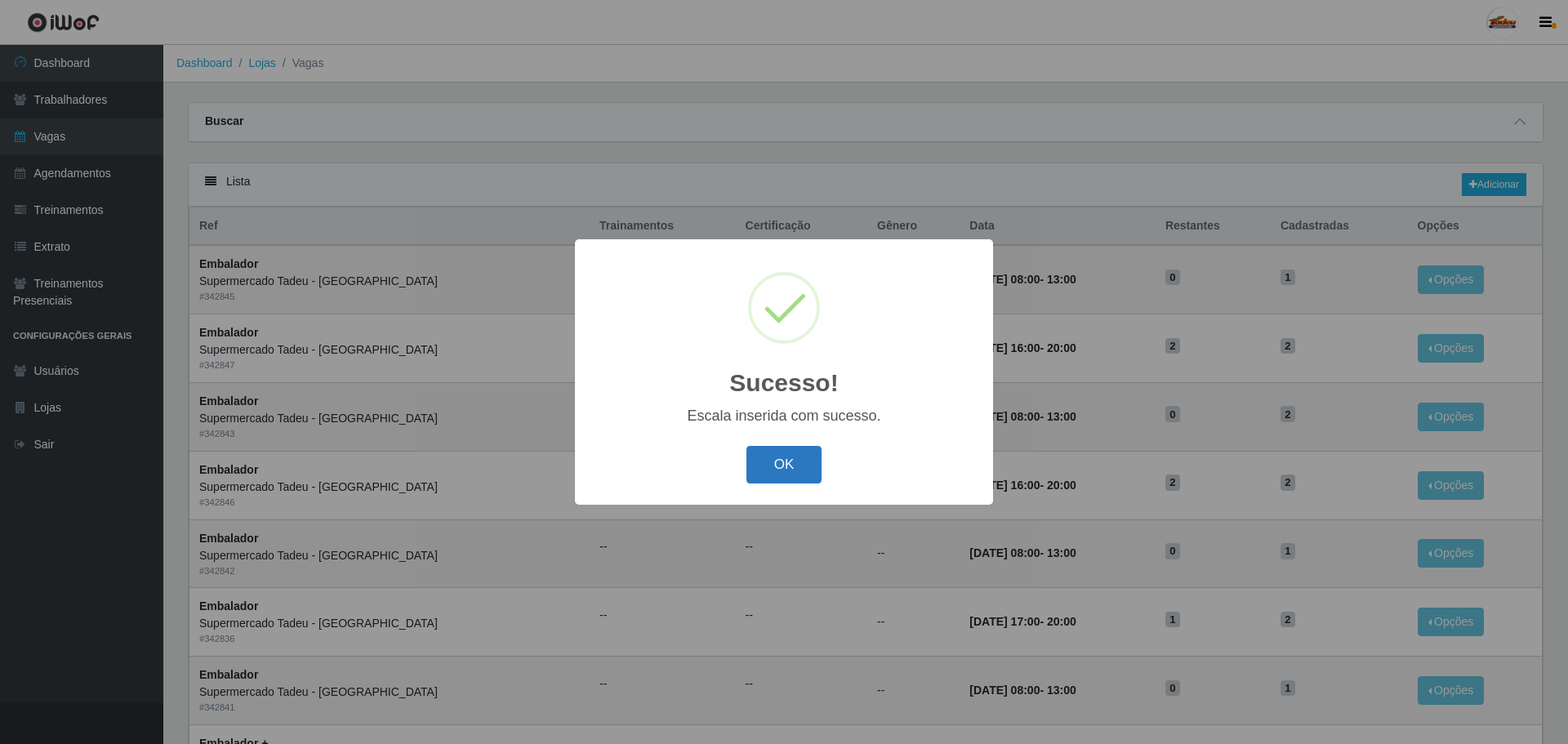
click at [792, 473] on button "OK" at bounding box center [785, 464] width 76 height 38
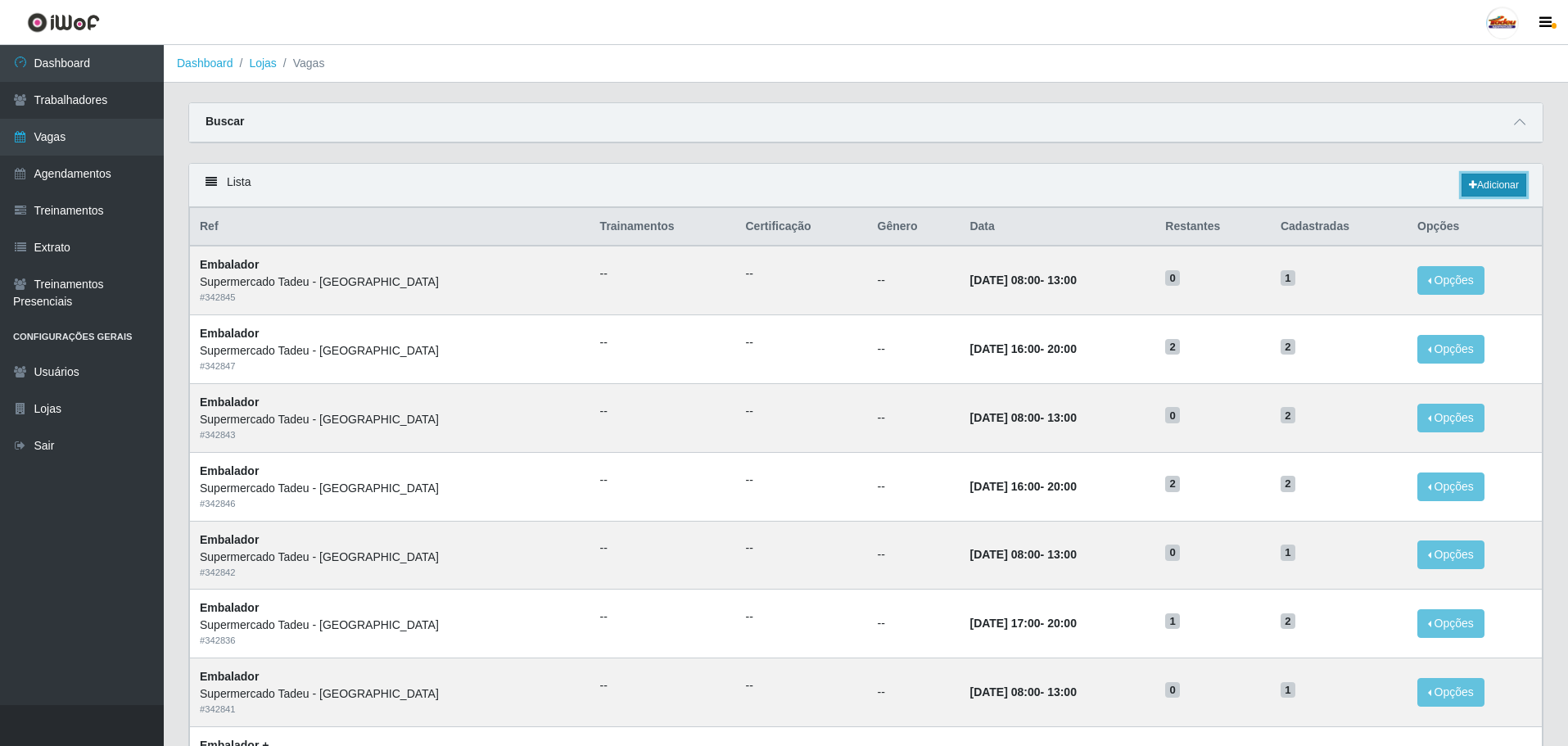
click at [1477, 180] on link "Adicionar" at bounding box center [1494, 184] width 65 height 23
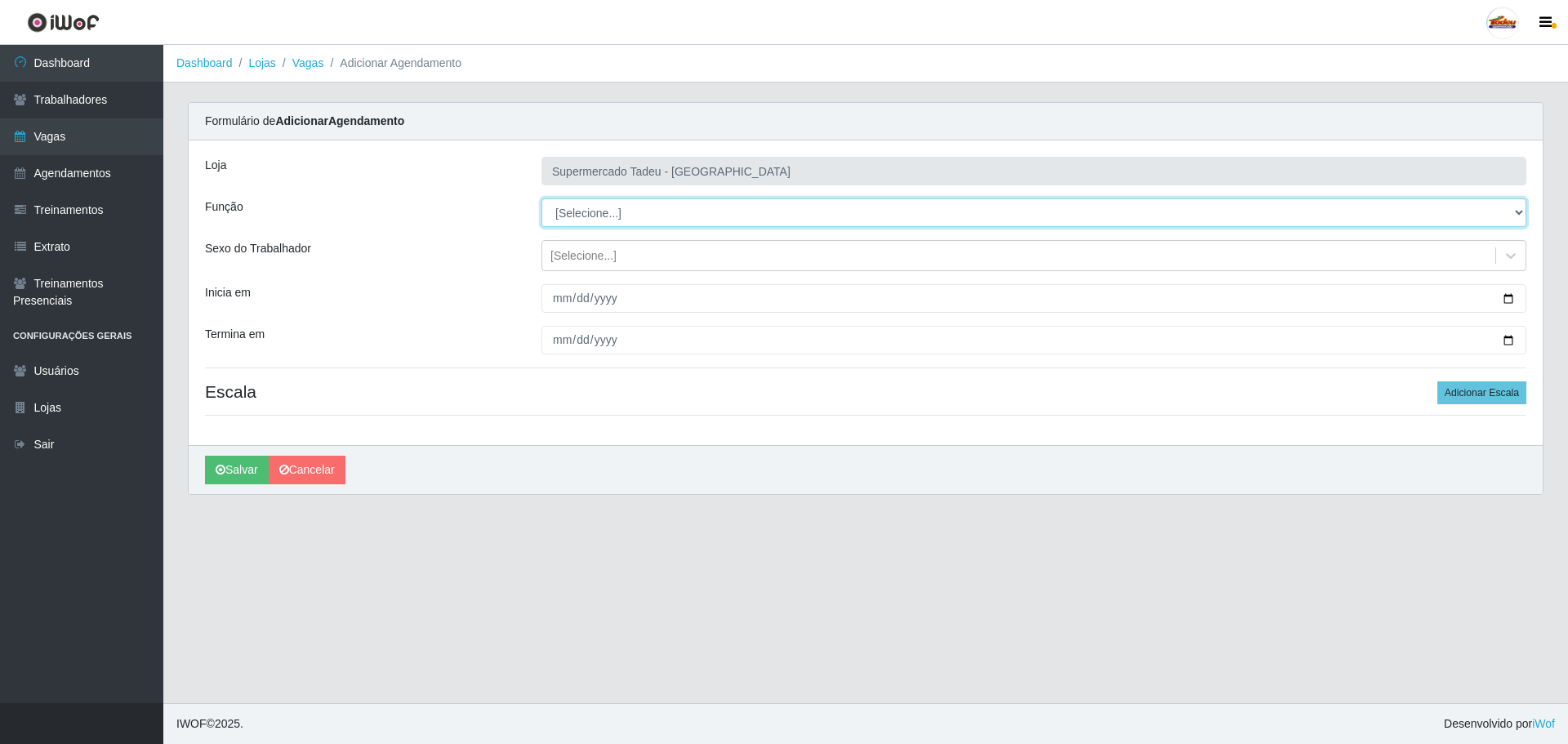
click at [596, 205] on select "[Selecione...] ASG ASG + ASG ++ Auxiliar de Estacionamento Auxiliar de Estacion…" at bounding box center [1034, 212] width 985 height 28
select select "1"
click at [542, 198] on select "[Selecione...] ASG ASG + ASG ++ Auxiliar de Estacionamento Auxiliar de Estacion…" at bounding box center [1034, 212] width 985 height 28
click at [575, 260] on div "[Selecione...]" at bounding box center [584, 256] width 66 height 18
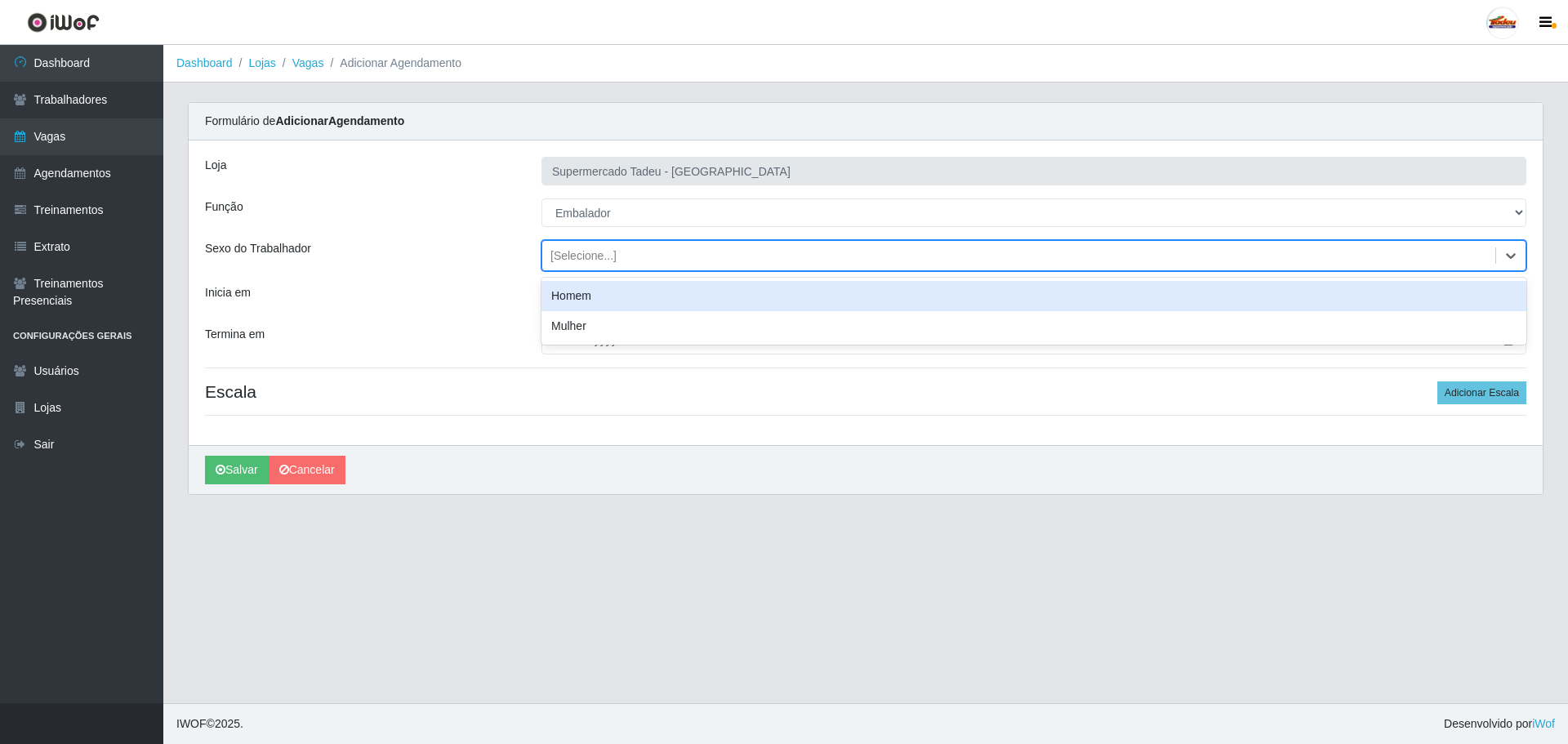
click at [575, 261] on div "[Selecione...]" at bounding box center [584, 256] width 66 height 18
click at [574, 299] on input "Inicia em" at bounding box center [1034, 298] width 985 height 28
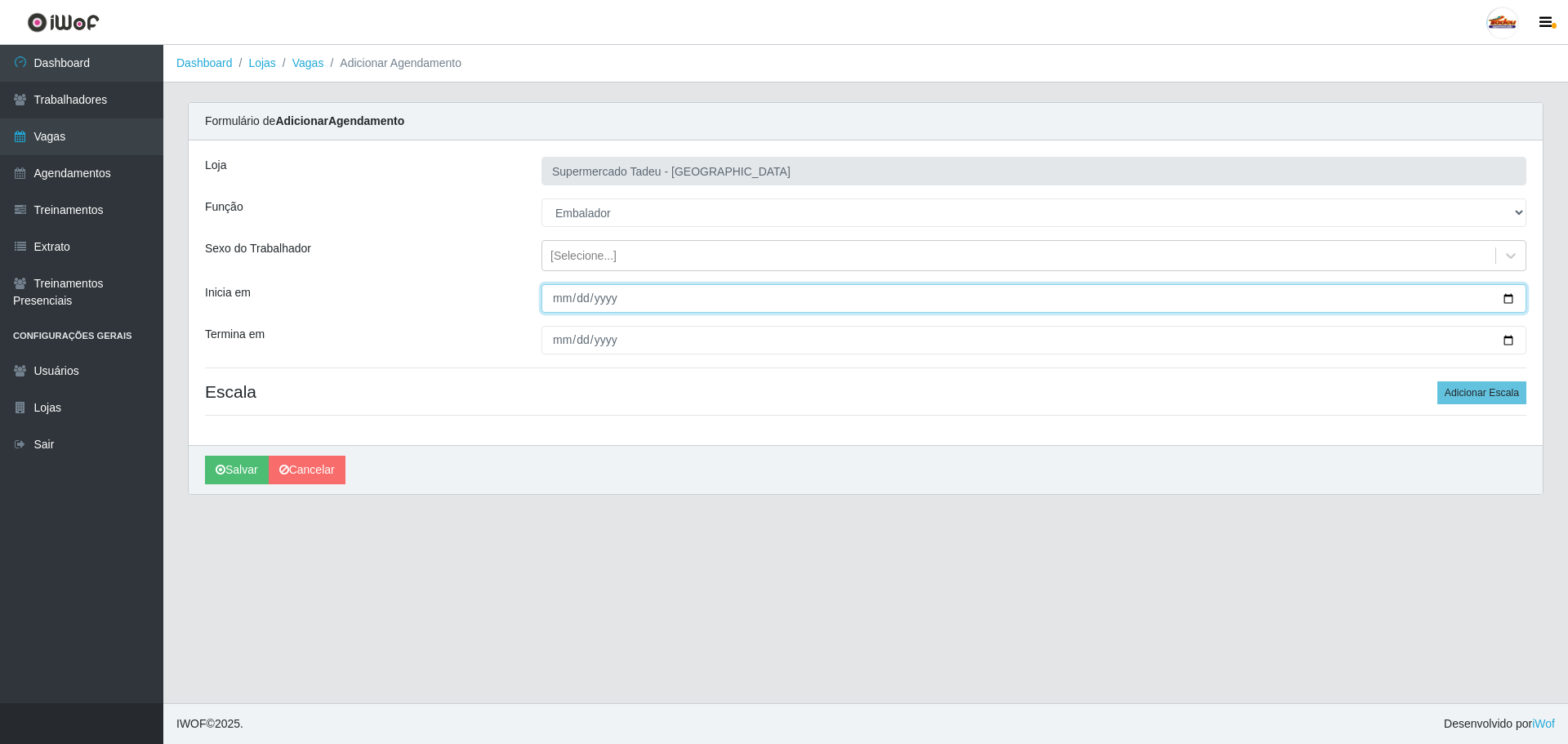
click at [552, 300] on input "Inicia em" at bounding box center [1034, 298] width 985 height 28
type input "[DATE]"
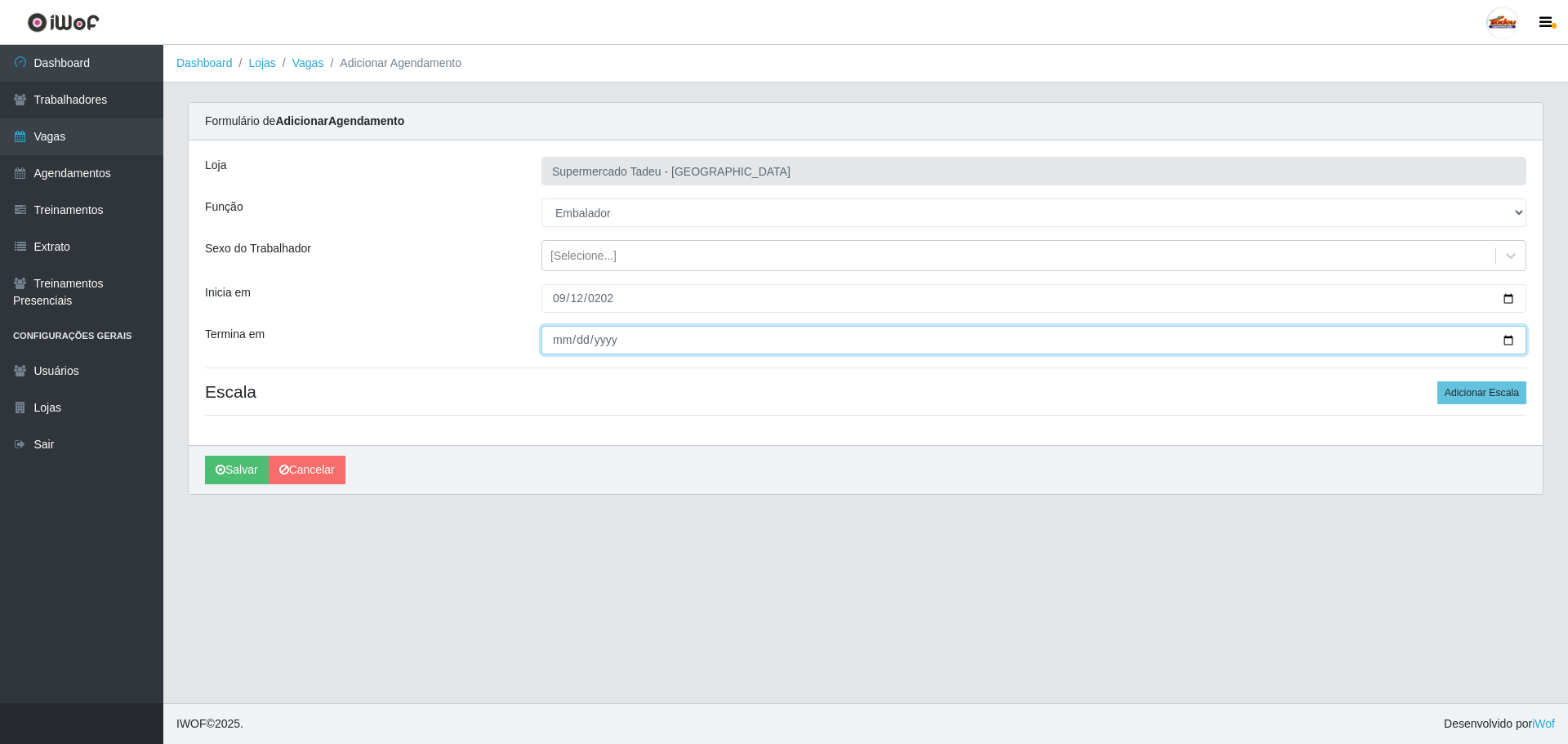
click at [558, 339] on input "Termina em" at bounding box center [1034, 339] width 985 height 28
type input "[DATE]"
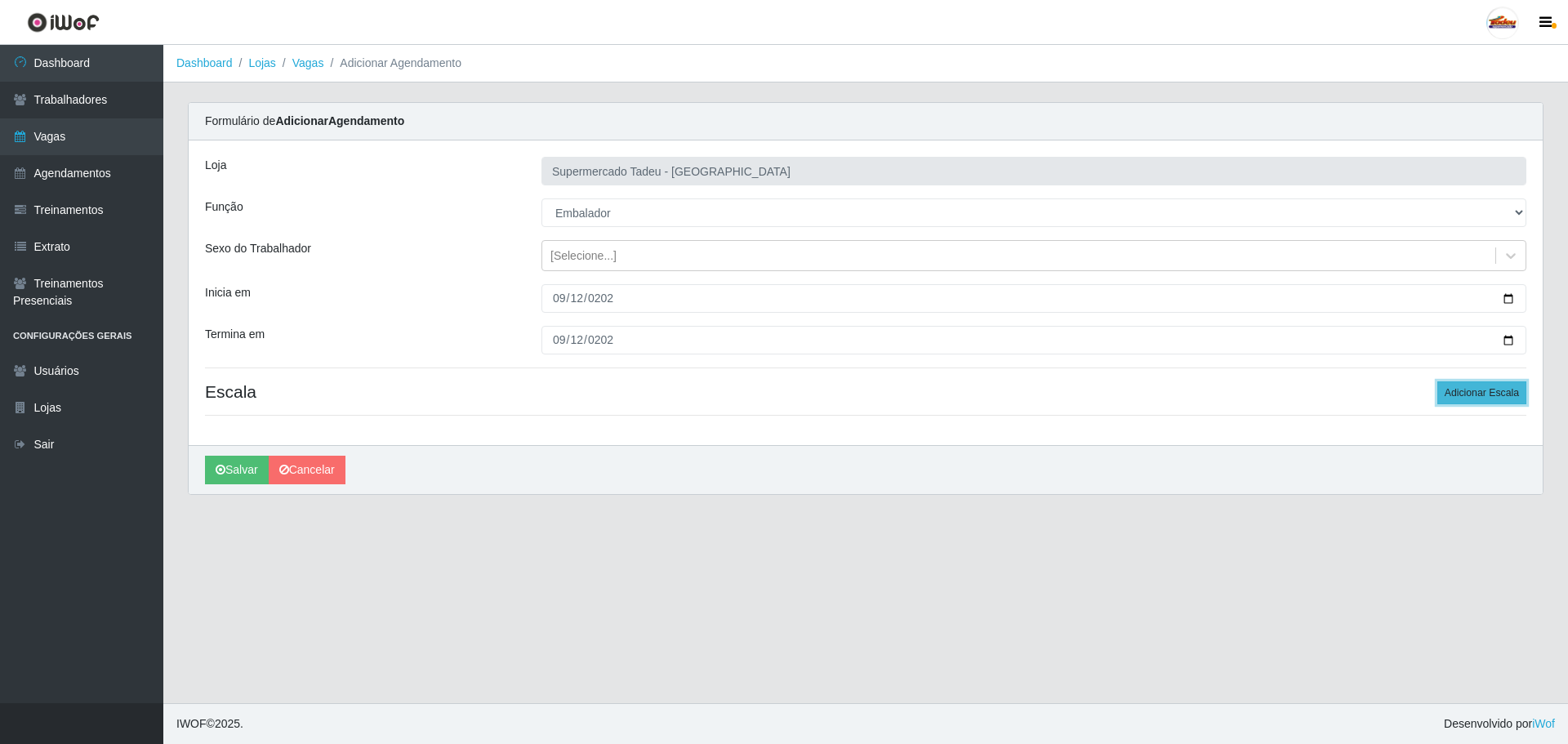
click at [1511, 402] on button "Adicionar Escala" at bounding box center [1482, 392] width 89 height 22
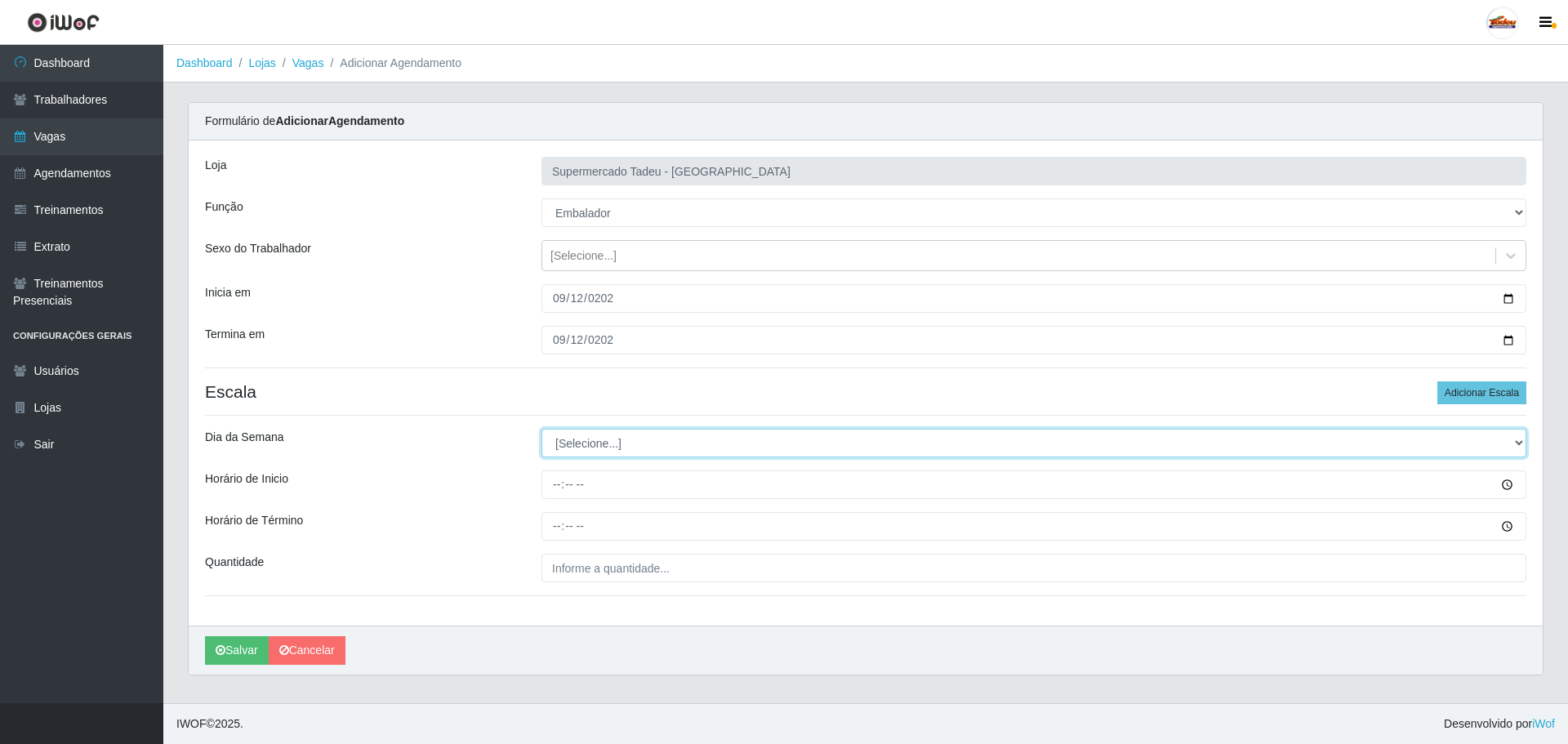
click at [602, 448] on select "[Selecione...] Segunda Terça Quarta Quinta Sexta Sábado Domingo" at bounding box center [1034, 443] width 985 height 28
click at [583, 451] on select "[Selecione...] Segunda Terça Quarta Quinta Sexta Sábado Domingo" at bounding box center [1034, 443] width 985 height 28
select select "5"
click at [542, 429] on select "[Selecione...] Segunda Terça Quarta Quinta Sexta Sábado Domingo" at bounding box center [1034, 443] width 985 height 28
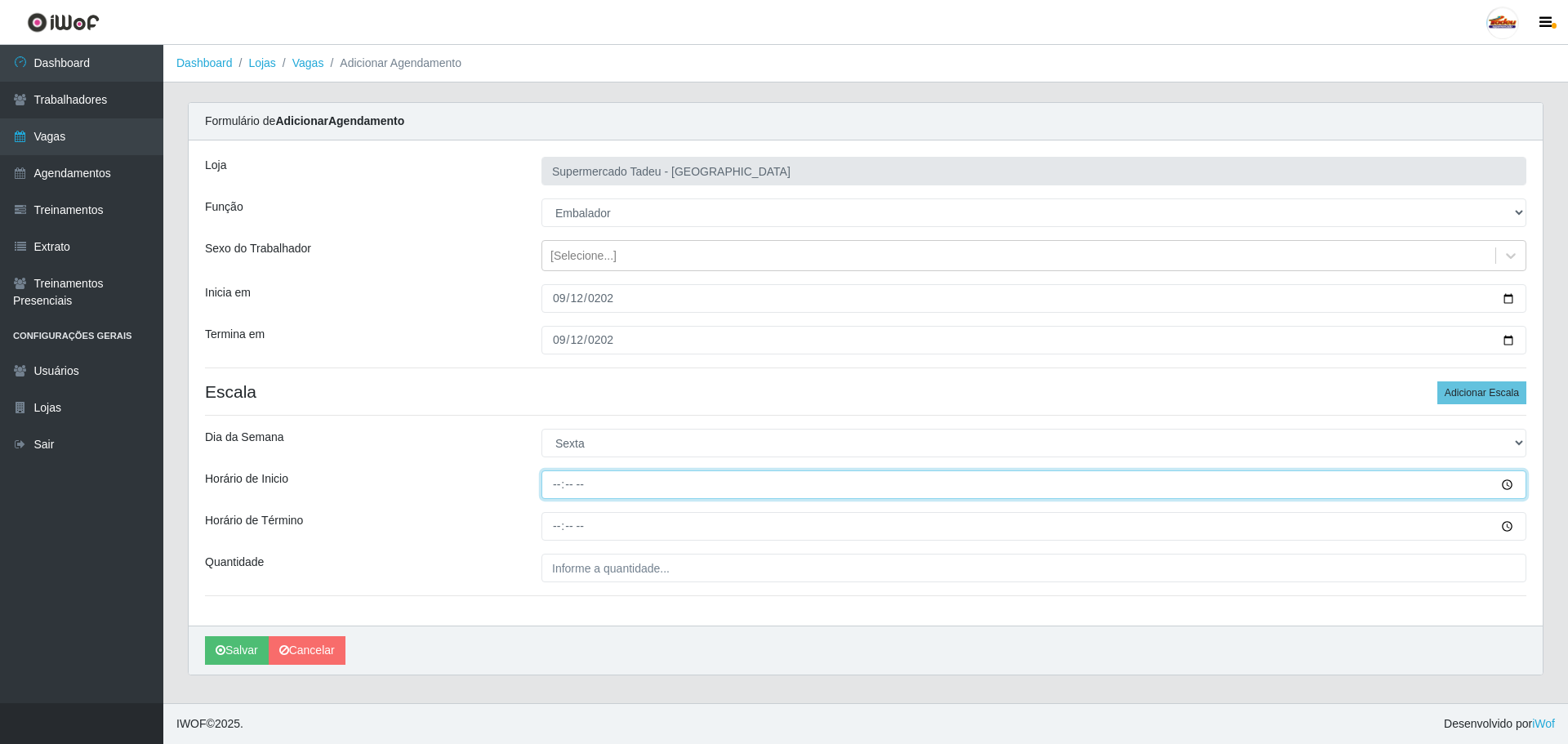
click at [563, 482] on input "Horário de Inicio" at bounding box center [1034, 484] width 985 height 28
type input "16:00"
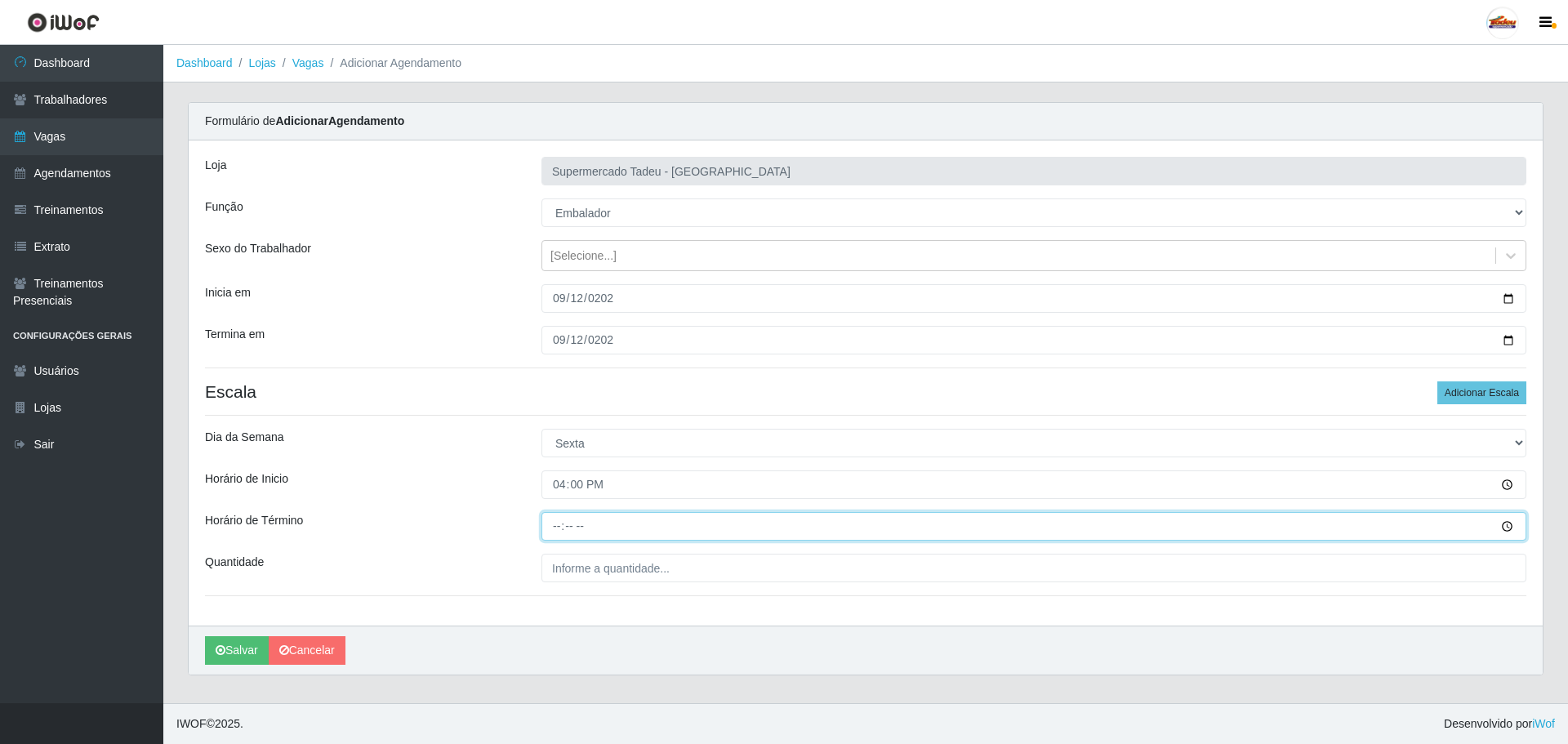
click at [551, 530] on input "Horário de Término" at bounding box center [1034, 526] width 985 height 28
type input "20:00"
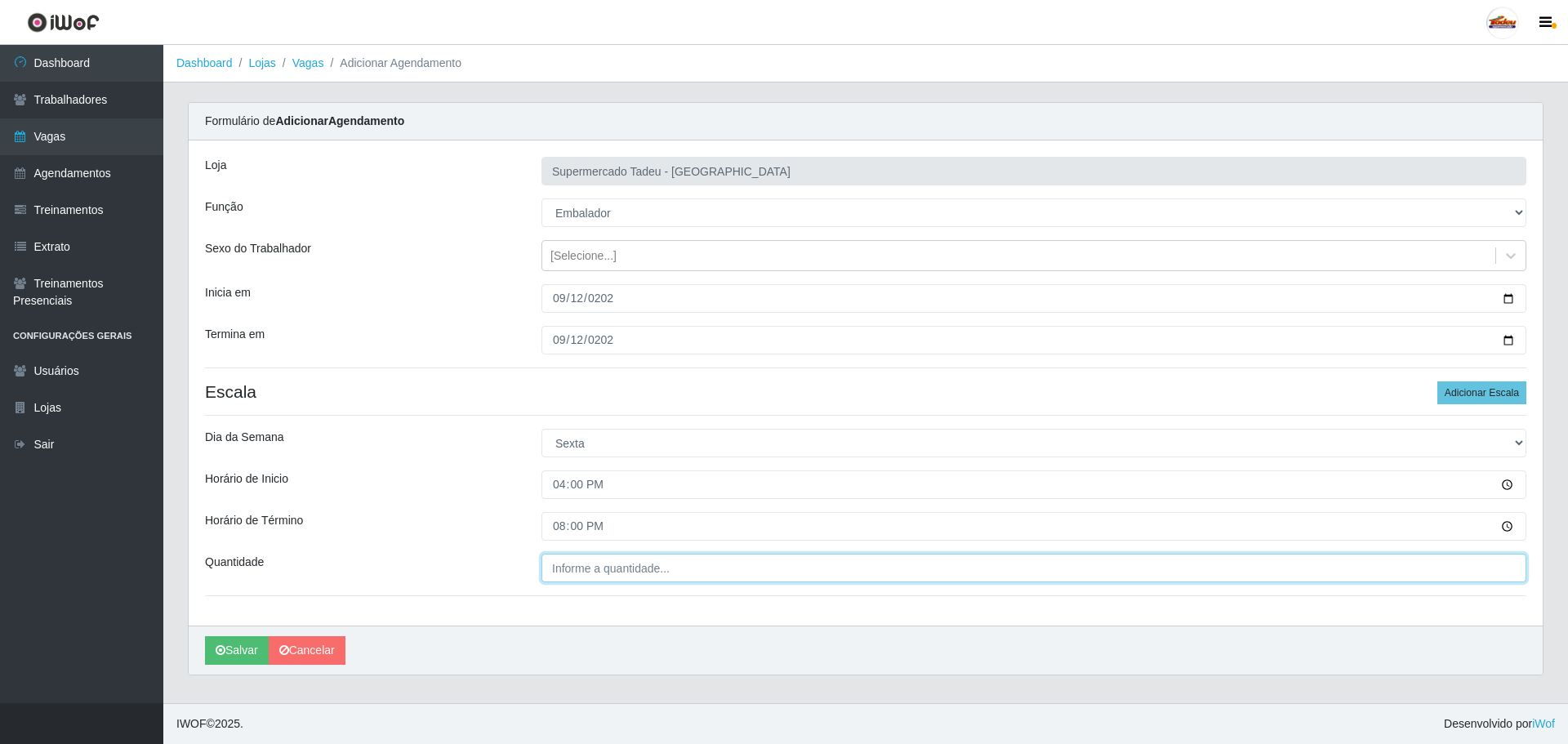
type input "___"
click at [594, 569] on input "___" at bounding box center [1034, 568] width 985 height 28
click at [574, 575] on input "___" at bounding box center [1034, 568] width 985 height 28
type input "2__"
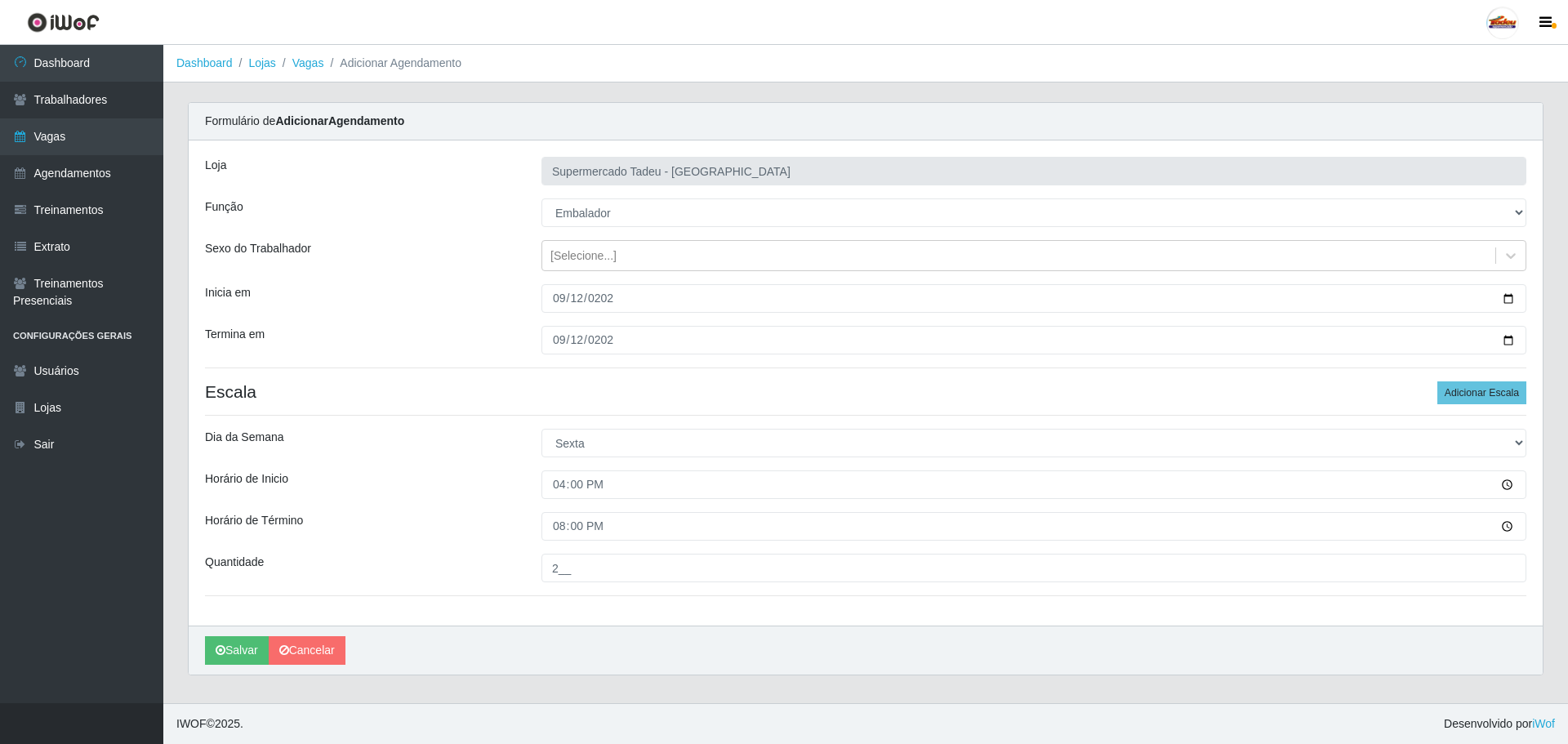
click at [369, 495] on div "Horário de Inicio" at bounding box center [361, 484] width 336 height 28
click at [220, 655] on icon "submit" at bounding box center [221, 650] width 10 height 12
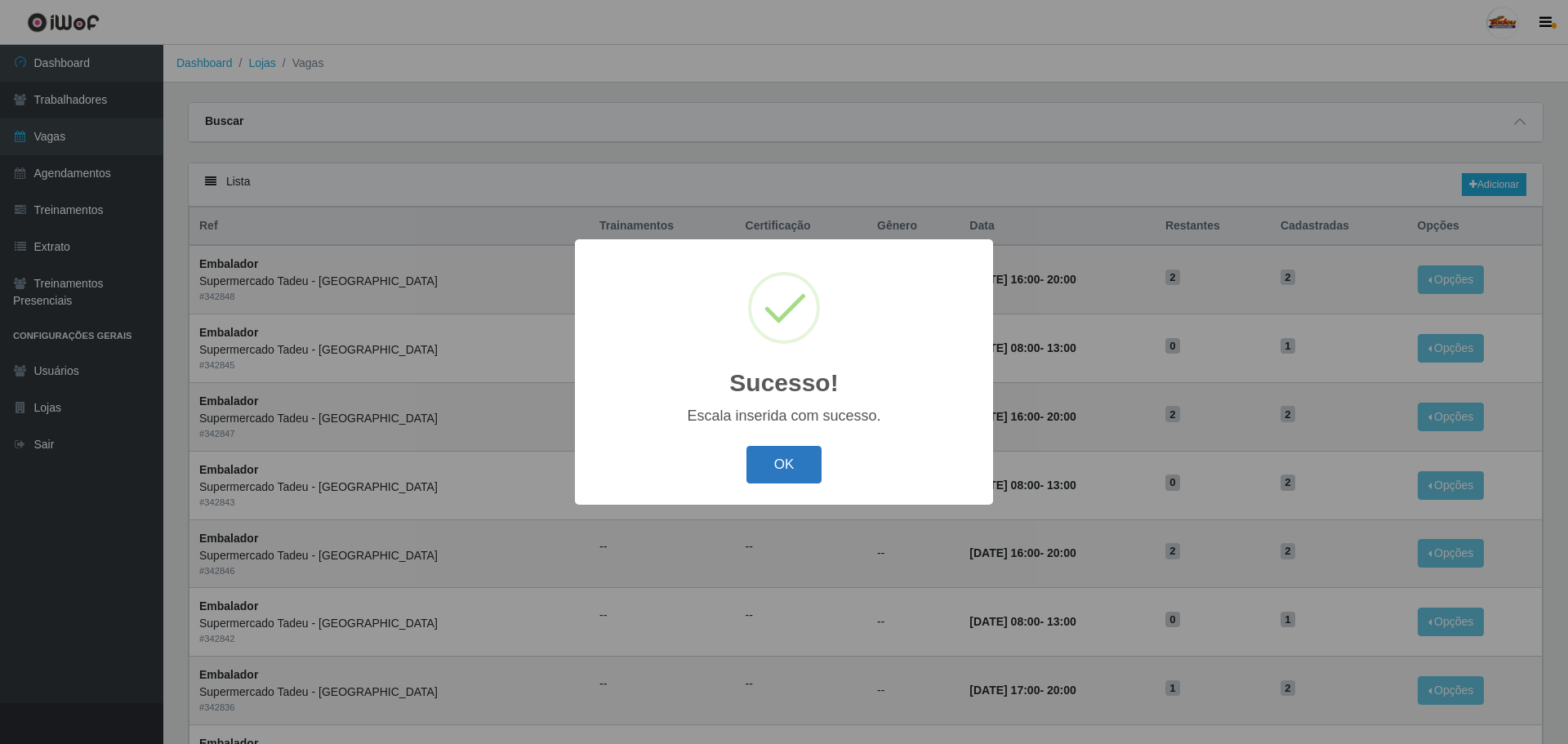
click at [793, 449] on button "OK" at bounding box center [785, 464] width 76 height 38
click at [784, 469] on td "--" at bounding box center [802, 485] width 132 height 68
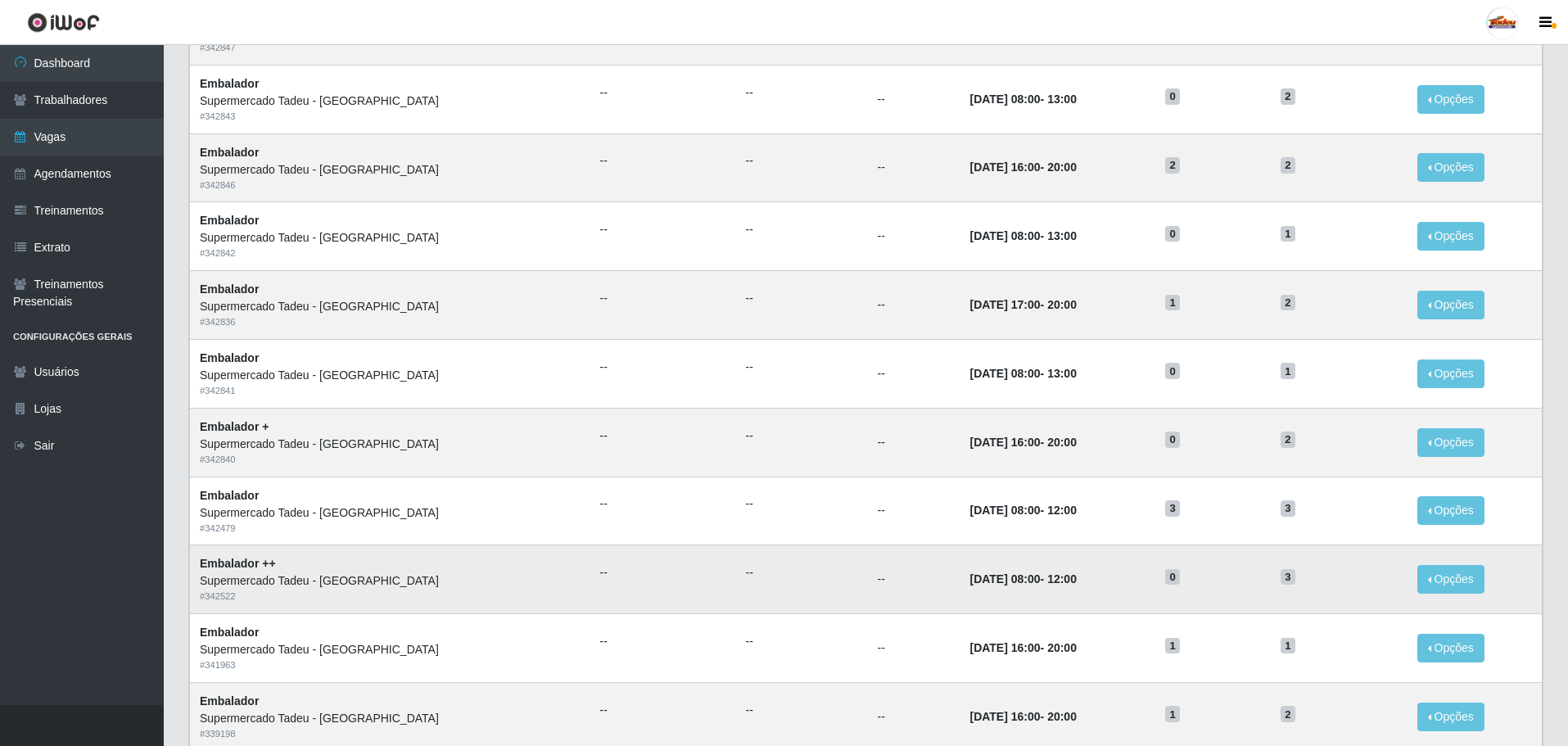
scroll to position [410, 0]
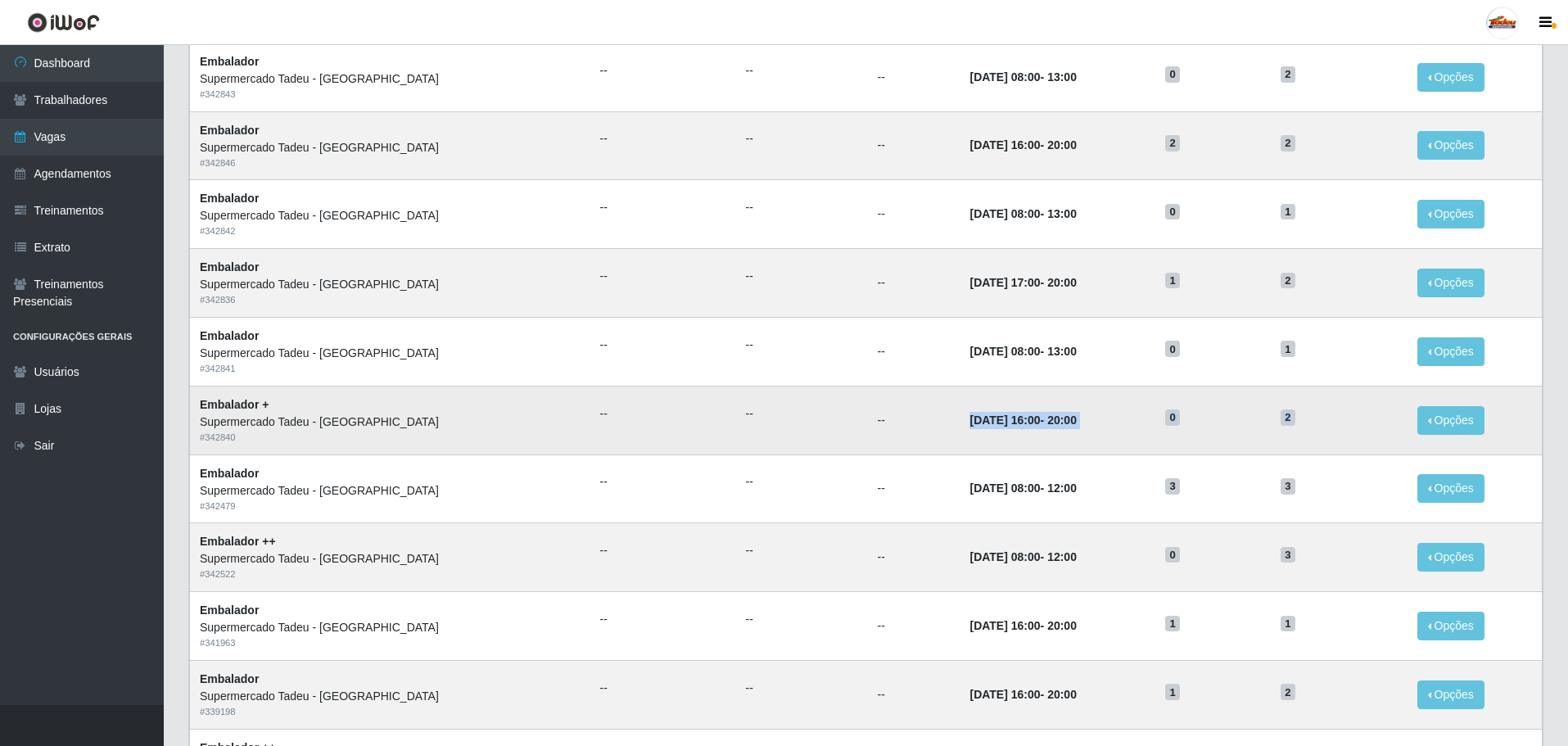
drag, startPoint x: 891, startPoint y: 414, endPoint x: 1383, endPoint y: 417, distance: 492.0
click at [1383, 417] on tr "Embalador + Supermercado Tadeu - [GEOGRAPHIC_DATA] # 342840 -- -- -- [DATE] 16:…" at bounding box center [866, 421] width 1352 height 69
click at [1346, 425] on h5 "2" at bounding box center [1339, 417] width 117 height 18
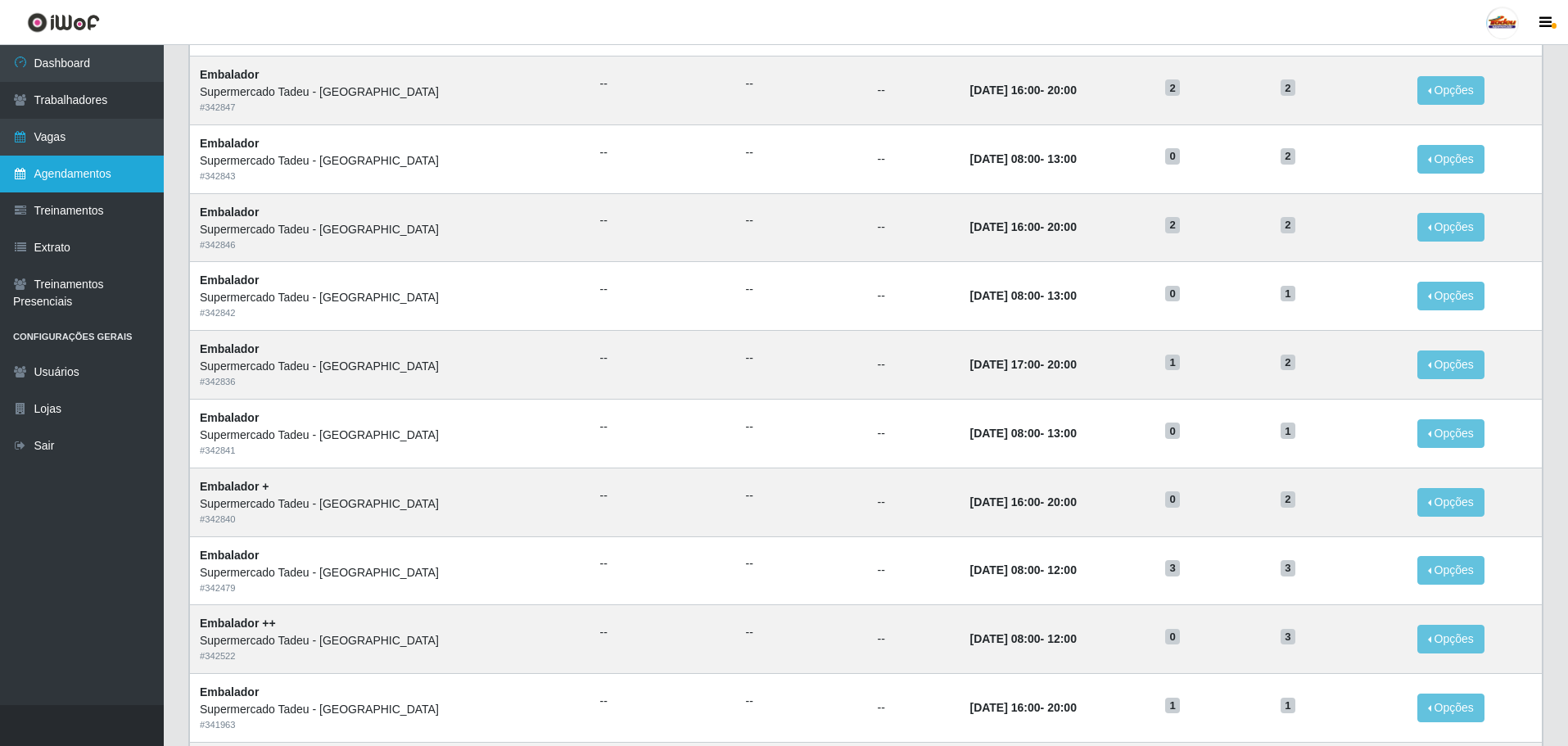
click at [73, 165] on link "Agendamentos" at bounding box center [81, 174] width 164 height 37
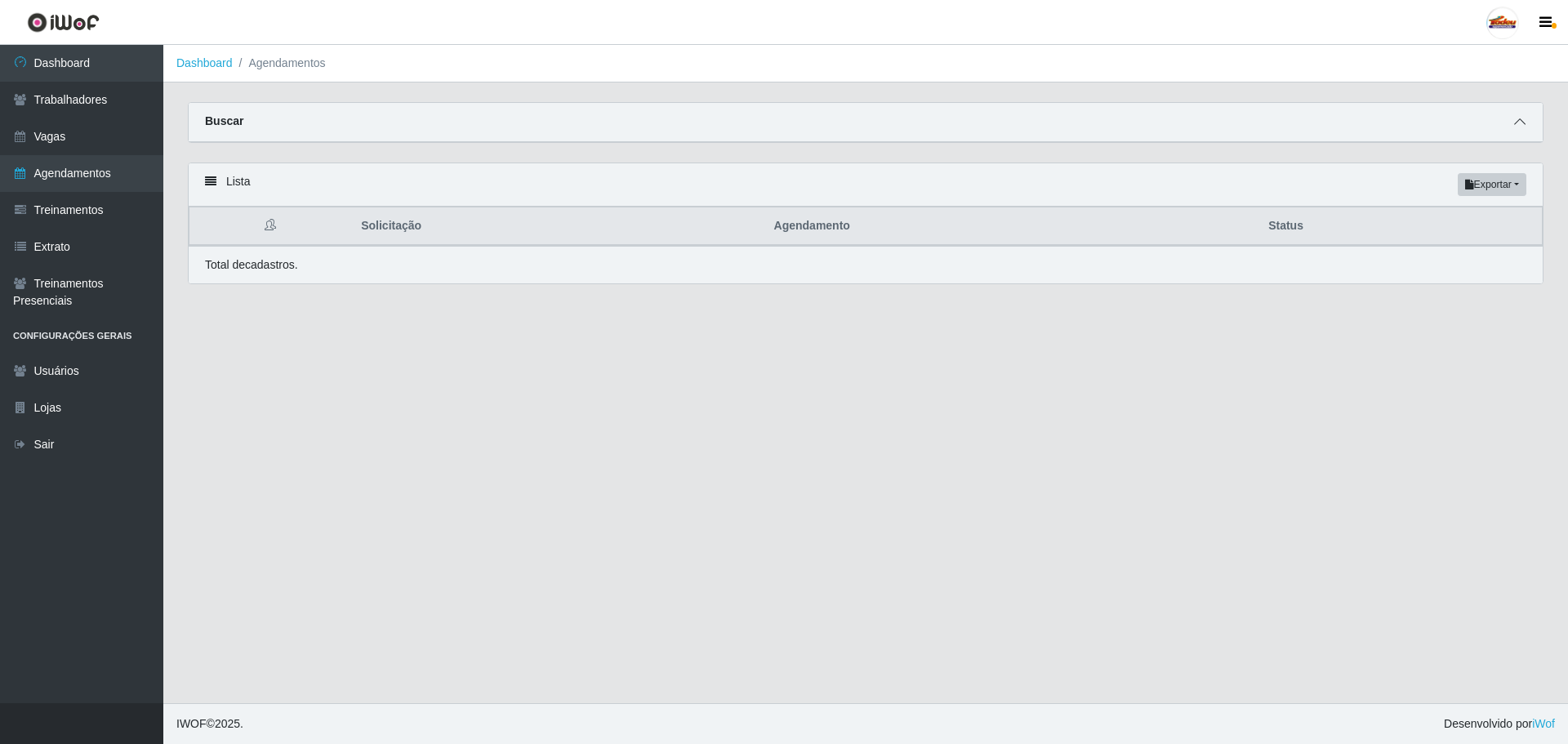
click at [1523, 114] on span at bounding box center [1520, 121] width 20 height 19
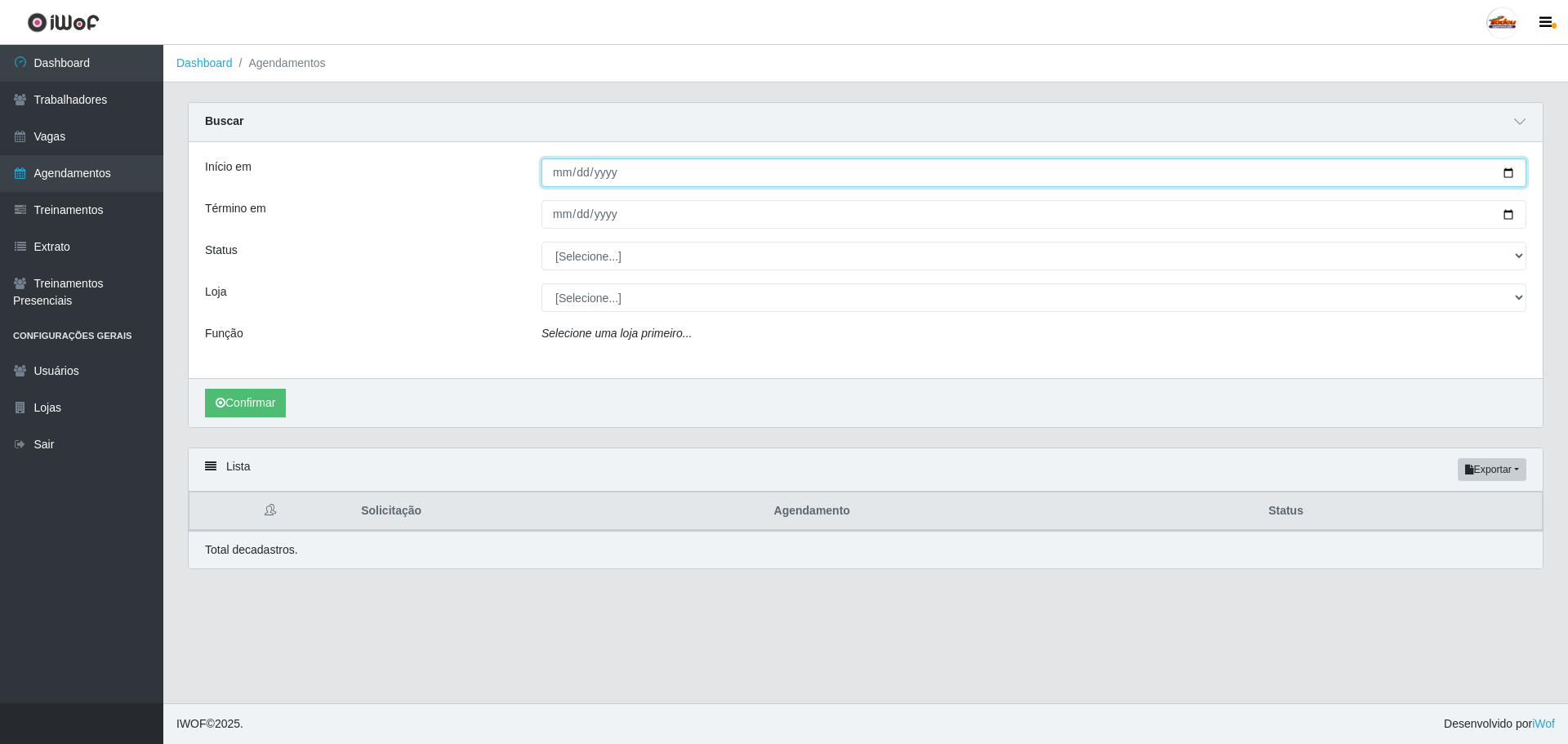
click at [592, 172] on input "Início em" at bounding box center [1034, 172] width 985 height 28
click at [552, 172] on input "Início em" at bounding box center [1034, 172] width 985 height 28
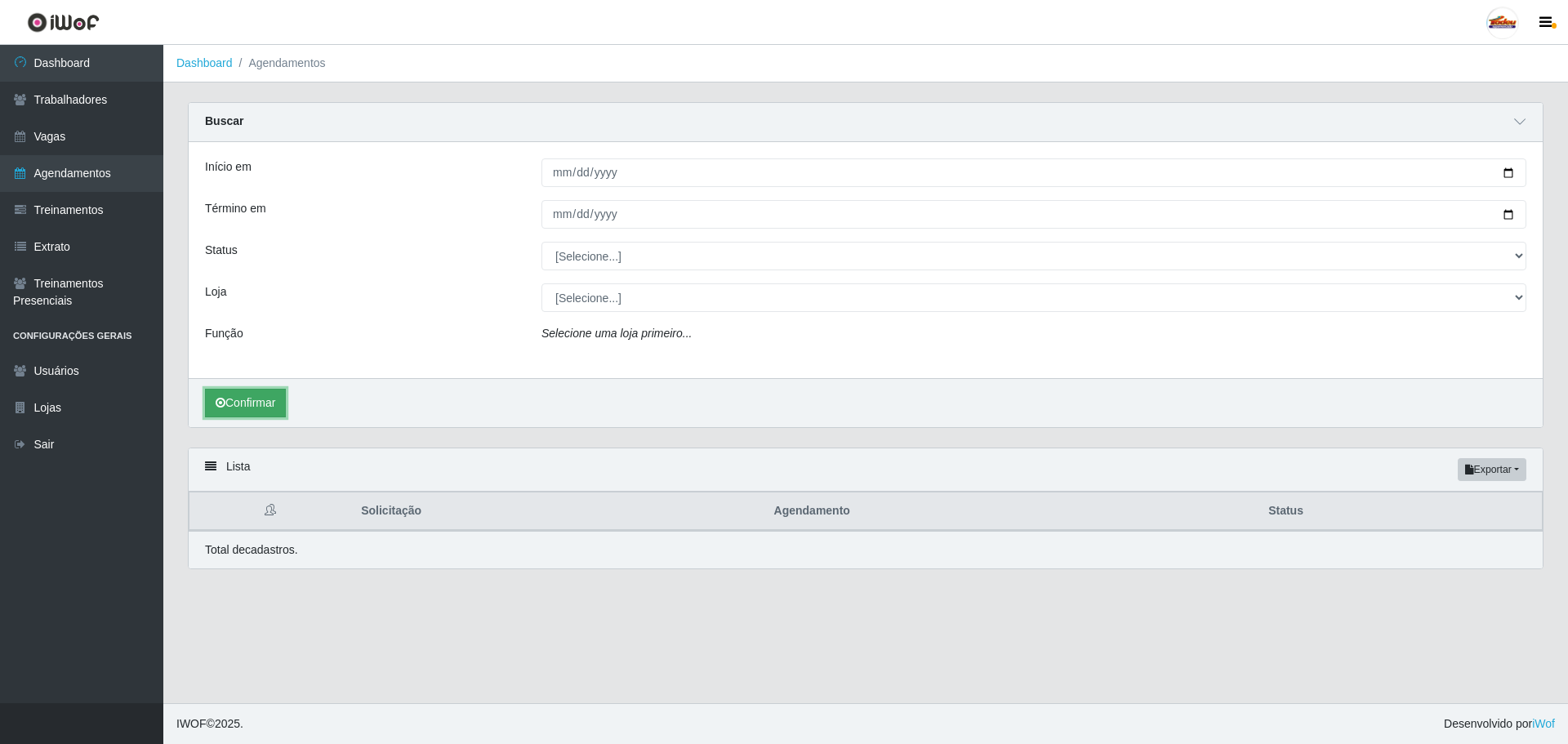
click at [251, 406] on button "Confirmar" at bounding box center [245, 403] width 81 height 28
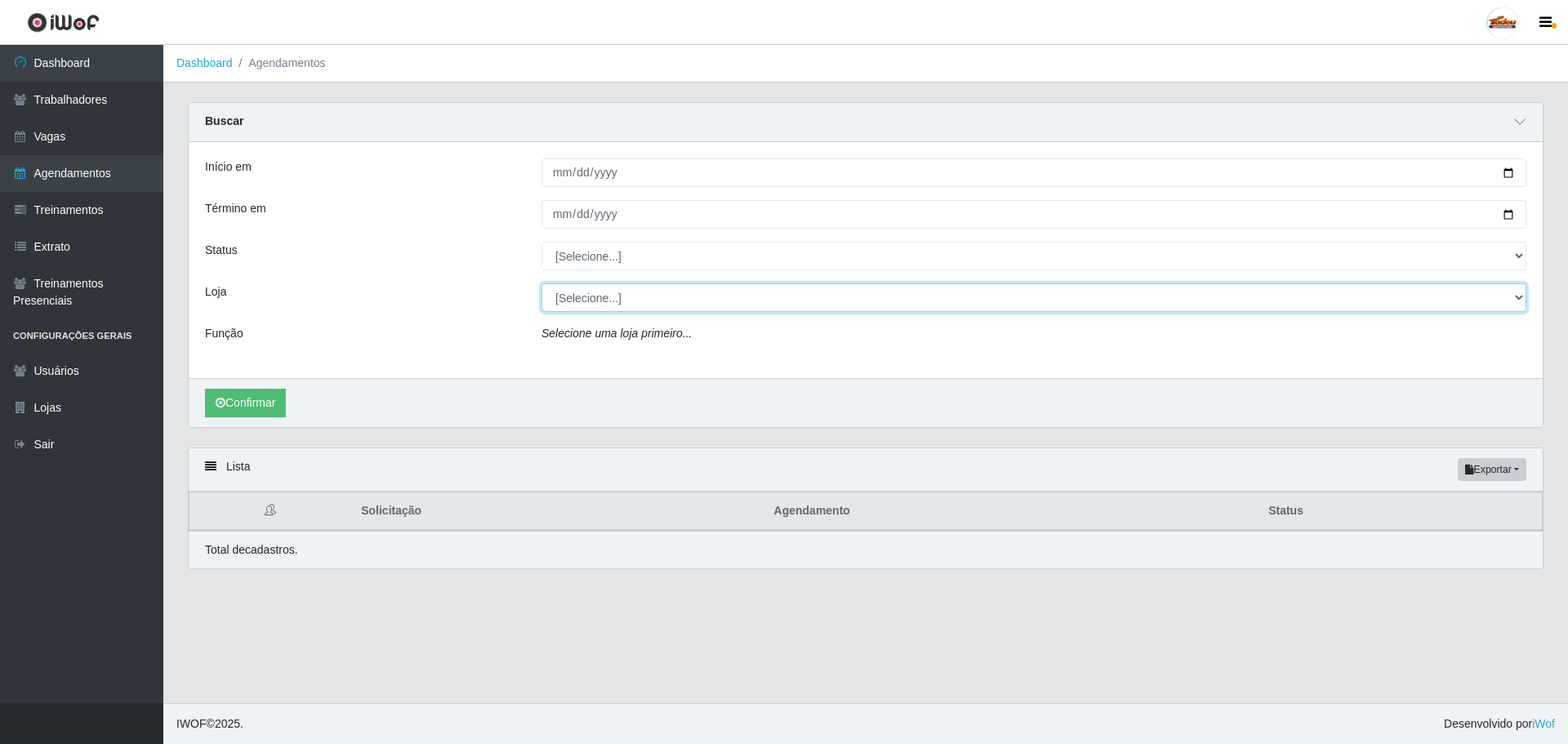
click at [597, 303] on select "[Selecione...] Supermercado Tadeu - [GEOGRAPHIC_DATA]" at bounding box center [1034, 297] width 985 height 28
select select "195"
click at [542, 284] on select "[Selecione...] Supermercado Tadeu - [GEOGRAPHIC_DATA]" at bounding box center [1034, 297] width 985 height 28
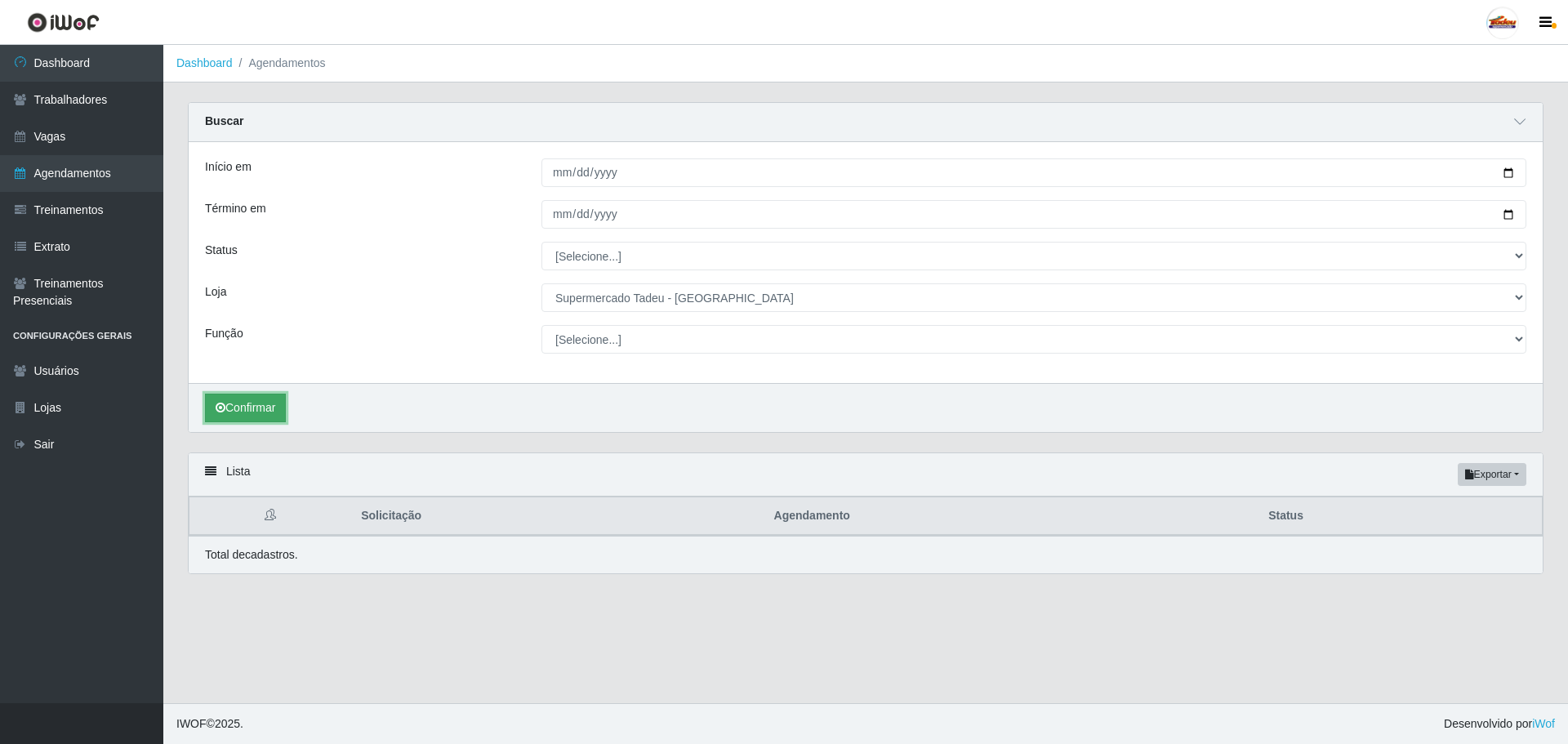
click at [270, 412] on button "Confirmar" at bounding box center [245, 408] width 81 height 28
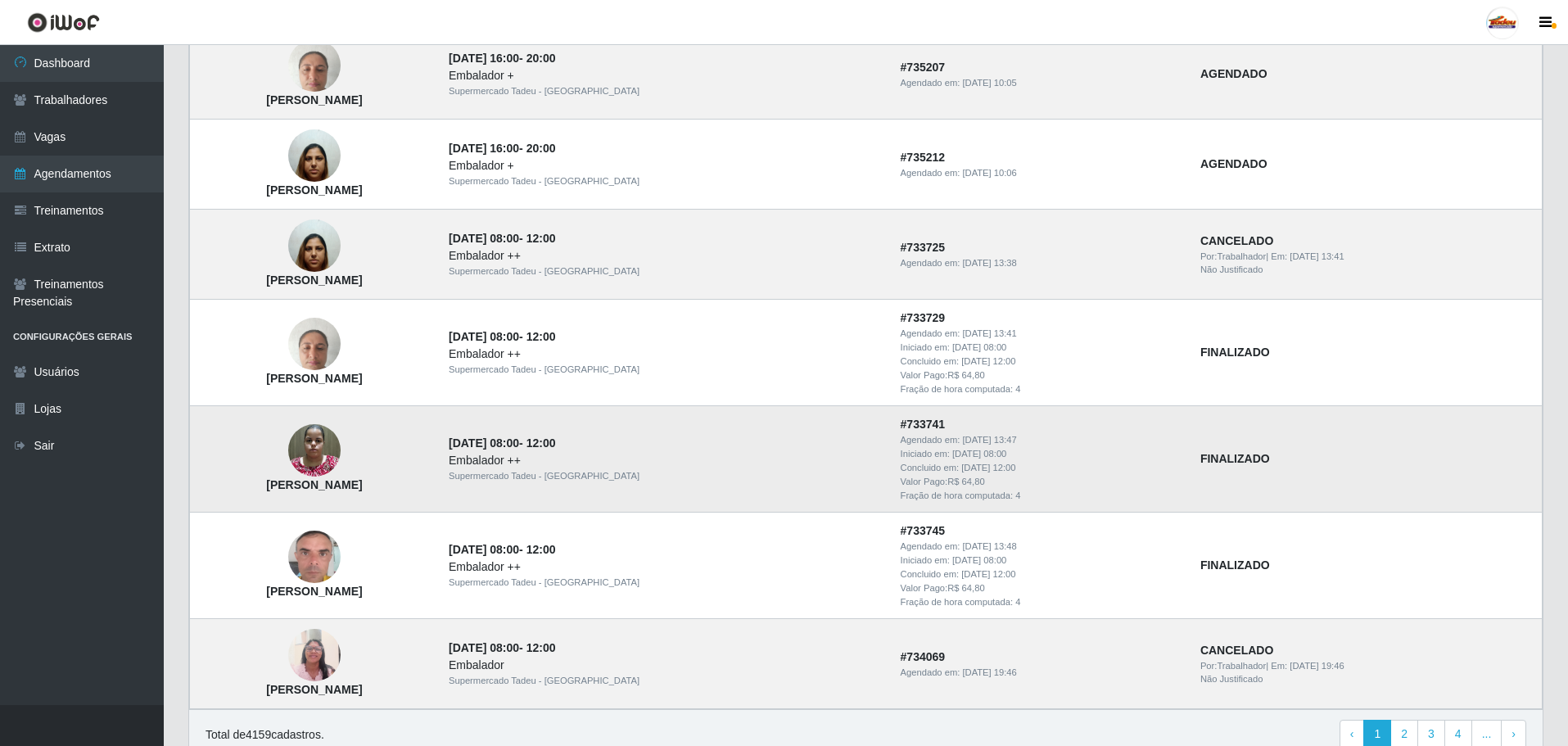
scroll to position [1304, 0]
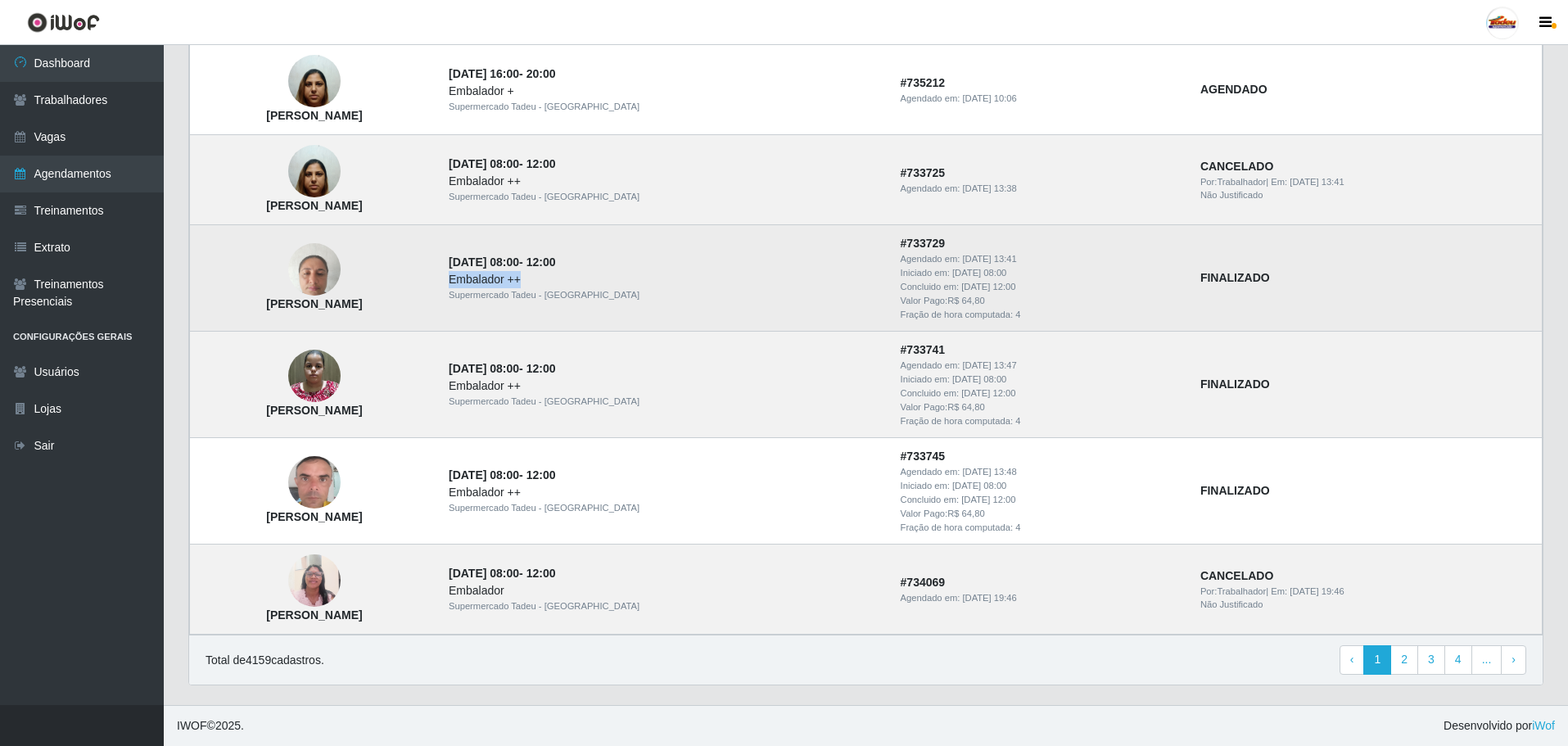
drag, startPoint x: 637, startPoint y: 285, endPoint x: 725, endPoint y: 285, distance: 88.0
click at [725, 285] on td "[DATE] 08:00 - 12:00 Embalador ++ Supermercado Tadeu - [GEOGRAPHIC_DATA]" at bounding box center [664, 278] width 452 height 107
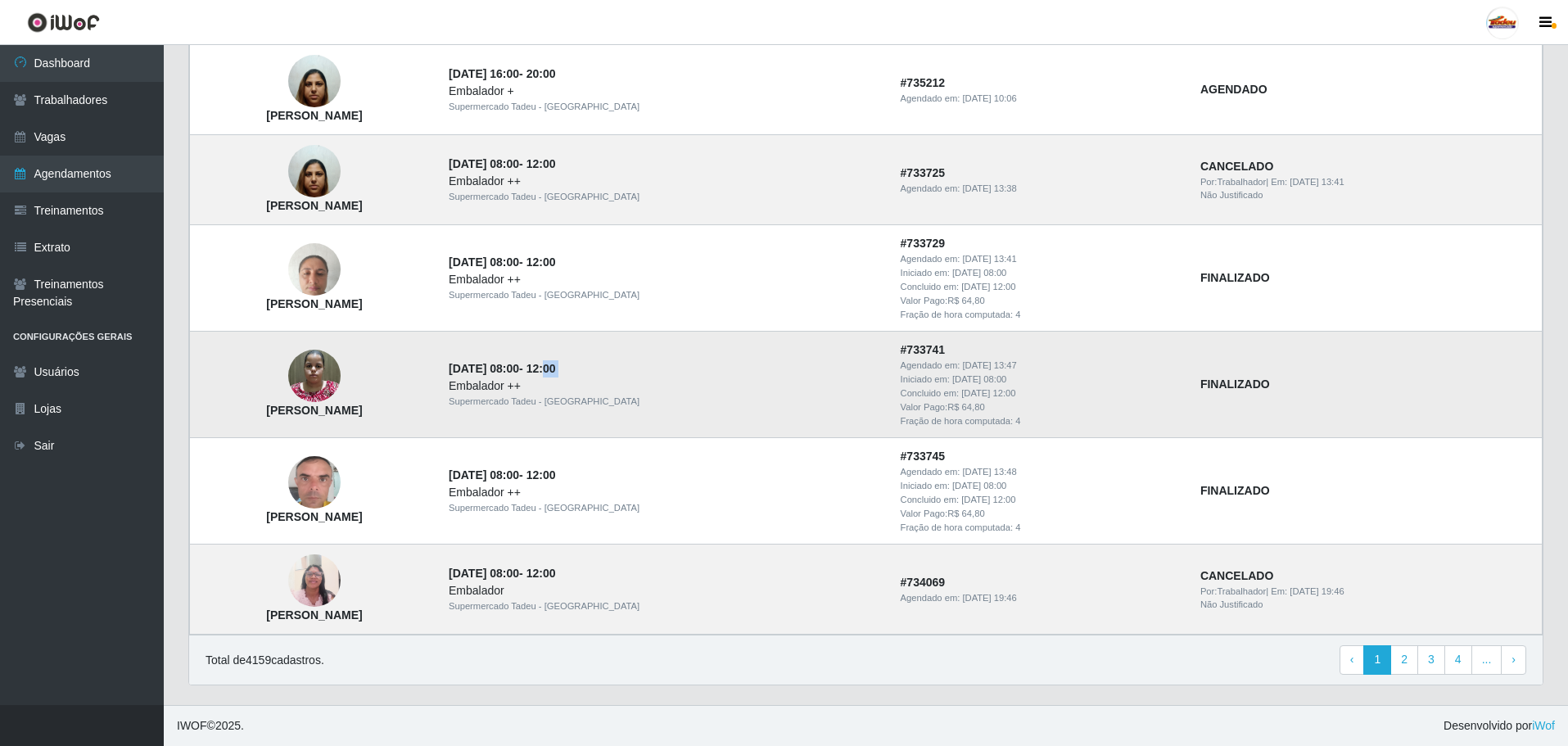
drag, startPoint x: 646, startPoint y: 385, endPoint x: 822, endPoint y: 377, distance: 176.2
click at [771, 377] on td "[DATE] 08:00 - 12:00 Embalador ++ Supermercado Tadeu - [GEOGRAPHIC_DATA]" at bounding box center [664, 384] width 452 height 107
click at [859, 372] on td "[DATE] 08:00 - 12:00 Embalador ++ Supermercado Tadeu - [GEOGRAPHIC_DATA]" at bounding box center [664, 384] width 452 height 107
click at [891, 630] on td "[DATE] 08:00 - 12:00 Embalador Supermercado Tadeu - [GEOGRAPHIC_DATA]" at bounding box center [664, 590] width 452 height 90
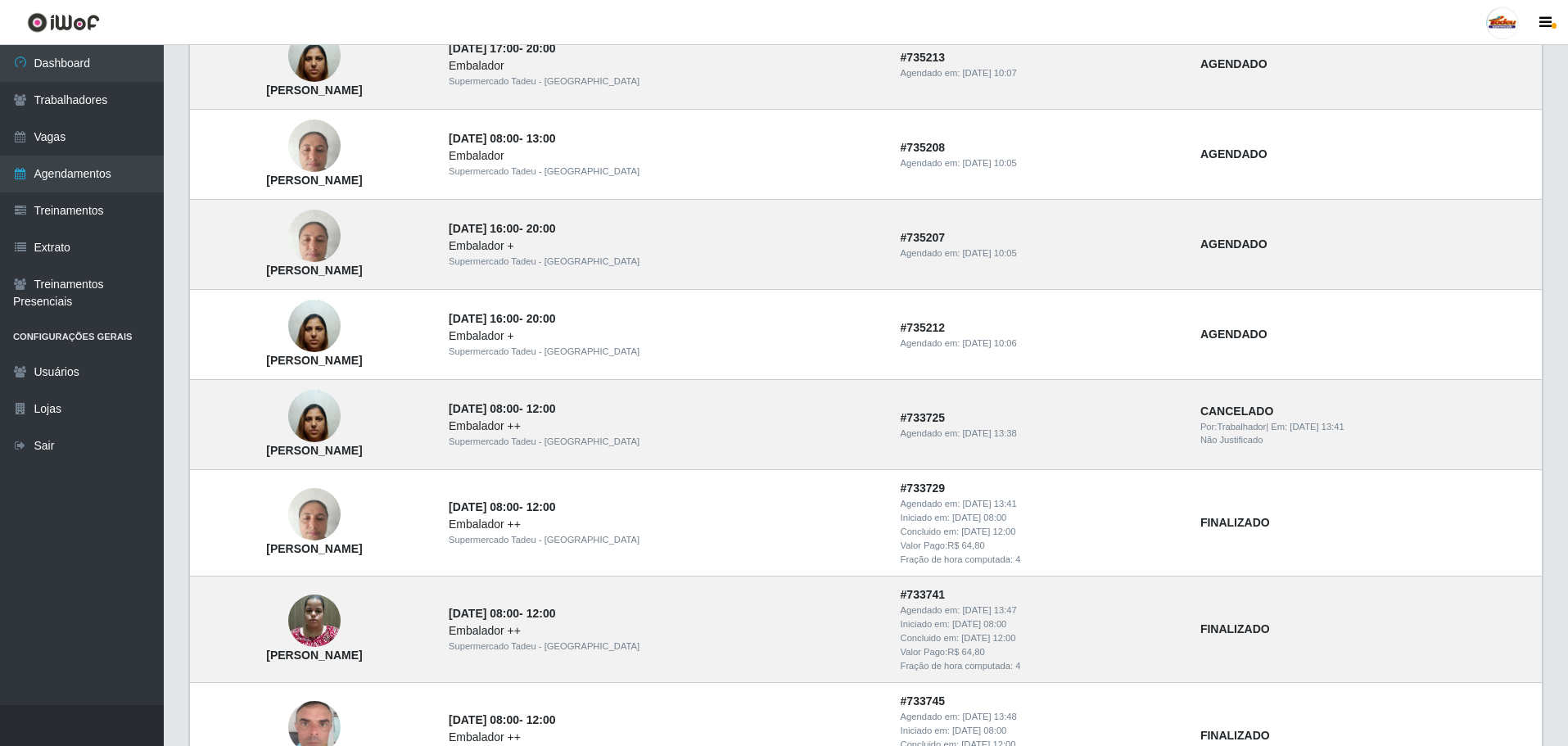
scroll to position [976, 0]
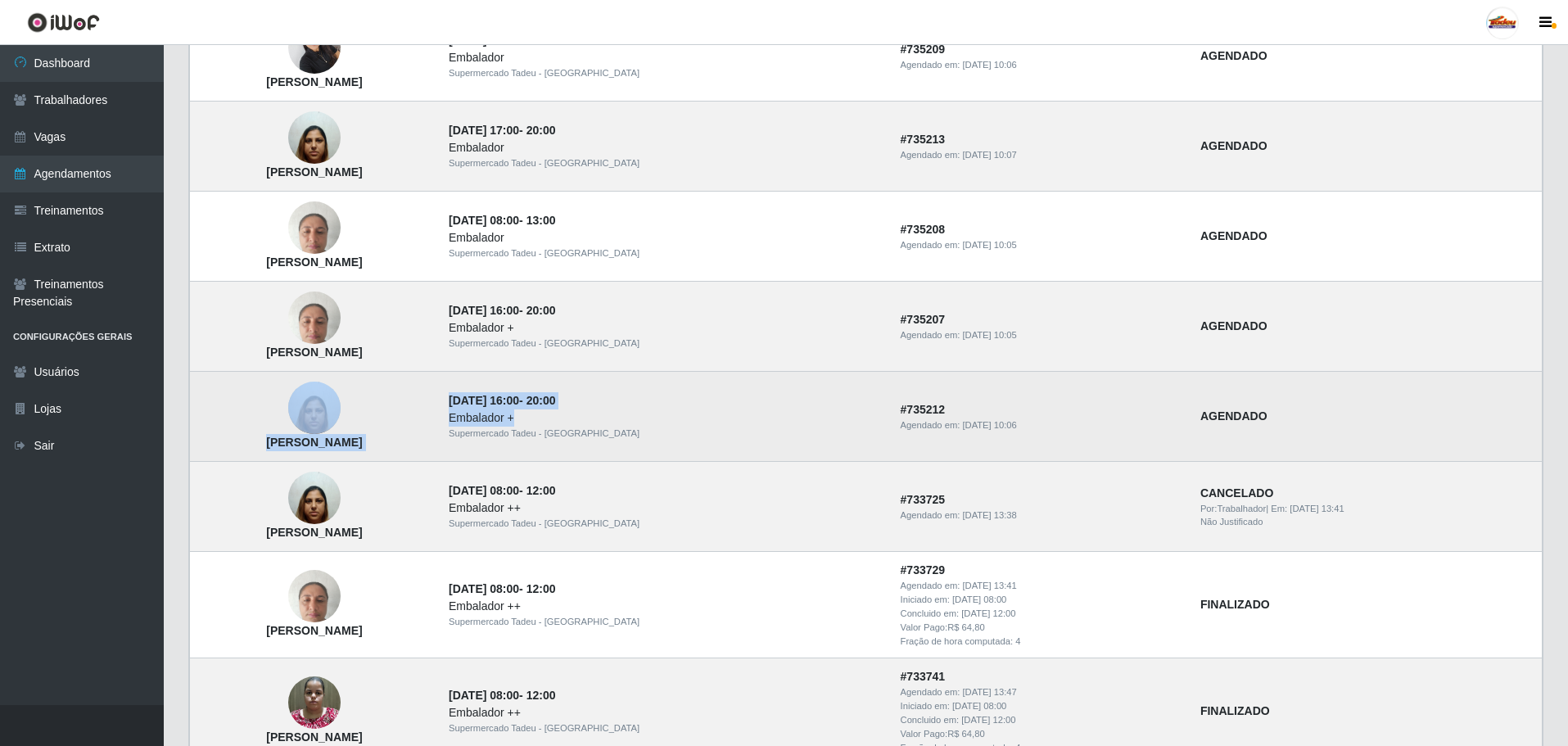
click at [730, 419] on tr "[PERSON_NAME] [DATE] 16:00 - 20:00 Embalador + Supermercado Tadeu - [GEOGRAPHIC…" at bounding box center [866, 417] width 1352 height 90
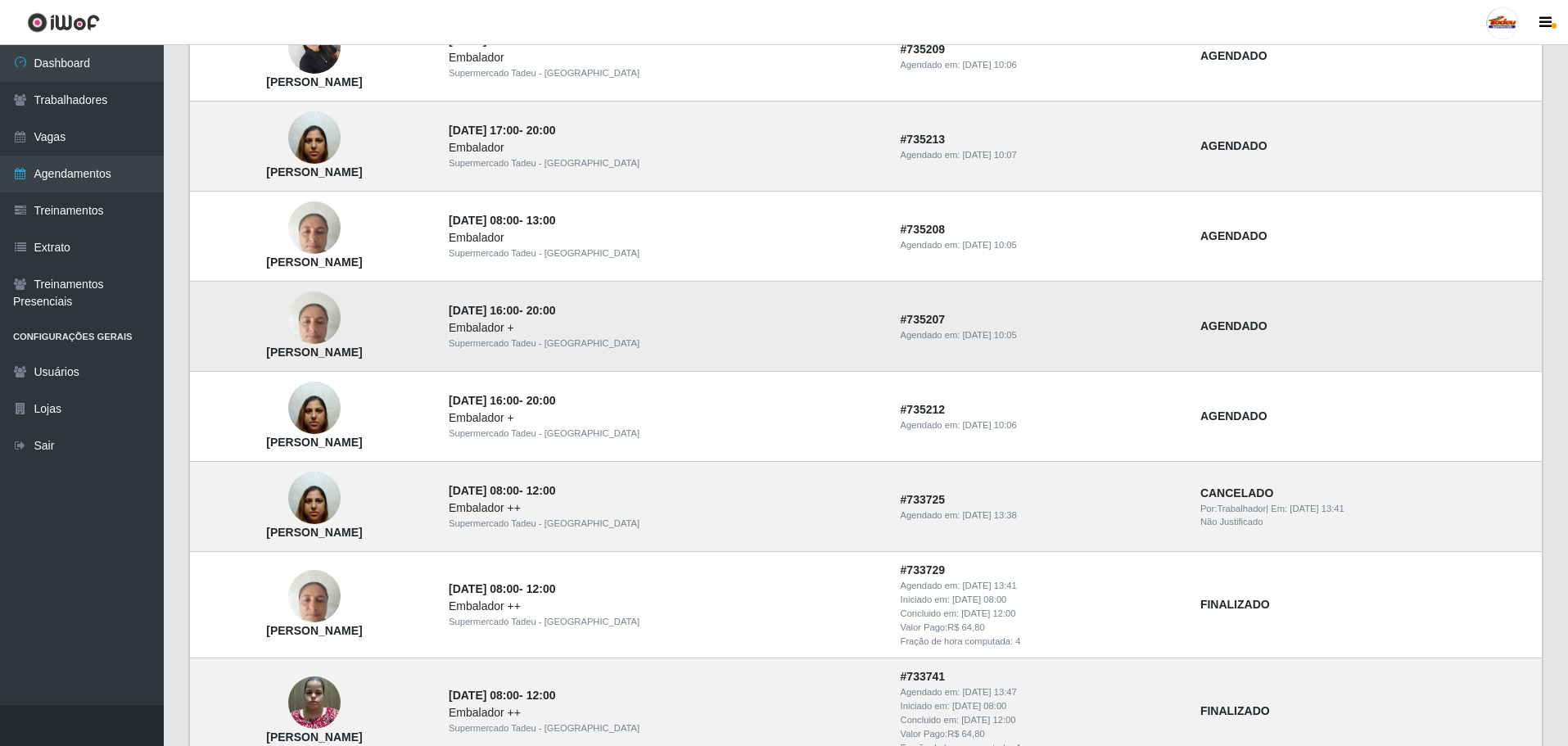
click at [439, 340] on td "[PERSON_NAME]" at bounding box center [315, 326] width 249 height 90
drag, startPoint x: 296, startPoint y: 310, endPoint x: 286, endPoint y: 302, distance: 12.8
click at [286, 302] on td "[PERSON_NAME]" at bounding box center [315, 326] width 249 height 90
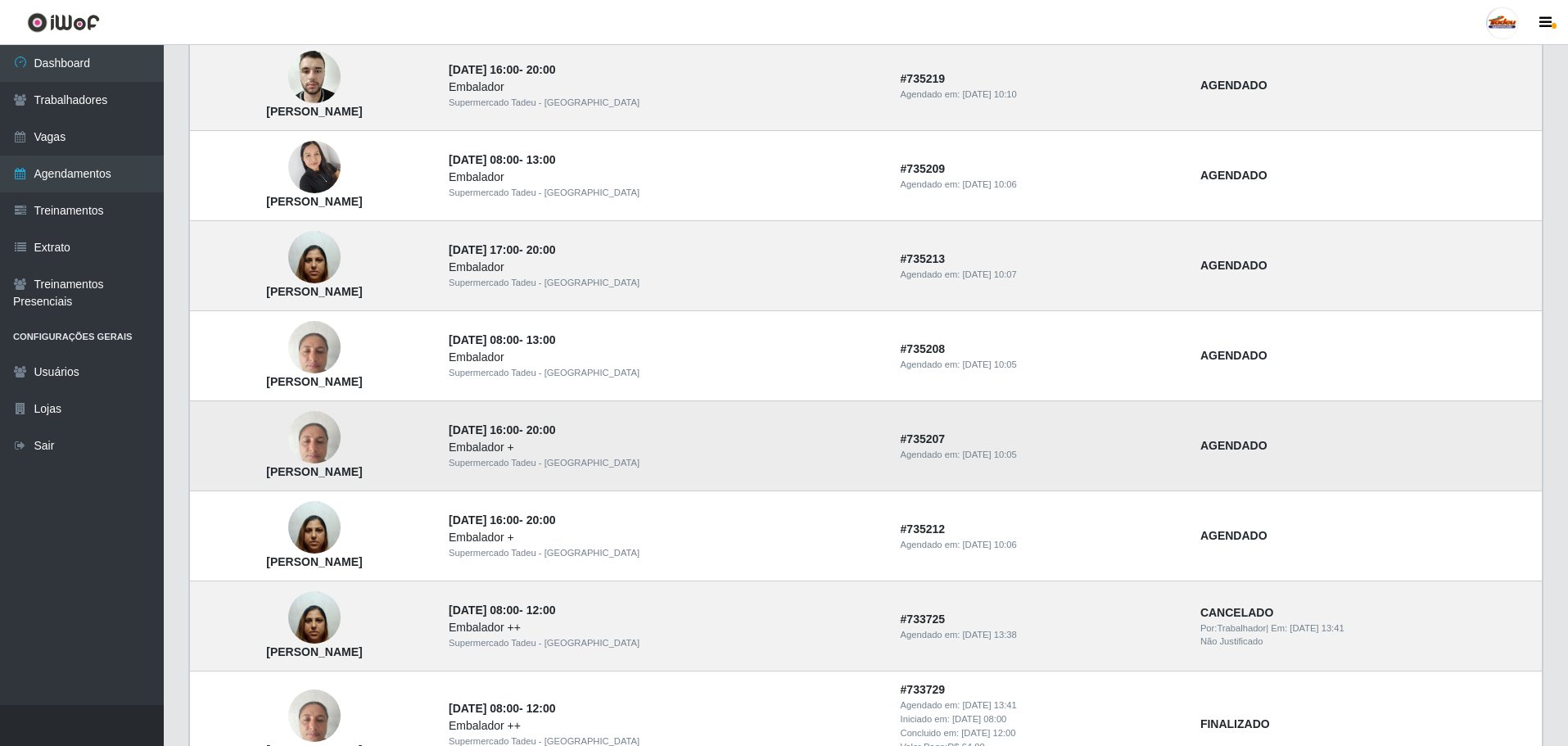
scroll to position [813, 0]
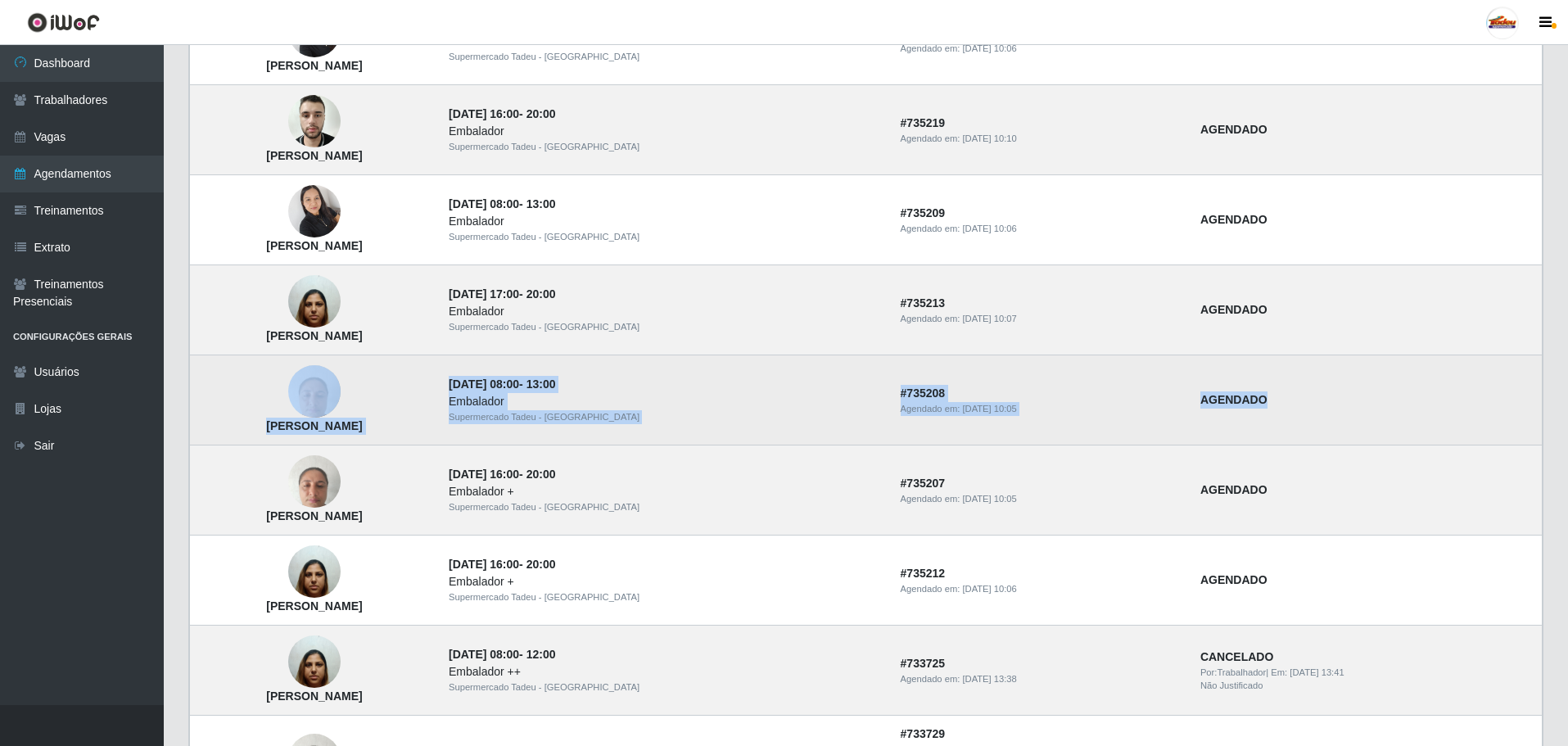
drag, startPoint x: 629, startPoint y: 381, endPoint x: 1427, endPoint y: 393, distance: 798.1
click at [1427, 393] on tr "[PERSON_NAME] [DATE] 08:00 - 13:00 Embalador Supermercado Tadeu - [GEOGRAPHIC_D…" at bounding box center [866, 401] width 1352 height 90
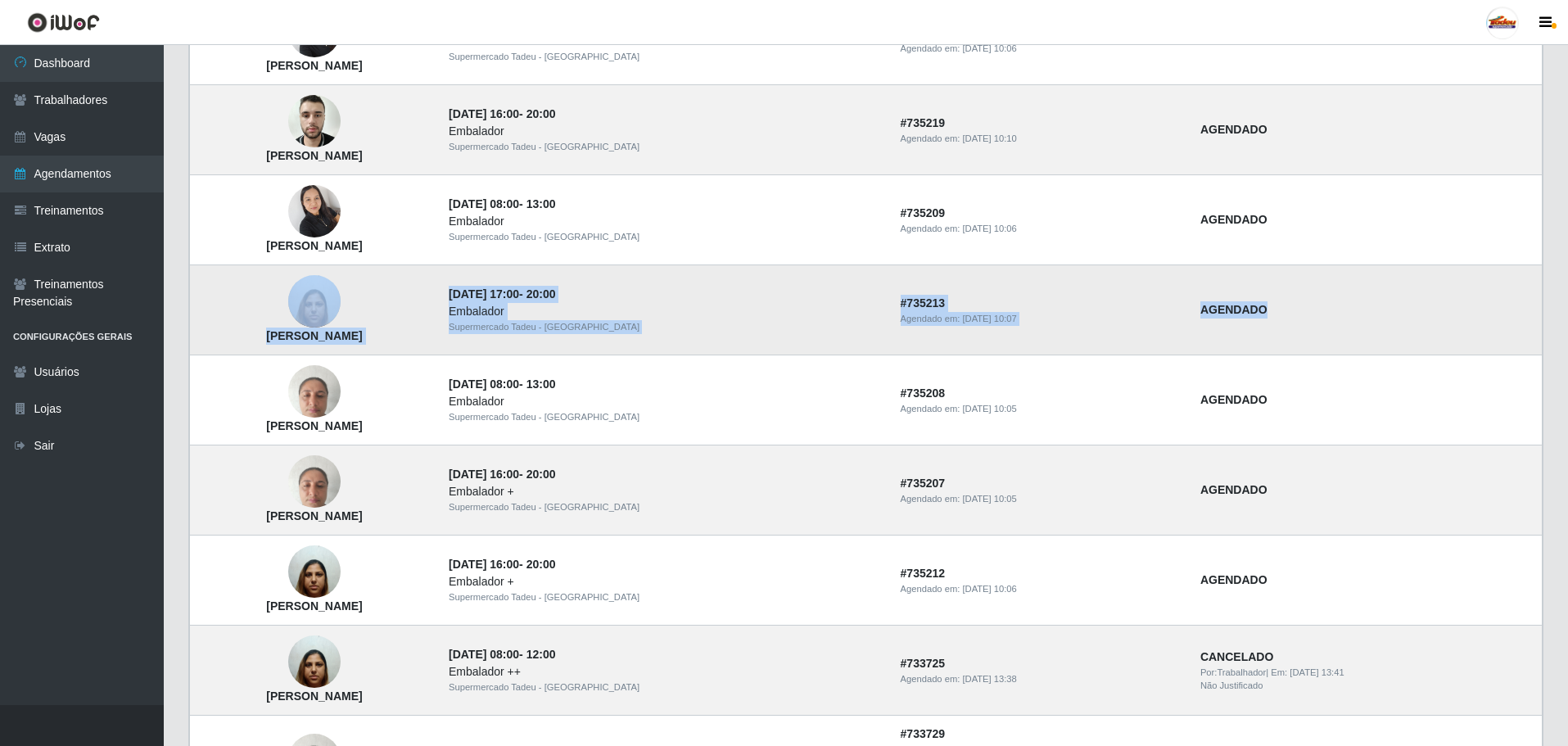
drag, startPoint x: 878, startPoint y: 292, endPoint x: 1290, endPoint y: 299, distance: 412.1
click at [1290, 299] on tr "[PERSON_NAME] [DATE] 17:00 - 20:00 Embalador Supermercado Tadeu - [GEOGRAPHIC_D…" at bounding box center [866, 311] width 1352 height 90
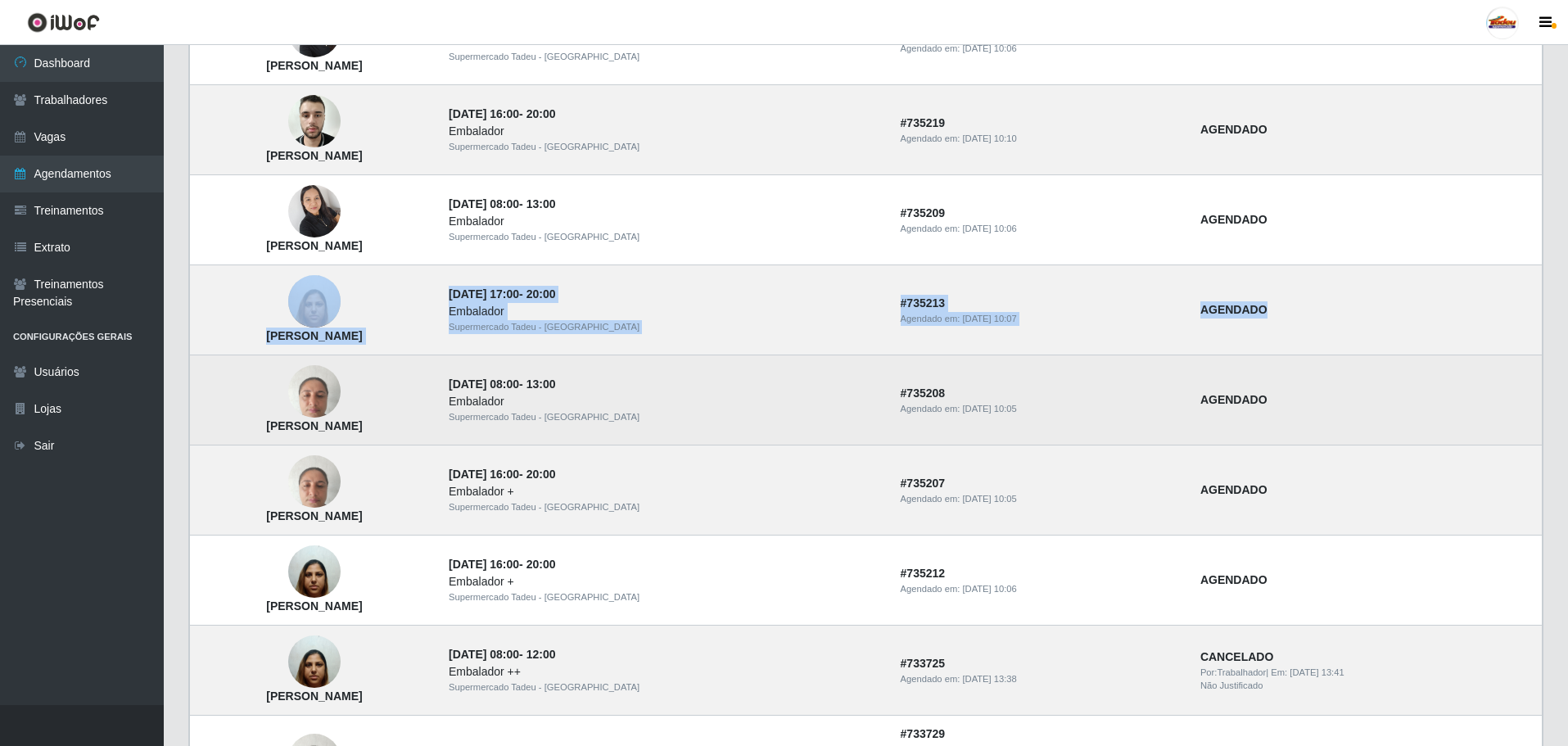
scroll to position [730, 0]
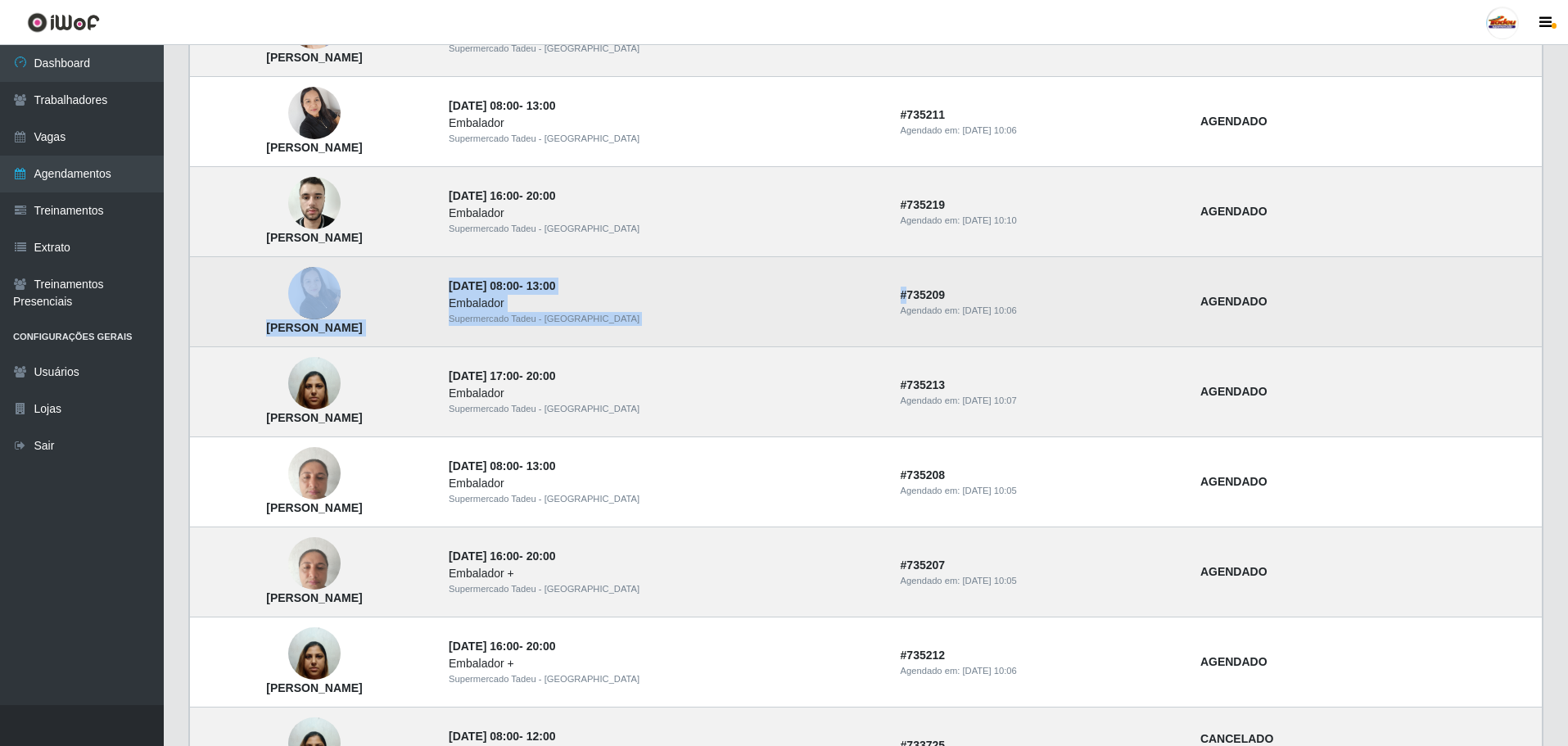
drag, startPoint x: 584, startPoint y: 301, endPoint x: 955, endPoint y: 293, distance: 371.1
click at [948, 293] on tr "[PERSON_NAME] [DATE] 08:00 - 13:00 Embalador Supermercado Tadeu - [GEOGRAPHIC_D…" at bounding box center [866, 302] width 1352 height 90
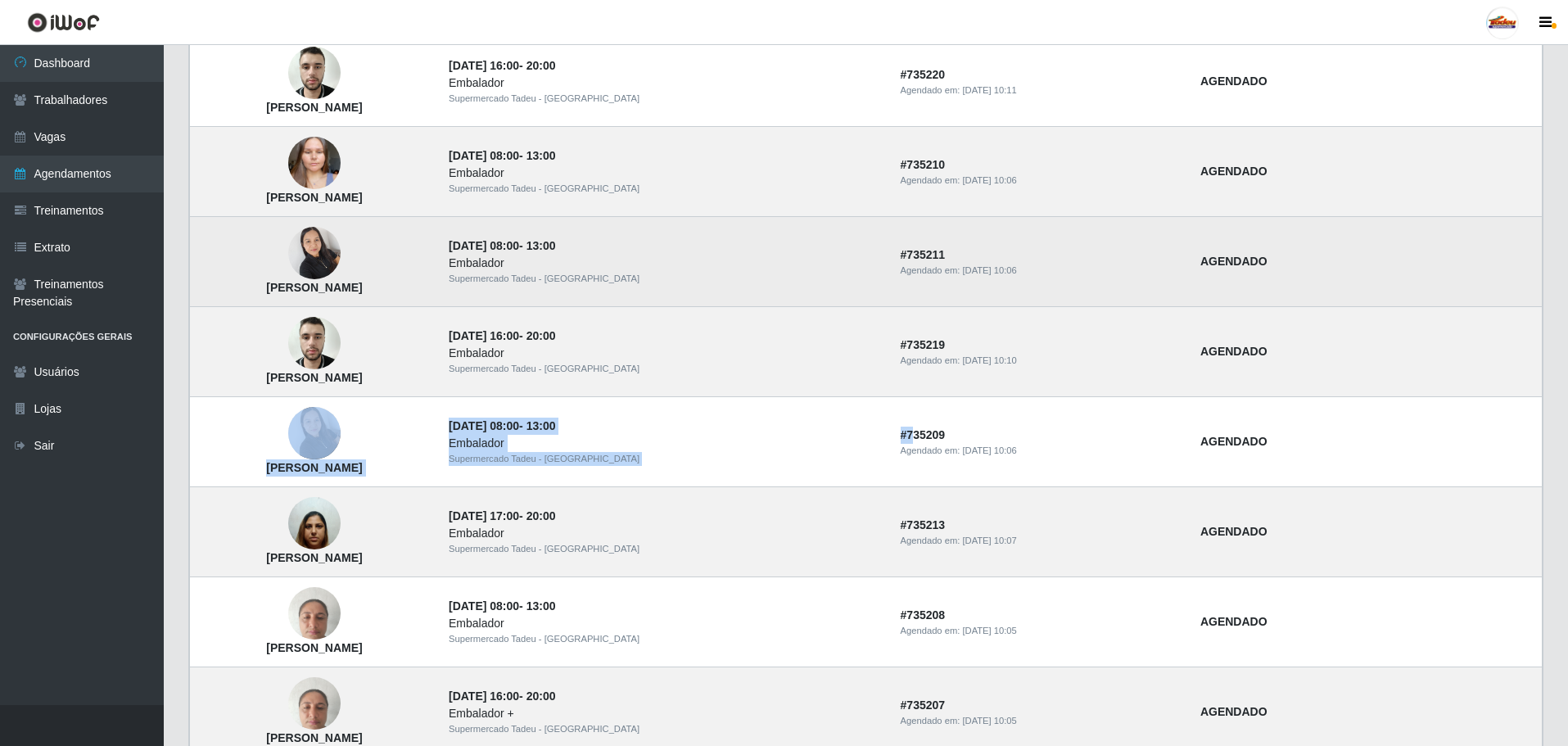
scroll to position [567, 0]
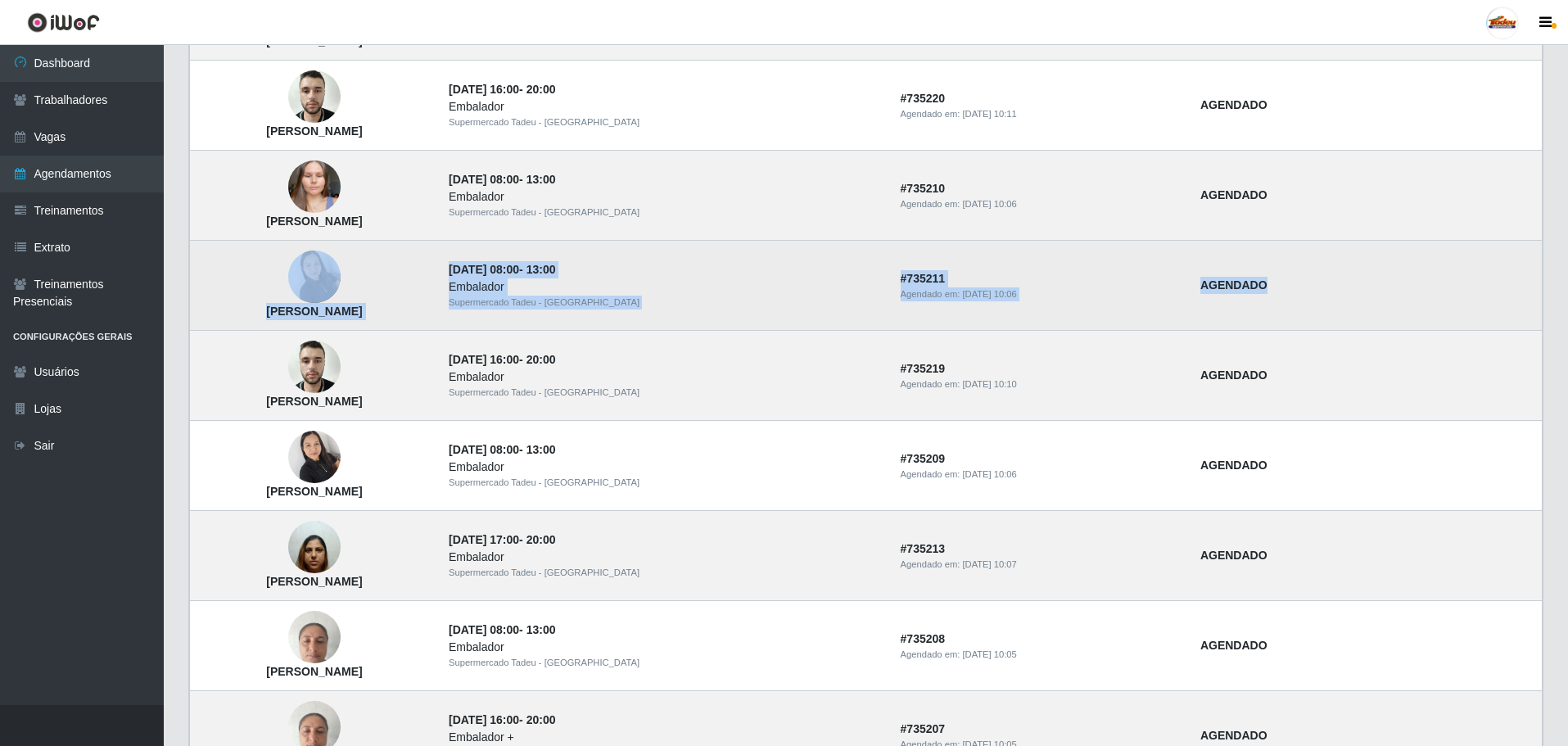
drag, startPoint x: 662, startPoint y: 267, endPoint x: 1318, endPoint y: 268, distance: 656.0
click at [1318, 268] on tr "[PERSON_NAME] [DATE] 08:00 - 13:00 Embalador Supermercado Tadeu - [GEOGRAPHIC_D…" at bounding box center [866, 286] width 1352 height 90
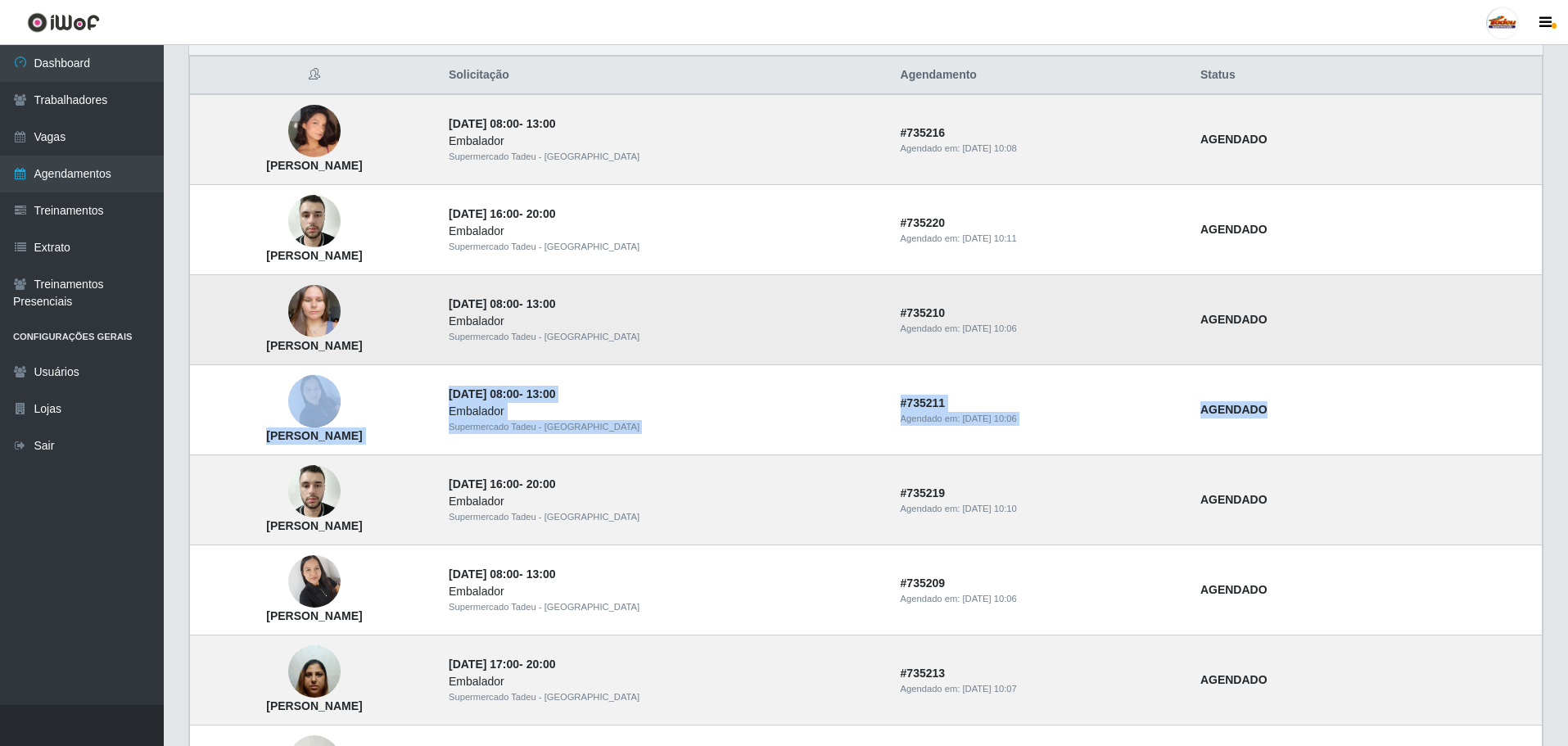
scroll to position [403, 0]
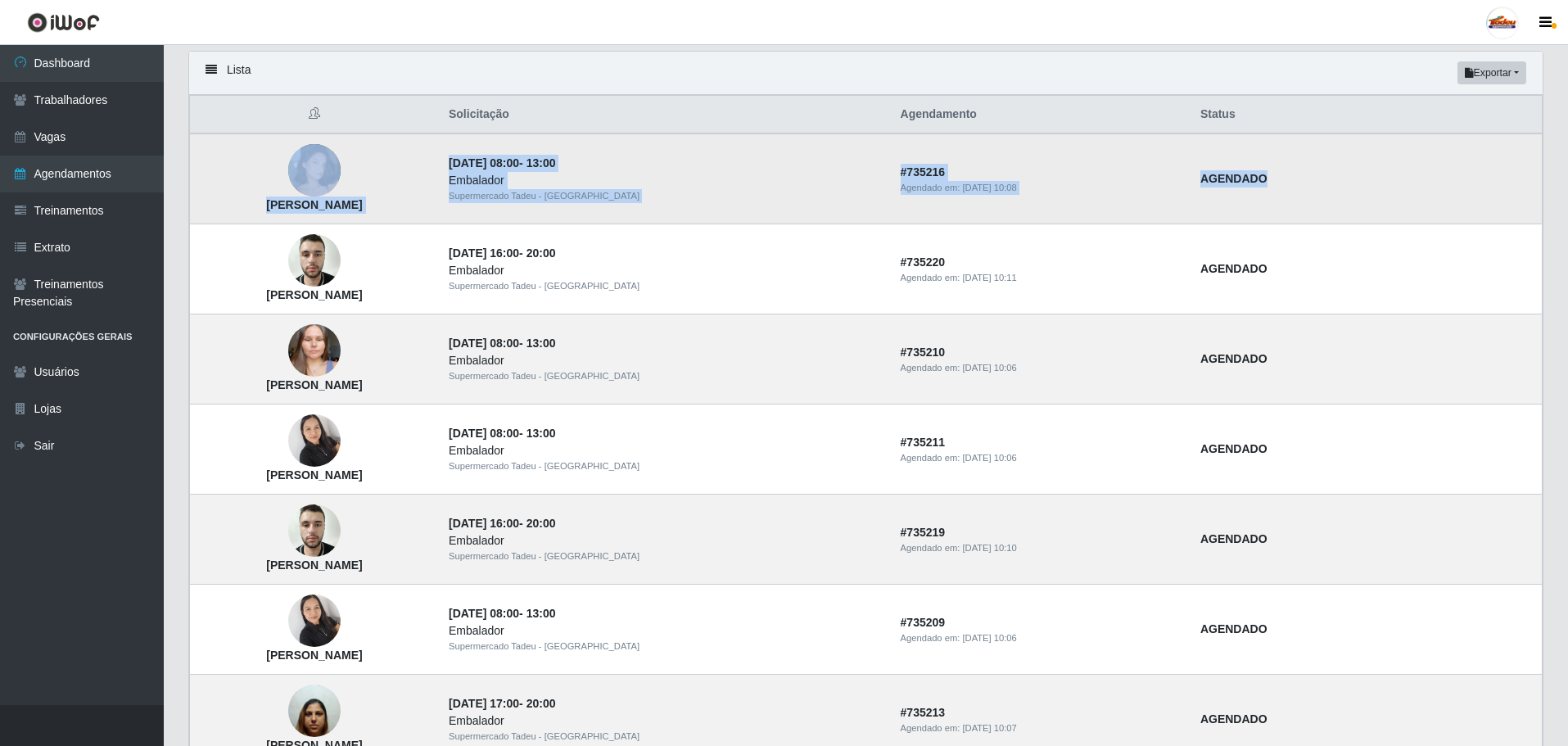
drag, startPoint x: 605, startPoint y: 169, endPoint x: 1327, endPoint y: 187, distance: 722.2
click at [1327, 187] on tr "[PERSON_NAME] [DATE] 08:00 - 13:00 Embalador Supermercado Tadeu - [GEOGRAPHIC_D…" at bounding box center [866, 178] width 1352 height 91
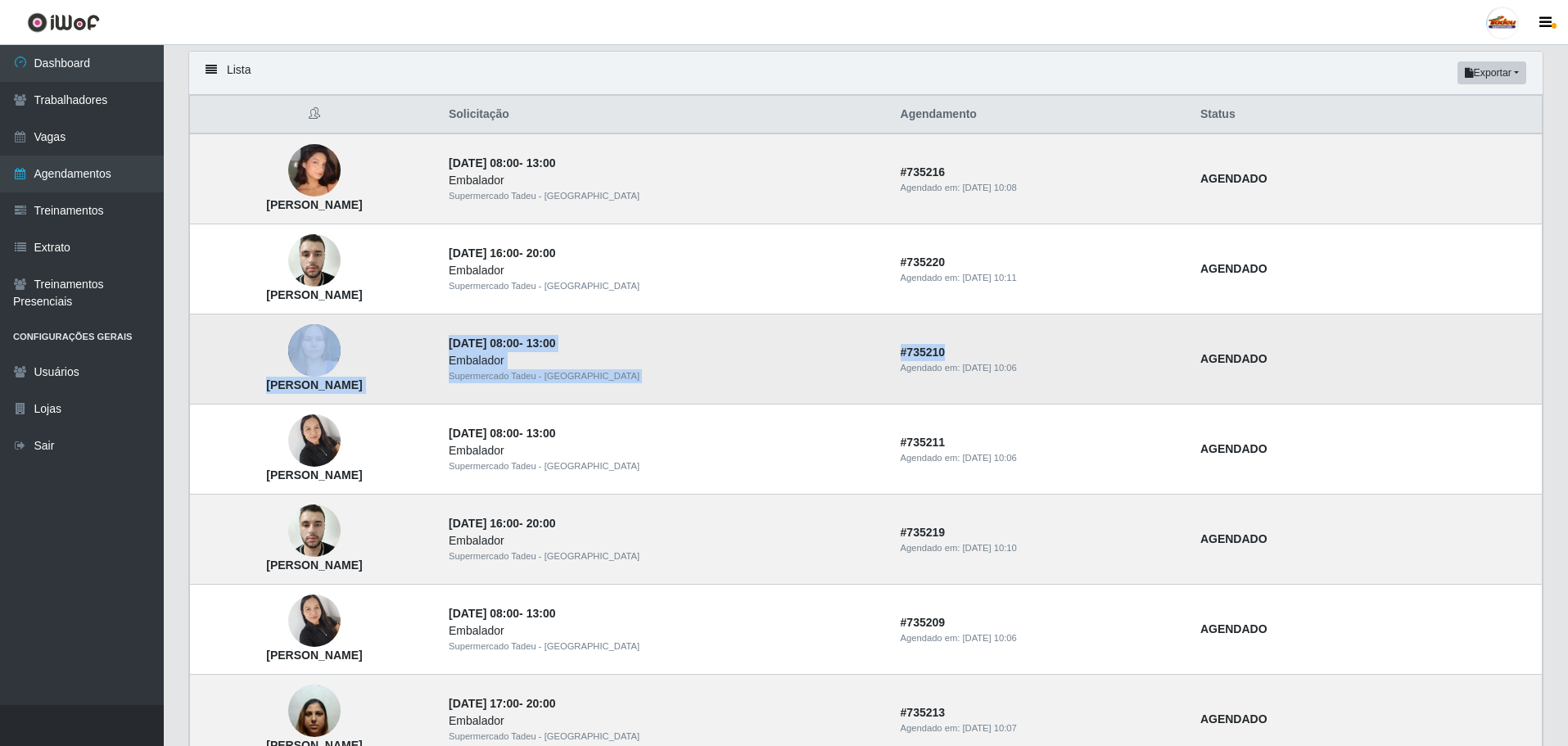
drag, startPoint x: 621, startPoint y: 346, endPoint x: 998, endPoint y: 346, distance: 377.0
click at [998, 346] on tr "[PERSON_NAME] Cavalcante [DATE] 08:00 - 13:00 Embalador Supermercado Tadeu - [G…" at bounding box center [866, 360] width 1352 height 90
click at [439, 364] on td "[PERSON_NAME]" at bounding box center [315, 360] width 249 height 90
drag, startPoint x: 636, startPoint y: 342, endPoint x: 1295, endPoint y: 362, distance: 659.3
click at [1293, 363] on tr "[PERSON_NAME] Cavalcante [DATE] 08:00 - 13:00 Embalador Supermercado Tadeu - [G…" at bounding box center [866, 360] width 1352 height 90
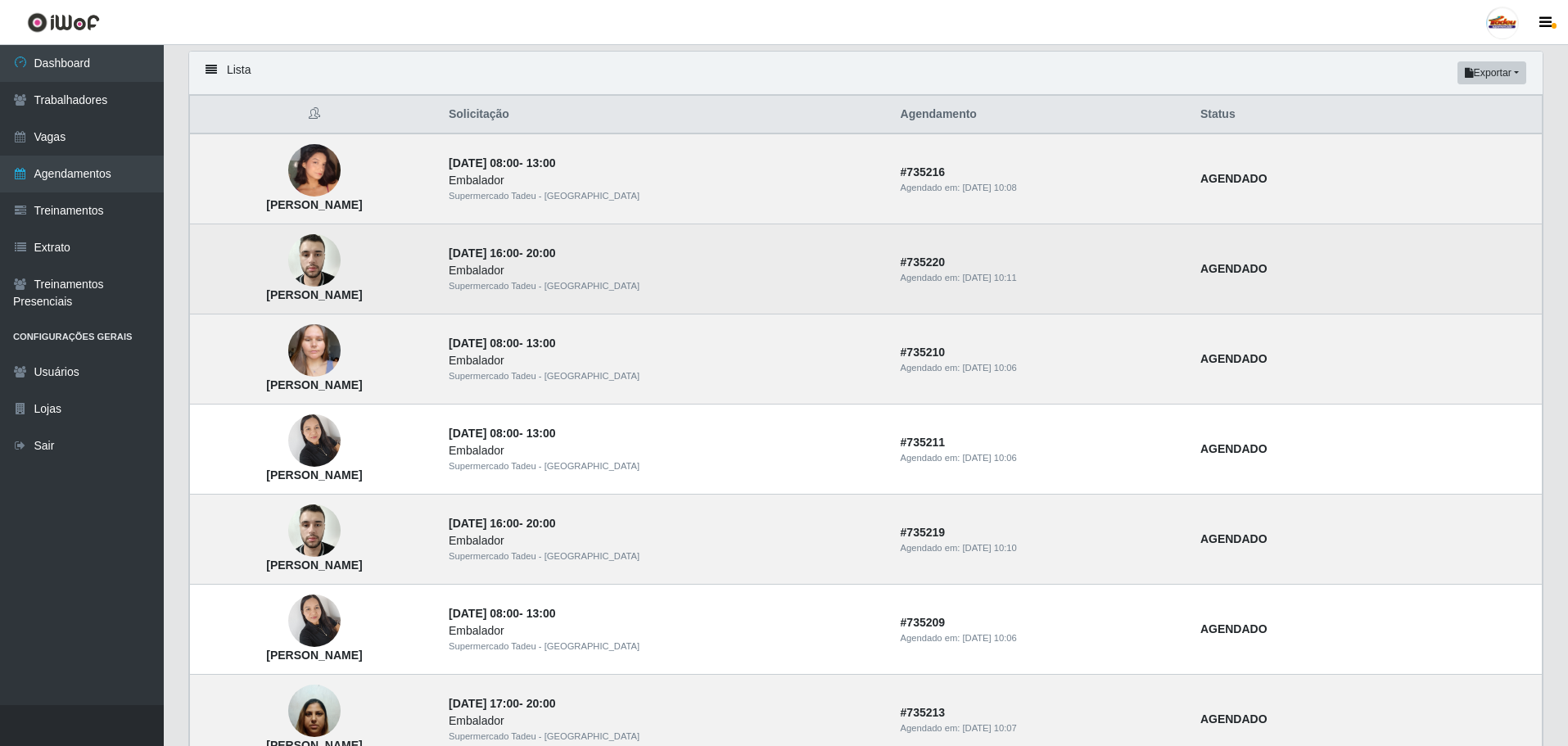
click at [439, 259] on td "[PERSON_NAME]" at bounding box center [315, 270] width 249 height 90
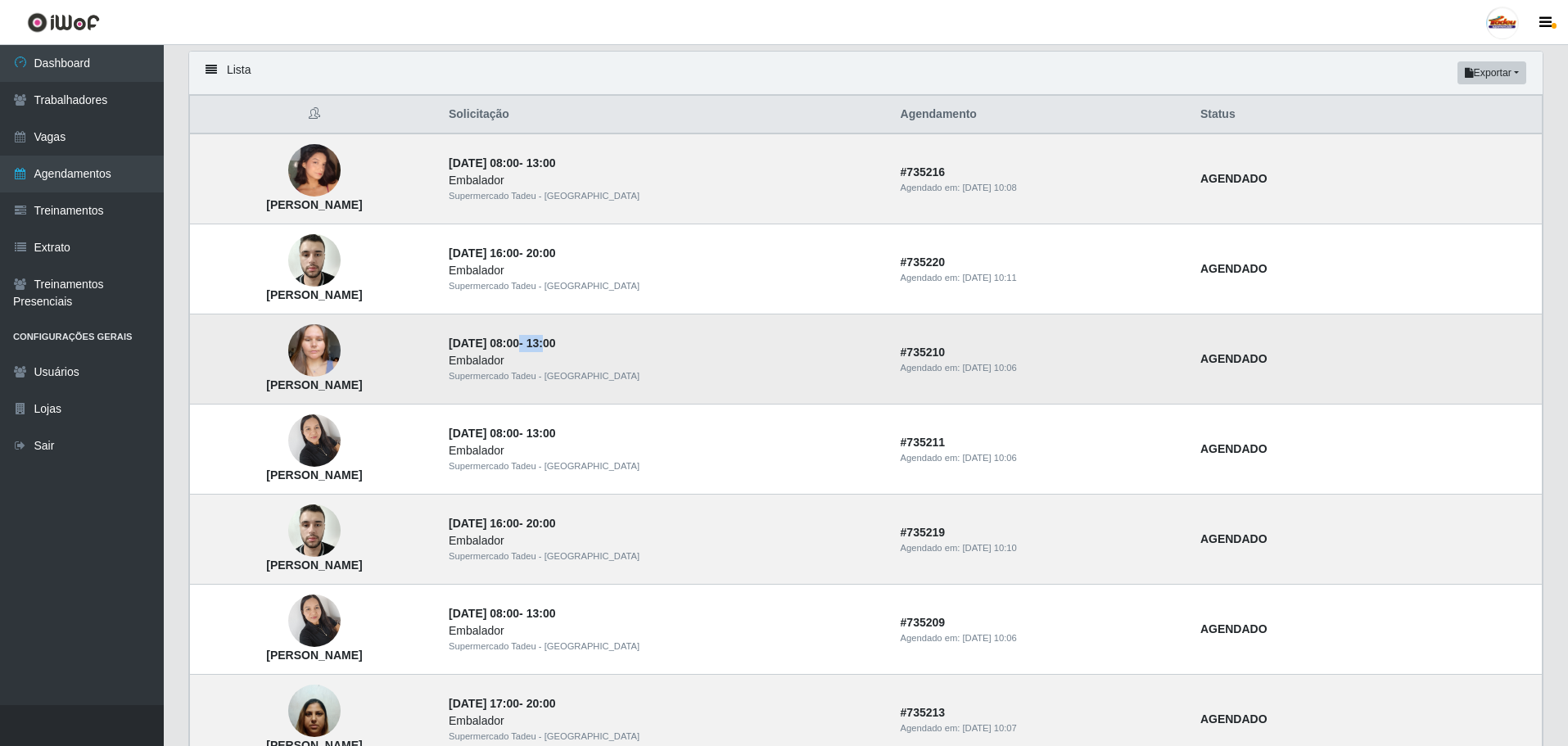
drag, startPoint x: 714, startPoint y: 341, endPoint x: 771, endPoint y: 331, distance: 57.9
click at [556, 342] on strong "[DATE] 08:00 - 13:00" at bounding box center [502, 342] width 107 height 13
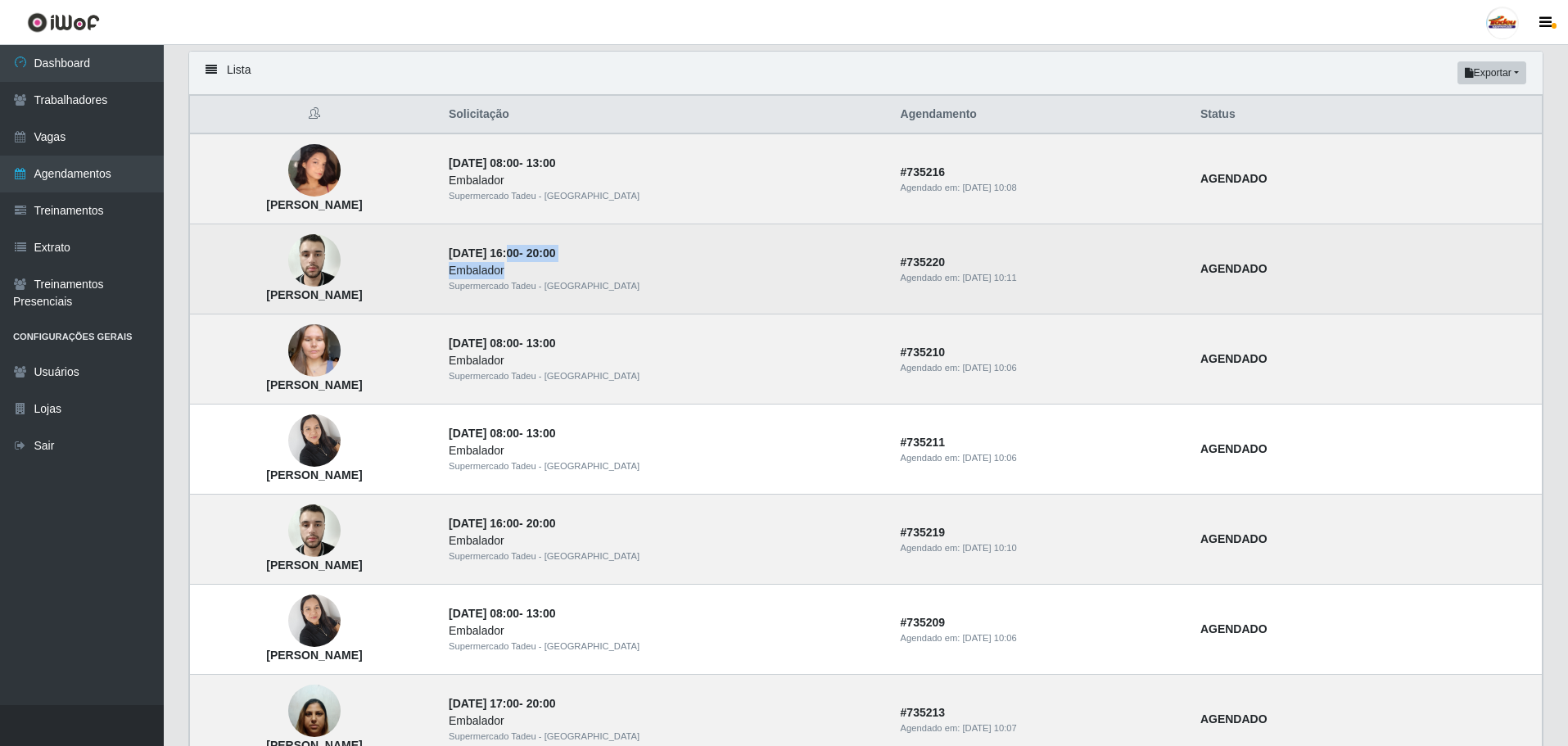
drag, startPoint x: 822, startPoint y: 265, endPoint x: 857, endPoint y: 269, distance: 35.2
click at [850, 267] on td "[DATE] 16:00 - 20:00 Embalador Supermercado Tadeu - [GEOGRAPHIC_DATA]" at bounding box center [664, 270] width 452 height 90
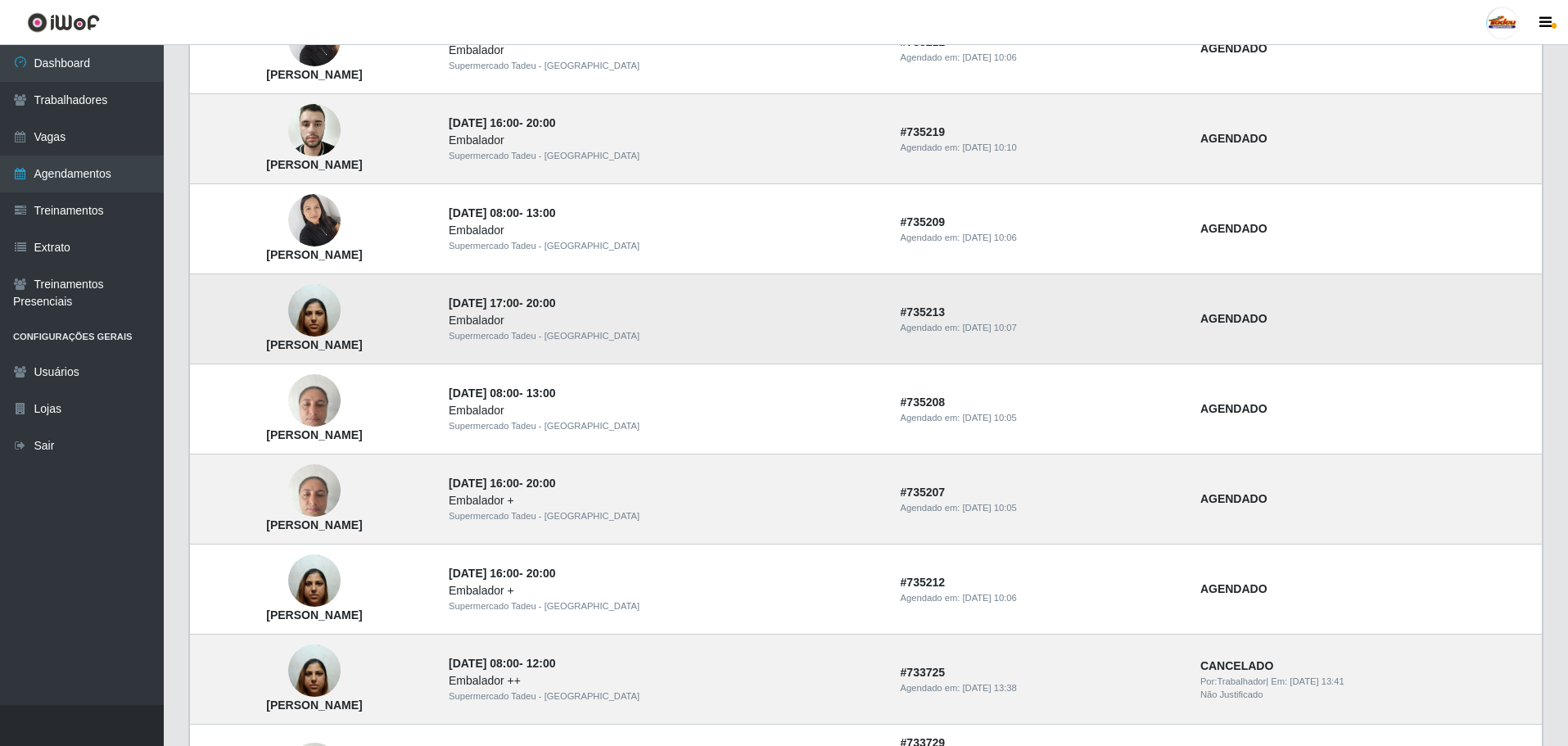
scroll to position [813, 0]
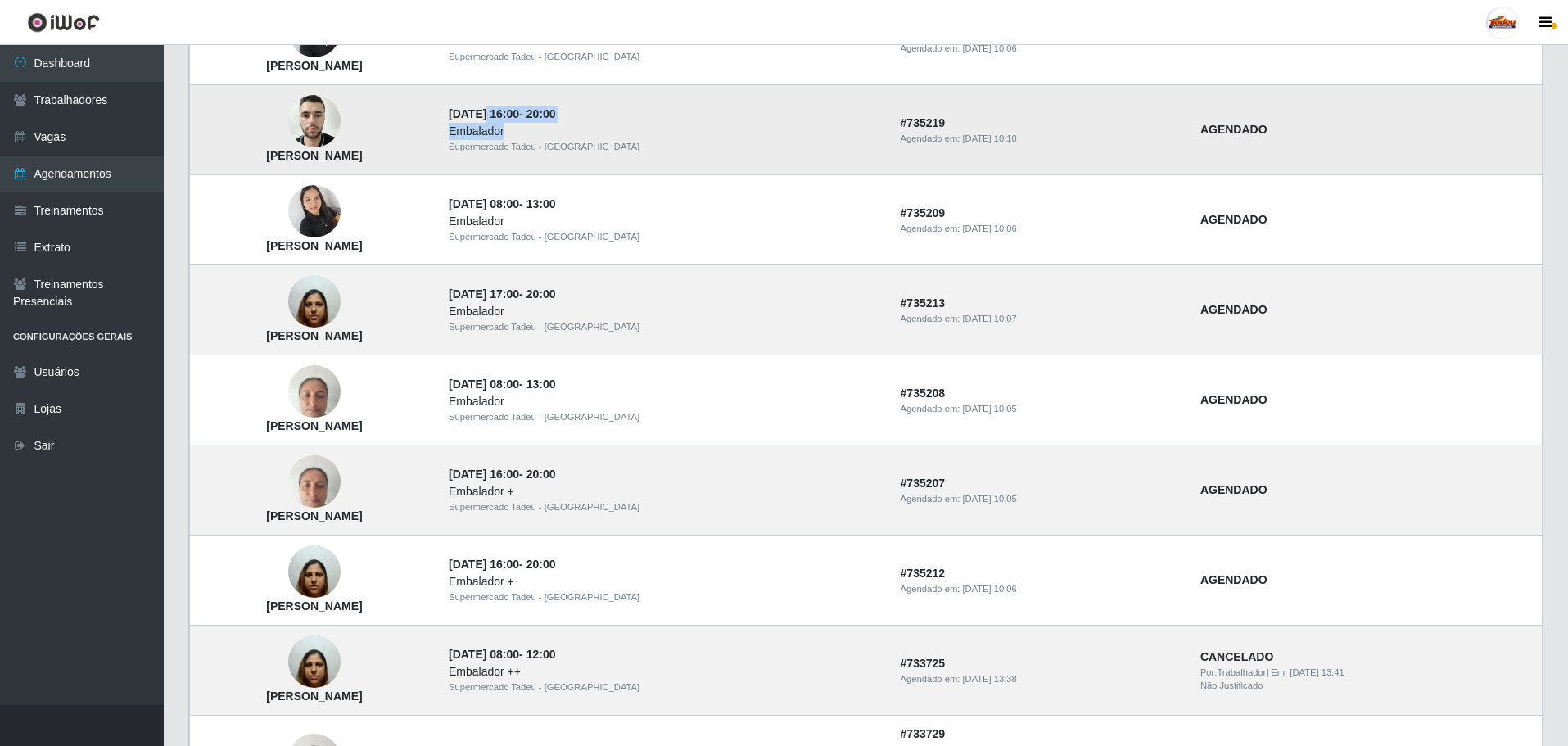
drag, startPoint x: 680, startPoint y: 117, endPoint x: 899, endPoint y: 132, distance: 219.5
click at [891, 132] on td "[DATE] 16:00 - 20:00 Embalador Supermercado Tadeu - [GEOGRAPHIC_DATA]" at bounding box center [664, 130] width 452 height 90
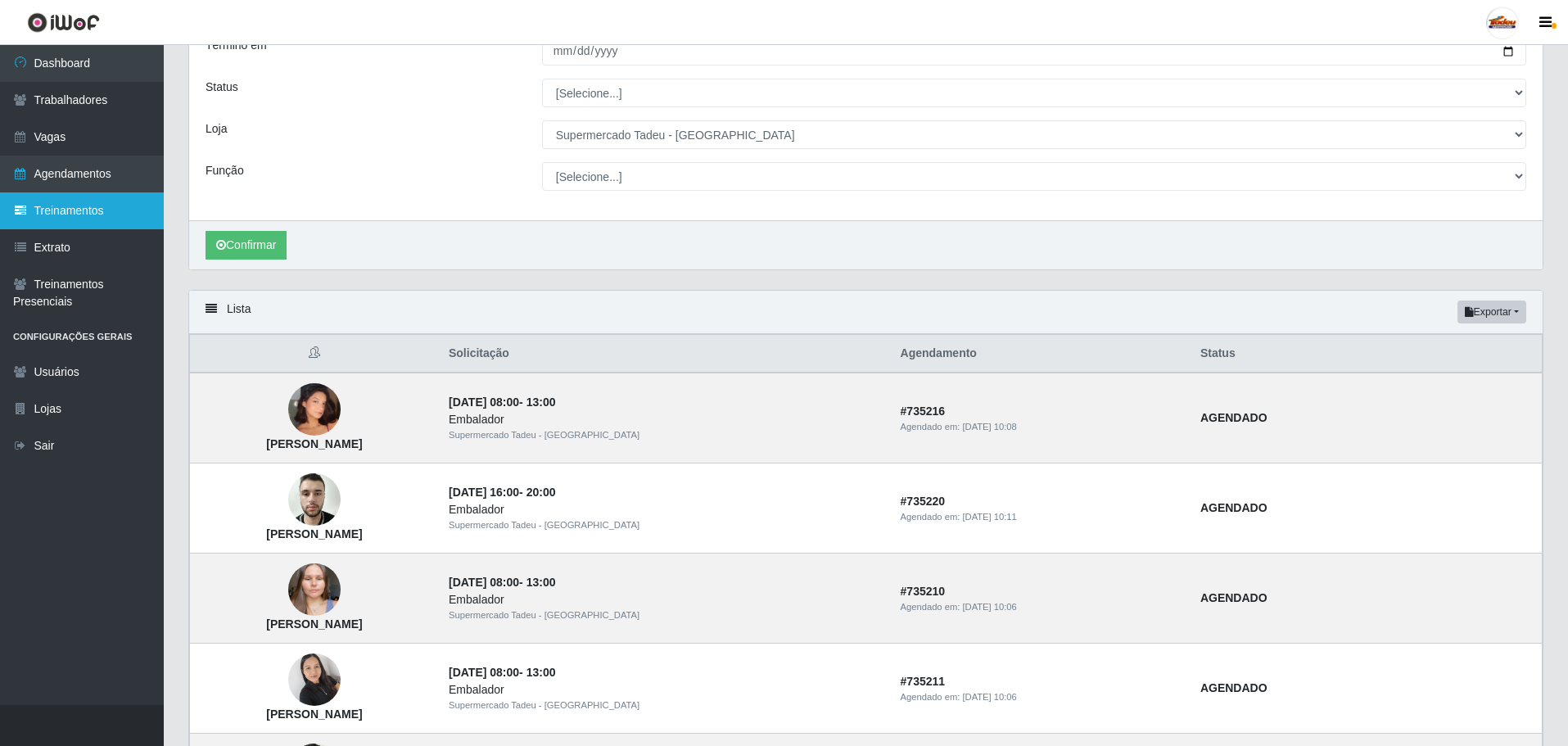
scroll to position [0, 0]
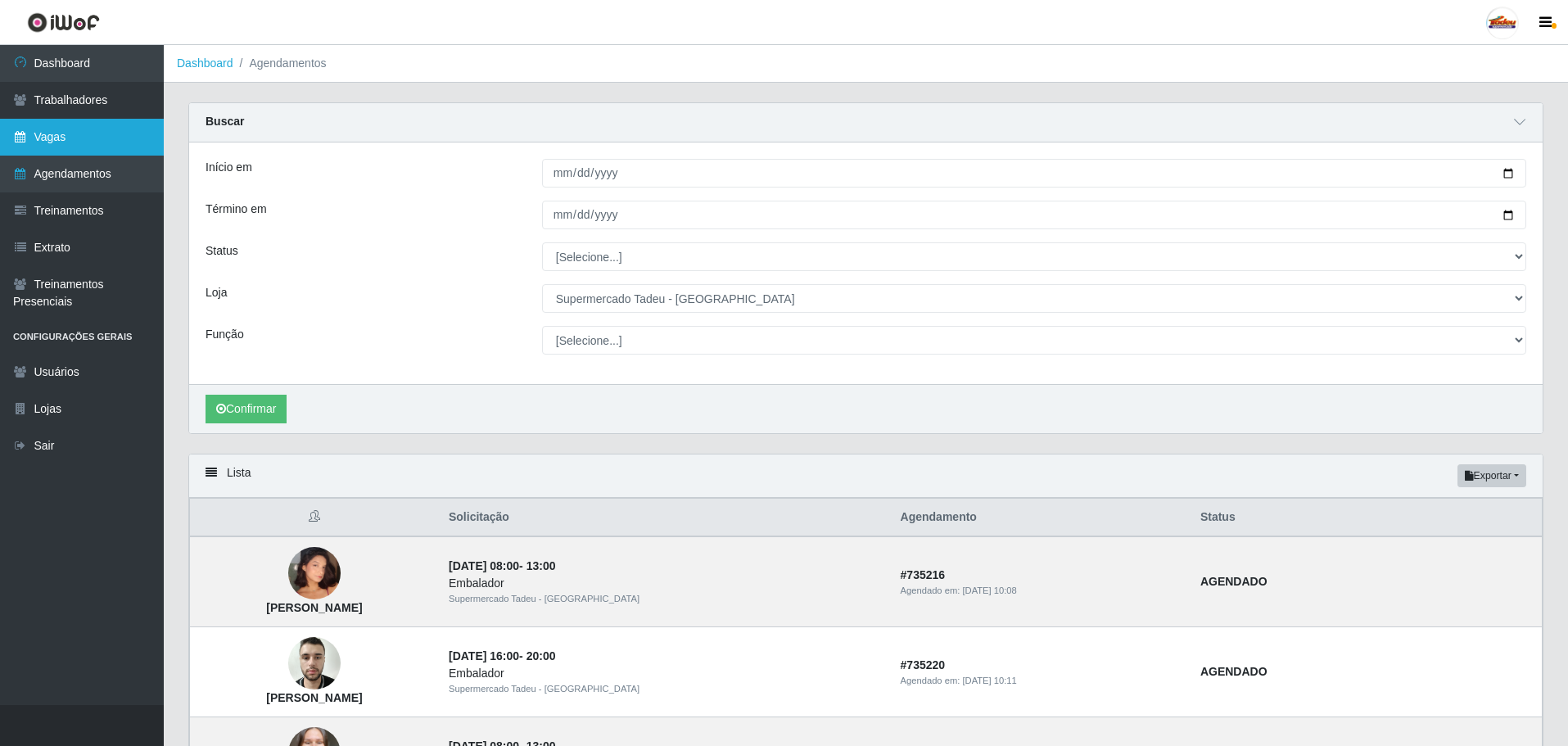
click at [60, 130] on link "Vagas" at bounding box center [81, 137] width 164 height 37
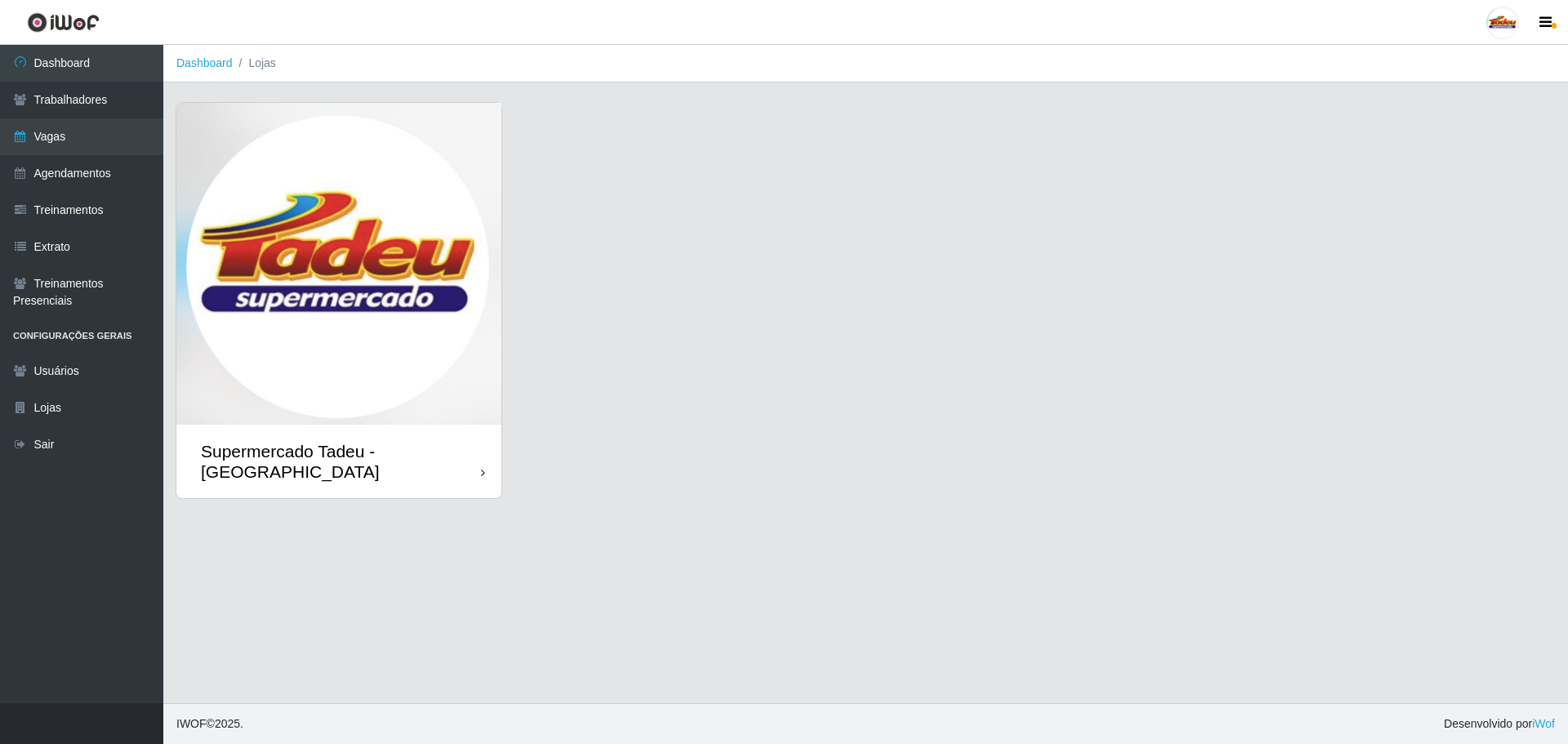
click at [382, 279] on img at bounding box center [338, 263] width 326 height 322
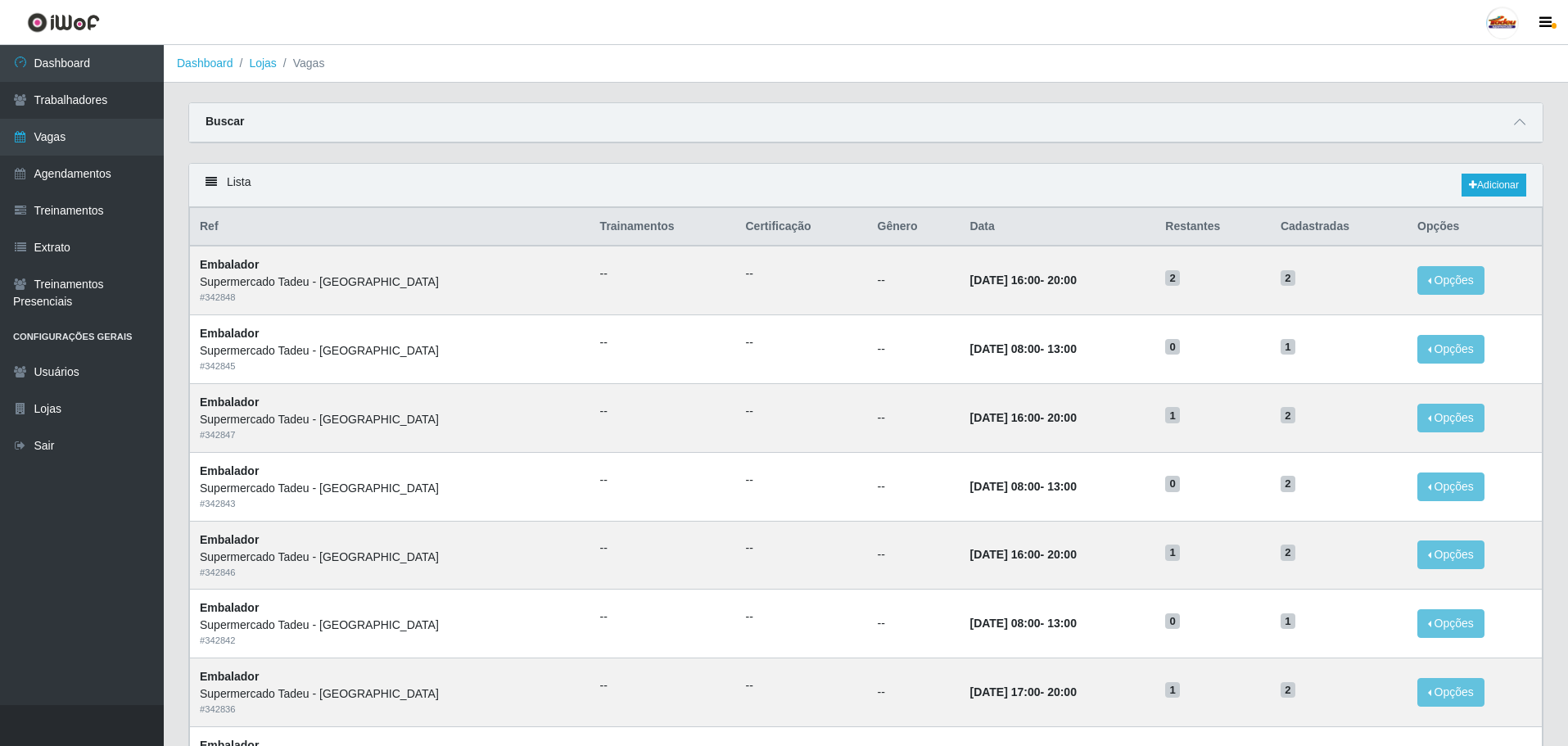
click at [936, 159] on div "Carregando... Buscar Início em Término em Função [Selecione...] ASG ASG + ASG +…" at bounding box center [866, 132] width 1380 height 61
click at [50, 144] on link "Vagas" at bounding box center [81, 137] width 164 height 37
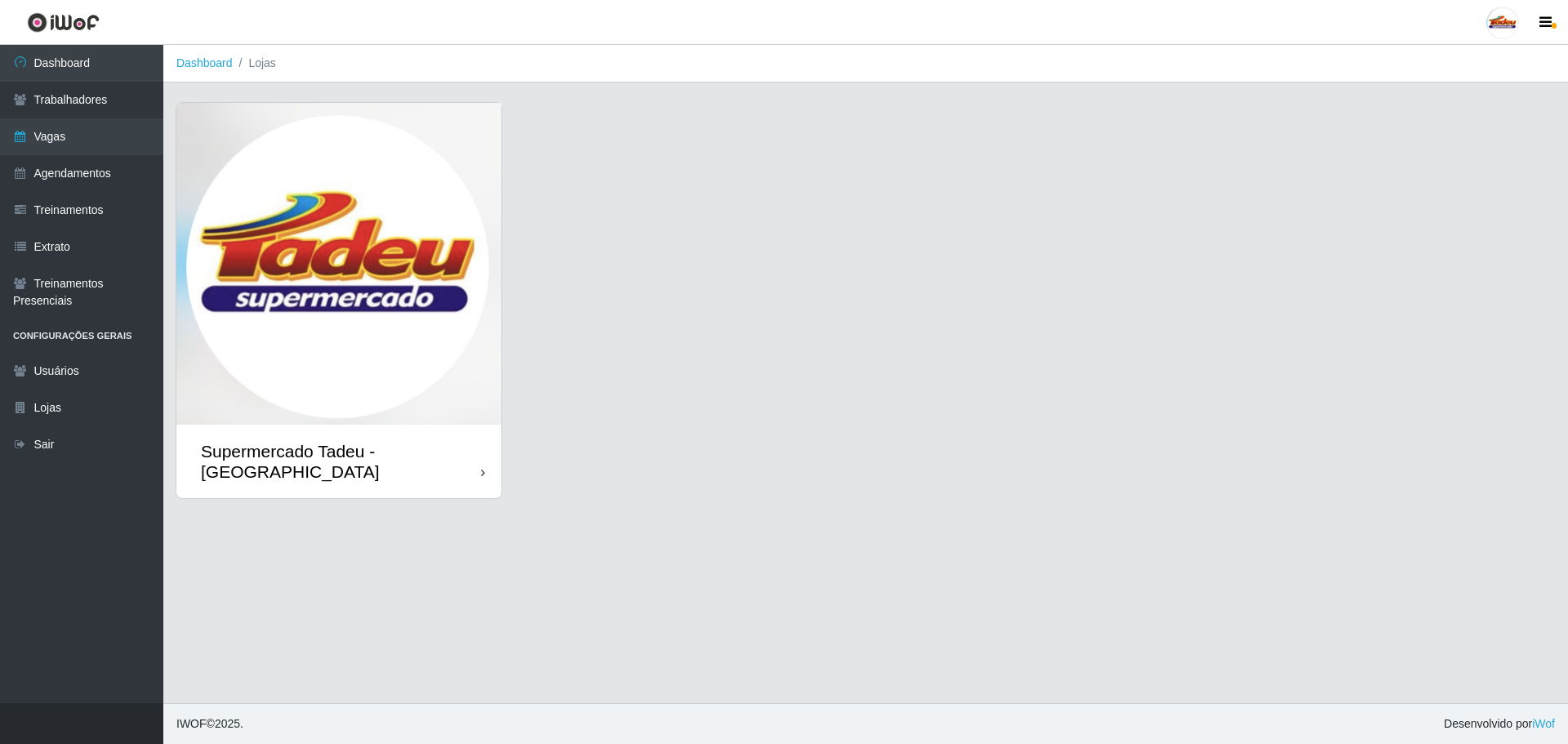
click at [382, 276] on img at bounding box center [338, 263] width 326 height 322
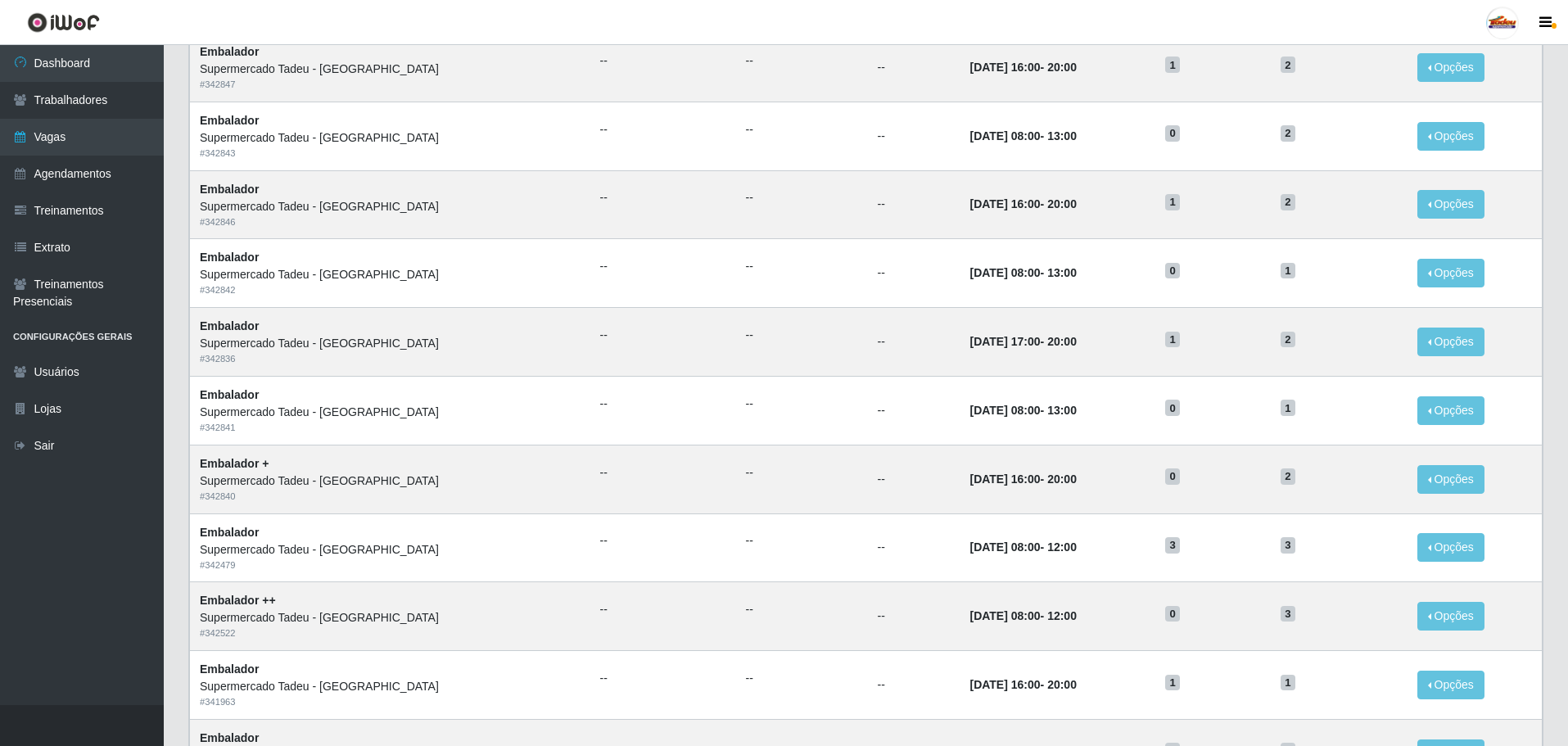
scroll to position [82, 0]
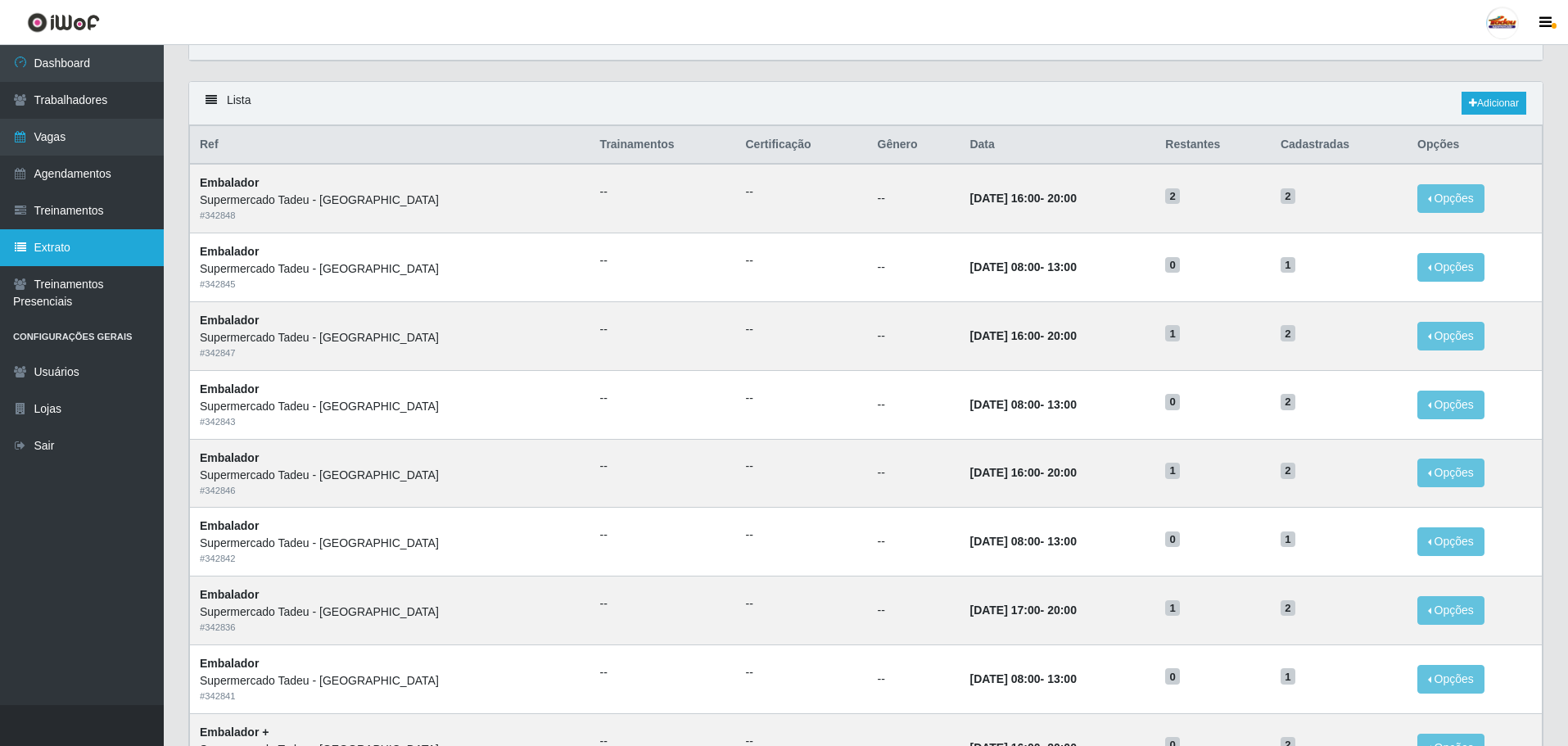
click at [78, 242] on link "Extrato" at bounding box center [81, 248] width 164 height 37
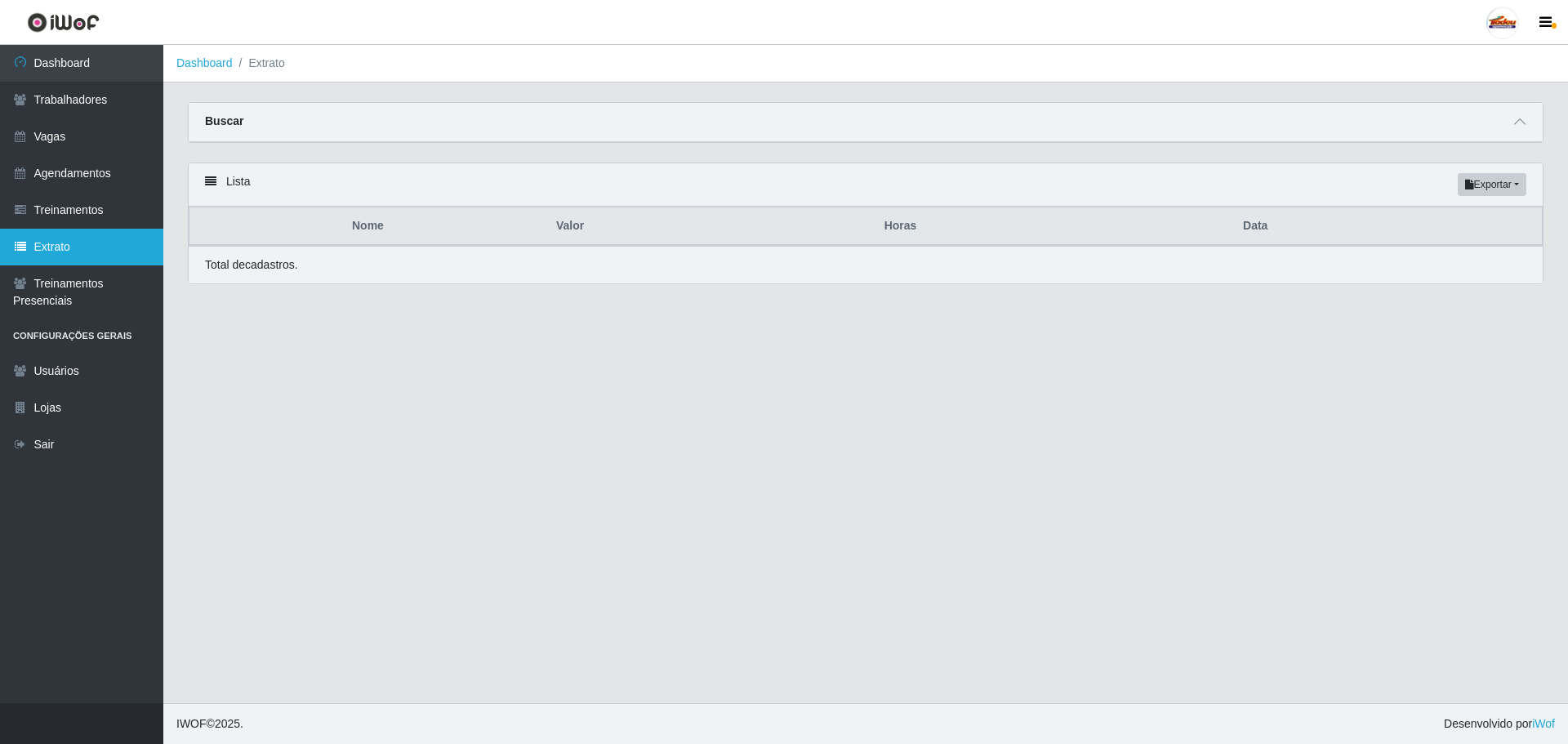
click at [68, 237] on link "Extrato" at bounding box center [81, 247] width 163 height 37
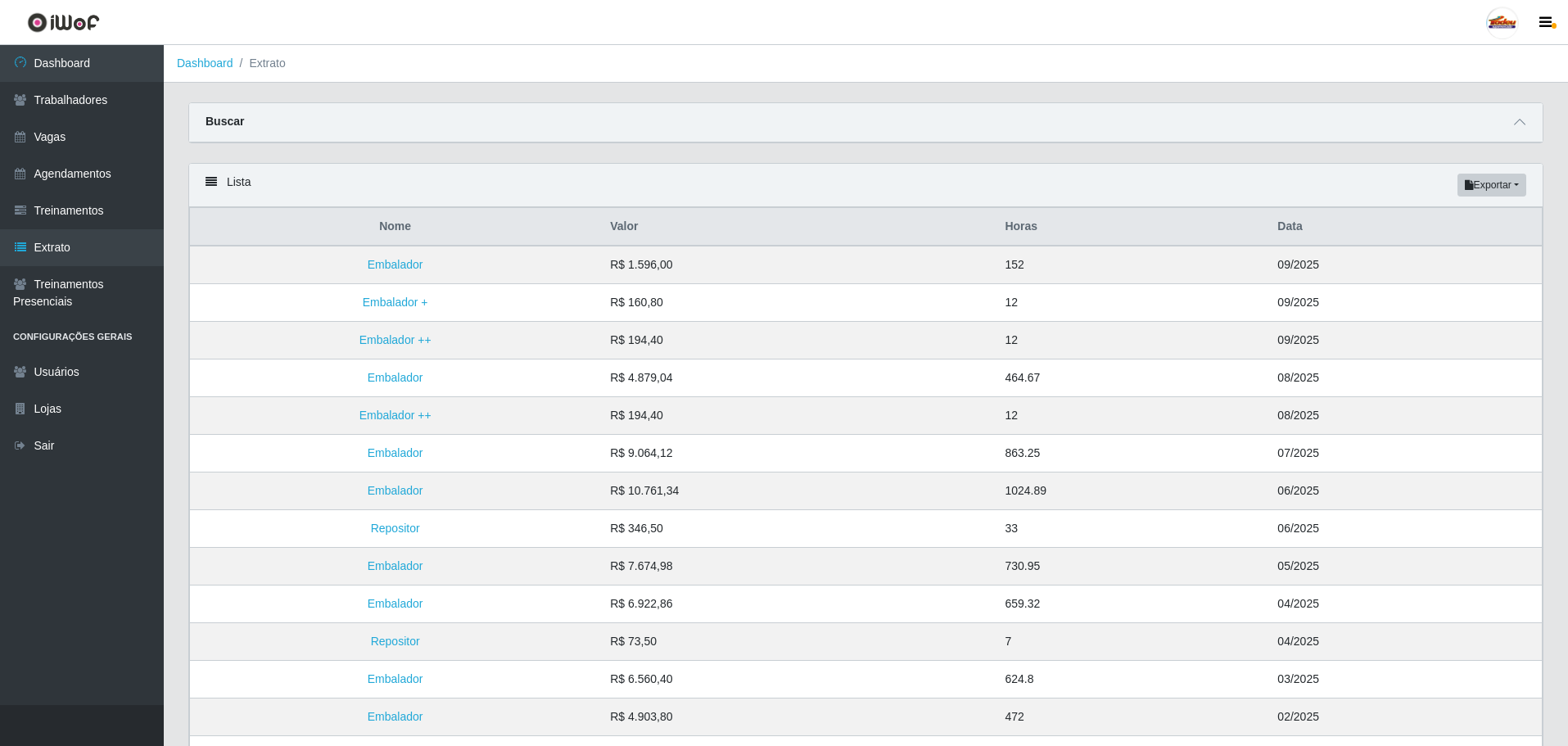
click at [1507, 133] on div "Buscar" at bounding box center [865, 123] width 1353 height 39
drag, startPoint x: 623, startPoint y: 263, endPoint x: 705, endPoint y: 267, distance: 82.1
click at [705, 267] on td "R$ 1.596,00" at bounding box center [798, 265] width 395 height 38
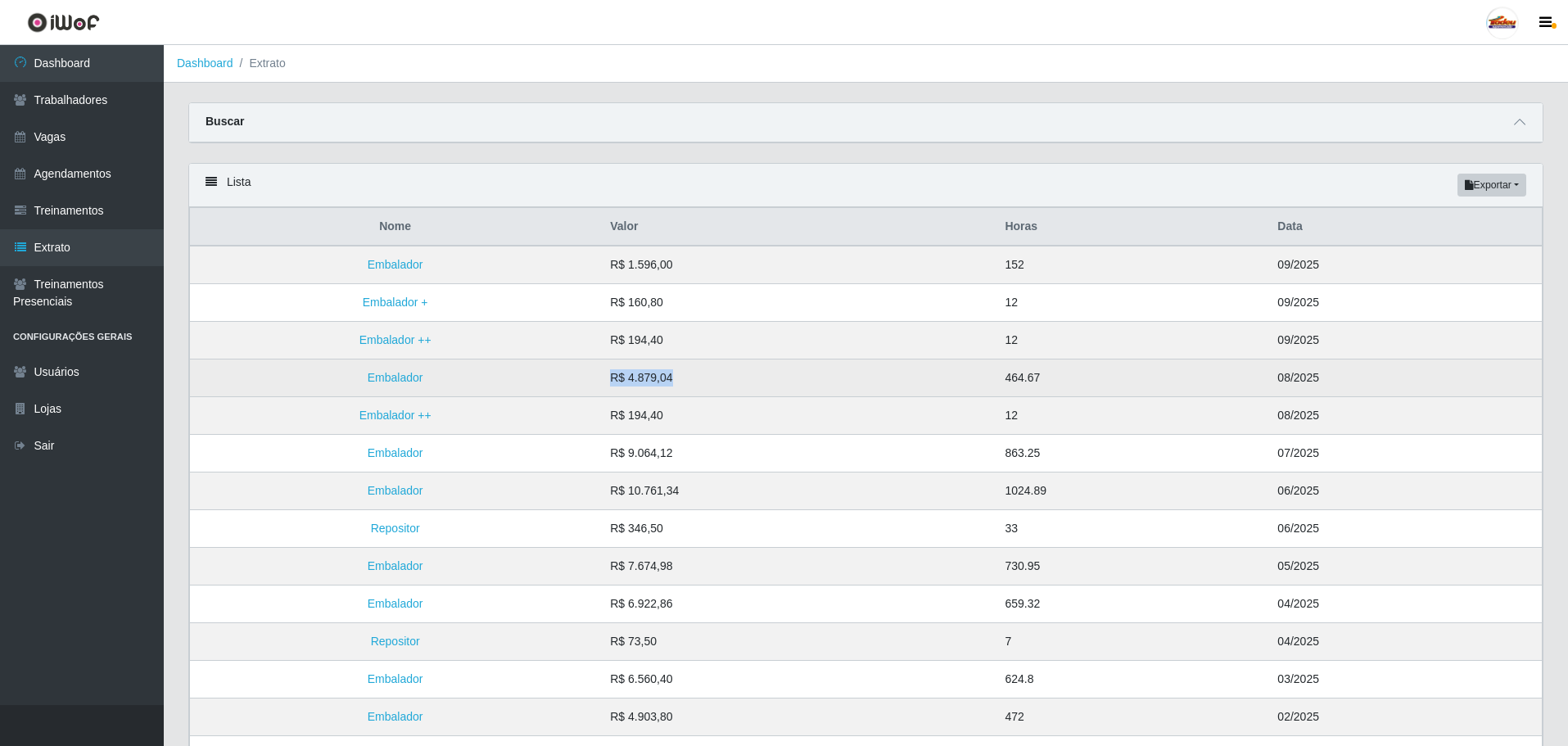
click at [688, 379] on td "R$ 4.879,04" at bounding box center [798, 378] width 395 height 37
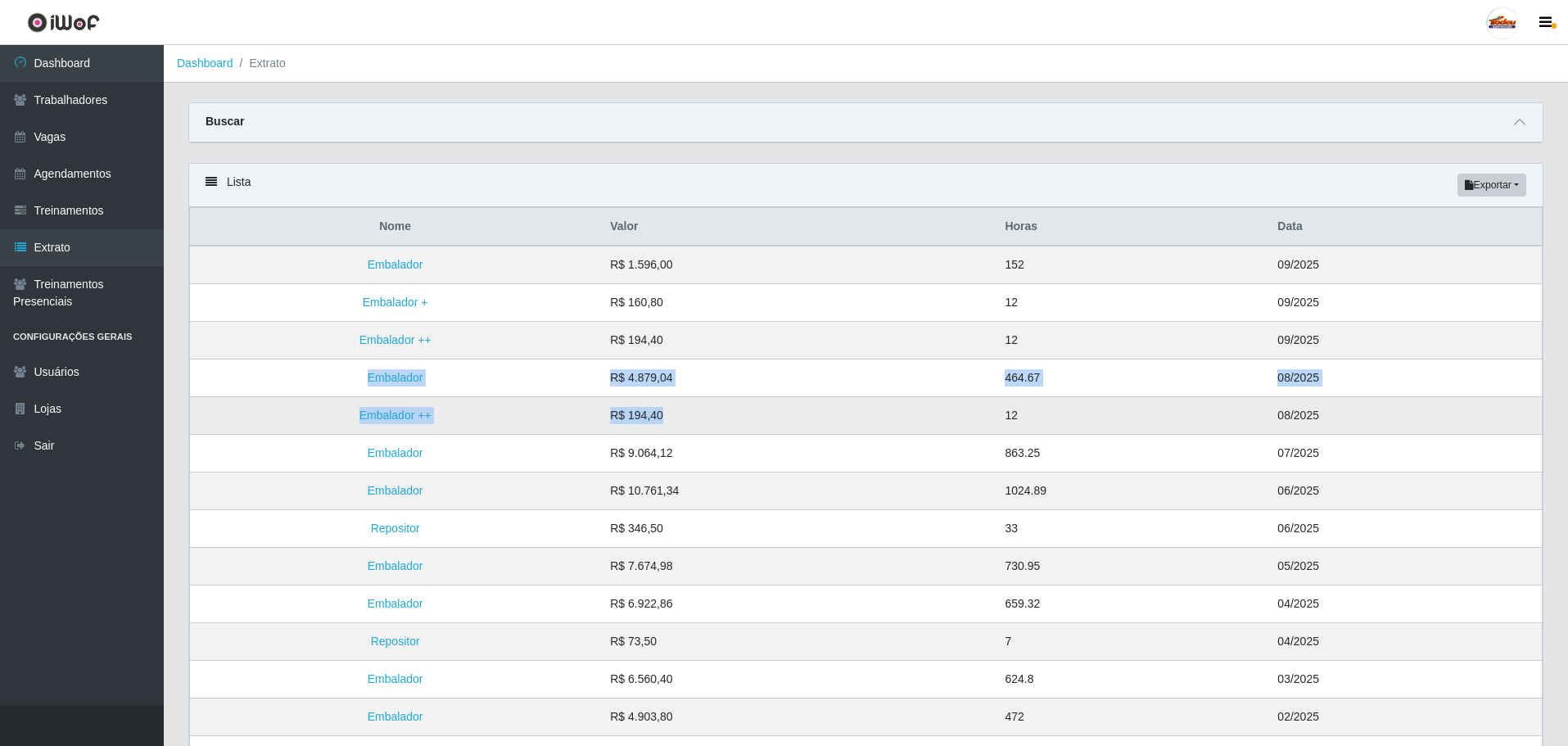
drag, startPoint x: 357, startPoint y: 377, endPoint x: 748, endPoint y: 428, distance: 394.3
click at [748, 428] on tbody "Embalador R$ 1.596,00 152 09/2025 Embalador + R$ 160,80 12 09/2025 Embalador ++…" at bounding box center [866, 528] width 1352 height 566
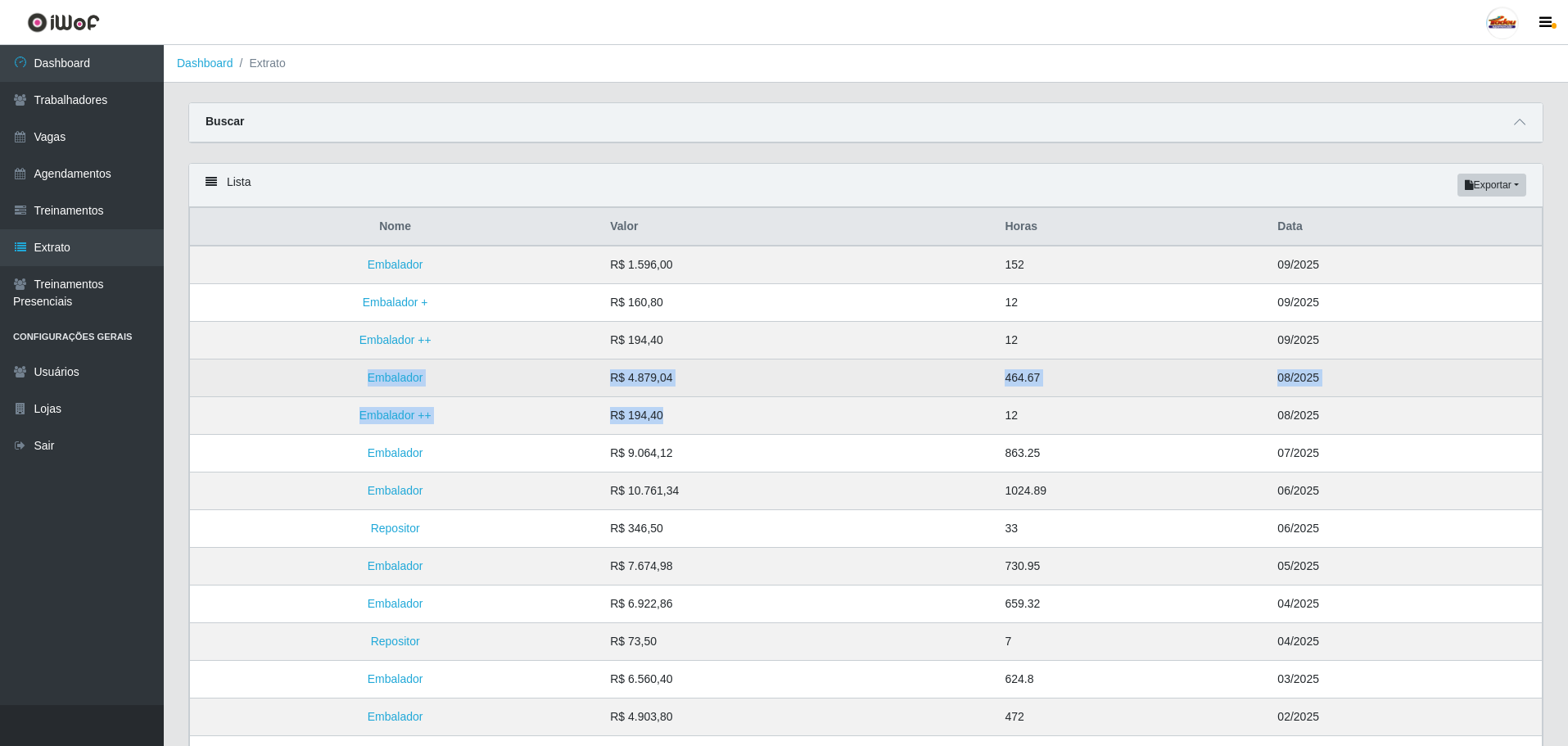
click at [322, 372] on td "Embalador" at bounding box center [395, 378] width 411 height 37
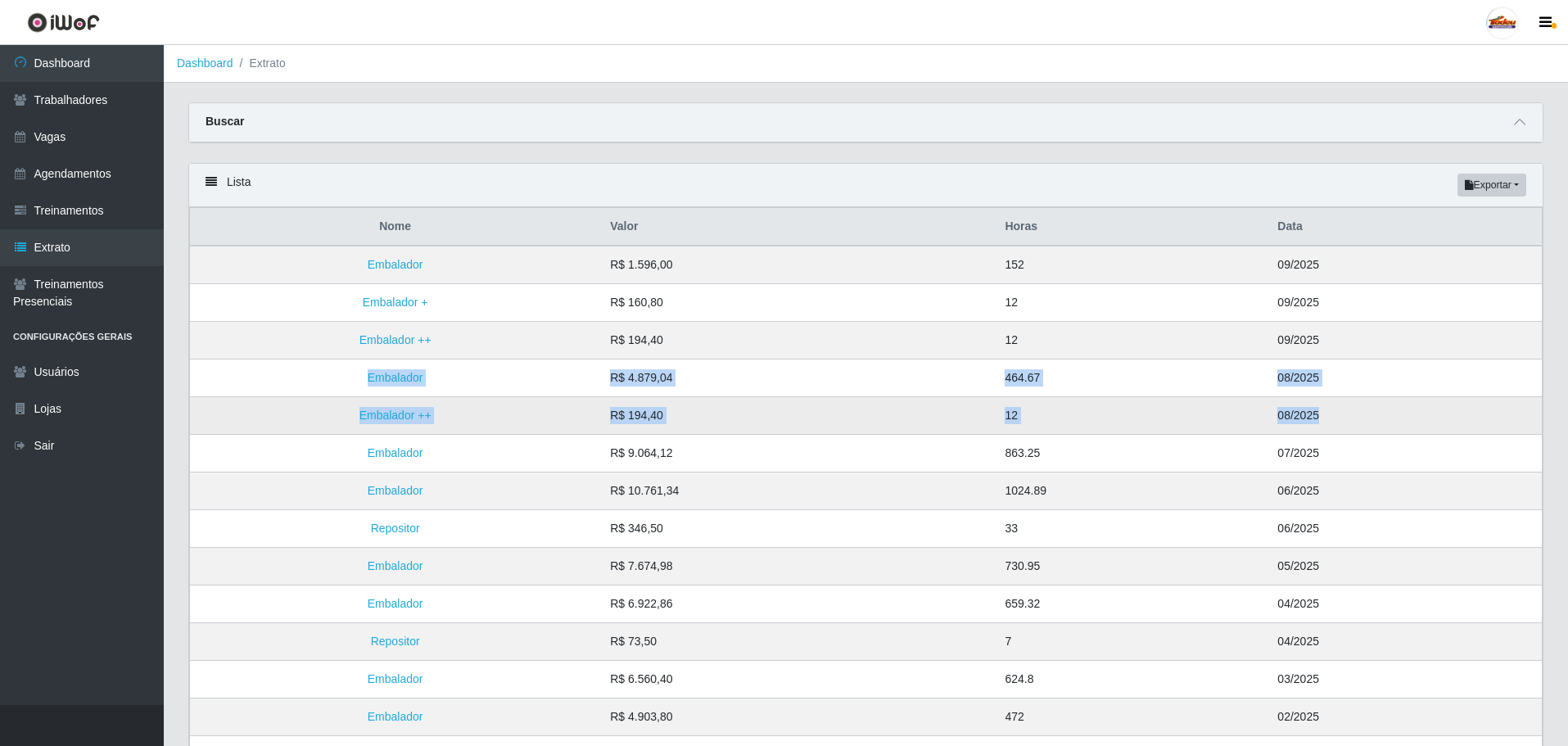
drag, startPoint x: 931, startPoint y: 378, endPoint x: 1350, endPoint y: 408, distance: 420.1
click at [1350, 408] on tbody "Embalador R$ 1.596,00 152 09/2025 Embalador + R$ 160,80 12 09/2025 Embalador ++…" at bounding box center [866, 528] width 1352 height 566
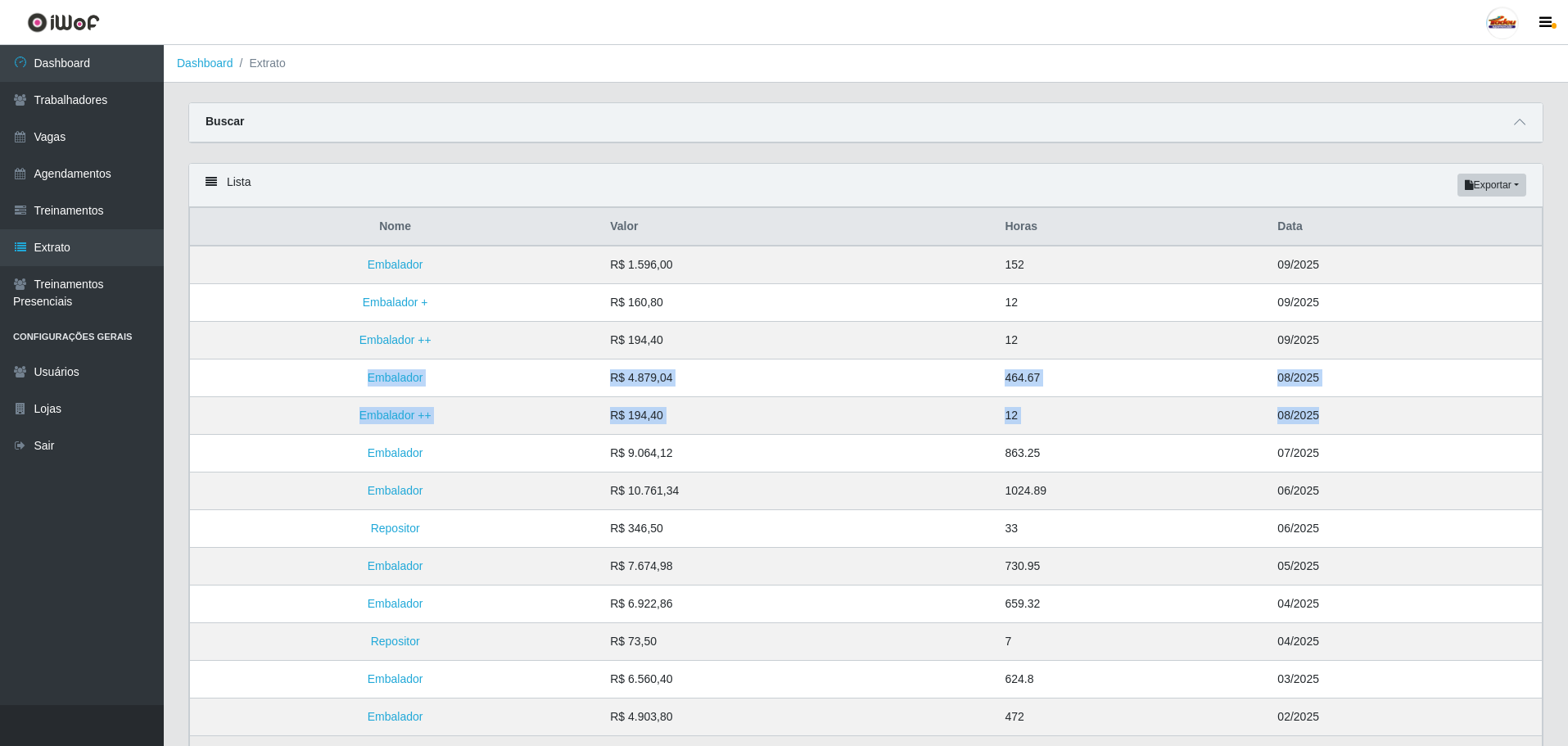
click at [1517, 745] on td "02/2025" at bounding box center [1405, 755] width 274 height 37
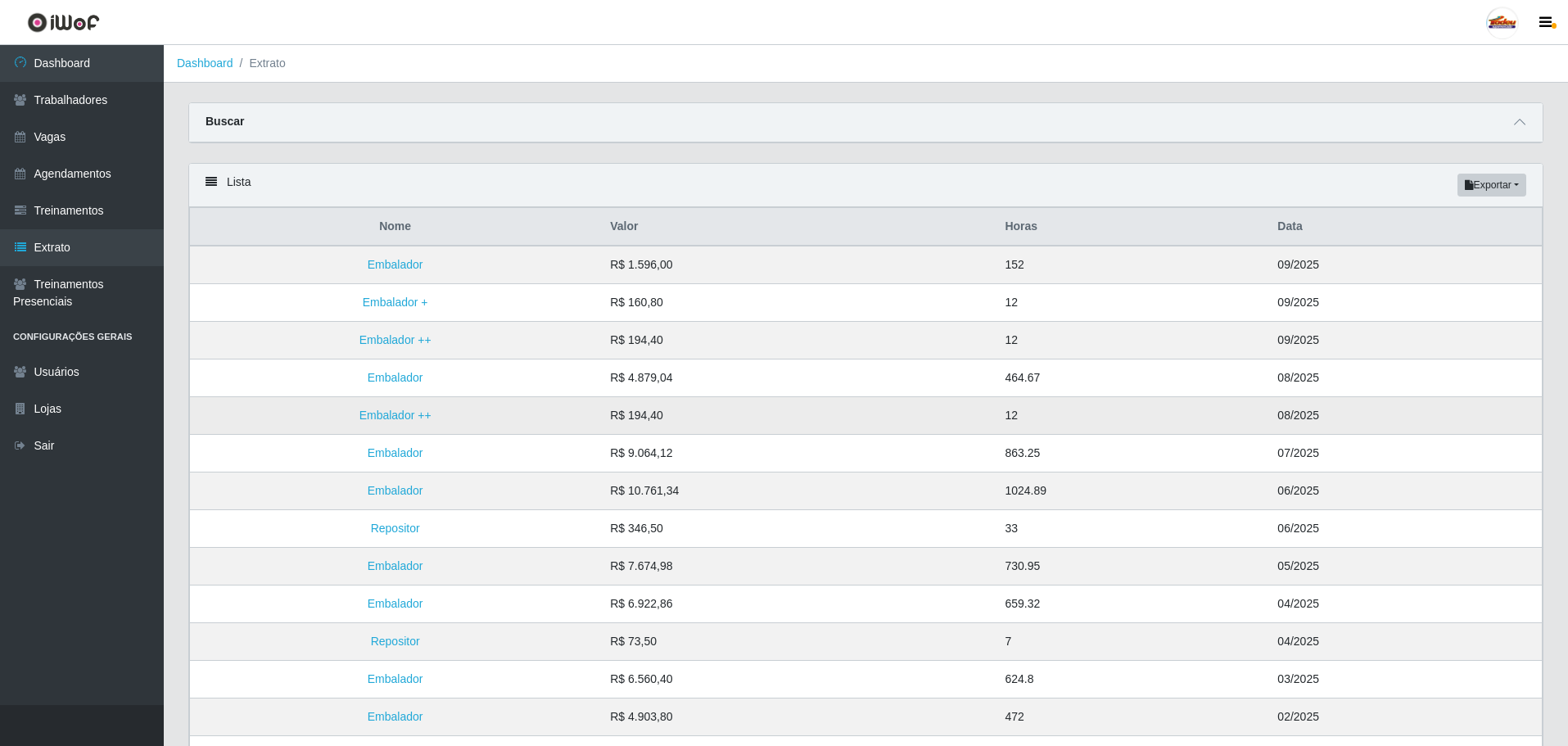
click at [931, 431] on td "R$ 194,40" at bounding box center [798, 416] width 395 height 37
click at [85, 146] on link "Vagas" at bounding box center [81, 137] width 164 height 37
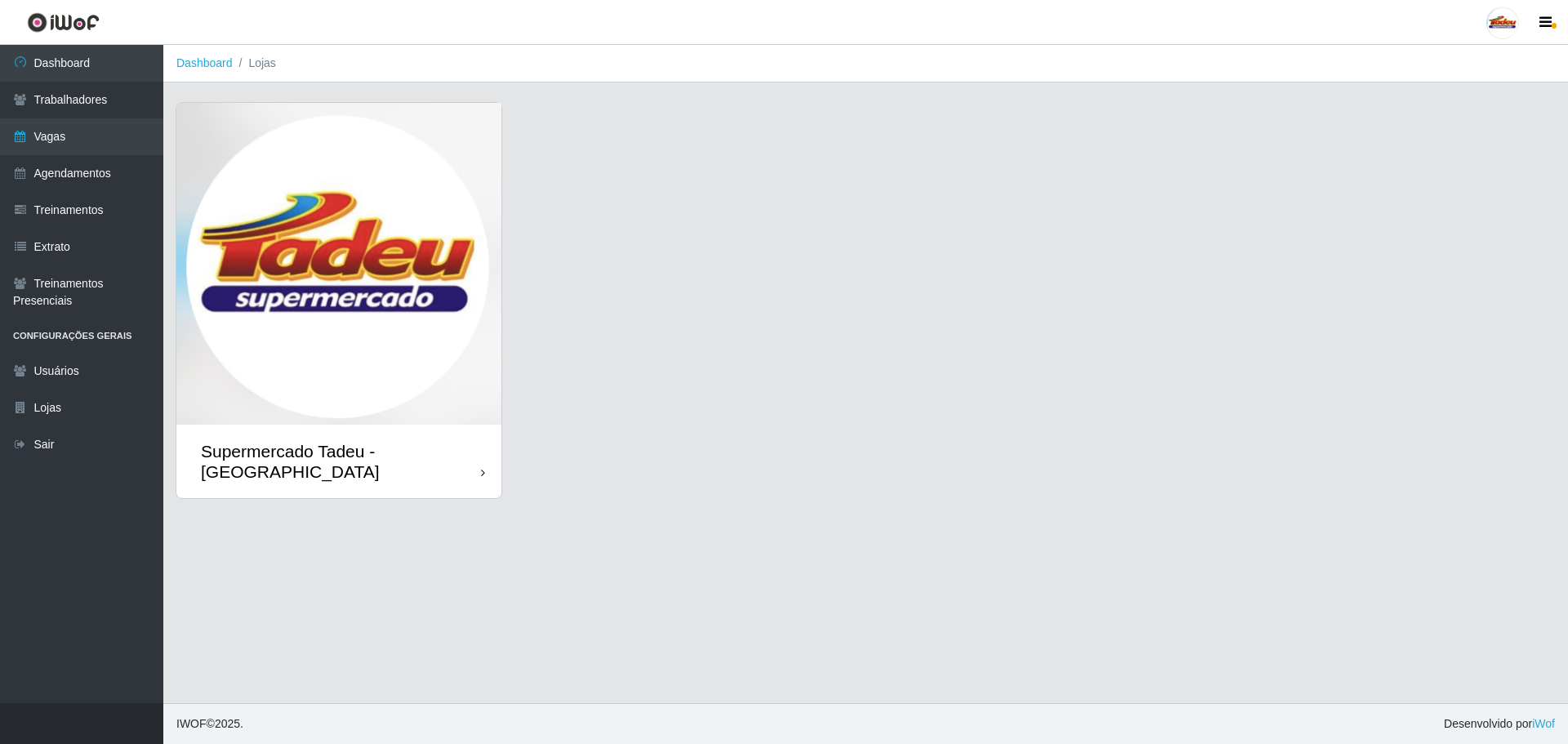
click at [383, 210] on img at bounding box center [338, 263] width 326 height 322
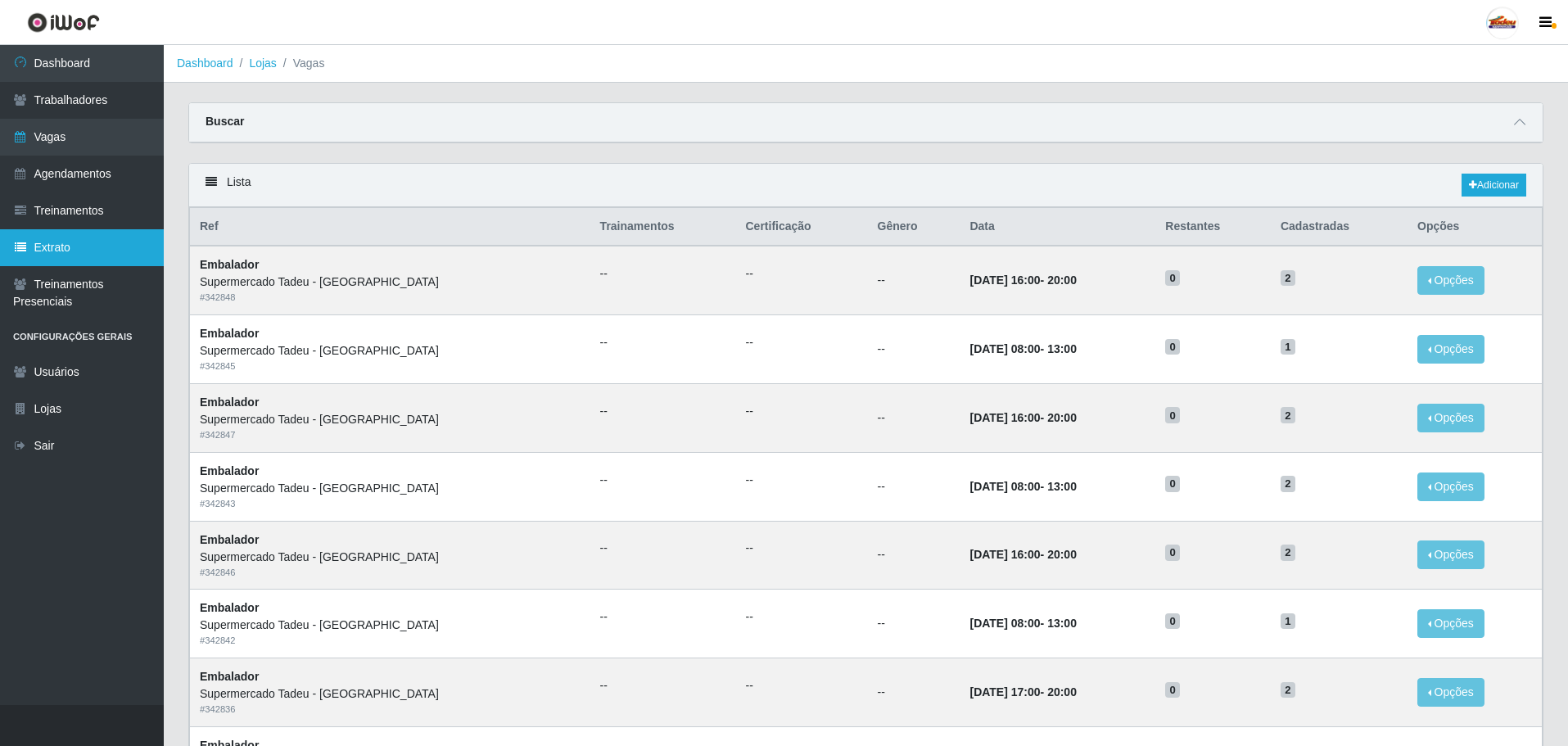
click at [76, 239] on link "Extrato" at bounding box center [81, 248] width 164 height 37
